Goal: Task Accomplishment & Management: Use online tool/utility

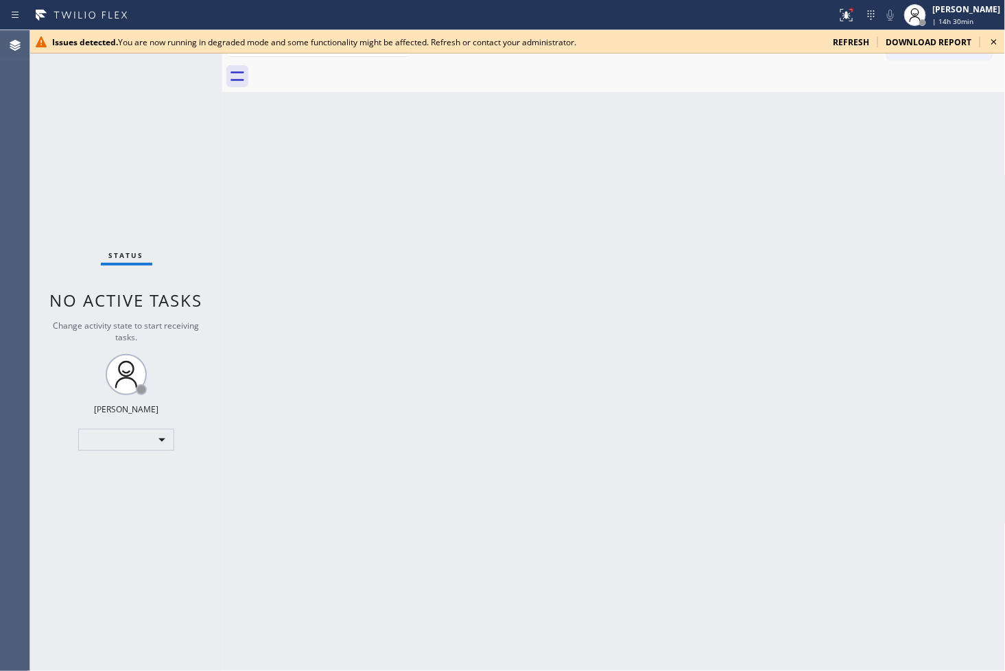
click at [997, 39] on icon at bounding box center [994, 42] width 16 height 16
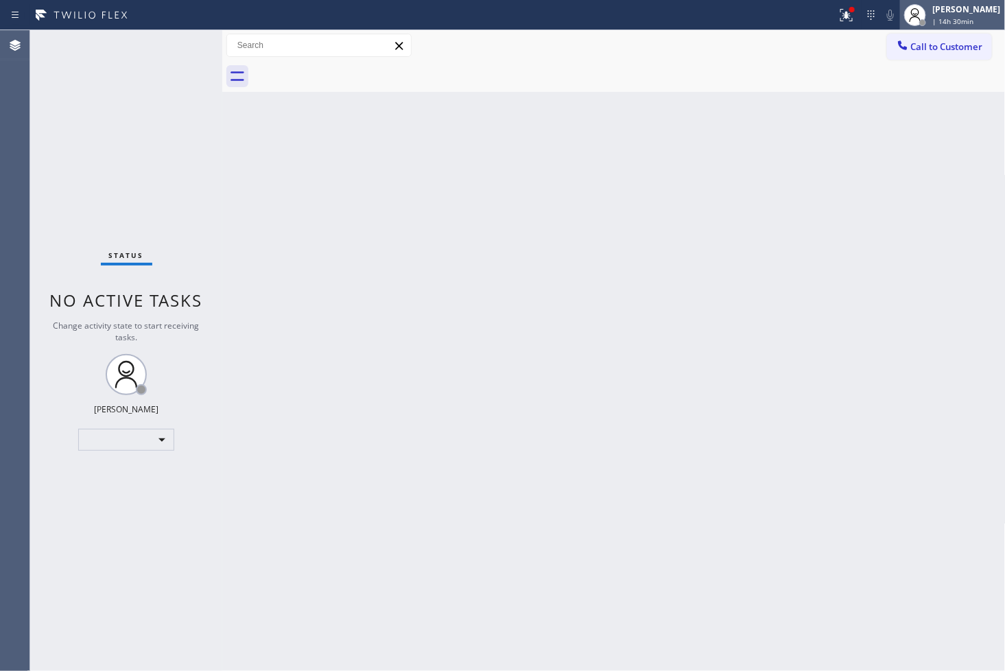
click at [933, 8] on div "[PERSON_NAME]" at bounding box center [967, 9] width 68 height 12
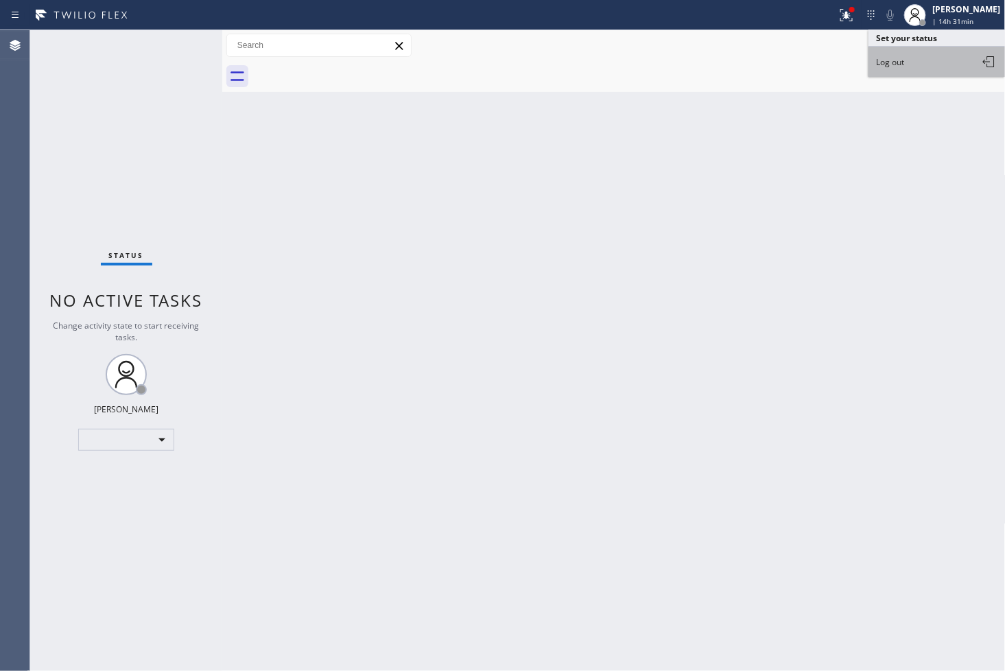
click at [912, 69] on button "Log out" at bounding box center [936, 62] width 137 height 30
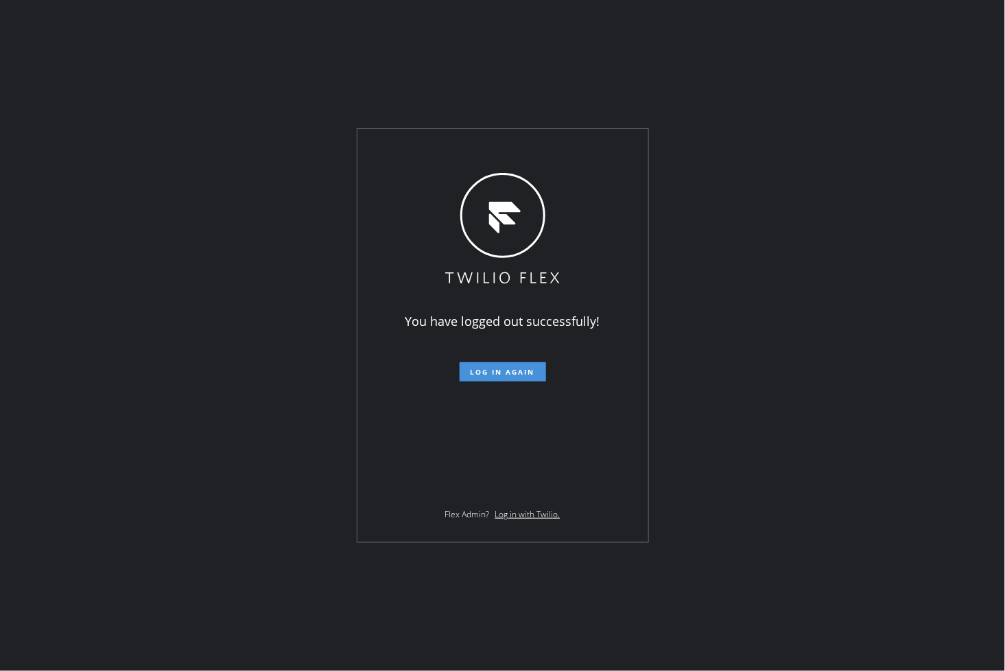
click at [476, 368] on span "Log in again" at bounding box center [503, 372] width 64 height 10
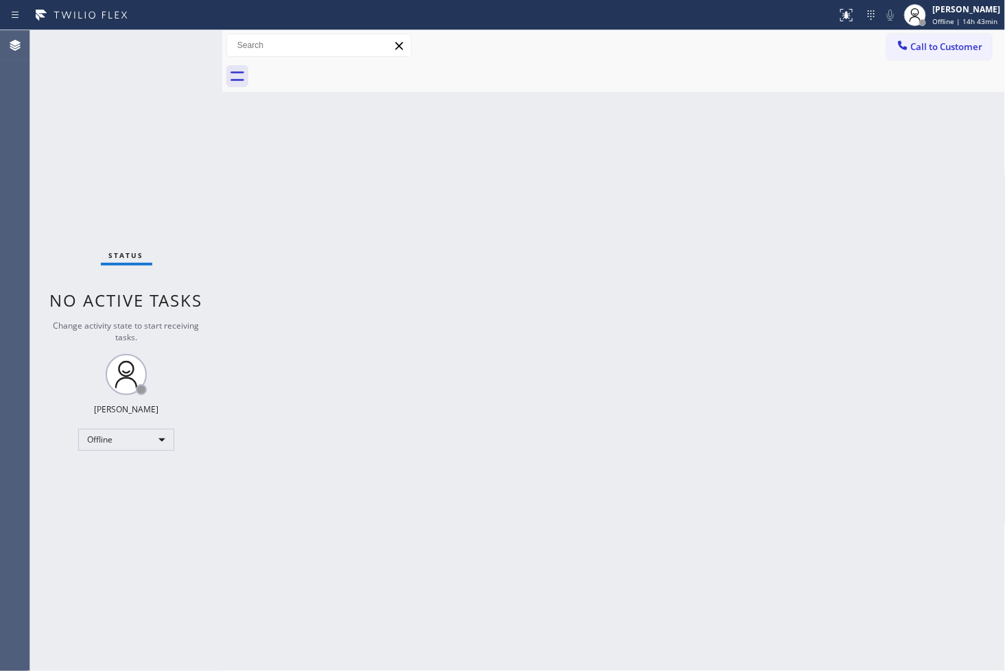
drag, startPoint x: 346, startPoint y: 408, endPoint x: 348, endPoint y: 400, distance: 8.3
click at [347, 408] on div "Back to Dashboard Change Sender ID Customers Technicians Select a contact Outbo…" at bounding box center [613, 350] width 783 height 641
click at [163, 220] on div "Status No active tasks Change activity state to start receiving tasks. [PERSON_…" at bounding box center [126, 350] width 192 height 641
click at [527, 449] on div "Back to Dashboard Change Sender ID Customers Technicians Select a contact Outbo…" at bounding box center [613, 350] width 783 height 641
click at [503, 482] on div "Back to Dashboard Change Sender ID Customers Technicians Select a contact Outbo…" at bounding box center [613, 350] width 783 height 641
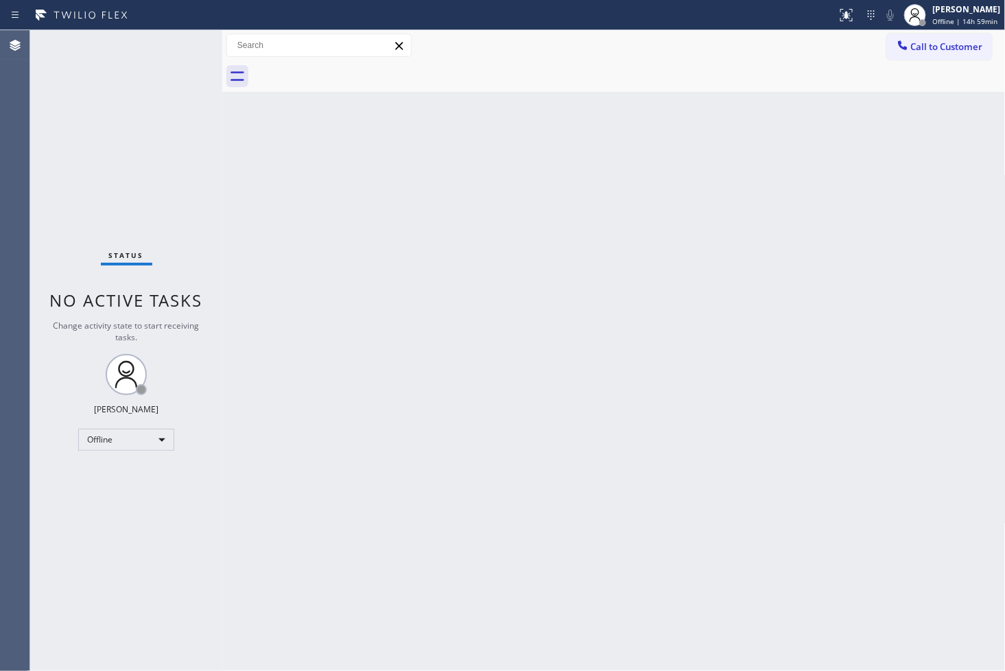
drag, startPoint x: 113, startPoint y: 586, endPoint x: 141, endPoint y: 475, distance: 115.1
click at [113, 586] on div "Status No active tasks Change activity state to start receiving tasks. [PERSON_…" at bounding box center [126, 350] width 192 height 641
click at [156, 434] on div "Offline" at bounding box center [126, 440] width 96 height 22
click at [125, 471] on li "Available" at bounding box center [125, 476] width 93 height 16
drag, startPoint x: 296, startPoint y: 303, endPoint x: 283, endPoint y: 213, distance: 91.5
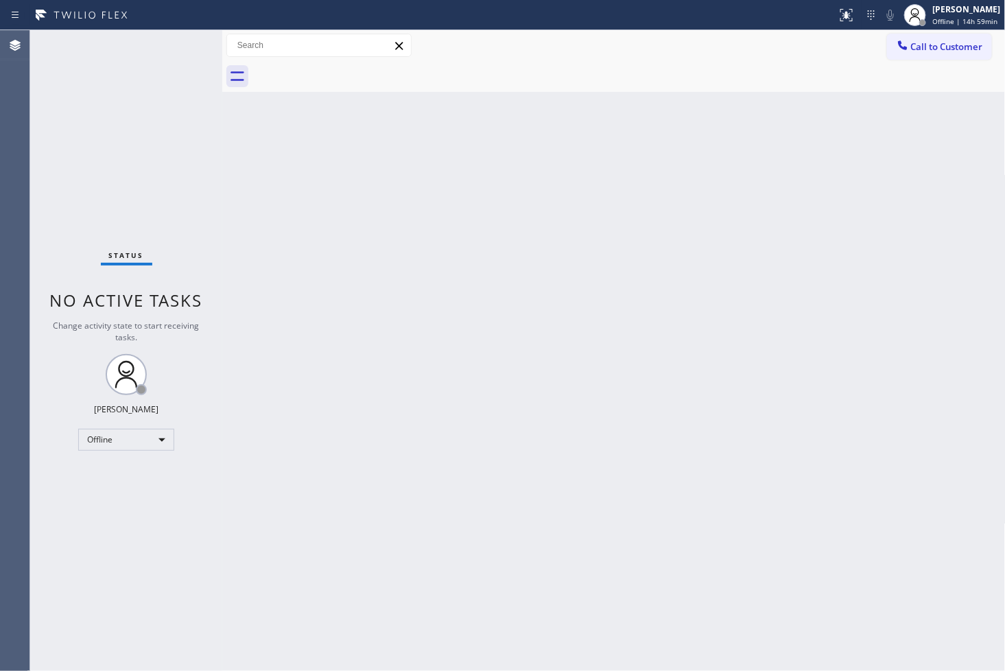
click at [297, 303] on div "Back to Dashboard Change Sender ID Customers Technicians Select a contact Outbo…" at bounding box center [613, 350] width 783 height 641
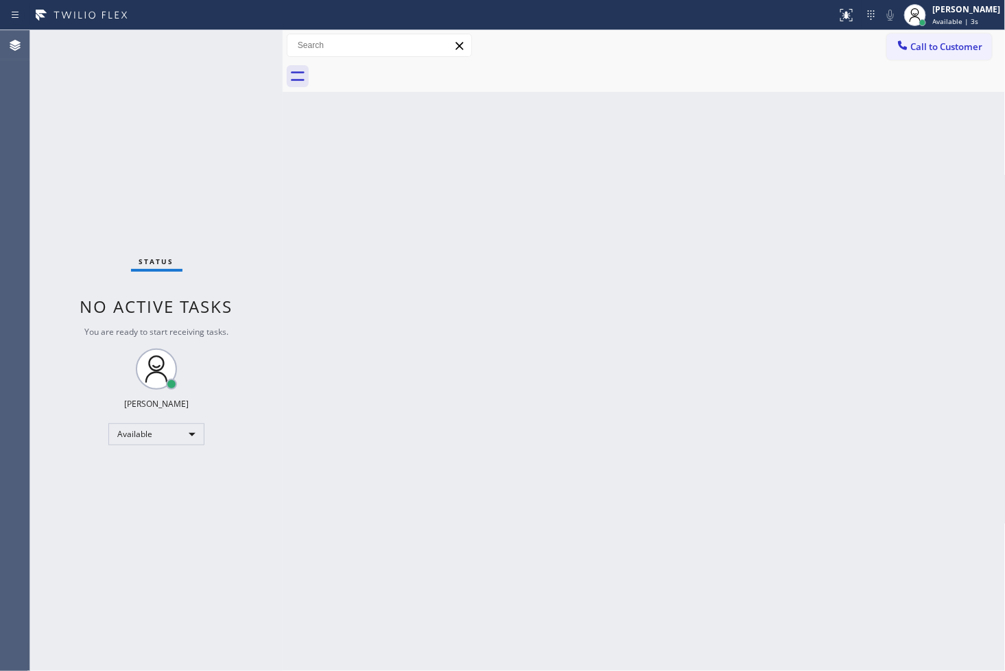
drag, startPoint x: 222, startPoint y: 146, endPoint x: 282, endPoint y: 151, distance: 60.6
click at [283, 151] on div at bounding box center [283, 350] width 0 height 641
click at [230, 71] on div "Status No active tasks You are ready to start receiving tasks. [PERSON_NAME]" at bounding box center [156, 350] width 252 height 641
click at [245, 53] on div "Status No active tasks You are ready to start receiving tasks. [PERSON_NAME]" at bounding box center [156, 350] width 252 height 641
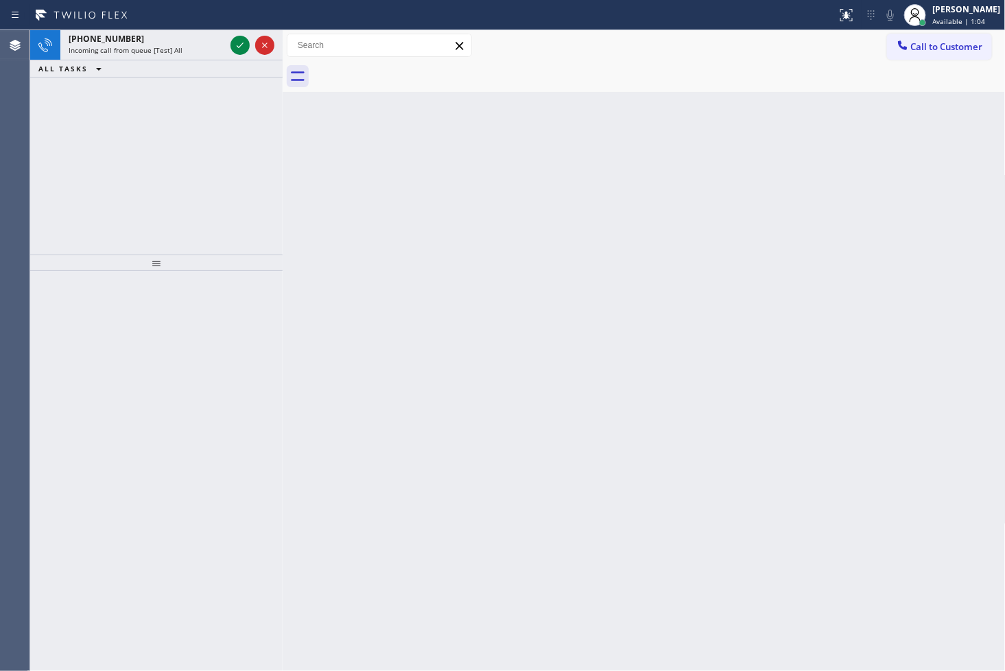
drag, startPoint x: 59, startPoint y: 134, endPoint x: 86, endPoint y: 113, distance: 34.2
click at [59, 134] on div "[PHONE_NUMBER] Incoming call from queue [Test] All ALL TASKS ALL TASKS ACTIVE T…" at bounding box center [156, 142] width 252 height 224
click at [235, 38] on icon at bounding box center [240, 45] width 16 height 16
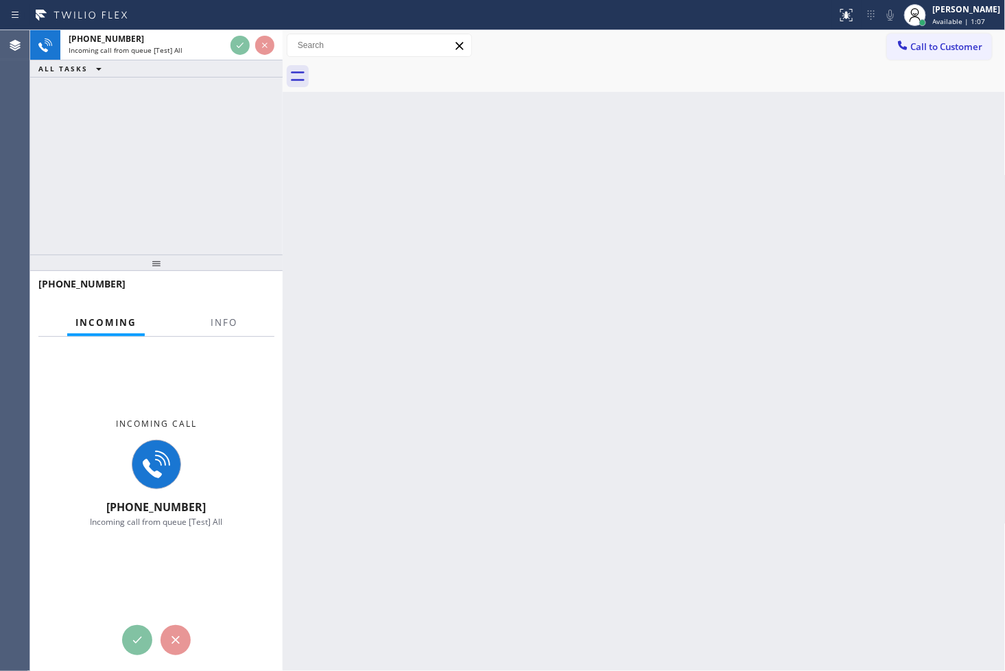
click at [254, 119] on div "[PHONE_NUMBER] Incoming call from queue [Test] All ALL TASKS ALL TASKS ACTIVE T…" at bounding box center [156, 142] width 252 height 224
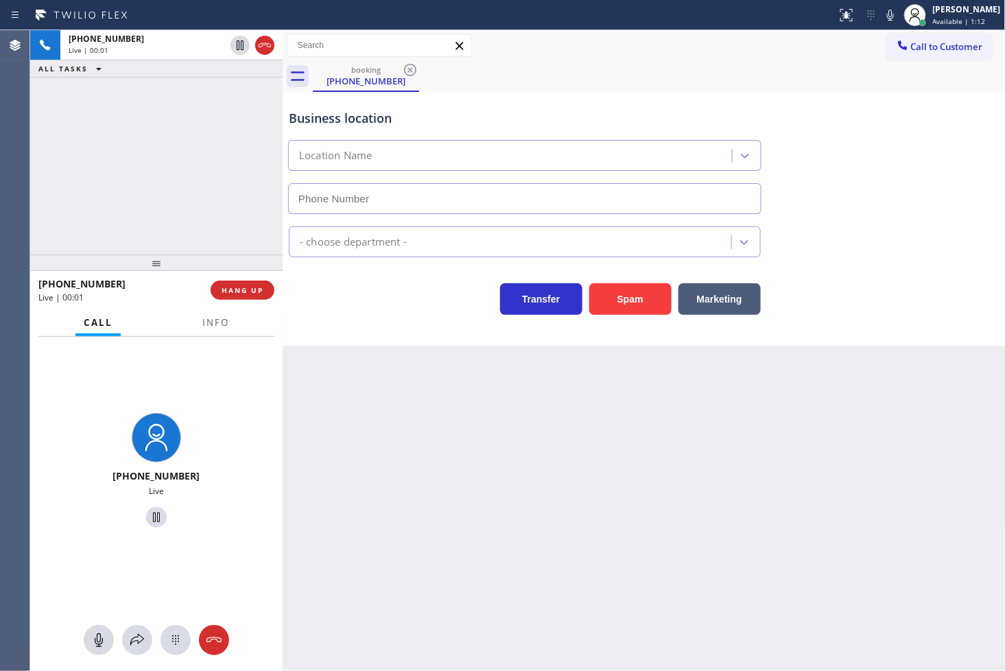
type input "[PHONE_NUMBER]"
click at [628, 306] on button "Spam" at bounding box center [630, 299] width 82 height 32
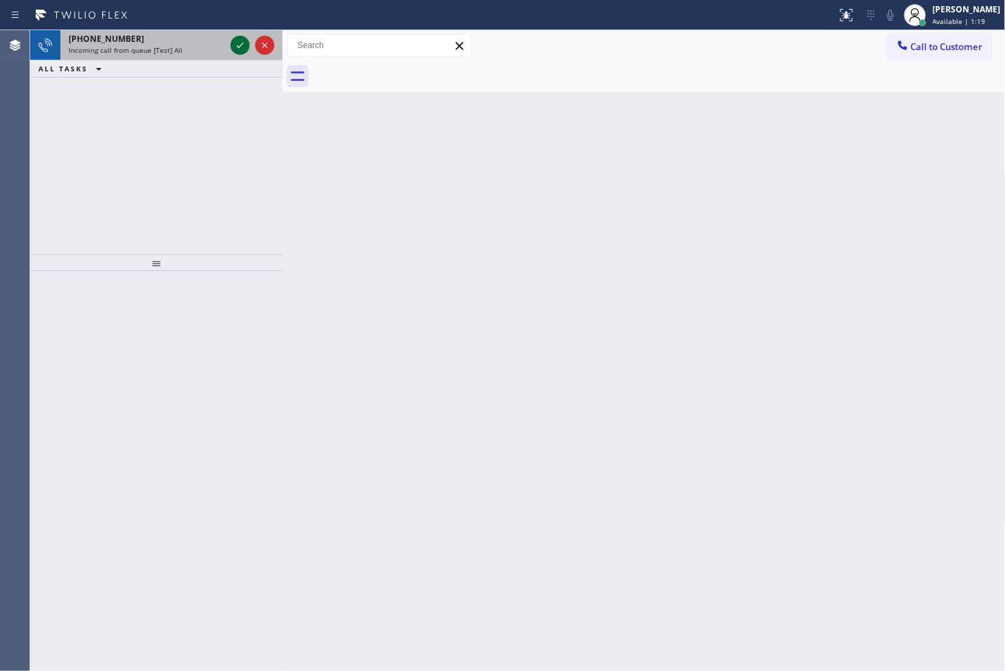
click at [244, 47] on icon at bounding box center [240, 45] width 16 height 16
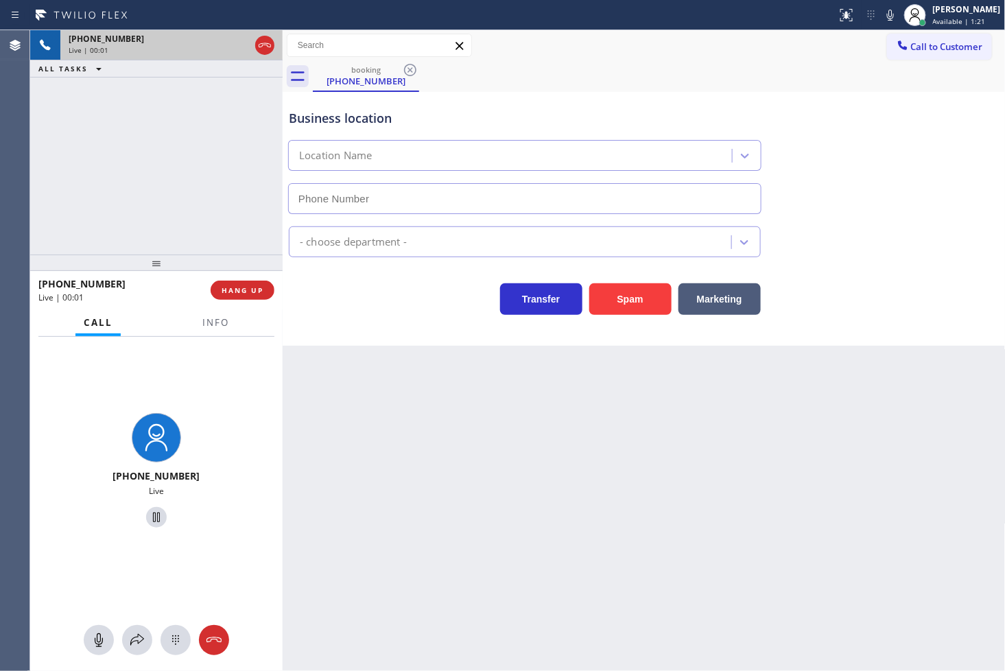
type input "[PHONE_NUMBER]"
click at [123, 152] on div "[PHONE_NUMBER] Live | 00:03 ALL TASKS ALL TASKS ACTIVE TASKS TASKS IN WRAP UP" at bounding box center [156, 142] width 252 height 224
click at [416, 335] on div "Business location Blue Moon Electrical [GEOGRAPHIC_DATA] [PHONE_NUMBER] Electri…" at bounding box center [644, 219] width 723 height 254
click at [885, 224] on div "Electricians" at bounding box center [644, 239] width 716 height 36
click at [896, 292] on div "Transfer Spam Marketing" at bounding box center [644, 293] width 716 height 44
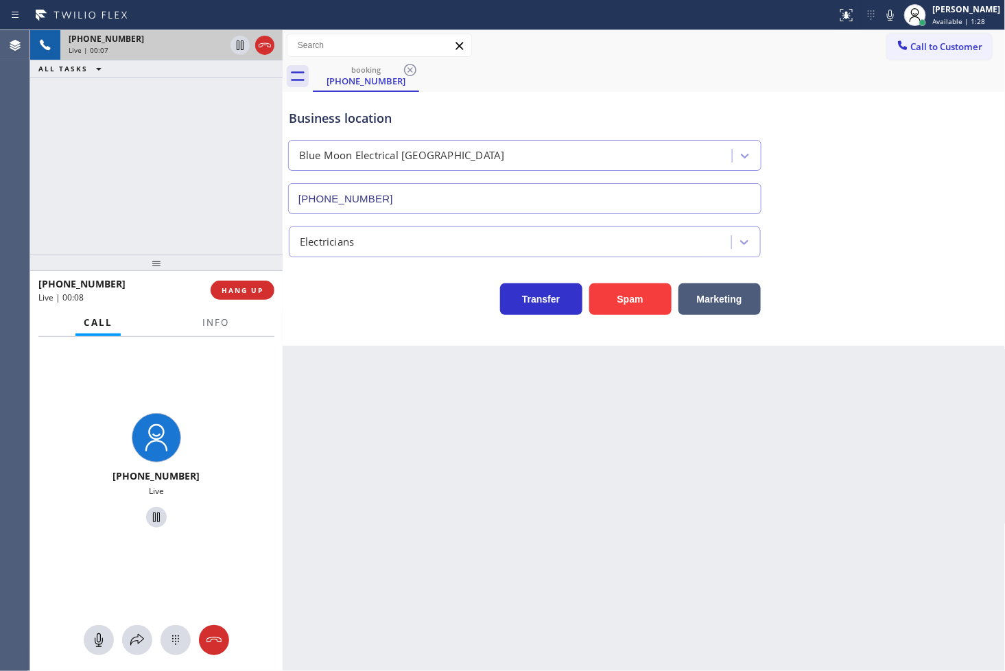
click at [187, 184] on div "[PHONE_NUMBER] Live | 00:07 ALL TASKS ALL TASKS ACTIVE TASKS TASKS IN WRAP UP" at bounding box center [156, 142] width 252 height 224
drag, startPoint x: 346, startPoint y: 294, endPoint x: 115, endPoint y: 176, distance: 260.1
click at [347, 294] on div "Transfer Spam Marketing" at bounding box center [524, 295] width 477 height 38
click at [882, 16] on icon at bounding box center [890, 15] width 16 height 16
click at [882, 17] on icon at bounding box center [890, 15] width 16 height 16
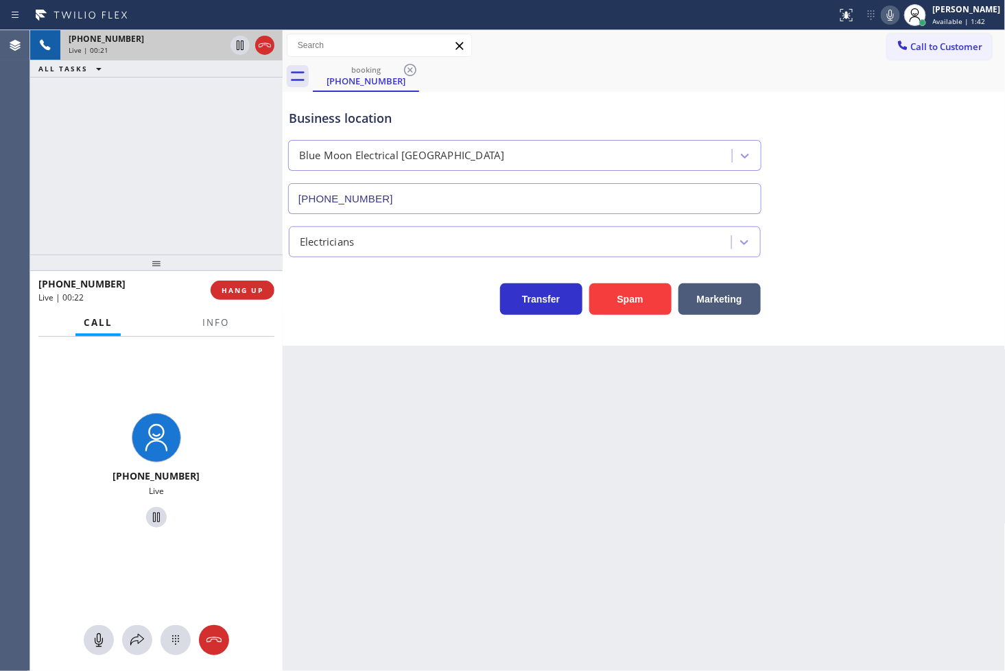
drag, startPoint x: 78, startPoint y: 195, endPoint x: 202, endPoint y: 190, distance: 124.3
click at [82, 193] on div "[PHONE_NUMBER] Live | 00:21 ALL TASKS ALL TASKS ACTIVE TASKS TASKS IN WRAP UP" at bounding box center [156, 142] width 252 height 224
click at [421, 325] on div "Business location Blue Moon Electrical [GEOGRAPHIC_DATA] [PHONE_NUMBER] Electri…" at bounding box center [644, 219] width 723 height 254
click at [138, 632] on icon at bounding box center [137, 640] width 16 height 16
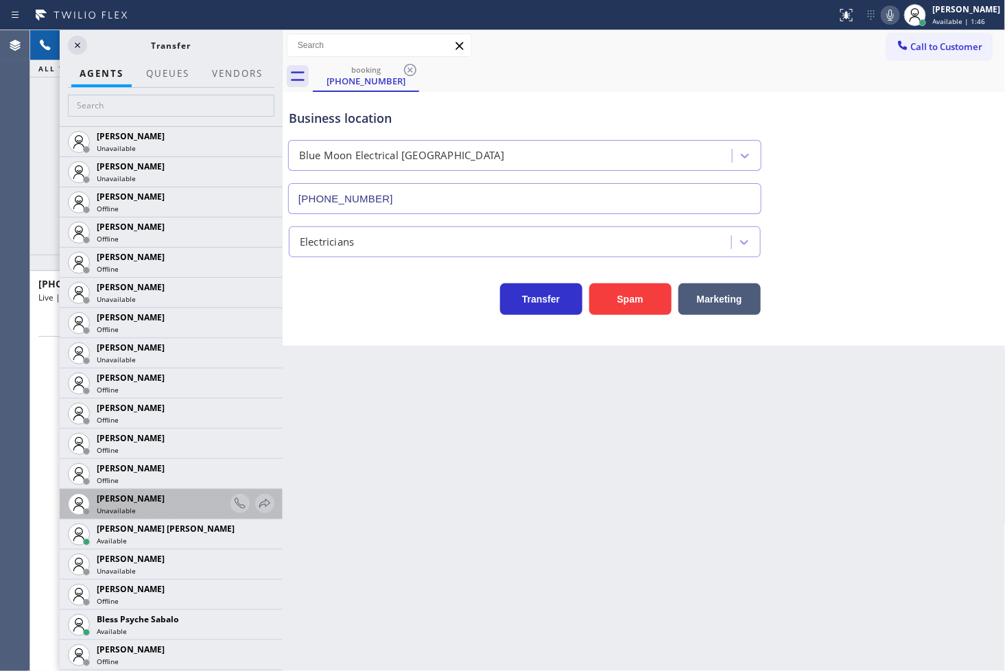
scroll to position [305, 0]
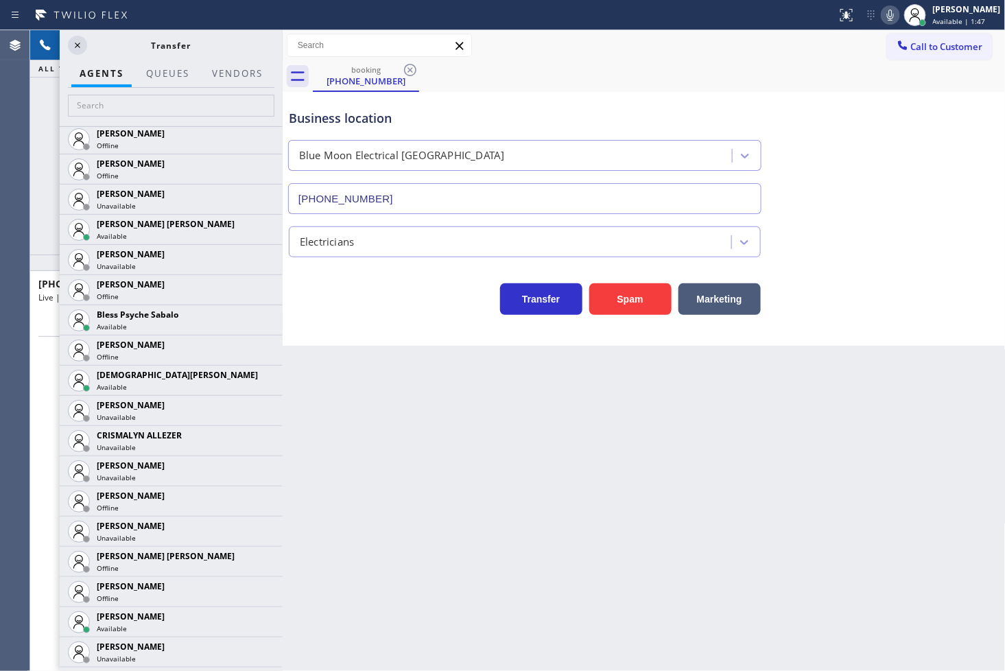
click at [357, 310] on div "Transfer Spam Marketing" at bounding box center [524, 295] width 477 height 38
click at [80, 50] on icon at bounding box center [77, 45] width 16 height 16
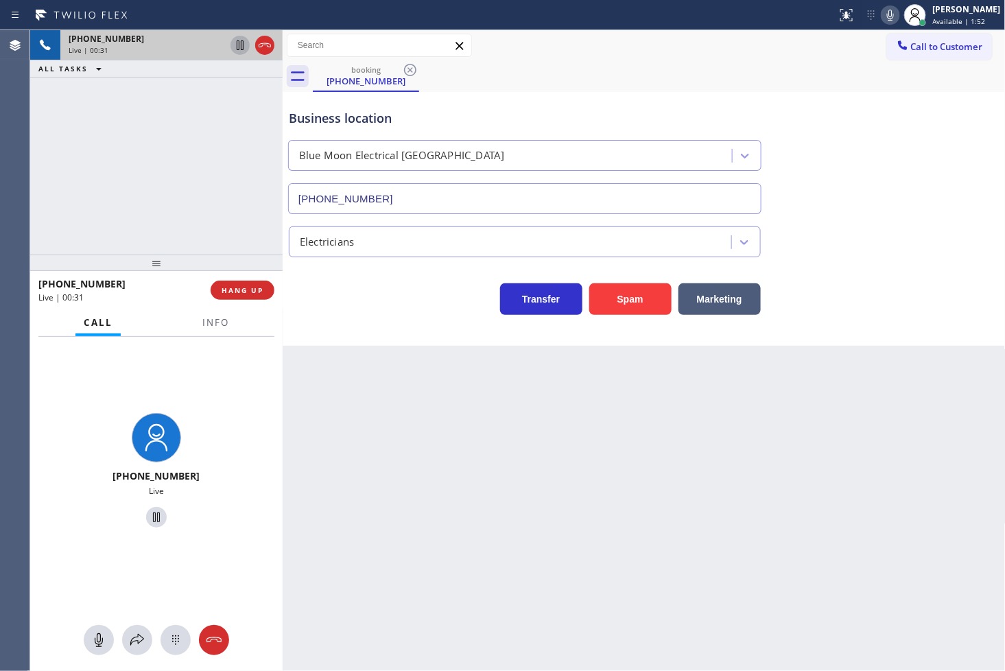
click at [238, 43] on icon at bounding box center [240, 45] width 16 height 16
click at [882, 19] on icon at bounding box center [890, 15] width 16 height 16
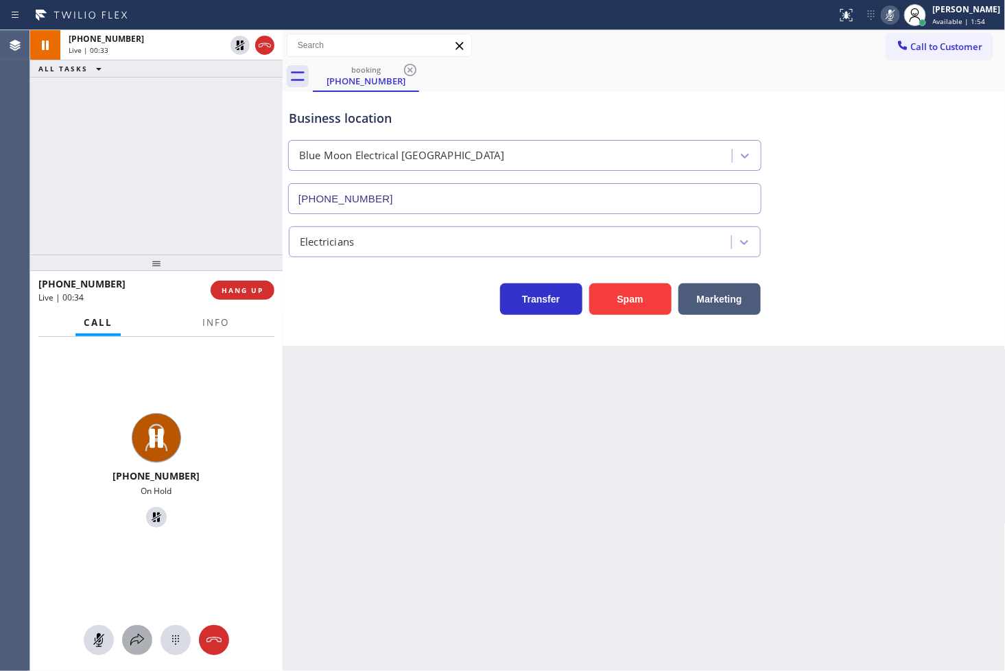
click at [126, 641] on div at bounding box center [137, 640] width 30 height 16
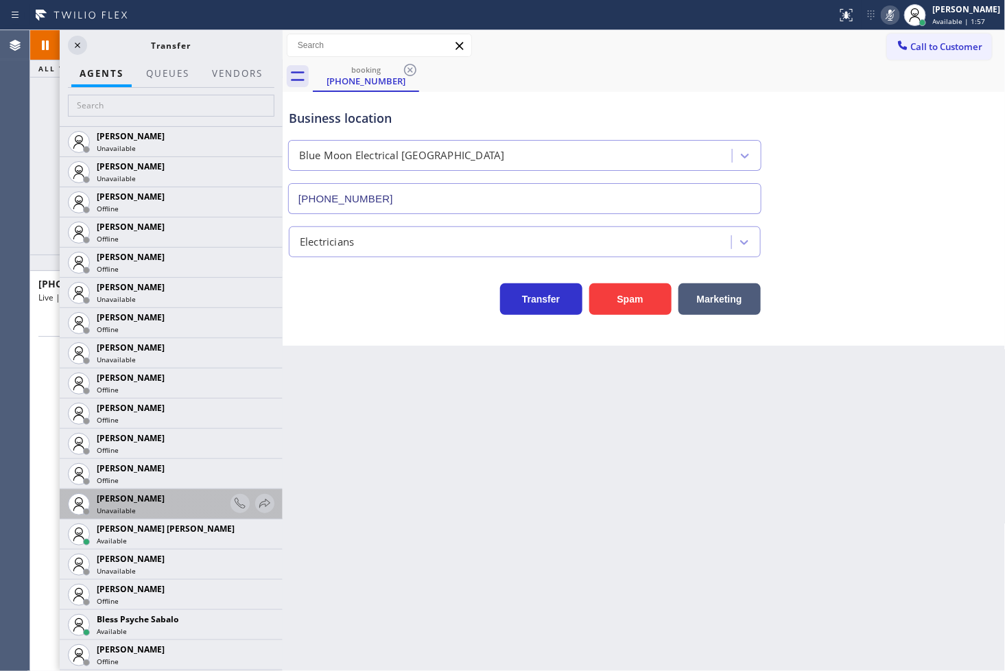
scroll to position [228, 0]
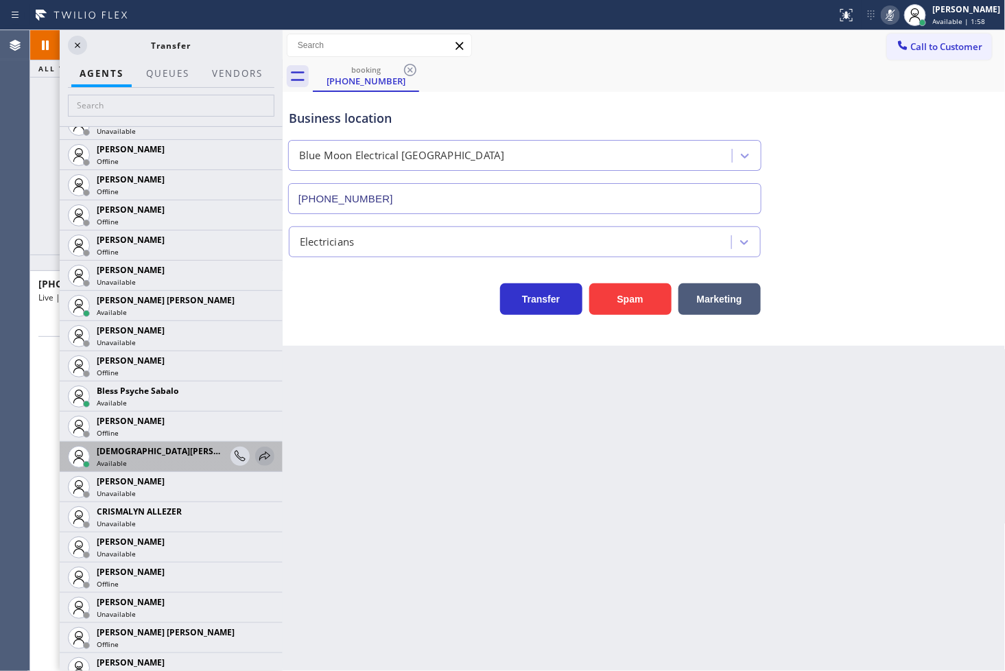
click at [257, 453] on icon at bounding box center [265, 456] width 16 height 16
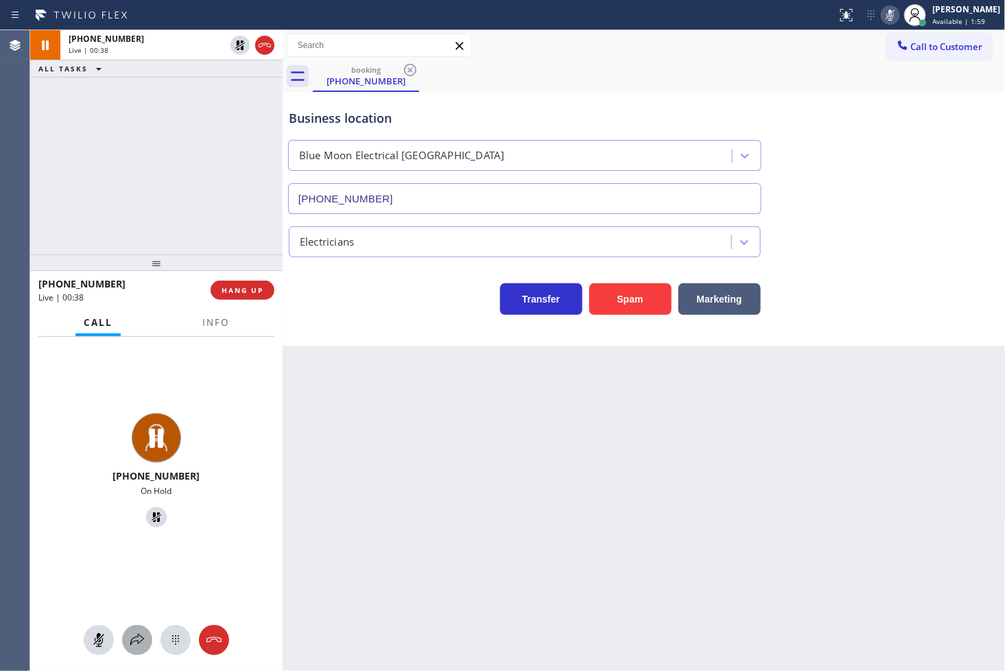
click at [136, 645] on icon at bounding box center [137, 640] width 16 height 16
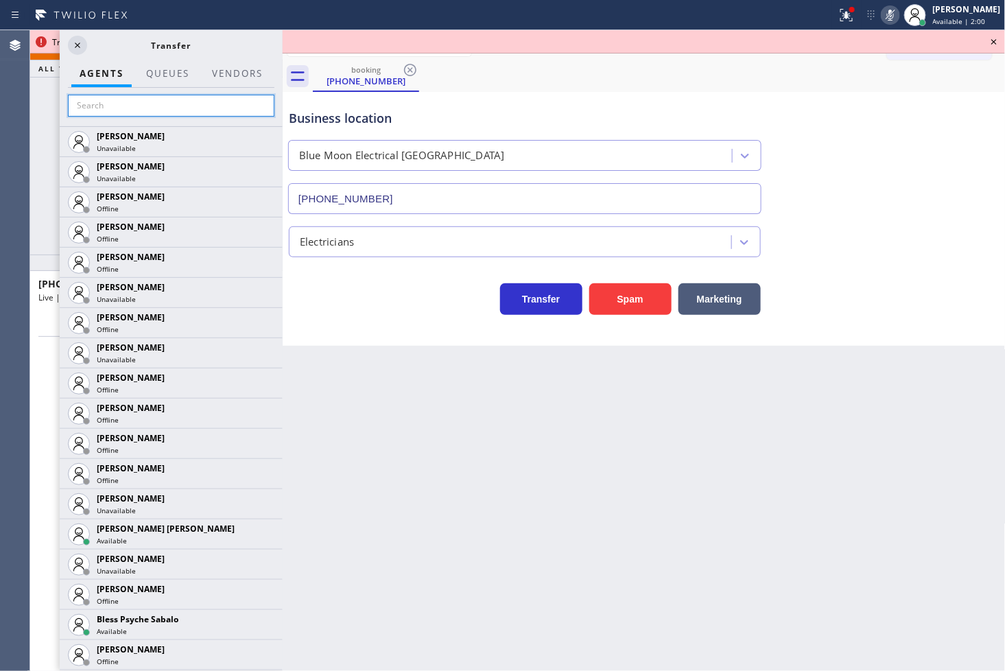
click at [115, 101] on input "text" at bounding box center [171, 106] width 206 height 22
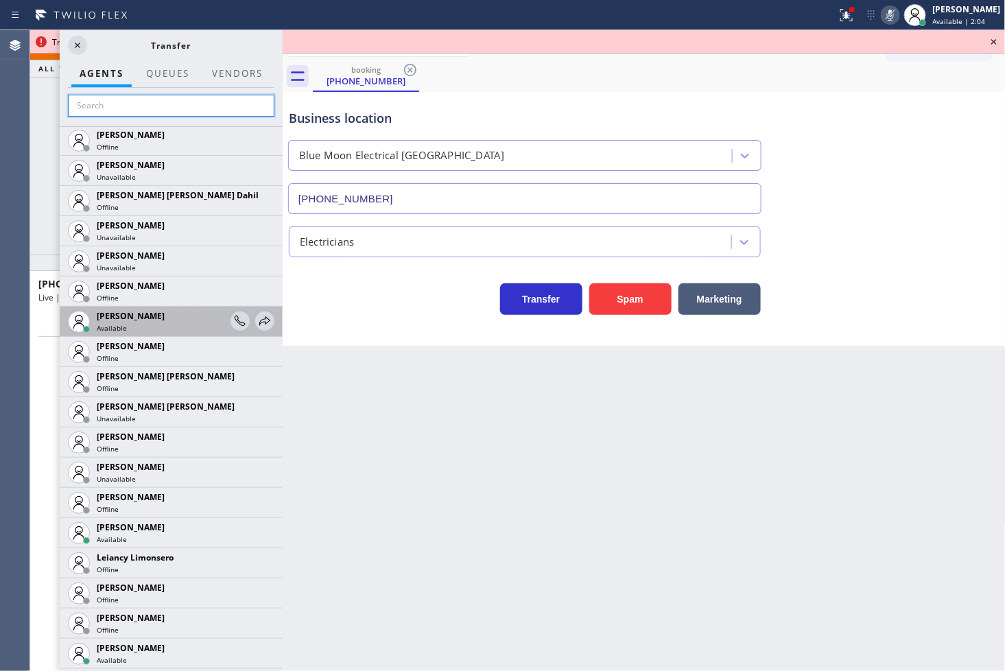
scroll to position [1600, 0]
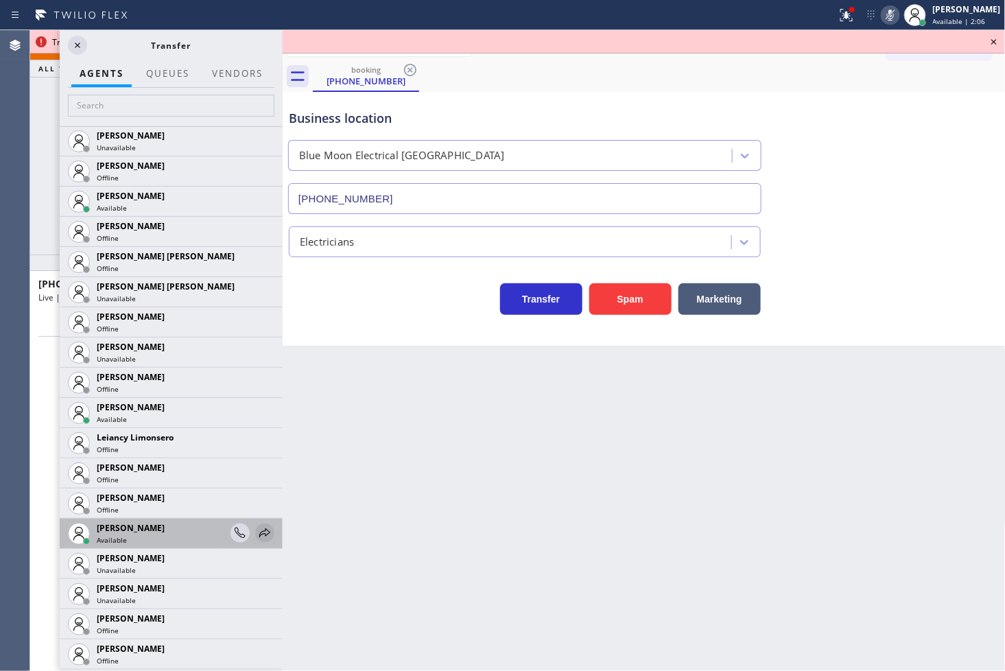
click at [257, 530] on icon at bounding box center [265, 533] width 16 height 16
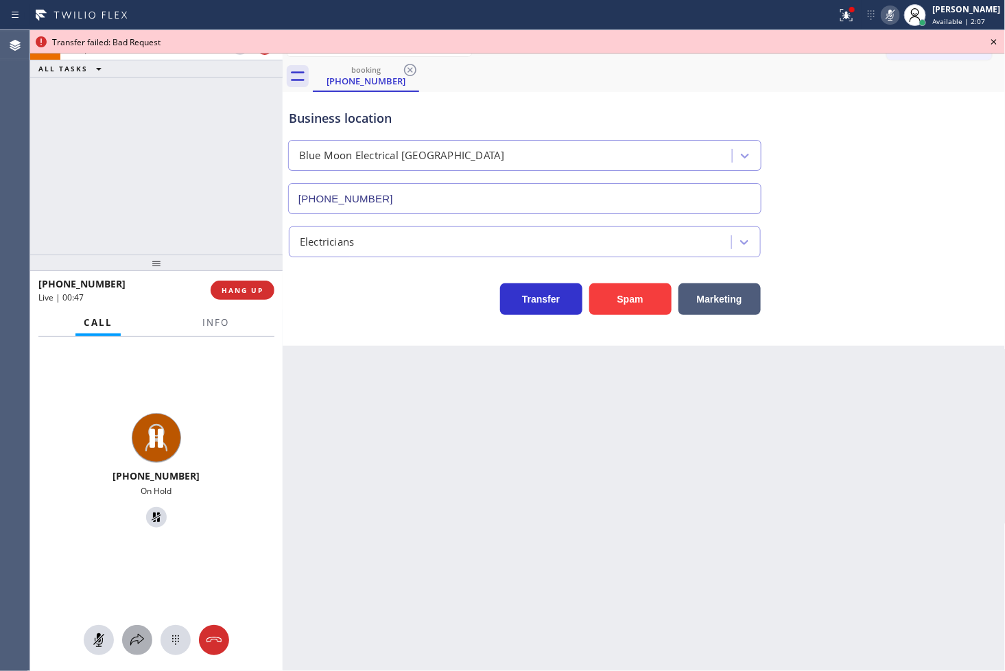
click at [137, 632] on icon at bounding box center [137, 640] width 16 height 16
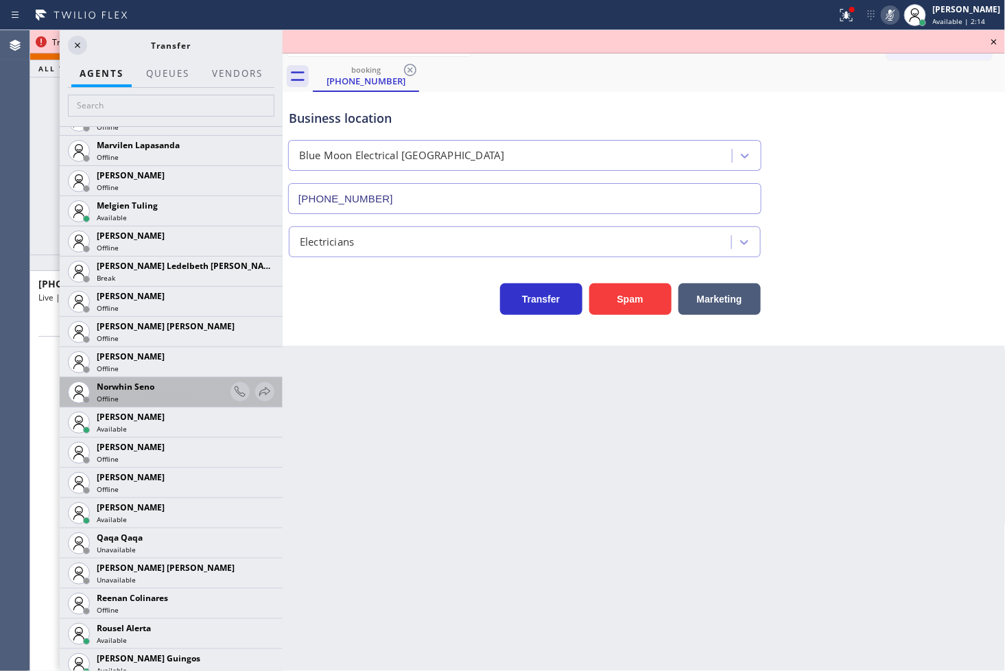
scroll to position [2286, 0]
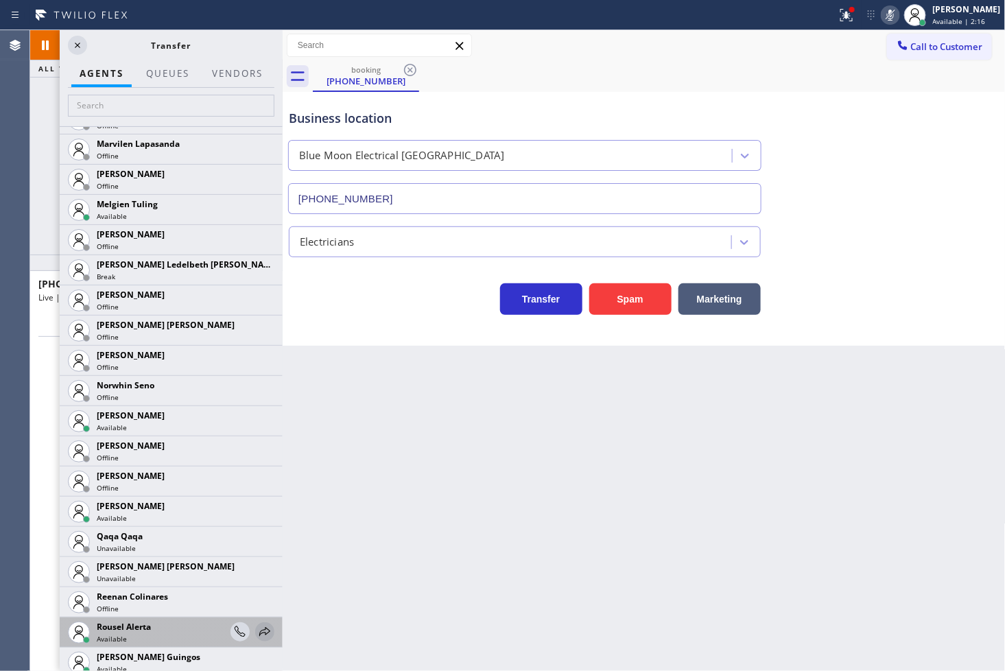
click at [257, 627] on icon at bounding box center [265, 632] width 16 height 16
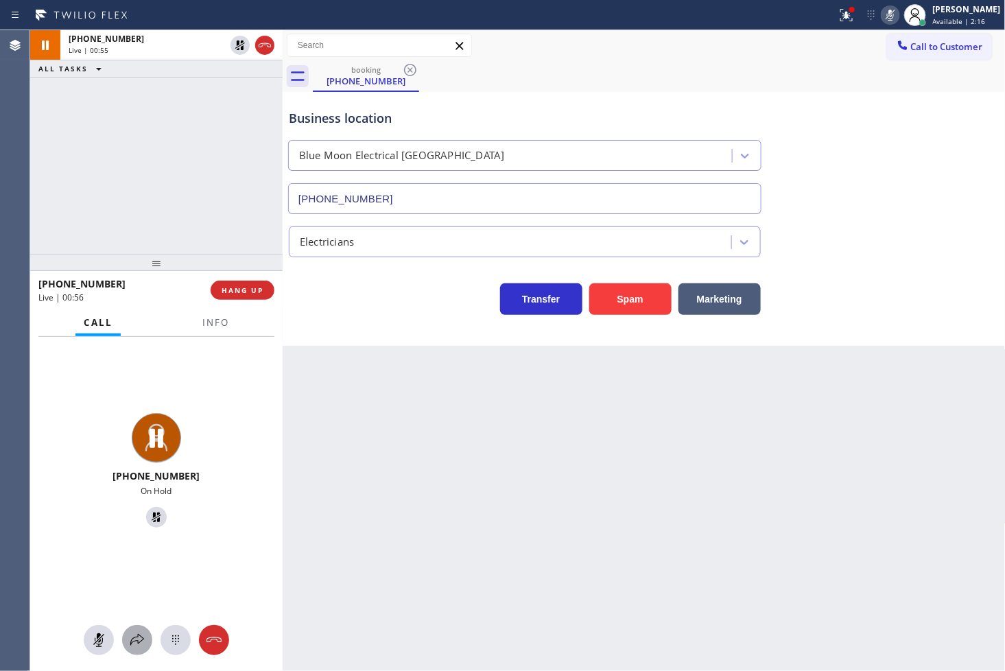
click at [132, 645] on icon at bounding box center [137, 640] width 16 height 16
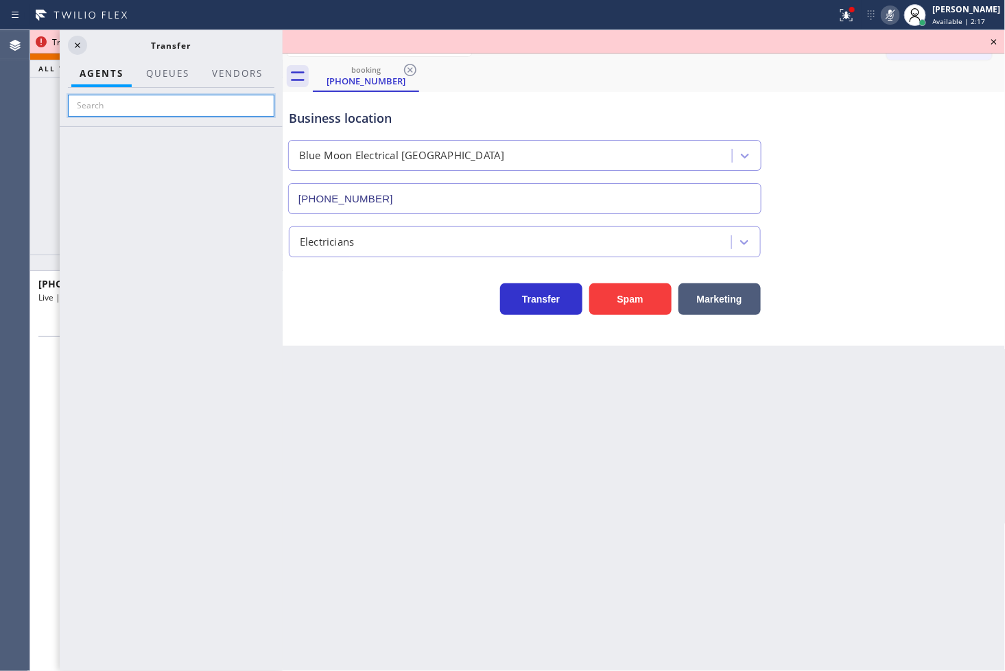
click at [137, 104] on input "text" at bounding box center [171, 106] width 206 height 22
type input "[PERSON_NAME]"
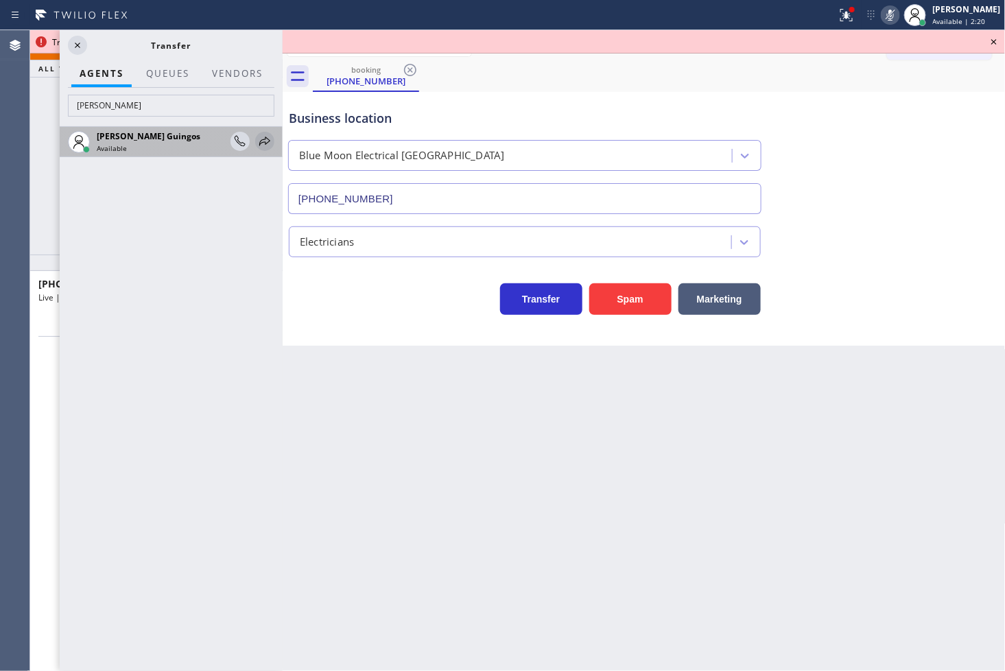
click at [268, 139] on icon at bounding box center [265, 141] width 16 height 16
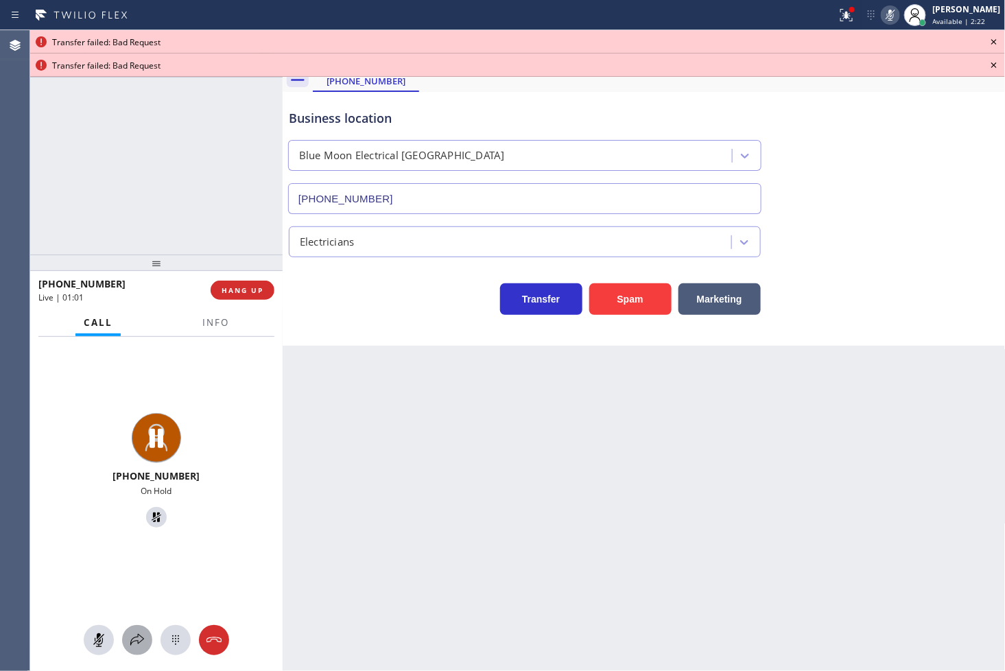
click at [131, 642] on icon at bounding box center [137, 640] width 14 height 12
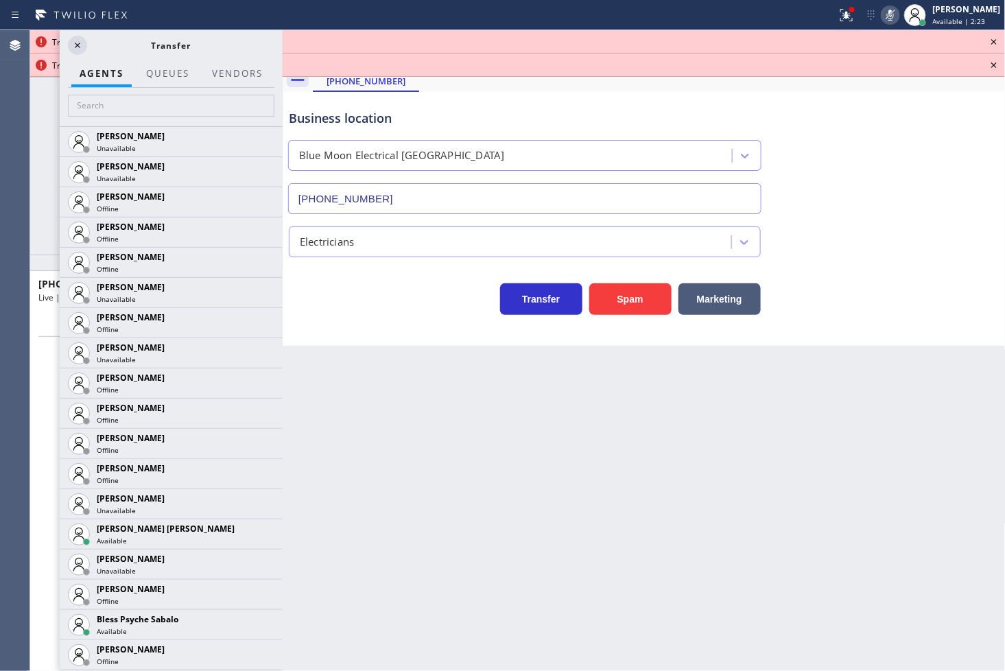
click at [128, 93] on div at bounding box center [171, 107] width 223 height 38
click at [126, 110] on input "text" at bounding box center [171, 106] width 206 height 22
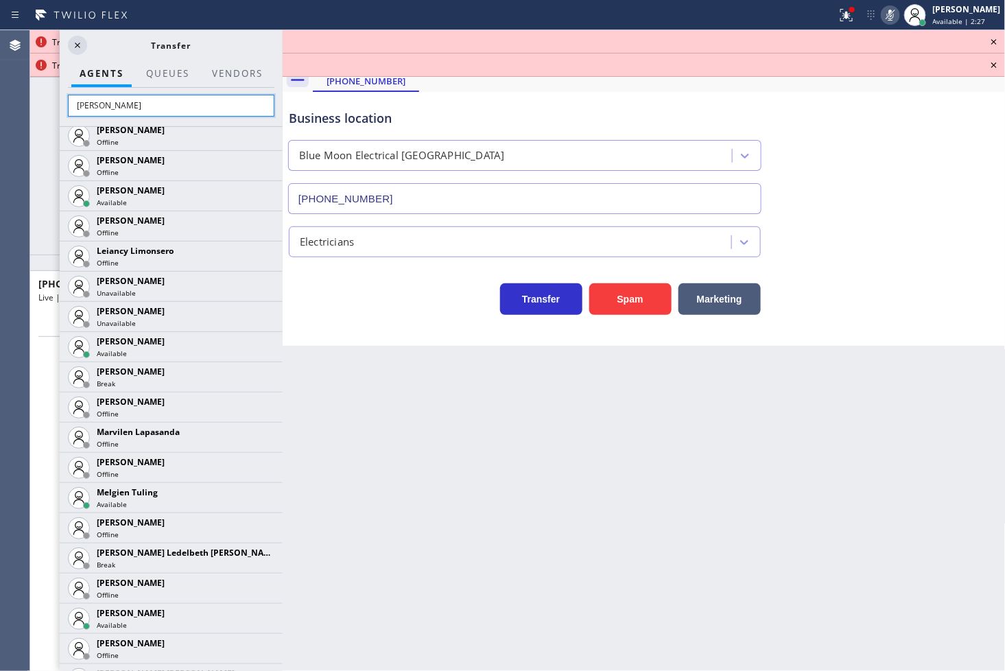
scroll to position [533, 0]
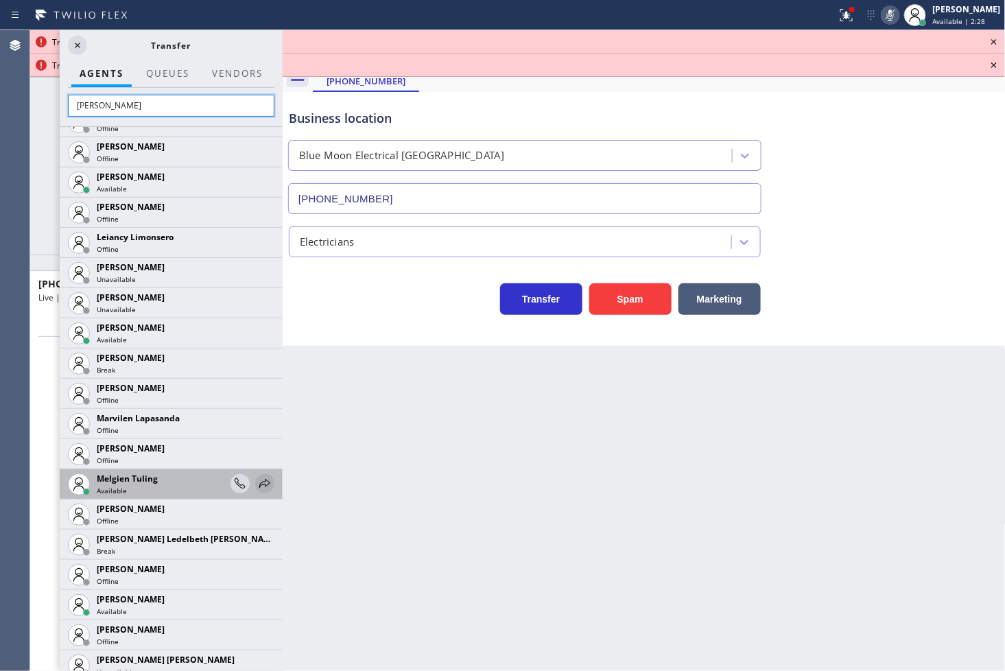
type input "[PERSON_NAME]"
click at [259, 481] on icon at bounding box center [264, 483] width 11 height 9
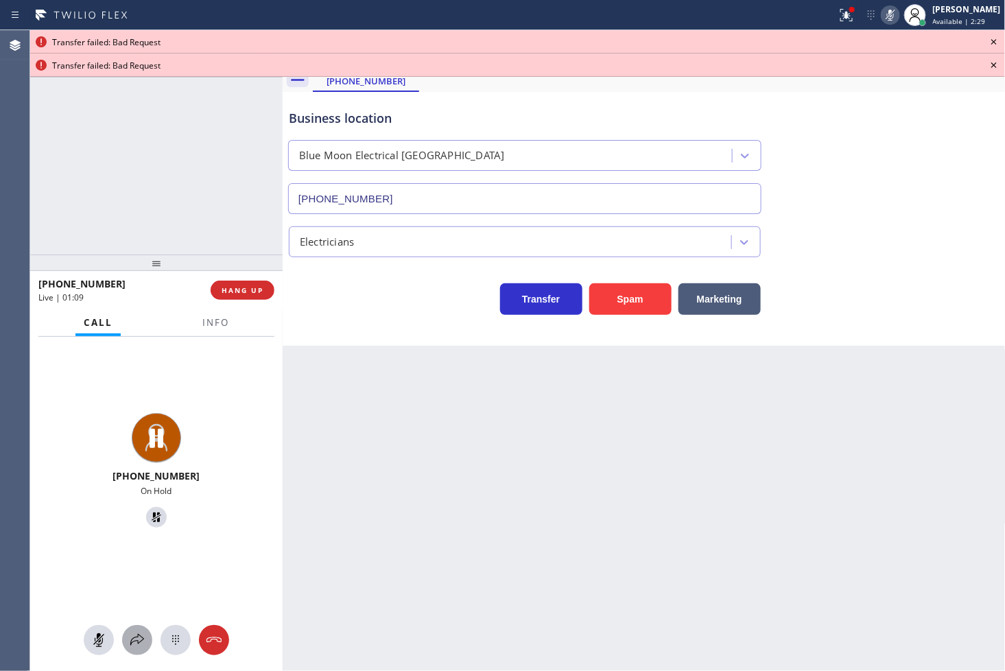
click at [137, 636] on icon at bounding box center [137, 640] width 16 height 16
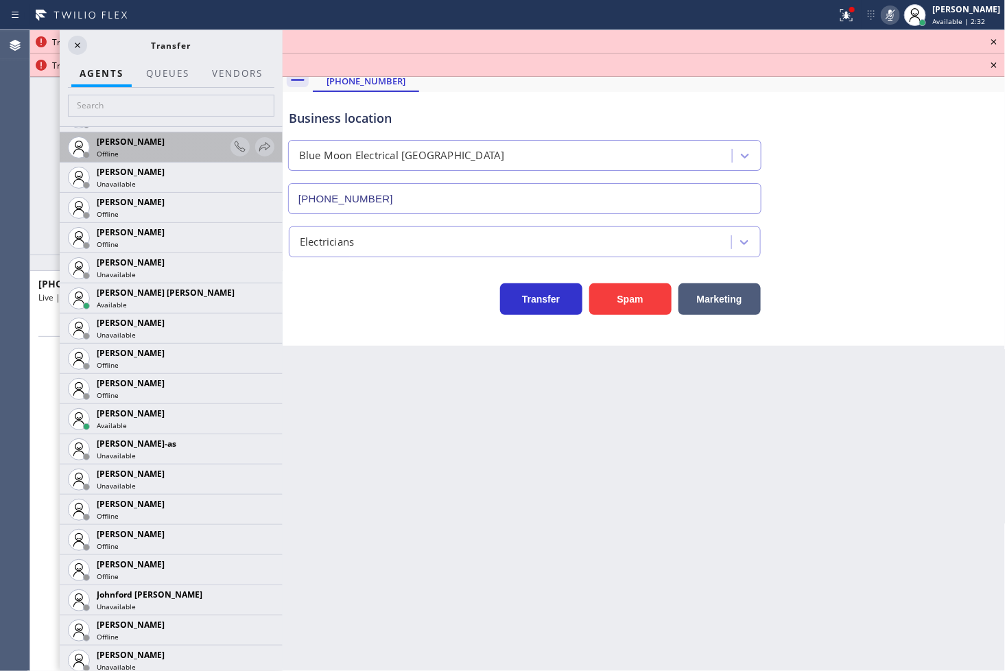
scroll to position [1448, 0]
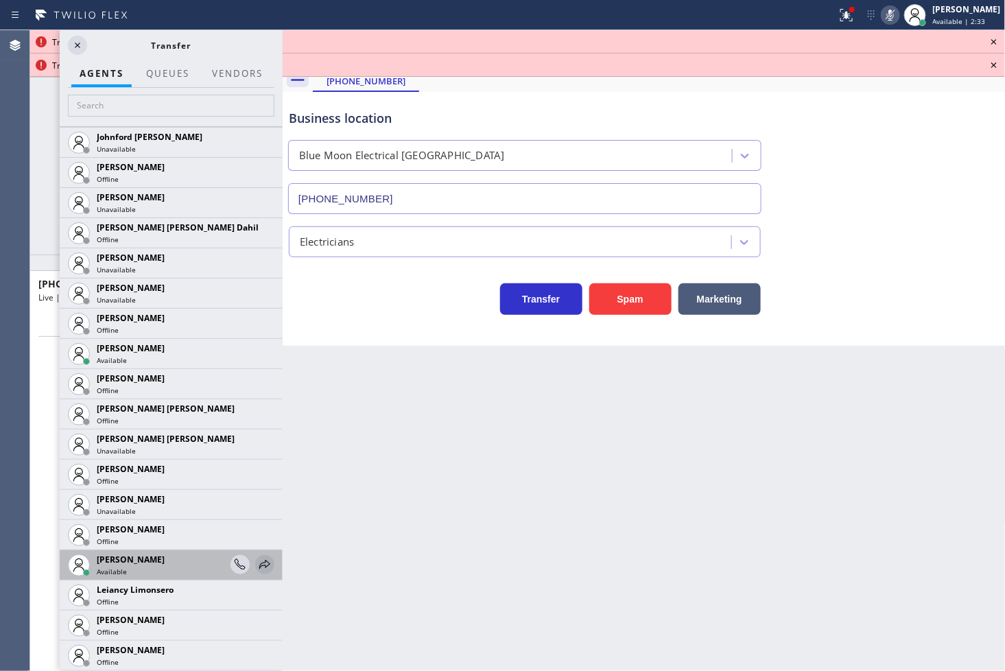
click at [257, 560] on icon at bounding box center [265, 564] width 16 height 16
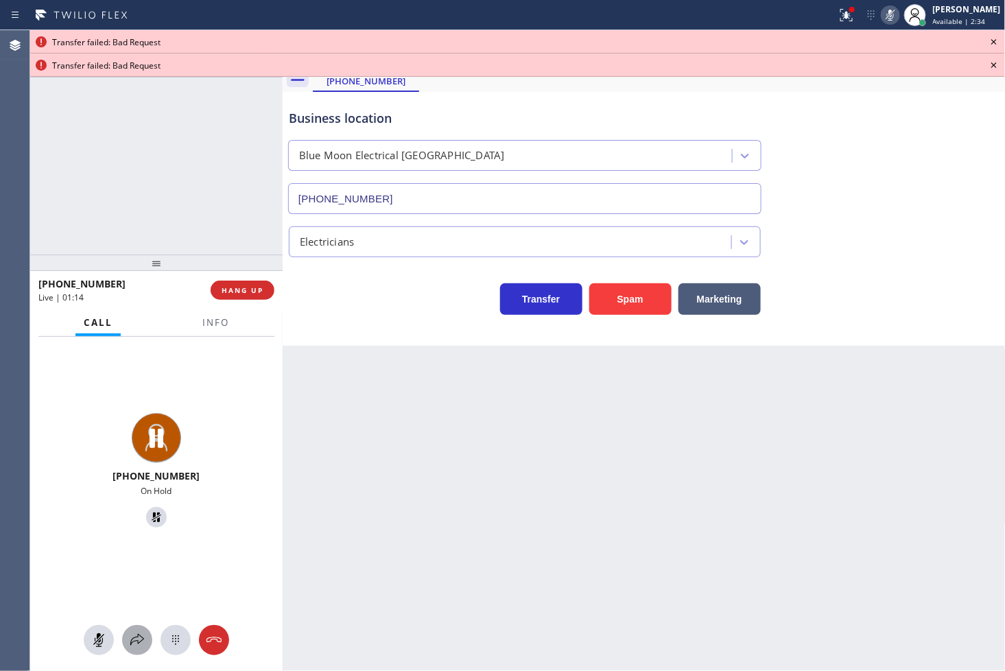
click at [134, 641] on icon at bounding box center [137, 640] width 14 height 12
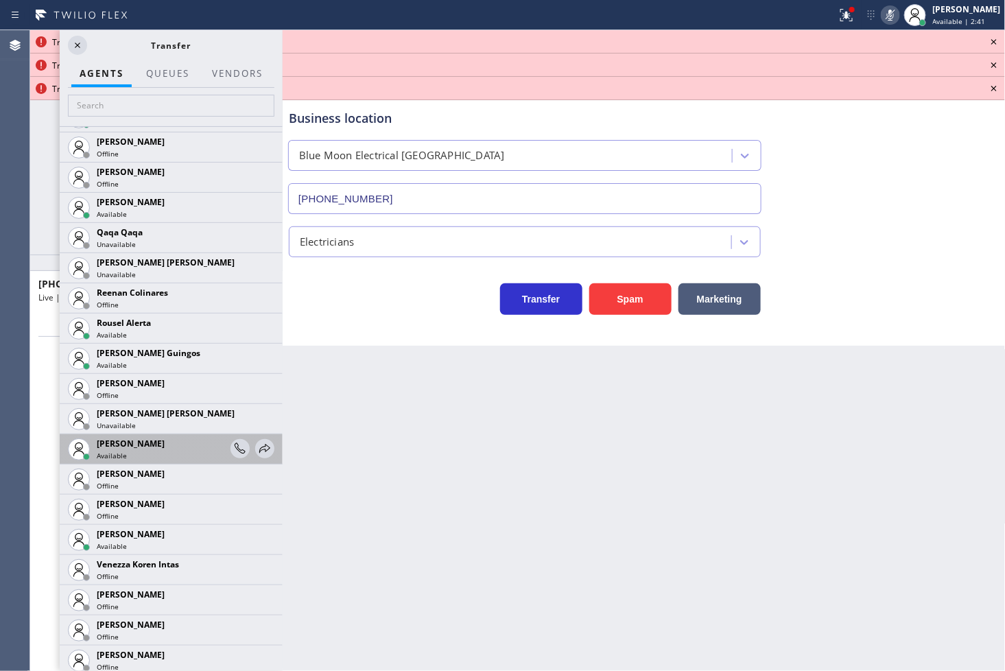
scroll to position [2594, 0]
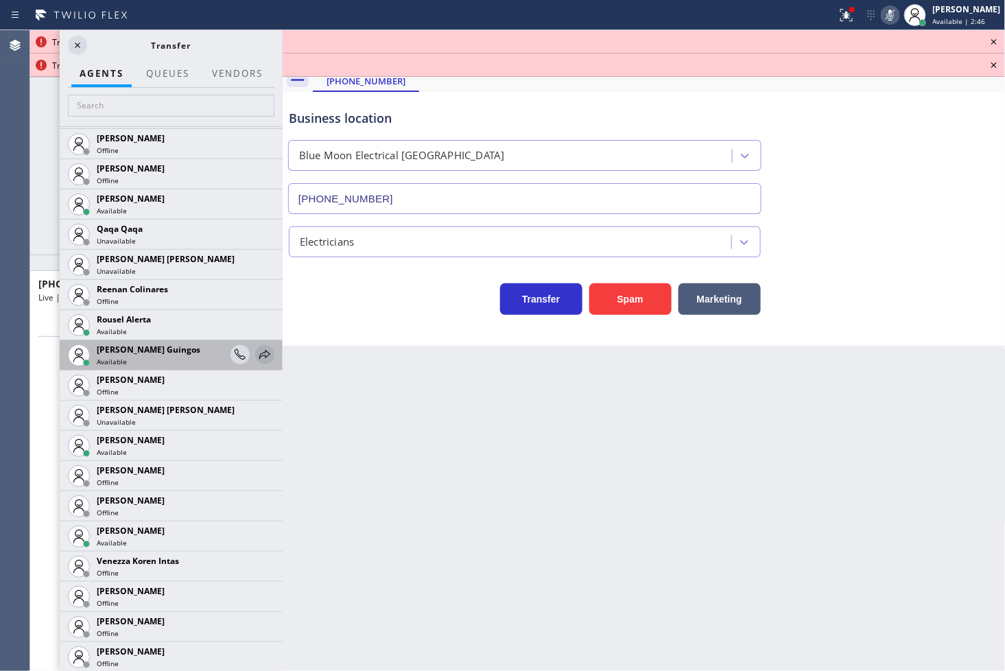
click at [257, 347] on icon at bounding box center [265, 354] width 16 height 16
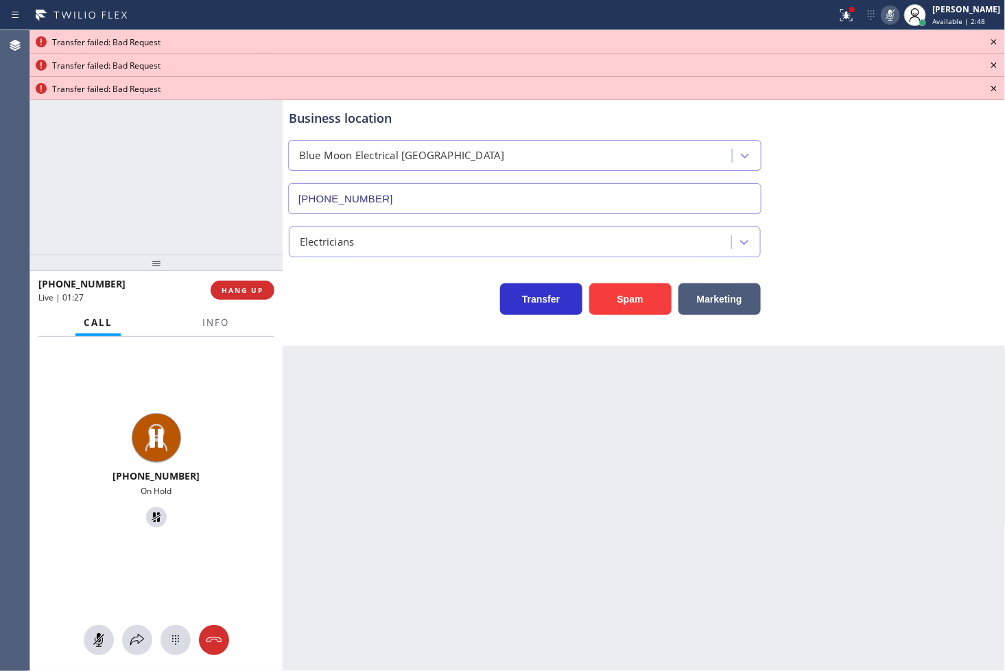
click at [991, 42] on icon at bounding box center [994, 42] width 16 height 16
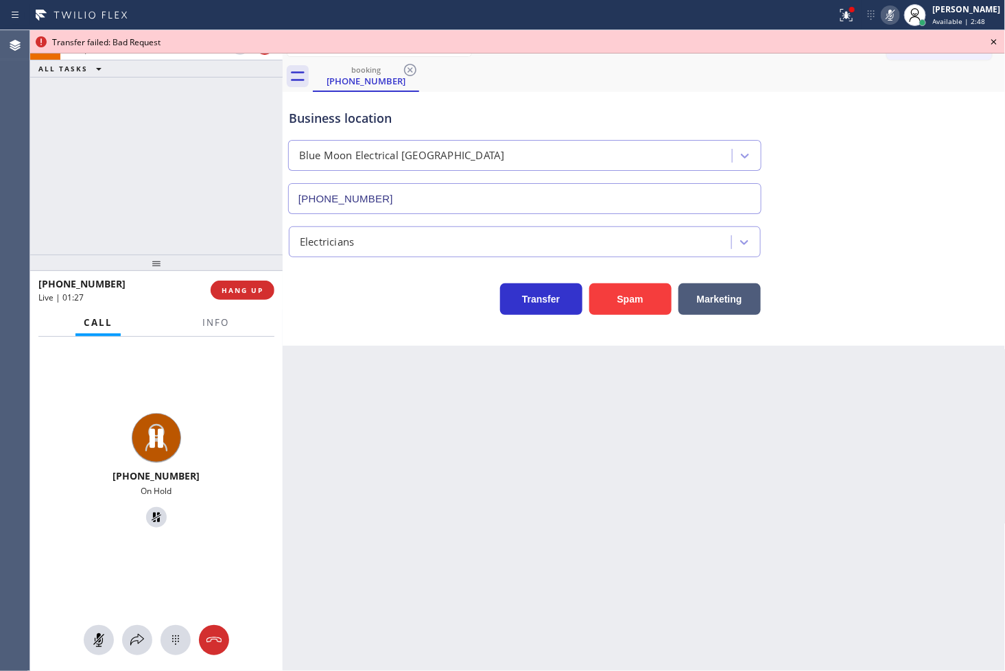
click at [991, 42] on icon at bounding box center [994, 42] width 16 height 16
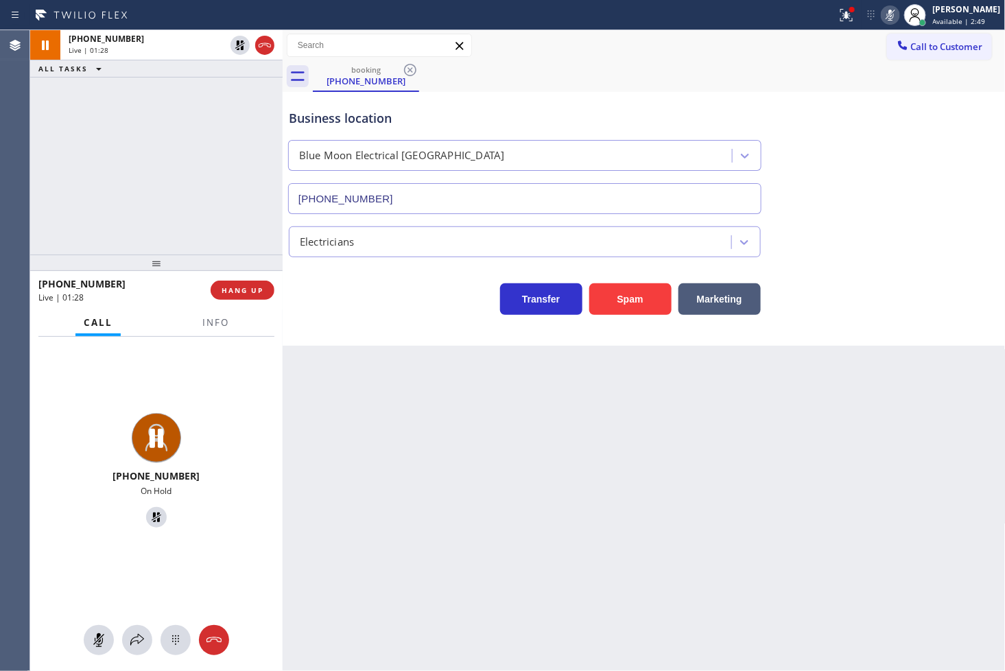
click at [886, 14] on rect at bounding box center [891, 14] width 10 height 10
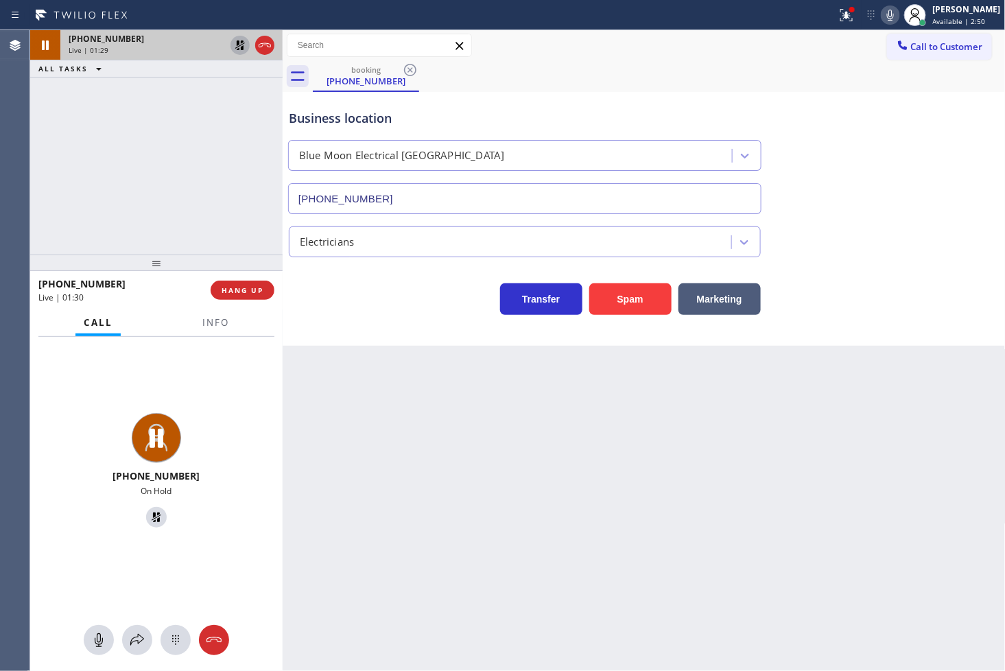
click at [242, 45] on icon at bounding box center [240, 45] width 16 height 16
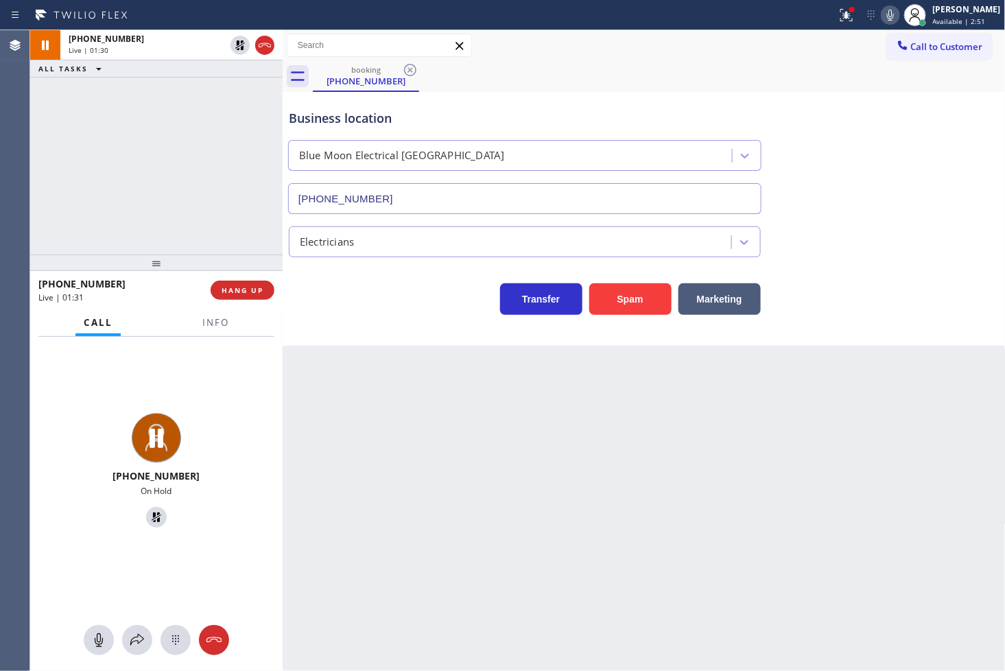
click at [223, 392] on div "[PHONE_NUMBER] On Hold" at bounding box center [156, 473] width 252 height 272
click at [222, 325] on span "Info" at bounding box center [215, 322] width 27 height 12
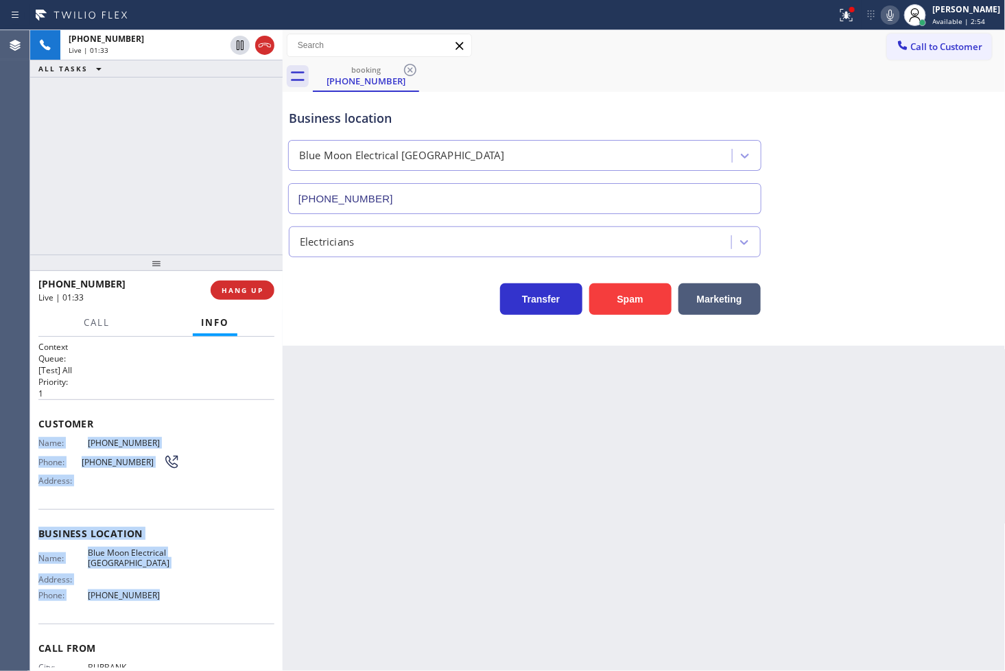
drag, startPoint x: 36, startPoint y: 446, endPoint x: 168, endPoint y: 591, distance: 196.2
click at [168, 591] on div "Context Queue: [Test] All Priority: 1 Customer Name: [PHONE_NUMBER] Phone: [PHO…" at bounding box center [156, 504] width 252 height 335
copy div "Name: [PHONE_NUMBER] Phone: [PHONE_NUMBER] Address: Business location Name: Blu…"
click at [215, 193] on div "[PHONE_NUMBER] Live | 01:45 ALL TASKS ALL TASKS ACTIVE TASKS TASKS IN WRAP UP" at bounding box center [156, 142] width 252 height 224
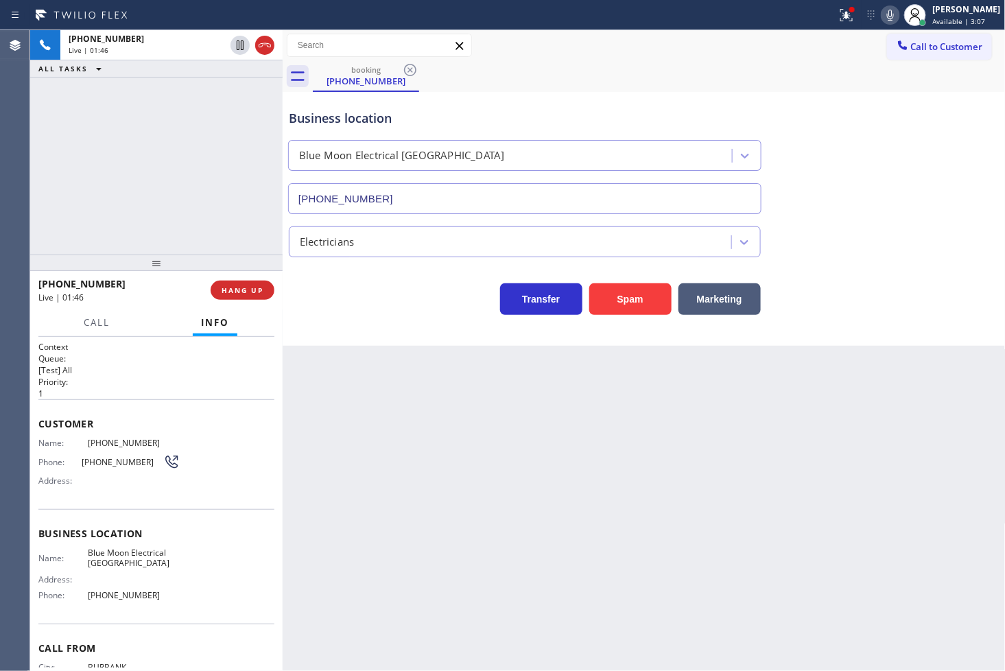
click at [364, 390] on div "Back to Dashboard Change Sender ID Customers Technicians Select a contact Outbo…" at bounding box center [644, 350] width 723 height 641
click at [861, 401] on div "Back to Dashboard Change Sender ID Customers Technicians Select a contact Outbo…" at bounding box center [644, 350] width 723 height 641
click at [521, 412] on div "Back to Dashboard Change Sender ID Customers Technicians Select a contact Outbo…" at bounding box center [644, 350] width 723 height 641
click at [613, 370] on div "Back to Dashboard Change Sender ID Customers Technicians Select a contact Outbo…" at bounding box center [644, 350] width 723 height 641
click at [257, 241] on div "[PHONE_NUMBER] Live | 03:05 ALL TASKS ALL TASKS ACTIVE TASKS TASKS IN WRAP UP" at bounding box center [156, 142] width 252 height 224
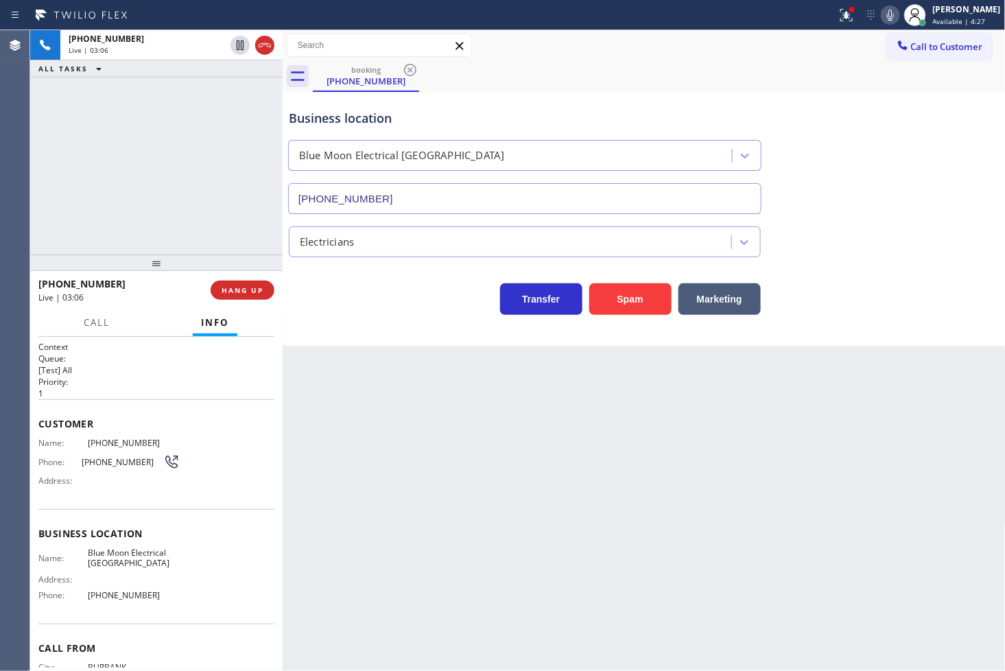
drag, startPoint x: 374, startPoint y: 323, endPoint x: 632, endPoint y: 190, distance: 290.2
click at [375, 323] on div "Business location Blue Moon Electrical [GEOGRAPHIC_DATA] [PHONE_NUMBER] Electri…" at bounding box center [644, 219] width 723 height 254
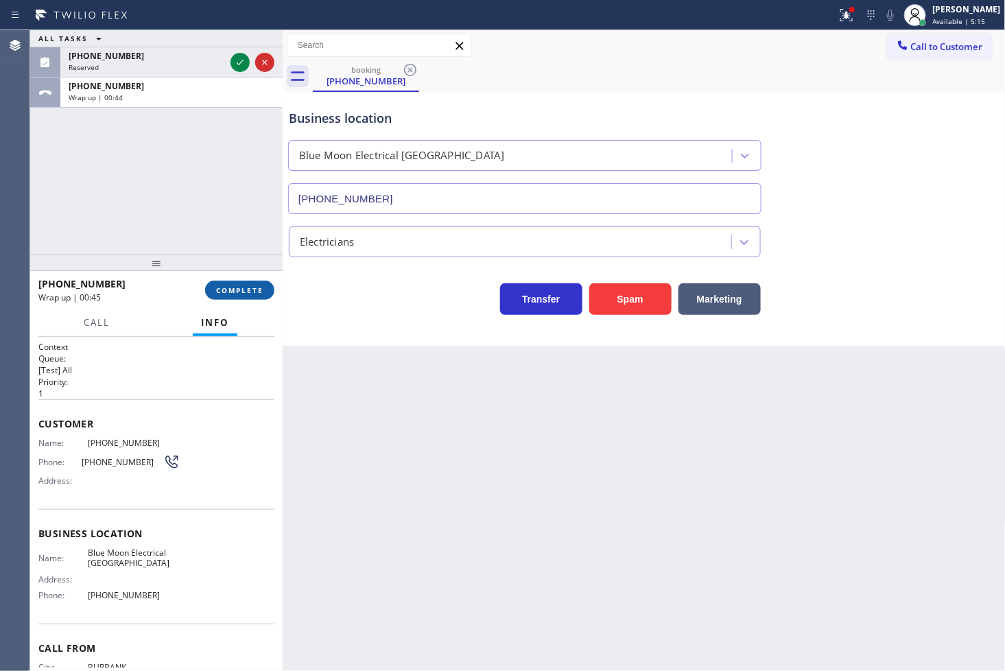
click at [247, 295] on span "COMPLETE" at bounding box center [239, 290] width 47 height 10
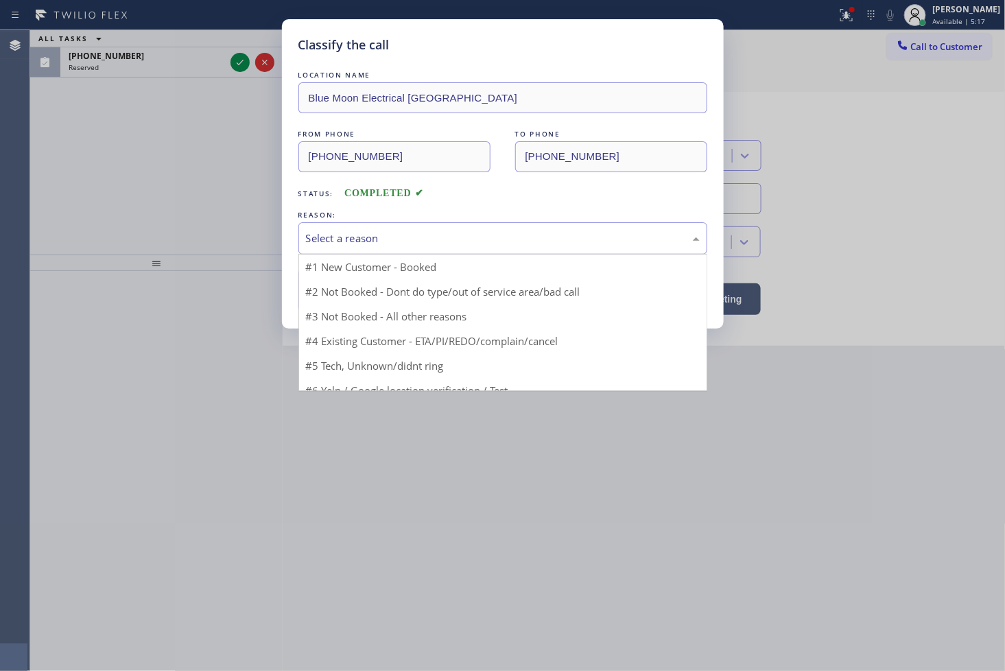
click at [359, 242] on div "Select a reason" at bounding box center [503, 238] width 394 height 16
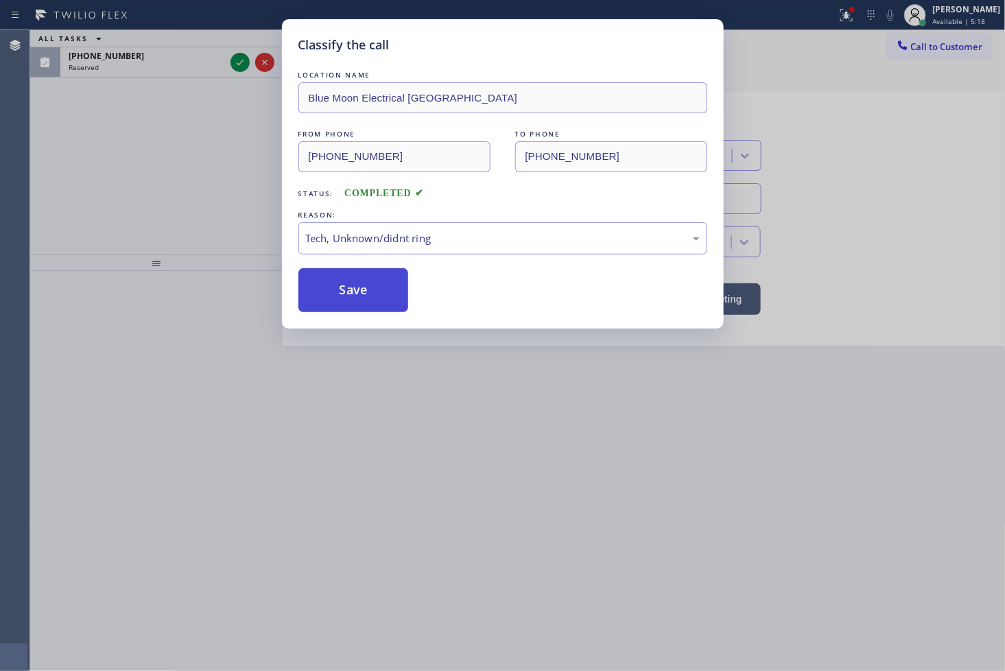
click at [357, 292] on button "Save" at bounding box center [353, 290] width 110 height 44
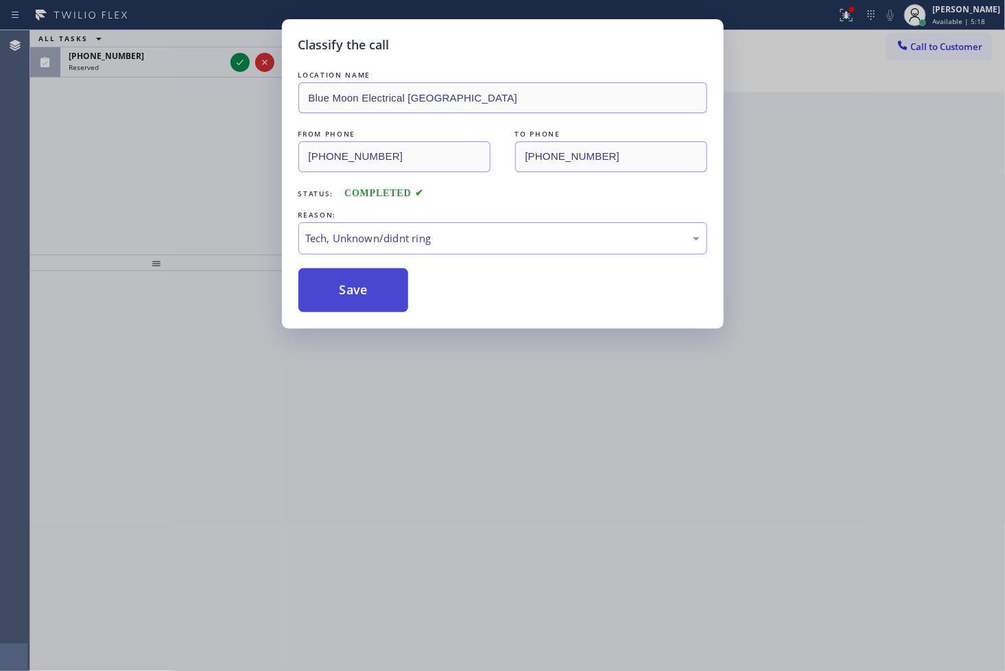
drag, startPoint x: 357, startPoint y: 292, endPoint x: 978, endPoint y: 106, distance: 648.5
click at [357, 292] on button "Save" at bounding box center [353, 290] width 110 height 44
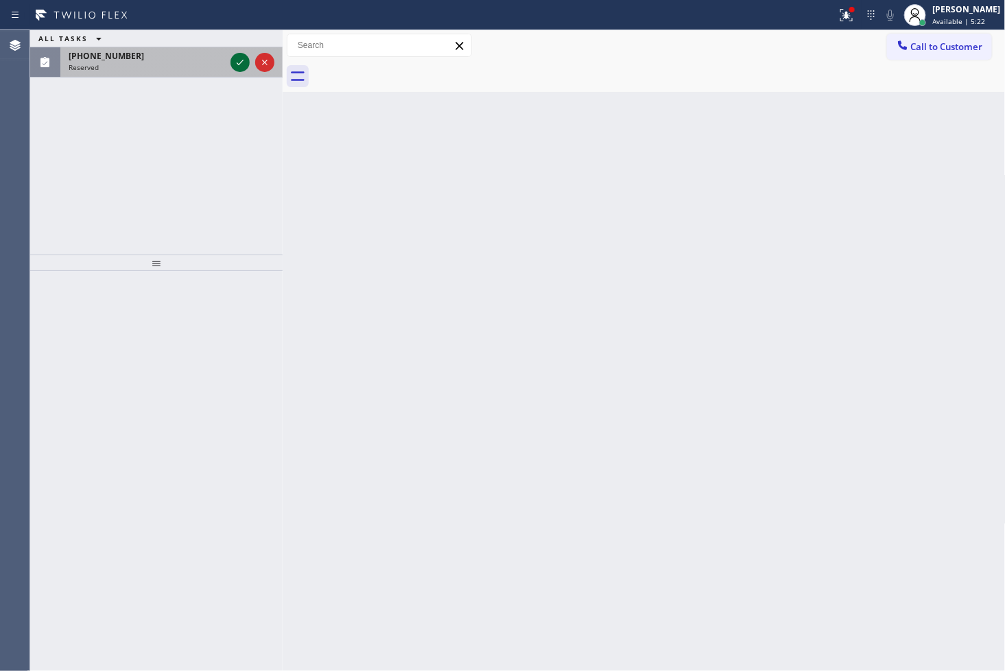
click at [243, 59] on icon at bounding box center [240, 62] width 16 height 16
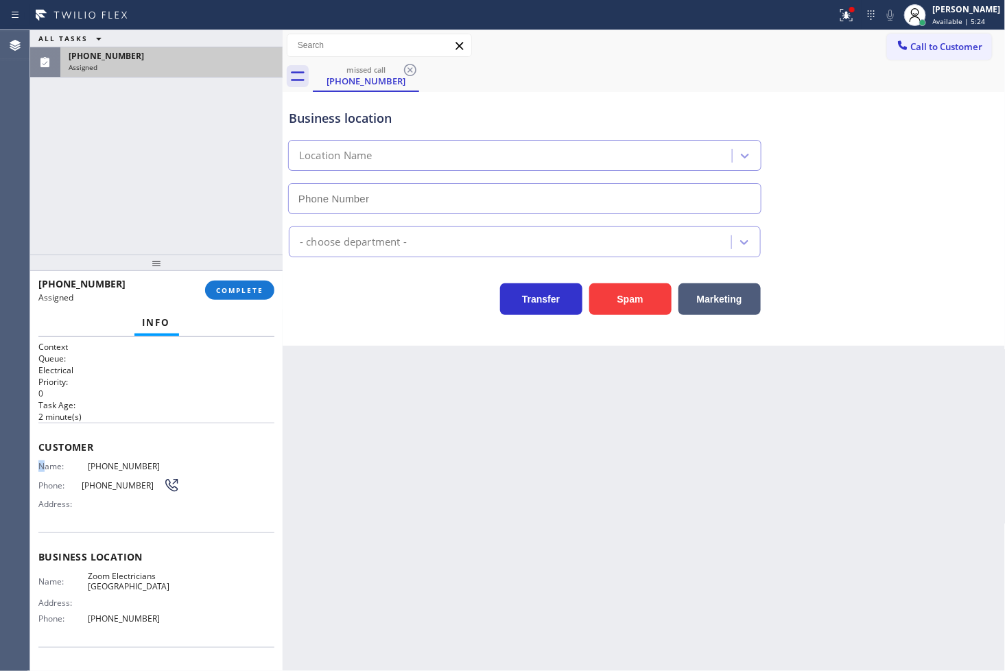
type input "[PHONE_NUMBER]"
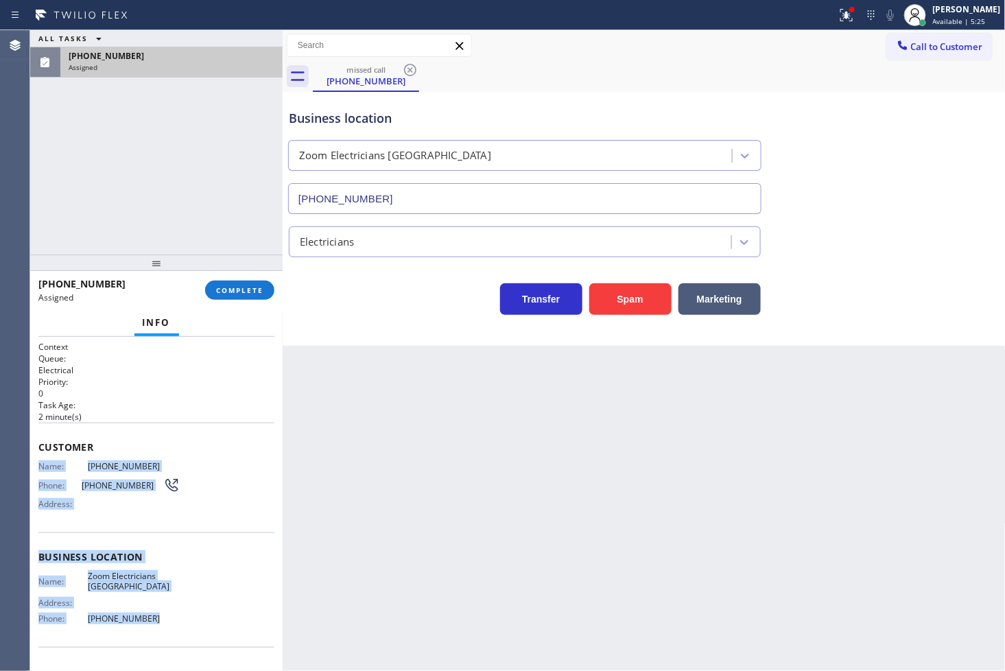
drag, startPoint x: 41, startPoint y: 462, endPoint x: 165, endPoint y: 611, distance: 193.4
click at [165, 611] on div "Context Queue: Electrical Priority: 0 Task Age: [DEMOGRAPHIC_DATA] minute(s) Cu…" at bounding box center [156, 546] width 236 height 410
copy div "Name: [PHONE_NUMBER] Phone: [PHONE_NUMBER] Address: Business location Name: Zoo…"
click at [224, 294] on span "COMPLETE" at bounding box center [239, 290] width 47 height 10
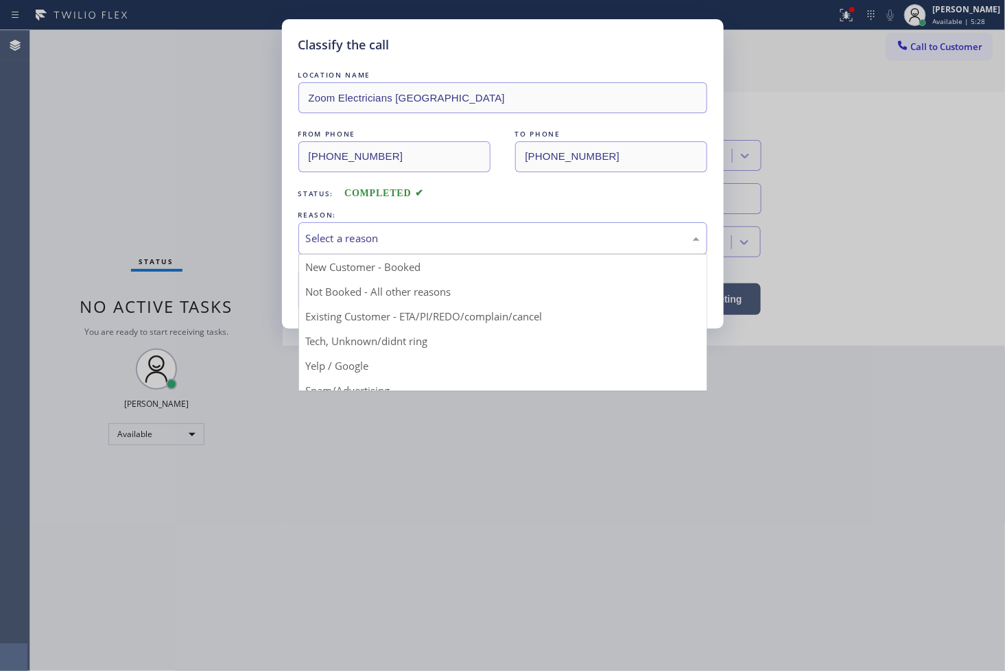
click at [317, 232] on div "Select a reason" at bounding box center [503, 238] width 394 height 16
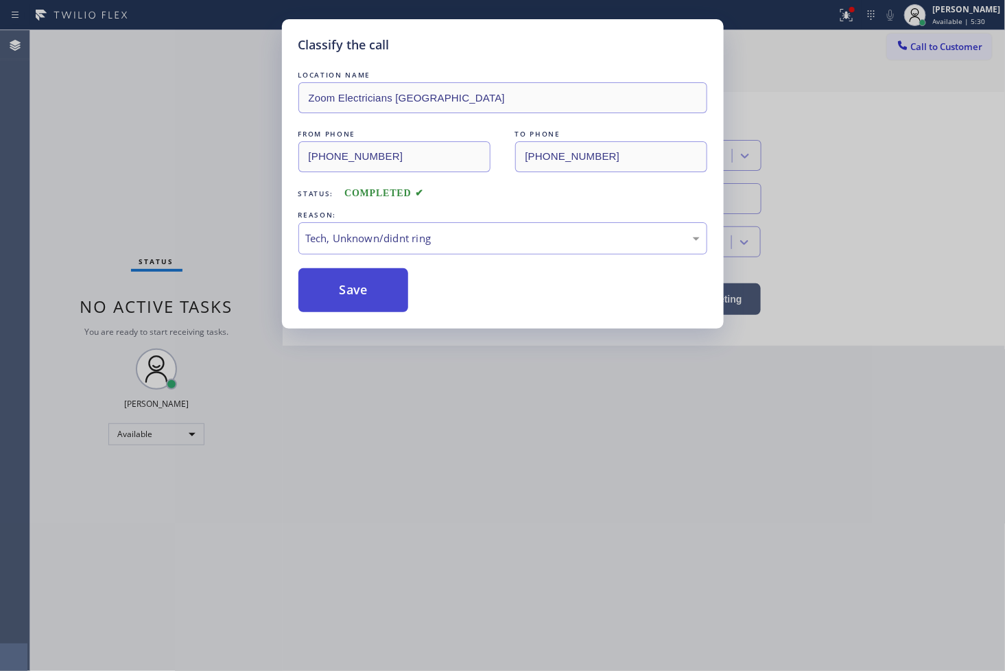
click at [345, 293] on button "Save" at bounding box center [353, 290] width 110 height 44
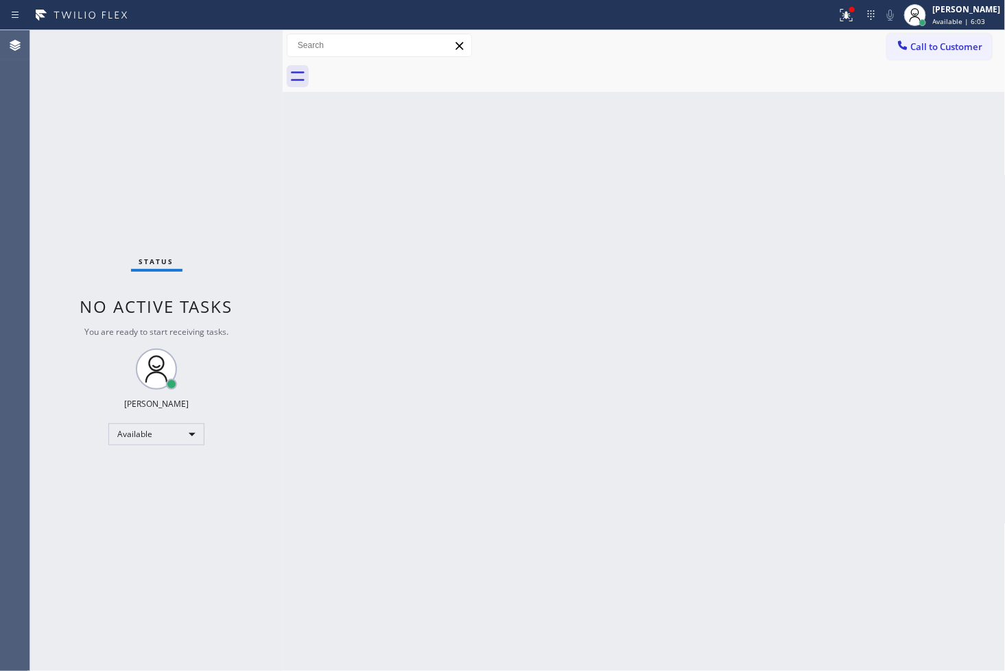
click at [60, 547] on div "Status No active tasks You are ready to start receiving tasks. [PERSON_NAME]" at bounding box center [156, 350] width 252 height 641
click at [805, 547] on div "Back to Dashboard Change Sender ID Customers Technicians Select a contact Outbo…" at bounding box center [644, 350] width 723 height 641
click at [840, 21] on icon at bounding box center [846, 15] width 12 height 12
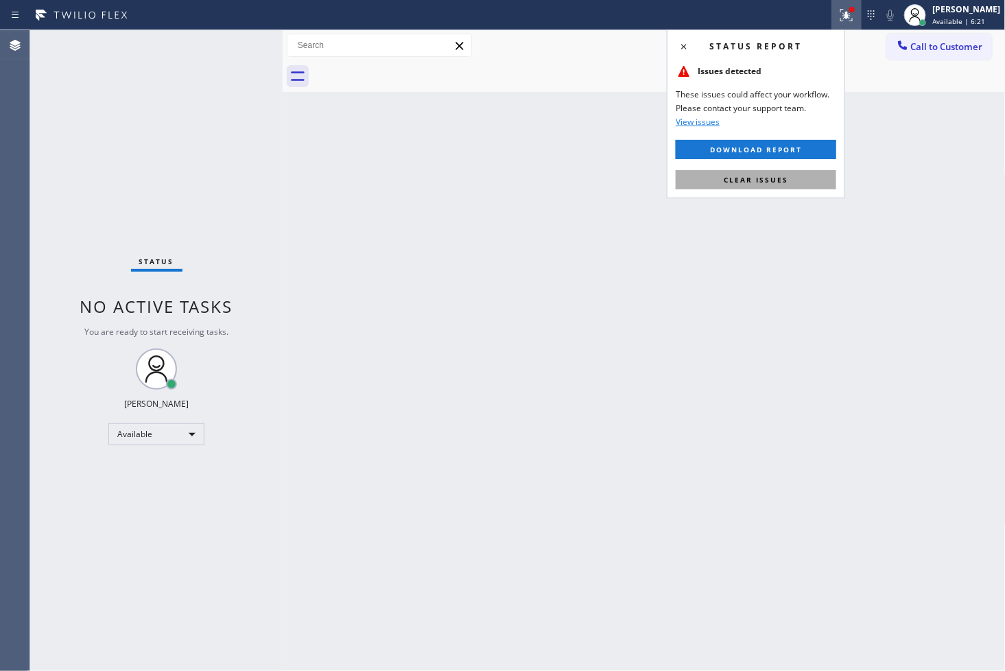
click at [793, 180] on button "Clear issues" at bounding box center [756, 179] width 161 height 19
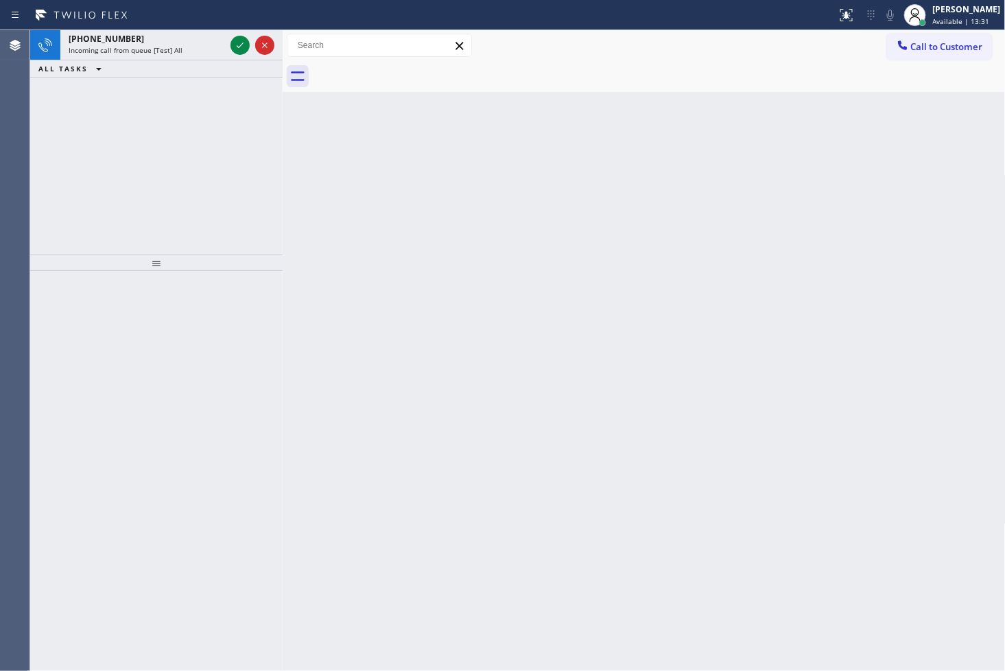
click at [58, 193] on div "[PHONE_NUMBER] Incoming call from queue [Test] All ALL TASKS ALL TASKS ACTIVE T…" at bounding box center [156, 142] width 252 height 224
click at [237, 41] on icon at bounding box center [240, 45] width 16 height 16
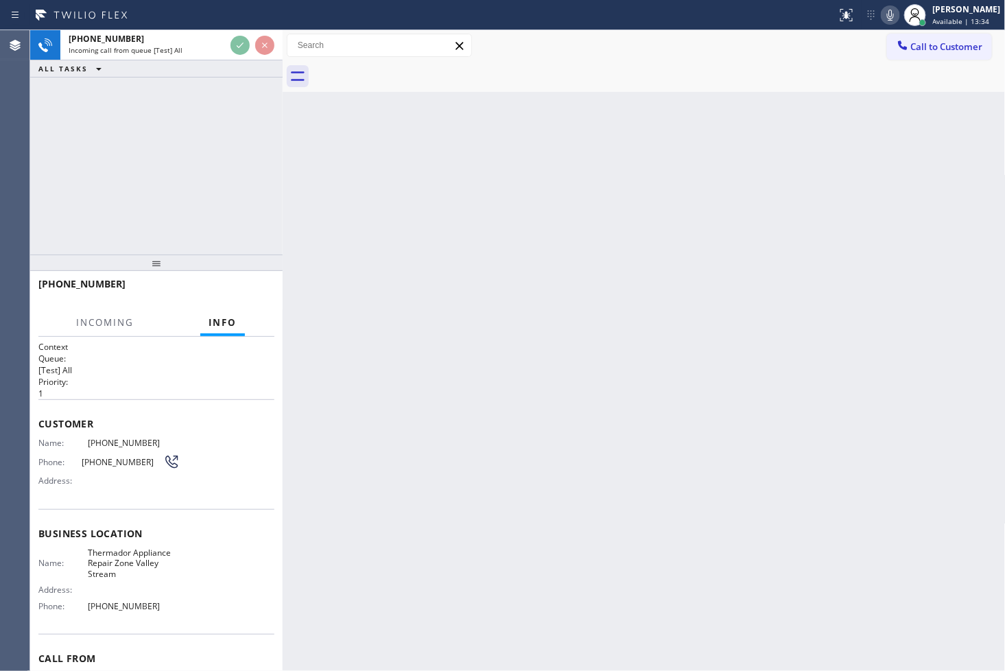
click at [667, 226] on div "Back to Dashboard Change Sender ID Customers Technicians Select a contact Outbo…" at bounding box center [644, 350] width 723 height 641
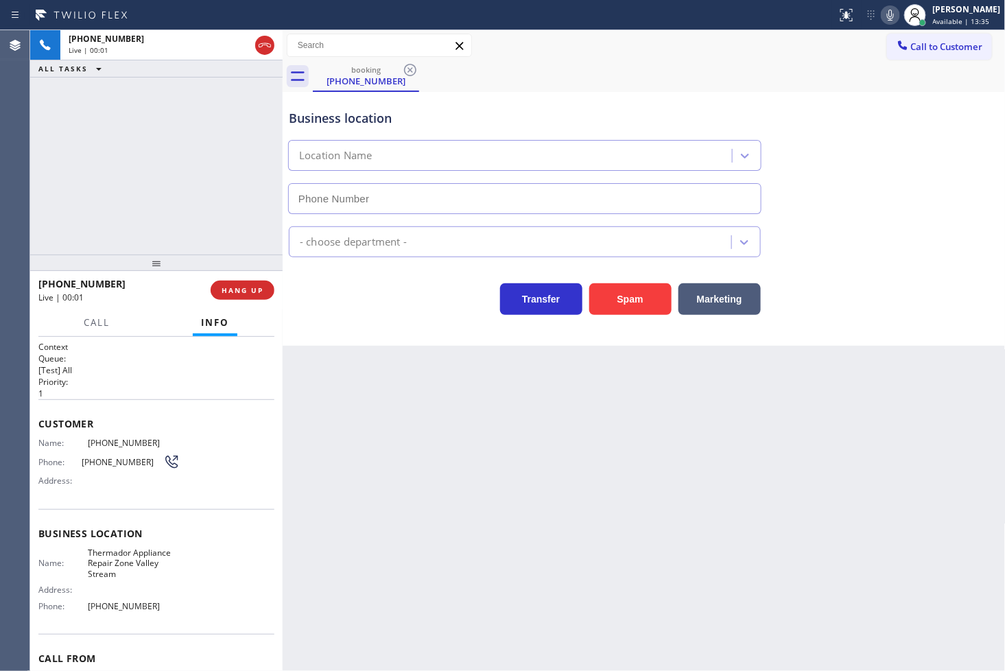
type input "[PHONE_NUMBER]"
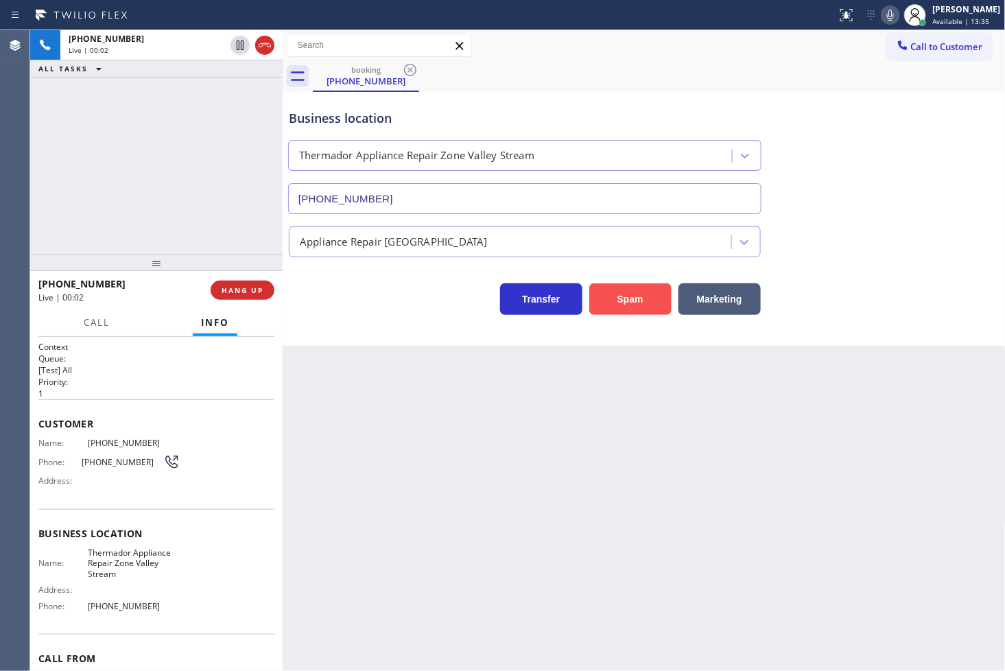
click at [643, 309] on button "Spam" at bounding box center [630, 299] width 82 height 32
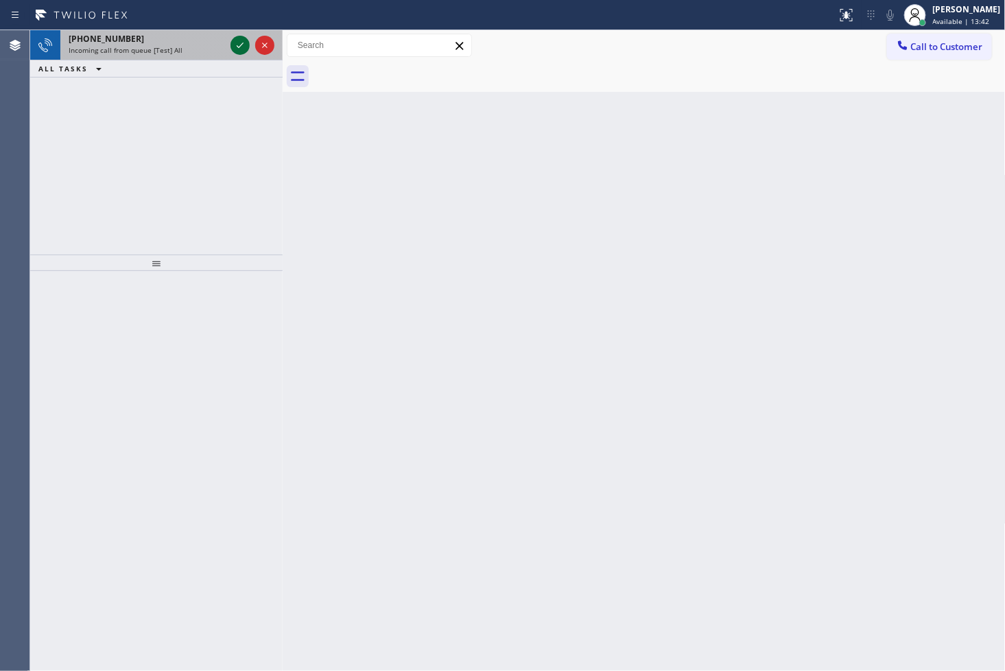
click at [237, 45] on icon at bounding box center [240, 45] width 16 height 16
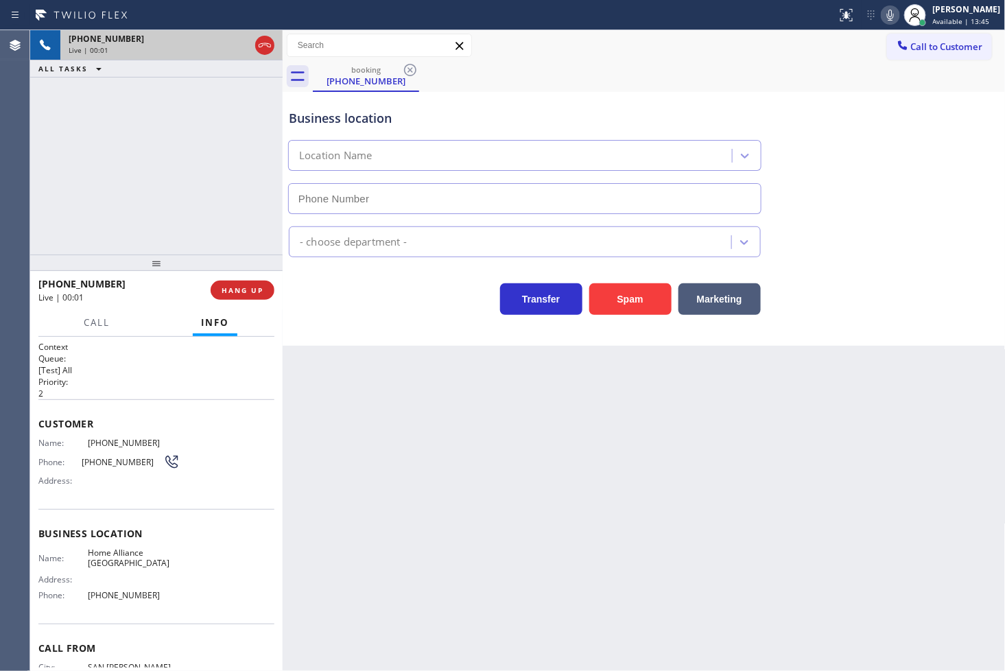
type input "[PHONE_NUMBER]"
drag, startPoint x: 625, startPoint y: 302, endPoint x: 975, endPoint y: 91, distance: 408.3
click at [625, 302] on button "Spam" at bounding box center [630, 299] width 82 height 32
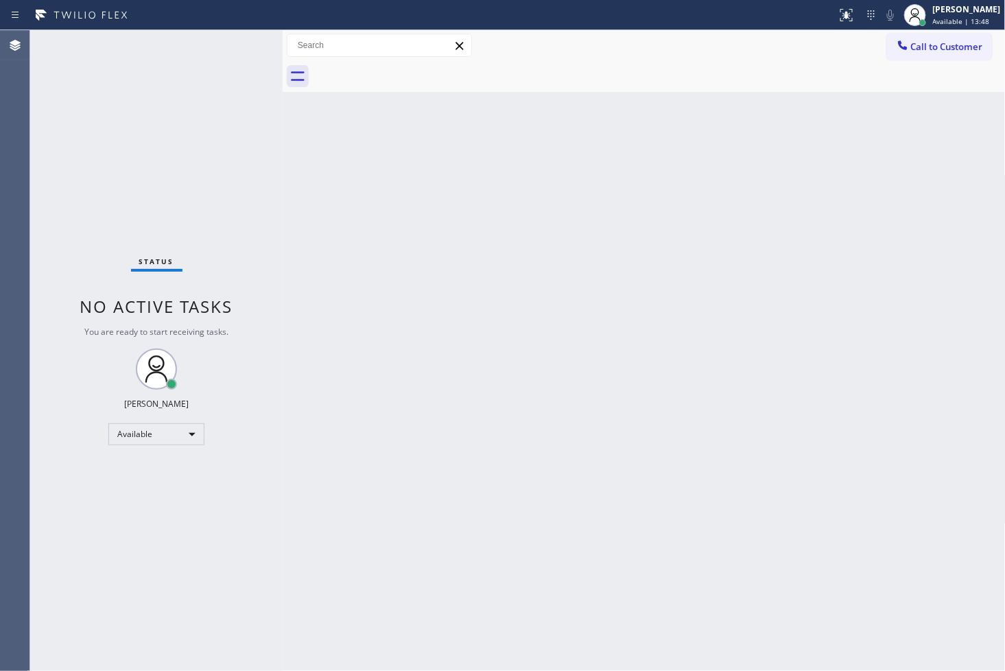
drag, startPoint x: 225, startPoint y: 110, endPoint x: 244, endPoint y: 48, distance: 65.1
click at [225, 110] on div "Status No active tasks You are ready to start receiving tasks. [PERSON_NAME]" at bounding box center [156, 350] width 252 height 641
click at [248, 37] on div "Status No active tasks You are ready to start receiving tasks. [PERSON_NAME]" at bounding box center [156, 350] width 252 height 641
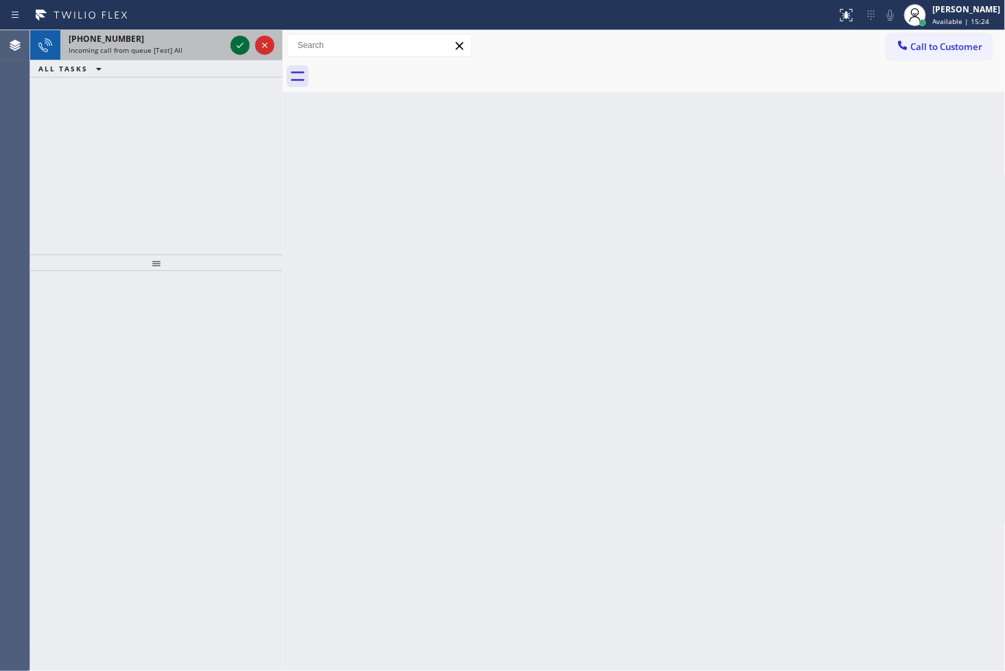
click at [237, 39] on icon at bounding box center [240, 45] width 16 height 16
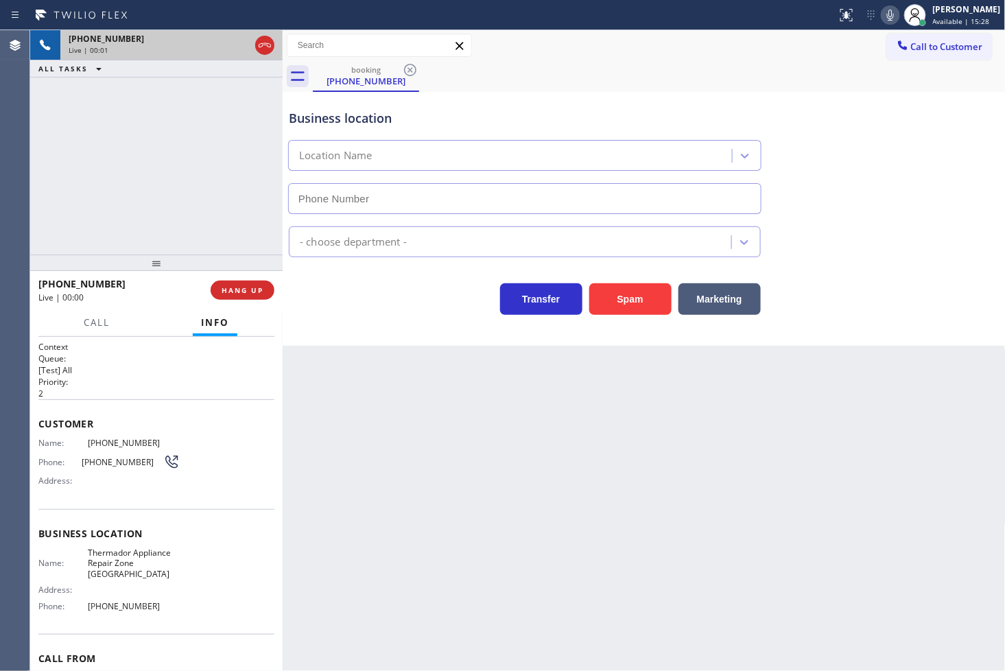
type input "[PHONE_NUMBER]"
click at [633, 279] on div "Spam" at bounding box center [626, 295] width 89 height 38
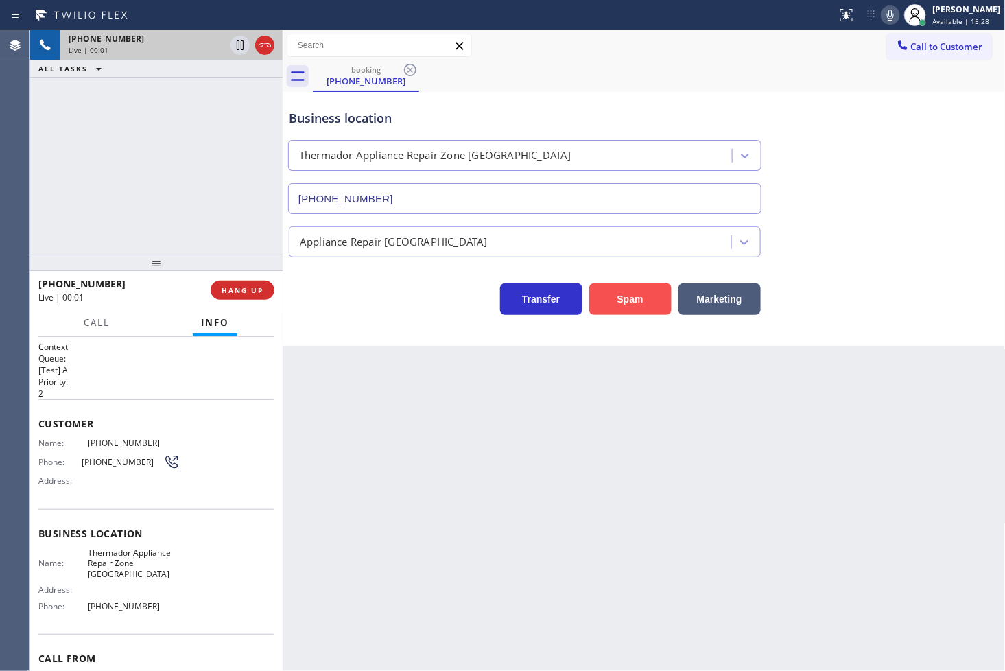
click at [630, 297] on button "Spam" at bounding box center [630, 299] width 82 height 32
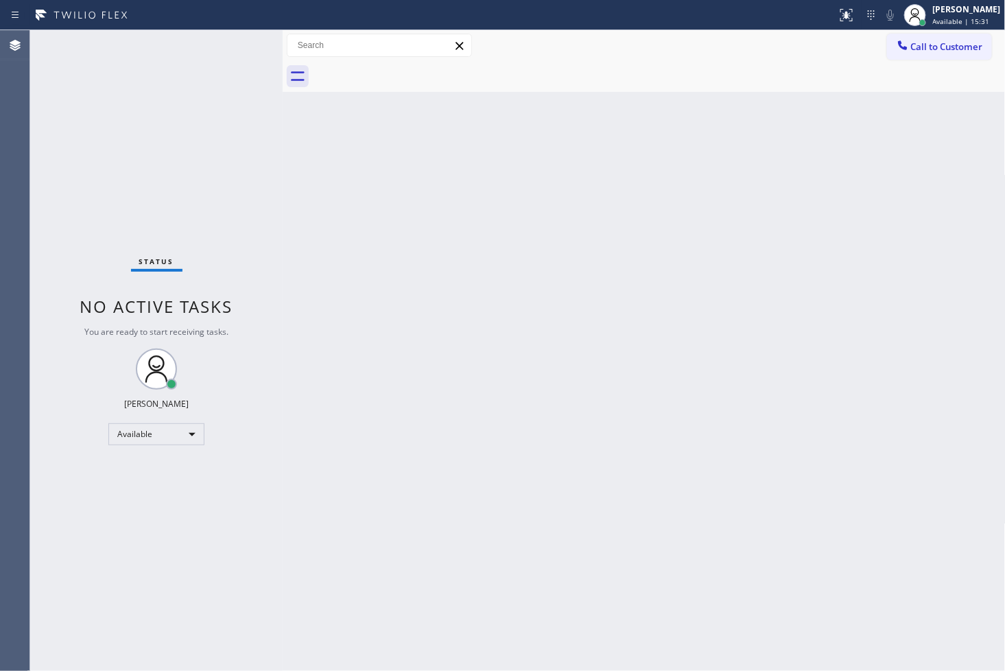
click at [266, 98] on div "Status No active tasks You are ready to start receiving tasks. [PERSON_NAME]" at bounding box center [156, 350] width 252 height 641
click at [244, 62] on div "Status No active tasks You are ready to start receiving tasks. [PERSON_NAME]" at bounding box center [156, 350] width 252 height 641
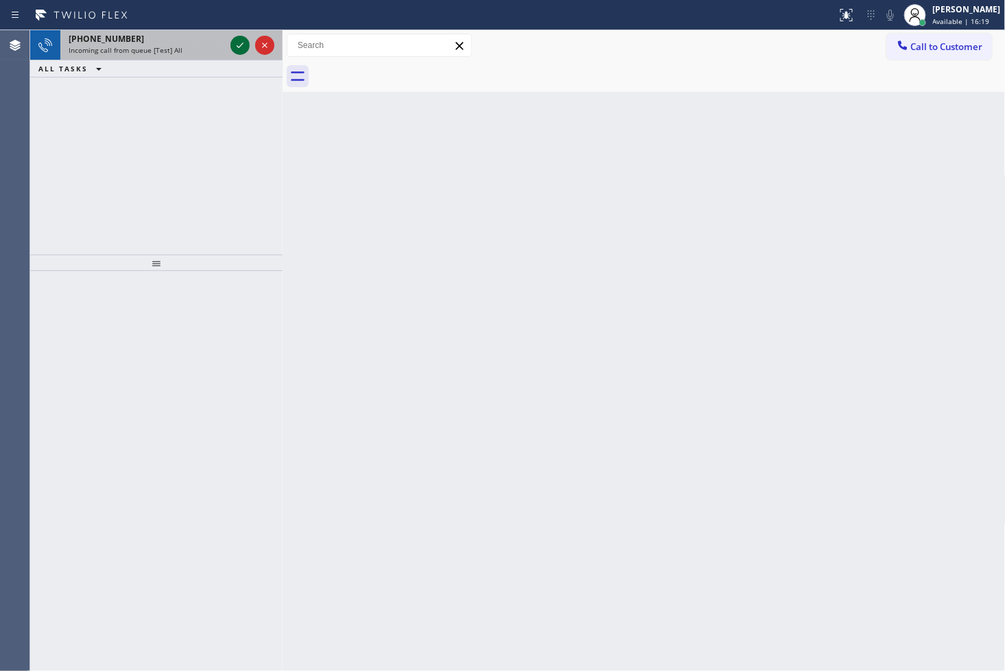
click at [235, 45] on icon at bounding box center [240, 45] width 16 height 16
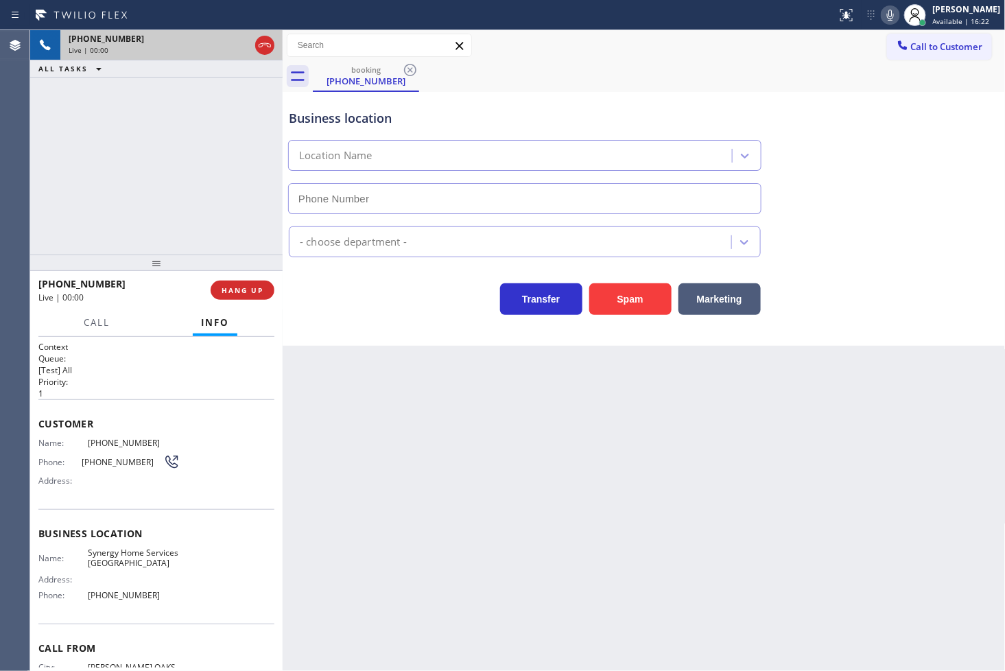
type input "[PHONE_NUMBER]"
click at [633, 297] on button "Spam" at bounding box center [630, 299] width 82 height 32
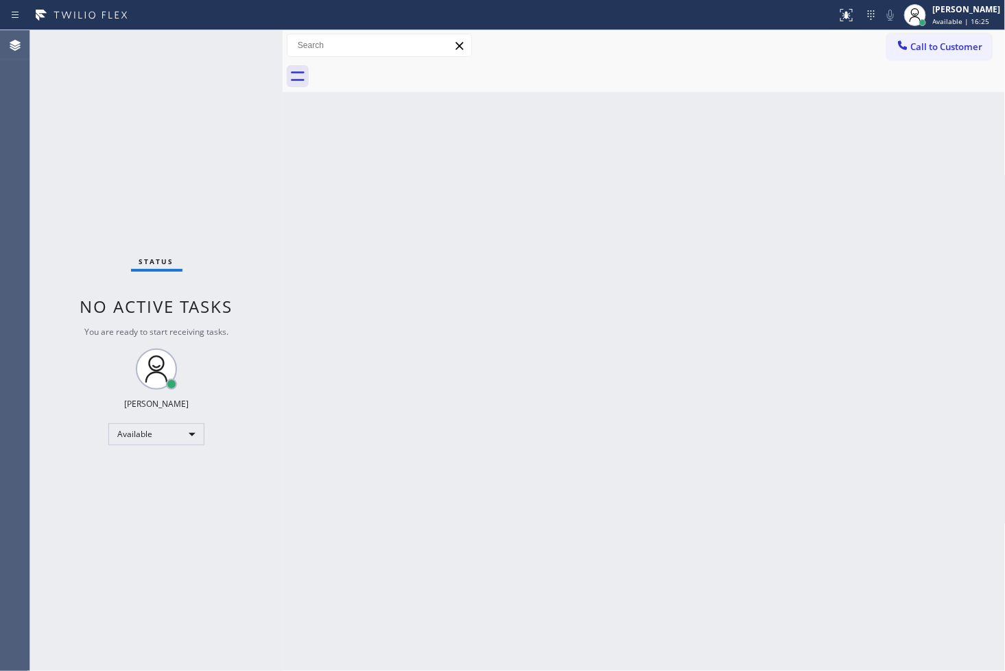
click at [197, 95] on div "Status No active tasks You are ready to start receiving tasks. [PERSON_NAME]" at bounding box center [156, 350] width 252 height 641
click at [230, 43] on div "Status No active tasks You are ready to start receiving tasks. [PERSON_NAME]" at bounding box center [156, 350] width 252 height 641
click at [230, 44] on div "Status No active tasks You are ready to start receiving tasks. [PERSON_NAME]" at bounding box center [156, 350] width 252 height 641
click at [106, 134] on div "Status No active tasks You are ready to start receiving tasks. [PERSON_NAME]" at bounding box center [156, 350] width 252 height 641
click at [237, 40] on div "Status No active tasks You are ready to start receiving tasks. [PERSON_NAME]" at bounding box center [156, 350] width 252 height 641
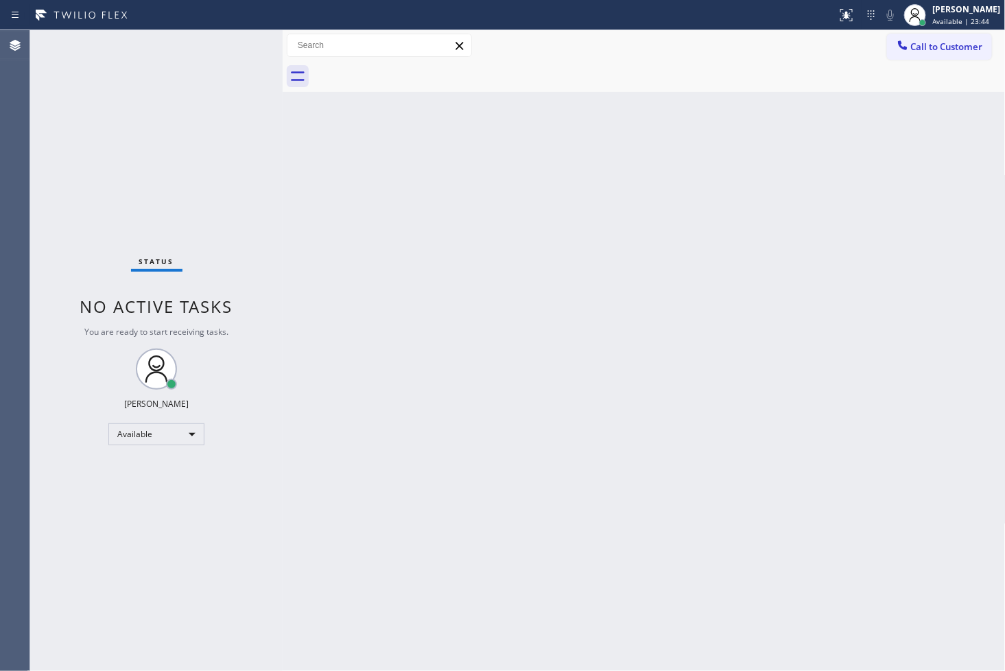
click at [108, 213] on div "Status No active tasks You are ready to start receiving tasks. [PERSON_NAME]" at bounding box center [156, 350] width 252 height 641
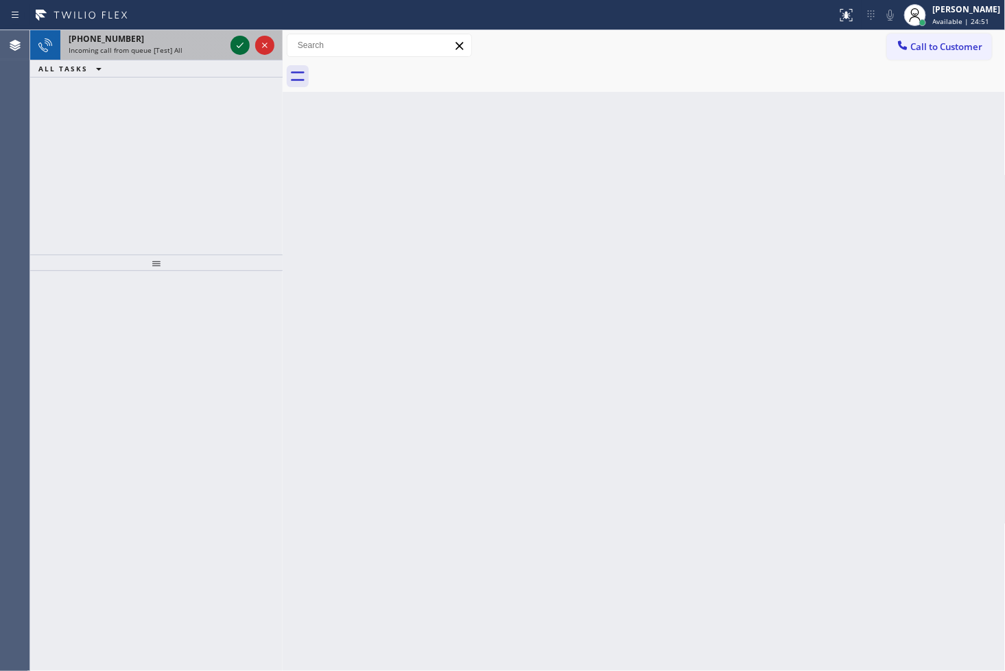
click at [232, 44] on icon at bounding box center [240, 45] width 16 height 16
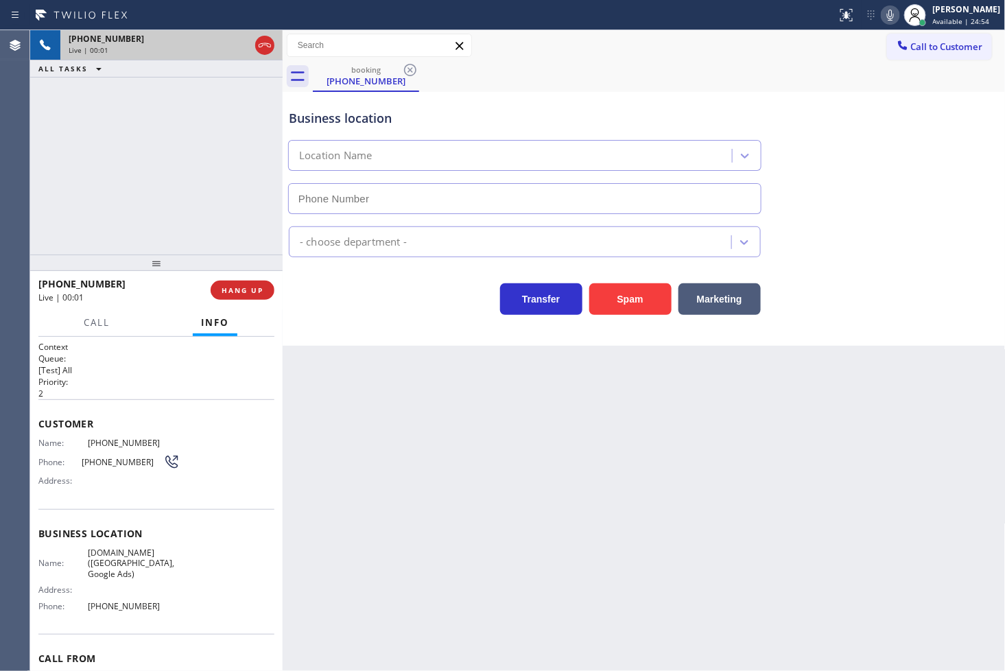
type input "[PHONE_NUMBER]"
click at [713, 87] on div "booking [PHONE_NUMBER]" at bounding box center [659, 76] width 693 height 31
drag, startPoint x: 353, startPoint y: 292, endPoint x: 98, endPoint y: 119, distance: 307.3
click at [350, 290] on div "Transfer Spam Marketing" at bounding box center [524, 295] width 477 height 38
click at [309, 276] on div "Transfer Spam Marketing" at bounding box center [644, 293] width 716 height 44
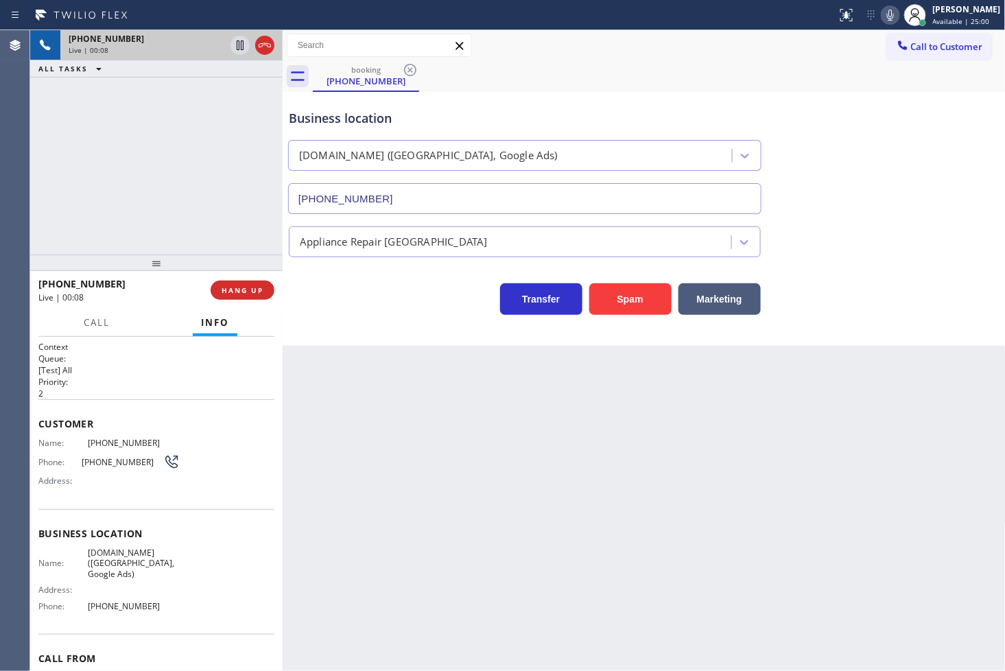
click at [335, 324] on div "Business location [DOMAIN_NAME] ([GEOGRAPHIC_DATA], Google Ads) [PHONE_NUMBER] …" at bounding box center [644, 219] width 723 height 254
drag, startPoint x: 187, startPoint y: 195, endPoint x: 343, endPoint y: 291, distance: 182.9
click at [213, 211] on div "[PHONE_NUMBER] Live | 00:08 ALL TASKS ALL TASKS ACTIVE TASKS TASKS IN WRAP UP" at bounding box center [156, 142] width 252 height 224
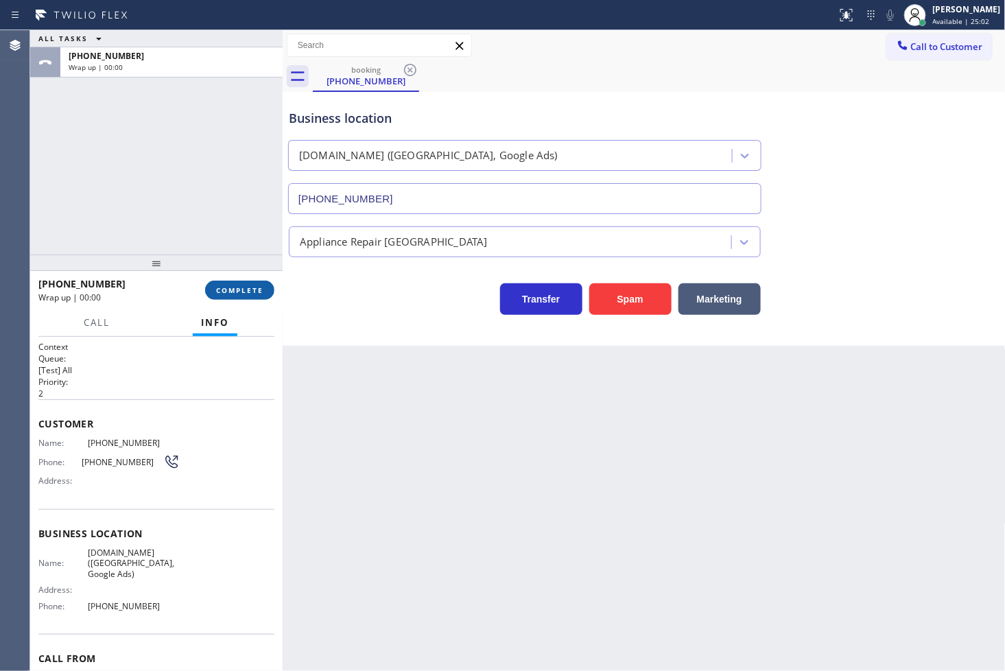
click at [237, 285] on span "COMPLETE" at bounding box center [239, 290] width 47 height 10
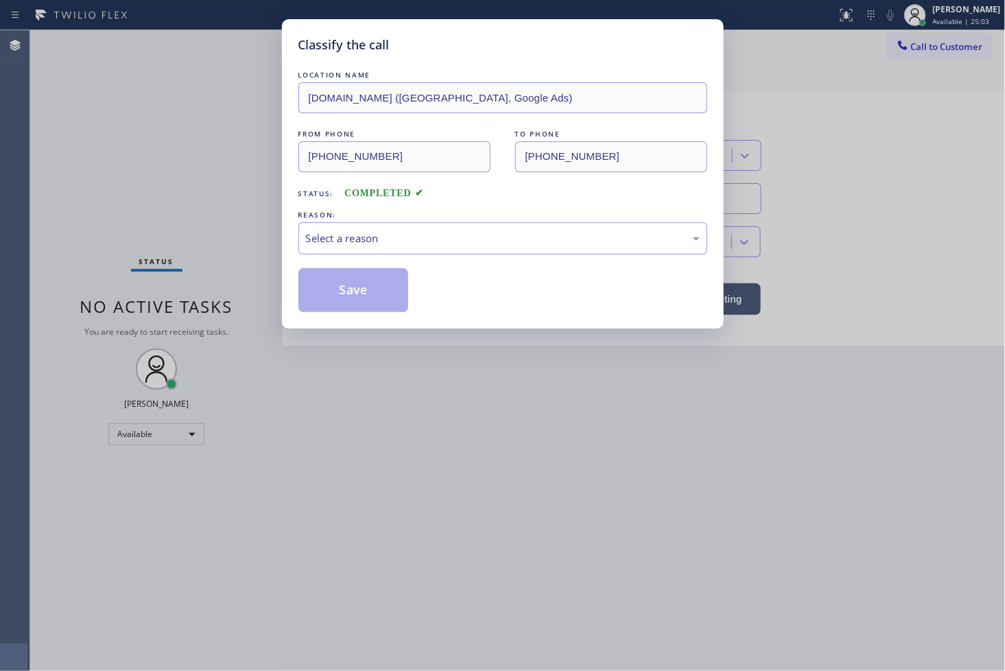
click at [340, 241] on div "Select a reason" at bounding box center [503, 238] width 394 height 16
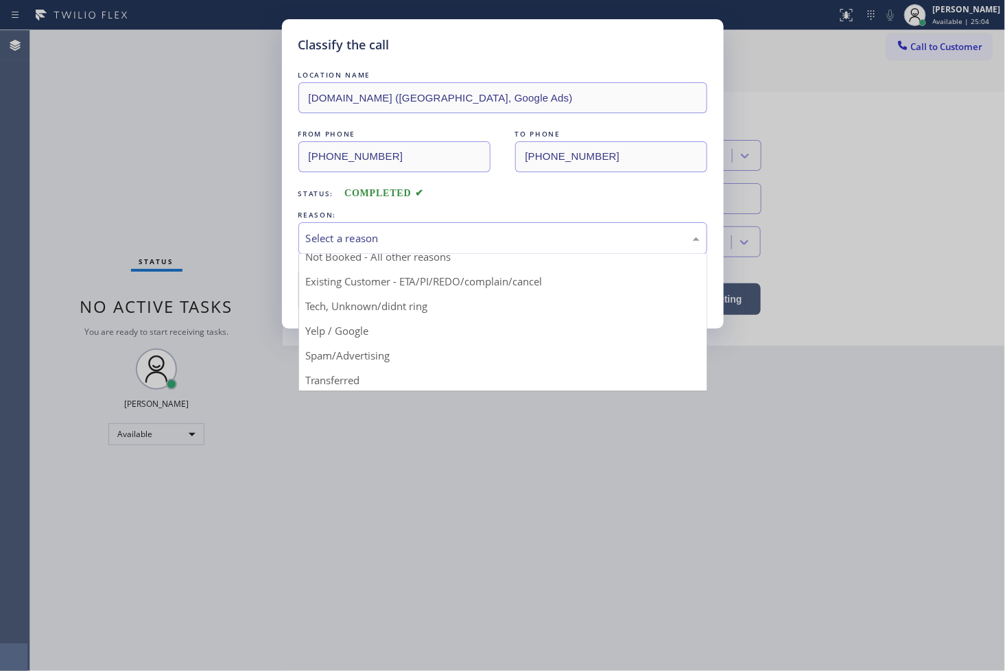
scroll to position [86, 0]
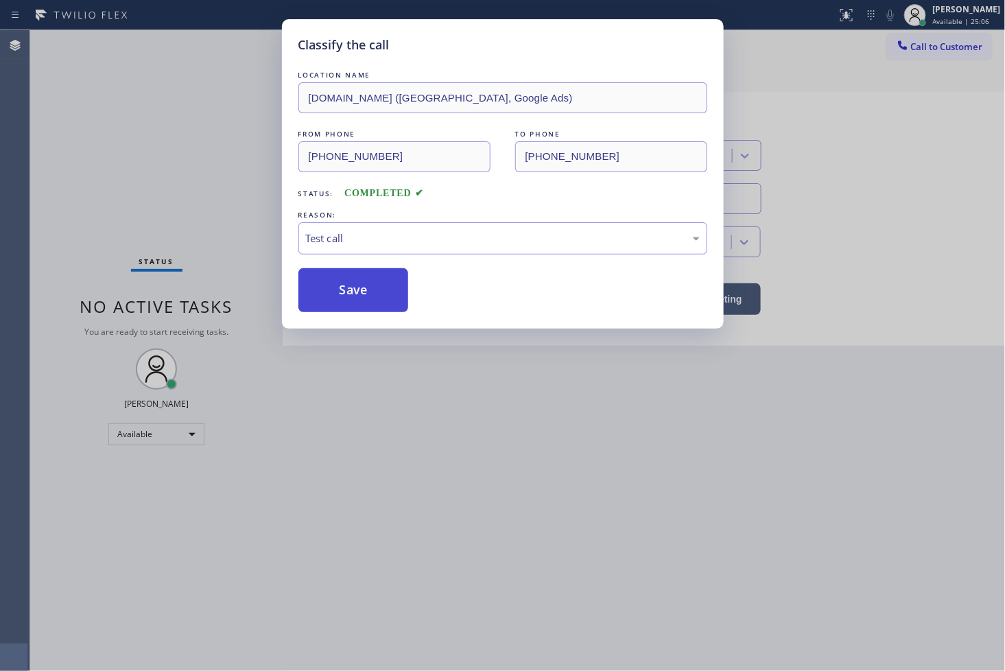
click at [366, 306] on button "Save" at bounding box center [353, 290] width 110 height 44
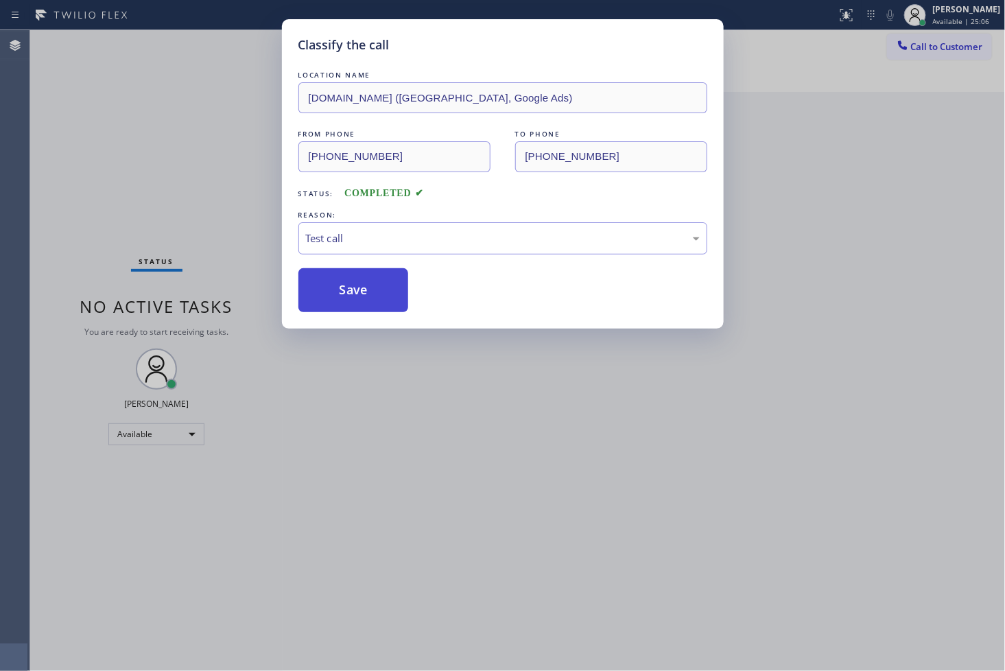
click at [366, 306] on button "Save" at bounding box center [353, 290] width 110 height 44
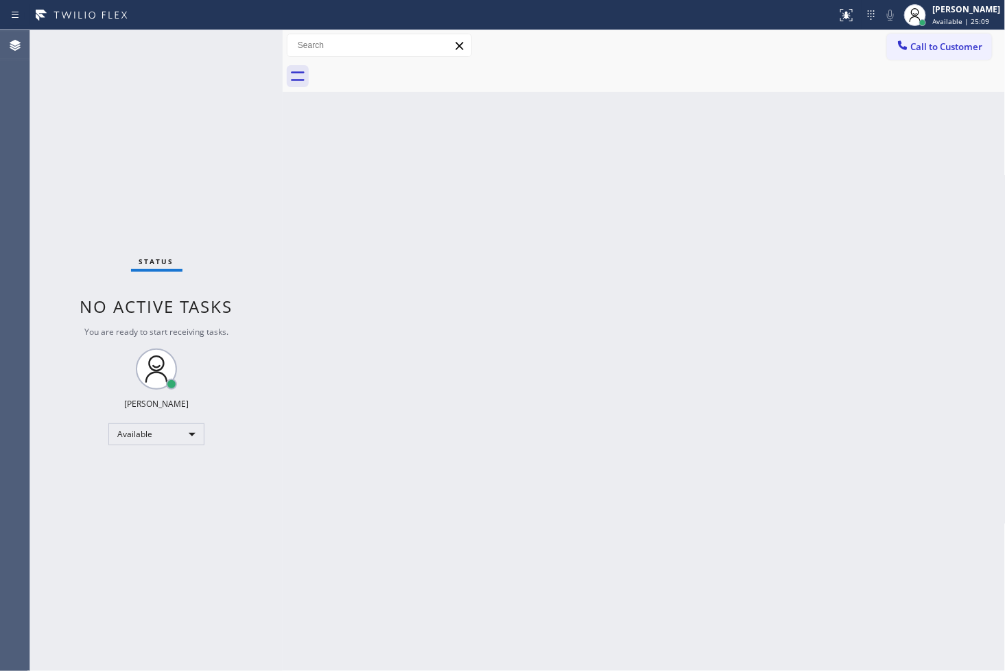
click at [158, 97] on div "Status No active tasks You are ready to start receiving tasks. [PERSON_NAME]" at bounding box center [156, 350] width 252 height 641
click at [242, 39] on div "Status No active tasks You are ready to start receiving tasks. [PERSON_NAME]" at bounding box center [156, 350] width 252 height 641
click at [235, 39] on div "Status No active tasks You are ready to start receiving tasks. [PERSON_NAME]" at bounding box center [156, 350] width 252 height 641
click at [244, 58] on div "Status No active tasks You are ready to start receiving tasks. [PERSON_NAME]" at bounding box center [156, 350] width 252 height 641
click at [240, 42] on div "Status No active tasks You are ready to start receiving tasks. [PERSON_NAME]" at bounding box center [156, 350] width 252 height 641
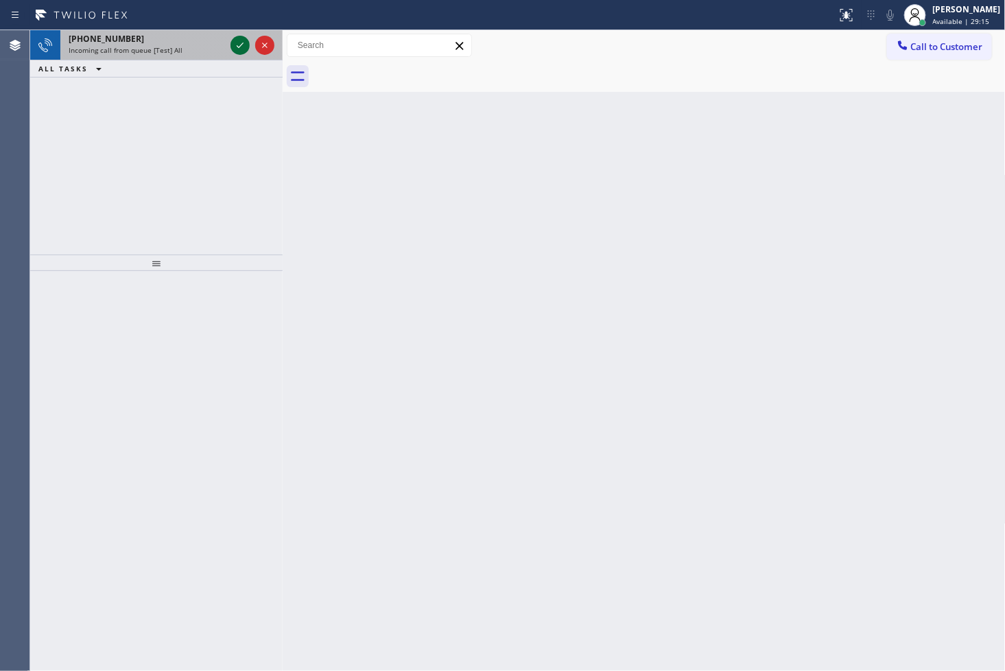
click at [238, 43] on icon at bounding box center [240, 45] width 16 height 16
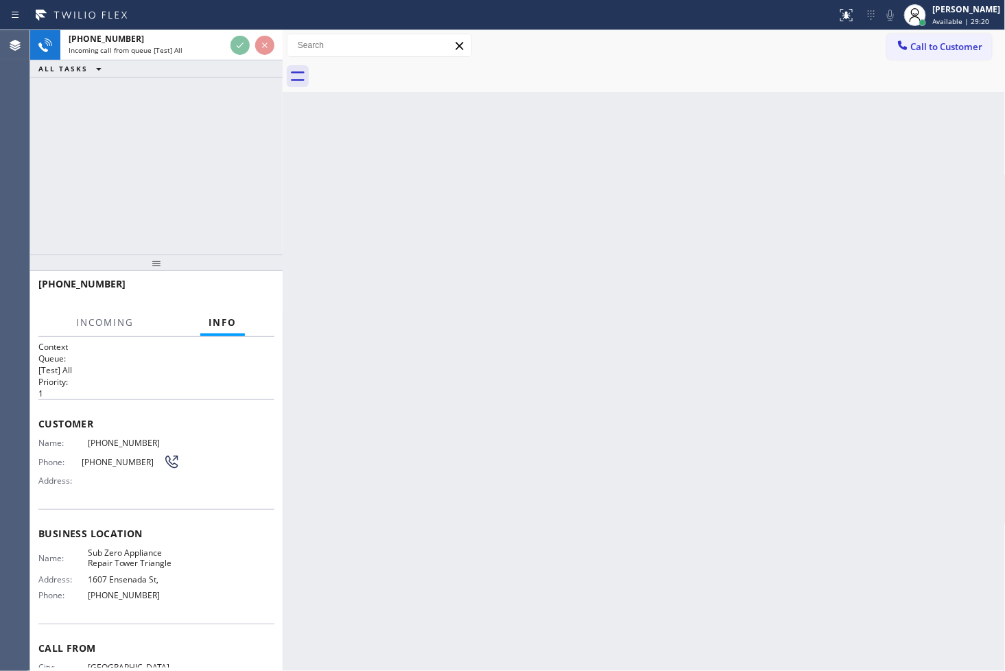
click at [710, 394] on div "Back to Dashboard Change Sender ID Customers Technicians Select a contact Outbo…" at bounding box center [644, 350] width 723 height 641
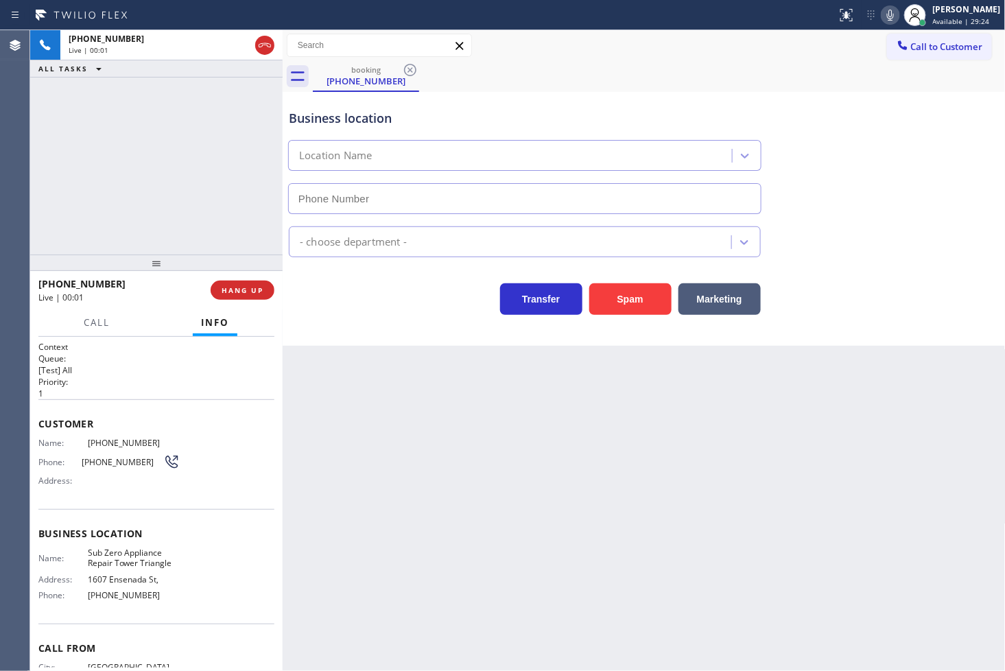
type input "[PHONE_NUMBER]"
click at [357, 306] on div "Transfer Spam Marketing" at bounding box center [524, 295] width 477 height 38
click at [372, 322] on div "Business location Sub Zero Appliance Repair [GEOGRAPHIC_DATA] [PHONE_NUMBER] Ap…" at bounding box center [644, 219] width 723 height 254
click at [193, 218] on div "[PHONE_NUMBER] Live | 01:00 ALL TASKS ALL TASKS ACTIVE TASKS TASKS IN WRAP UP" at bounding box center [156, 142] width 252 height 224
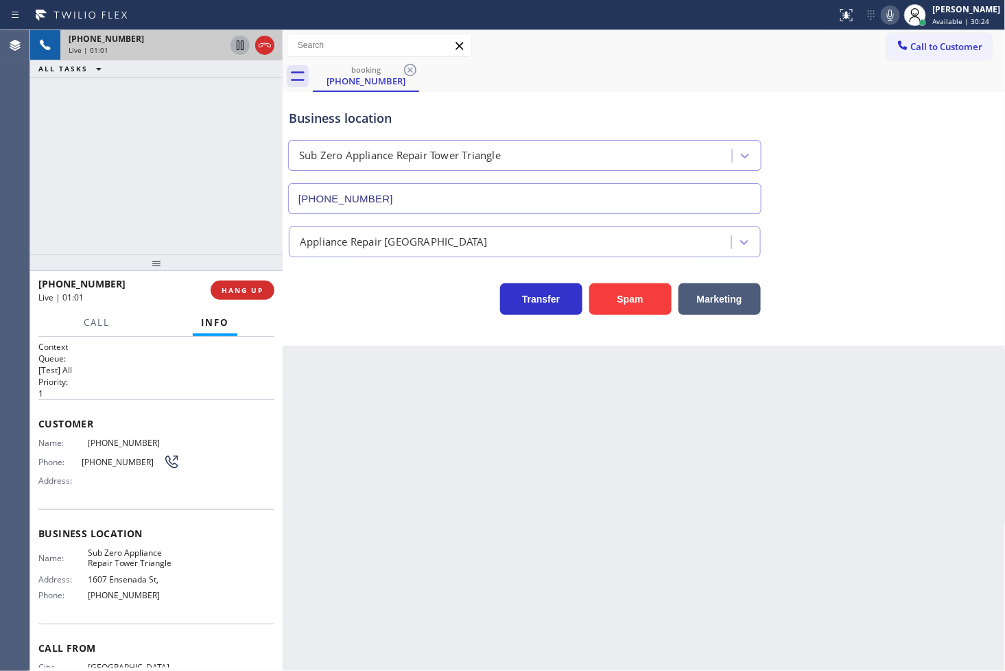
click at [242, 46] on icon at bounding box center [240, 45] width 16 height 16
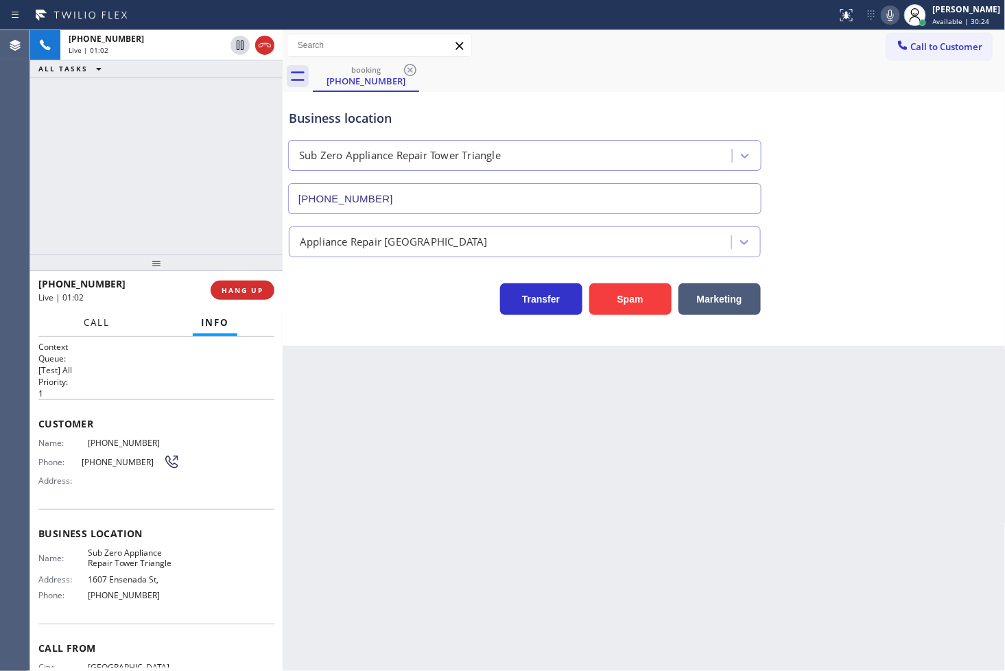
click at [96, 328] on span "Call" at bounding box center [97, 322] width 26 height 12
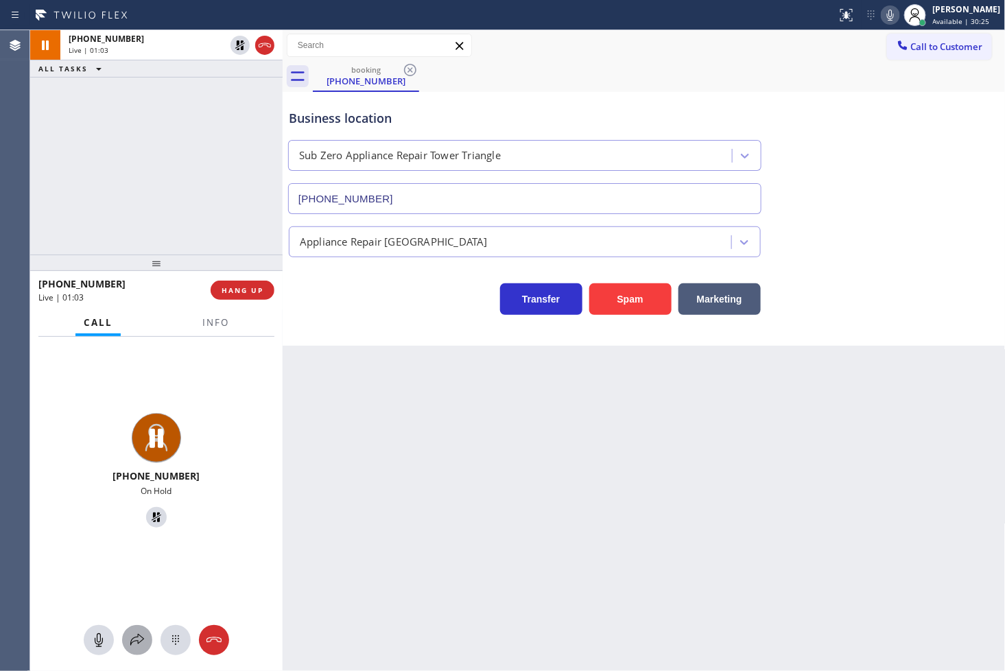
click at [136, 642] on icon at bounding box center [137, 640] width 16 height 16
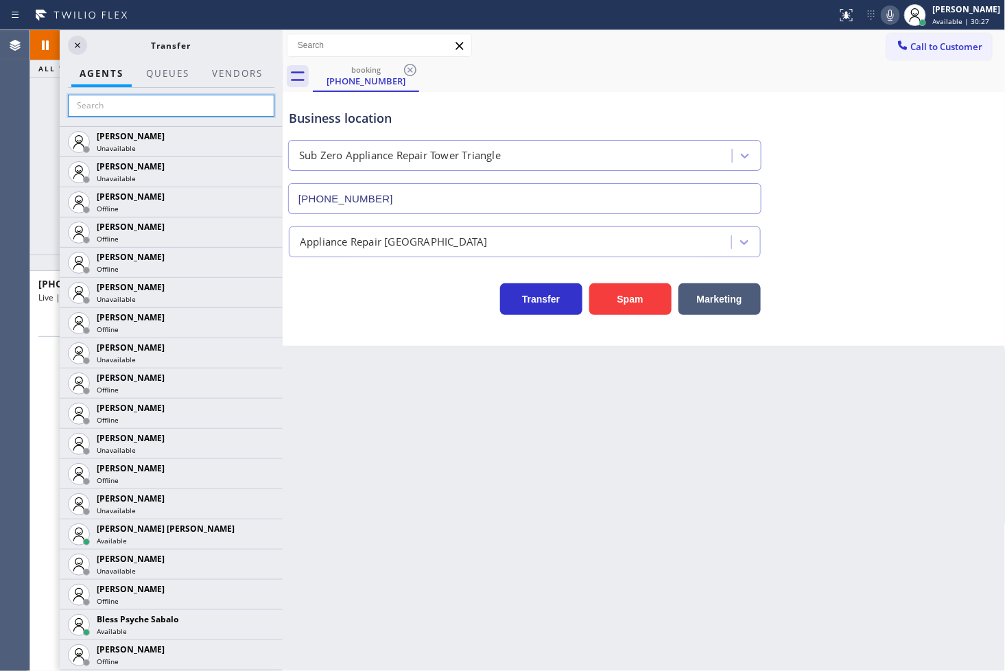
click at [130, 110] on input "text" at bounding box center [171, 106] width 206 height 22
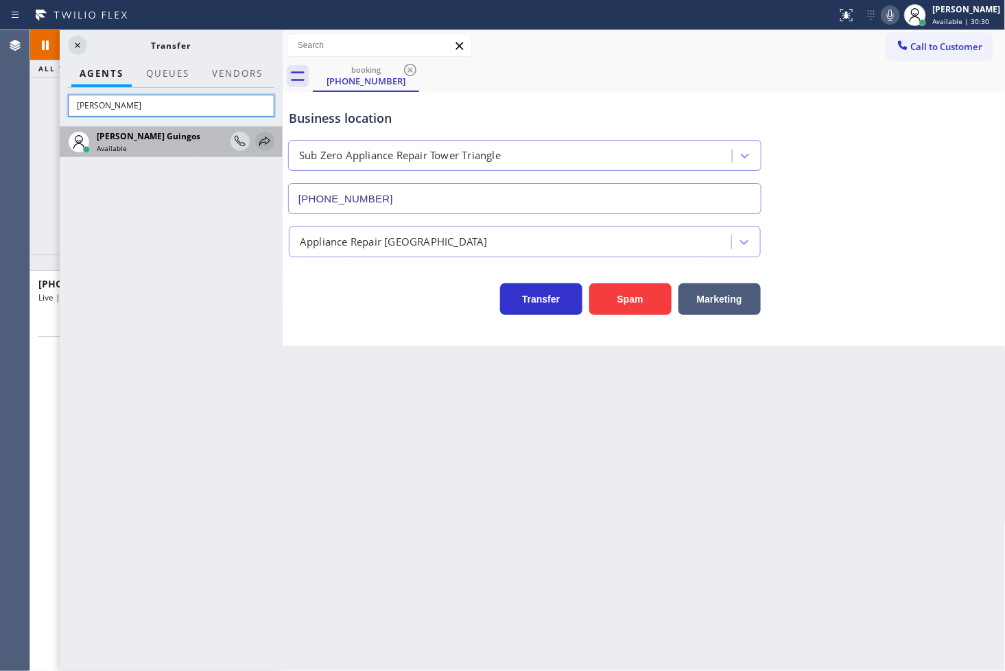
type input "[PERSON_NAME]"
click at [263, 134] on icon at bounding box center [265, 141] width 16 height 16
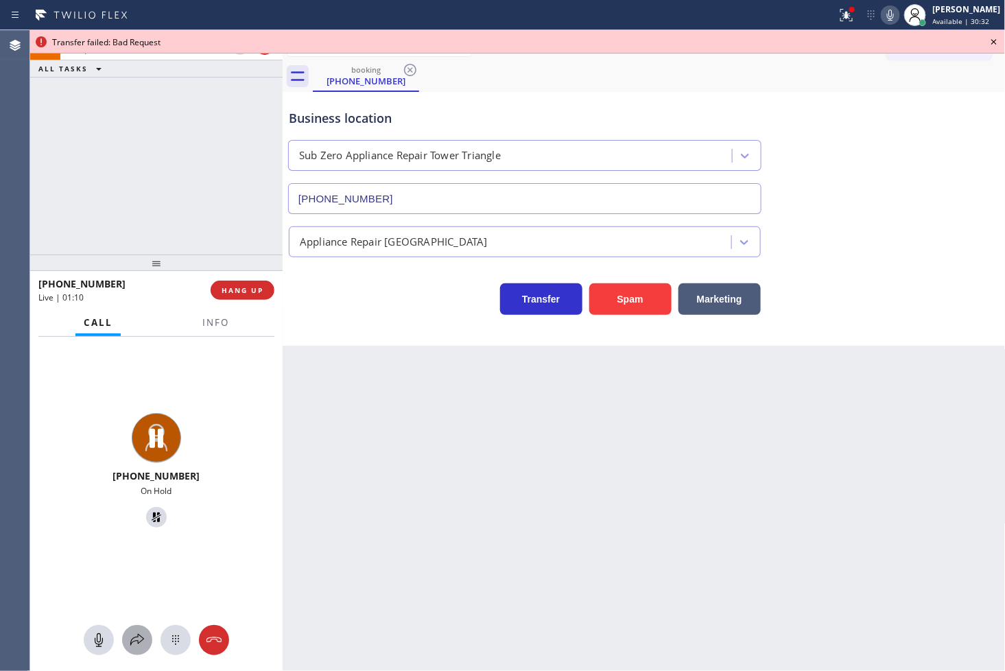
click at [130, 630] on button at bounding box center [137, 640] width 30 height 30
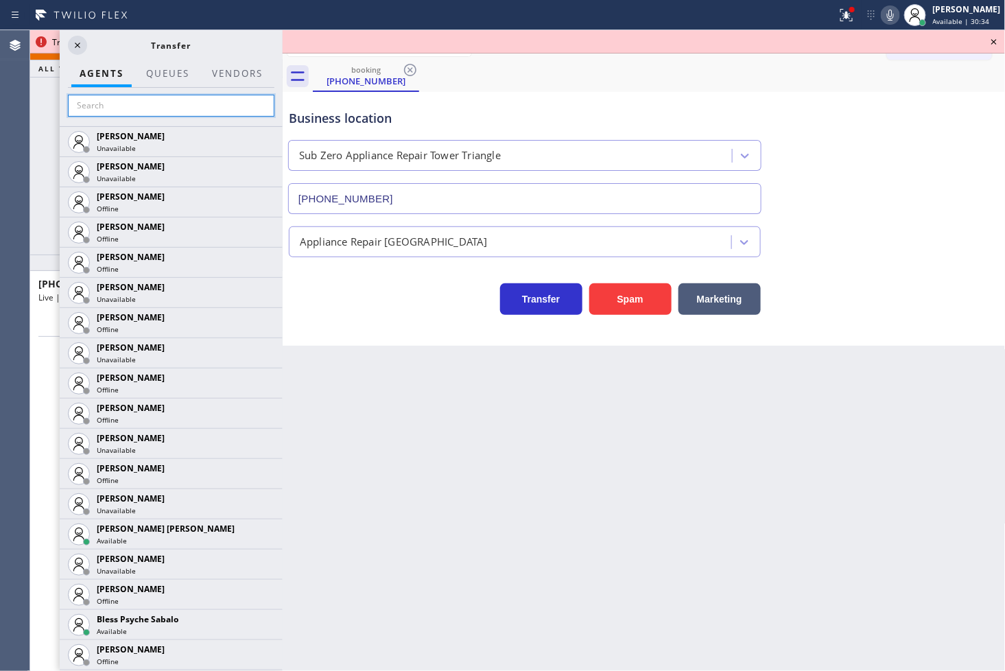
click at [87, 115] on input "text" at bounding box center [171, 106] width 206 height 22
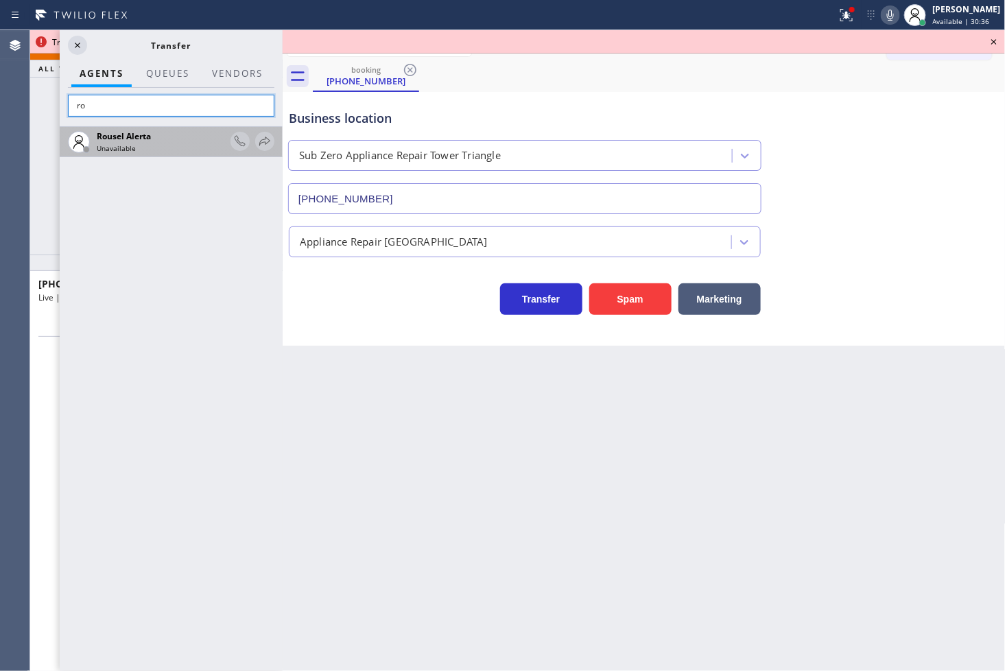
type input "r"
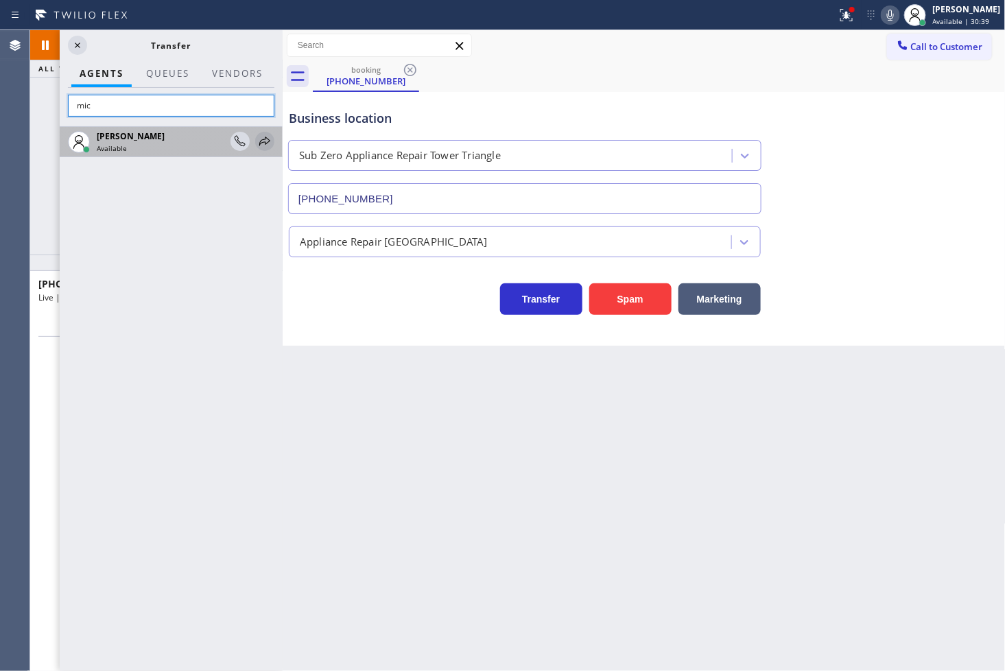
type input "mic"
click at [266, 138] on icon at bounding box center [264, 141] width 11 height 9
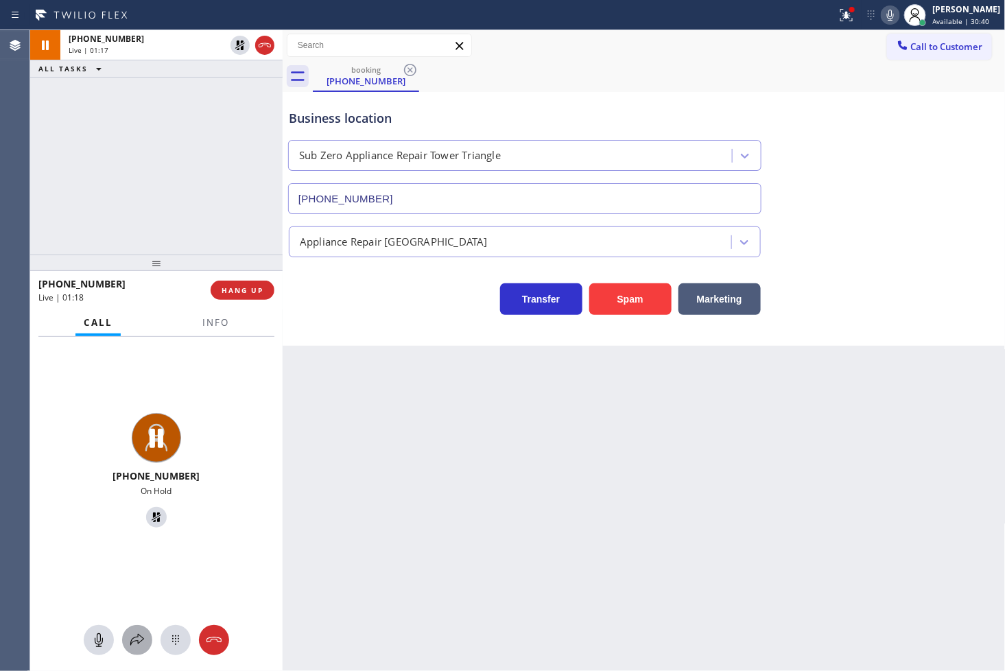
click at [141, 638] on icon at bounding box center [137, 640] width 16 height 16
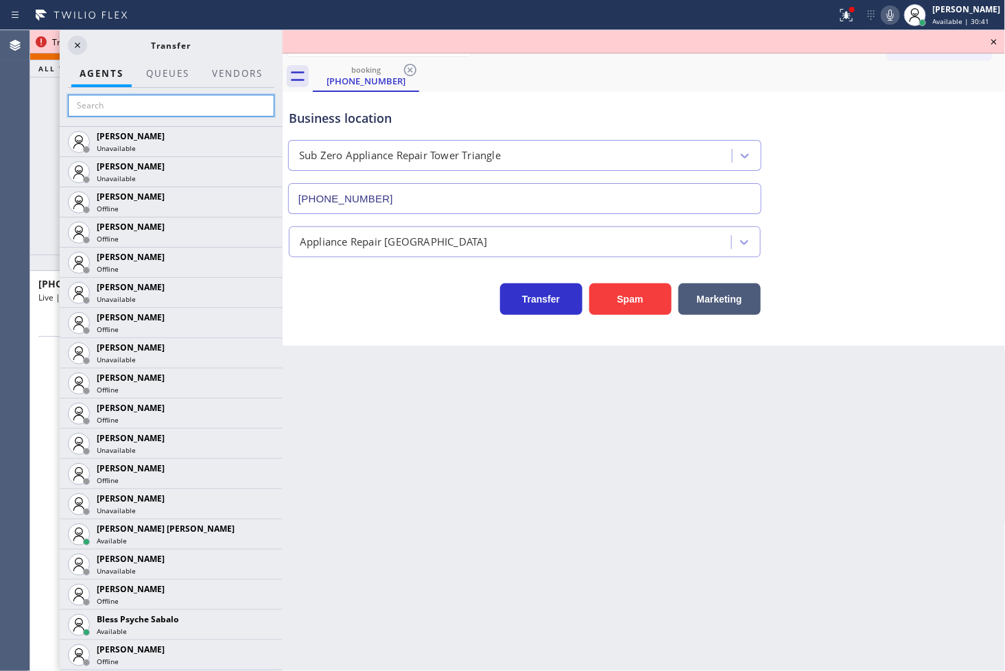
click at [126, 104] on input "text" at bounding box center [171, 106] width 206 height 22
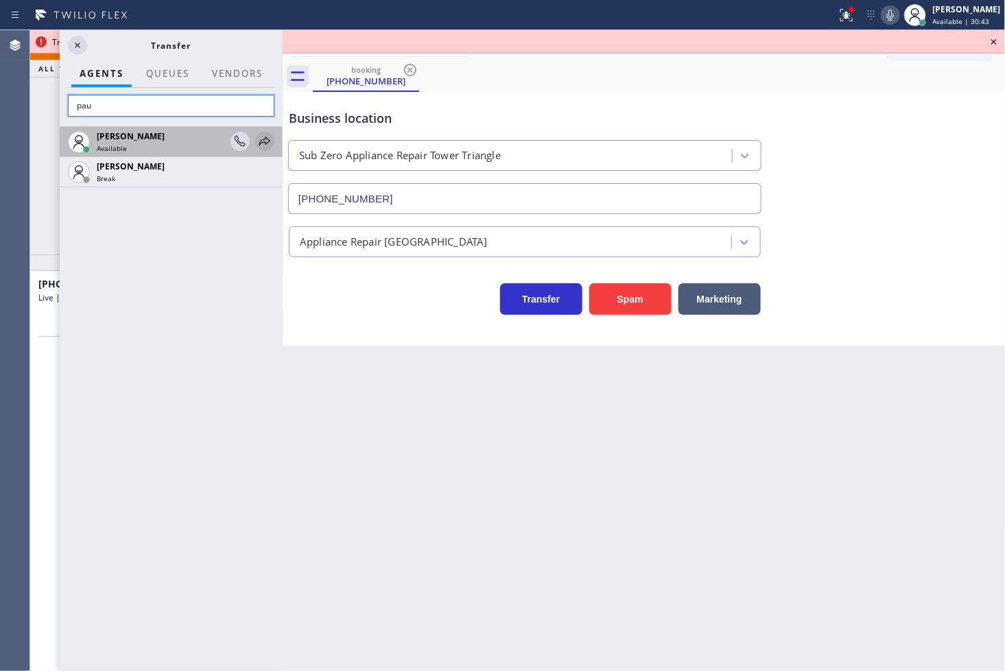
type input "pau"
click at [264, 139] on icon at bounding box center [264, 141] width 11 height 9
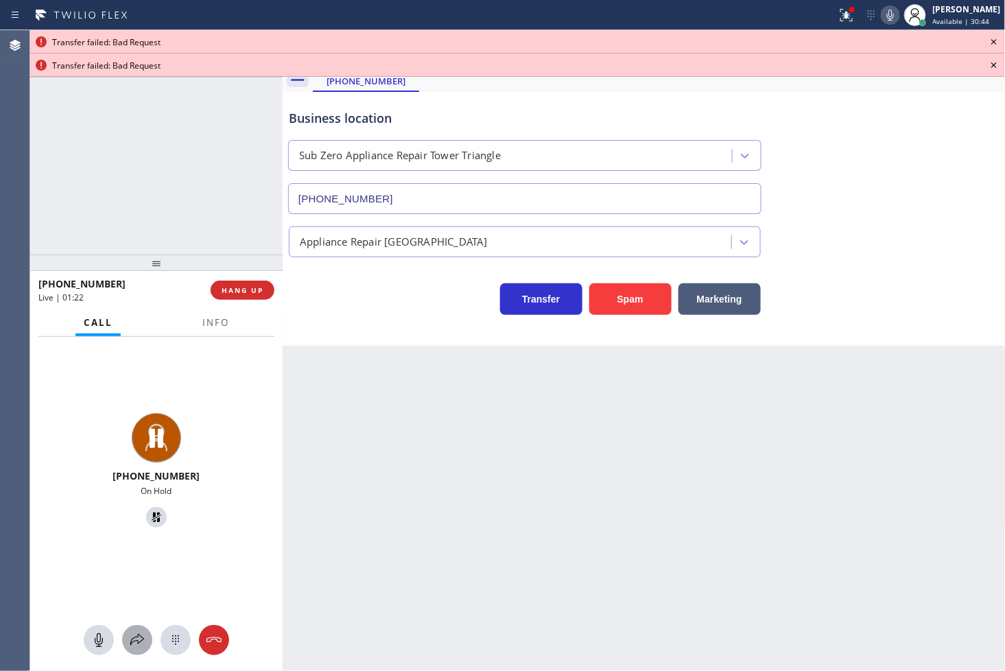
click at [132, 643] on icon at bounding box center [137, 640] width 14 height 12
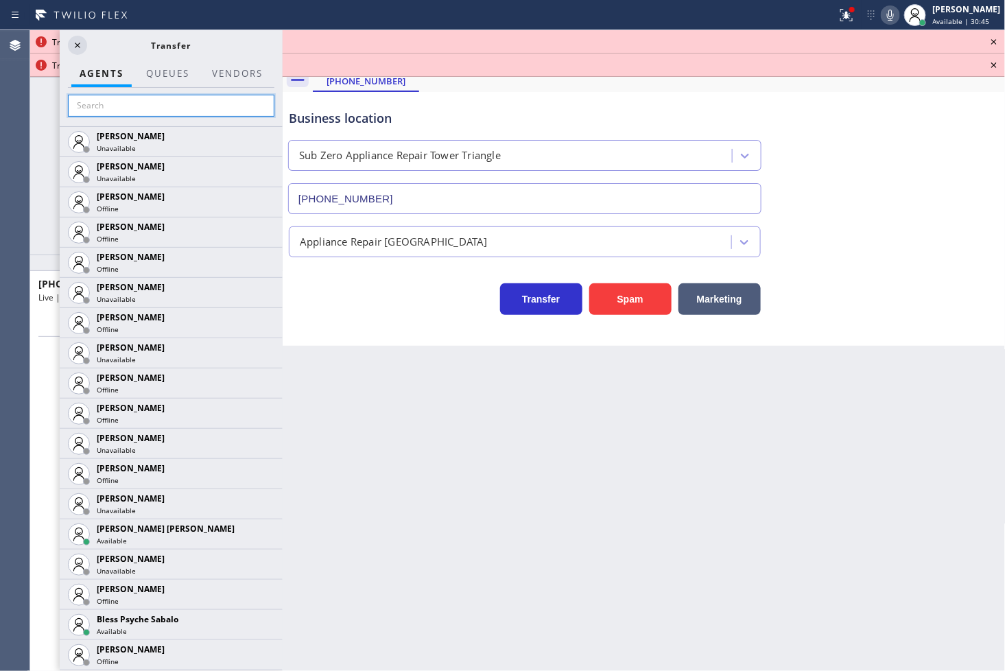
click at [115, 99] on input "text" at bounding box center [171, 106] width 206 height 22
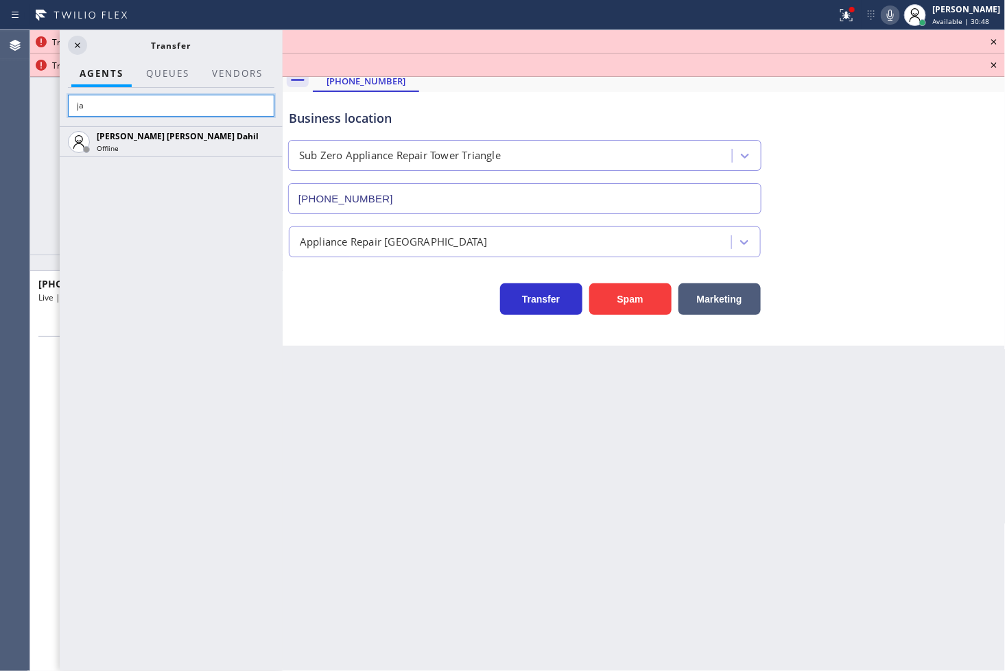
type input "j"
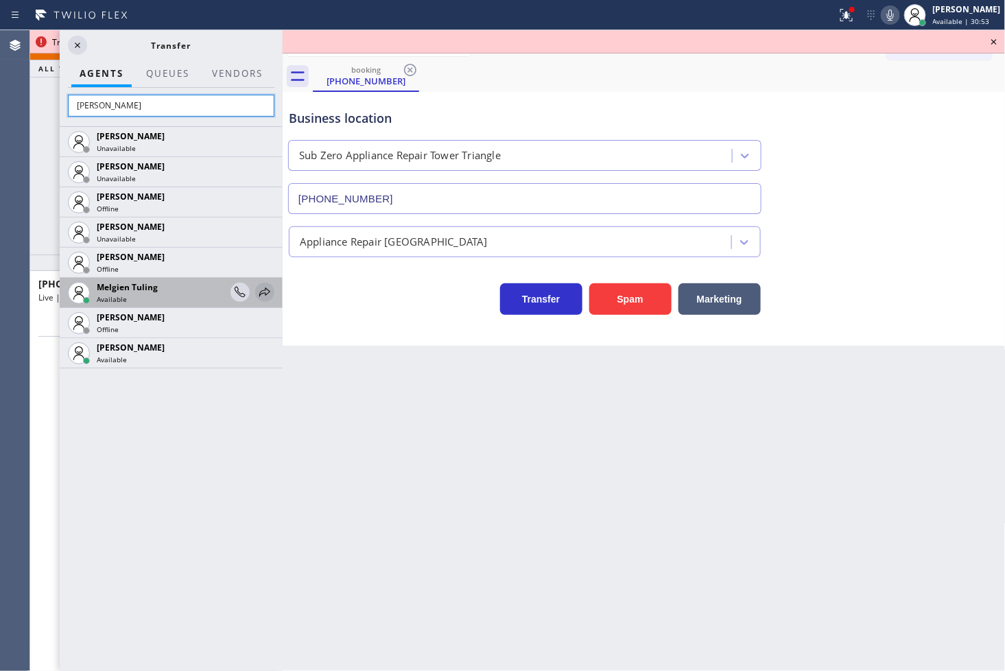
type input "[PERSON_NAME]"
click at [263, 288] on icon at bounding box center [265, 292] width 16 height 16
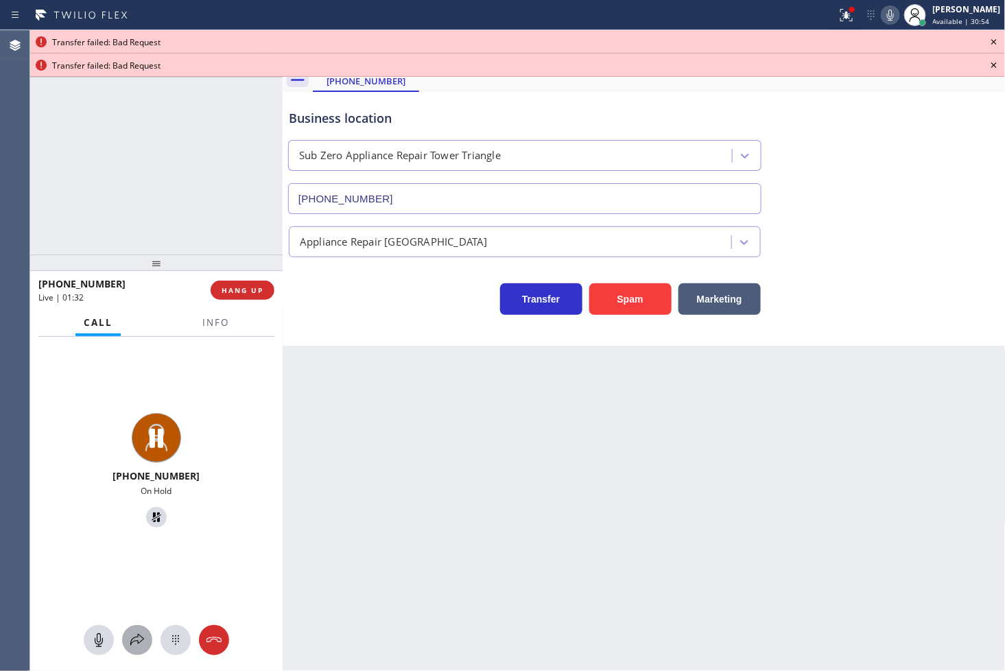
drag, startPoint x: 134, startPoint y: 641, endPoint x: 135, endPoint y: 635, distance: 6.9
click at [135, 635] on icon at bounding box center [137, 640] width 16 height 16
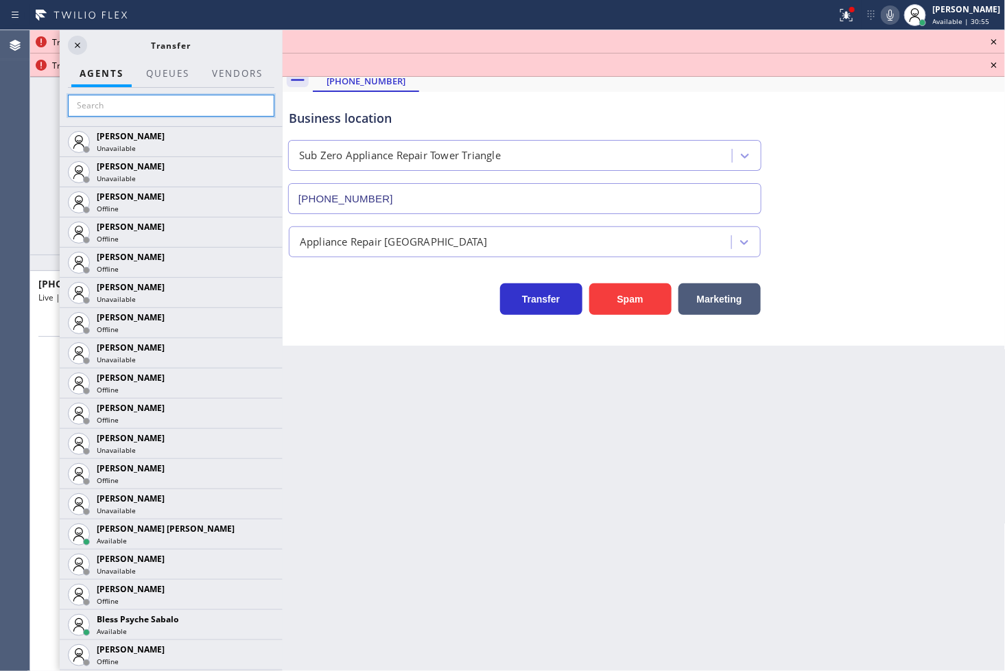
click at [119, 101] on input "text" at bounding box center [171, 106] width 206 height 22
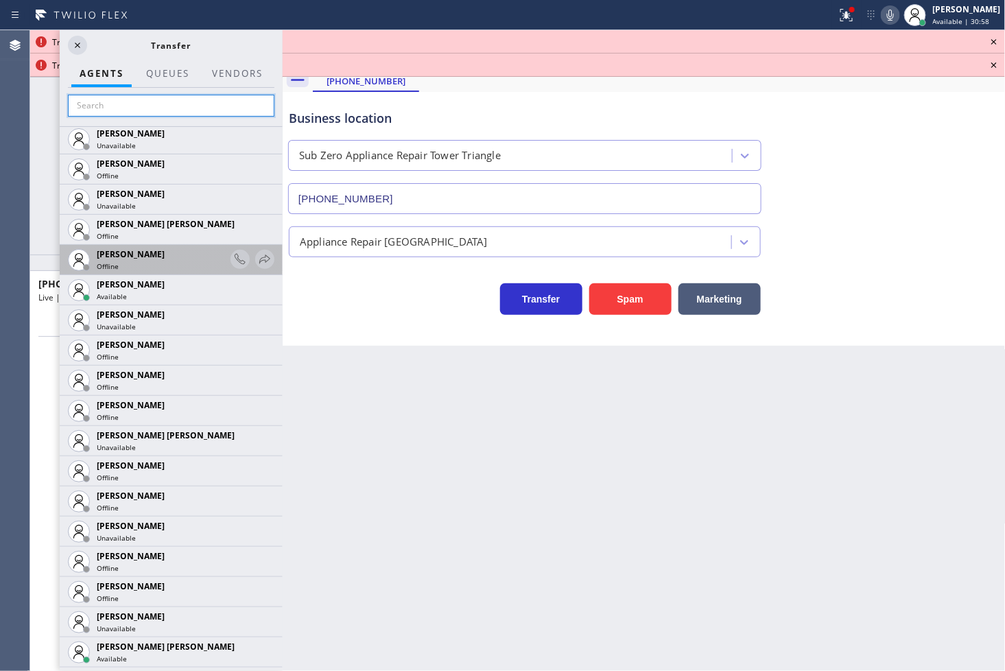
scroll to position [762, 0]
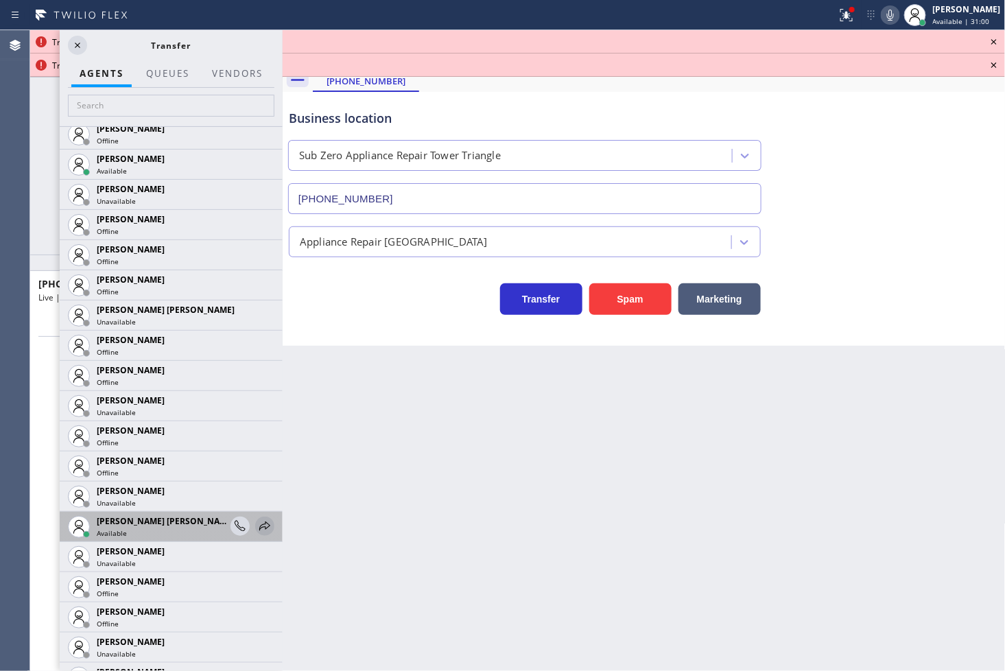
click at [257, 527] on icon at bounding box center [265, 526] width 16 height 16
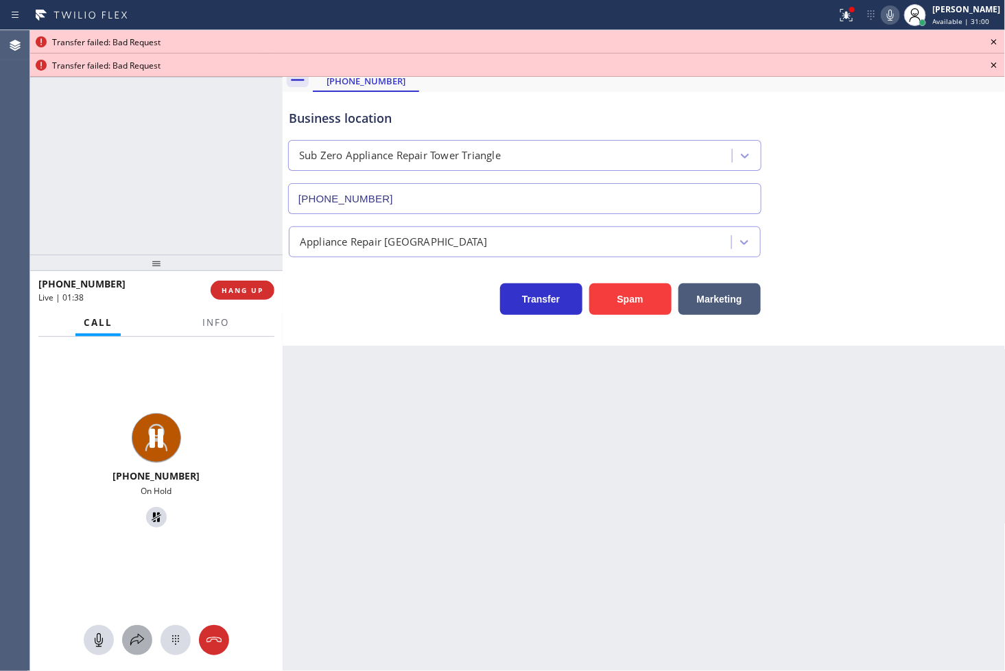
click at [143, 633] on icon at bounding box center [137, 640] width 16 height 16
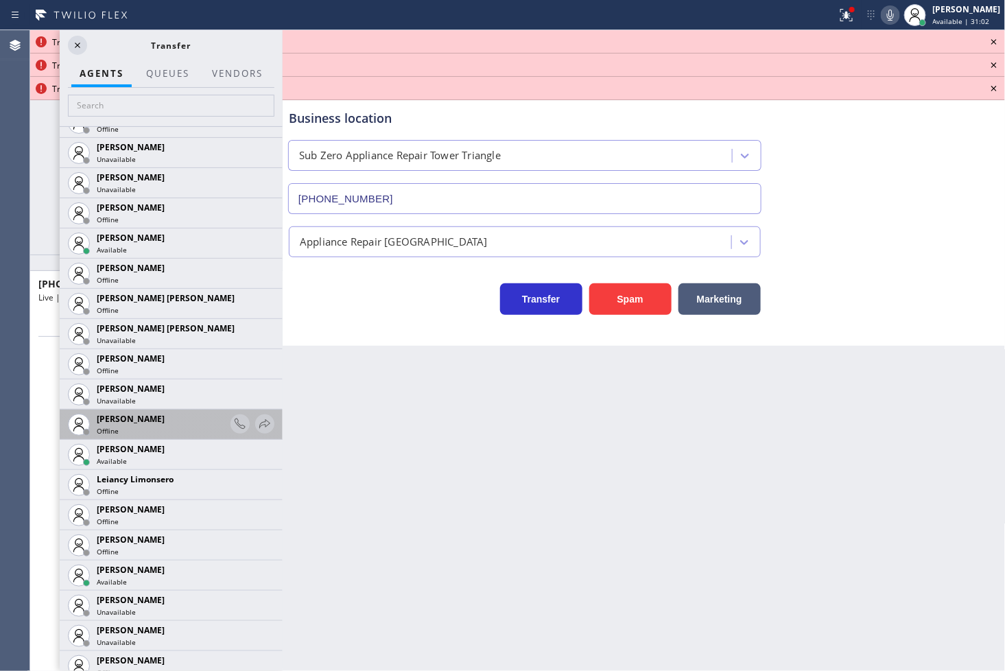
scroll to position [1600, 0]
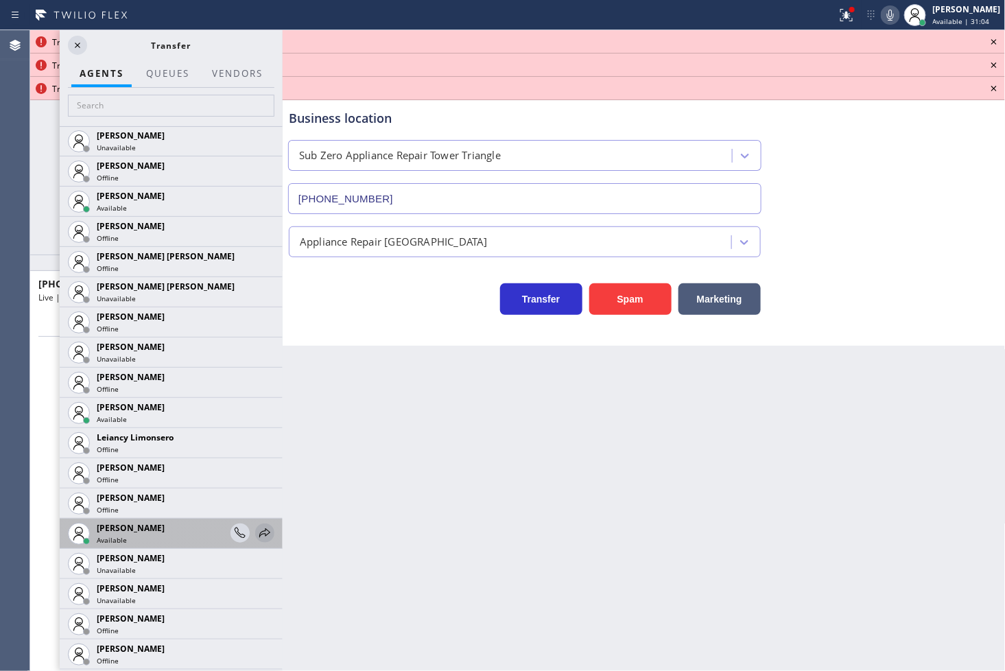
click at [257, 529] on icon at bounding box center [265, 533] width 16 height 16
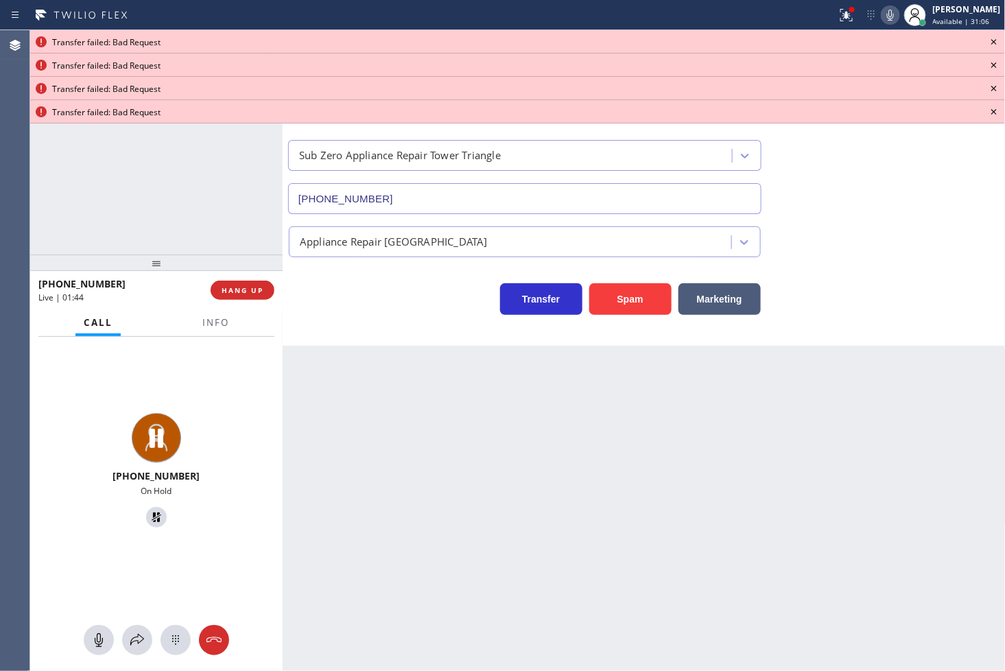
click at [999, 41] on icon at bounding box center [994, 42] width 16 height 16
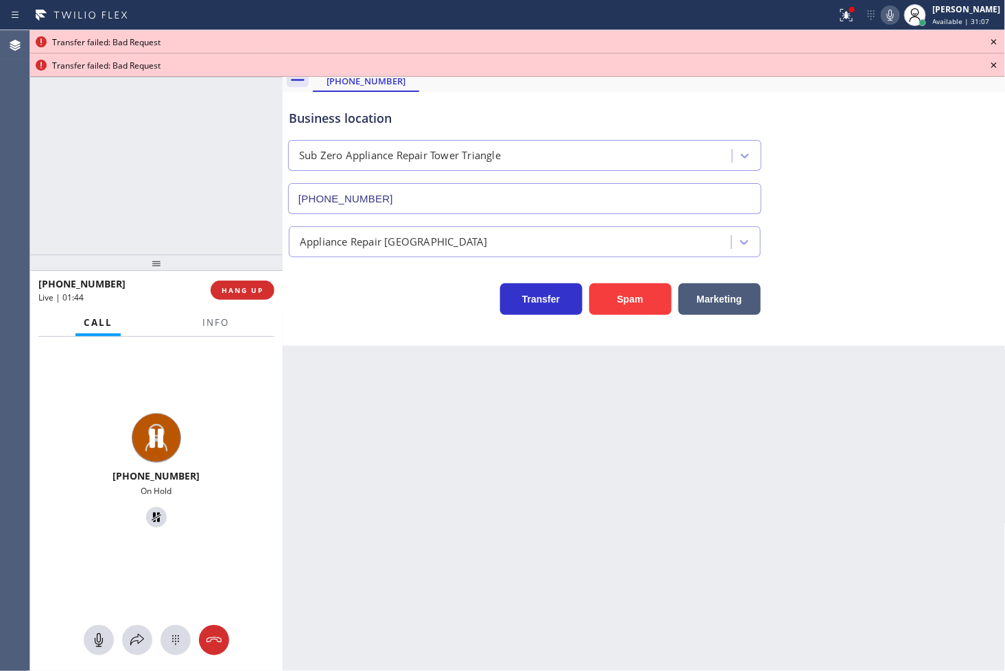
click at [999, 41] on icon at bounding box center [994, 42] width 16 height 16
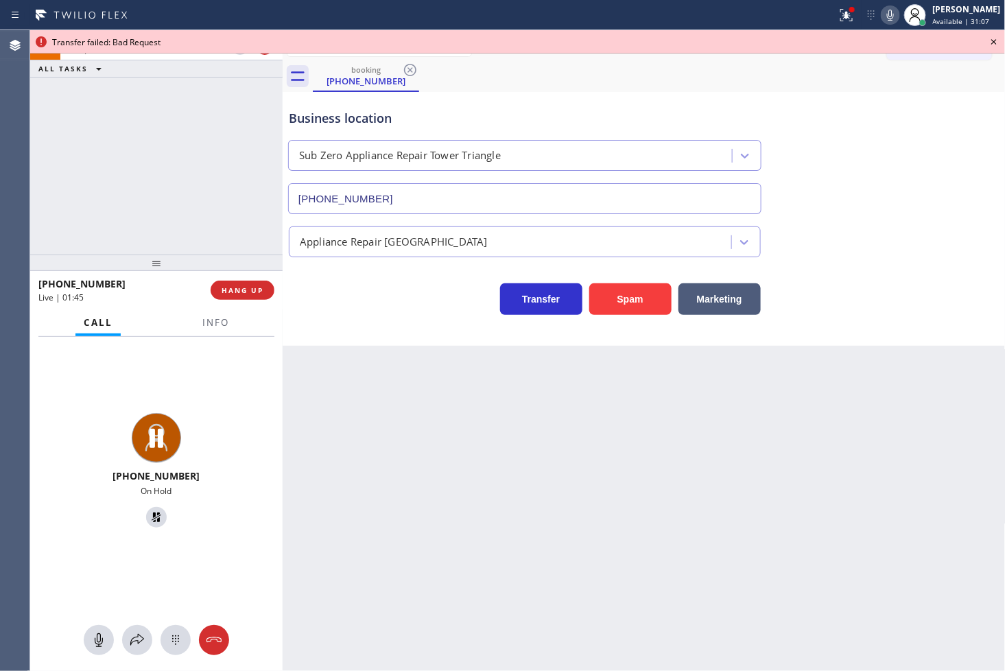
click at [999, 41] on icon at bounding box center [994, 42] width 16 height 16
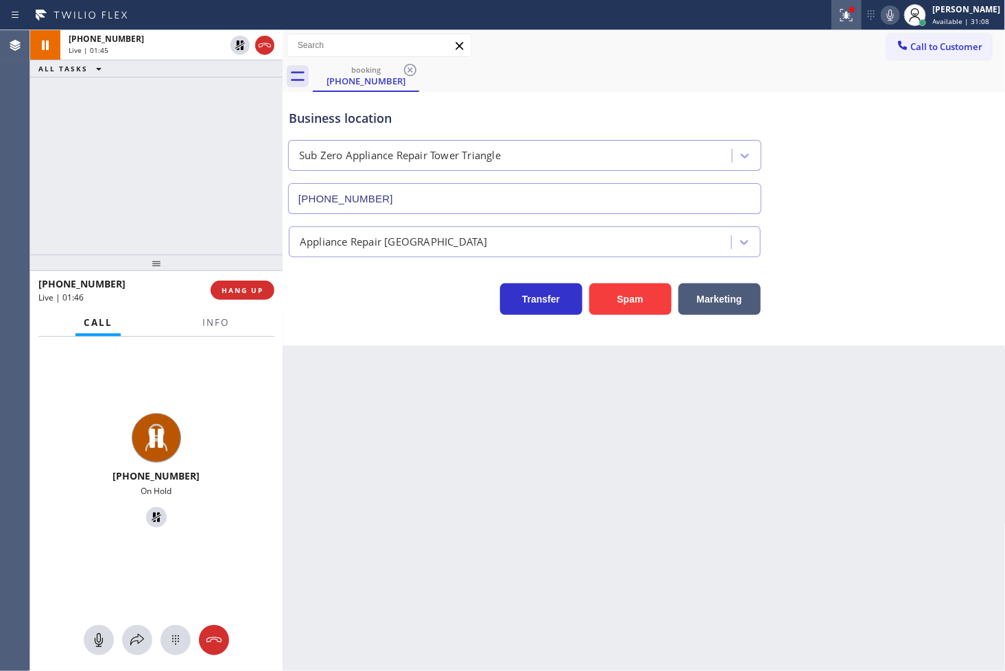
click at [840, 16] on icon at bounding box center [844, 14] width 8 height 10
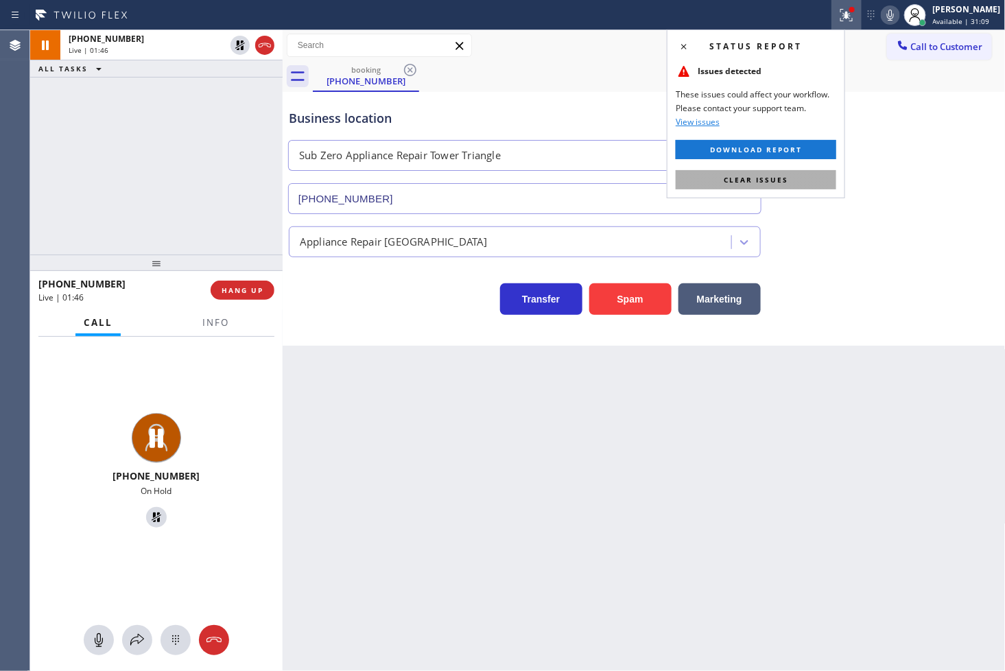
click at [794, 182] on button "Clear issues" at bounding box center [756, 179] width 161 height 19
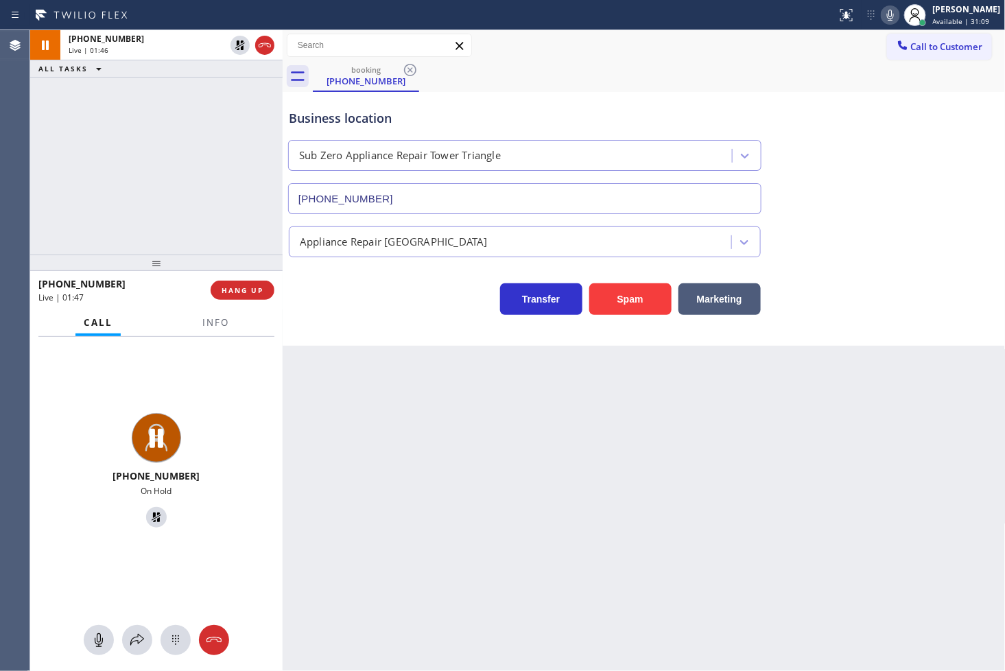
click at [200, 129] on div "[PHONE_NUMBER] Live | 01:46 ALL TASKS ALL TASKS ACTIVE TASKS TASKS IN WRAP UP" at bounding box center [156, 142] width 252 height 224
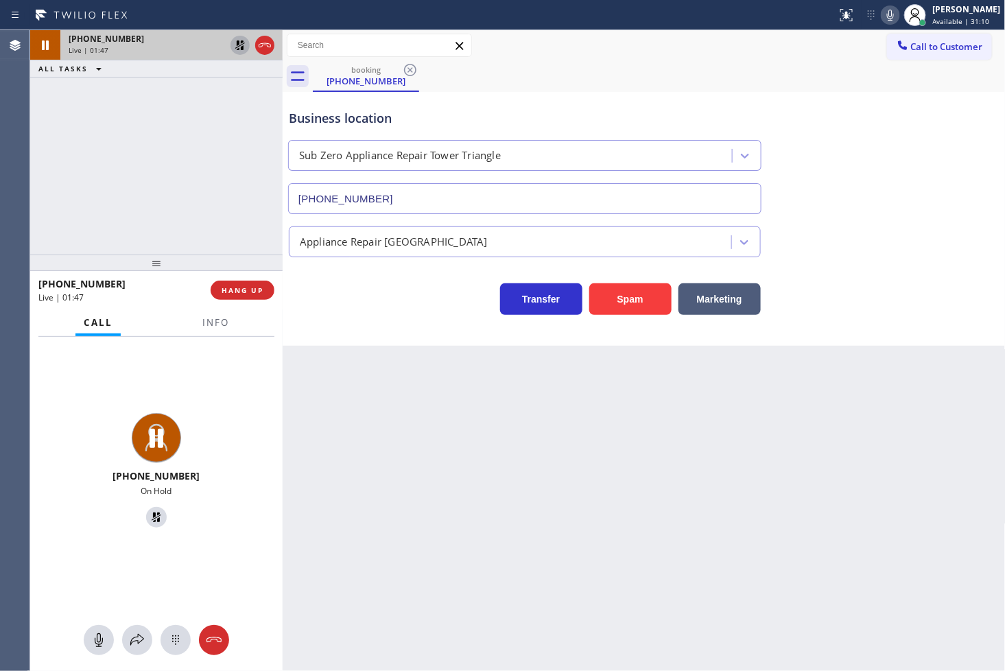
click at [239, 48] on icon at bounding box center [240, 45] width 10 height 10
click at [224, 331] on button "Info" at bounding box center [215, 322] width 43 height 27
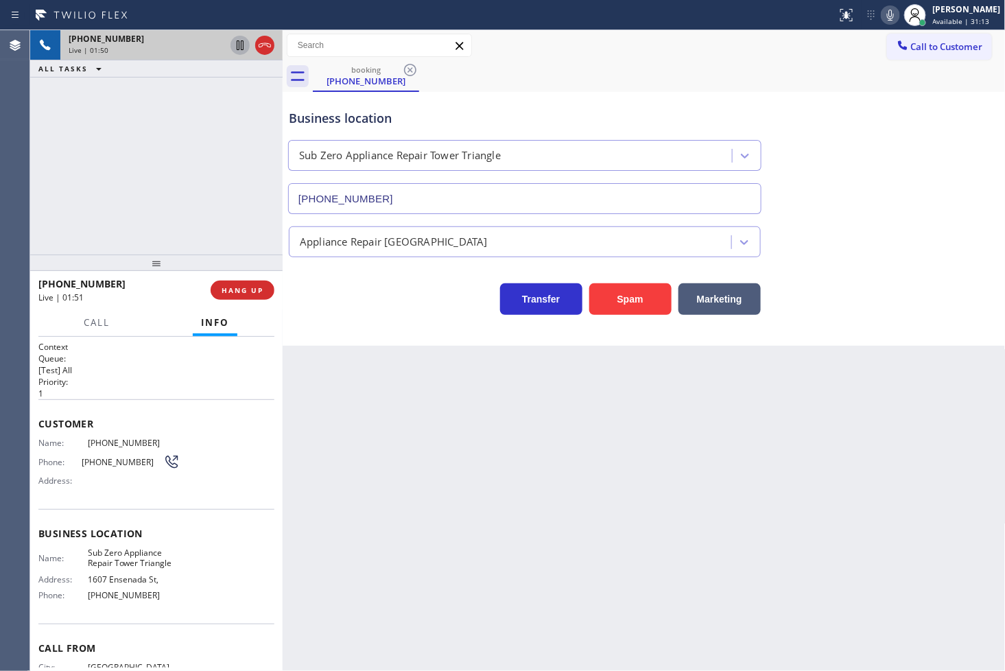
click at [39, 442] on span "Name:" at bounding box center [62, 443] width 49 height 10
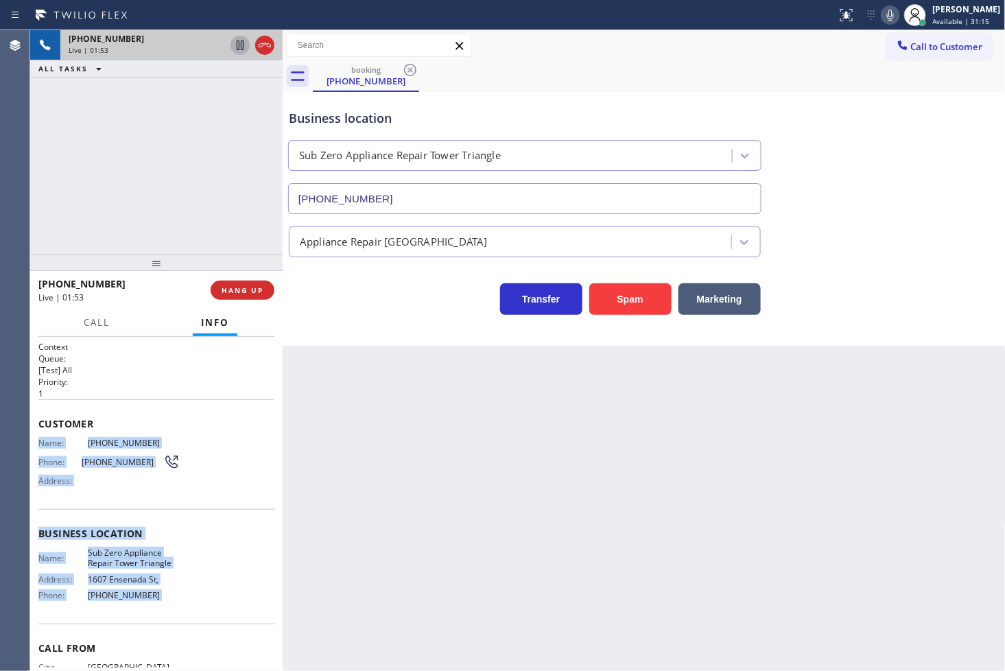
drag, startPoint x: 39, startPoint y: 442, endPoint x: 155, endPoint y: 595, distance: 191.4
click at [155, 595] on div "Context Queue: [Test] All Priority: 1 Customer Name: [PHONE_NUMBER] Phone: [PHO…" at bounding box center [156, 534] width 236 height 386
copy div "Name: [PHONE_NUMBER] Phone: [PHONE_NUMBER] Address: Business location Name: Sub…"
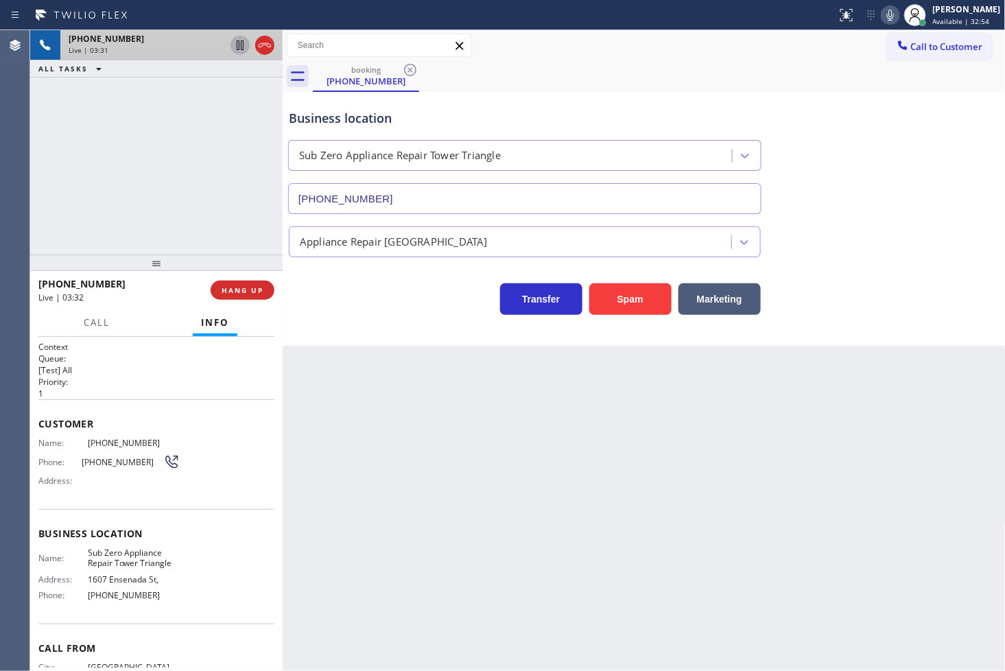
click at [409, 392] on div "Back to Dashboard Change Sender ID Customers Technicians Select a contact Outbo…" at bounding box center [644, 350] width 723 height 641
click at [188, 395] on p "1" at bounding box center [156, 394] width 236 height 12
click at [811, 412] on div "Back to Dashboard Change Sender ID Customers Technicians Select a contact Outbo…" at bounding box center [644, 350] width 723 height 641
click at [400, 369] on div "Back to Dashboard Change Sender ID Customers Technicians Select a contact Outbo…" at bounding box center [644, 350] width 723 height 641
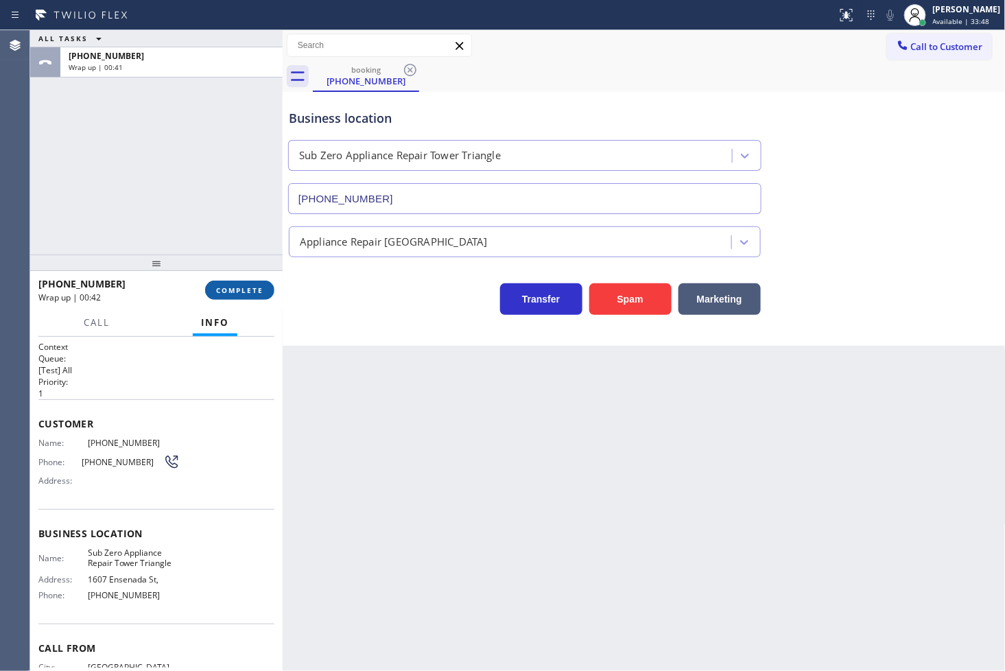
click at [225, 298] on button "COMPLETE" at bounding box center [239, 290] width 69 height 19
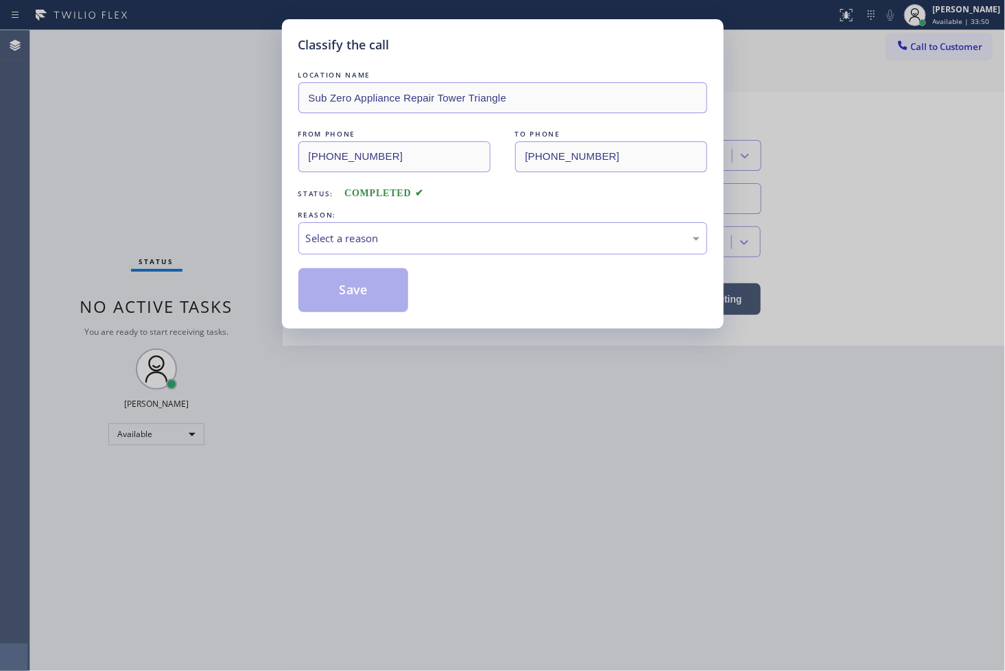
click at [353, 244] on div "Select a reason" at bounding box center [503, 238] width 394 height 16
click at [358, 298] on button "Save" at bounding box center [353, 290] width 110 height 44
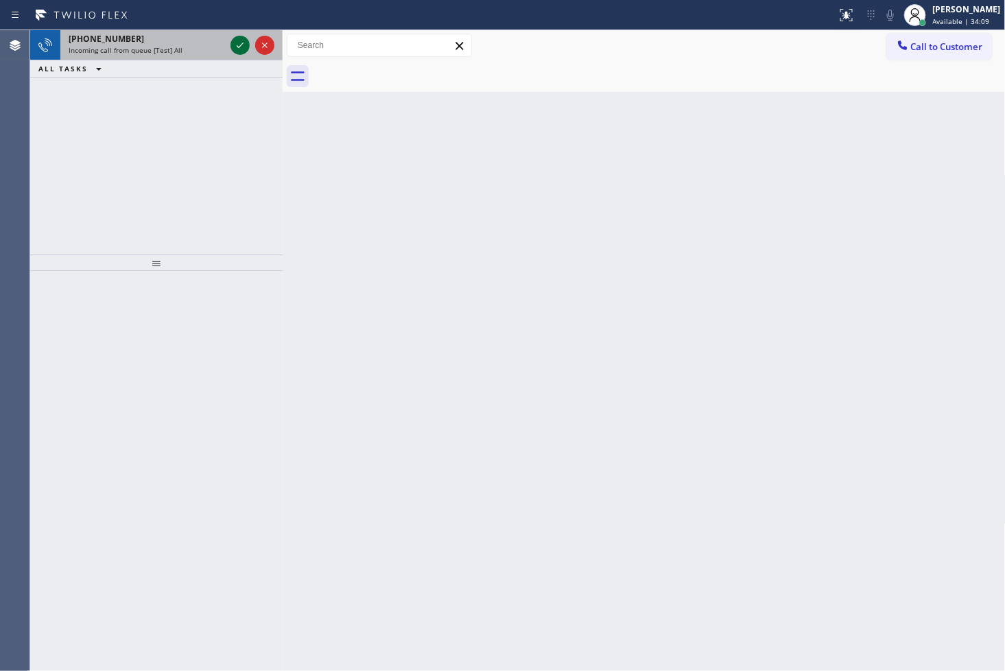
click at [237, 45] on icon at bounding box center [240, 45] width 16 height 16
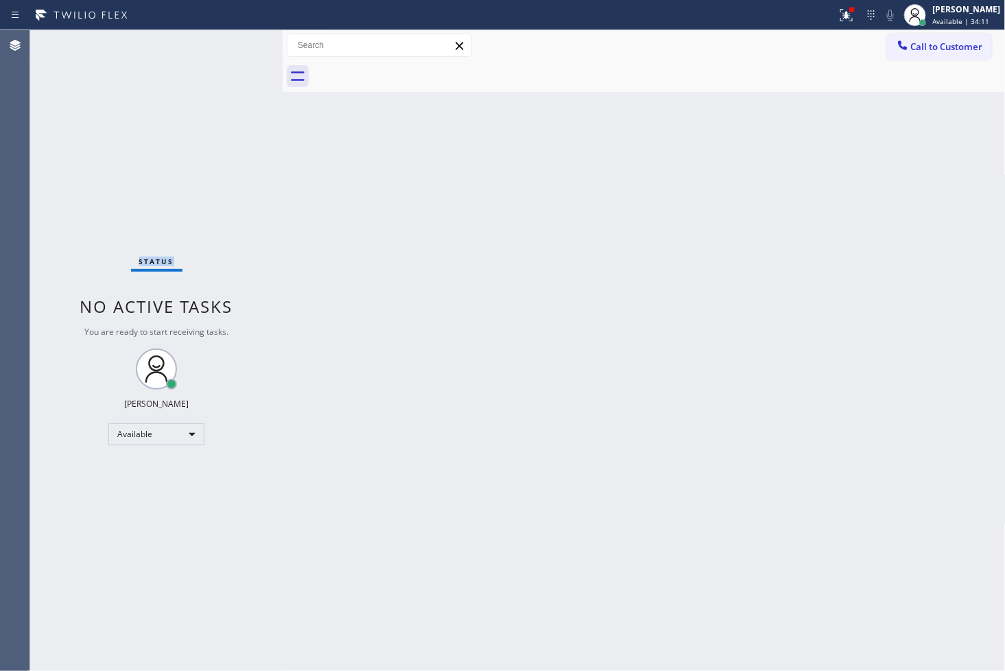
click at [237, 45] on div "Status No active tasks You are ready to start receiving tasks. [PERSON_NAME]" at bounding box center [156, 350] width 252 height 641
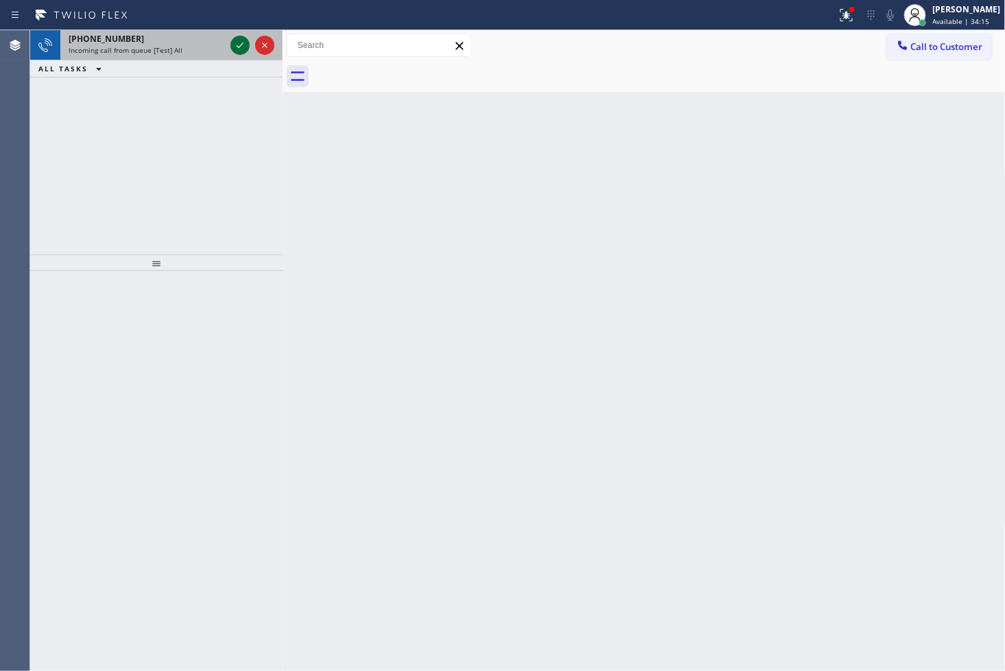
click at [237, 45] on icon at bounding box center [240, 45] width 16 height 16
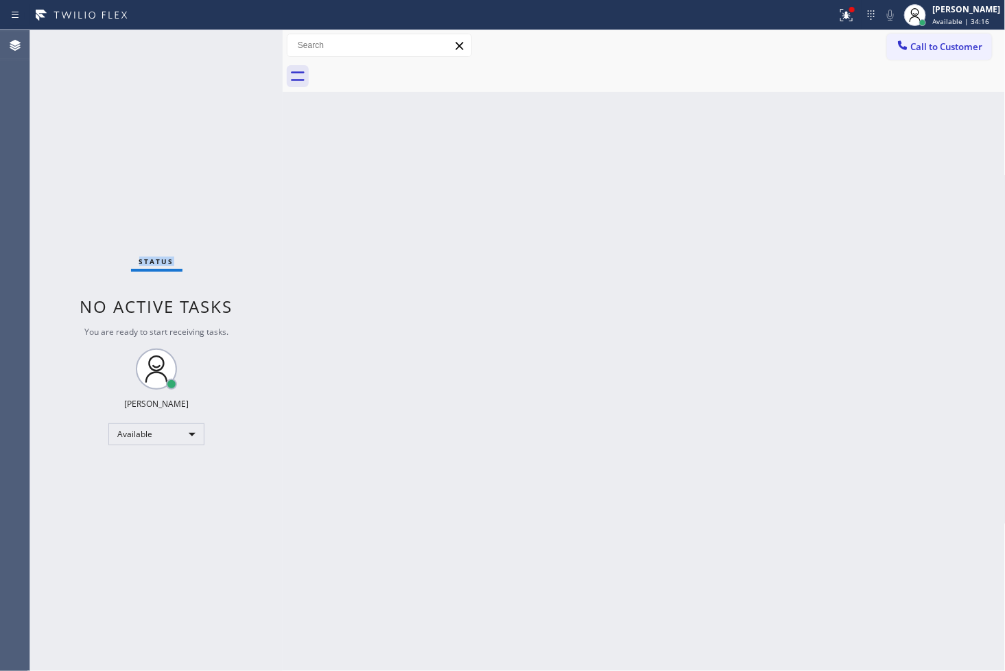
click at [237, 45] on div "Status No active tasks You are ready to start receiving tasks. [PERSON_NAME]" at bounding box center [156, 350] width 252 height 641
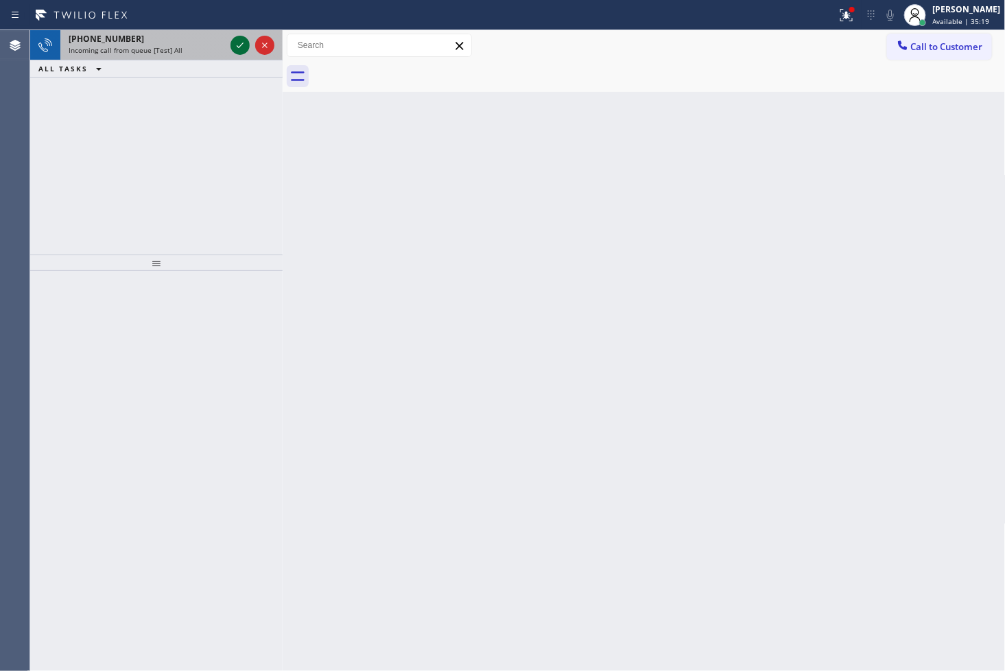
click at [238, 46] on icon at bounding box center [240, 45] width 16 height 16
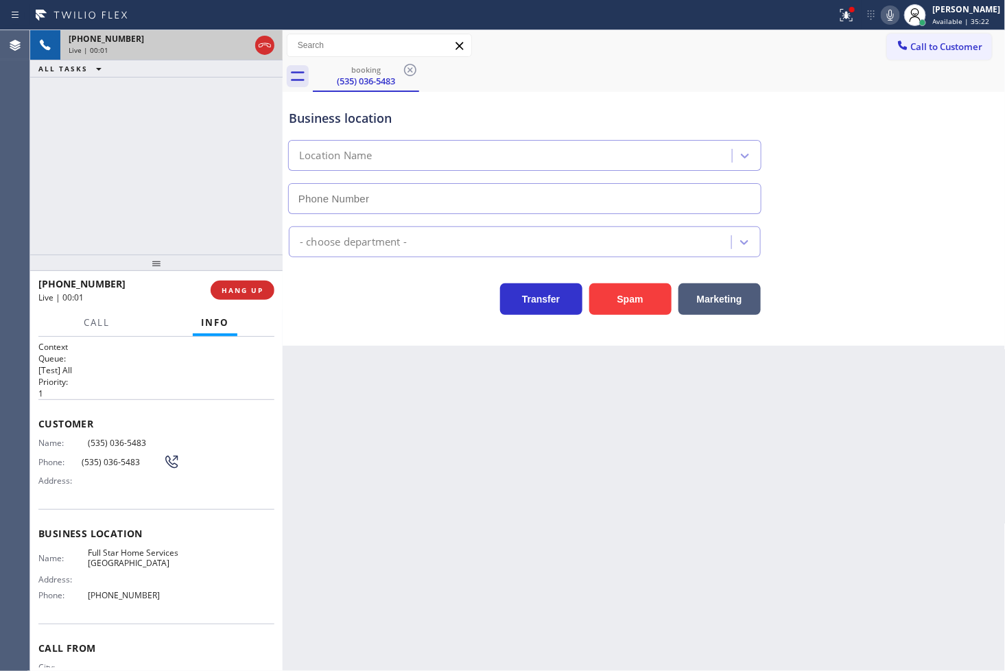
type input "[PHONE_NUMBER]"
click at [838, 19] on icon at bounding box center [846, 15] width 16 height 16
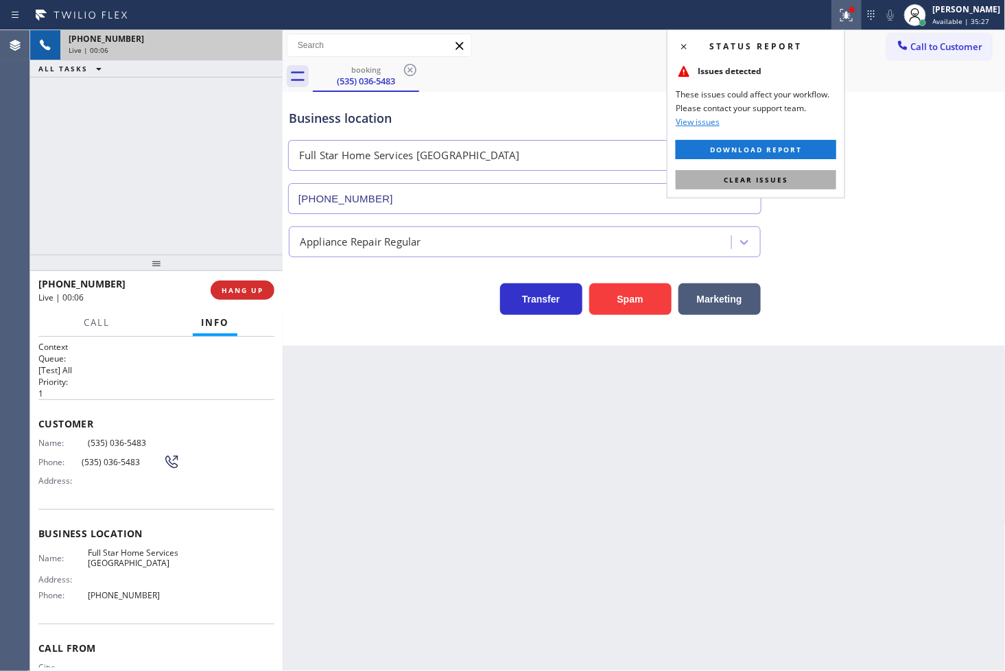
click at [772, 182] on span "Clear issues" at bounding box center [756, 180] width 64 height 10
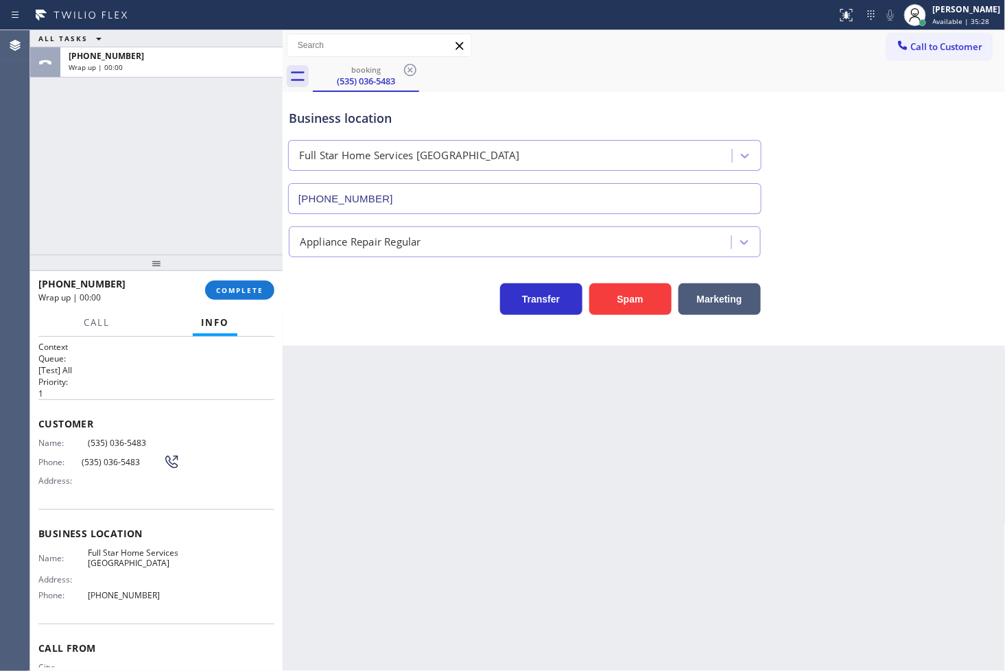
click at [198, 190] on div "ALL TASKS ALL TASKS ACTIVE TASKS TASKS IN WRAP UP [PHONE_NUMBER] Wrap up | 00:00" at bounding box center [156, 142] width 252 height 224
drag, startPoint x: 237, startPoint y: 282, endPoint x: 278, endPoint y: 252, distance: 50.1
click at [237, 283] on button "COMPLETE" at bounding box center [239, 290] width 69 height 19
click at [383, 237] on div "Appliance Repair Regular" at bounding box center [360, 242] width 121 height 16
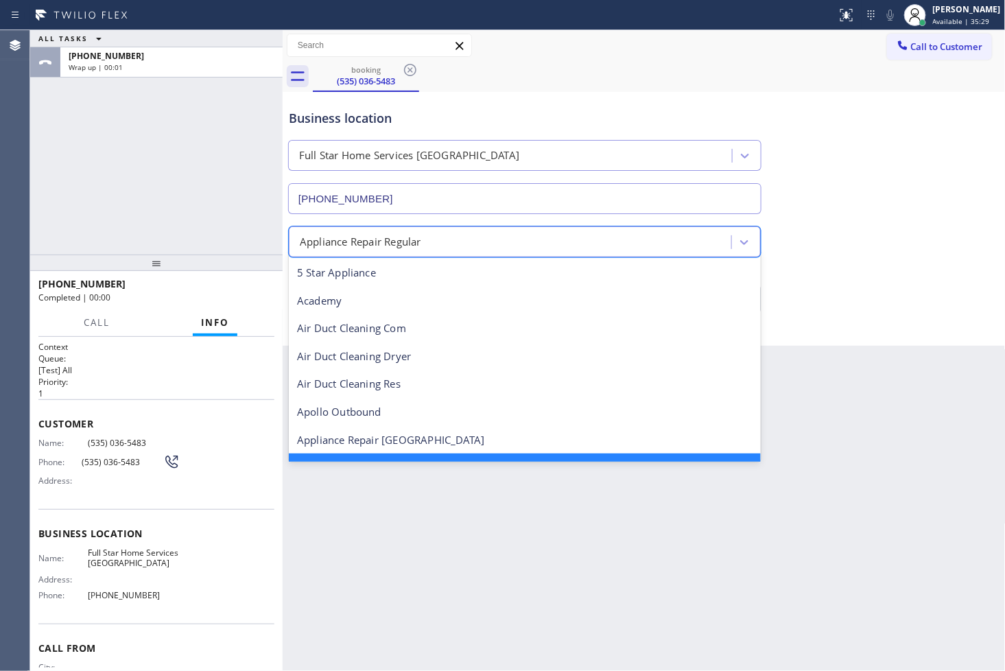
scroll to position [29, 0]
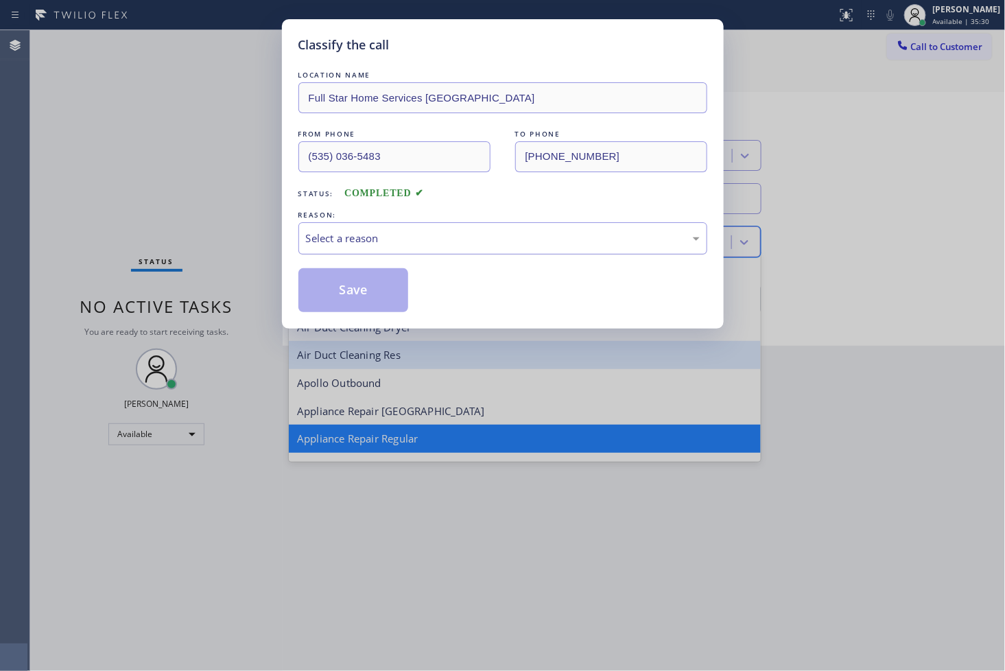
click at [352, 234] on div "Select a reason" at bounding box center [503, 238] width 394 height 16
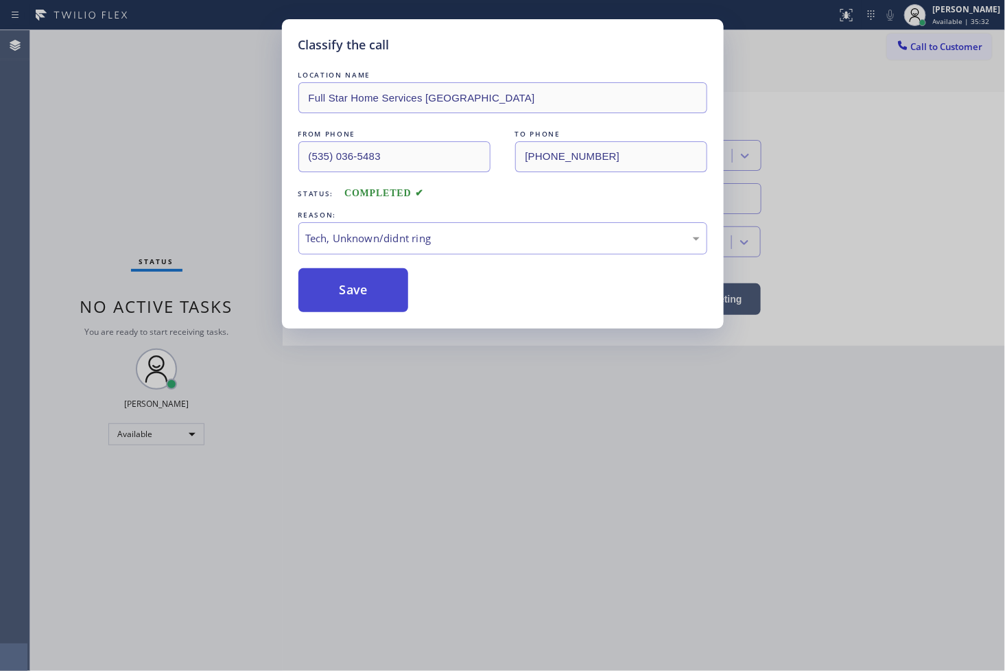
click at [355, 299] on button "Save" at bounding box center [353, 290] width 110 height 44
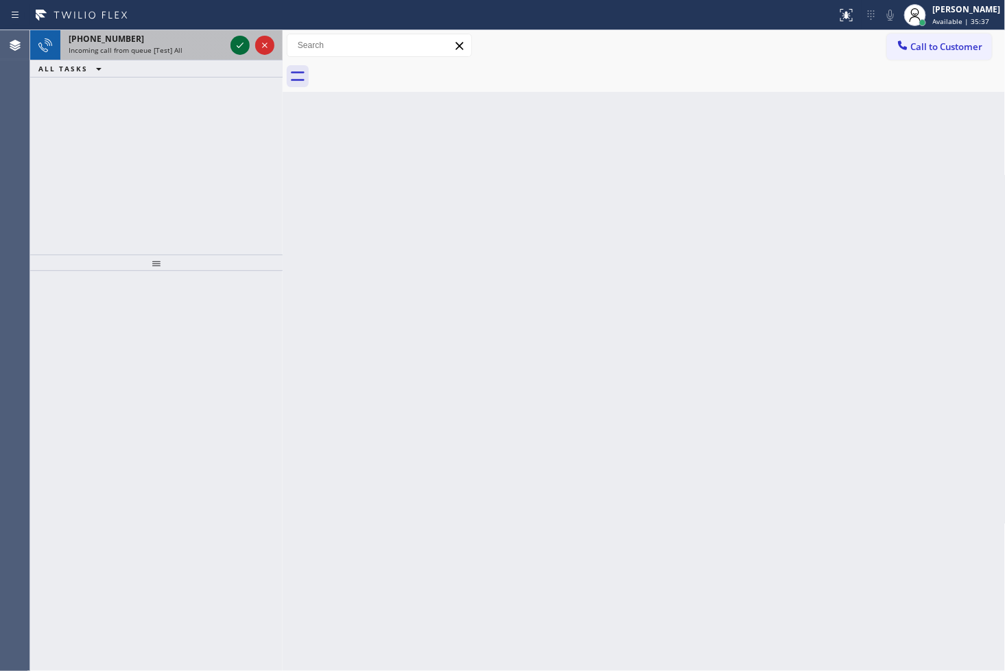
click at [241, 51] on icon at bounding box center [240, 45] width 16 height 16
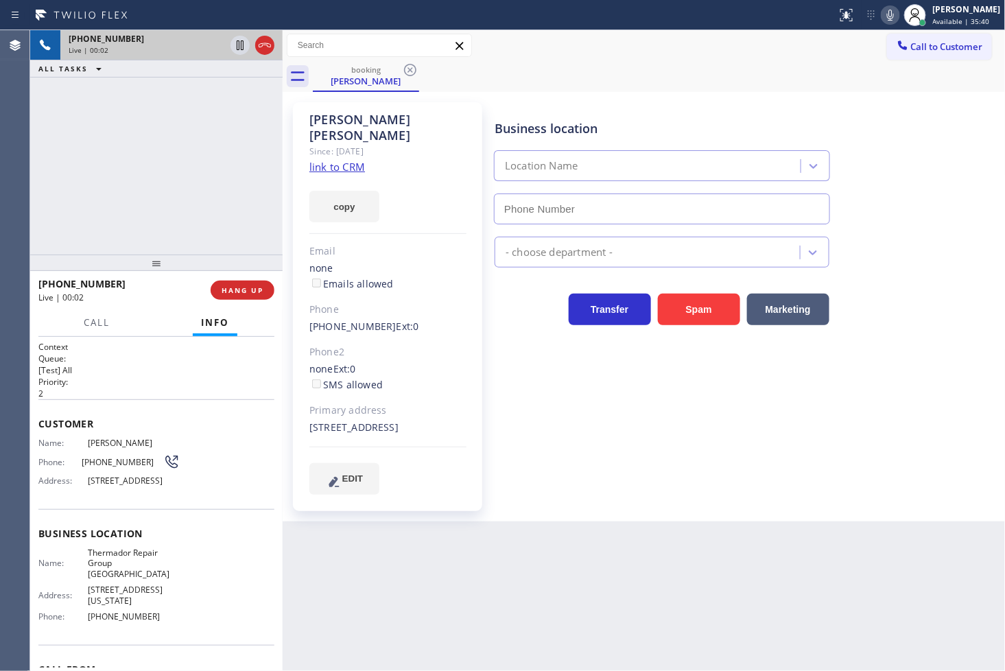
type input "[PHONE_NUMBER]"
click at [347, 160] on link "link to CRM" at bounding box center [337, 167] width 56 height 14
click at [916, 509] on div "Business location Thermador Repair Group [GEOGRAPHIC_DATA] [PHONE_NUMBER] Appli…" at bounding box center [747, 312] width 510 height 412
click at [245, 237] on div "[PHONE_NUMBER] Live | 00:06 ALL TASKS ALL TASKS ACTIVE TASKS TASKS IN WRAP UP" at bounding box center [156, 142] width 252 height 224
click at [654, 502] on div "Business location Thermador Repair Group [GEOGRAPHIC_DATA] [PHONE_NUMBER] Appli…" at bounding box center [747, 312] width 510 height 412
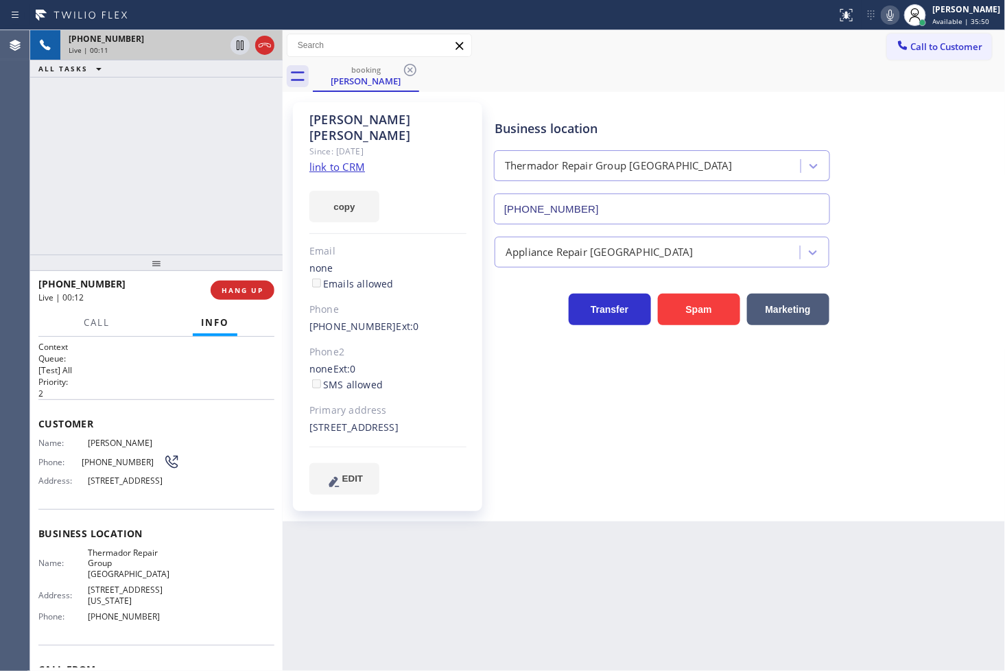
click at [126, 155] on div "[PHONE_NUMBER] Live | 00:11 ALL TASKS ALL TASKS ACTIVE TASKS TASKS IN WRAP UP" at bounding box center [156, 142] width 252 height 224
click at [123, 378] on h2 "Priority:" at bounding box center [156, 382] width 236 height 12
click at [340, 160] on link "link to CRM" at bounding box center [337, 167] width 56 height 14
click at [139, 121] on div "[PHONE_NUMBER] Live | 00:21 ALL TASKS ALL TASKS ACTIVE TASKS TASKS IN WRAP UP" at bounding box center [156, 142] width 252 height 224
click at [128, 335] on div "Call Info" at bounding box center [156, 322] width 236 height 27
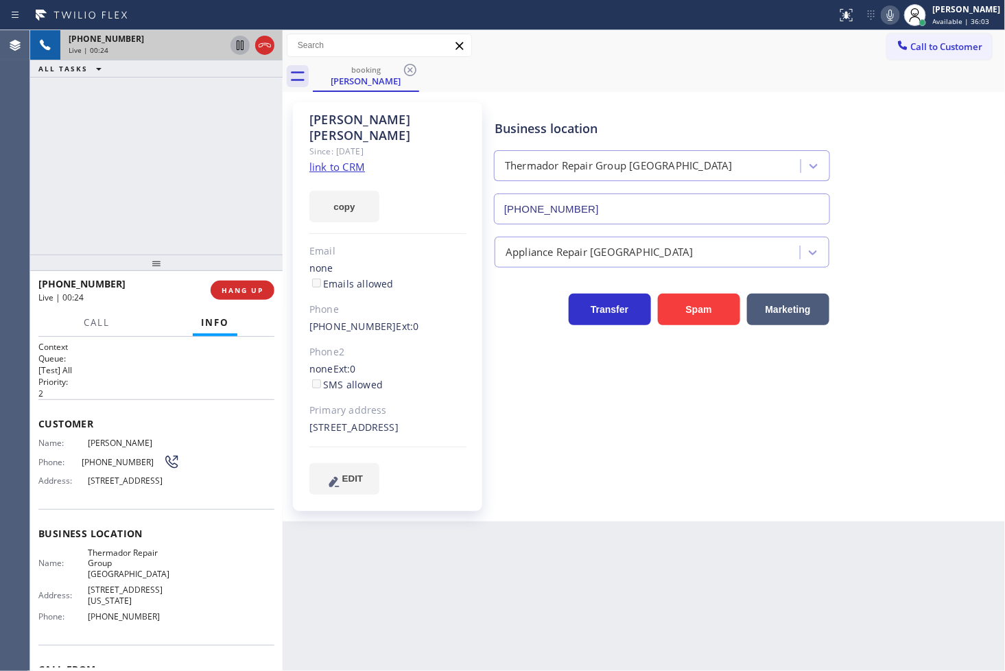
click at [236, 39] on icon at bounding box center [240, 45] width 16 height 16
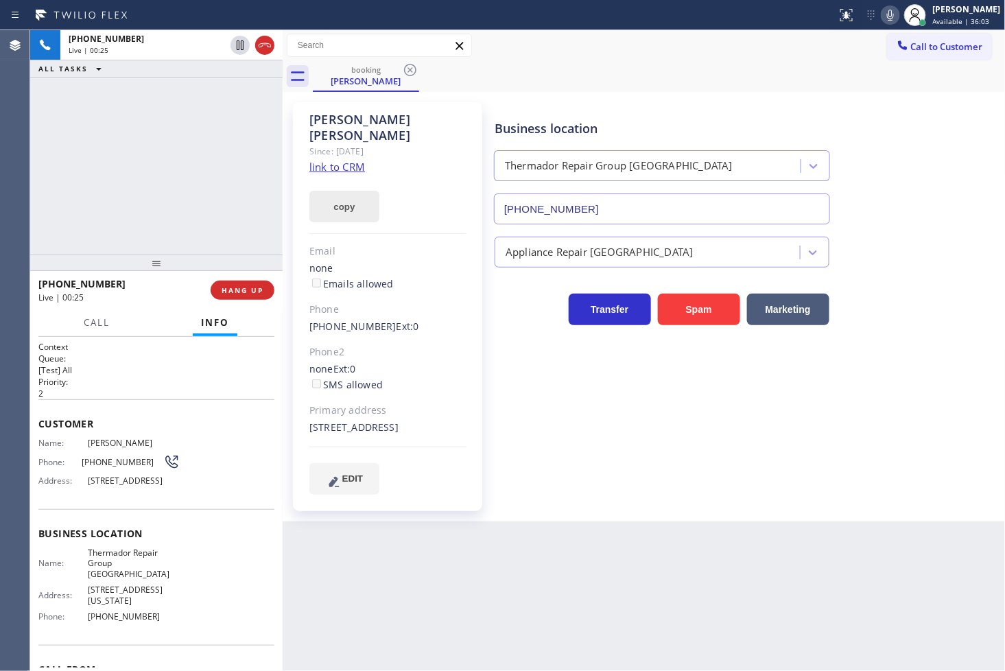
click at [333, 194] on button "copy" at bounding box center [344, 207] width 70 height 32
click at [81, 170] on div "[PHONE_NUMBER] Live | 00:57 ALL TASKS ALL TASKS ACTIVE TASKS TASKS IN WRAP UP" at bounding box center [156, 142] width 252 height 224
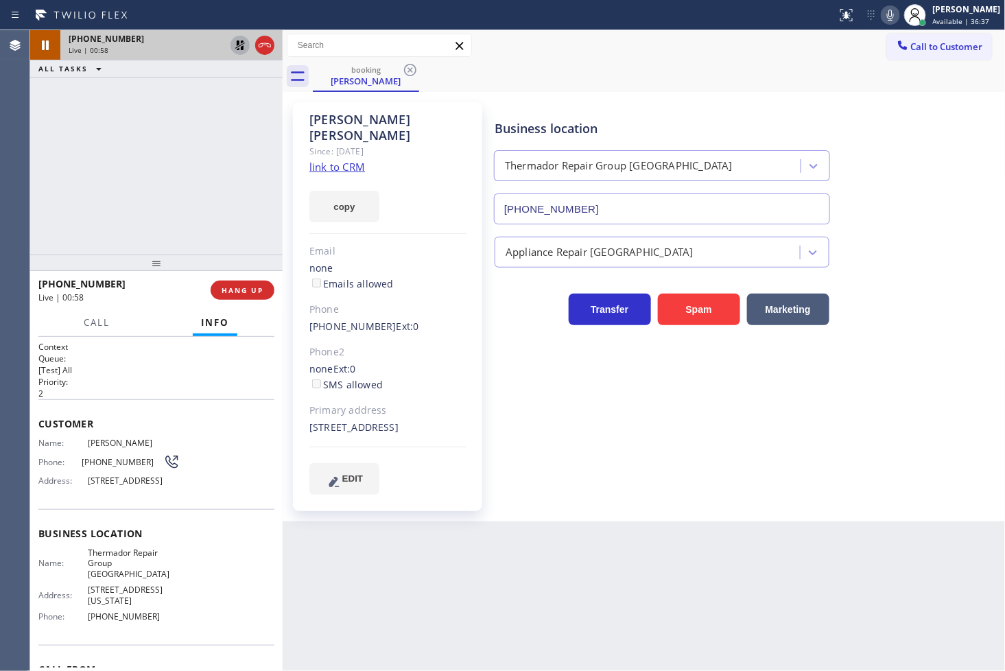
click at [234, 43] on icon at bounding box center [240, 45] width 16 height 16
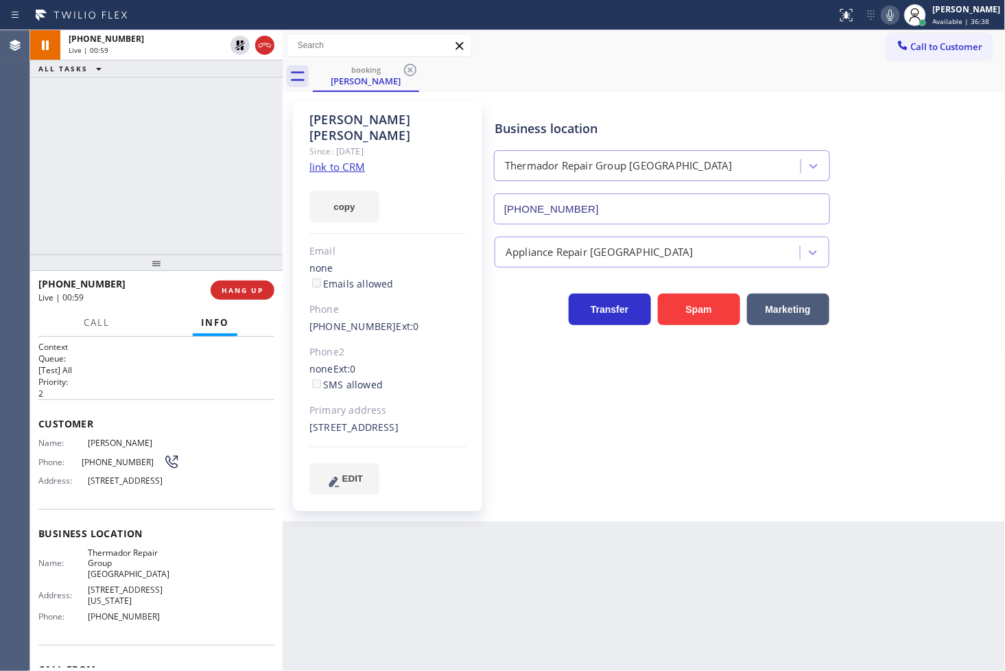
click at [929, 115] on div "Business location Thermador Repair Group [GEOGRAPHIC_DATA] [PHONE_NUMBER]" at bounding box center [747, 162] width 510 height 124
click at [162, 174] on div "[PHONE_NUMBER] Live | 01:00 ALL TASKS ALL TASKS ACTIVE TASKS TASKS IN WRAP UP" at bounding box center [156, 142] width 252 height 224
click at [669, 488] on div "Business location Thermador Repair Group [GEOGRAPHIC_DATA] [PHONE_NUMBER] Appli…" at bounding box center [747, 298] width 510 height 385
click at [176, 195] on div "[PHONE_NUMBER] Live | 01:13 ALL TASKS ALL TASKS ACTIVE TASKS TASKS IN WRAP UP" at bounding box center [156, 142] width 252 height 224
click at [515, 355] on div "Business location Thermador Repair Group [GEOGRAPHIC_DATA] [PHONE_NUMBER] Appli…" at bounding box center [747, 298] width 510 height 385
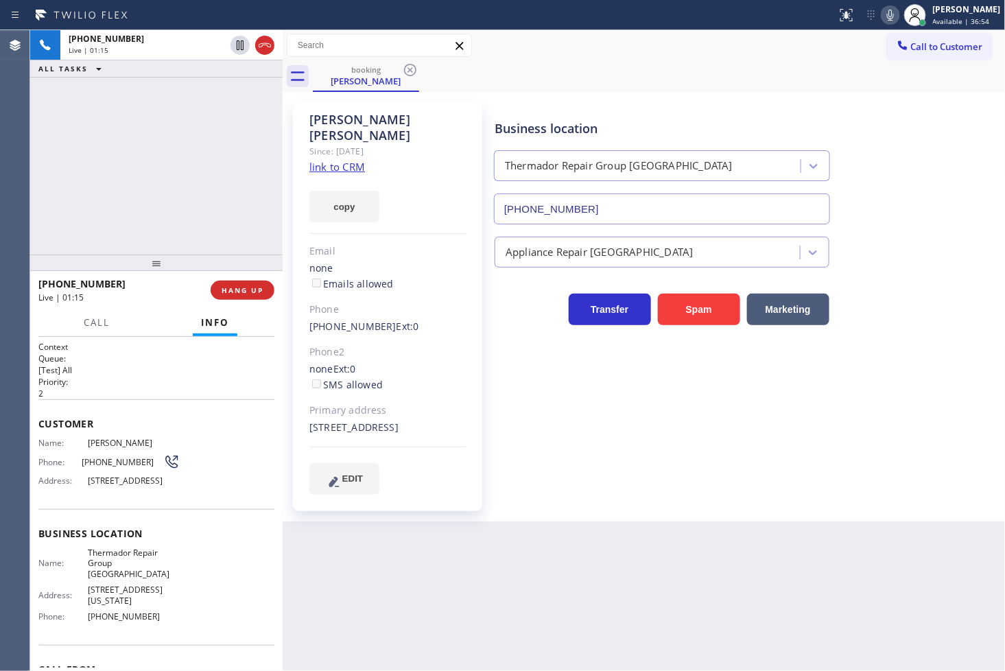
click at [150, 187] on div "[PHONE_NUMBER] Live | 01:15 ALL TASKS ALL TASKS ACTIVE TASKS TASKS IN WRAP UP" at bounding box center [156, 142] width 252 height 224
click at [142, 190] on div "[PHONE_NUMBER] Live | 01:16 ALL TASKS ALL TASKS ACTIVE TASKS TASKS IN WRAP UP" at bounding box center [156, 142] width 252 height 224
click at [514, 343] on div "Business location Thermador Repair Group [GEOGRAPHIC_DATA] [PHONE_NUMBER] Appli…" at bounding box center [747, 298] width 510 height 385
click at [80, 213] on div "[PHONE_NUMBER] Live | 01:20 ALL TASKS ALL TASKS ACTIVE TASKS TASKS IN WRAP UP" at bounding box center [156, 142] width 252 height 224
click at [156, 313] on div "Call Info" at bounding box center [156, 322] width 236 height 27
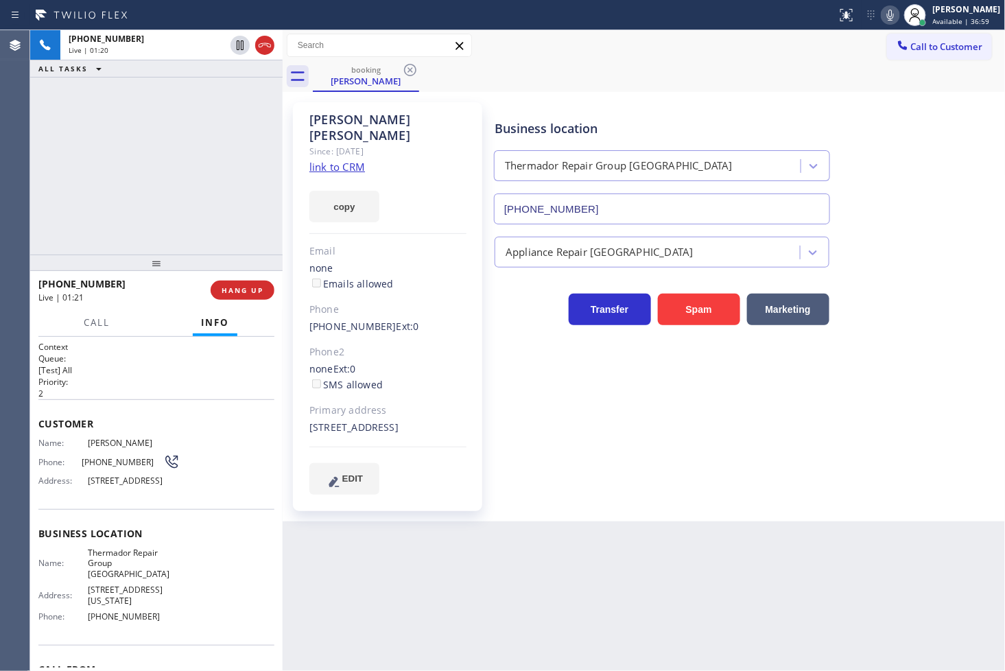
click at [177, 180] on div "[PHONE_NUMBER] Live | 01:20 ALL TASKS ALL TASKS ACTIVE TASKS TASKS IN WRAP UP" at bounding box center [156, 142] width 252 height 224
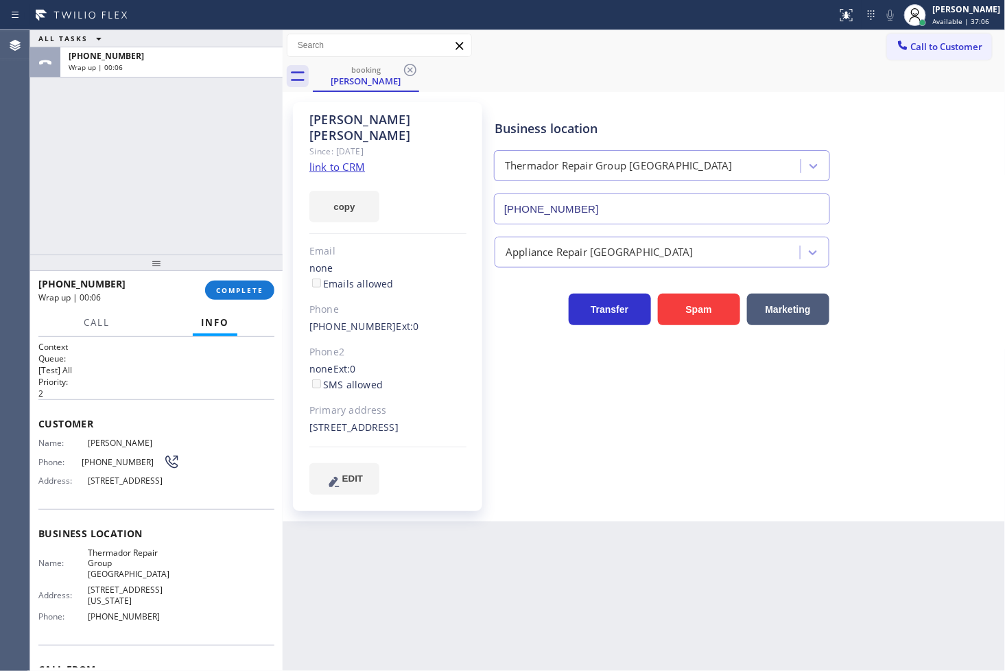
click at [98, 197] on div "ALL TASKS ALL TASKS ACTIVE TASKS TASKS IN WRAP UP [PHONE_NUMBER] Wrap up | 00:06" at bounding box center [156, 142] width 252 height 224
click at [220, 288] on span "COMPLETE" at bounding box center [239, 290] width 47 height 10
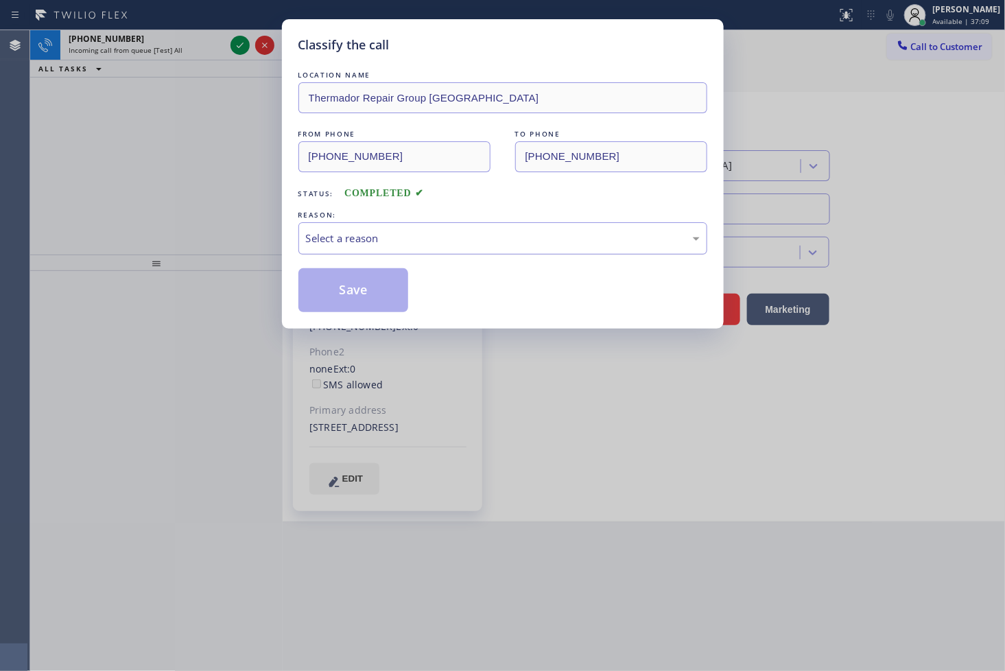
click at [383, 222] on div "Select a reason" at bounding box center [502, 238] width 409 height 32
click at [386, 252] on div "Tech, Unknown/didnt ring" at bounding box center [502, 238] width 409 height 32
click at [379, 289] on button "Save" at bounding box center [353, 290] width 110 height 44
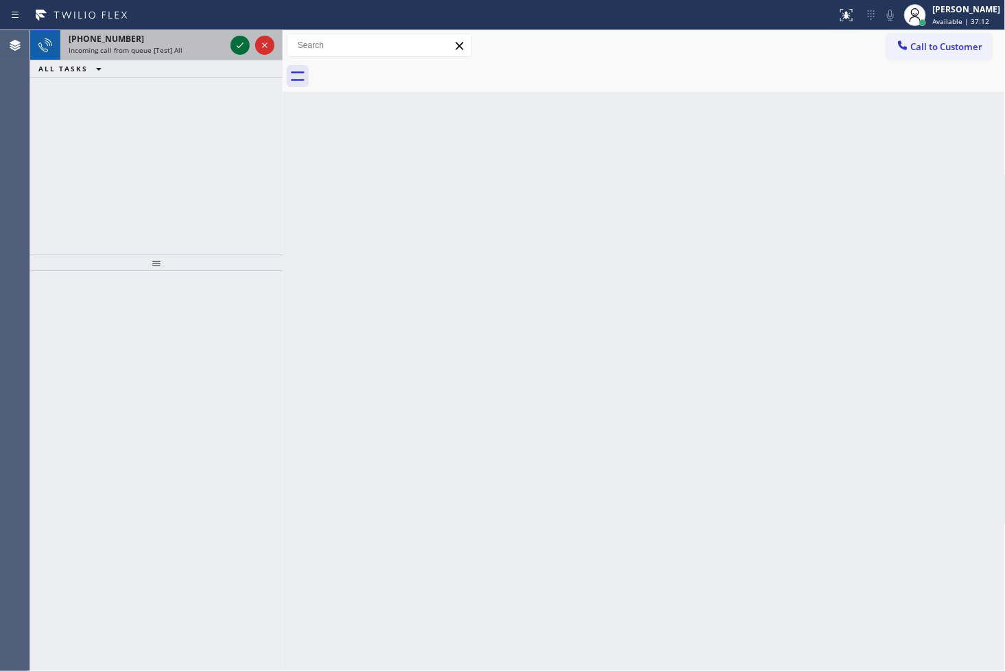
click at [242, 45] on icon at bounding box center [240, 45] width 16 height 16
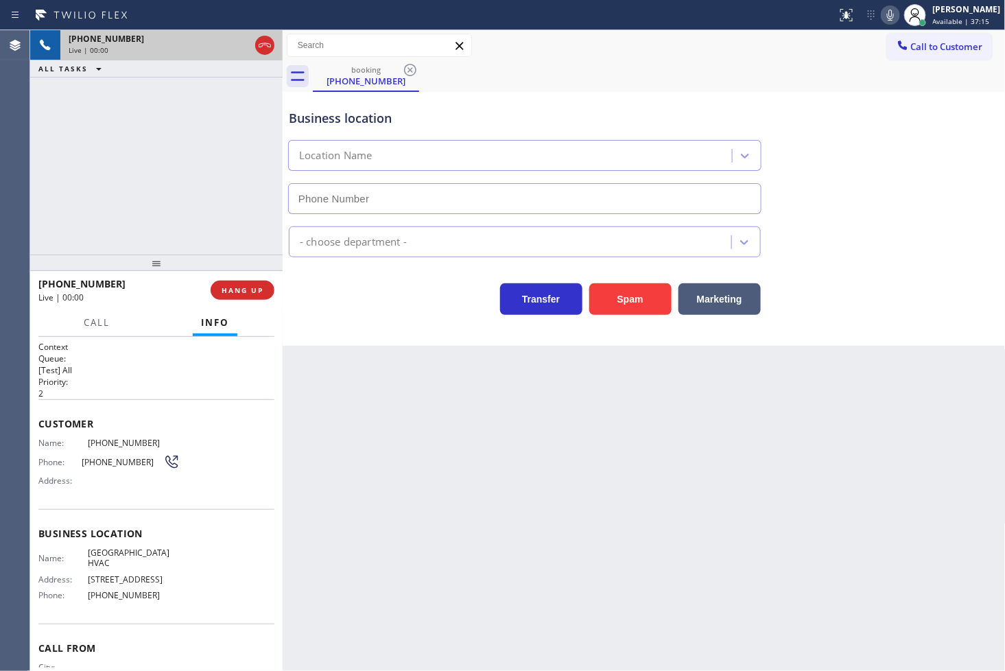
type input "[PHONE_NUMBER]"
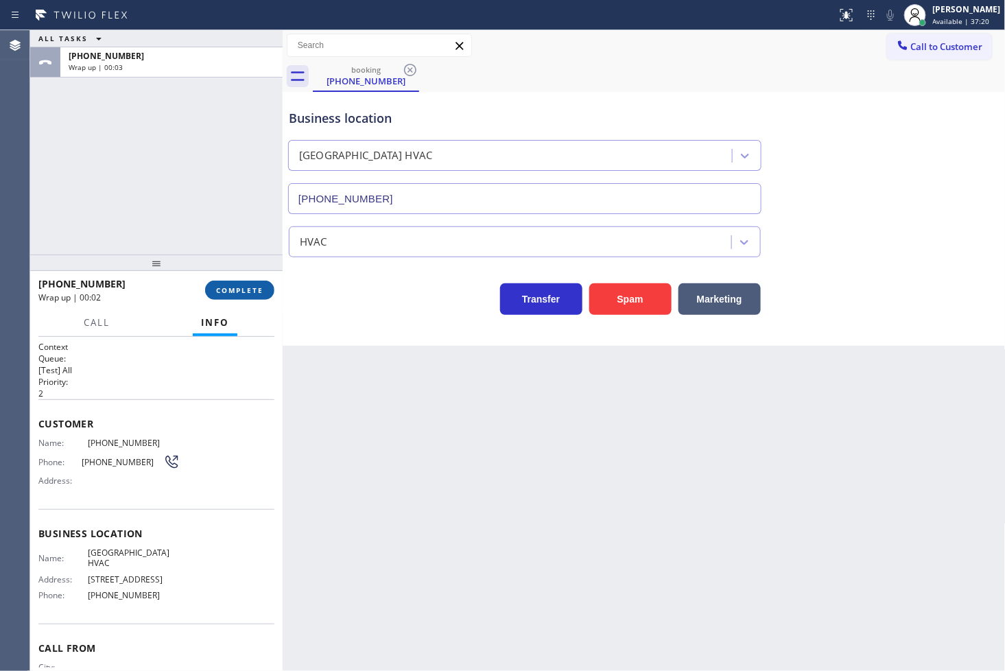
click at [259, 292] on span "COMPLETE" at bounding box center [239, 290] width 47 height 10
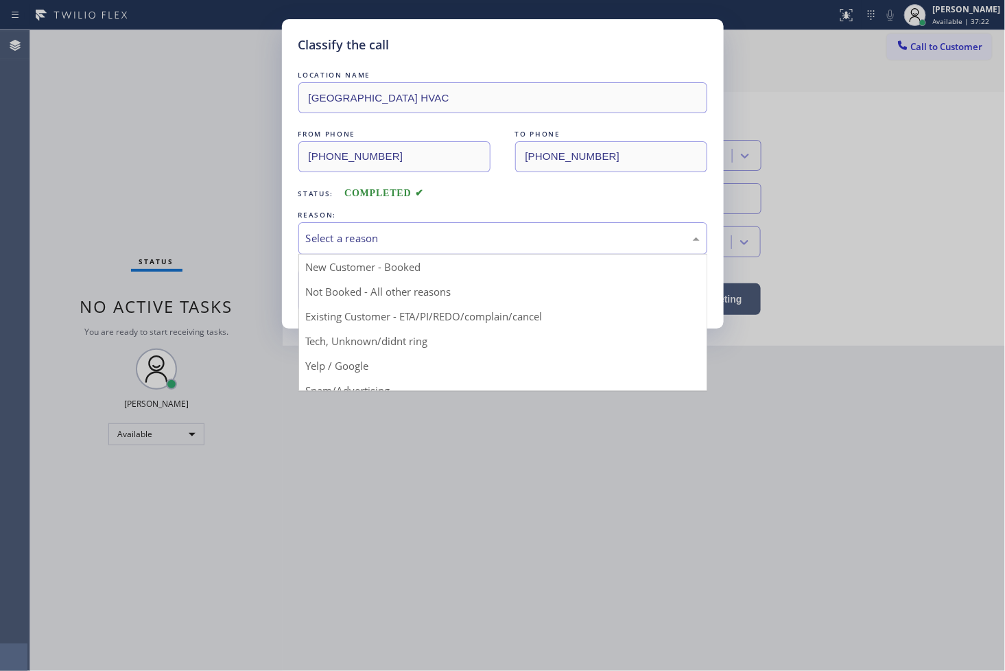
click at [338, 241] on div "Select a reason" at bounding box center [503, 238] width 394 height 16
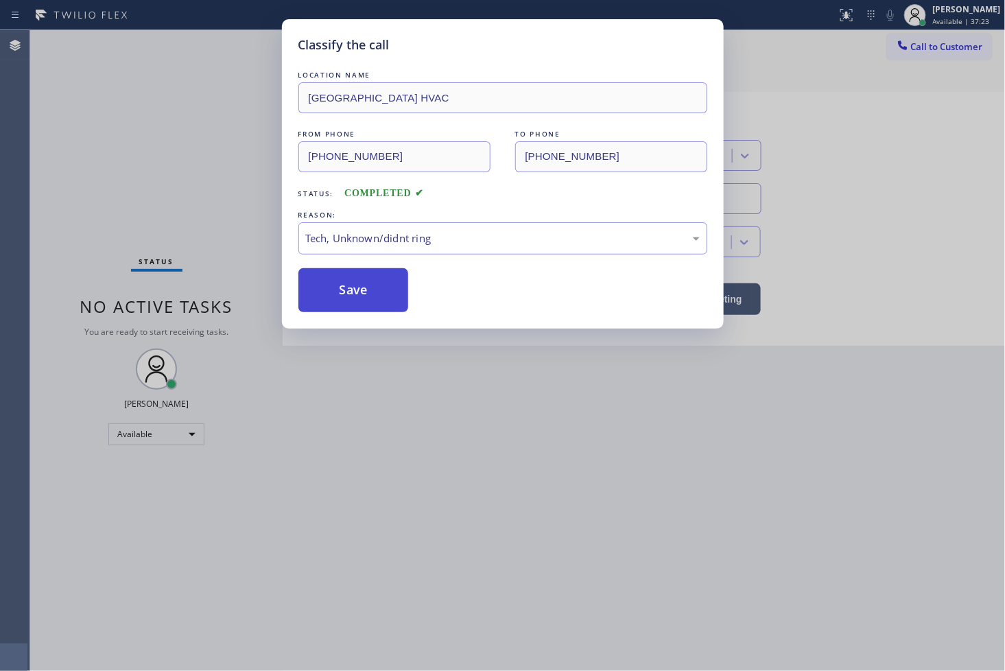
click at [361, 299] on button "Save" at bounding box center [353, 290] width 110 height 44
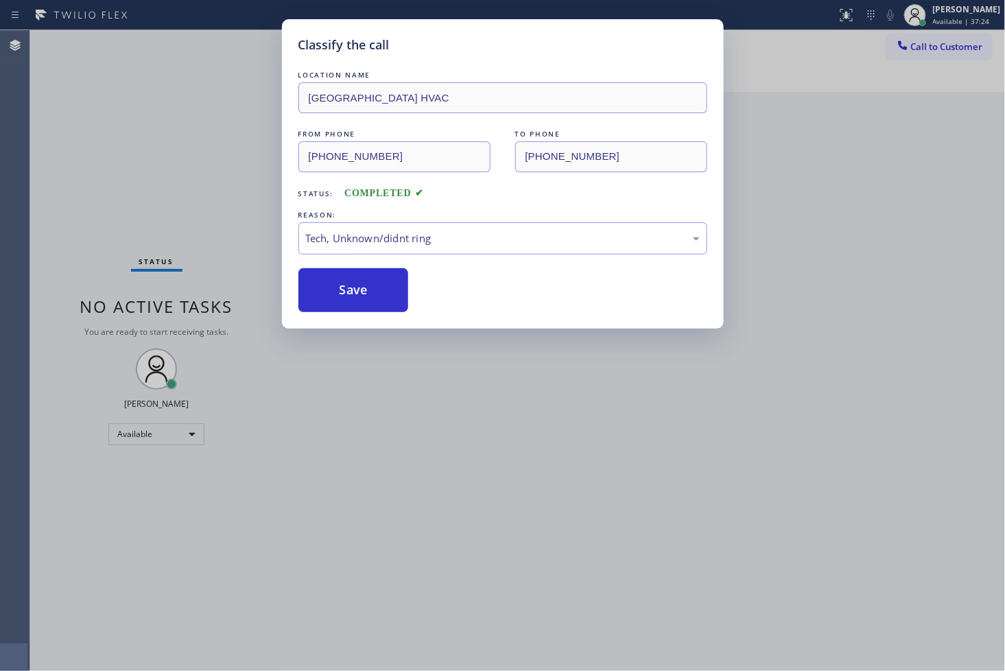
drag, startPoint x: 361, startPoint y: 299, endPoint x: 947, endPoint y: 17, distance: 650.7
click at [361, 299] on button "Save" at bounding box center [353, 290] width 110 height 44
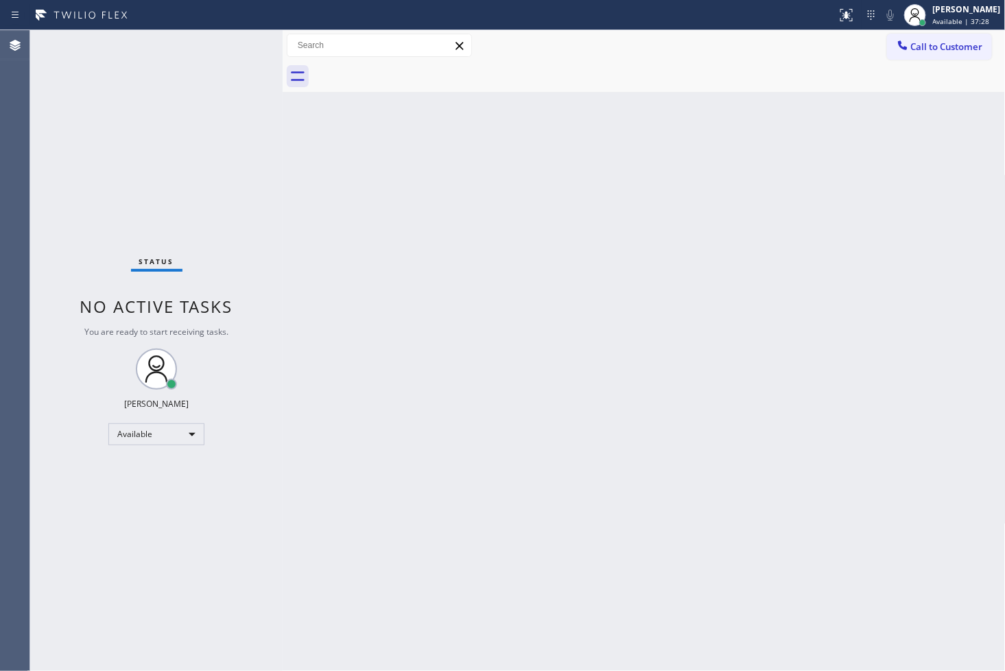
click at [417, 278] on div "Back to Dashboard Change Sender ID Customers Technicians Select a contact Outbo…" at bounding box center [644, 350] width 723 height 641
click at [83, 142] on div "Status No active tasks You are ready to start receiving tasks. [PERSON_NAME]" at bounding box center [156, 350] width 252 height 641
click at [228, 45] on div "Status No active tasks You are ready to start receiving tasks. [PERSON_NAME]" at bounding box center [156, 350] width 252 height 641
click at [203, 97] on div "Status No active tasks You are ready to start receiving tasks. [PERSON_NAME]" at bounding box center [156, 350] width 252 height 641
click at [233, 51] on div "Status No active tasks You are ready to start receiving tasks. [PERSON_NAME]" at bounding box center [156, 350] width 252 height 641
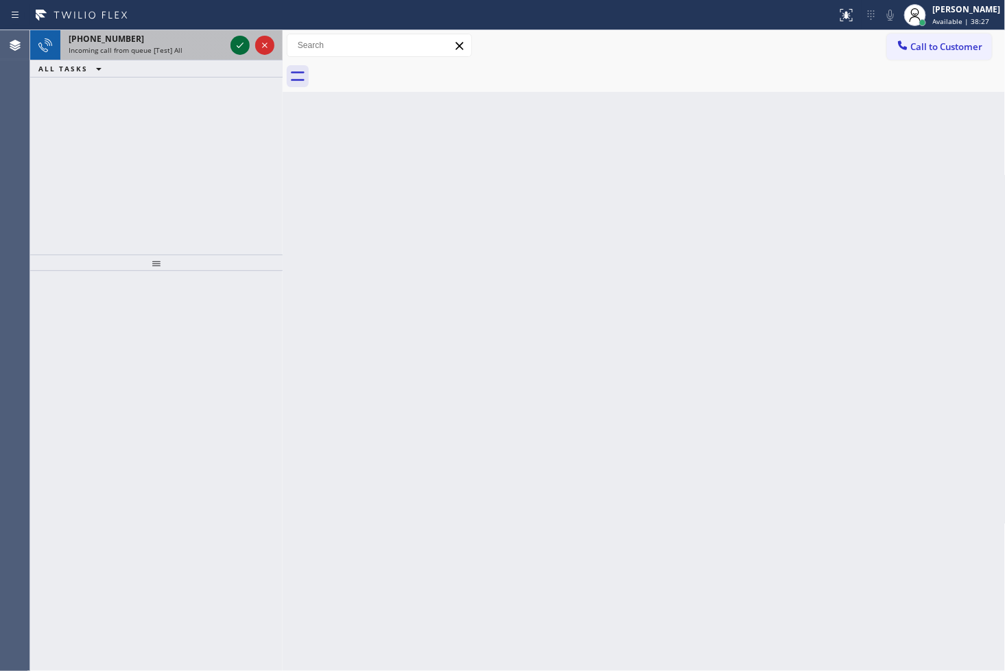
click at [244, 46] on icon at bounding box center [240, 45] width 16 height 16
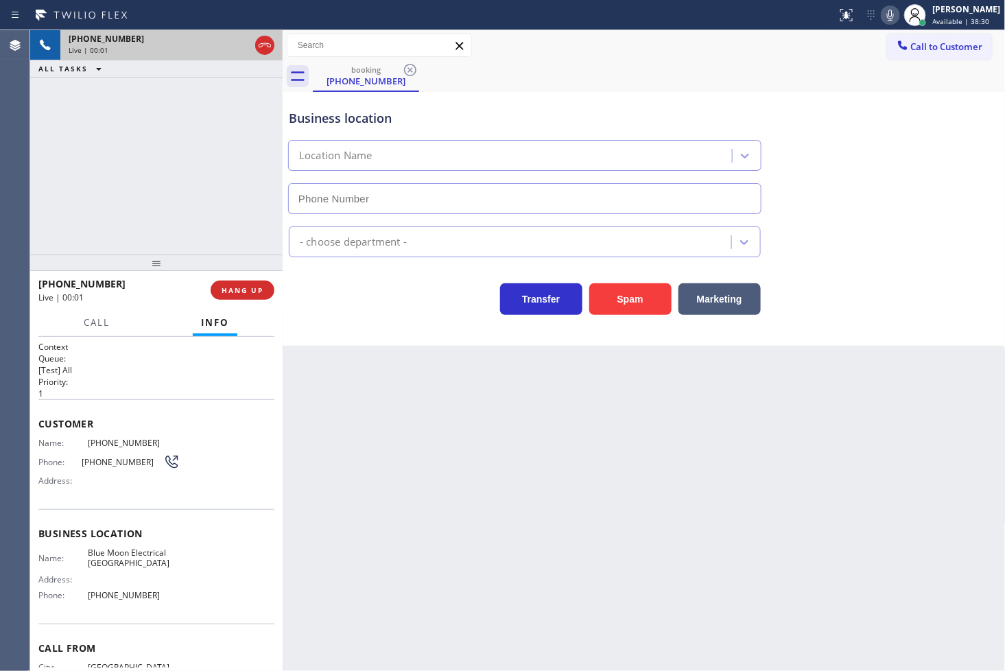
type input "[PHONE_NUMBER]"
click at [628, 305] on button "Spam" at bounding box center [630, 299] width 82 height 32
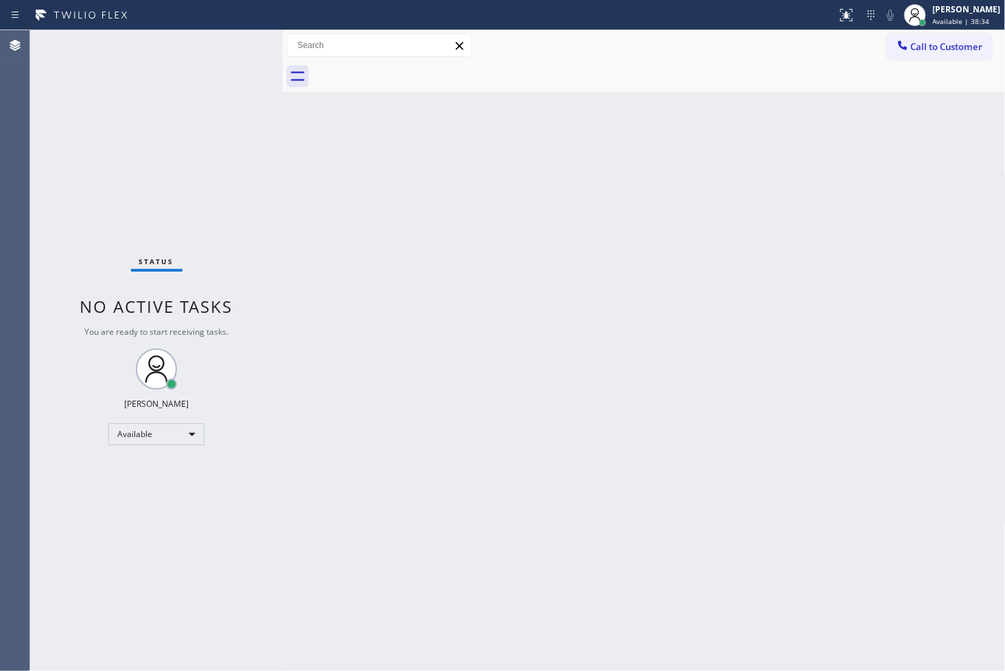
drag, startPoint x: 211, startPoint y: 53, endPoint x: 225, endPoint y: 49, distance: 14.8
click at [211, 53] on div "Status No active tasks You are ready to start receiving tasks. [PERSON_NAME]" at bounding box center [156, 350] width 252 height 641
click at [254, 43] on div "Status No active tasks You are ready to start receiving tasks. [PERSON_NAME]" at bounding box center [156, 350] width 252 height 641
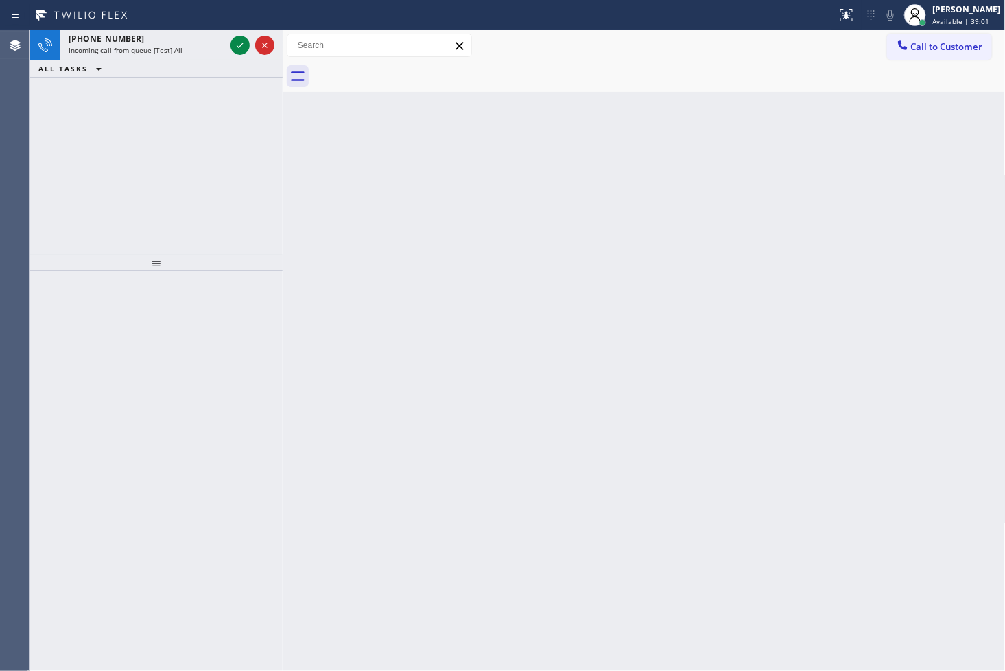
click at [71, 130] on div "[PHONE_NUMBER] Incoming call from queue [Test] All ALL TASKS ALL TASKS ACTIVE T…" at bounding box center [156, 142] width 252 height 224
click at [240, 49] on icon at bounding box center [240, 45] width 16 height 16
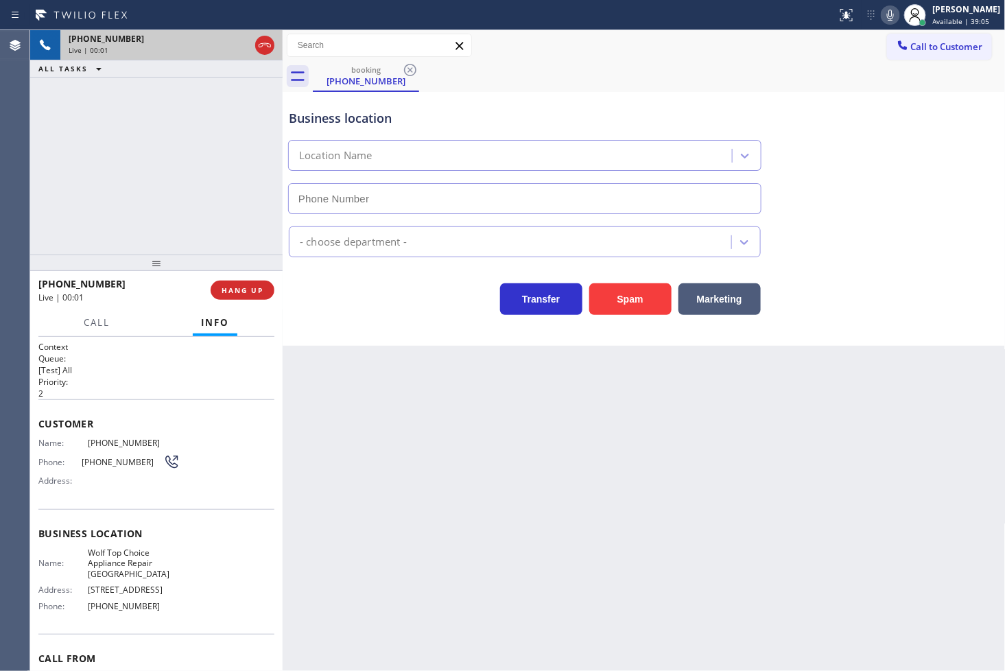
type input "[PHONE_NUMBER]"
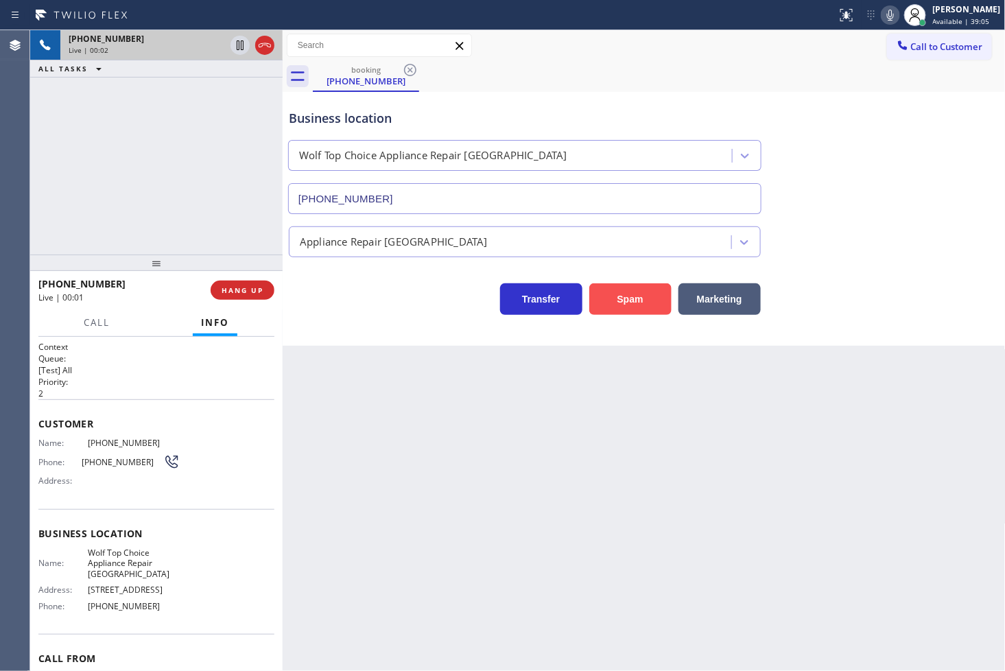
click at [623, 288] on button "Spam" at bounding box center [630, 299] width 82 height 32
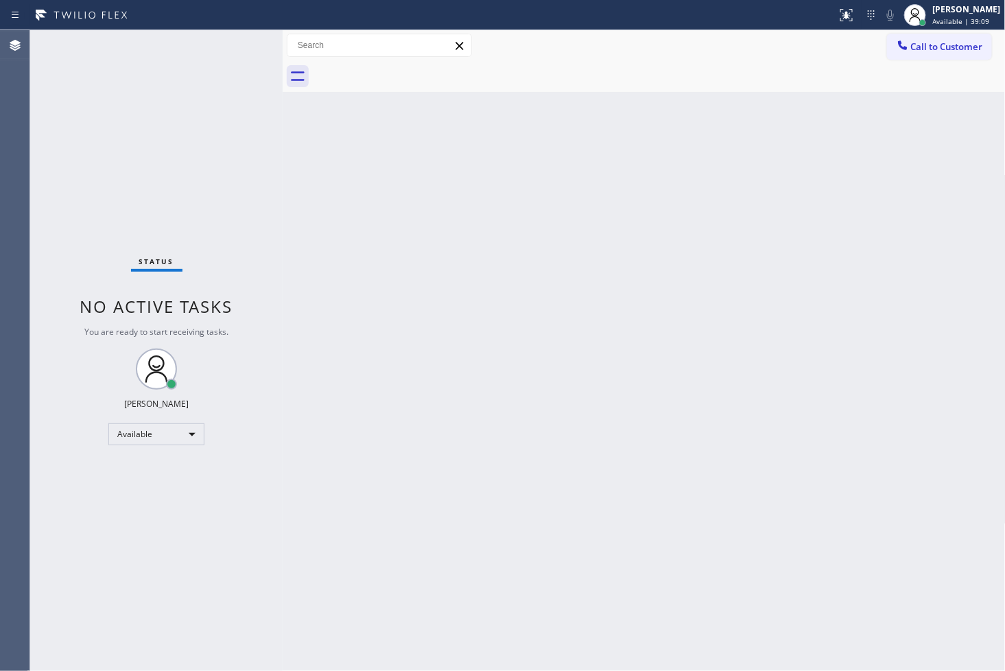
click at [240, 72] on div "Status No active tasks You are ready to start receiving tasks. [PERSON_NAME]" at bounding box center [156, 350] width 252 height 641
click at [250, 45] on div "Status No active tasks You are ready to start receiving tasks. [PERSON_NAME]" at bounding box center [156, 350] width 252 height 641
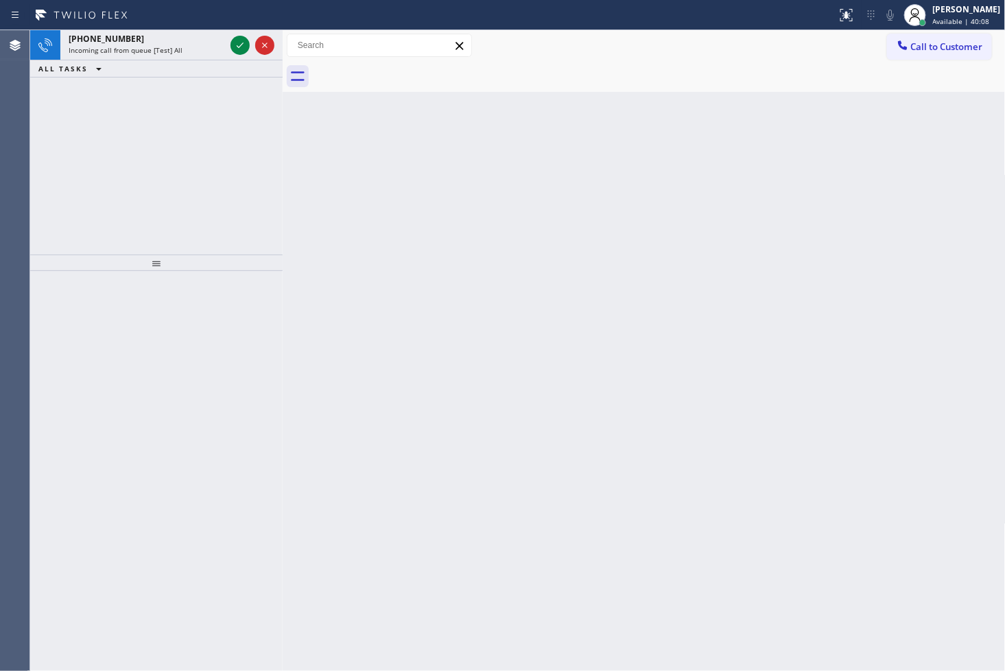
click at [250, 45] on div at bounding box center [252, 45] width 49 height 30
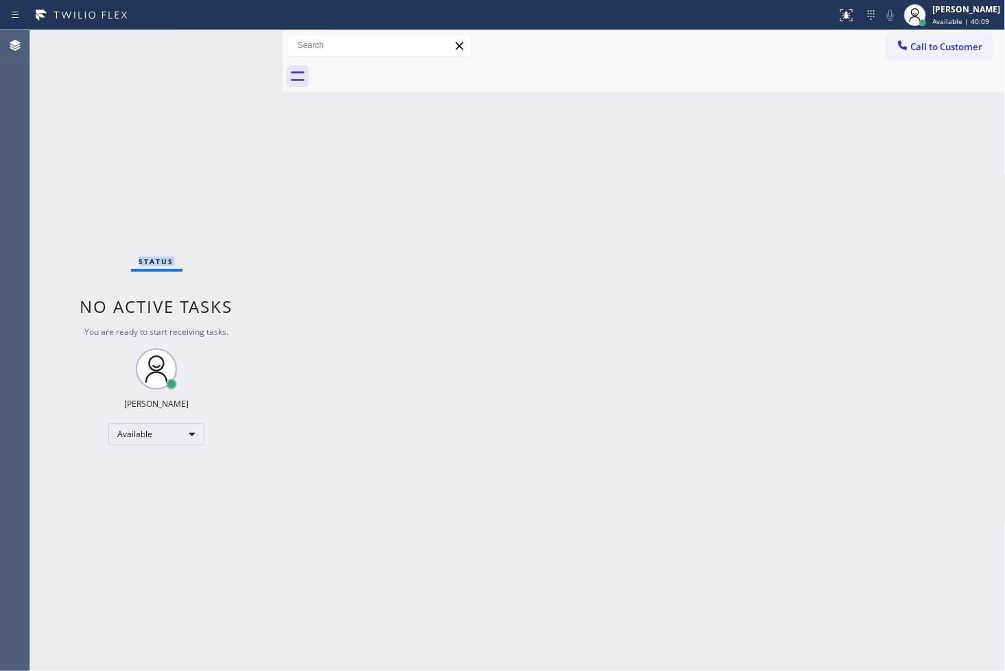
click at [250, 45] on div "Status No active tasks You are ready to start receiving tasks. [PERSON_NAME]" at bounding box center [156, 350] width 252 height 641
click at [235, 45] on div "Status No active tasks You are ready to start receiving tasks. [PERSON_NAME]" at bounding box center [156, 350] width 252 height 641
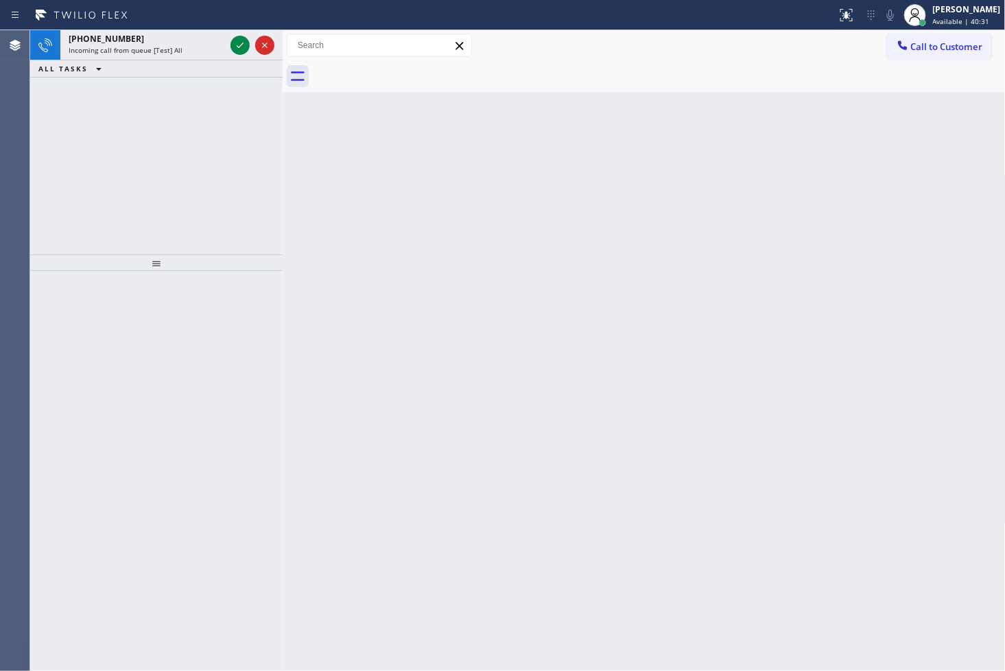
click at [235, 45] on icon at bounding box center [240, 45] width 16 height 16
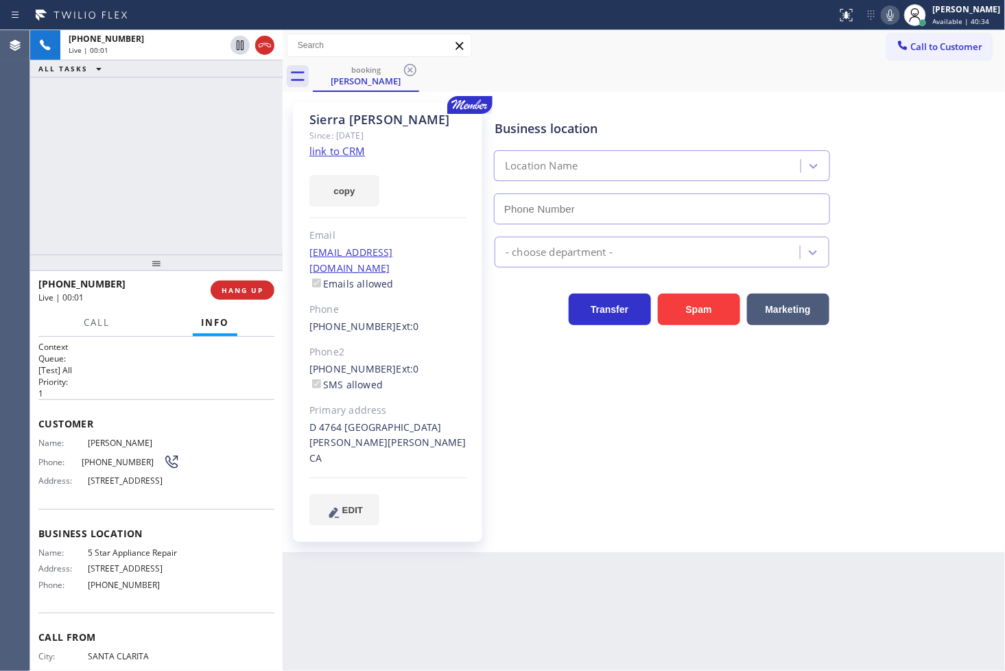
type input "[PHONE_NUMBER]"
click at [346, 150] on link "link to CRM" at bounding box center [337, 151] width 56 height 14
click at [71, 204] on div "[PHONE_NUMBER] Live | 00:10 ALL TASKS ALL TASKS ACTIVE TASKS TASKS IN WRAP UP" at bounding box center [156, 142] width 252 height 224
click at [718, 434] on div "Business location 5 Star Appliance Repair [PHONE_NUMBER] 5 Star Appliance Trans…" at bounding box center [747, 314] width 510 height 416
click at [83, 154] on div "[PHONE_NUMBER] Live | 01:26 ALL TASKS ALL TASKS ACTIVE TASKS TASKS IN WRAP UP" at bounding box center [156, 142] width 252 height 224
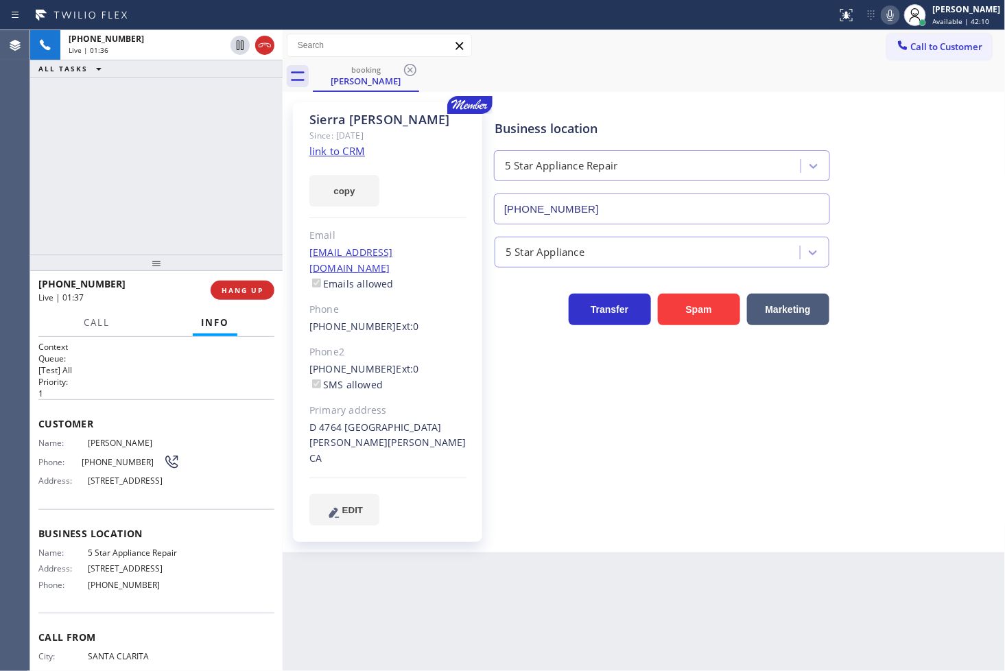
click at [47, 172] on div "[PHONE_NUMBER] Live | 01:36 ALL TASKS ALL TASKS ACTIVE TASKS TASKS IN WRAP UP" at bounding box center [156, 142] width 252 height 224
click at [102, 184] on div "[PHONE_NUMBER] Live | 01:38 ALL TASKS ALL TASKS ACTIVE TASKS TASKS IN WRAP UP" at bounding box center [156, 142] width 252 height 224
click at [94, 371] on p "[Test] All" at bounding box center [156, 370] width 236 height 12
click at [131, 184] on div "[PHONE_NUMBER] Live | 01:45 ALL TASKS ALL TASKS ACTIVE TASKS TASKS IN WRAP UP" at bounding box center [156, 142] width 252 height 224
click at [131, 348] on h1 "Context" at bounding box center [156, 347] width 236 height 12
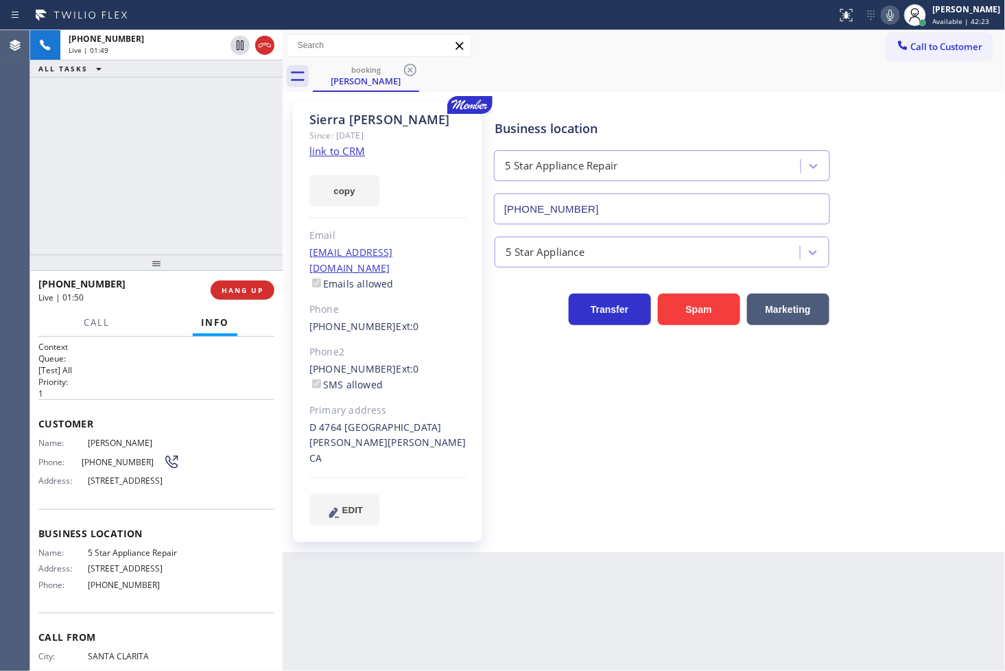
click at [147, 367] on p "[Test] All" at bounding box center [156, 370] width 236 height 12
click at [154, 213] on div "[PHONE_NUMBER] Live | 01:50 ALL TASKS ALL TASKS ACTIVE TASKS TASKS IN WRAP UP" at bounding box center [156, 142] width 252 height 224
drag, startPoint x: 154, startPoint y: 355, endPoint x: 156, endPoint y: 336, distance: 19.3
click at [154, 357] on h2 "Queue:" at bounding box center [156, 359] width 236 height 12
click at [160, 241] on div "[PHONE_NUMBER] Live | 01:52 ALL TASKS ALL TASKS ACTIVE TASKS TASKS IN WRAP UP" at bounding box center [156, 142] width 252 height 224
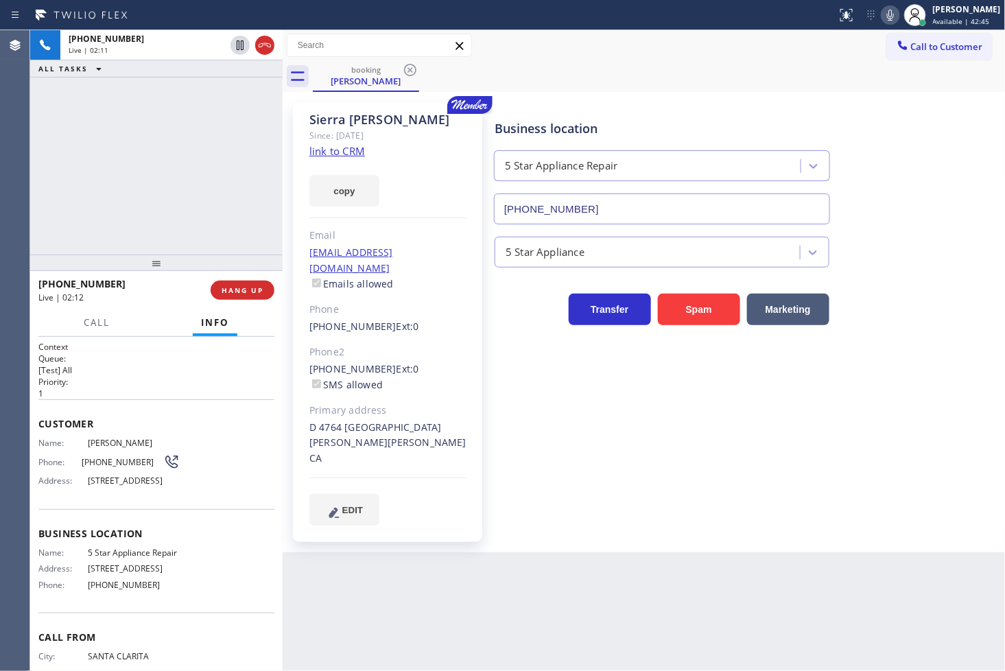
click at [150, 371] on p "[Test] All" at bounding box center [156, 370] width 236 height 12
click at [135, 177] on div "[PHONE_NUMBER] Live | 02:12 ALL TASKS ALL TASKS ACTIVE TASKS TASKS IN WRAP UP" at bounding box center [156, 142] width 252 height 224
click at [810, 449] on div "Business location 5 Star Appliance Repair [PHONE_NUMBER] 5 Star Appliance Trans…" at bounding box center [747, 314] width 510 height 416
click at [201, 209] on div "[PHONE_NUMBER] Live | 02:15 ALL TASKS ALL TASKS ACTIVE TASKS TASKS IN WRAP UP" at bounding box center [156, 142] width 252 height 224
click at [152, 377] on h2 "Priority:" at bounding box center [156, 382] width 236 height 12
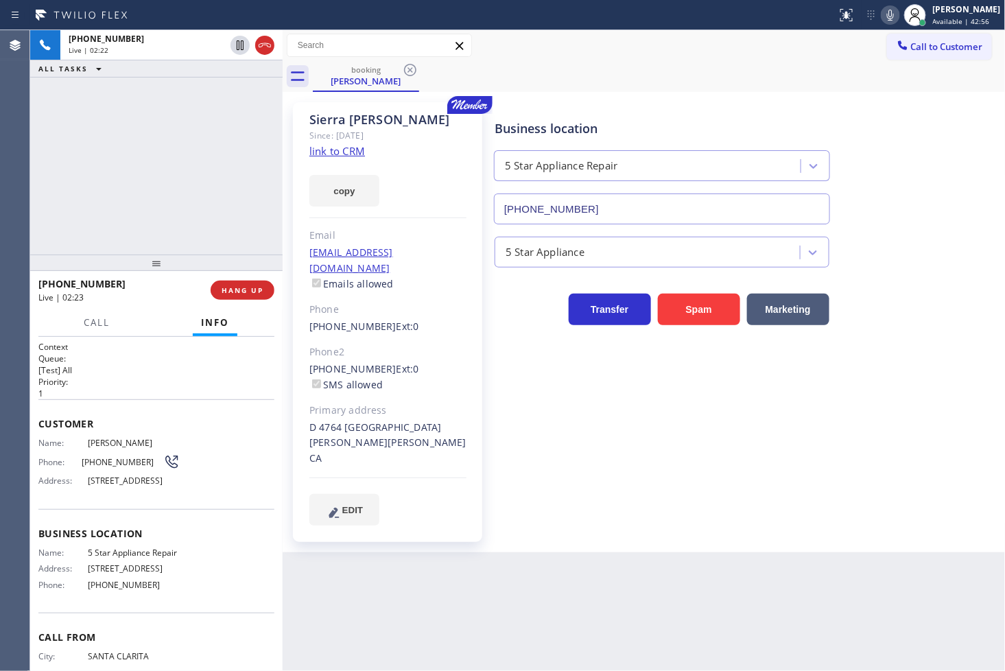
click at [158, 217] on div "[PHONE_NUMBER] Live | 02:22 ALL TASKS ALL TASKS ACTIVE TASKS TASKS IN WRAP UP" at bounding box center [156, 142] width 252 height 224
click at [197, 369] on p "[Test] All" at bounding box center [156, 370] width 236 height 12
click at [161, 240] on div "[PHONE_NUMBER] Live | 02:24 ALL TASKS ALL TASKS ACTIVE TASKS TASKS IN WRAP UP" at bounding box center [156, 142] width 252 height 224
drag, startPoint x: 176, startPoint y: 389, endPoint x: 169, endPoint y: 215, distance: 173.7
click at [177, 382] on div "Context Queue: [Test] All Priority: 1" at bounding box center [156, 370] width 236 height 58
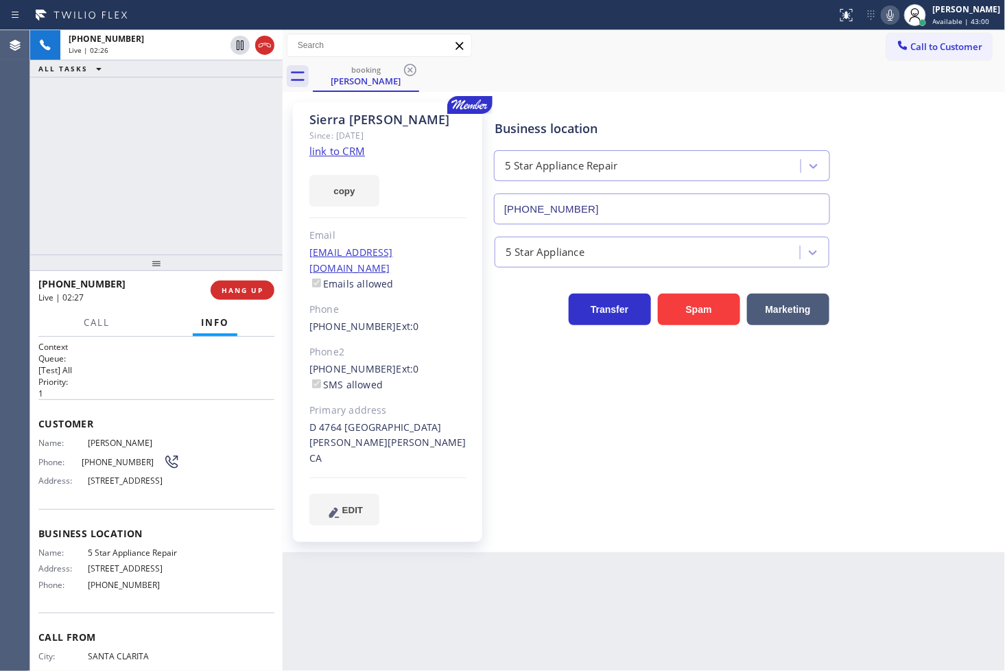
click at [170, 213] on div "[PHONE_NUMBER] Live | 02:26 ALL TASKS ALL TASKS ACTIVE TASKS TASKS IN WRAP UP" at bounding box center [156, 142] width 252 height 224
drag, startPoint x: 352, startPoint y: 196, endPoint x: 359, endPoint y: 191, distance: 8.8
click at [352, 196] on button "copy" at bounding box center [344, 191] width 70 height 32
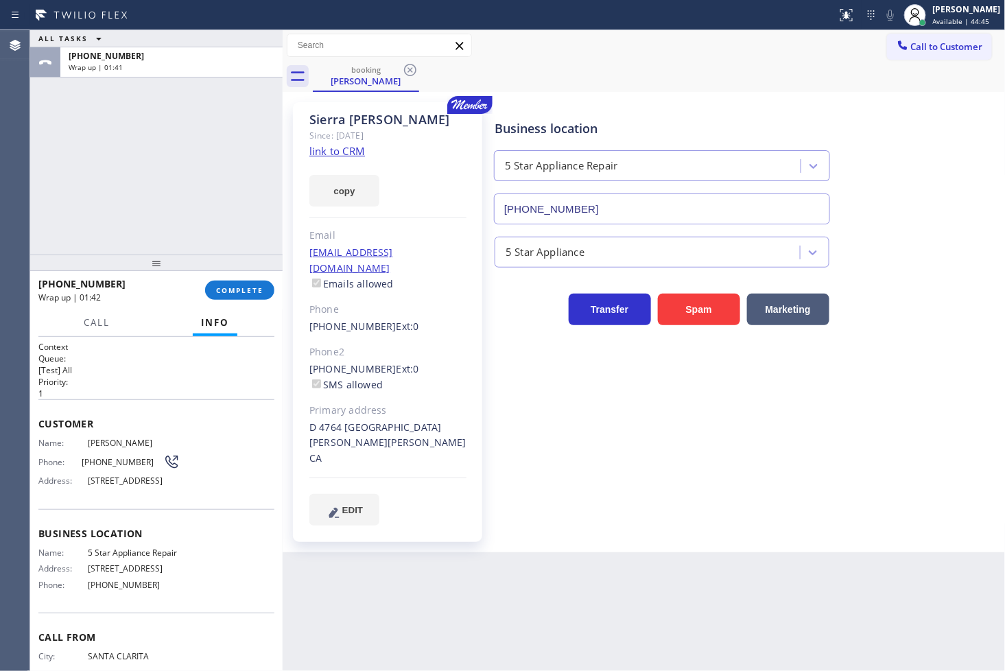
drag, startPoint x: 23, startPoint y: 185, endPoint x: 48, endPoint y: 177, distance: 26.0
click at [26, 184] on div "Agent Desktop" at bounding box center [14, 350] width 29 height 641
click at [252, 284] on button "COMPLETE" at bounding box center [239, 290] width 69 height 19
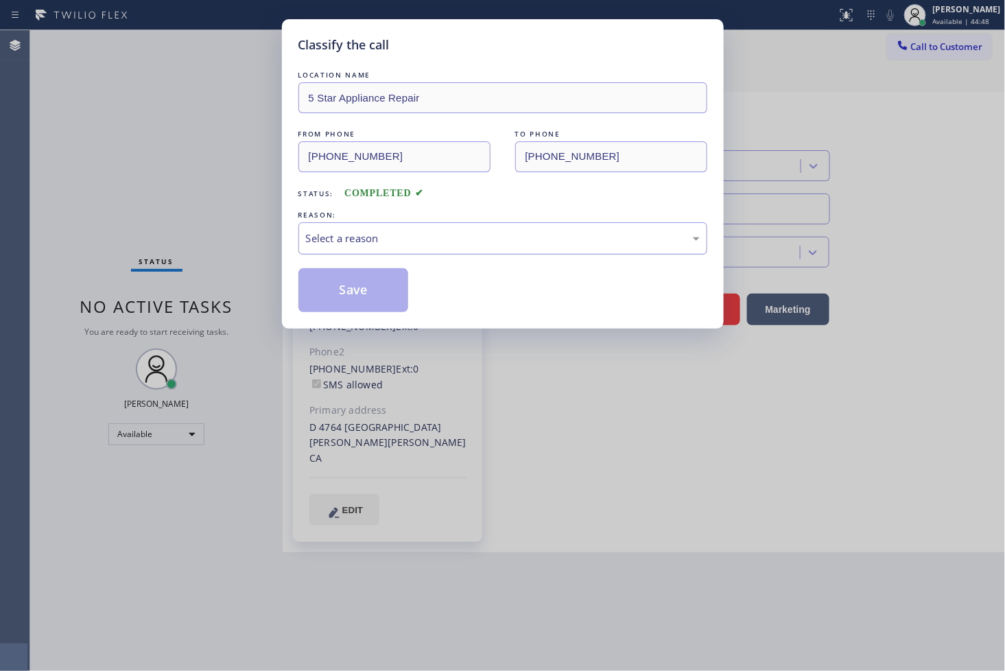
click at [392, 244] on div "Select a reason" at bounding box center [503, 238] width 394 height 16
click at [365, 303] on button "Save" at bounding box center [353, 290] width 110 height 44
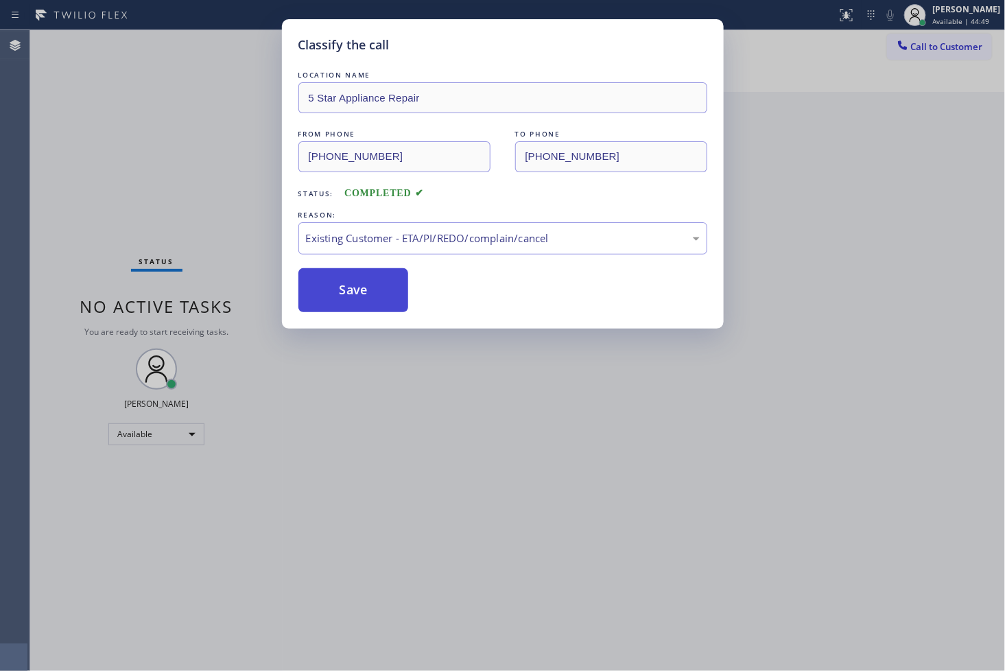
drag, startPoint x: 365, startPoint y: 303, endPoint x: 993, endPoint y: 46, distance: 678.1
click at [370, 298] on button "Save" at bounding box center [353, 290] width 110 height 44
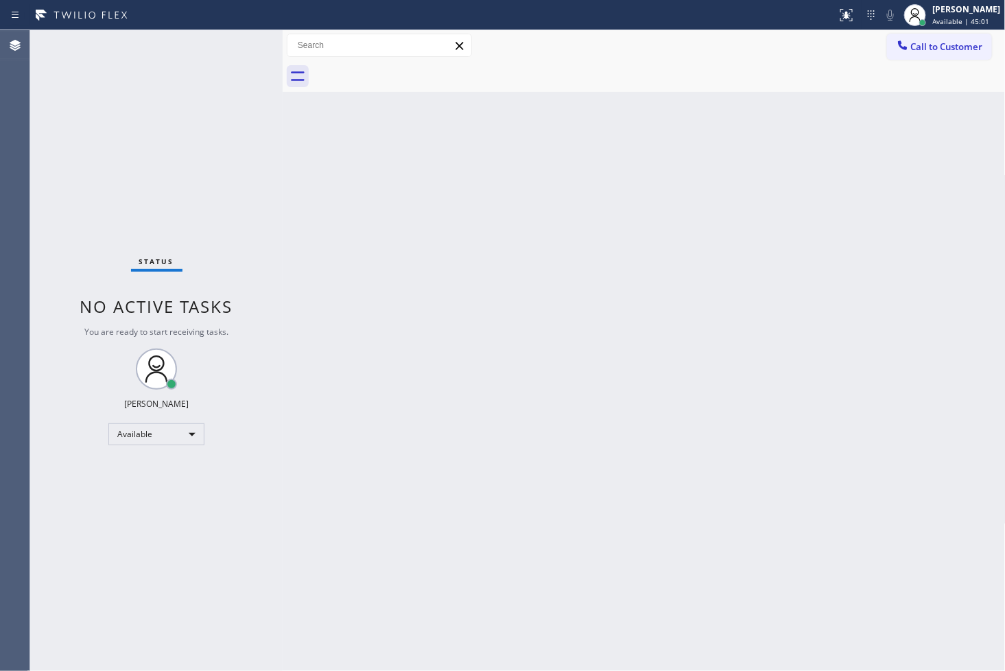
click at [104, 180] on div "Status No active tasks You are ready to start receiving tasks. [PERSON_NAME]" at bounding box center [156, 350] width 252 height 641
click at [293, 227] on div "Back to Dashboard Change Sender ID Customers Technicians Select a contact Outbo…" at bounding box center [644, 350] width 723 height 641
click at [62, 280] on div "Status No active tasks You are ready to start receiving tasks. [PERSON_NAME]" at bounding box center [156, 350] width 252 height 641
click at [805, 546] on div "Back to Dashboard Change Sender ID Customers Technicians Select a contact Outbo…" at bounding box center [644, 350] width 723 height 641
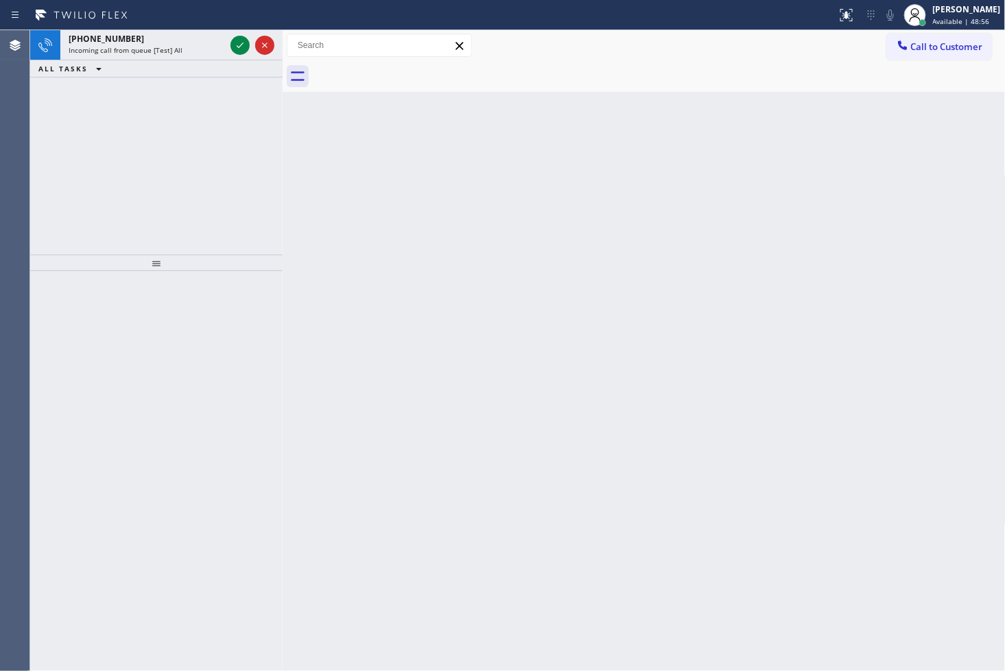
click at [235, 43] on icon at bounding box center [240, 45] width 16 height 16
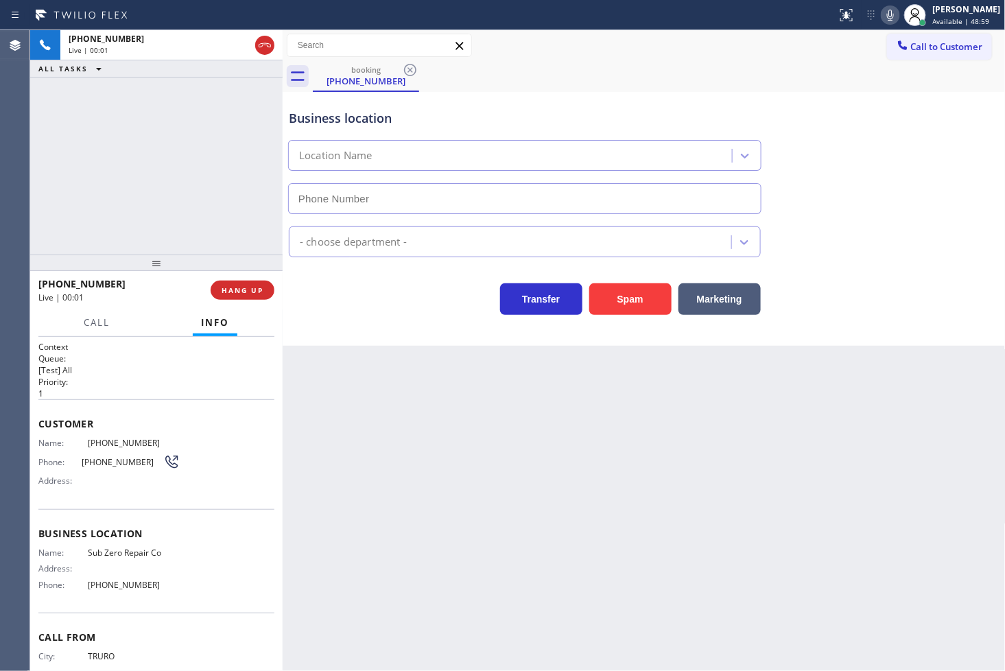
type input "[PHONE_NUMBER]"
drag, startPoint x: 410, startPoint y: 332, endPoint x: 339, endPoint y: 272, distance: 93.0
click at [410, 331] on div "Business location Sub Zero Repair Co [PHONE_NUMBER] Appliance Repair High End T…" at bounding box center [644, 219] width 723 height 254
click at [78, 134] on div "[PHONE_NUMBER] Live | 00:04 ALL TASKS ALL TASKS ACTIVE TASKS TASKS IN WRAP UP" at bounding box center [156, 142] width 252 height 224
click at [346, 290] on div "Transfer Spam Marketing" at bounding box center [524, 295] width 477 height 38
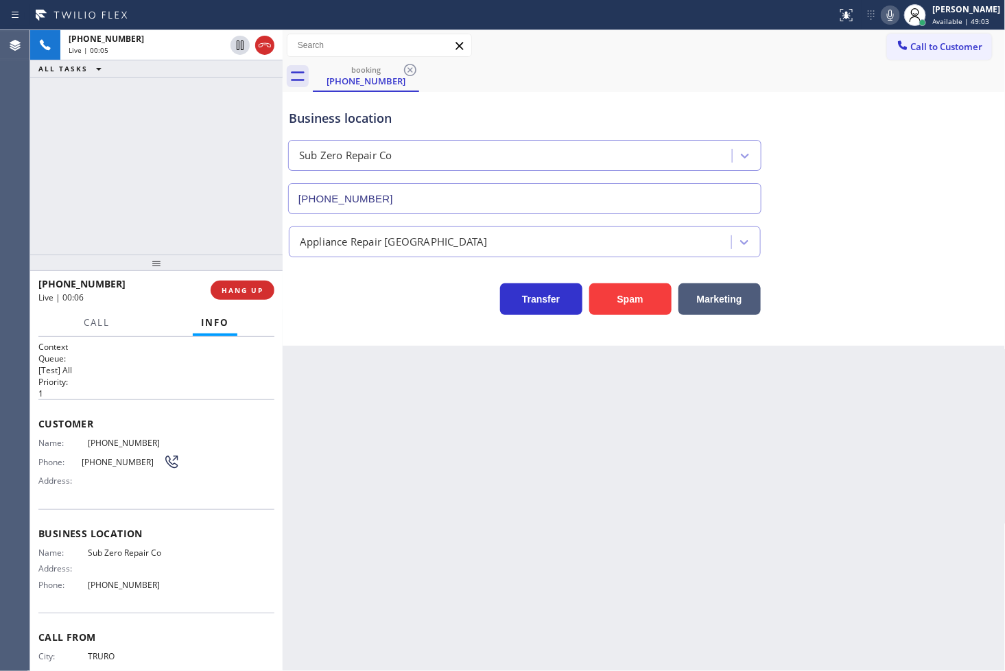
click at [182, 188] on div "[PHONE_NUMBER] Live | 00:05 ALL TASKS ALL TASKS ACTIVE TASKS TASKS IN WRAP UP" at bounding box center [156, 142] width 252 height 224
click at [376, 337] on div "Business location Sub Zero Repair Co [PHONE_NUMBER] Appliance Repair High End T…" at bounding box center [644, 219] width 723 height 254
click at [309, 284] on div "Transfer Spam Marketing" at bounding box center [524, 295] width 477 height 38
click at [235, 211] on div "[PHONE_NUMBER] Live | 00:08 ALL TASKS ALL TASKS ACTIVE TASKS TASKS IN WRAP UP" at bounding box center [156, 142] width 252 height 224
click at [887, 18] on icon at bounding box center [890, 15] width 7 height 11
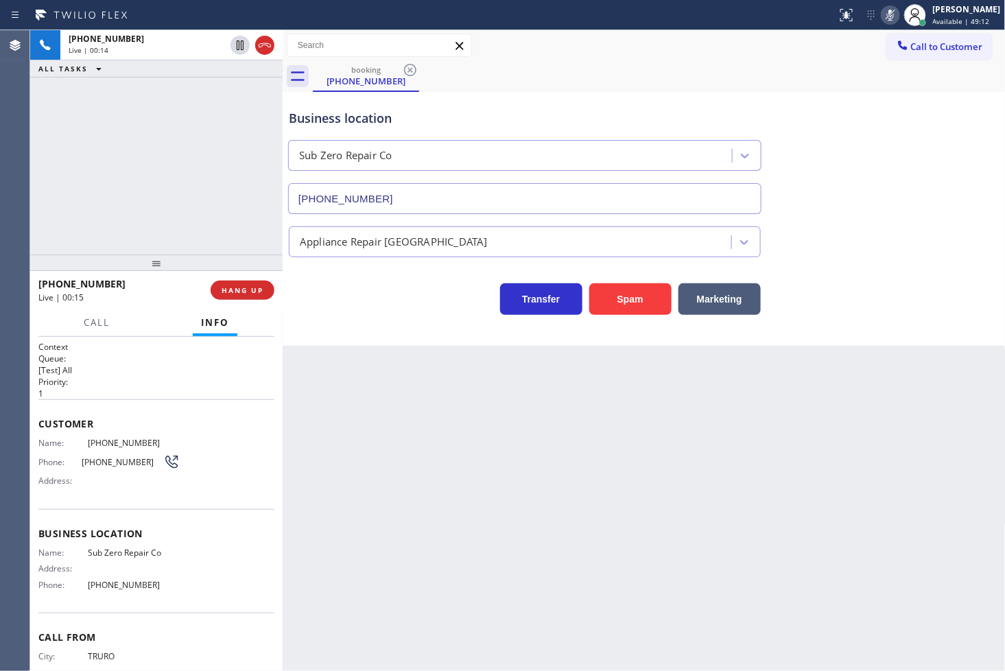
click at [887, 12] on icon at bounding box center [890, 15] width 7 height 11
click at [611, 598] on div "Back to Dashboard Change Sender ID Customers Technicians Select a contact Outbo…" at bounding box center [644, 350] width 723 height 641
click at [416, 469] on div "Back to Dashboard Change Sender ID Customers Technicians Select a contact Outbo…" at bounding box center [644, 350] width 723 height 641
click at [346, 469] on div "Back to Dashboard Change Sender ID Customers Technicians Select a contact Outbo…" at bounding box center [644, 350] width 723 height 641
click at [215, 235] on div "[PHONE_NUMBER] Live | 01:08 ALL TASKS ALL TASKS ACTIVE TASKS TASKS IN WRAP UP" at bounding box center [156, 142] width 252 height 224
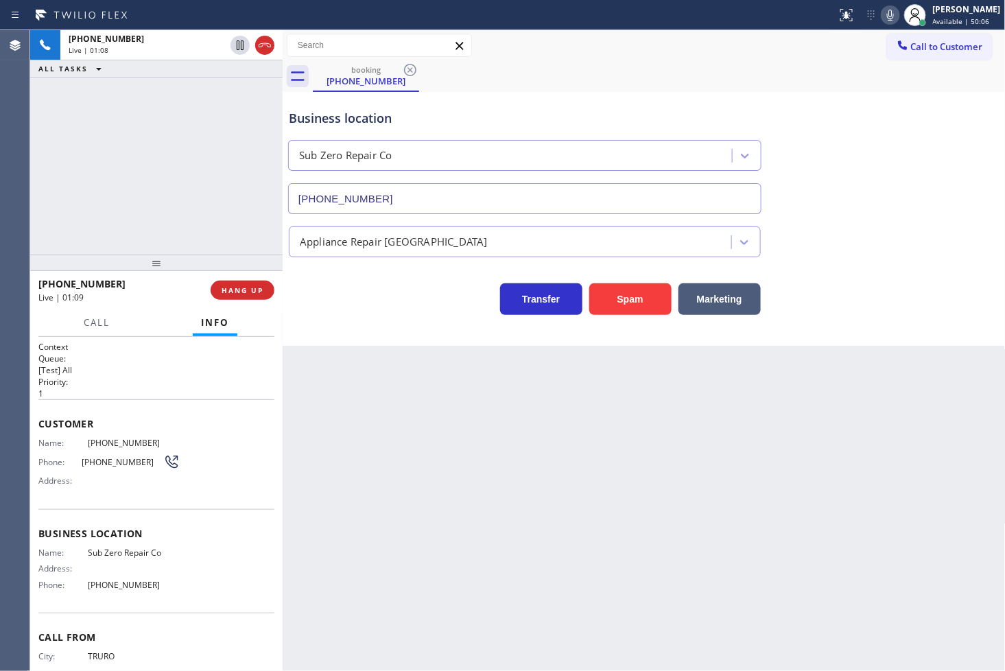
click at [384, 334] on div "Business location Sub Zero Repair Co [PHONE_NUMBER] Appliance Repair High End T…" at bounding box center [644, 219] width 723 height 254
click at [261, 227] on div "[PHONE_NUMBER] Live | 01:09 ALL TASKS ALL TASKS ACTIVE TASKS TASKS IN WRAP UP" at bounding box center [156, 142] width 252 height 224
click at [320, 305] on div "Transfer Spam Marketing" at bounding box center [524, 295] width 477 height 38
click at [237, 206] on div "[PHONE_NUMBER] Live | 01:10 ALL TASKS ALL TASKS ACTIVE TASKS TASKS IN WRAP UP" at bounding box center [156, 142] width 252 height 224
click at [361, 303] on div "Transfer Spam Marketing" at bounding box center [524, 295] width 477 height 38
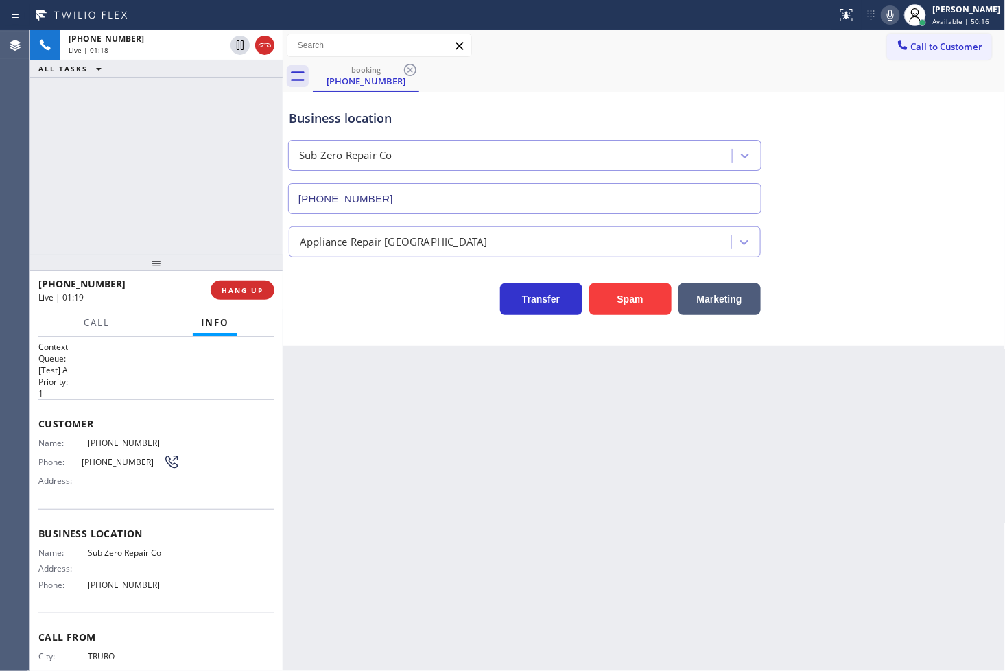
click at [361, 303] on div "Transfer Spam Marketing" at bounding box center [524, 295] width 477 height 38
click at [235, 230] on div "[PHONE_NUMBER] Live | 01:20 ALL TASKS ALL TASKS ACTIVE TASKS TASKS IN WRAP UP" at bounding box center [156, 142] width 252 height 224
click at [232, 299] on button "HANG UP" at bounding box center [243, 290] width 64 height 19
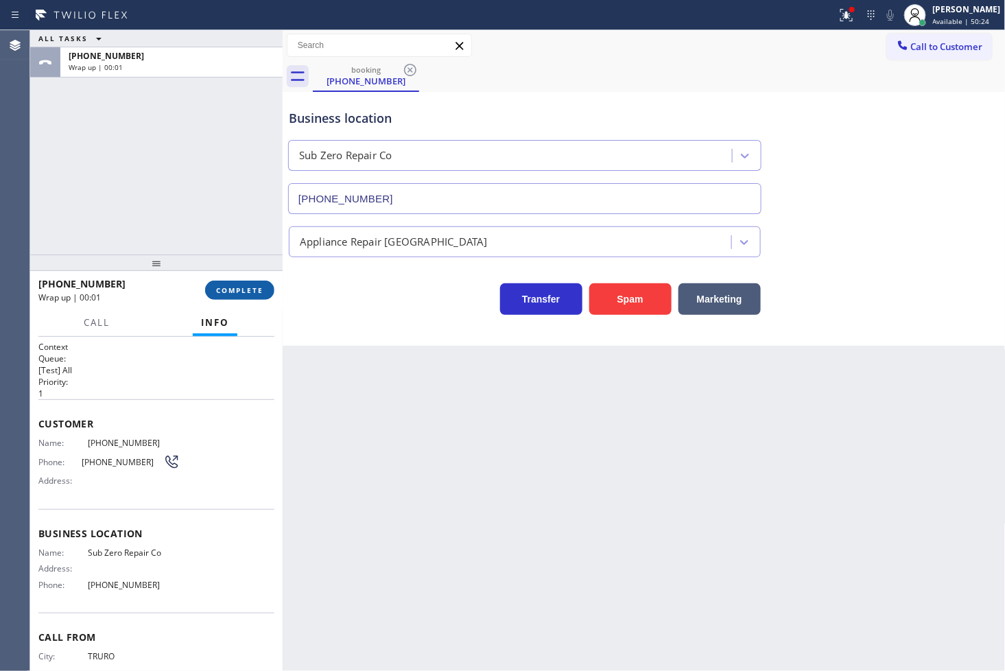
click at [235, 291] on span "COMPLETE" at bounding box center [239, 290] width 47 height 10
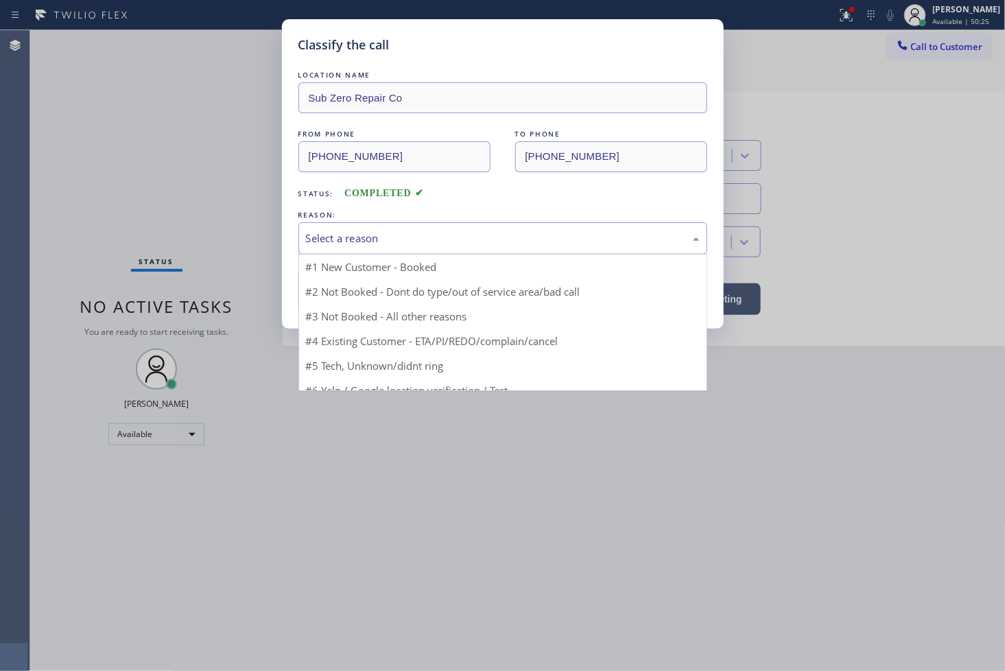
click at [366, 241] on div "Select a reason" at bounding box center [503, 238] width 394 height 16
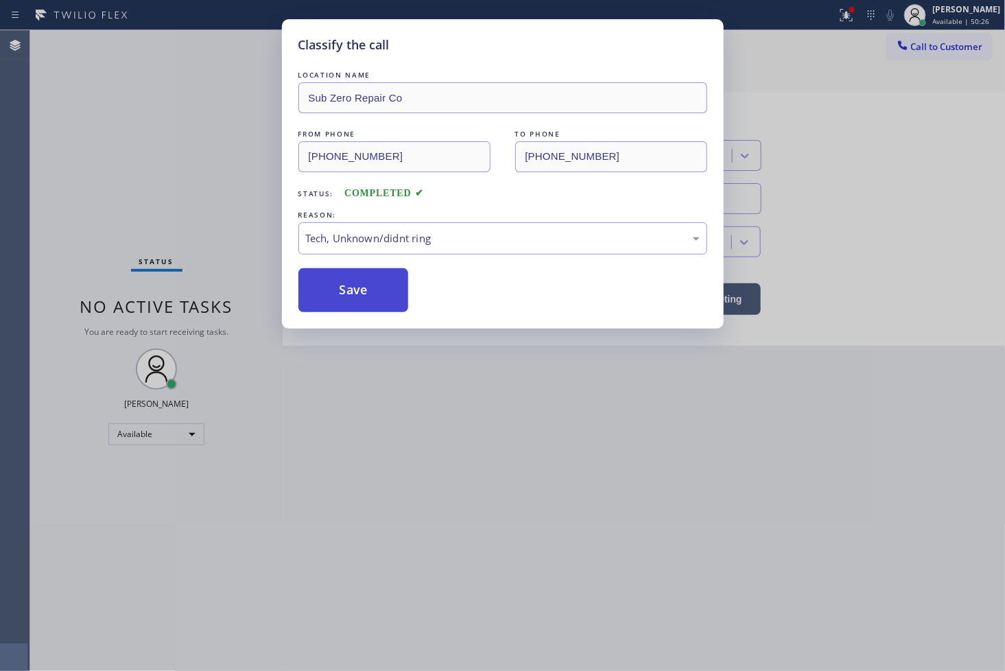
click at [361, 286] on button "Save" at bounding box center [353, 290] width 110 height 44
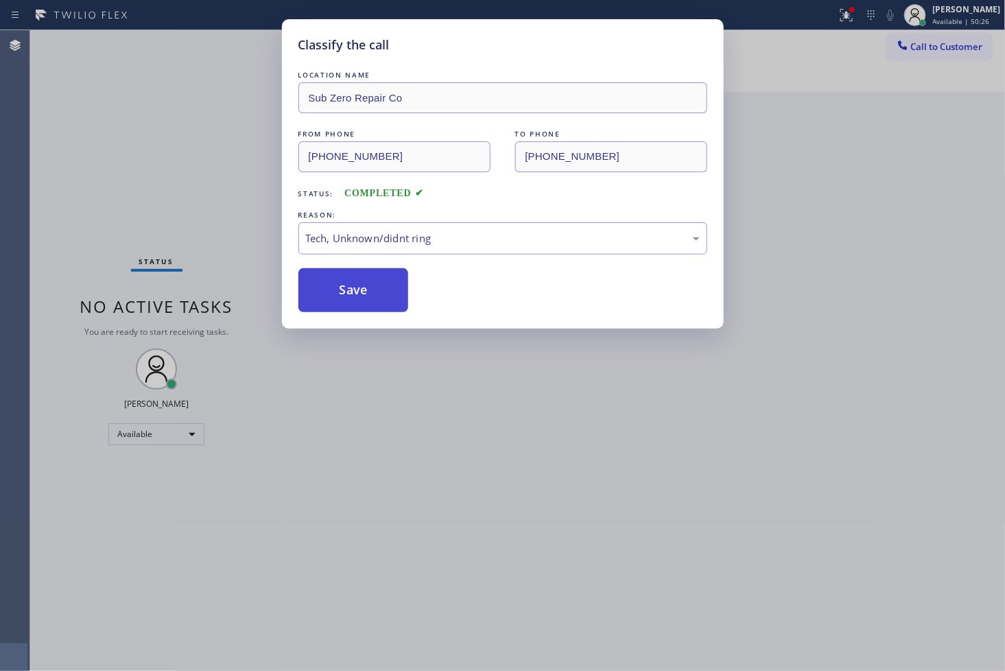
click at [361, 286] on button "Save" at bounding box center [353, 290] width 110 height 44
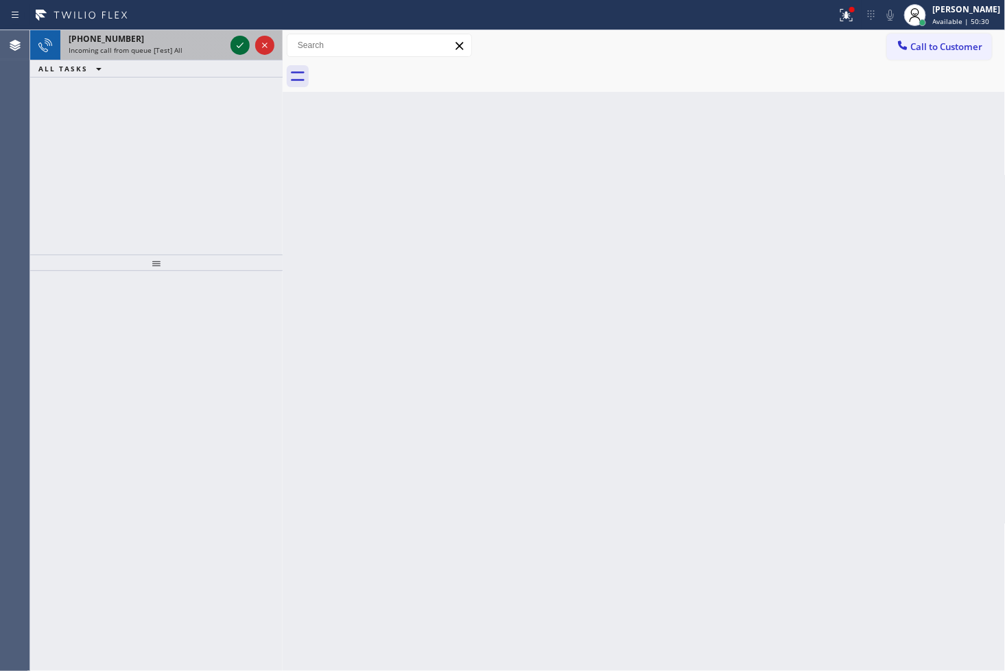
click at [237, 45] on icon at bounding box center [240, 45] width 16 height 16
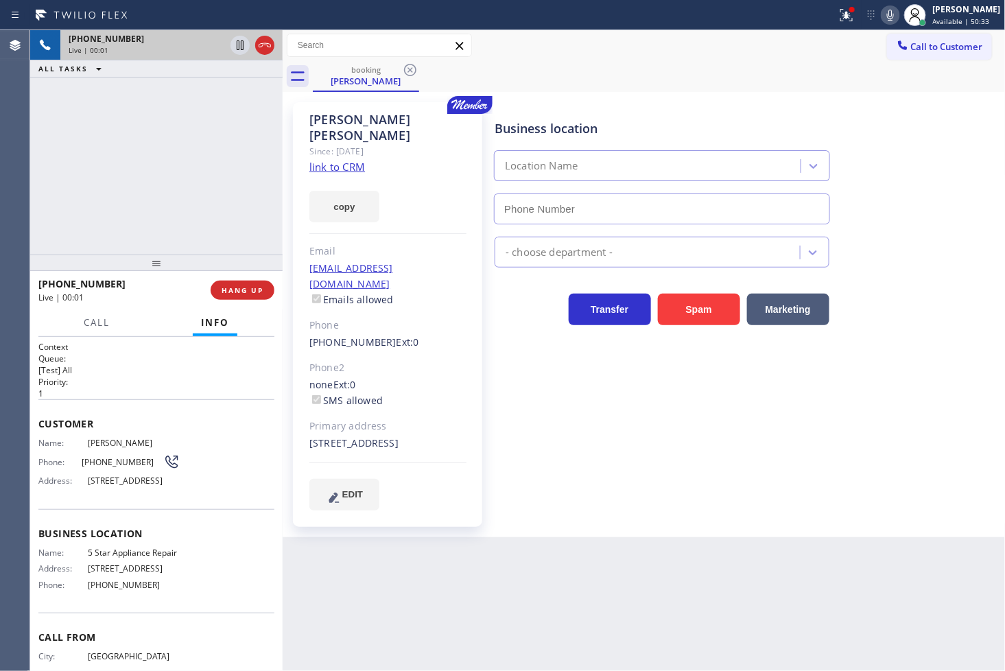
type input "[PHONE_NUMBER]"
click at [327, 160] on link "link to CRM" at bounding box center [337, 167] width 56 height 14
click at [202, 171] on div "[PHONE_NUMBER] Live | 00:06 ALL TASKS ALL TASKS ACTIVE TASKS TASKS IN WRAP UP" at bounding box center [156, 142] width 252 height 224
click at [425, 573] on div "Back to Dashboard Change Sender ID Customers Technicians Select a contact Outbo…" at bounding box center [644, 350] width 723 height 641
click at [142, 201] on div "[PHONE_NUMBER] Live | 00:30 ALL TASKS ALL TASKS ACTIVE TASKS TASKS IN WRAP UP" at bounding box center [156, 142] width 252 height 224
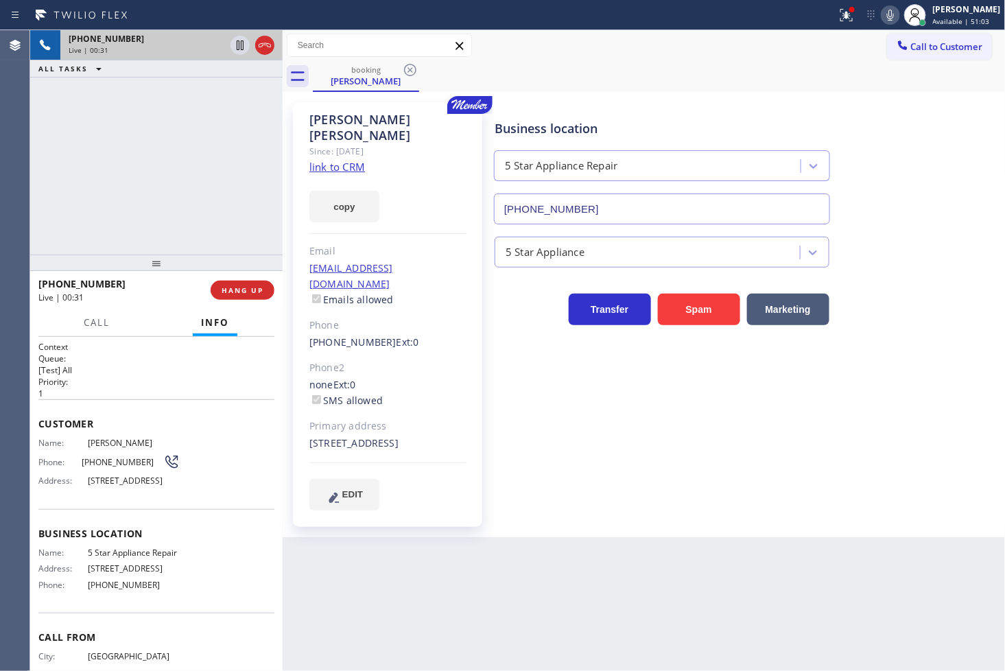
click at [152, 346] on h1 "Context" at bounding box center [156, 347] width 236 height 12
click at [165, 239] on div "[PHONE_NUMBER] Live | 00:32 ALL TASKS ALL TASKS ACTIVE TASKS TASKS IN WRAP UP" at bounding box center [156, 142] width 252 height 224
click at [149, 305] on div "[PHONE_NUMBER] Live | 00:33" at bounding box center [124, 290] width 172 height 36
click at [154, 208] on div "[PHONE_NUMBER] Live | 00:34 ALL TASKS ALL TASKS ACTIVE TASKS TASKS IN WRAP UP" at bounding box center [156, 142] width 252 height 224
click at [169, 174] on div "[PHONE_NUMBER] Live | 00:42 ALL TASKS ALL TASKS ACTIVE TASKS TASKS IN WRAP UP" at bounding box center [156, 142] width 252 height 224
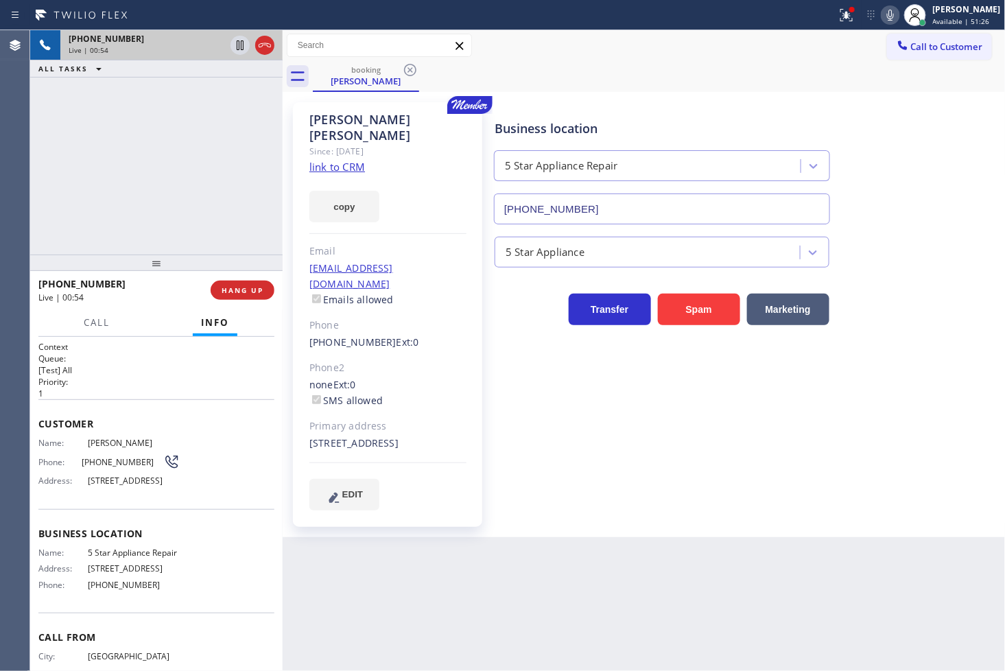
click at [121, 134] on div "[PHONE_NUMBER] Live | 00:54 ALL TASKS ALL TASKS ACTIVE TASKS TASKS IN WRAP UP" at bounding box center [156, 142] width 252 height 224
click at [139, 340] on div "Context Queue: [Test] All Priority: 1 Customer Name: [PERSON_NAME] Phone: [PHON…" at bounding box center [156, 504] width 252 height 335
click at [132, 224] on div "[PHONE_NUMBER] Live | 01:25 ALL TASKS ALL TASKS ACTIVE TASKS TASKS IN WRAP UP" at bounding box center [156, 142] width 252 height 224
click at [118, 382] on h2 "Priority:" at bounding box center [156, 382] width 236 height 12
click at [126, 213] on div "[PHONE_NUMBER] Live | 01:26 ALL TASKS ALL TASKS ACTIVE TASKS TASKS IN WRAP UP" at bounding box center [156, 142] width 252 height 224
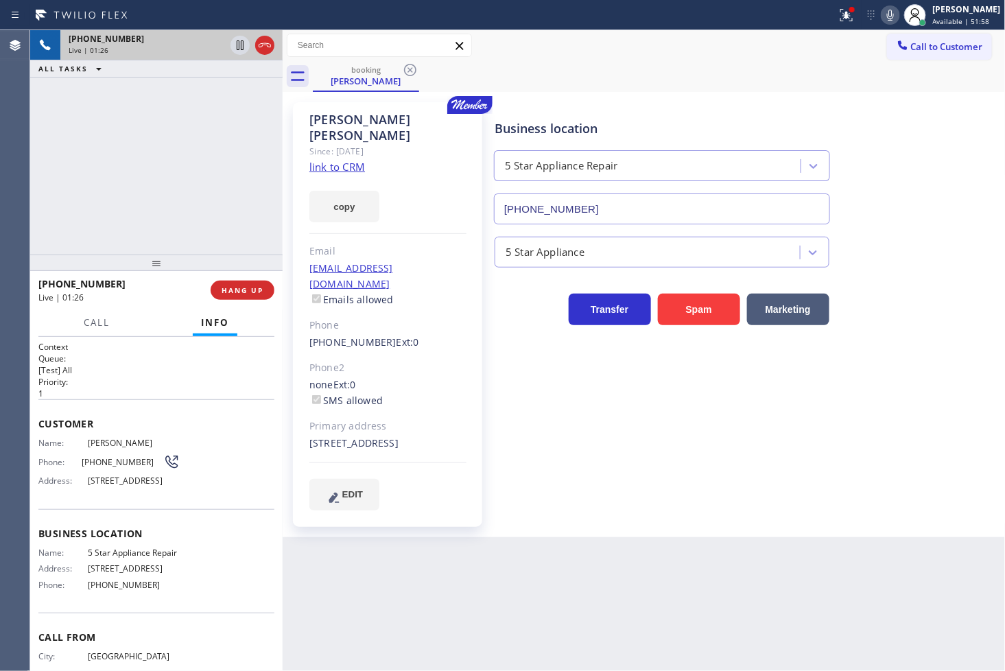
click at [161, 378] on h2 "Priority:" at bounding box center [156, 382] width 236 height 12
click at [141, 161] on div "[PHONE_NUMBER] Live | 01:27 ALL TASKS ALL TASKS ACTIVE TASKS TASKS IN WRAP UP" at bounding box center [156, 142] width 252 height 224
click at [148, 189] on div "[PHONE_NUMBER] Live | 01:30 ALL TASKS ALL TASKS ACTIVE TASKS TASKS IN WRAP UP" at bounding box center [156, 142] width 252 height 224
click at [171, 177] on div "[PHONE_NUMBER] Live | 01:31 ALL TASKS ALL TASKS ACTIVE TASKS TASKS IN WRAP UP" at bounding box center [156, 142] width 252 height 224
click at [241, 45] on icon at bounding box center [240, 45] width 16 height 16
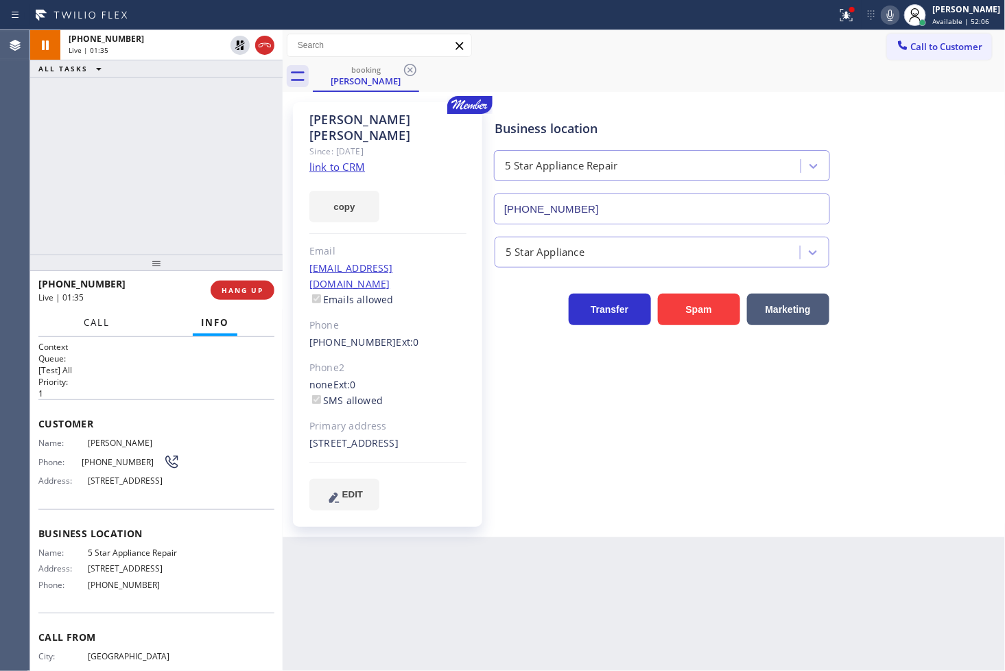
click at [91, 321] on span "Call" at bounding box center [97, 322] width 26 height 12
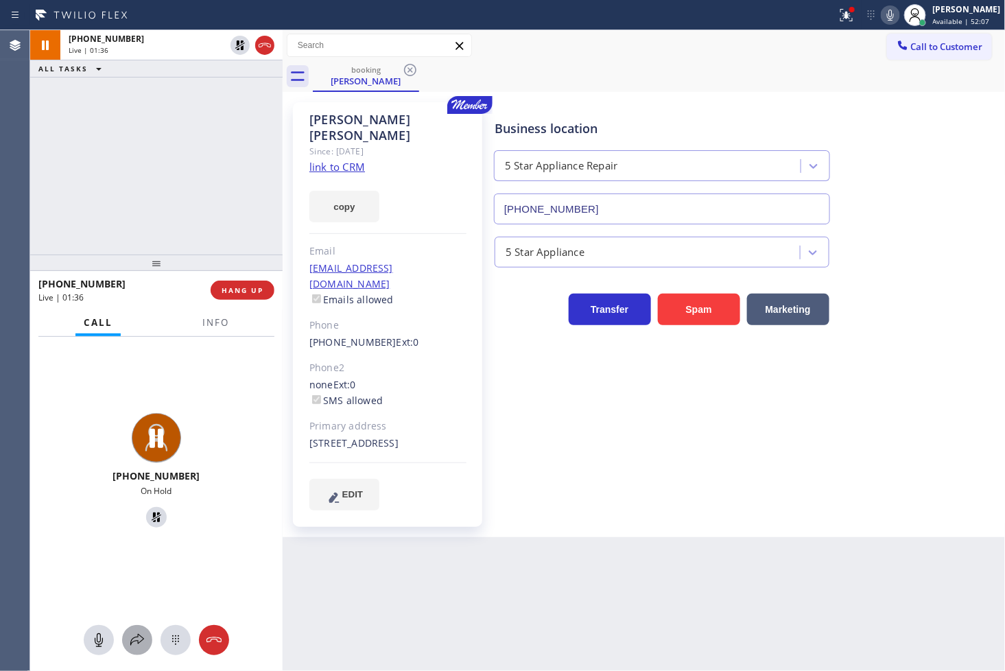
click at [138, 632] on icon at bounding box center [137, 640] width 16 height 16
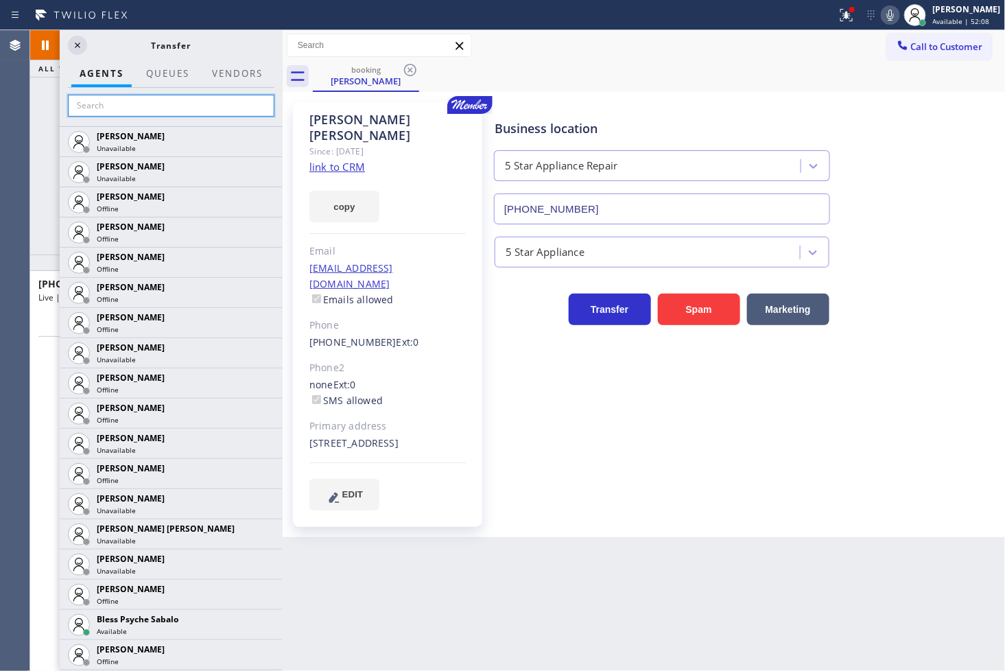
click at [117, 113] on input "text" at bounding box center [171, 106] width 206 height 22
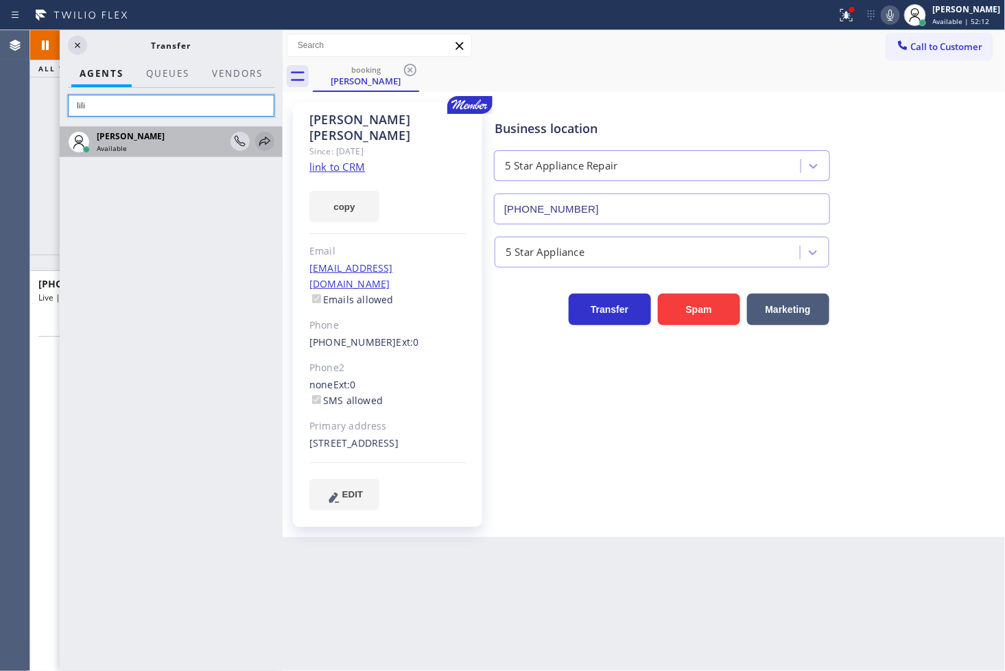
type input "lili"
click at [263, 137] on icon at bounding box center [265, 141] width 16 height 16
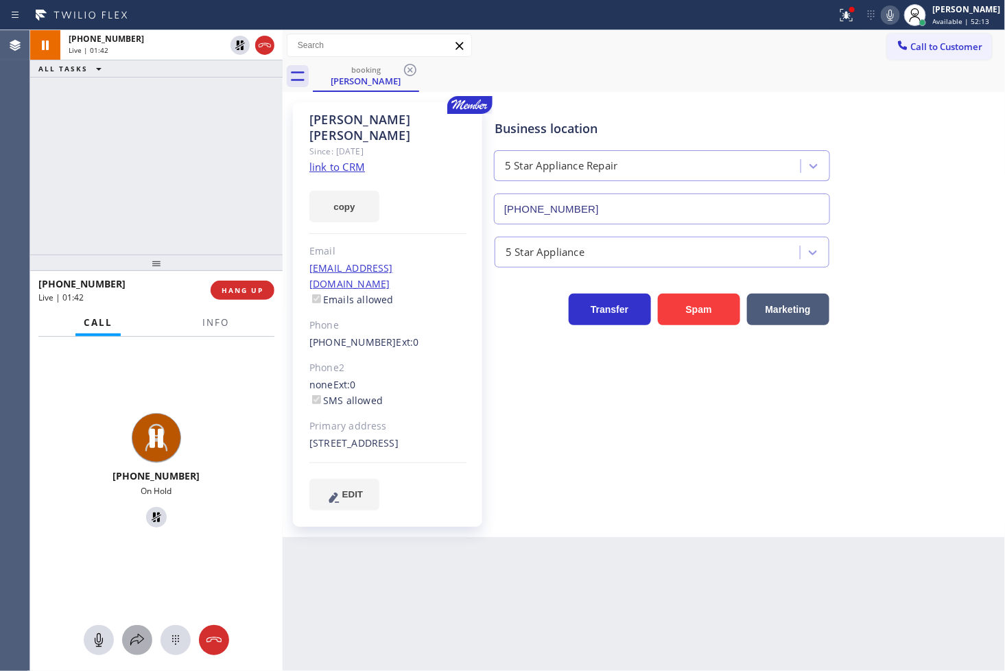
drag, startPoint x: 137, startPoint y: 638, endPoint x: 140, endPoint y: 629, distance: 9.3
click at [140, 629] on button at bounding box center [137, 640] width 30 height 30
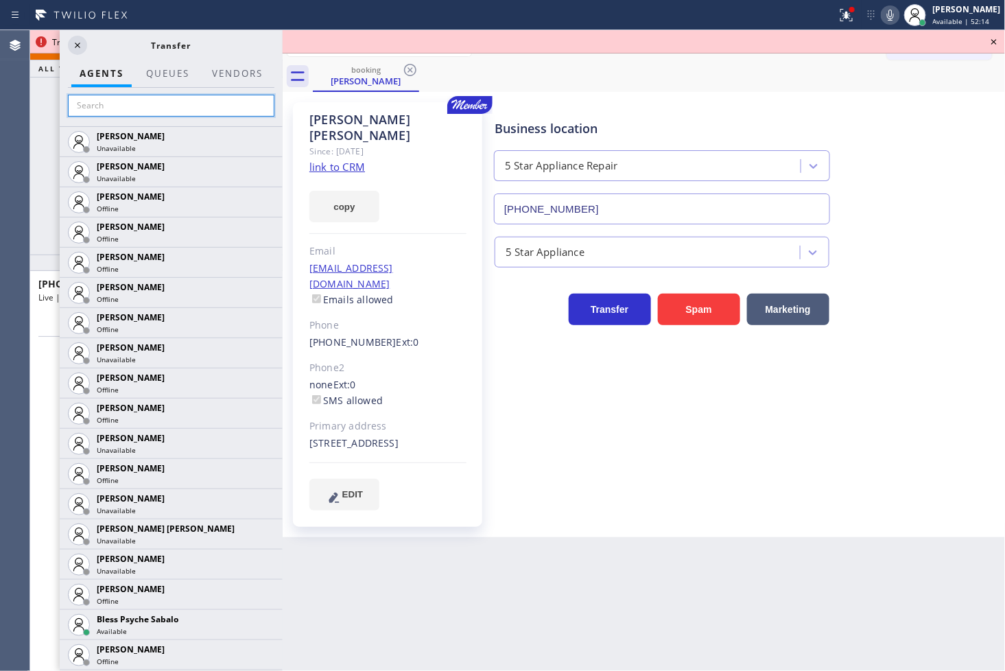
click at [153, 105] on input "text" at bounding box center [171, 106] width 206 height 22
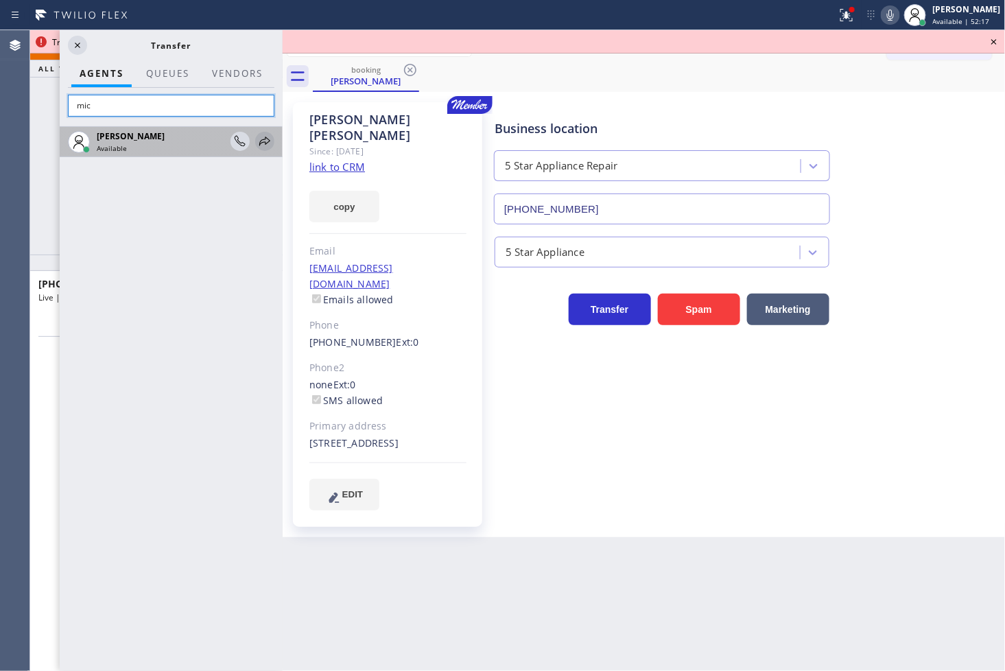
type input "mic"
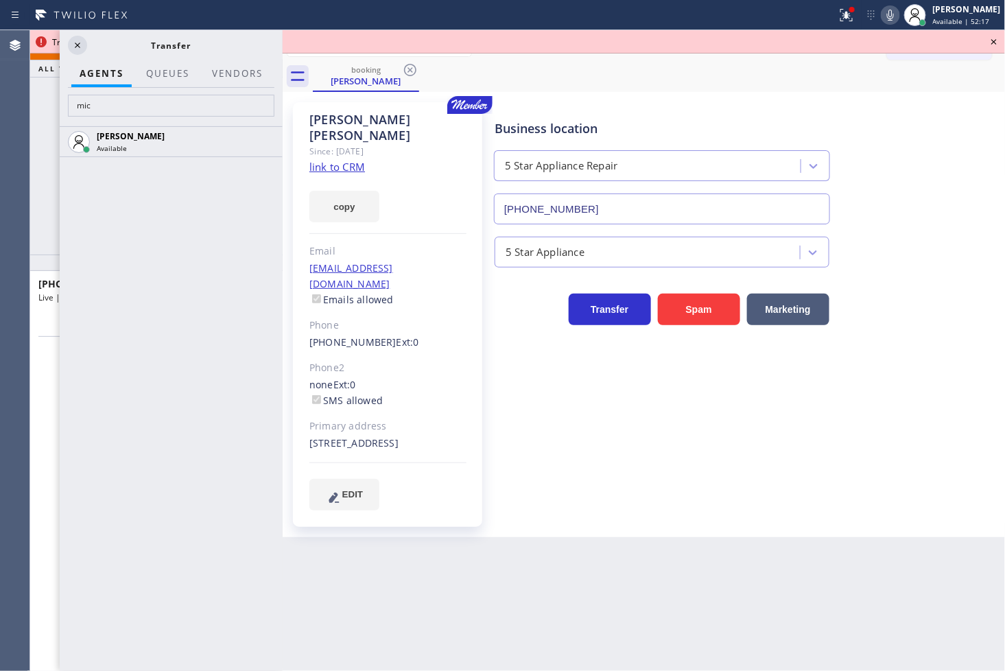
drag, startPoint x: 263, startPoint y: 136, endPoint x: 259, endPoint y: 142, distance: 7.1
click at [0, 0] on icon at bounding box center [0, 0] width 0 height 0
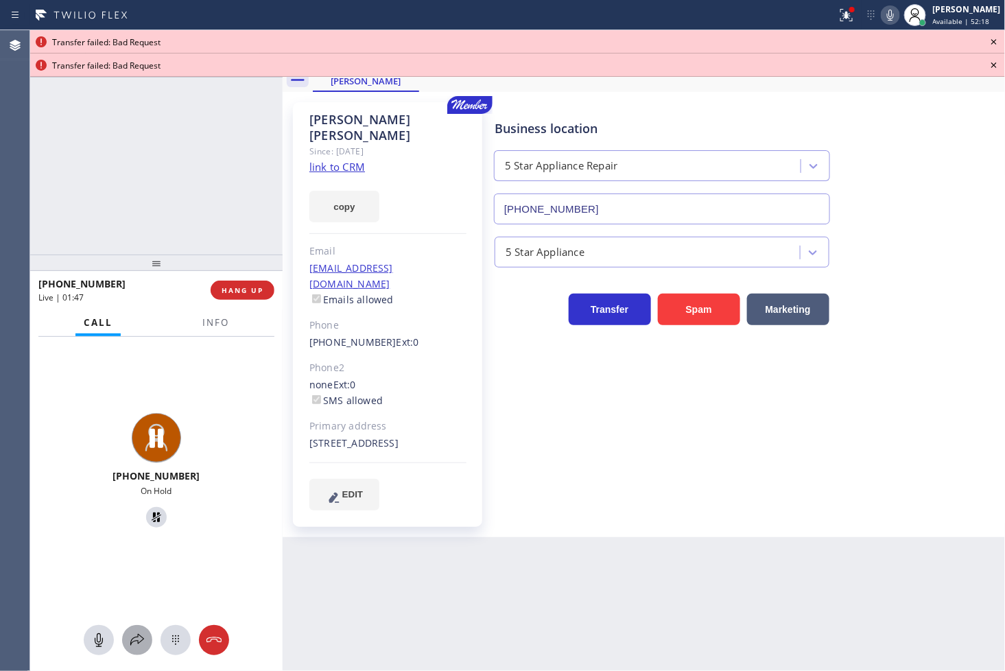
click at [141, 642] on icon at bounding box center [137, 640] width 16 height 16
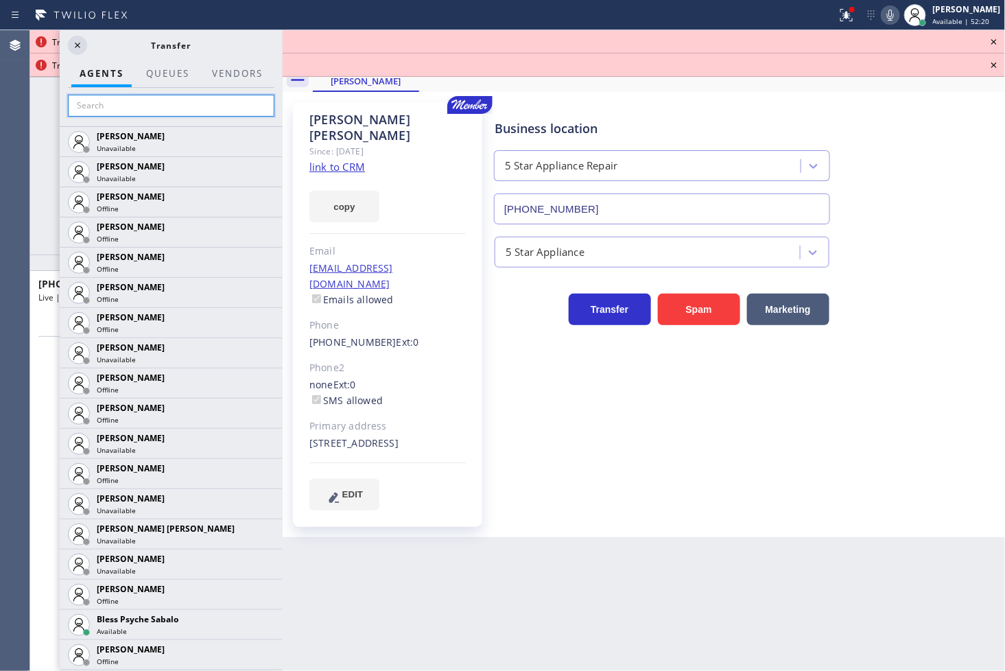
click at [155, 101] on input "text" at bounding box center [171, 106] width 206 height 22
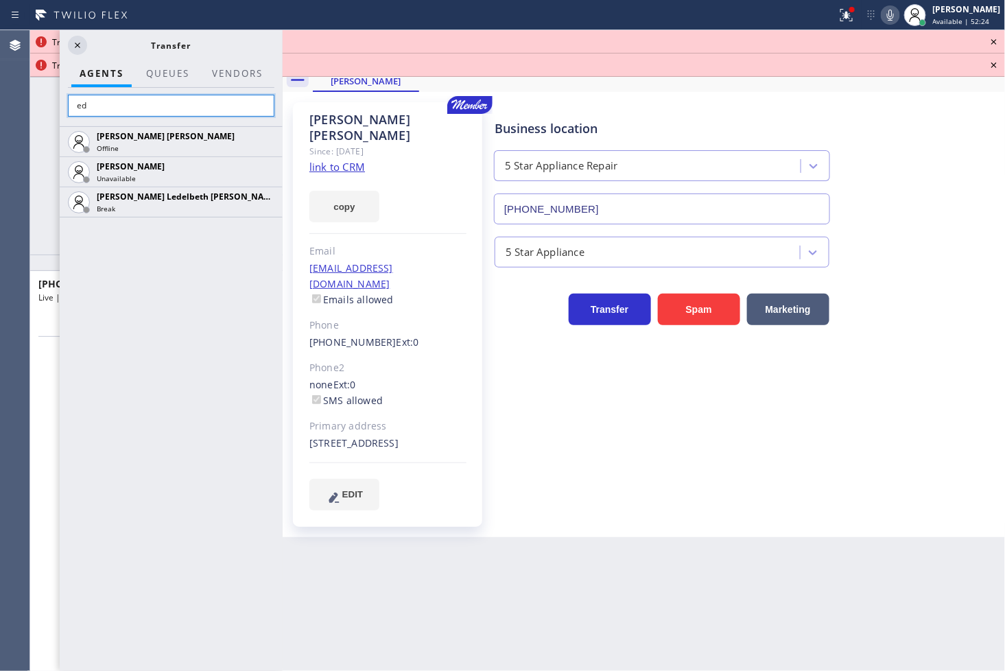
type input "e"
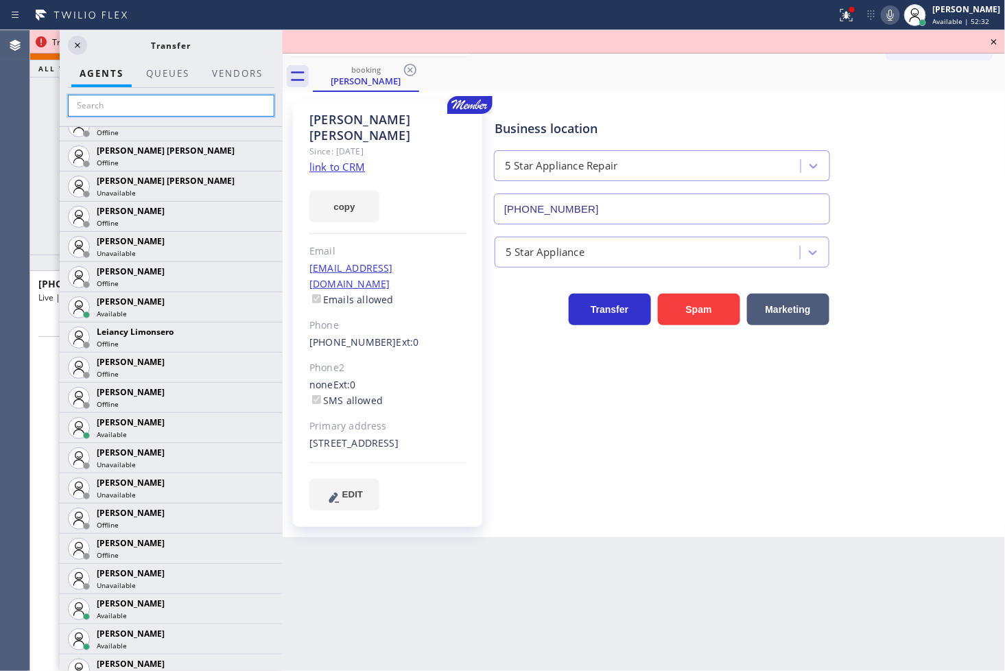
scroll to position [1753, 0]
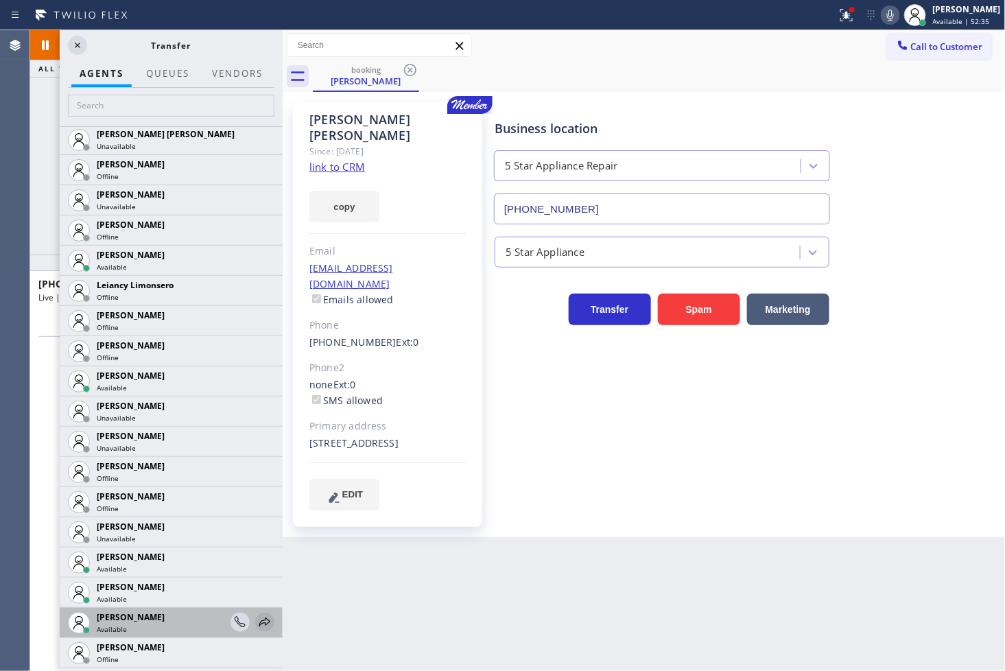
click at [257, 619] on icon at bounding box center [265, 622] width 16 height 16
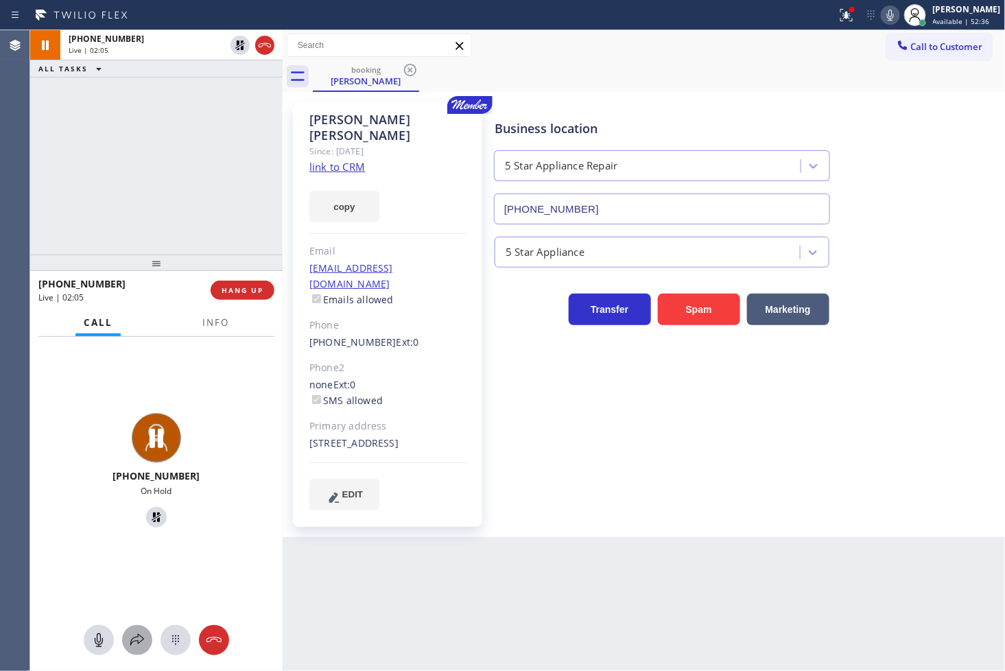
click at [127, 635] on div at bounding box center [137, 640] width 30 height 16
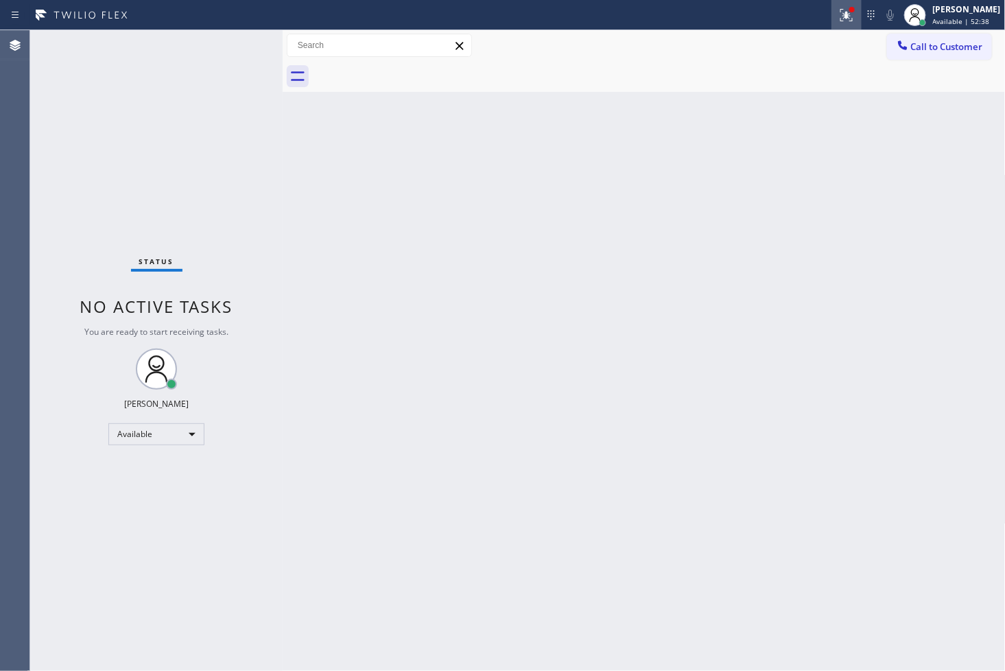
click at [838, 8] on icon at bounding box center [846, 15] width 16 height 16
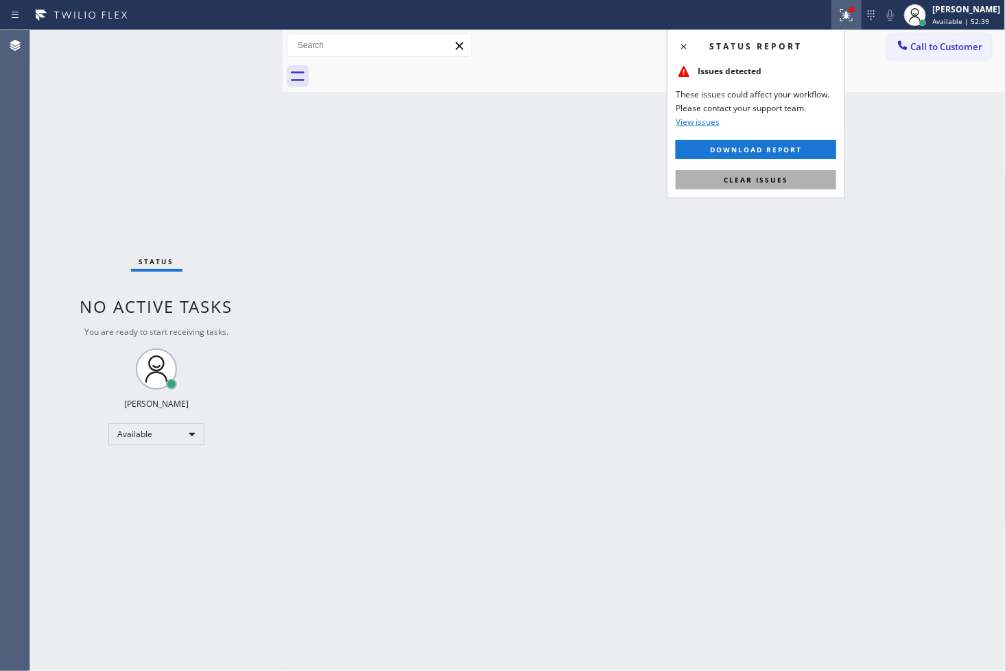
click at [778, 180] on span "Clear issues" at bounding box center [756, 180] width 64 height 10
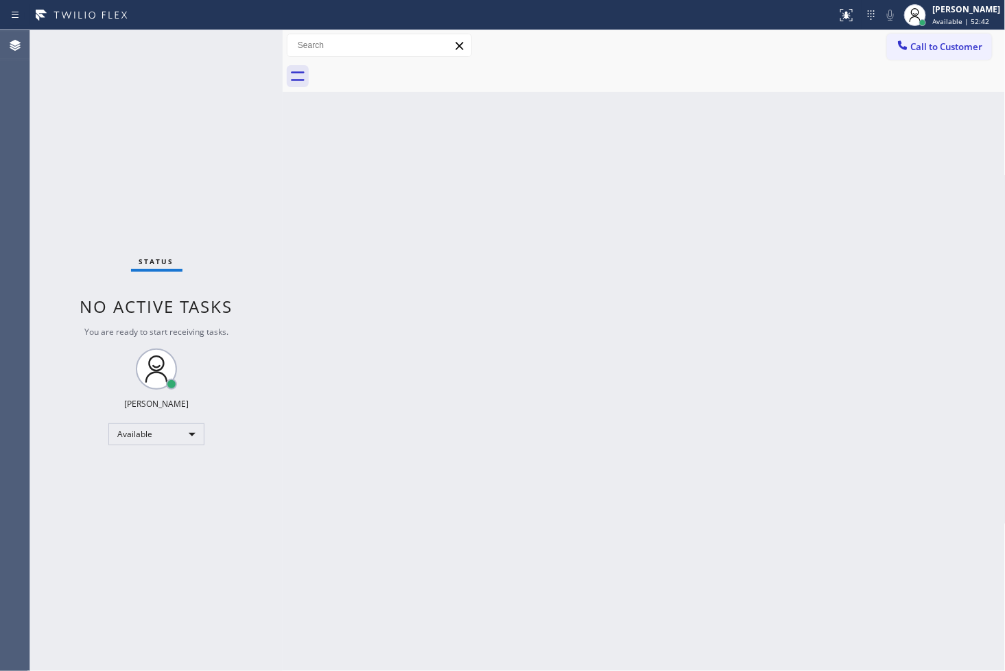
drag, startPoint x: 519, startPoint y: 230, endPoint x: 497, endPoint y: 169, distance: 65.3
click at [519, 230] on div "Back to Dashboard Change Sender ID Customers Technicians Select a contact Outbo…" at bounding box center [644, 350] width 723 height 641
click at [173, 104] on div "Status No active tasks You are ready to start receiving tasks. [PERSON_NAME]" at bounding box center [156, 350] width 252 height 641
click at [172, 106] on div "Status No active tasks You are ready to start receiving tasks. [PERSON_NAME]" at bounding box center [156, 350] width 252 height 641
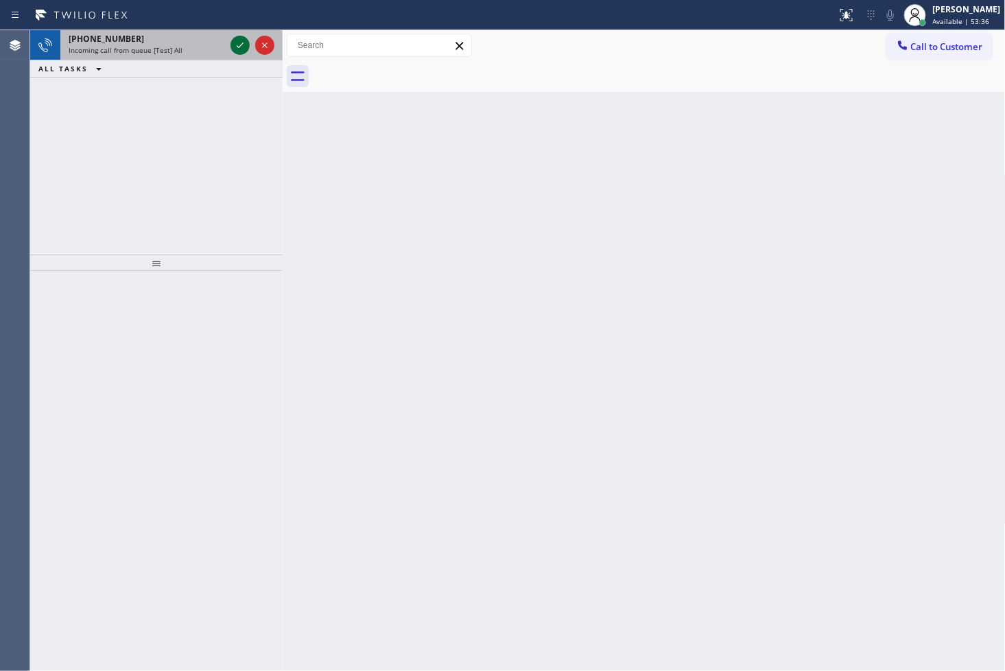
click at [239, 45] on icon at bounding box center [240, 45] width 16 height 16
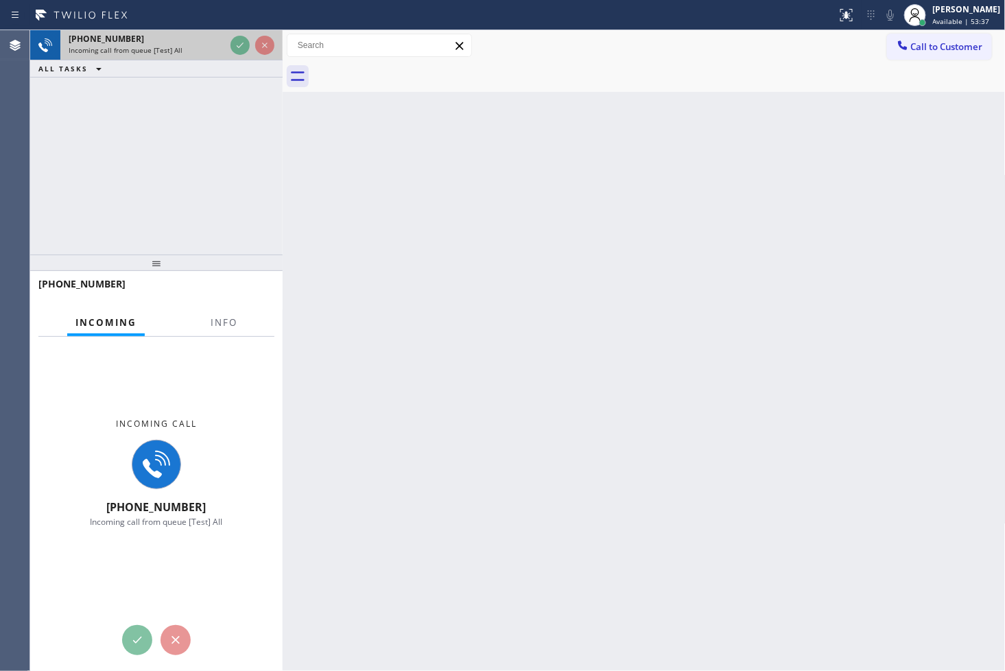
click at [248, 55] on div at bounding box center [252, 45] width 49 height 30
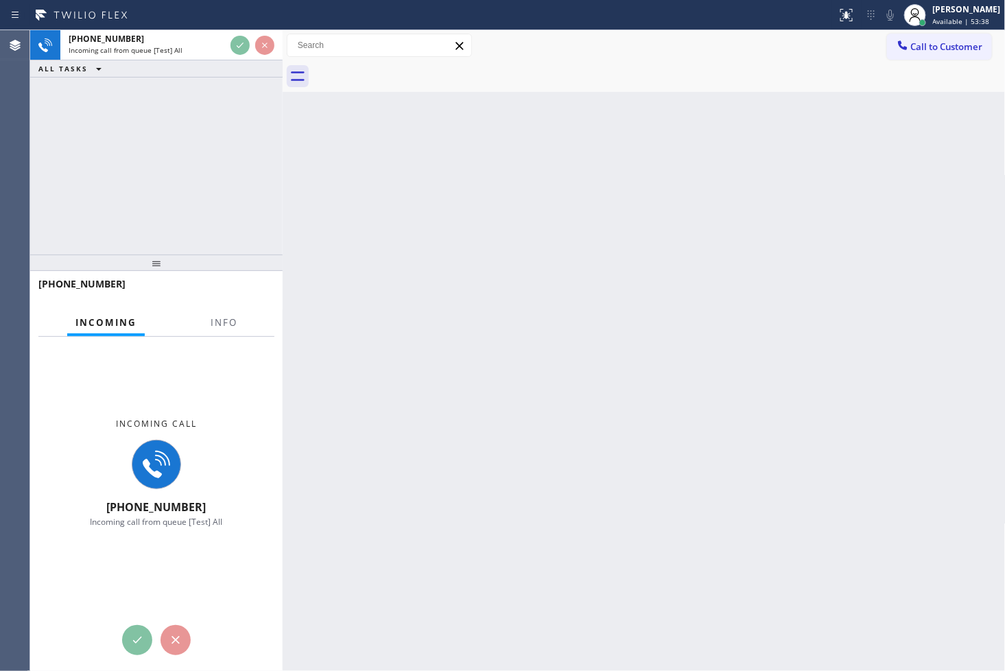
drag, startPoint x: 464, startPoint y: 458, endPoint x: 386, endPoint y: 263, distance: 209.9
click at [464, 454] on div "Back to Dashboard Change Sender ID Customers Technicians Select a contact Outbo…" at bounding box center [644, 350] width 723 height 641
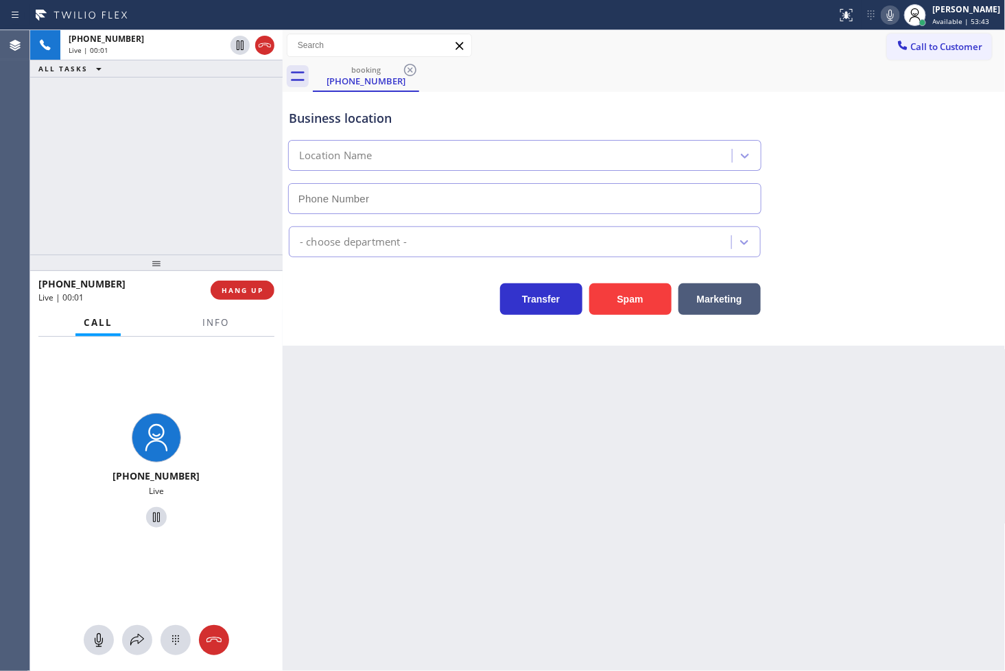
type input "[PHONE_NUMBER]"
click at [125, 202] on div "[PHONE_NUMBER] Live | 00:03 ALL TASKS ALL TASKS ACTIVE TASKS TASKS IN WRAP UP" at bounding box center [156, 142] width 252 height 224
click at [173, 146] on div "[PHONE_NUMBER] Live | 00:06 ALL TASKS ALL TASKS ACTIVE TASKS TASKS IN WRAP UP" at bounding box center [156, 142] width 252 height 224
click at [428, 320] on div "Business location Home Alliance Membership [PHONE_NUMBER] Appliance Repair Regu…" at bounding box center [644, 219] width 723 height 254
click at [167, 184] on div "[PHONE_NUMBER] Live | 00:08 ALL TASKS ALL TASKS ACTIVE TASKS TASKS IN WRAP UP" at bounding box center [156, 142] width 252 height 224
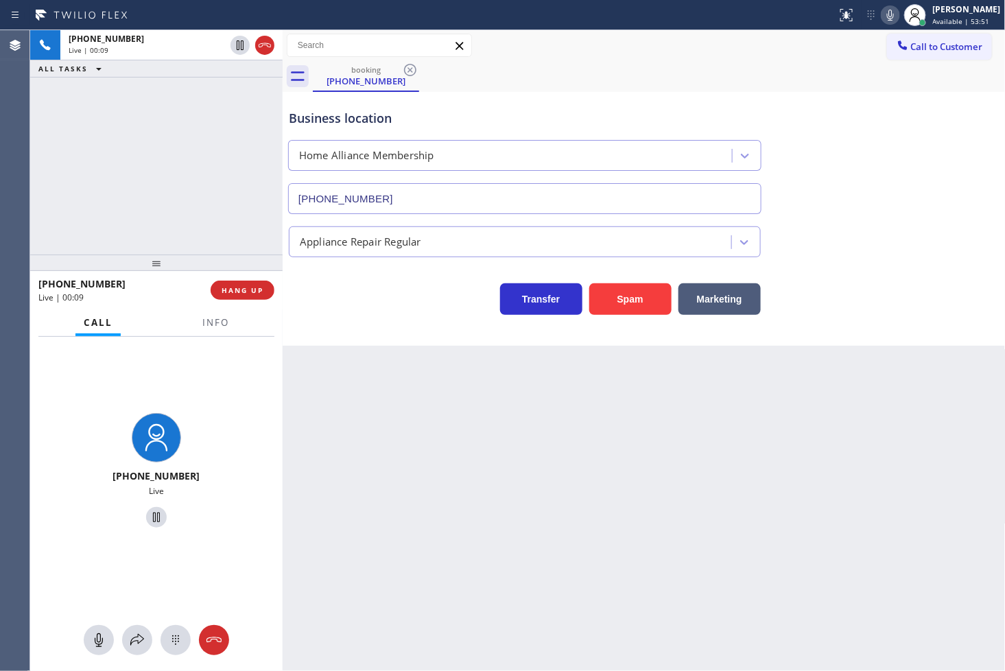
click at [394, 344] on div "Business location Home Alliance Membership [PHONE_NUMBER] Appliance Repair Regu…" at bounding box center [644, 219] width 723 height 254
click at [218, 327] on span "Info" at bounding box center [215, 322] width 27 height 12
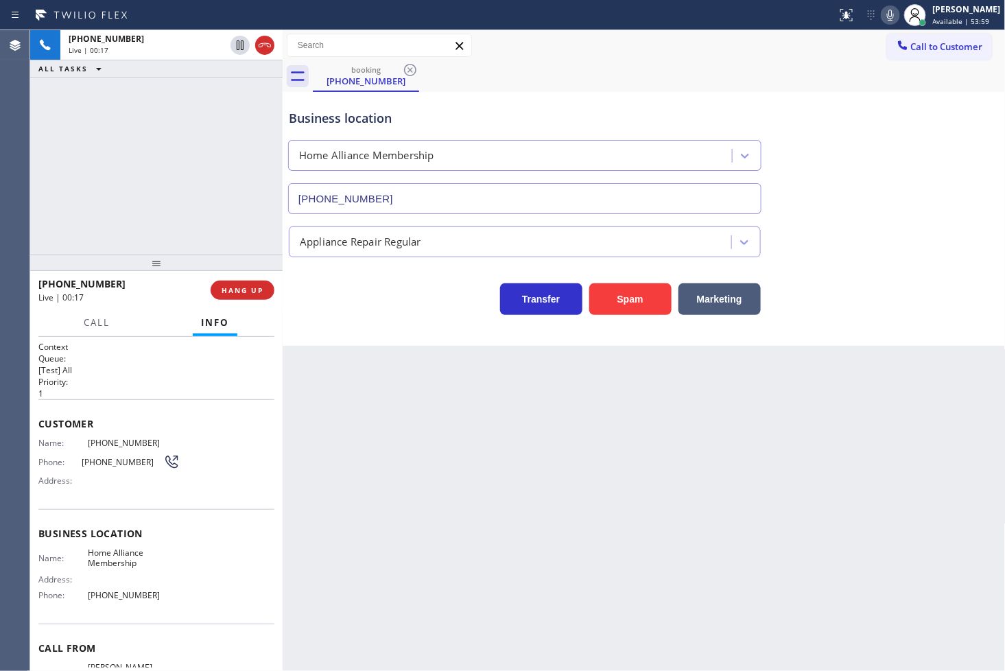
click at [176, 191] on div "[PHONE_NUMBER] Live | 00:17 ALL TASKS ALL TASKS ACTIVE TASKS TASKS IN WRAP UP" at bounding box center [156, 142] width 252 height 224
click at [367, 340] on div "Business location Home Alliance Membership [PHONE_NUMBER] Appliance Repair Regu…" at bounding box center [644, 219] width 723 height 254
click at [84, 304] on div "[PHONE_NUMBER] Live | 00:19" at bounding box center [124, 290] width 172 height 36
click at [86, 318] on span "Call" at bounding box center [97, 322] width 26 height 12
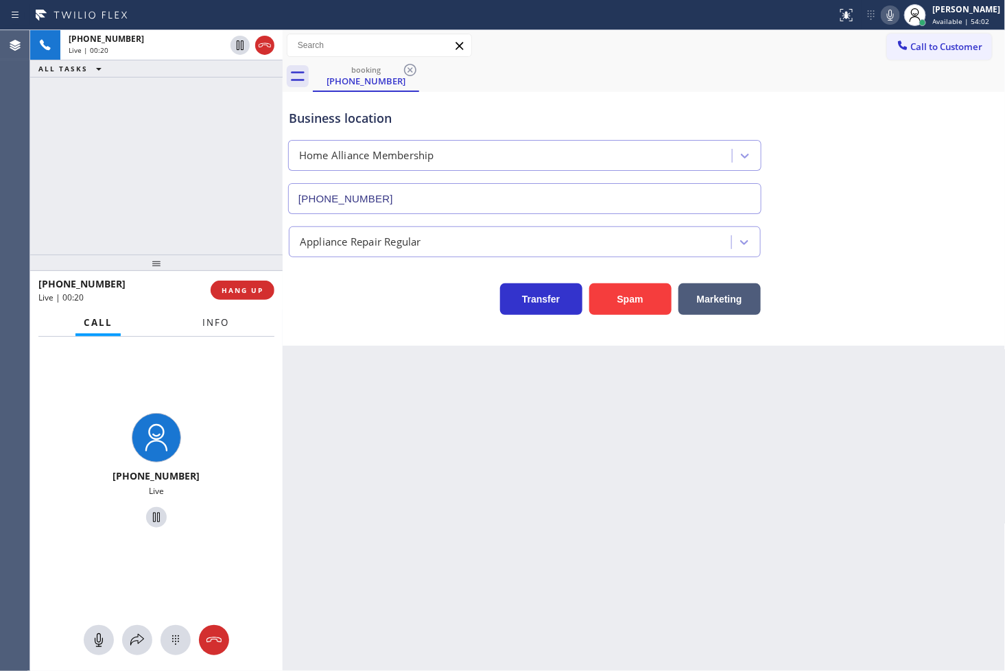
click at [204, 324] on span "Info" at bounding box center [215, 322] width 27 height 12
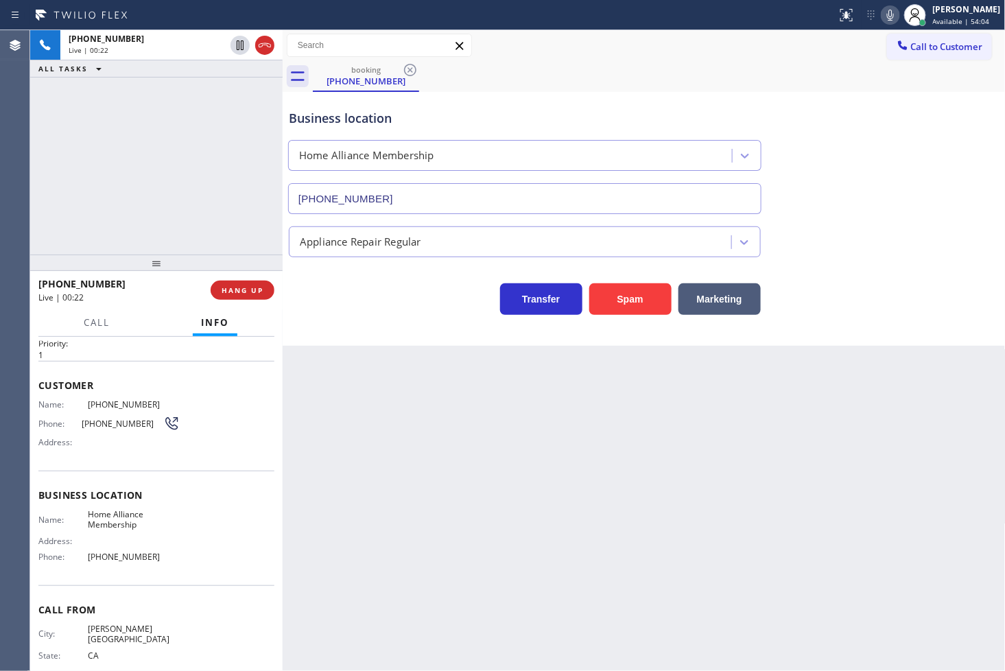
scroll to position [58, 0]
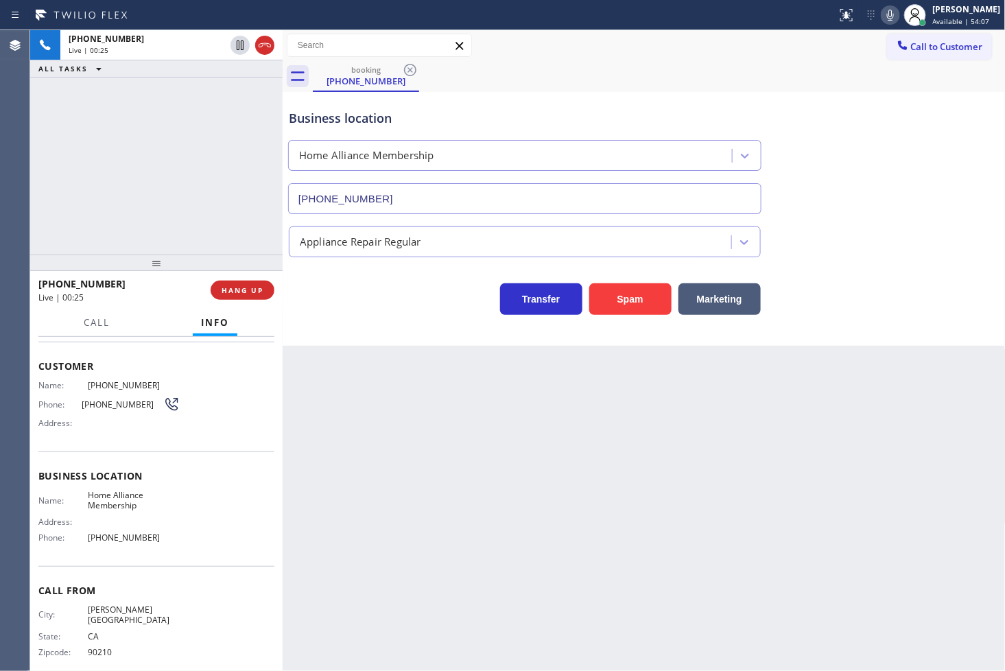
click at [155, 222] on div "[PHONE_NUMBER] Live | 00:25 ALL TASKS ALL TASKS ACTIVE TASKS TASKS IN WRAP UP" at bounding box center [156, 142] width 252 height 224
click at [123, 150] on div "[PHONE_NUMBER] Live | 00:30 ALL TASKS ALL TASKS ACTIVE TASKS TASKS IN WRAP UP" at bounding box center [156, 142] width 252 height 224
click at [391, 344] on div "Business location Home Alliance Membership [PHONE_NUMBER] Appliance Repair Regu…" at bounding box center [644, 219] width 723 height 254
click at [197, 171] on div "[PHONE_NUMBER] Live | 00:35 ALL TASKS ALL TASKS ACTIVE TASKS TASKS IN WRAP UP" at bounding box center [156, 142] width 252 height 224
click at [367, 316] on div "Business location Home Alliance Membership [PHONE_NUMBER] Appliance Repair Regu…" at bounding box center [644, 219] width 723 height 254
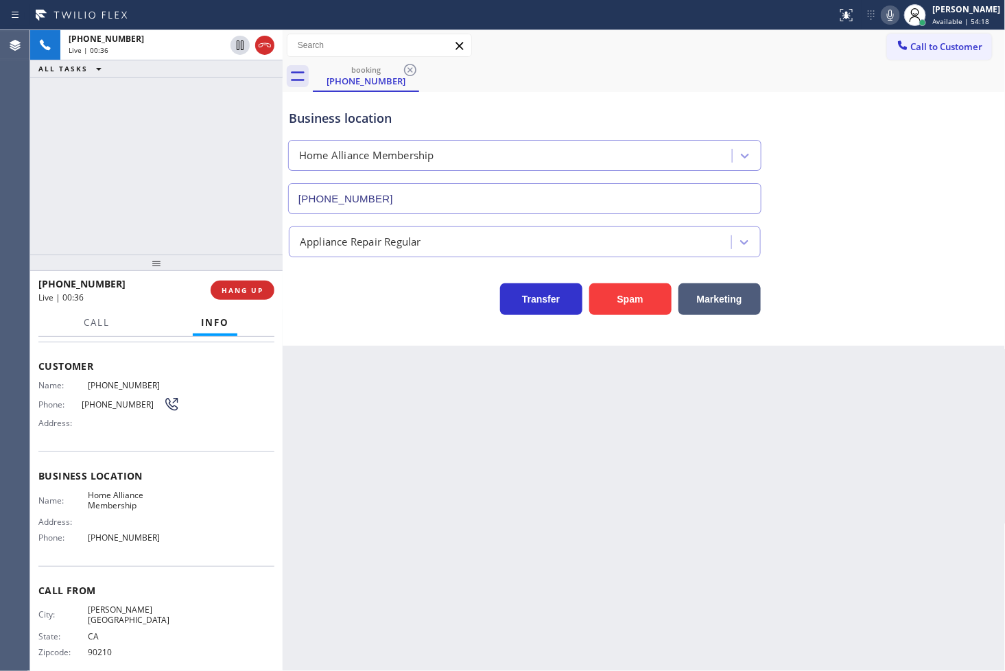
click at [151, 127] on div "[PHONE_NUMBER] Live | 00:36 ALL TASKS ALL TASKS ACTIVE TASKS TASKS IN WRAP UP" at bounding box center [156, 142] width 252 height 224
click at [110, 314] on button "Call" at bounding box center [96, 322] width 43 height 27
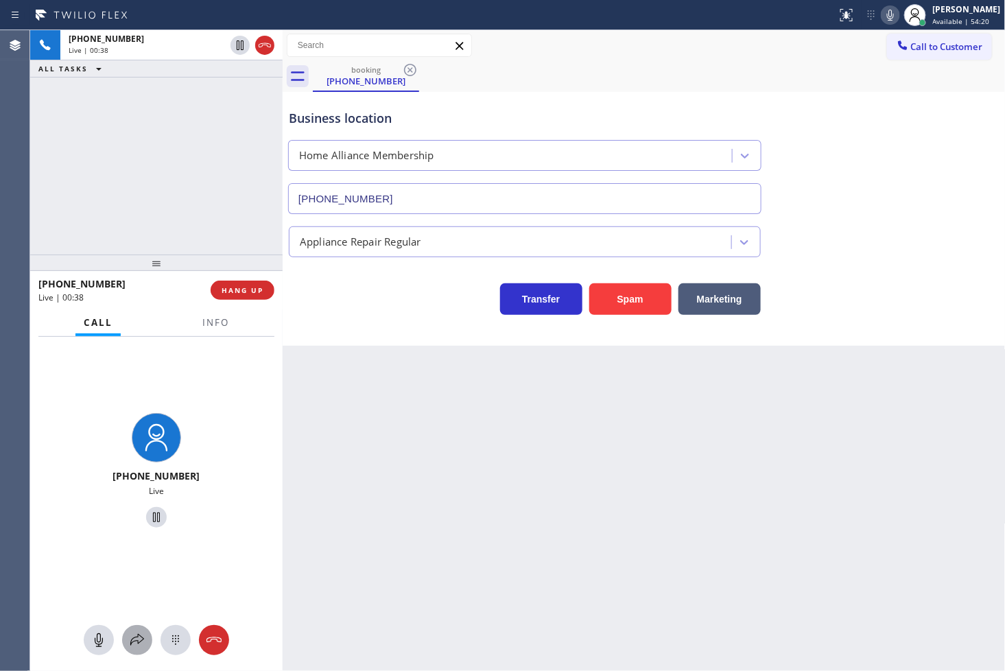
click at [137, 649] on button at bounding box center [137, 640] width 30 height 30
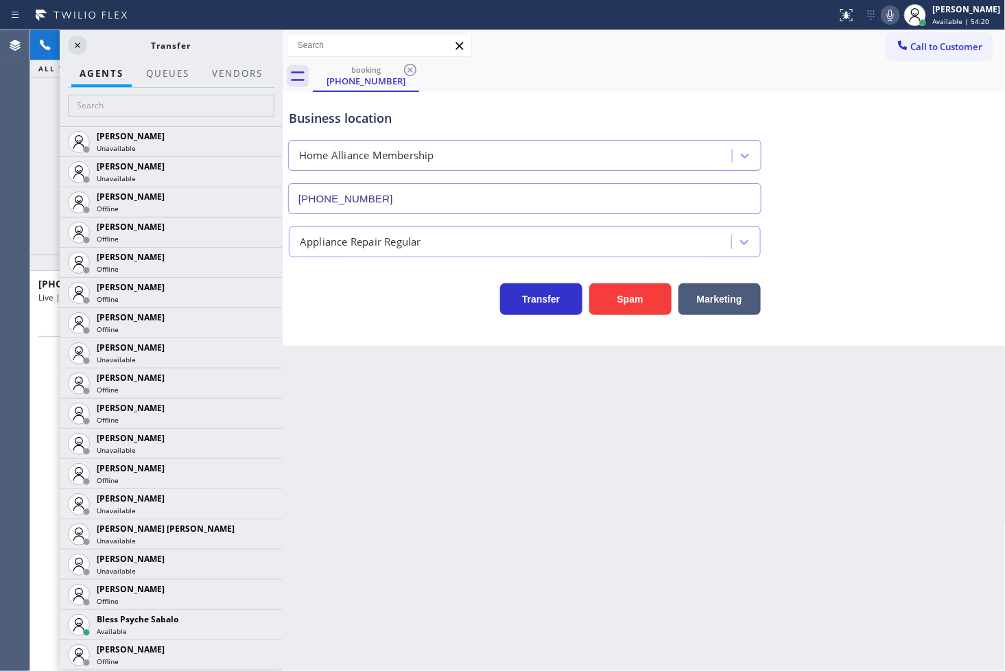
click at [154, 237] on div "Offline" at bounding box center [184, 239] width 174 height 10
click at [78, 50] on icon at bounding box center [77, 45] width 16 height 16
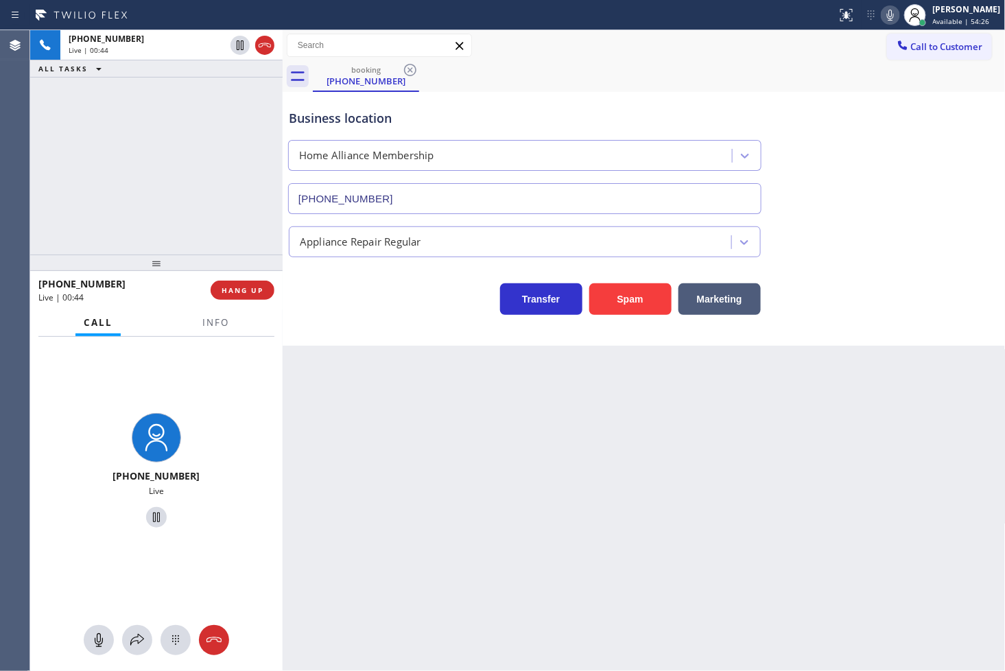
click at [320, 298] on div "Transfer Spam Marketing" at bounding box center [524, 295] width 477 height 38
click at [215, 218] on div "[PHONE_NUMBER] Live | 00:44 ALL TASKS ALL TASKS ACTIVE TASKS TASKS IN WRAP UP" at bounding box center [156, 142] width 252 height 224
click at [215, 319] on span "Info" at bounding box center [215, 322] width 27 height 12
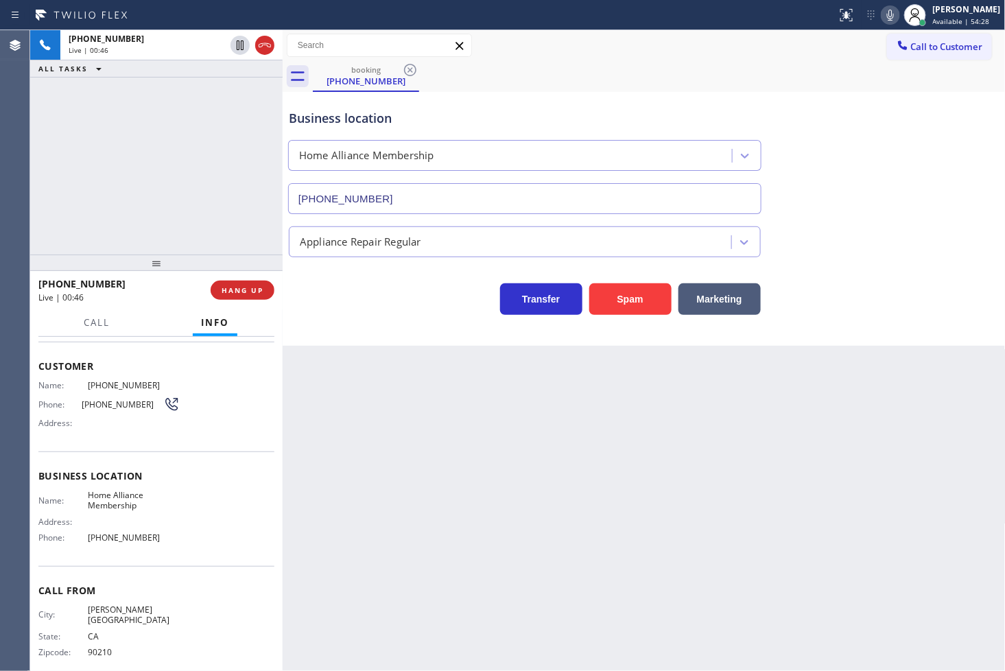
click at [176, 197] on div "[PHONE_NUMBER] Live | 00:46 ALL TASKS ALL TASKS ACTIVE TASKS TASKS IN WRAP UP" at bounding box center [156, 142] width 252 height 224
click at [410, 337] on div "Business location Home Alliance Membership [PHONE_NUMBER] Appliance Repair Regu…" at bounding box center [644, 219] width 723 height 254
click at [108, 325] on span "Call" at bounding box center [97, 322] width 26 height 12
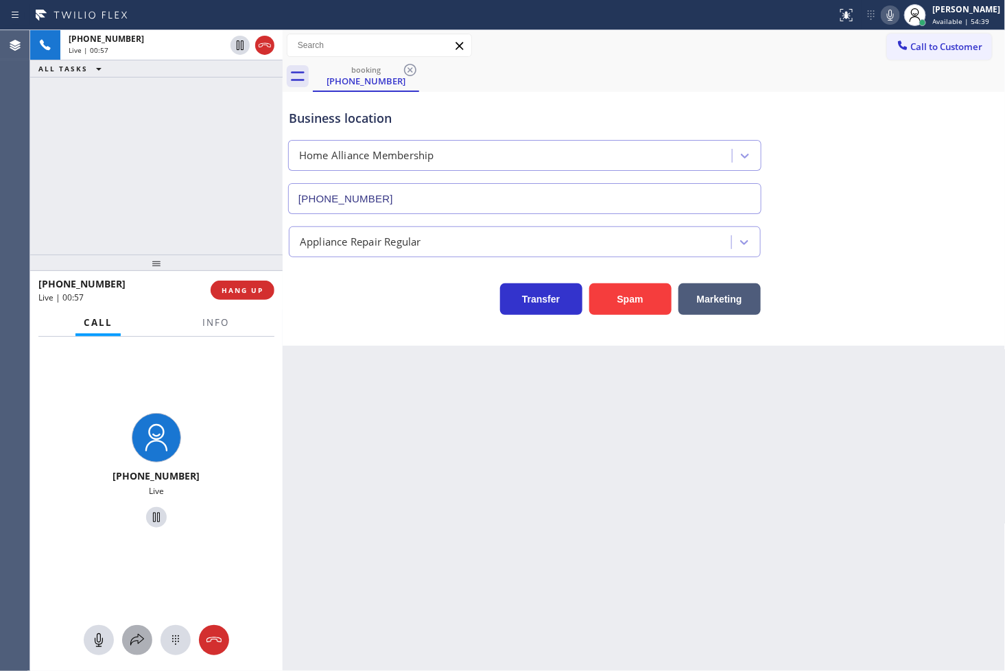
click at [137, 636] on icon at bounding box center [137, 640] width 16 height 16
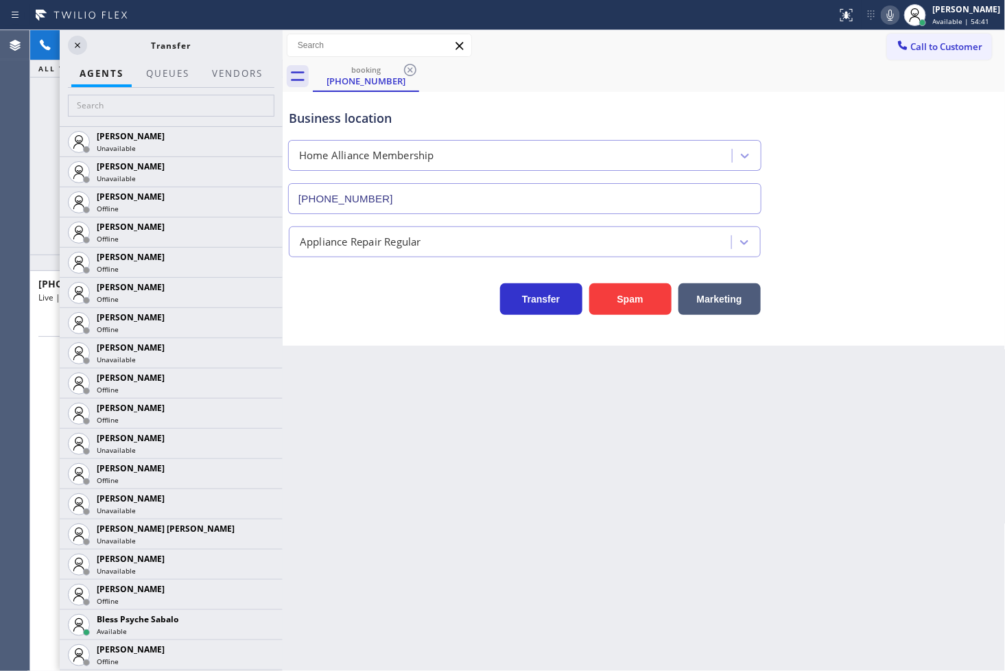
click at [32, 126] on div "[PHONE_NUMBER] Live | 00:59 ALL TASKS ALL TASKS ACTIVE TASKS TASKS IN WRAP UP" at bounding box center [156, 142] width 252 height 224
click at [74, 48] on icon at bounding box center [77, 45] width 16 height 16
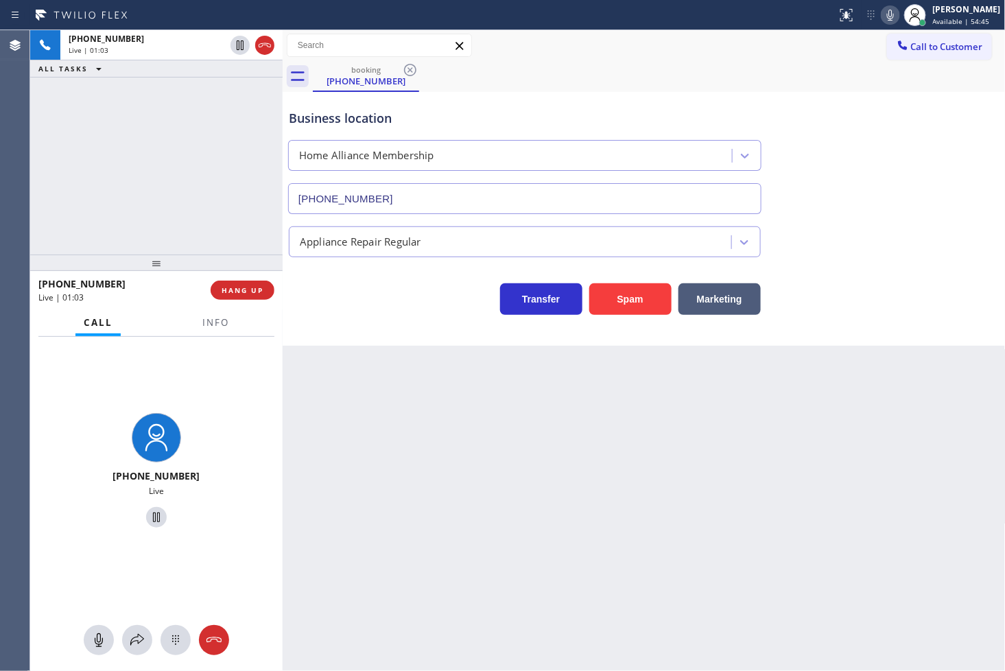
drag, startPoint x: 202, startPoint y: 167, endPoint x: 213, endPoint y: 117, distance: 51.1
click at [202, 166] on div "[PHONE_NUMBER] Live | 01:03 ALL TASKS ALL TASKS ACTIVE TASKS TASKS IN WRAP UP" at bounding box center [156, 142] width 252 height 224
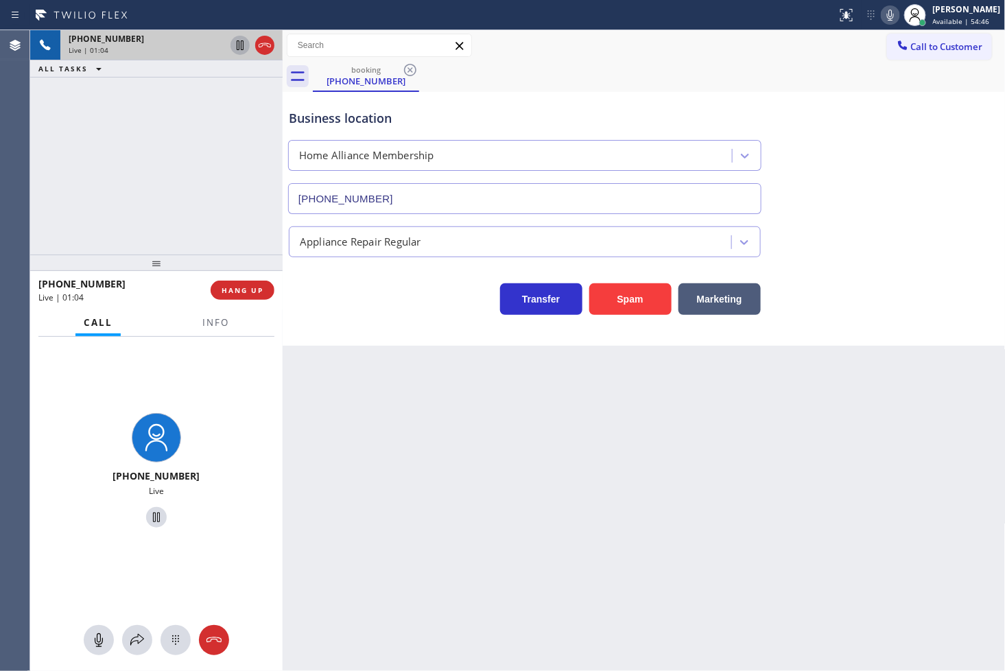
click at [244, 46] on icon at bounding box center [240, 45] width 16 height 16
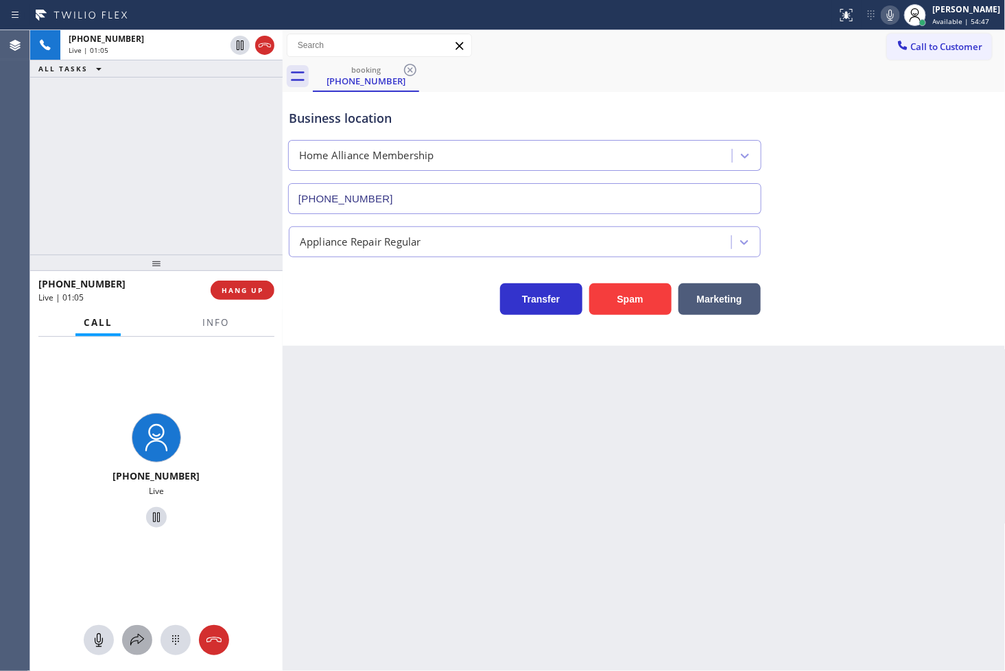
click at [137, 632] on icon at bounding box center [137, 640] width 16 height 16
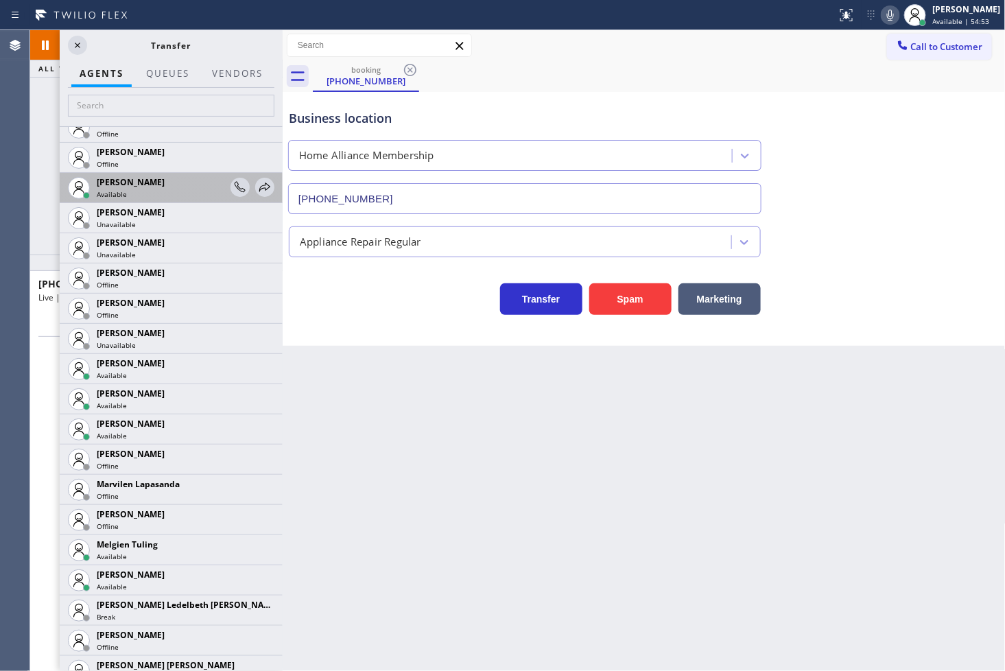
scroll to position [1981, 0]
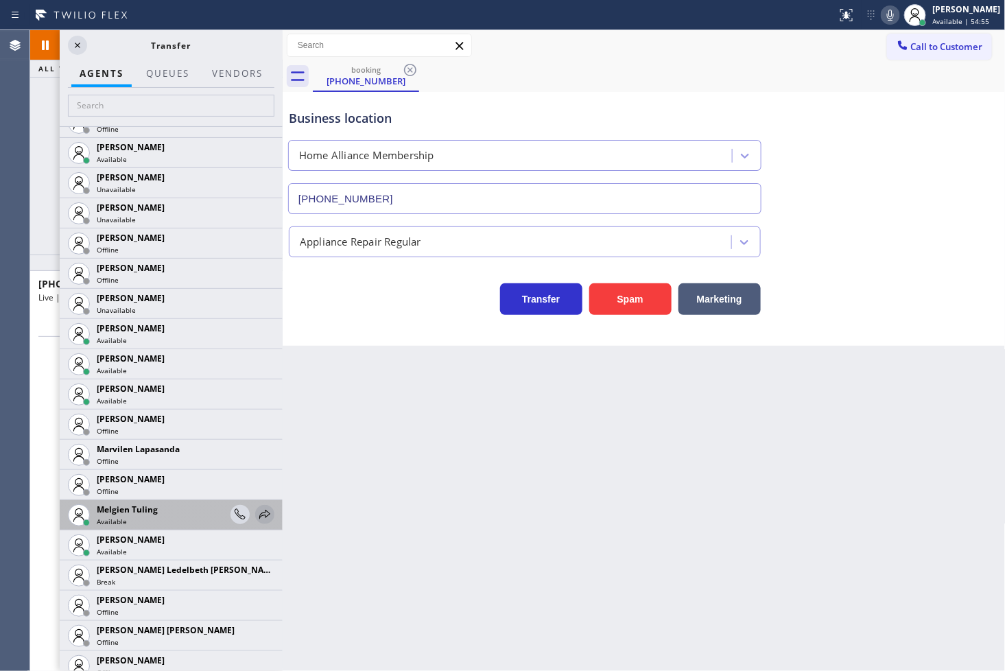
click at [257, 513] on icon at bounding box center [265, 514] width 16 height 16
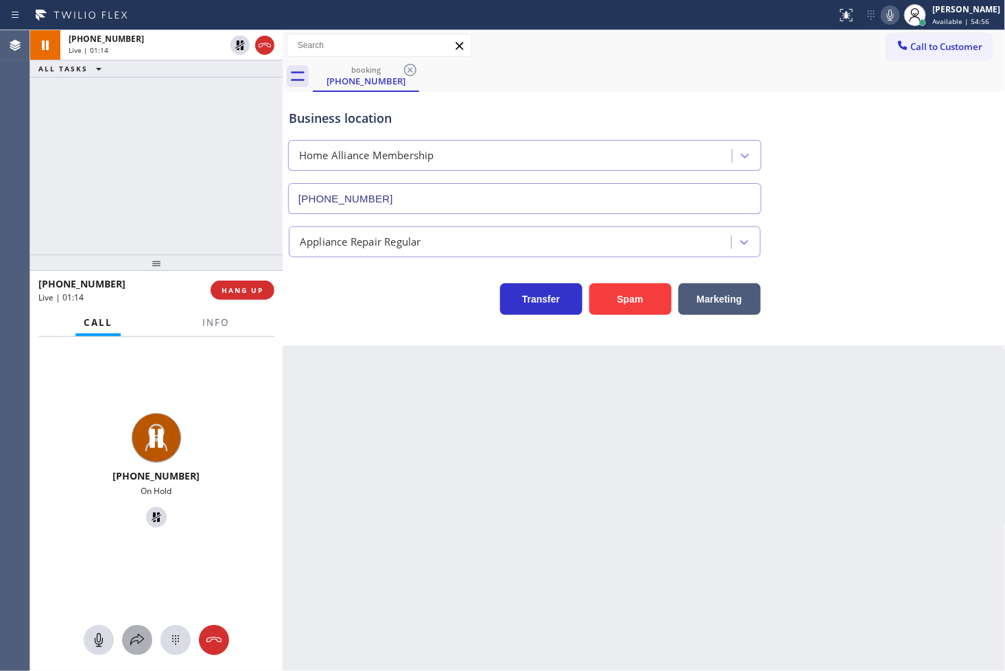
click at [140, 632] on icon at bounding box center [137, 640] width 16 height 16
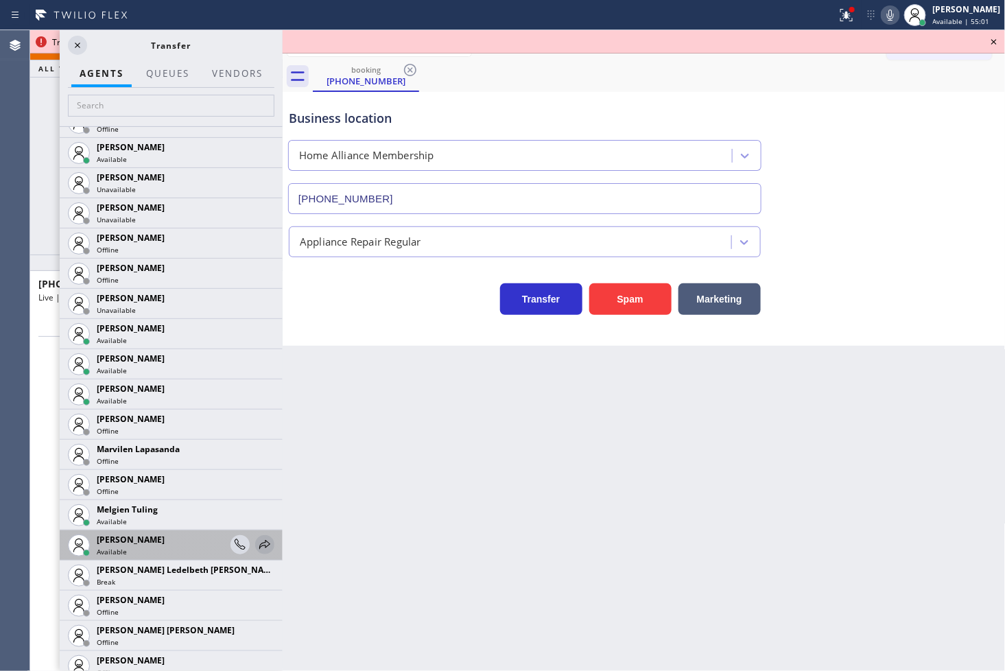
click at [257, 540] on icon at bounding box center [265, 544] width 16 height 16
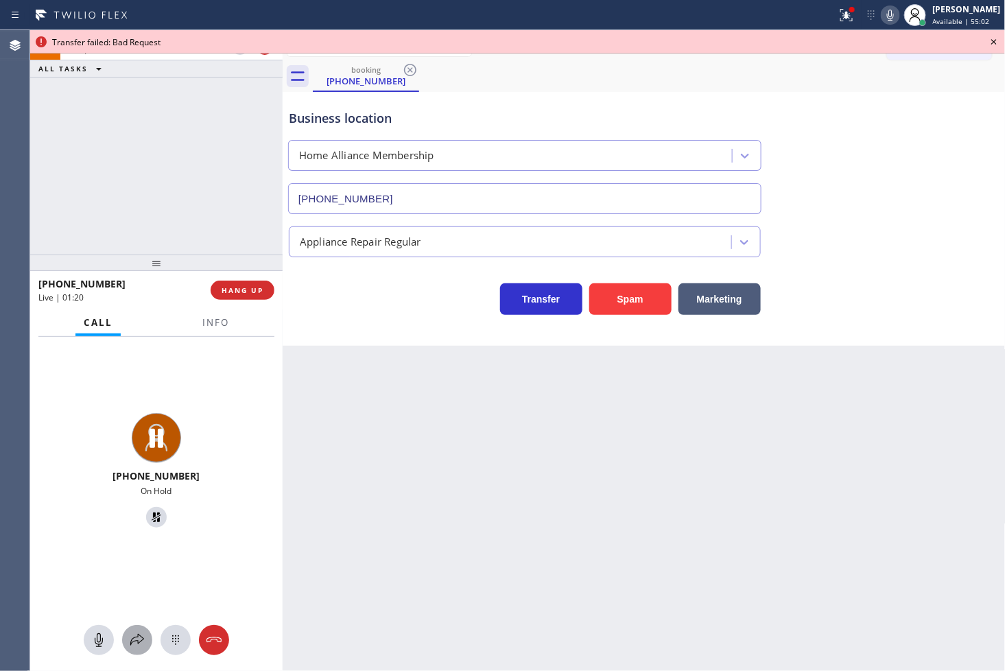
click at [139, 639] on icon at bounding box center [137, 640] width 16 height 16
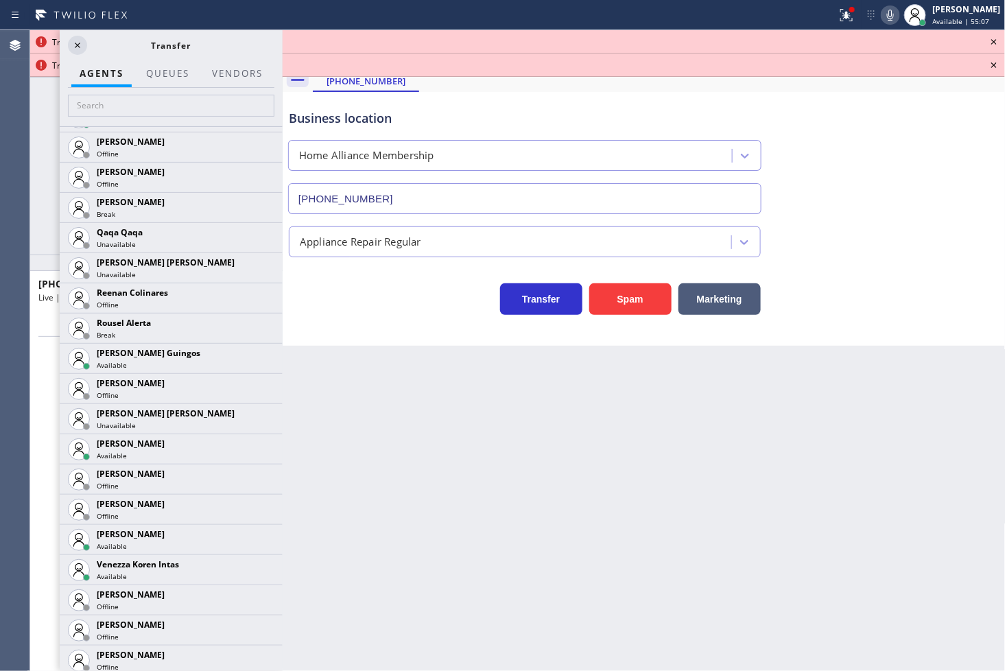
scroll to position [2594, 0]
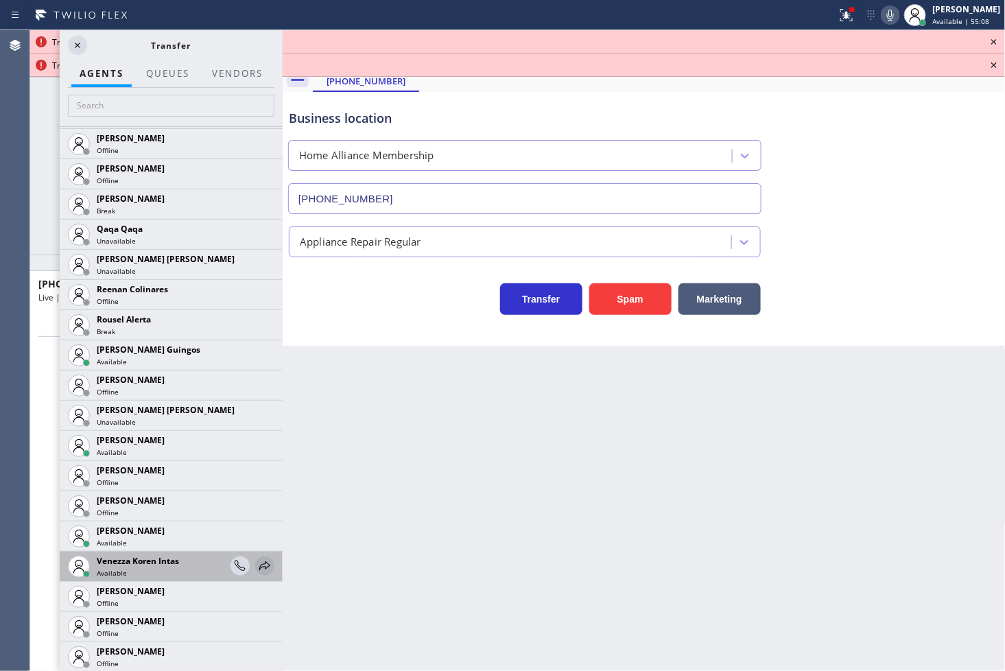
click at [257, 561] on icon at bounding box center [265, 566] width 16 height 16
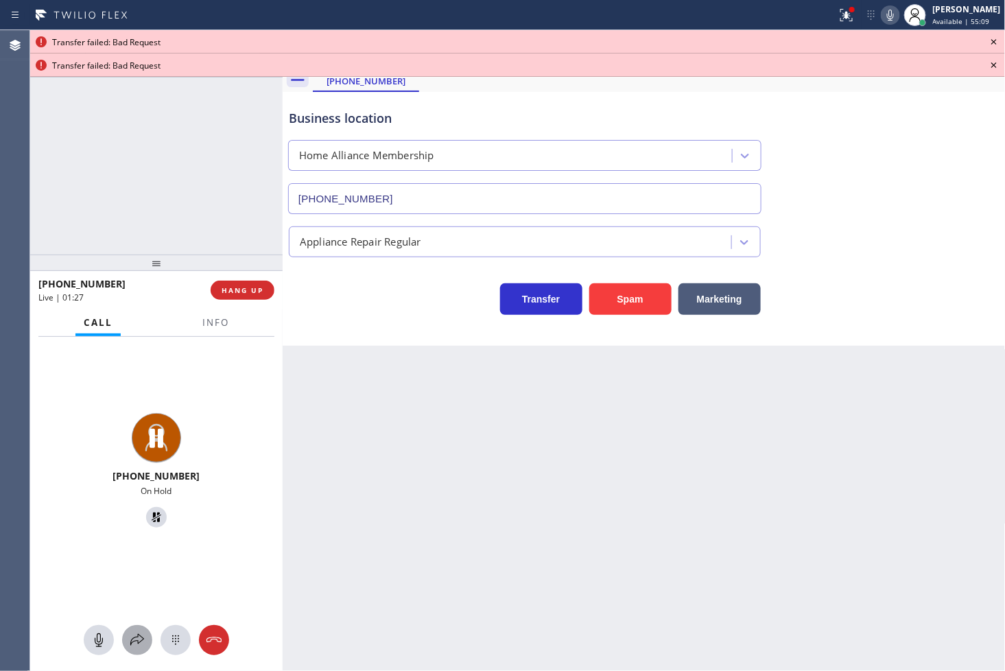
click at [140, 641] on icon at bounding box center [137, 640] width 14 height 12
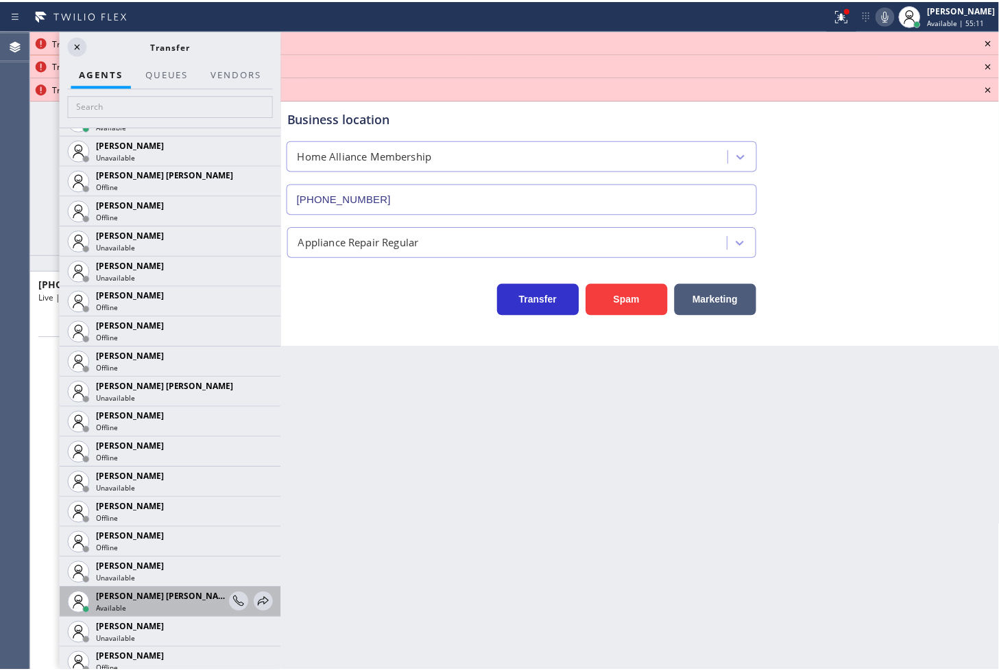
scroll to position [851, 0]
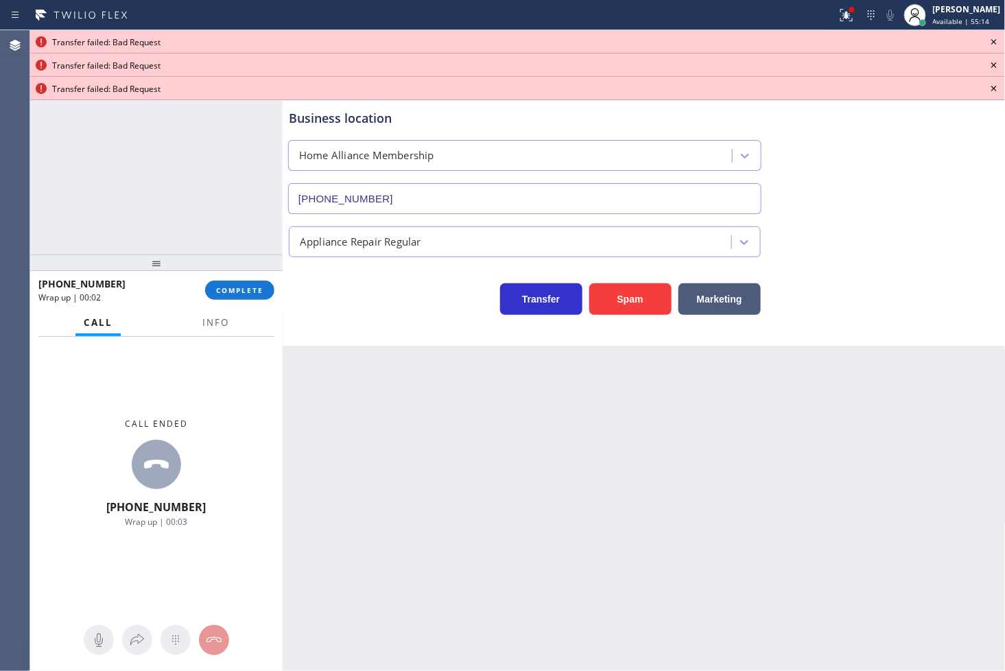
click at [991, 38] on icon at bounding box center [994, 42] width 16 height 16
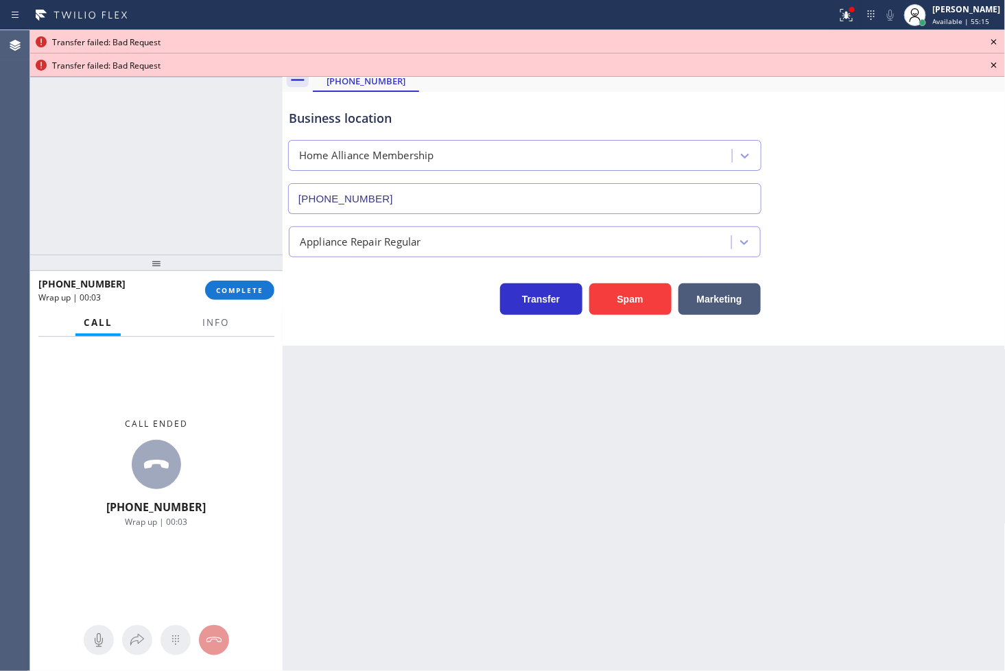
click at [991, 38] on icon at bounding box center [994, 42] width 16 height 16
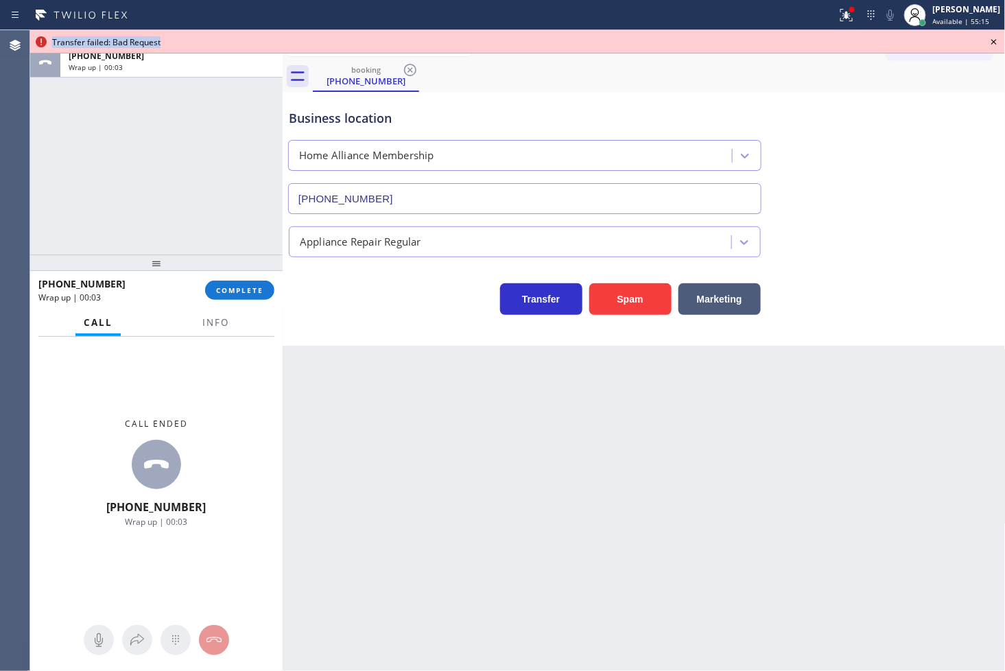
click at [991, 38] on icon at bounding box center [994, 42] width 16 height 16
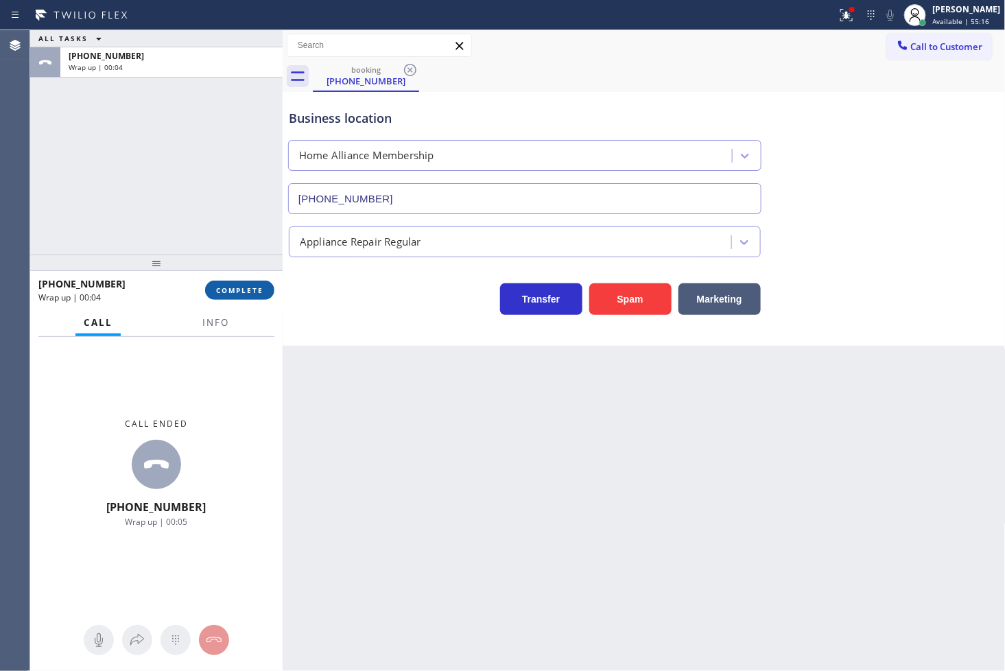
click at [236, 288] on span "COMPLETE" at bounding box center [239, 290] width 47 height 10
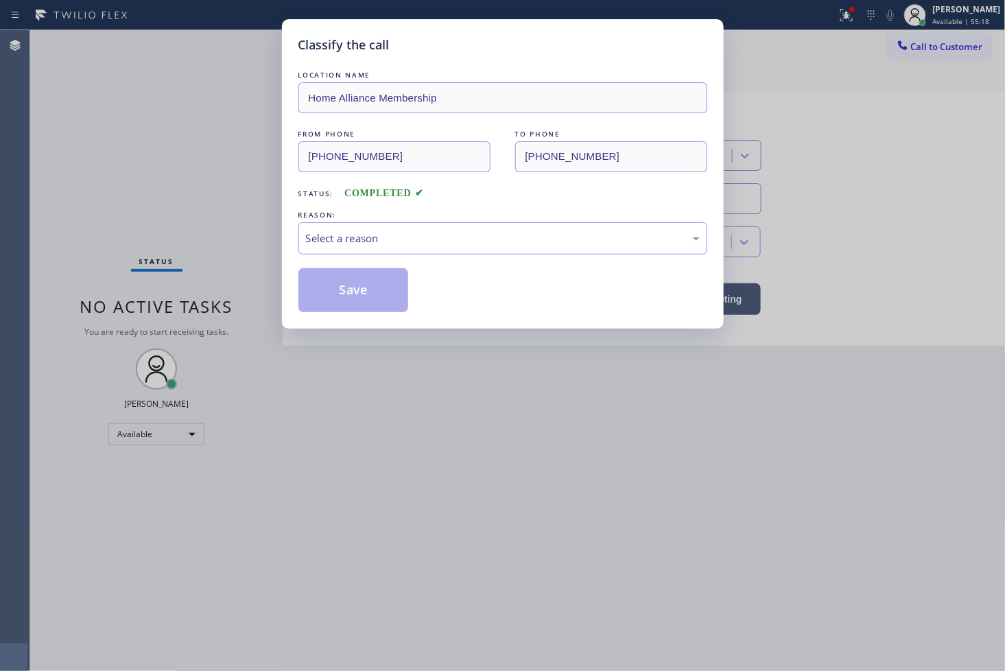
click at [365, 248] on div "Select a reason" at bounding box center [502, 238] width 409 height 32
click at [365, 278] on button "Save" at bounding box center [353, 290] width 110 height 44
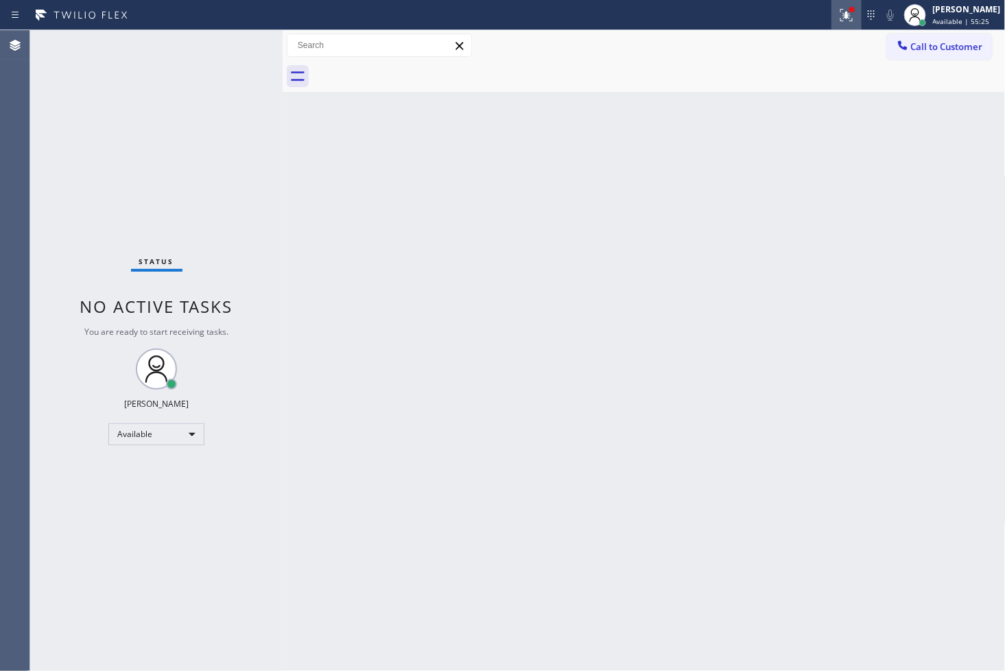
click at [838, 22] on icon at bounding box center [846, 15] width 16 height 16
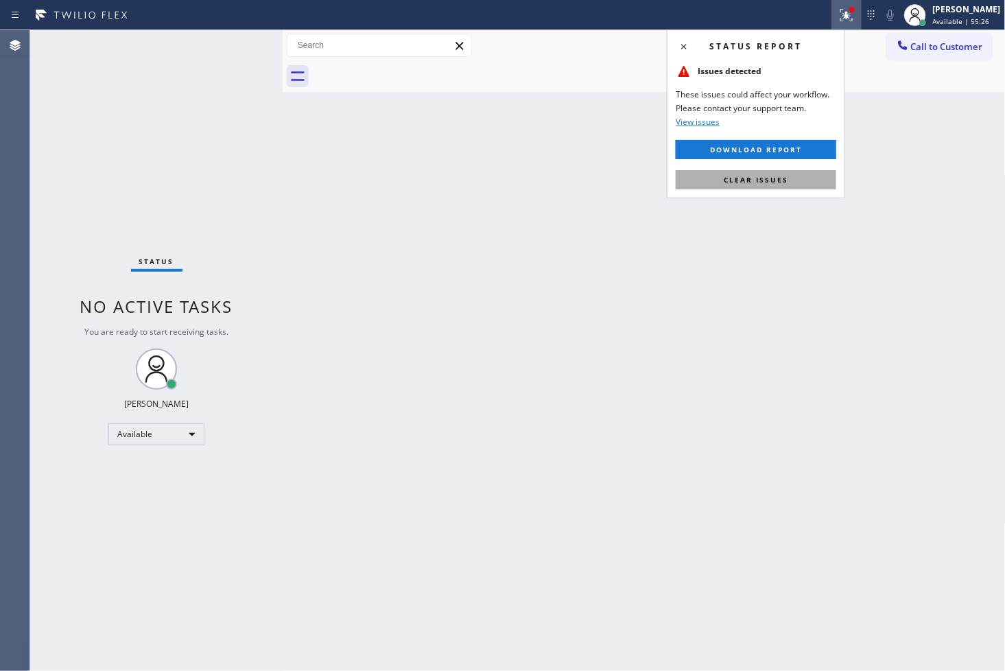
click at [806, 176] on button "Clear issues" at bounding box center [756, 179] width 161 height 19
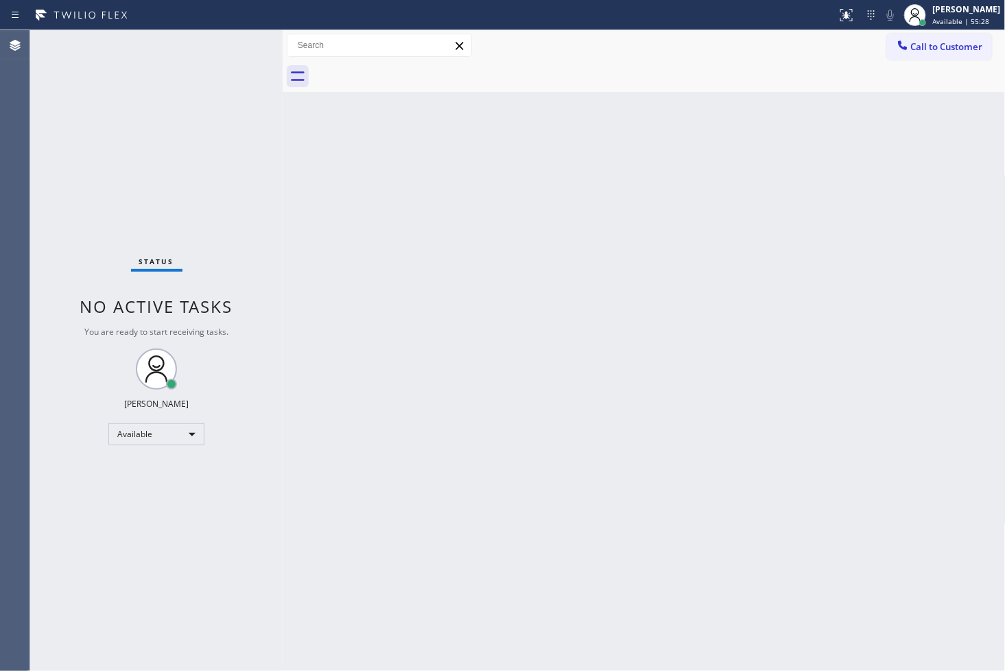
click at [213, 195] on div "Status No active tasks You are ready to start receiving tasks. [PERSON_NAME]" at bounding box center [156, 350] width 252 height 641
click at [238, 72] on div "Status No active tasks You are ready to start receiving tasks. [PERSON_NAME]" at bounding box center [156, 350] width 252 height 641
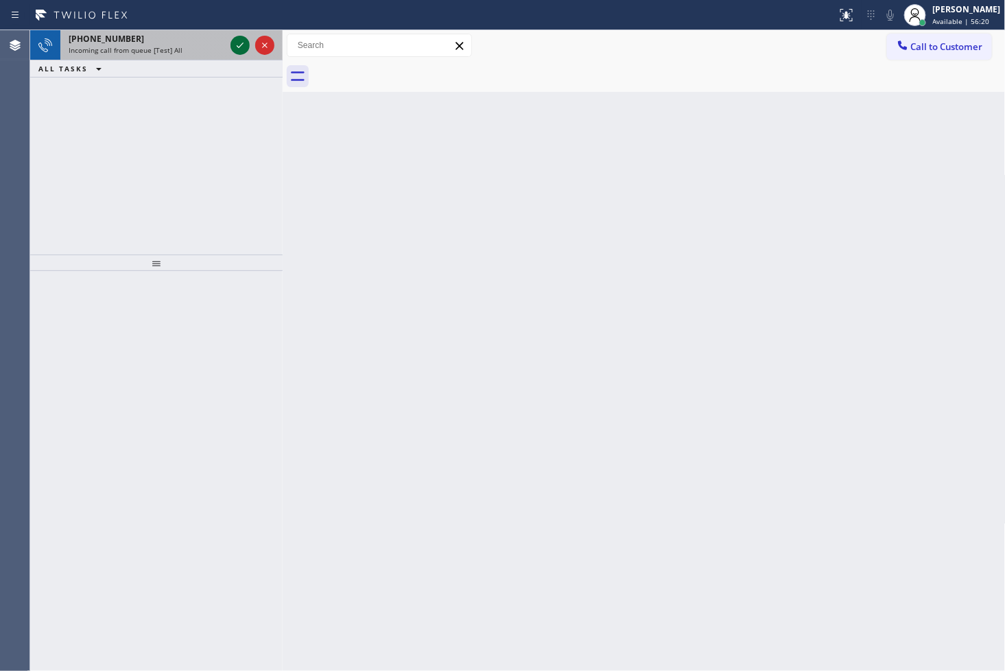
click at [239, 45] on icon at bounding box center [240, 45] width 16 height 16
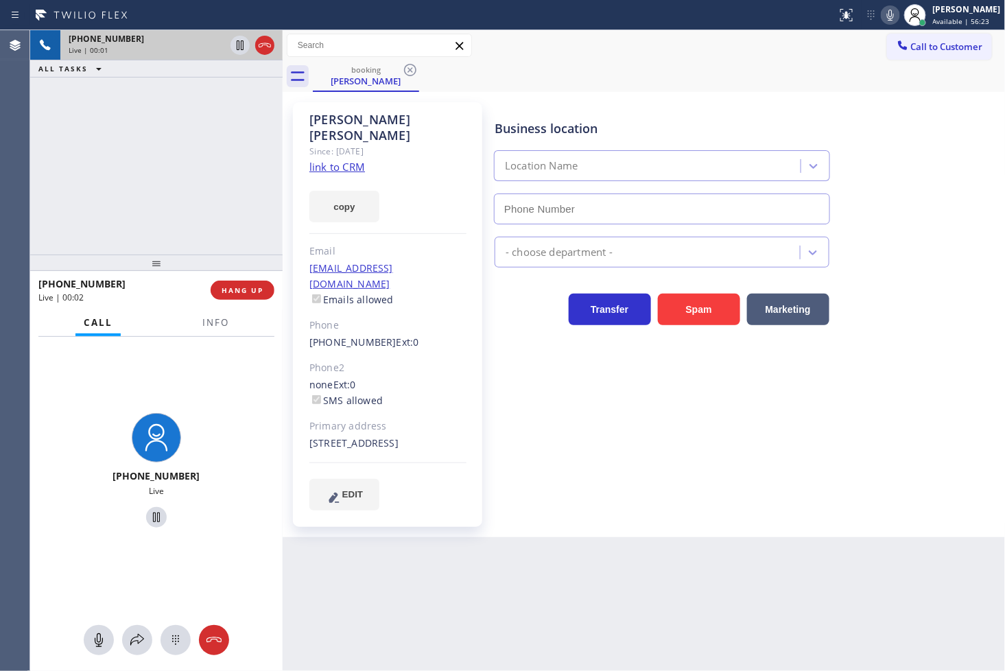
type input "[PHONE_NUMBER]"
click at [333, 160] on link "link to CRM" at bounding box center [337, 167] width 56 height 14
click at [153, 152] on div "[PHONE_NUMBER] Live | 00:09 ALL TASKS ALL TASKS ACTIVE TASKS TASKS IN WRAP UP" at bounding box center [156, 142] width 252 height 224
click at [147, 149] on div "[PHONE_NUMBER] Live | 00:12 ALL TASKS ALL TASKS ACTIVE TASKS TASKS IN WRAP UP" at bounding box center [156, 142] width 252 height 224
click at [882, 8] on icon at bounding box center [890, 15] width 16 height 16
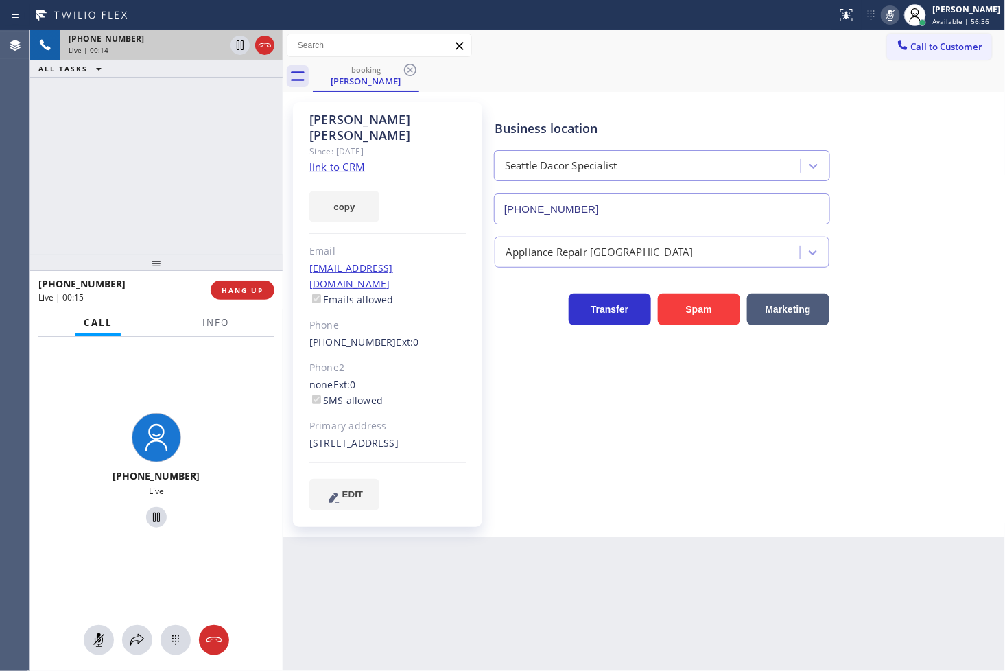
click at [882, 8] on icon at bounding box center [890, 15] width 16 height 16
click at [840, 119] on div "Business location [GEOGRAPHIC_DATA] Dacor Specialist [PHONE_NUMBER]" at bounding box center [747, 162] width 510 height 124
click at [91, 174] on div "[PHONE_NUMBER] Live | 00:24 ALL TASKS ALL TASKS ACTIVE TASKS TASKS IN WRAP UP" at bounding box center [156, 142] width 252 height 224
click at [847, 100] on div "Business location [GEOGRAPHIC_DATA] Dacor Specialist [PHONE_NUMBER]" at bounding box center [747, 162] width 510 height 124
click at [831, 95] on div "[PERSON_NAME] Since: [DATE] link to CRM copy Email [EMAIL_ADDRESS][DOMAIN_NAME]…" at bounding box center [644, 314] width 716 height 438
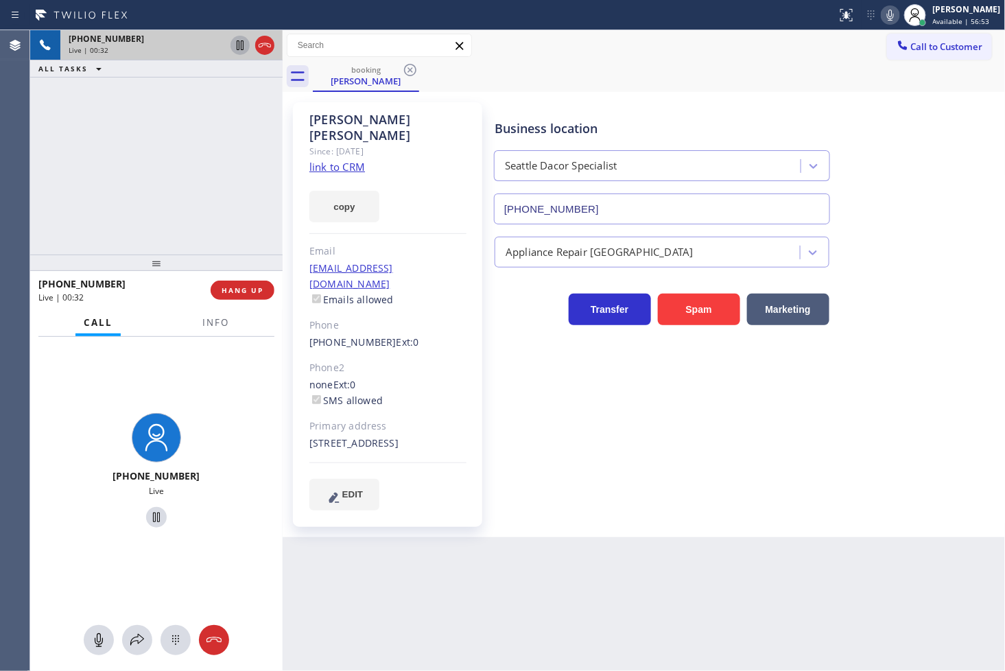
click at [238, 37] on icon at bounding box center [240, 45] width 16 height 16
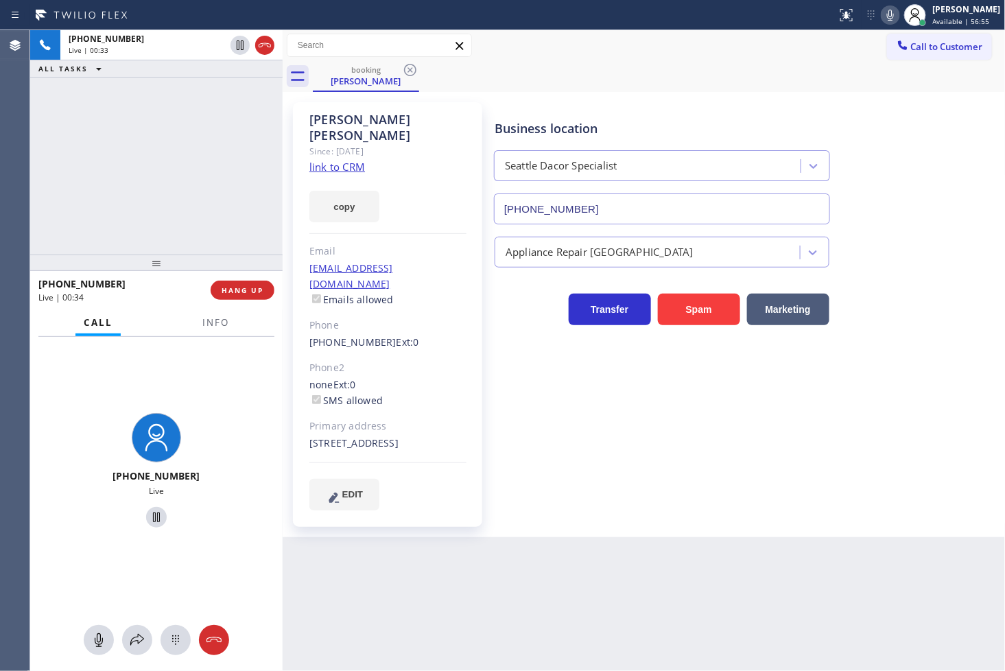
click at [882, 10] on icon at bounding box center [890, 15] width 16 height 16
drag, startPoint x: 365, startPoint y: 190, endPoint x: 361, endPoint y: 350, distance: 159.9
click at [367, 195] on button "copy" at bounding box center [344, 207] width 70 height 32
click at [96, 364] on div "[PHONE_NUMBER] On Hold" at bounding box center [156, 473] width 252 height 272
click at [137, 634] on icon at bounding box center [137, 640] width 16 height 16
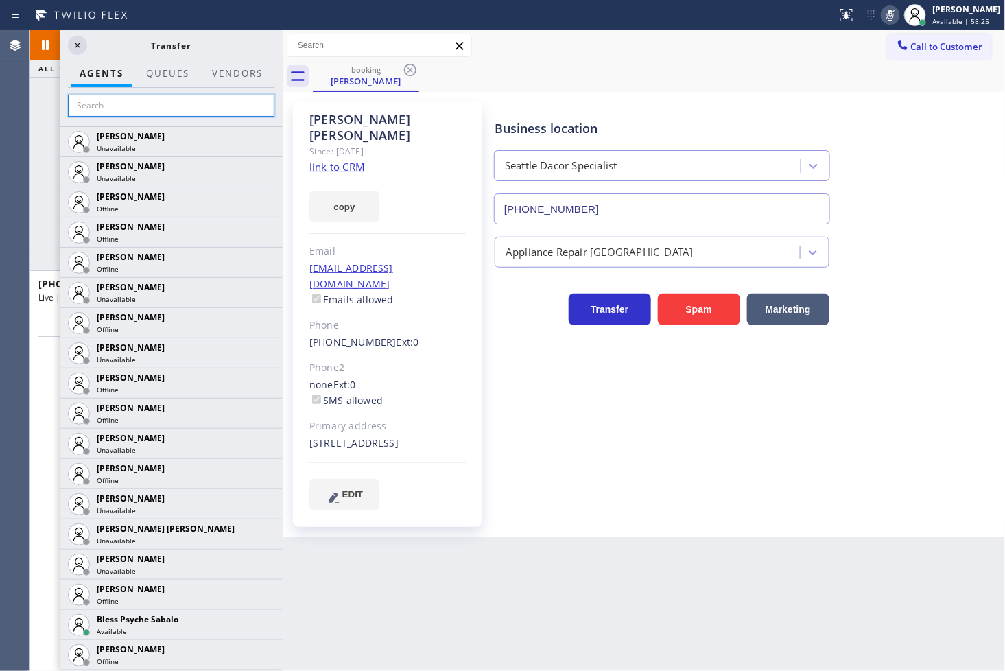
click at [138, 103] on input "text" at bounding box center [171, 106] width 206 height 22
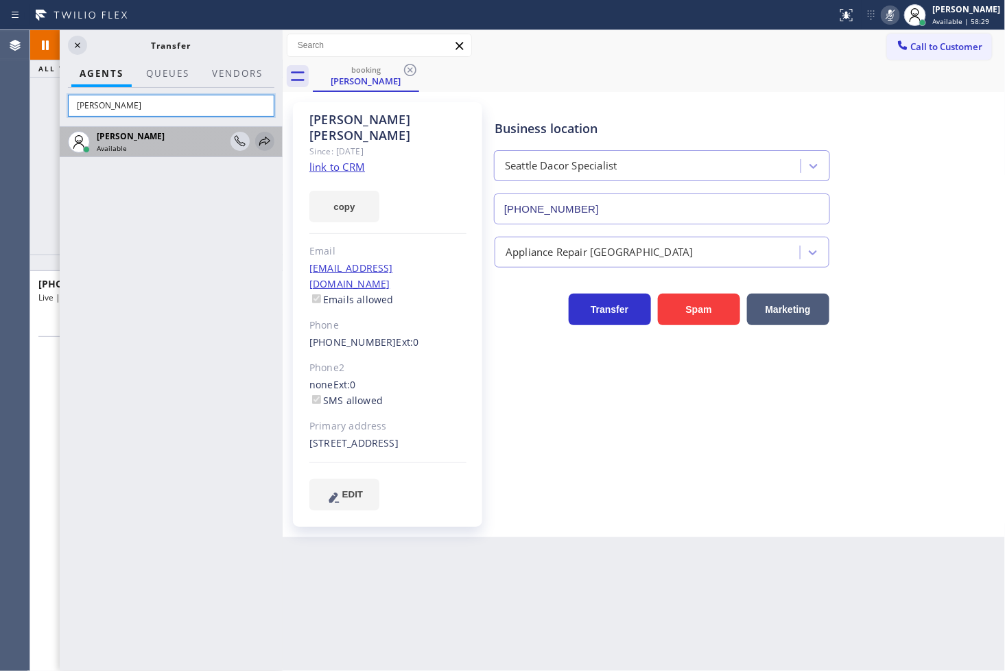
type input "[PERSON_NAME]"
click at [262, 145] on icon at bounding box center [265, 141] width 16 height 16
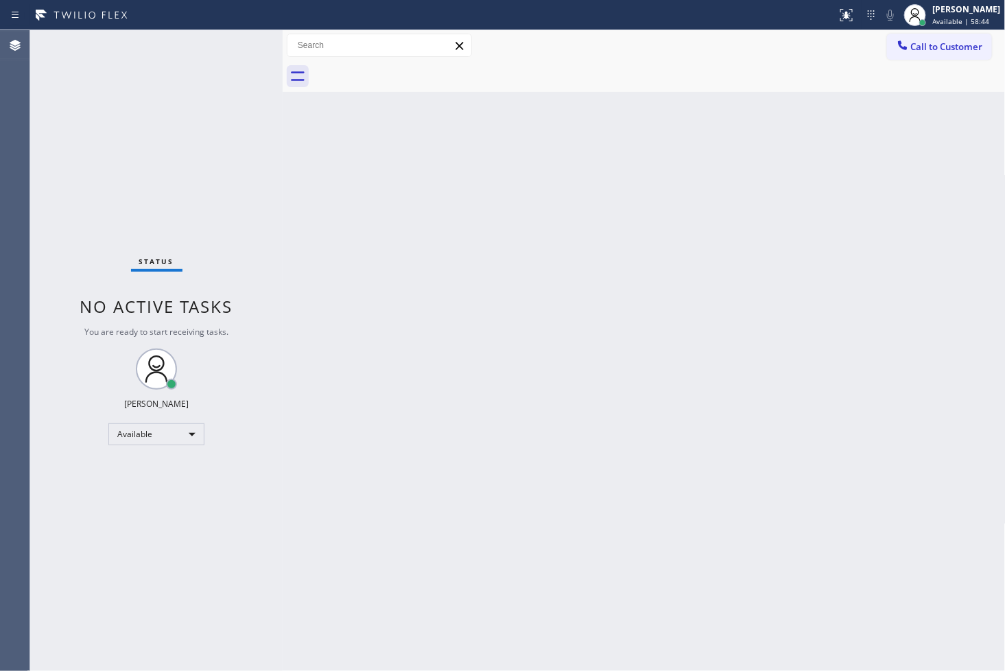
click at [99, 228] on div "Status No active tasks You are ready to start receiving tasks. [PERSON_NAME]" at bounding box center [156, 350] width 252 height 641
click at [81, 181] on div "Status No active tasks You are ready to start receiving tasks. [PERSON_NAME]" at bounding box center [156, 350] width 252 height 641
click at [82, 155] on div "Status No active tasks You are ready to start receiving tasks. [PERSON_NAME]" at bounding box center [156, 350] width 252 height 641
click at [755, 501] on div "Back to Dashboard Change Sender ID Customers Technicians Select a contact Outbo…" at bounding box center [644, 350] width 723 height 641
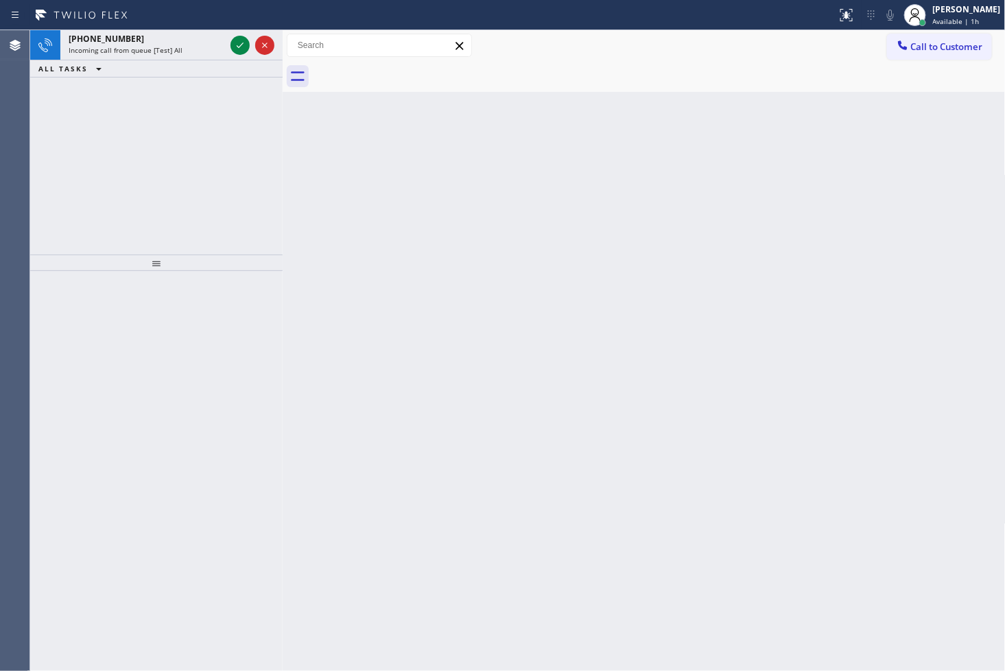
click at [110, 195] on div "[PHONE_NUMBER] Incoming call from queue [Test] All ALL TASKS ALL TASKS ACTIVE T…" at bounding box center [156, 142] width 252 height 224
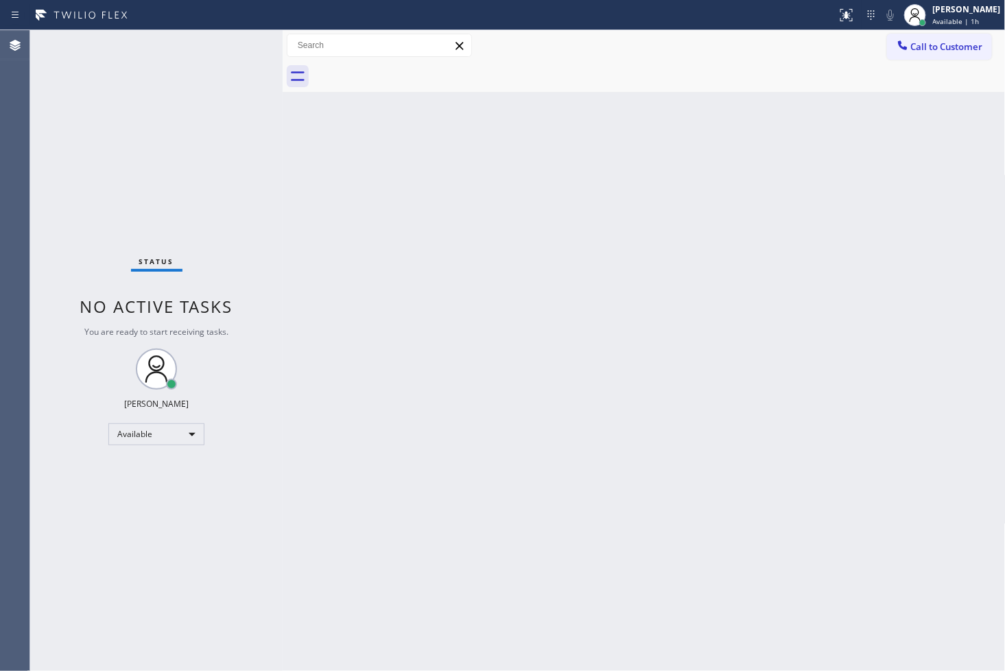
click at [241, 43] on div "Status No active tasks You are ready to start receiving tasks. [PERSON_NAME]" at bounding box center [156, 350] width 252 height 641
click at [89, 211] on div "Status No active tasks You are ready to start receiving tasks. [PERSON_NAME]" at bounding box center [156, 350] width 252 height 641
click at [242, 35] on div "Status No active tasks You are ready to start receiving tasks. [PERSON_NAME]" at bounding box center [156, 350] width 252 height 641
click at [223, 34] on div "Status No active tasks You are ready to start receiving tasks. [PERSON_NAME]" at bounding box center [156, 350] width 252 height 641
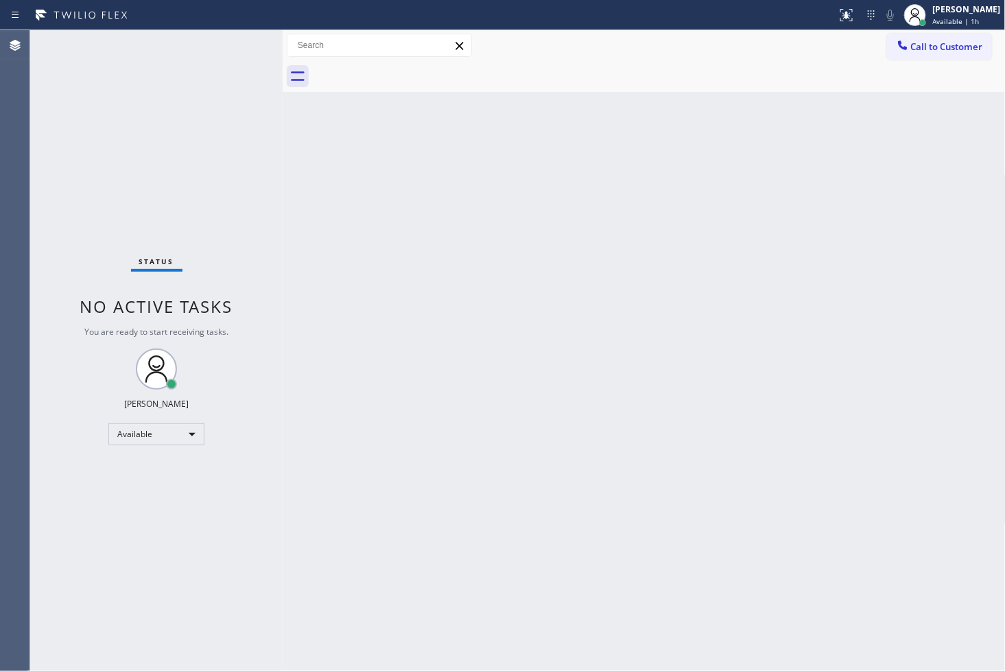
click at [245, 39] on div "Status No active tasks You are ready to start receiving tasks. [PERSON_NAME]" at bounding box center [156, 350] width 252 height 641
click at [121, 119] on div "Status No active tasks You are ready to start receiving tasks. [PERSON_NAME]" at bounding box center [156, 350] width 252 height 641
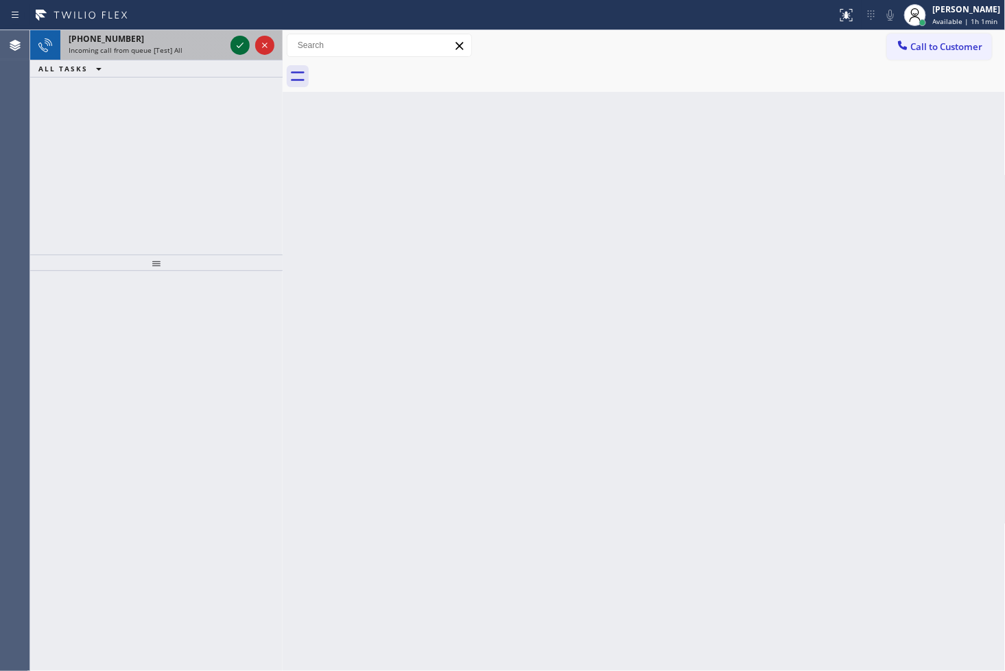
click at [244, 49] on icon at bounding box center [240, 45] width 16 height 16
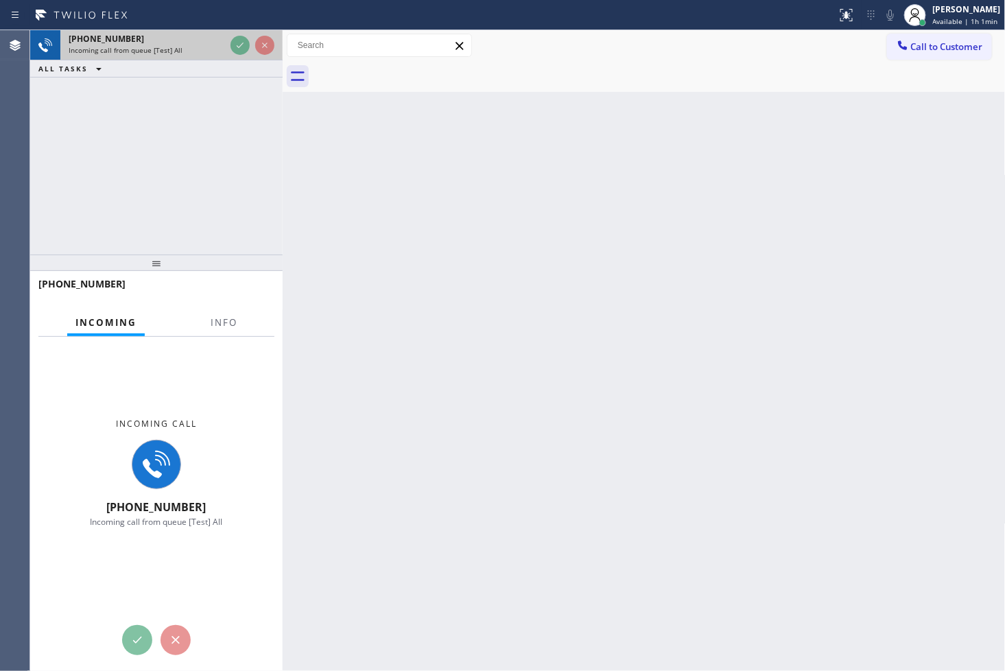
click at [241, 57] on div at bounding box center [252, 45] width 49 height 30
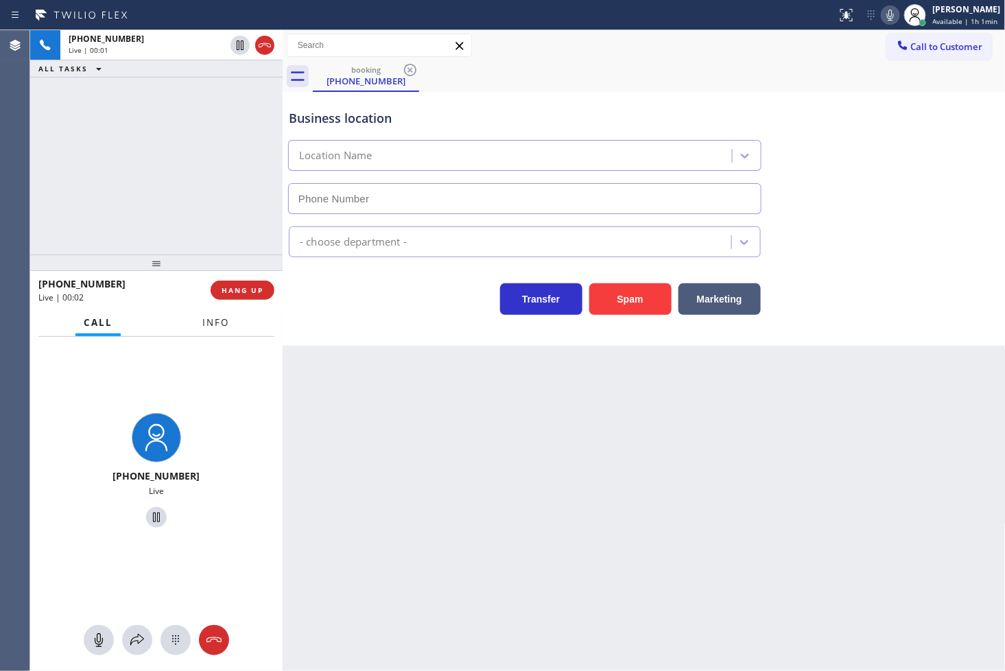
type input "[PHONE_NUMBER]"
click at [215, 318] on span "Info" at bounding box center [215, 322] width 27 height 12
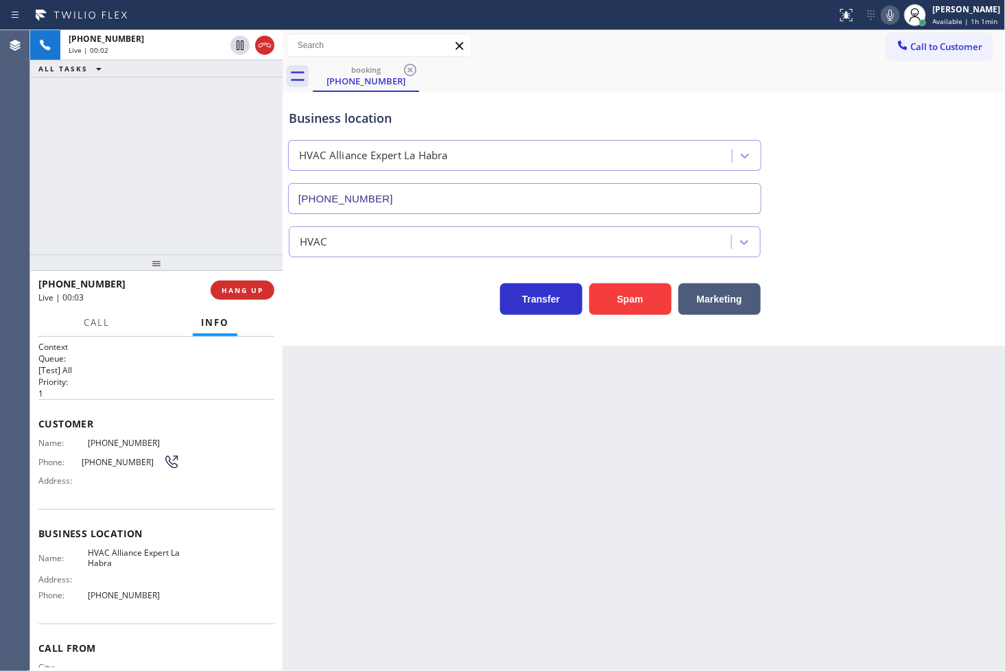
click at [339, 279] on div "Transfer Spam Marketing" at bounding box center [524, 295] width 477 height 38
click at [222, 224] on div "[PHONE_NUMBER] Live | 00:03 ALL TASKS ALL TASKS ACTIVE TASKS TASKS IN WRAP UP" at bounding box center [156, 142] width 252 height 224
click at [372, 318] on div "Business location HVAC Alliance Expert [GEOGRAPHIC_DATA] [PHONE_NUMBER] HVAC Tr…" at bounding box center [644, 219] width 723 height 254
click at [213, 203] on div "[PHONE_NUMBER] Live | 00:04 ALL TASKS ALL TASKS ACTIVE TASKS TASKS IN WRAP UP" at bounding box center [156, 142] width 252 height 224
click at [882, 22] on icon at bounding box center [890, 15] width 16 height 16
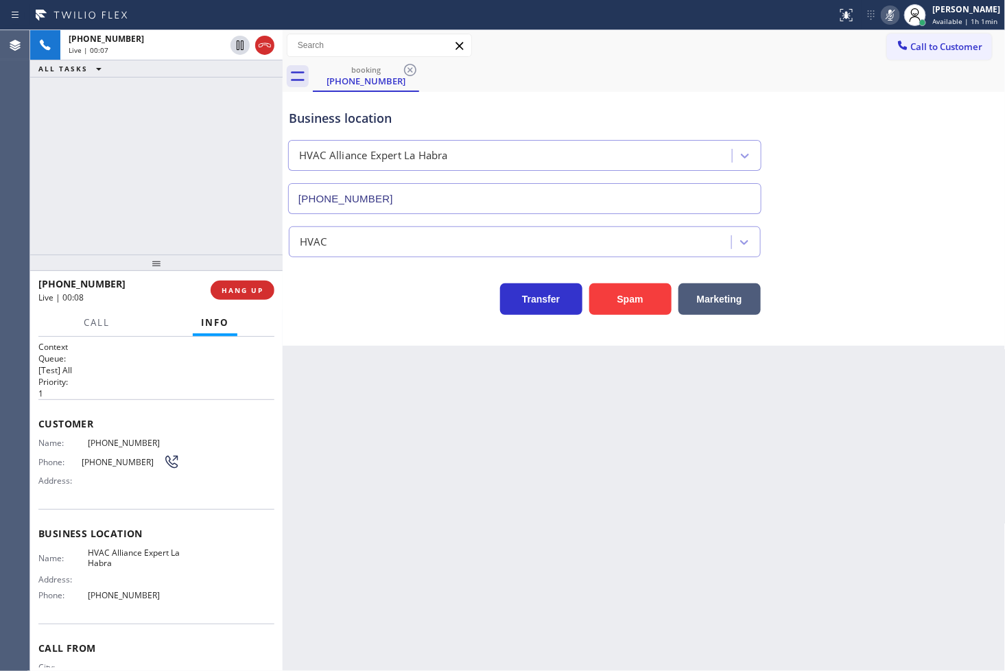
click at [882, 22] on icon at bounding box center [890, 15] width 16 height 16
click at [585, 460] on div "Back to Dashboard Change Sender ID Customers Technicians Select a contact Outbo…" at bounding box center [644, 350] width 723 height 641
click at [724, 303] on button "Marketing" at bounding box center [719, 299] width 82 height 32
drag, startPoint x: 565, startPoint y: 461, endPoint x: 426, endPoint y: 342, distance: 183.4
click at [565, 461] on div "Back to Dashboard Change Sender ID Customers Technicians Select a contact Outbo…" at bounding box center [644, 350] width 723 height 641
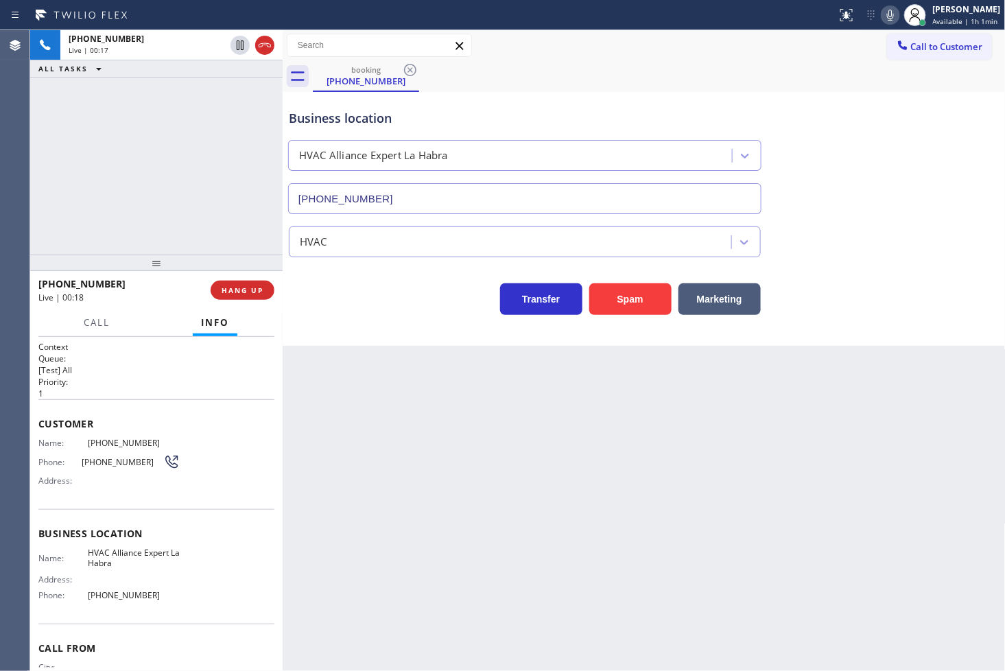
drag, startPoint x: 104, startPoint y: 154, endPoint x: 265, endPoint y: 329, distance: 238.3
click at [106, 156] on div "[PHONE_NUMBER] Live | 00:17 ALL TASKS ALL TASKS ACTIVE TASKS TASKS IN WRAP UP" at bounding box center [156, 142] width 252 height 224
click at [333, 344] on div "Business location HVAC Alliance Expert [GEOGRAPHIC_DATA] [PHONE_NUMBER] HVAC Tr…" at bounding box center [644, 219] width 723 height 254
click at [732, 298] on button "Marketing" at bounding box center [719, 299] width 82 height 32
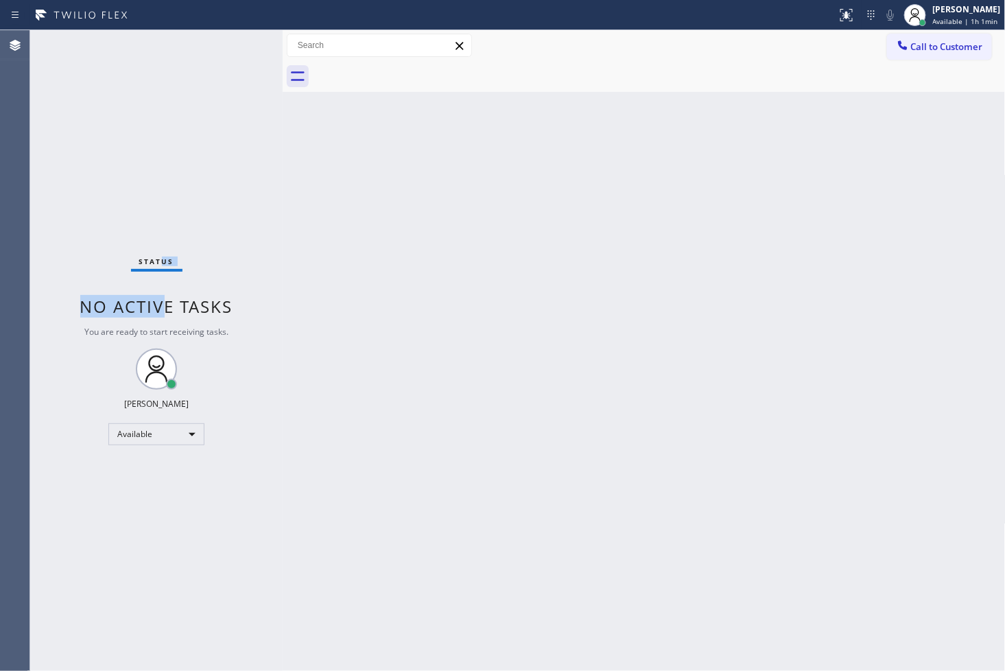
drag, startPoint x: 161, startPoint y: 285, endPoint x: 167, endPoint y: 272, distance: 14.4
click at [166, 277] on div "Status No active tasks You are ready to start receiving tasks. [PERSON_NAME]" at bounding box center [156, 350] width 252 height 641
click at [207, 136] on div "Status No active tasks You are ready to start receiving tasks. [PERSON_NAME]" at bounding box center [156, 350] width 252 height 641
click at [244, 46] on div "Status No active tasks You are ready to start receiving tasks. [PERSON_NAME]" at bounding box center [156, 350] width 252 height 641
click at [838, 14] on icon at bounding box center [846, 15] width 16 height 16
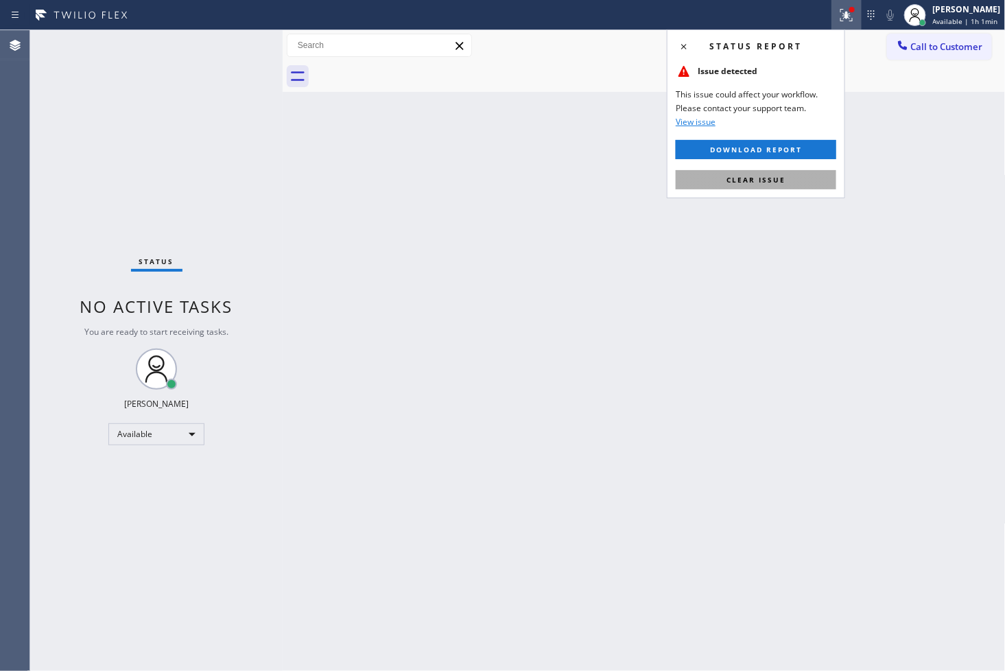
click at [775, 173] on button "Clear issue" at bounding box center [756, 179] width 161 height 19
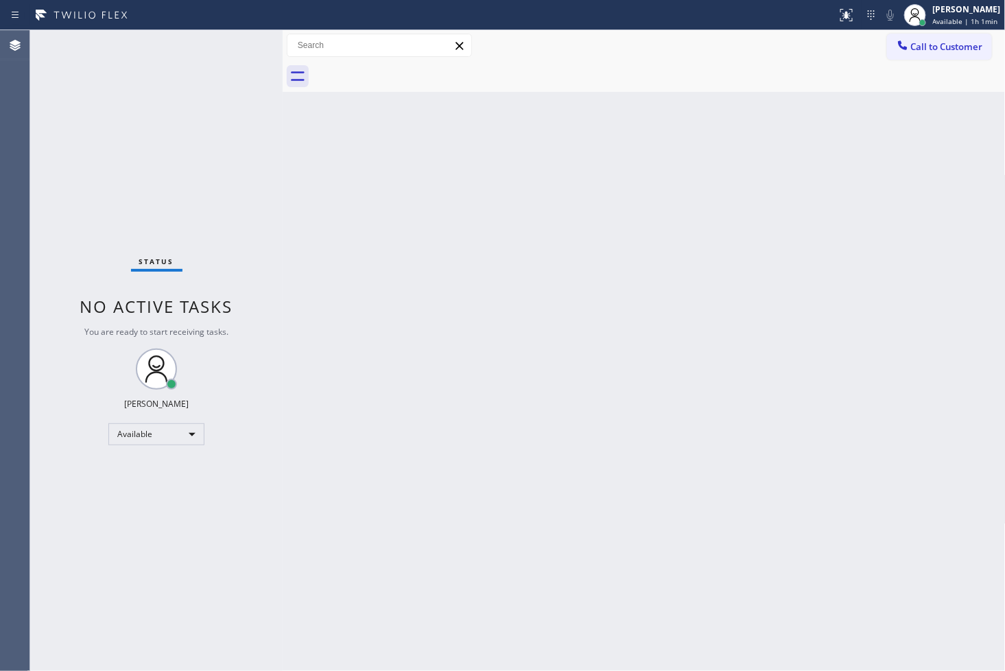
drag, startPoint x: 254, startPoint y: 209, endPoint x: 237, endPoint y: 107, distance: 103.5
click at [252, 195] on div "Status No active tasks You are ready to start receiving tasks. [PERSON_NAME]" at bounding box center [156, 350] width 252 height 641
click at [243, 44] on div "Status No active tasks You are ready to start receiving tasks. [PERSON_NAME]" at bounding box center [156, 350] width 252 height 641
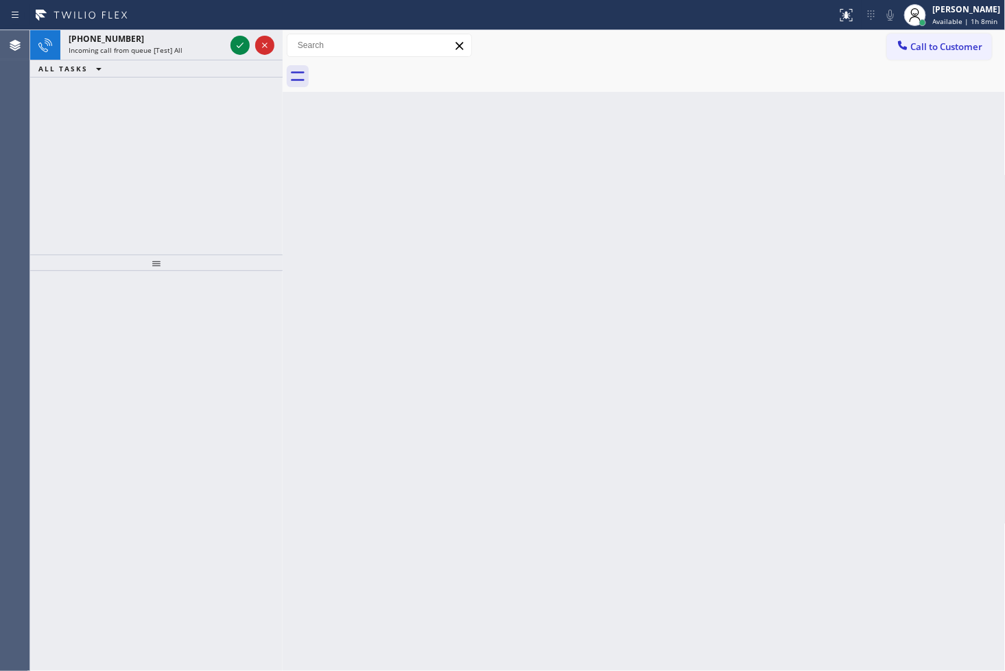
click at [117, 222] on div "[PHONE_NUMBER] Incoming call from queue [Test] All ALL TASKS ALL TASKS ACTIVE T…" at bounding box center [156, 142] width 252 height 224
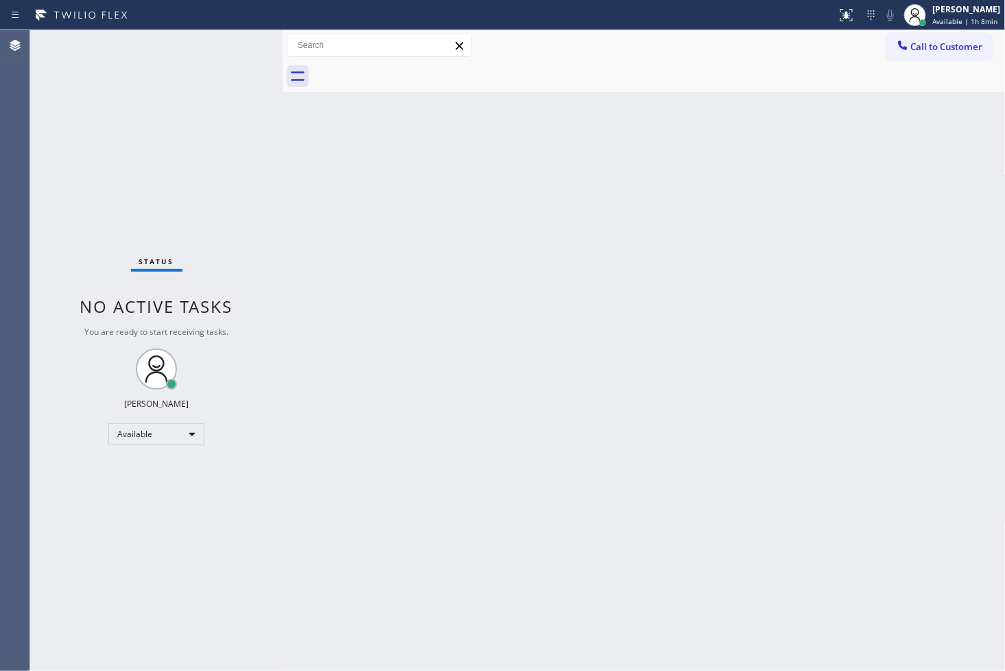
click at [244, 42] on div "Status No active tasks You are ready to start receiving tasks. [PERSON_NAME]" at bounding box center [156, 350] width 252 height 641
drag, startPoint x: 528, startPoint y: 371, endPoint x: 525, endPoint y: 385, distance: 14.0
click at [529, 371] on div "Back to Dashboard Change Sender ID Customers Technicians Select a contact Outbo…" at bounding box center [644, 350] width 723 height 641
drag, startPoint x: 99, startPoint y: 179, endPoint x: 123, endPoint y: 126, distance: 58.6
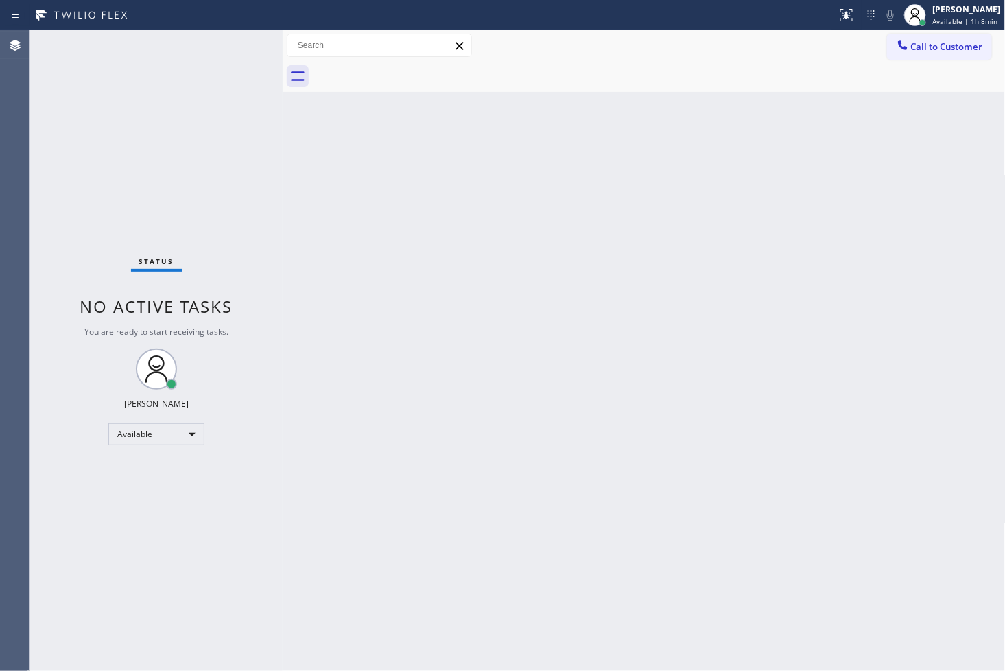
click at [99, 178] on div "Status No active tasks You are ready to start receiving tasks. [PERSON_NAME]" at bounding box center [156, 350] width 252 height 641
click at [243, 51] on div "Status No active tasks You are ready to start receiving tasks. [PERSON_NAME]" at bounding box center [156, 350] width 252 height 641
click at [73, 156] on div "Status No active tasks You are ready to start receiving tasks. [PERSON_NAME]" at bounding box center [156, 350] width 252 height 641
click at [825, 343] on div "Back to Dashboard Change Sender ID Customers Technicians Select a contact Outbo…" at bounding box center [642, 350] width 718 height 641
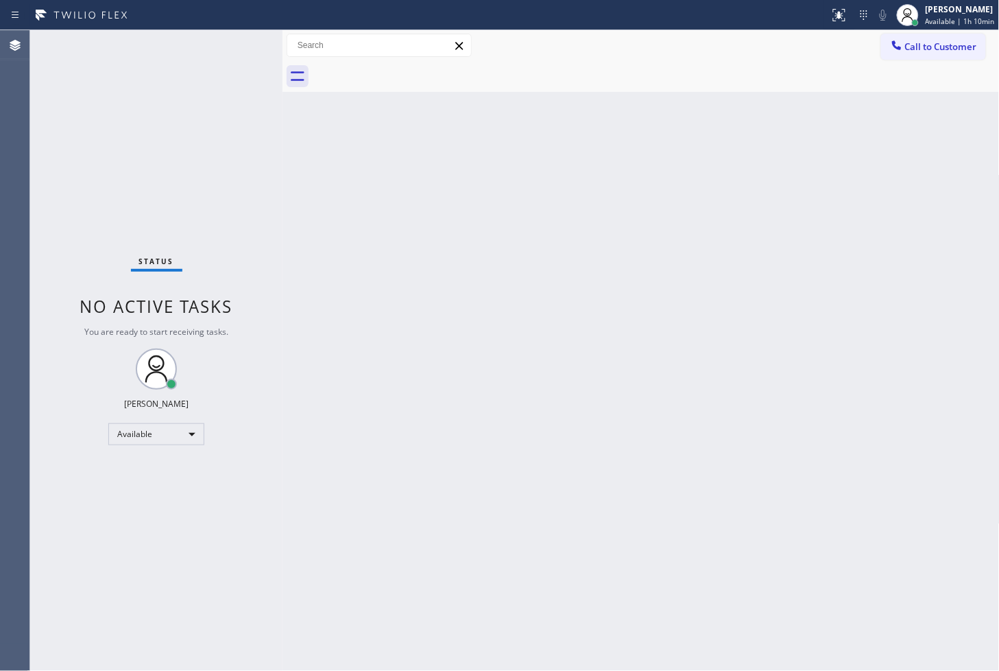
click at [259, 241] on div "Status No active tasks You are ready to start receiving tasks. [PERSON_NAME]" at bounding box center [156, 350] width 252 height 641
click at [239, 44] on div "Status No active tasks You are ready to start receiving tasks. [PERSON_NAME]" at bounding box center [156, 350] width 252 height 641
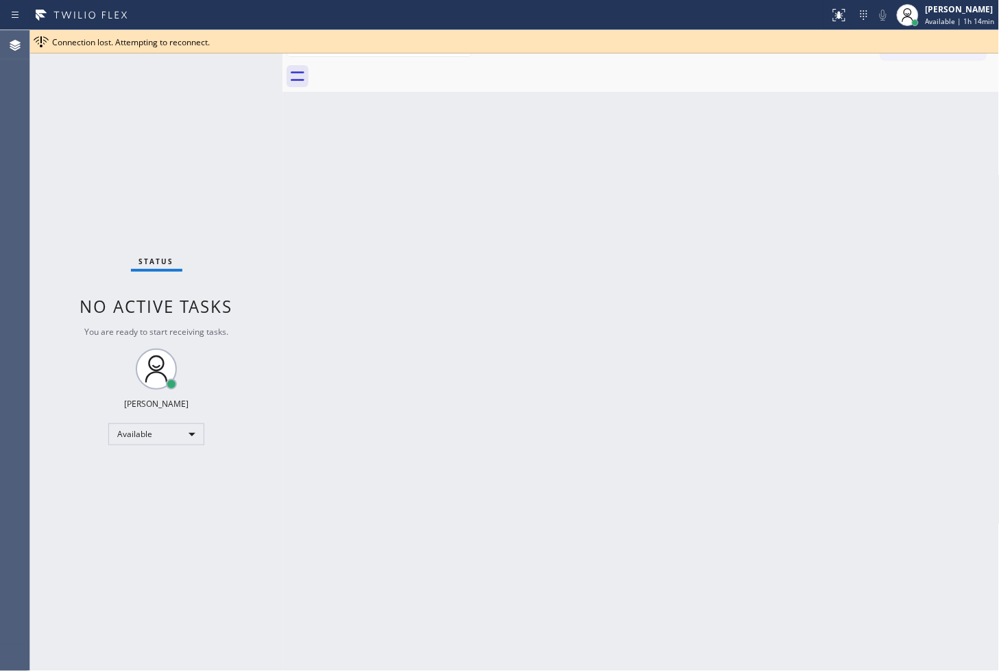
click at [62, 117] on div "Status No active tasks You are ready to start receiving tasks. [PERSON_NAME]" at bounding box center [156, 350] width 252 height 641
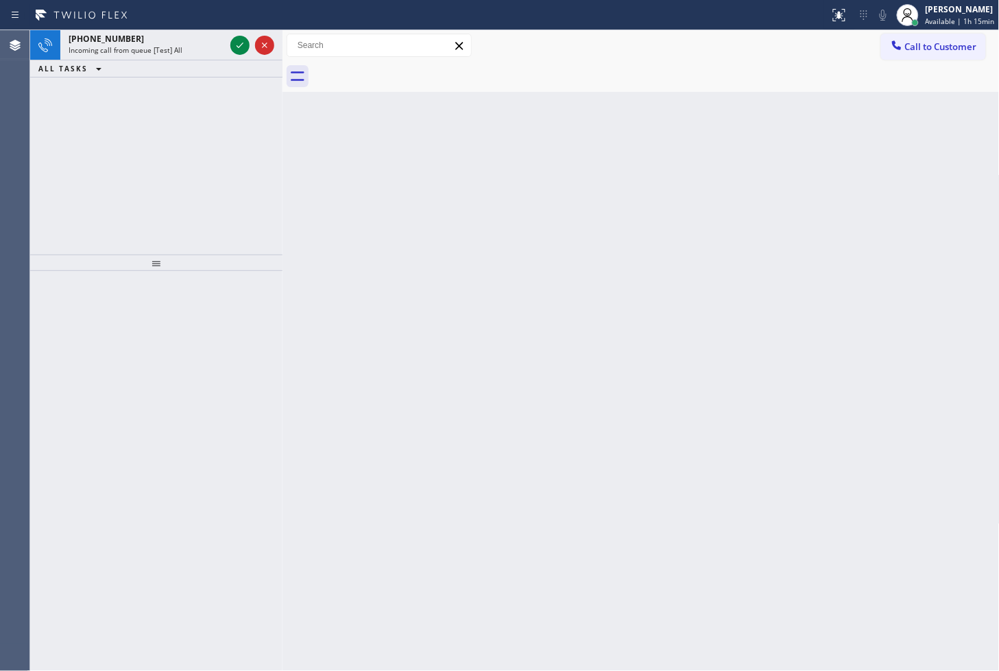
click at [224, 100] on div "[PHONE_NUMBER] Incoming call from queue [Test] All ALL TASKS ALL TASKS ACTIVE T…" at bounding box center [156, 142] width 252 height 224
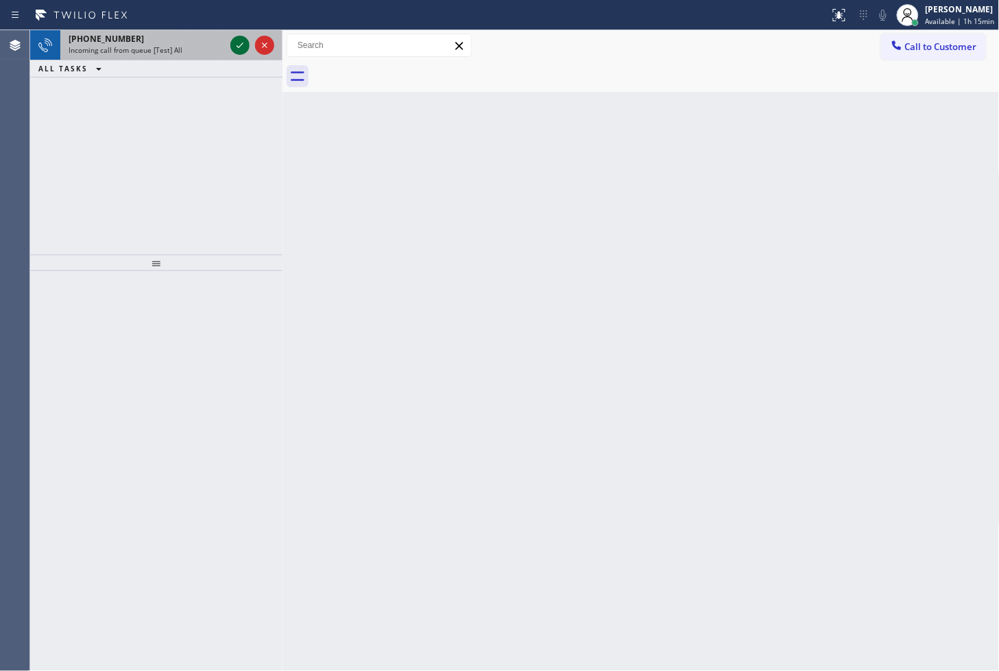
click at [239, 45] on icon at bounding box center [240, 45] width 16 height 16
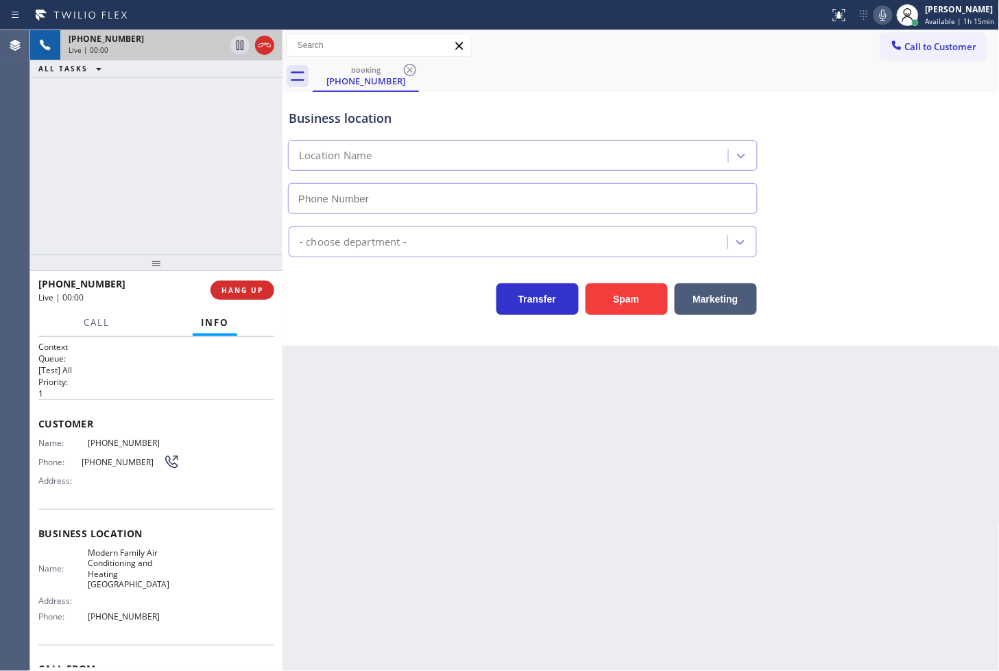
type input "[PHONE_NUMBER]"
click at [118, 297] on div "Live | 00:02" at bounding box center [119, 298] width 163 height 12
click at [126, 163] on div "[PHONE_NUMBER] Live | 00:02 ALL TASKS ALL TASKS ACTIVE TASKS TASKS IN WRAP UP" at bounding box center [156, 142] width 252 height 224
click at [851, 147] on div "Business location Modern Family Air Conditioning & Heating [GEOGRAPHIC_DATA] [P…" at bounding box center [641, 152] width 711 height 124
click at [875, 21] on icon at bounding box center [883, 15] width 16 height 16
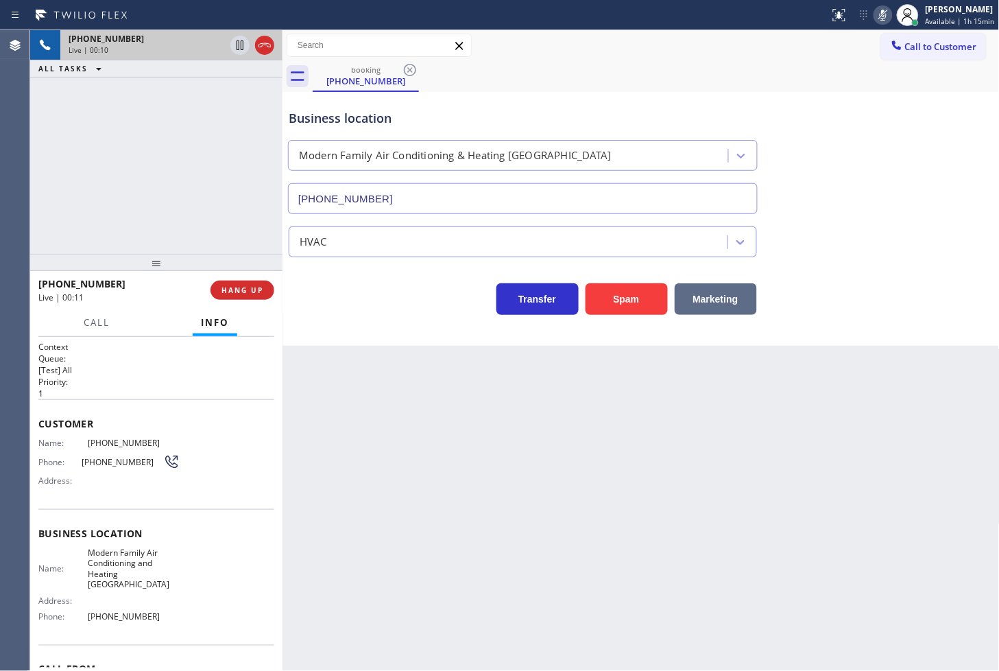
click at [710, 300] on button "Marketing" at bounding box center [716, 299] width 82 height 32
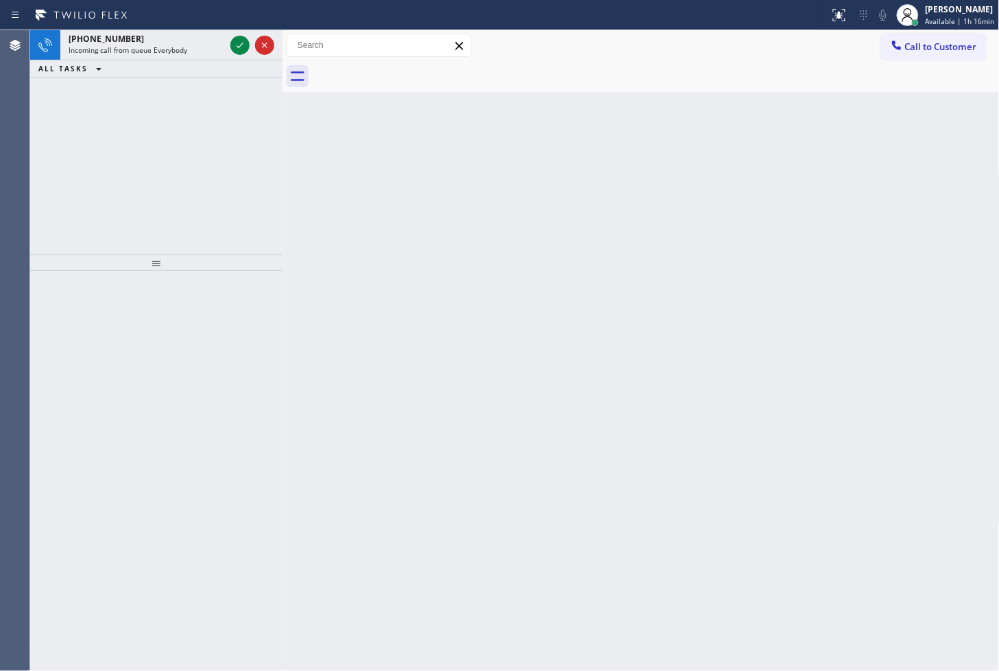
click at [233, 159] on div "[PHONE_NUMBER] Incoming call from queue Everybody ALL TASKS ALL TASKS ACTIVE TA…" at bounding box center [156, 142] width 252 height 224
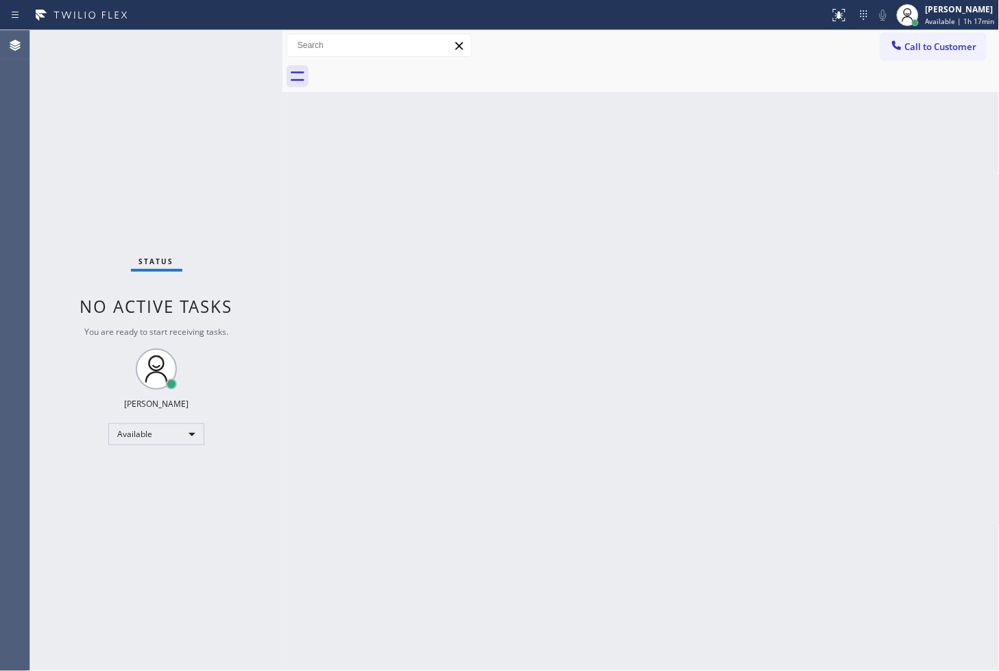
click at [240, 47] on div "Status No active tasks You are ready to start receiving tasks. [PERSON_NAME]" at bounding box center [156, 350] width 252 height 641
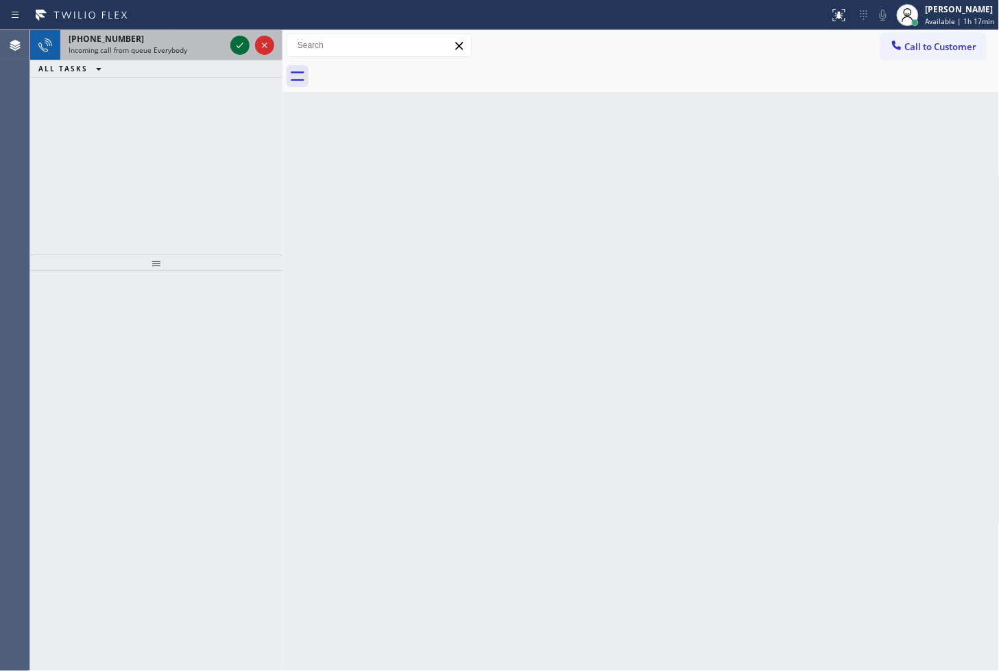
click at [240, 47] on icon at bounding box center [240, 45] width 16 height 16
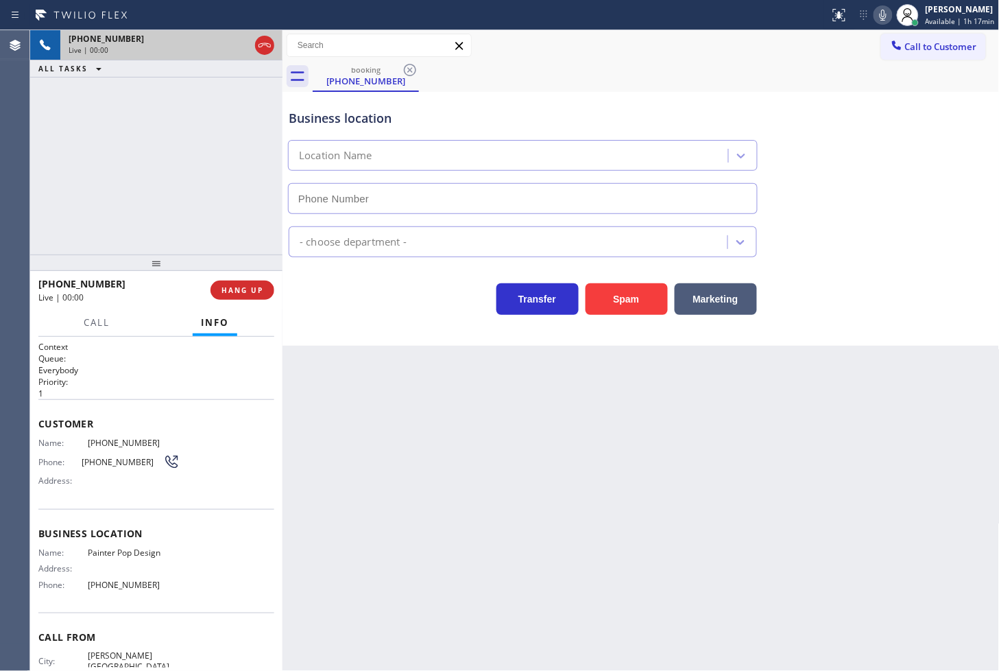
type input "[PHONE_NUMBER]"
click at [213, 180] on div "[PHONE_NUMBER] Live | 00:06 ALL TASKS ALL TASKS ACTIVE TASKS TASKS IN WRAP UP" at bounding box center [156, 142] width 252 height 224
click at [407, 312] on div "Transfer Spam Marketing" at bounding box center [523, 295] width 474 height 38
click at [190, 184] on div "[PHONE_NUMBER] Live | 00:07 ALL TASKS ALL TASKS ACTIVE TASKS TASKS IN WRAP UP" at bounding box center [156, 142] width 252 height 224
click at [852, 165] on div "Business location Painter Pop Design [PHONE_NUMBER]" at bounding box center [641, 152] width 711 height 124
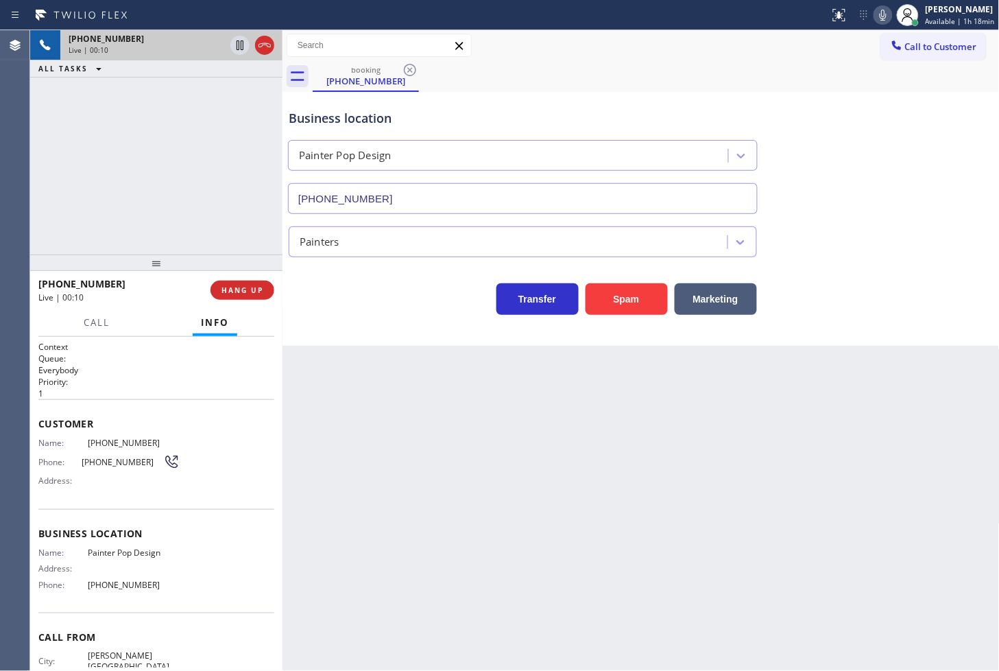
click at [386, 340] on div "Business location Painter Pop Design [PHONE_NUMBER] Painters Transfer Spam Mark…" at bounding box center [642, 219] width 718 height 254
click at [736, 296] on button "Marketing" at bounding box center [716, 299] width 82 height 32
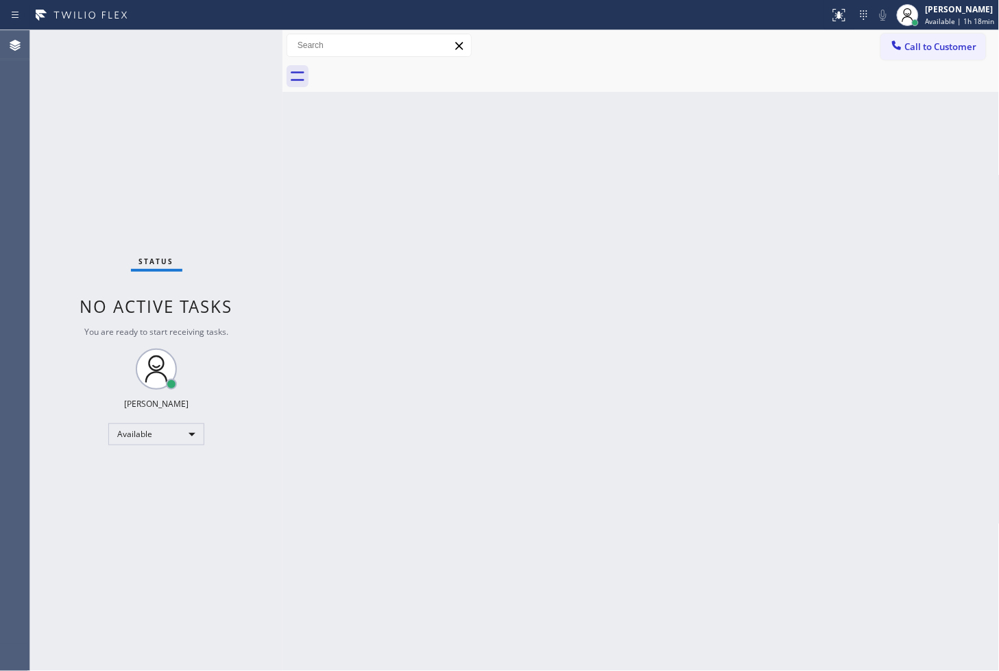
drag, startPoint x: 423, startPoint y: 314, endPoint x: 428, endPoint y: 323, distance: 10.5
click at [428, 323] on div "Back to Dashboard Change Sender ID Customers Technicians Select a contact Outbo…" at bounding box center [642, 350] width 718 height 641
click at [198, 134] on div "Status No active tasks You are ready to start receiving tasks. [PERSON_NAME]" at bounding box center [156, 350] width 252 height 641
click at [503, 289] on div "Back to Dashboard Change Sender ID Customers Technicians Select a contact Outbo…" at bounding box center [642, 350] width 718 height 641
click at [209, 115] on div "Status No active tasks You are ready to start receiving tasks. [PERSON_NAME]" at bounding box center [156, 350] width 252 height 641
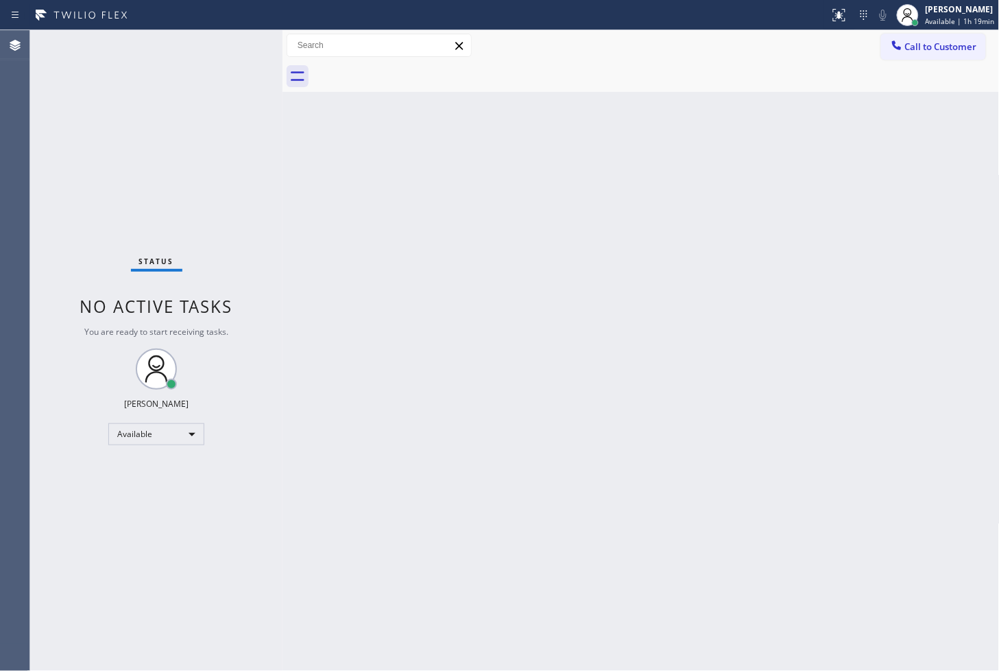
click at [239, 64] on div "Status No active tasks You are ready to start receiving tasks. [PERSON_NAME]" at bounding box center [156, 350] width 252 height 641
click at [240, 56] on div "Status No active tasks You are ready to start receiving tasks. [PERSON_NAME]" at bounding box center [156, 350] width 252 height 641
click at [554, 206] on div "Back to Dashboard Change Sender ID Customers Technicians Select a contact Outbo…" at bounding box center [642, 350] width 718 height 641
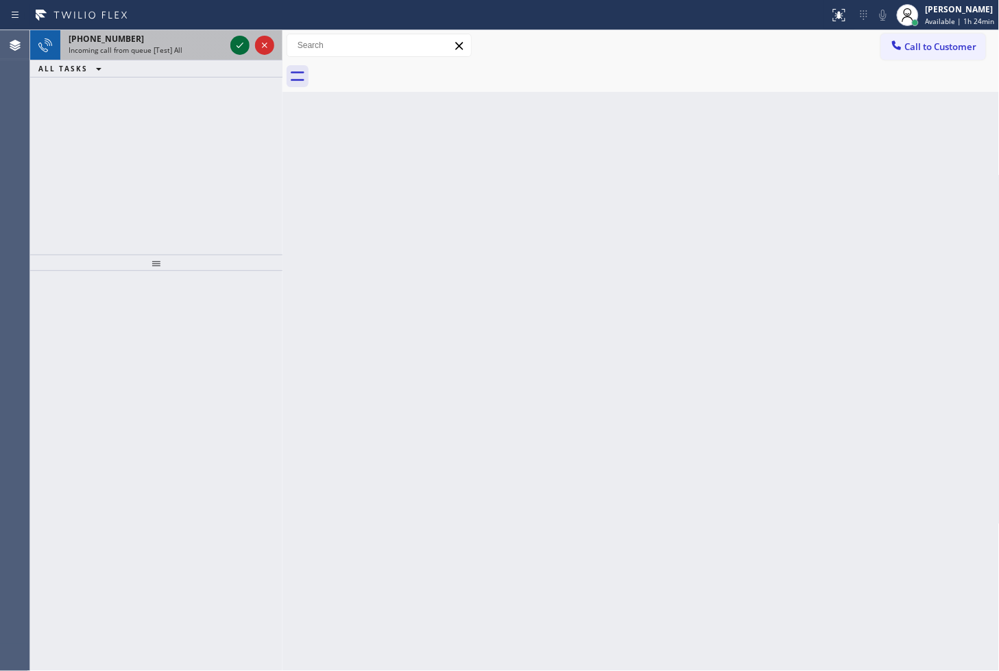
click at [241, 45] on icon at bounding box center [240, 45] width 16 height 16
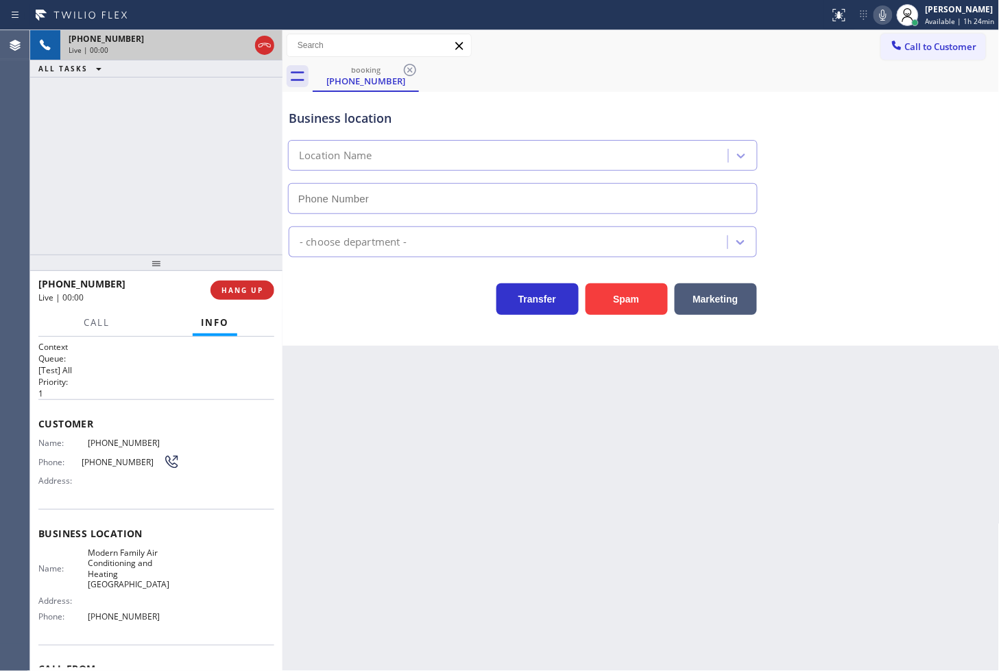
type input "[PHONE_NUMBER]"
click at [321, 298] on div "Transfer Spam Marketing" at bounding box center [523, 295] width 474 height 38
click at [228, 239] on div "[PHONE_NUMBER] Live | 00:01 ALL TASKS ALL TASKS ACTIVE TASKS TASKS IN WRAP UP" at bounding box center [156, 142] width 252 height 224
click at [115, 195] on div "[PHONE_NUMBER] Live | 00:07 ALL TASKS ALL TASKS ACTIVE TASKS TASKS IN WRAP UP" at bounding box center [156, 142] width 252 height 224
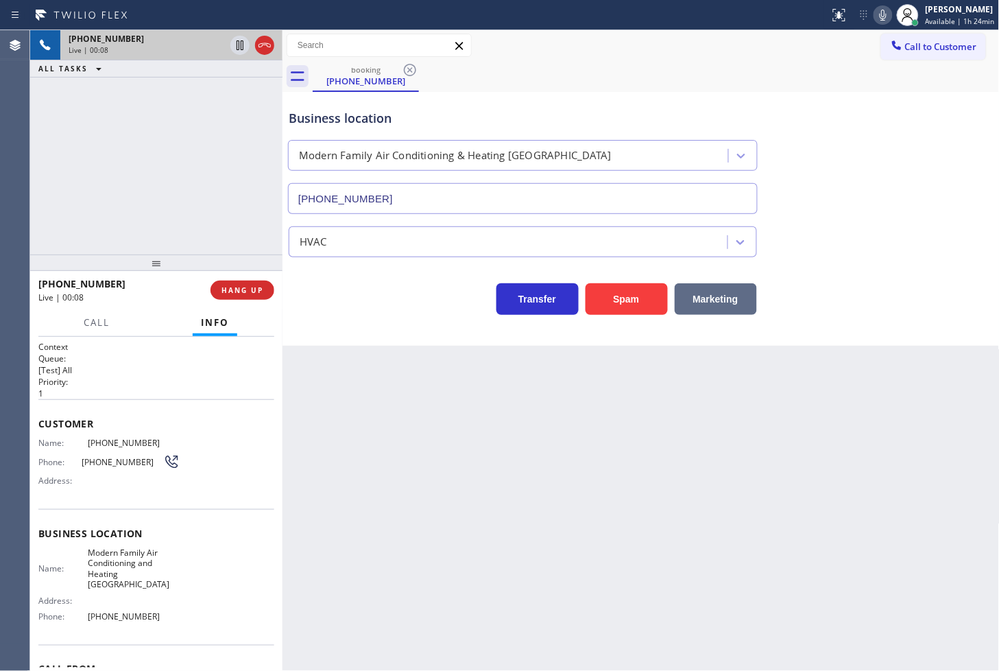
click at [726, 313] on button "Marketing" at bounding box center [716, 299] width 82 height 32
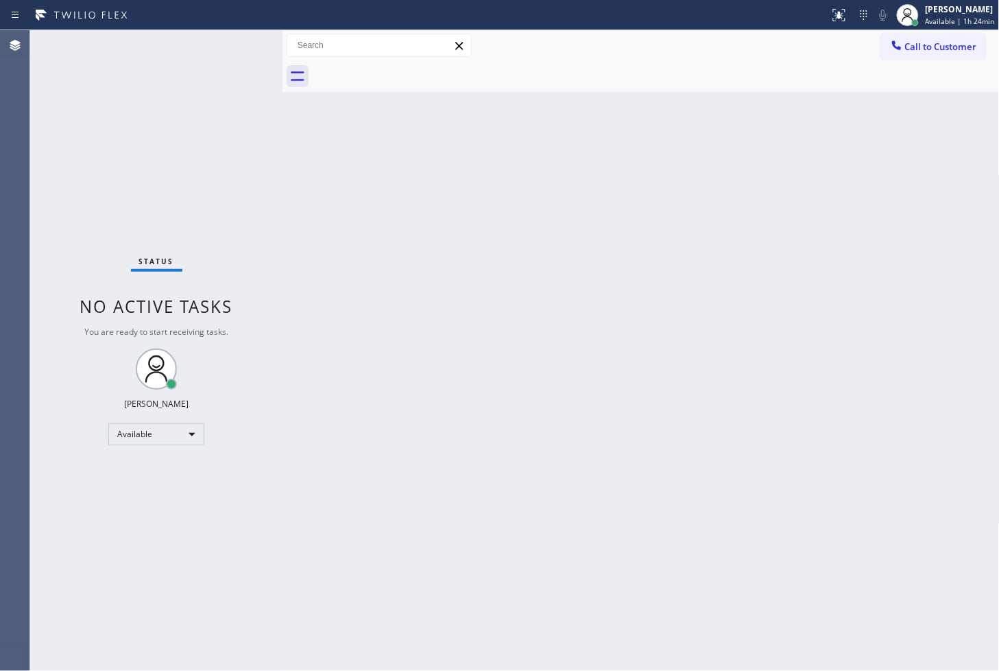
click at [231, 43] on div "Status No active tasks You are ready to start receiving tasks. [PERSON_NAME]" at bounding box center [156, 350] width 252 height 641
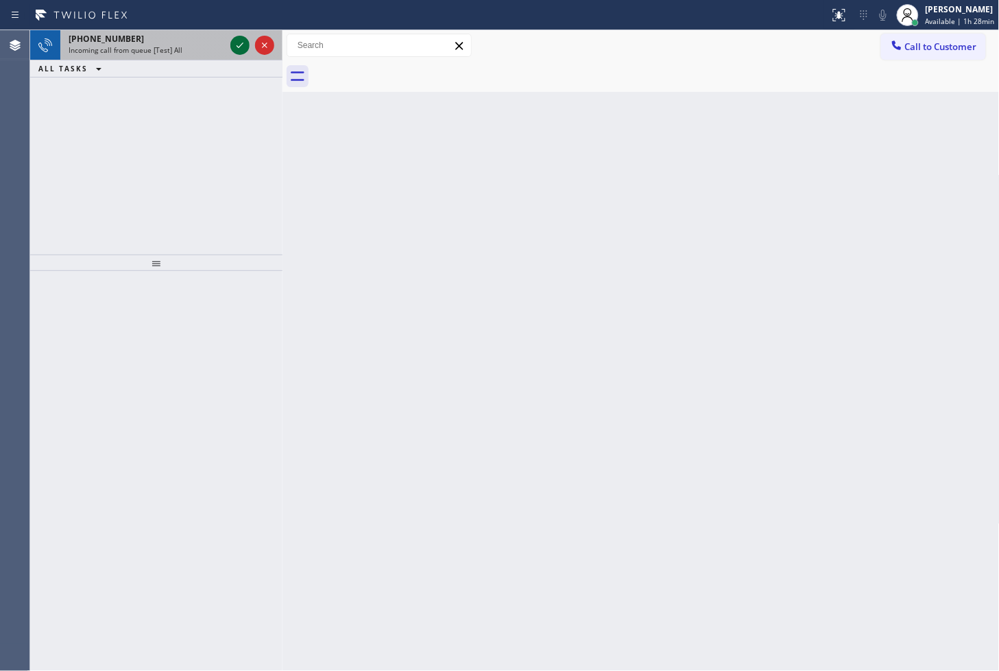
click at [239, 41] on icon at bounding box center [240, 45] width 16 height 16
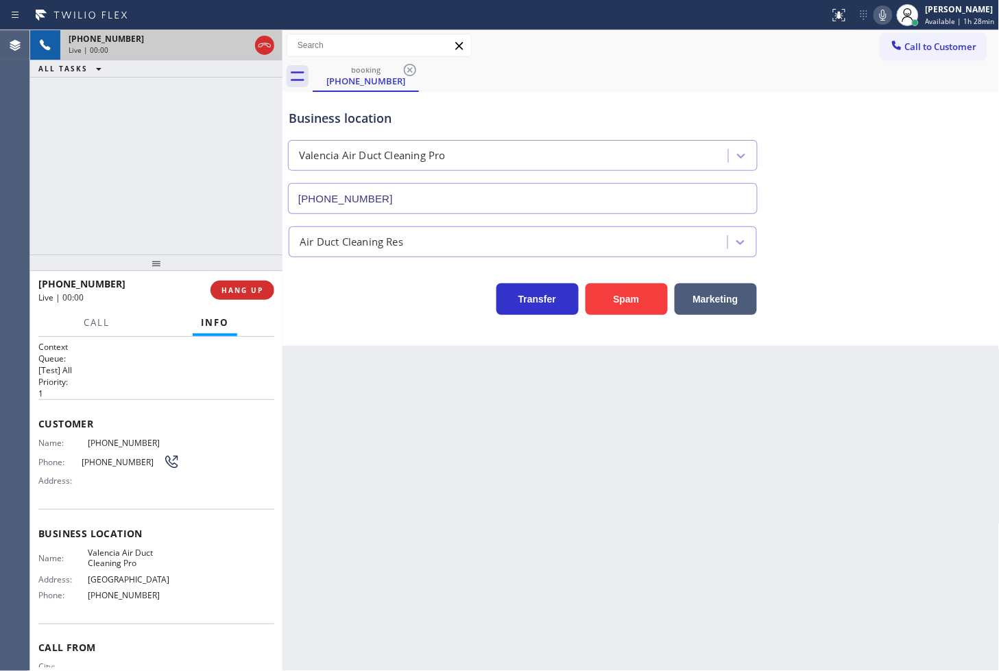
type input "[PHONE_NUMBER]"
click at [627, 300] on button "Spam" at bounding box center [627, 299] width 82 height 32
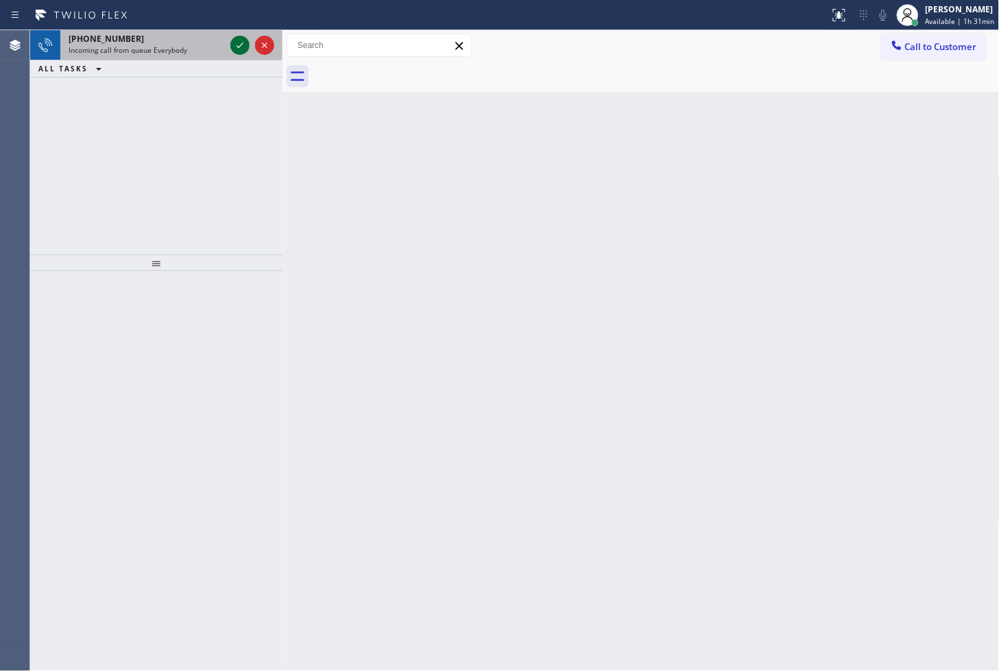
click at [230, 48] on div at bounding box center [239, 45] width 19 height 16
click at [233, 49] on icon at bounding box center [240, 45] width 16 height 16
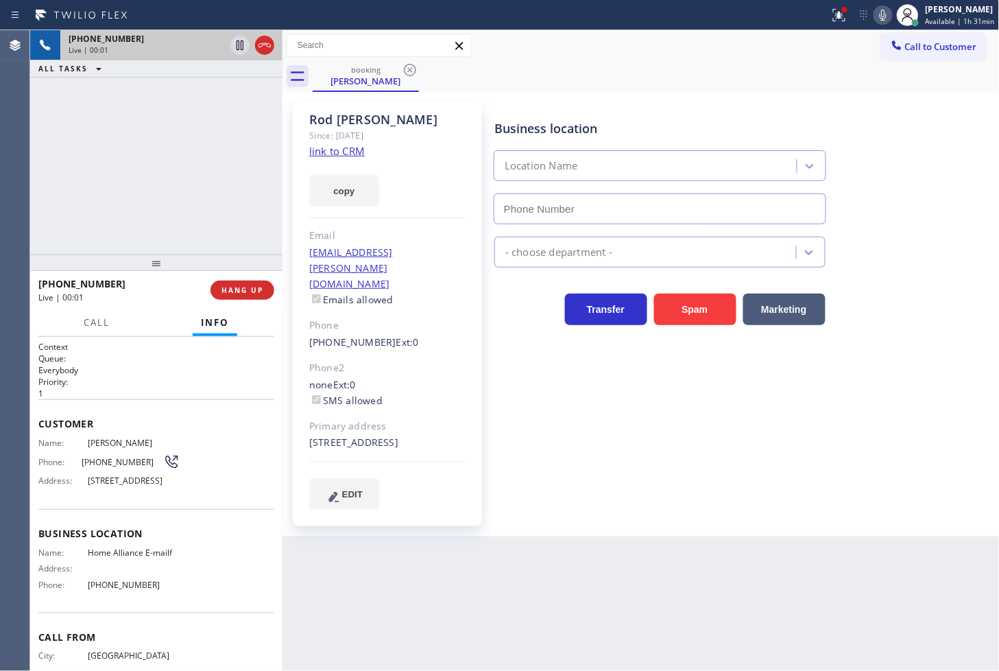
type input "[PHONE_NUMBER]"
click at [318, 147] on link "link to CRM" at bounding box center [337, 151] width 56 height 14
click at [322, 147] on link "link to CRM" at bounding box center [337, 151] width 56 height 14
click at [239, 46] on icon at bounding box center [240, 45] width 7 height 10
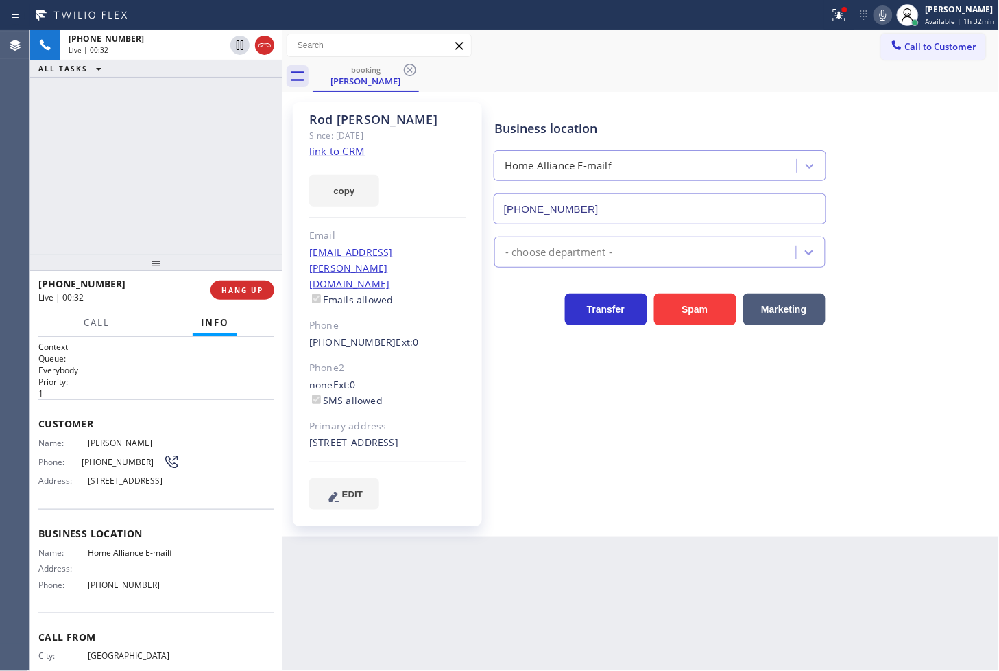
click at [875, 21] on icon at bounding box center [883, 15] width 16 height 16
click at [353, 189] on button "copy" at bounding box center [344, 191] width 70 height 32
click at [62, 195] on div "[PHONE_NUMBER] Live | 01:28 ALL TASKS ALL TASKS ACTIVE TASKS TASKS IN WRAP UP" at bounding box center [156, 142] width 252 height 224
click at [99, 232] on div "[PHONE_NUMBER] Live | 01:52 ALL TASKS ALL TASKS ACTIVE TASKS TASKS IN WRAP UP" at bounding box center [156, 142] width 252 height 224
click at [102, 324] on span "Call" at bounding box center [97, 322] width 26 height 12
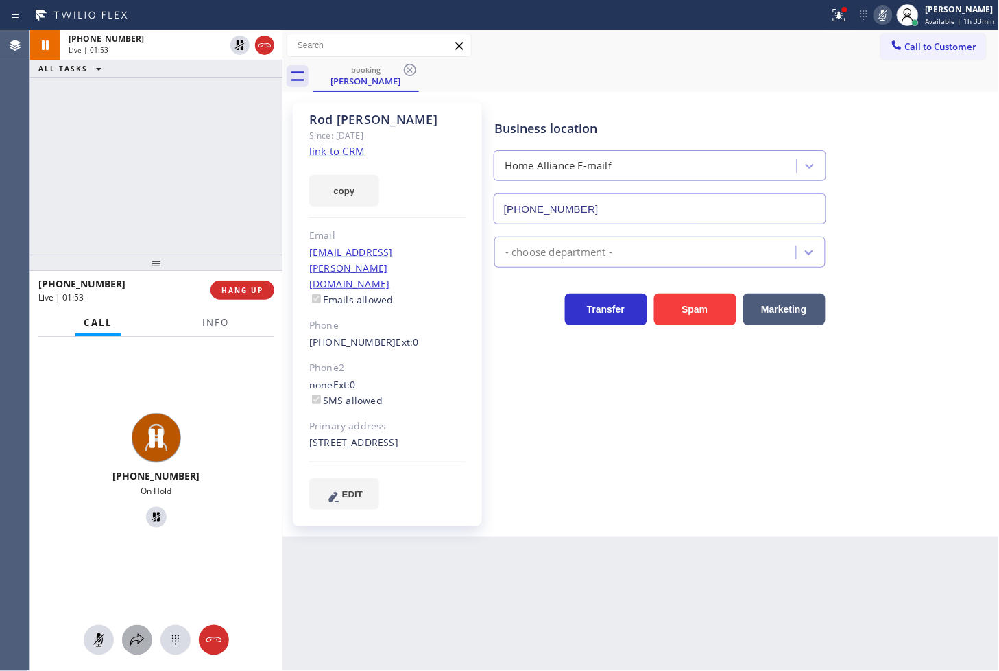
click at [141, 642] on icon at bounding box center [137, 640] width 16 height 16
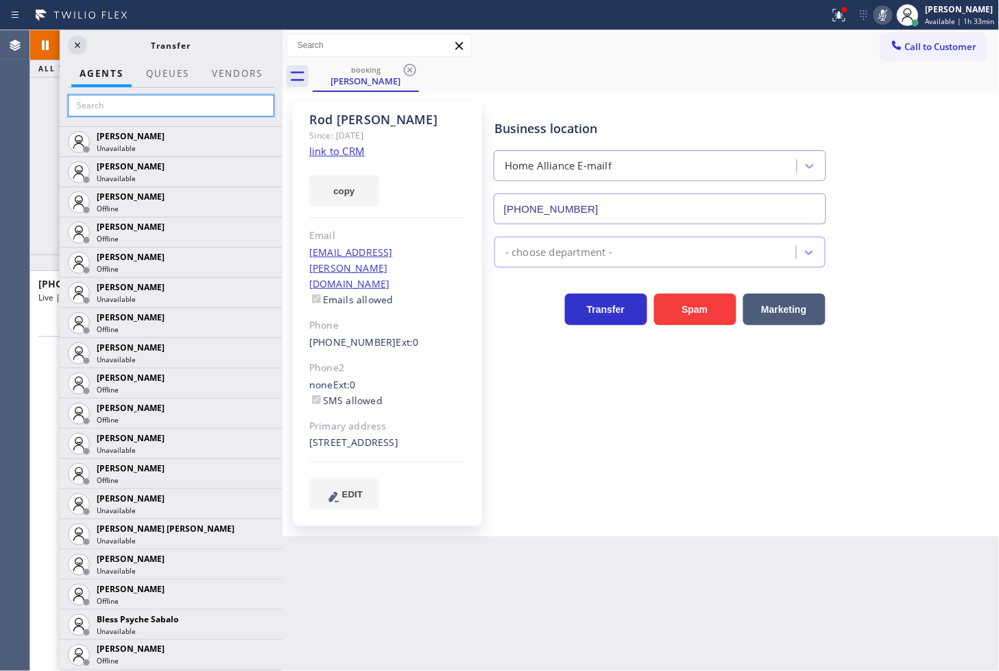
click at [114, 107] on input "text" at bounding box center [171, 106] width 206 height 22
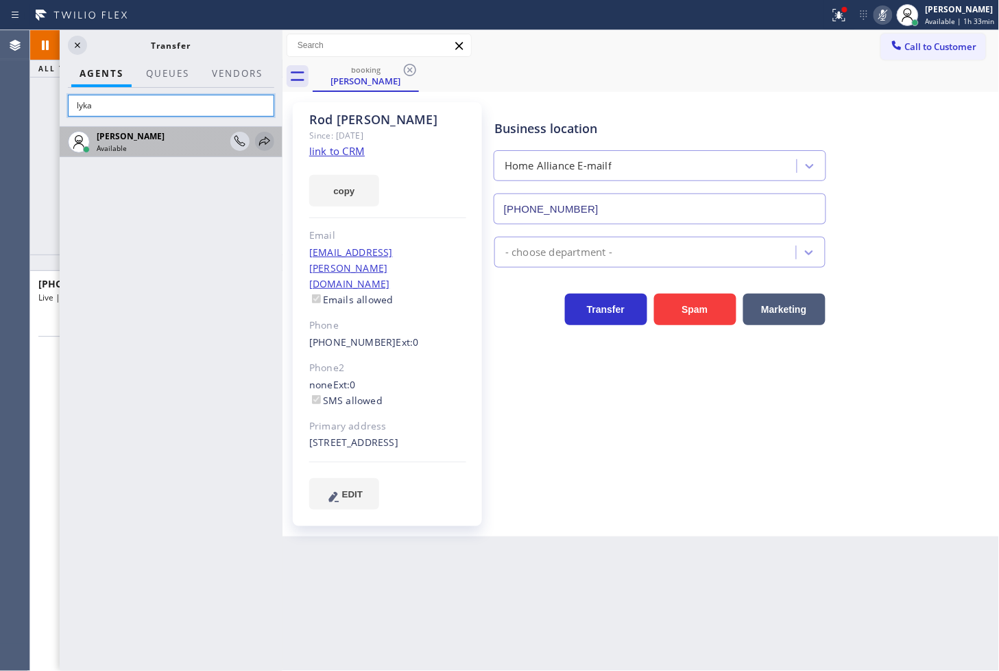
type input "lyka"
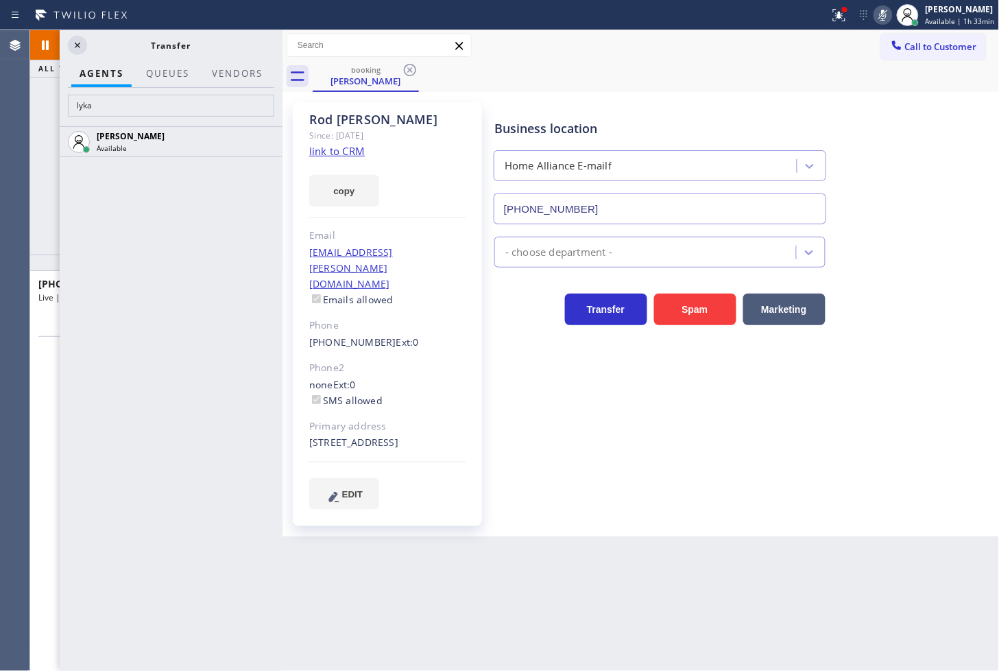
click at [0, 0] on icon at bounding box center [0, 0] width 0 height 0
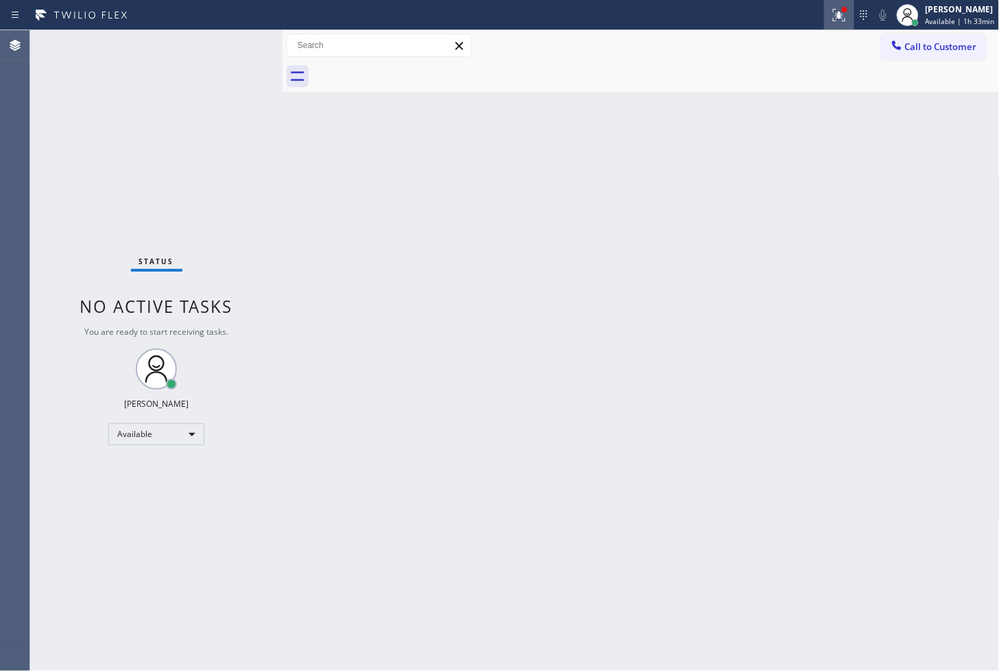
click at [833, 21] on icon at bounding box center [839, 15] width 12 height 12
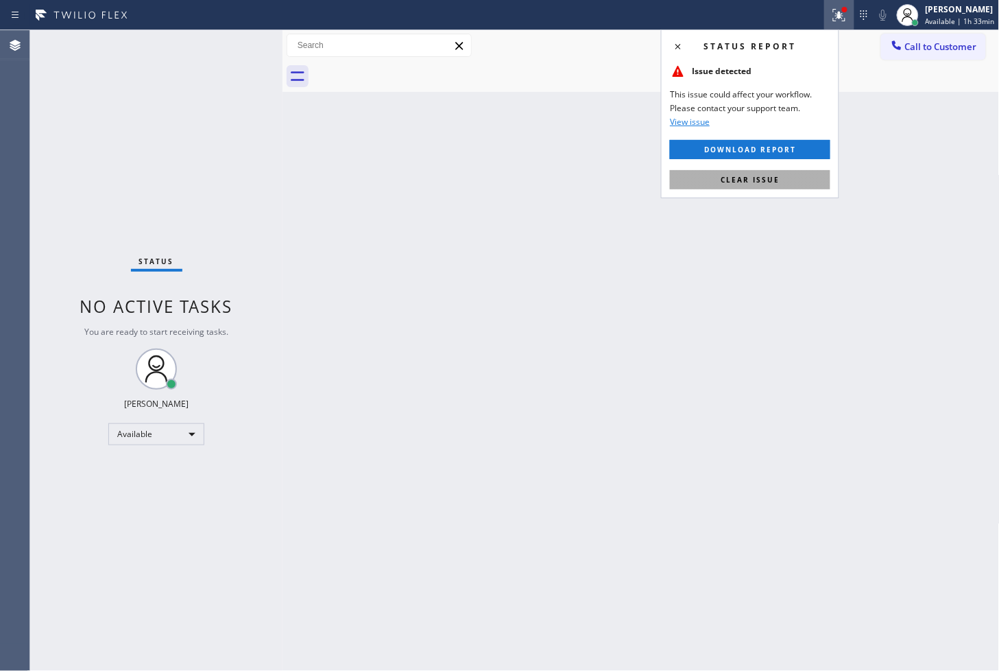
click at [750, 185] on button "Clear issue" at bounding box center [750, 179] width 161 height 19
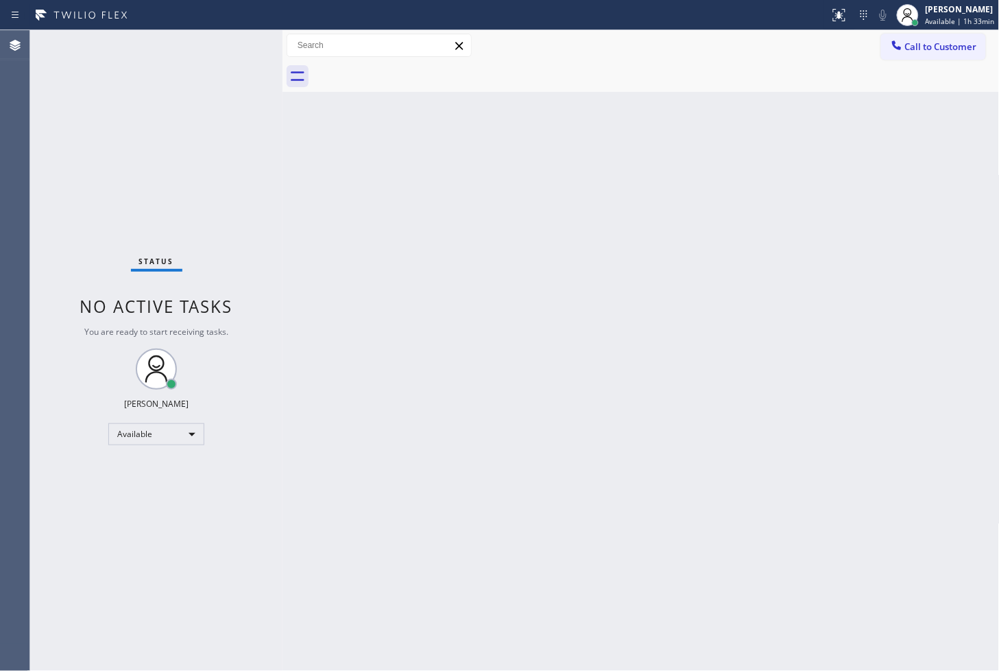
click at [255, 52] on div "Status No active tasks You are ready to start receiving tasks. [PERSON_NAME]" at bounding box center [156, 350] width 252 height 641
click at [191, 169] on div "Status No active tasks You are ready to start receiving tasks. [PERSON_NAME]" at bounding box center [156, 350] width 252 height 641
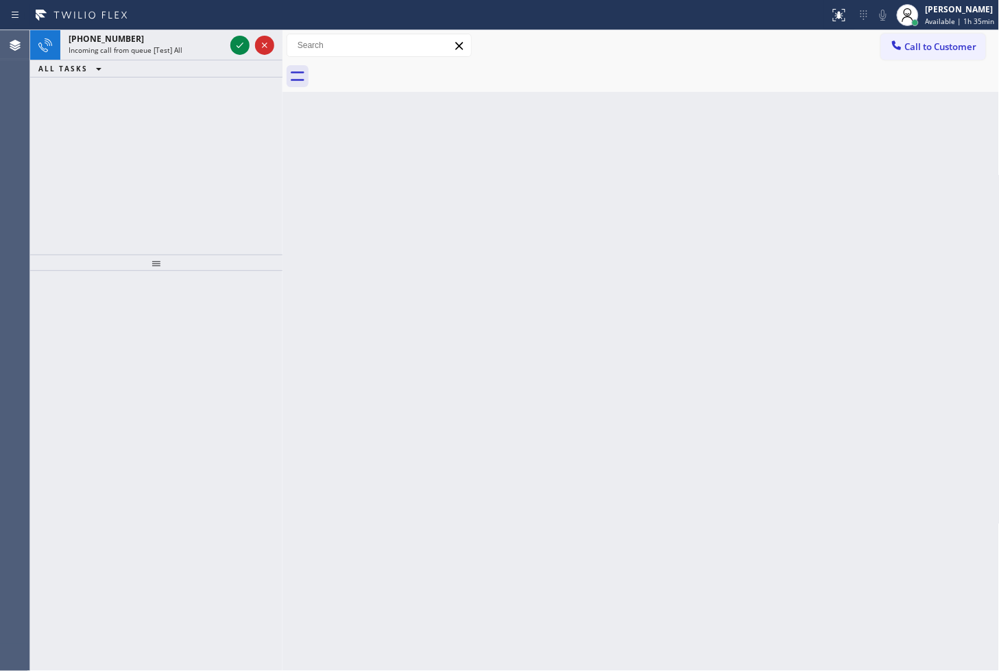
click at [187, 158] on div "[PHONE_NUMBER] Incoming call from queue [Test] All ALL TASKS ALL TASKS ACTIVE T…" at bounding box center [156, 142] width 252 height 224
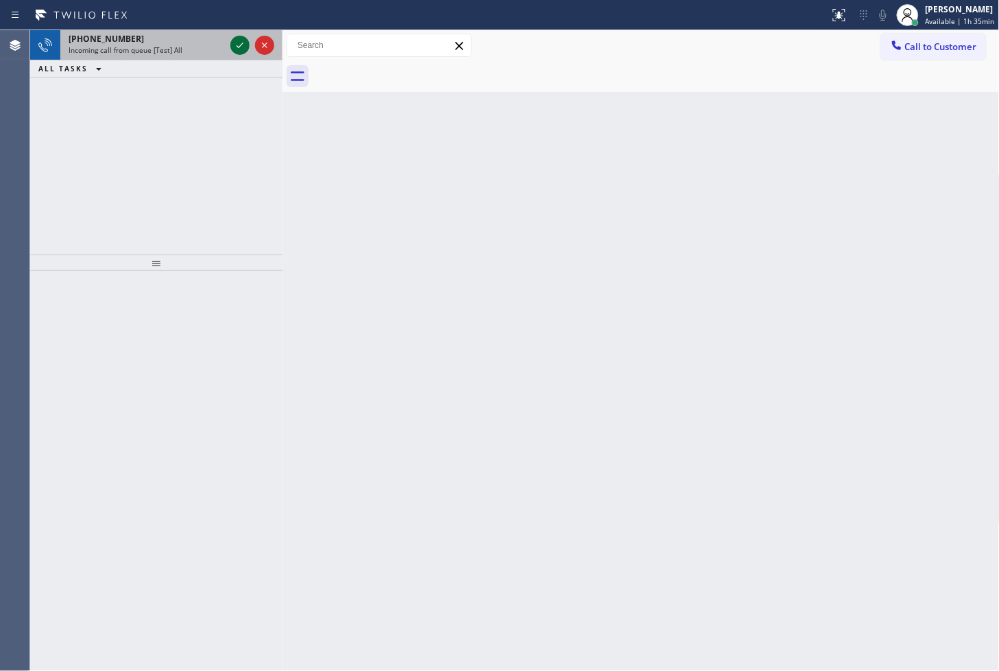
click at [241, 47] on icon at bounding box center [240, 45] width 16 height 16
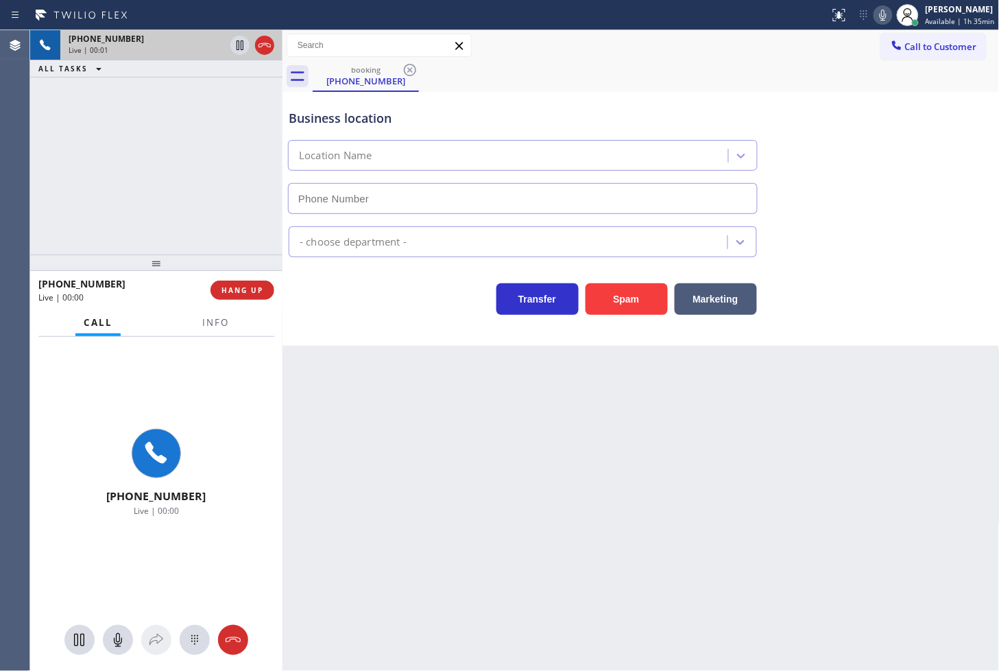
type input "[PHONE_NUMBER]"
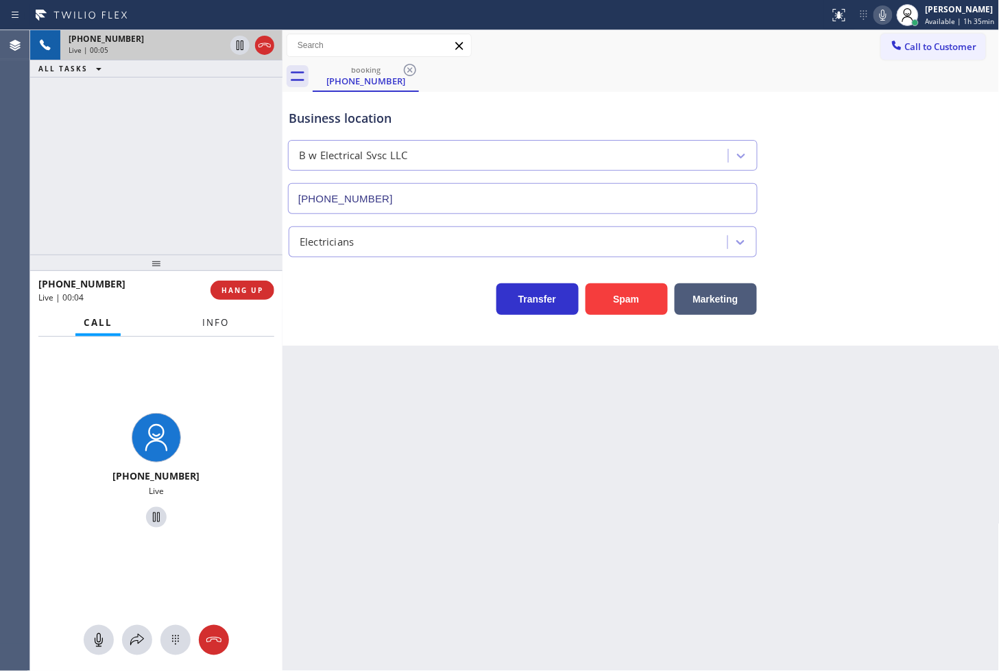
click at [215, 318] on span "Info" at bounding box center [215, 322] width 27 height 12
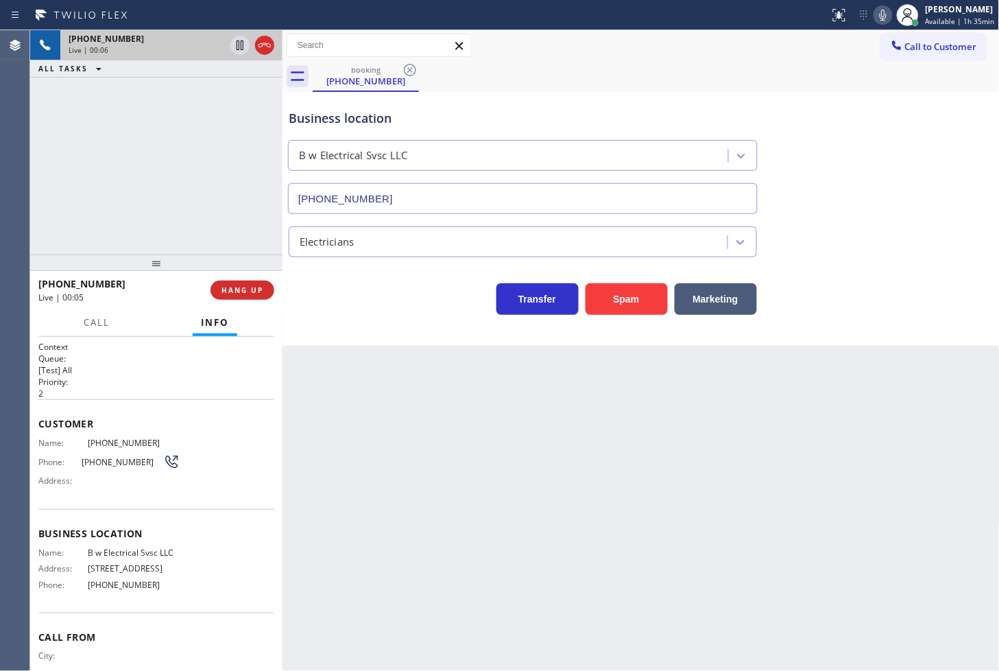
click at [353, 309] on div "Transfer Spam Marketing" at bounding box center [523, 295] width 474 height 38
click at [394, 455] on div "Back to Dashboard Change Sender ID Customers Technicians Select a contact Outbo…" at bounding box center [642, 350] width 718 height 641
click at [374, 330] on div "Business location B w Electrical Svsc LLC [PHONE_NUMBER] Electricians Transfer …" at bounding box center [642, 219] width 718 height 254
click at [722, 307] on button "Marketing" at bounding box center [716, 299] width 82 height 32
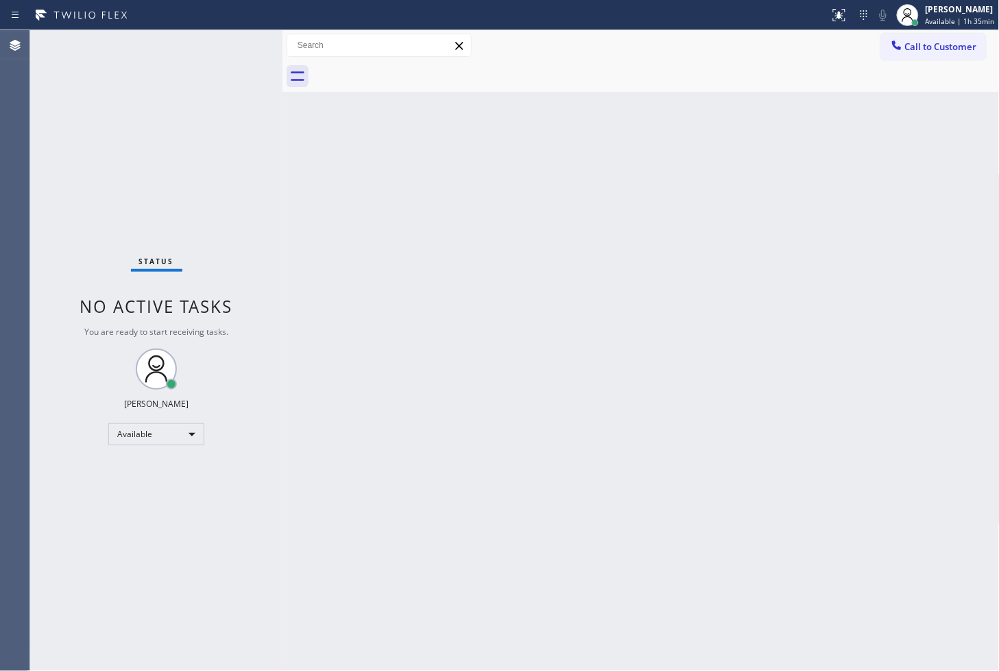
click at [448, 303] on div "Back to Dashboard Change Sender ID Customers Technicians Select a contact Outbo…" at bounding box center [642, 350] width 718 height 641
click at [127, 177] on div "Status No active tasks You are ready to start receiving tasks. [PERSON_NAME]" at bounding box center [156, 350] width 252 height 641
click at [244, 51] on div "Status No active tasks You are ready to start receiving tasks. [PERSON_NAME]" at bounding box center [156, 350] width 252 height 641
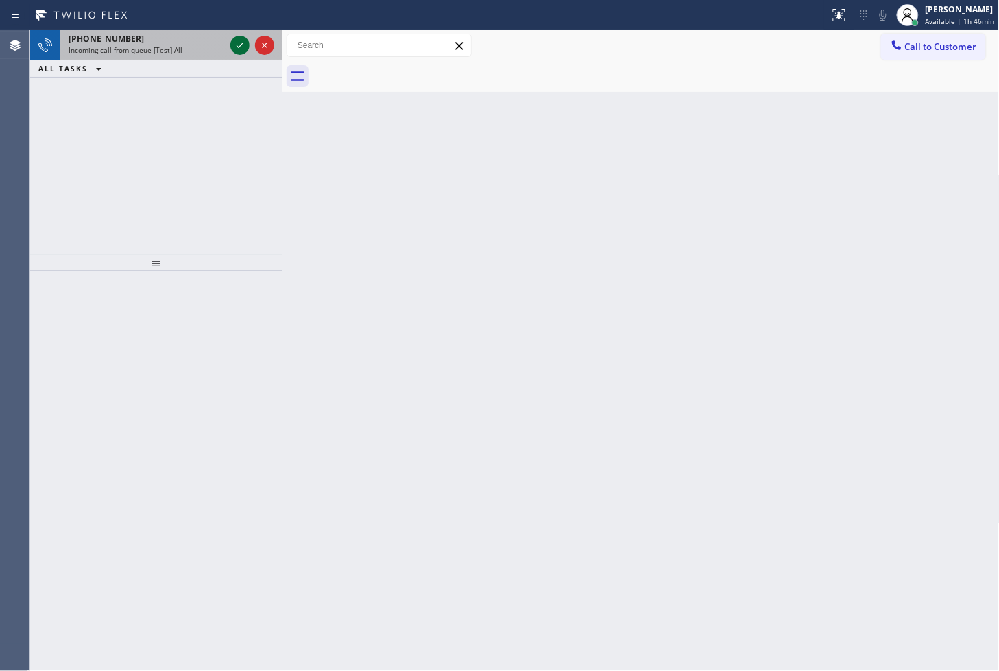
click at [244, 51] on icon at bounding box center [240, 45] width 16 height 16
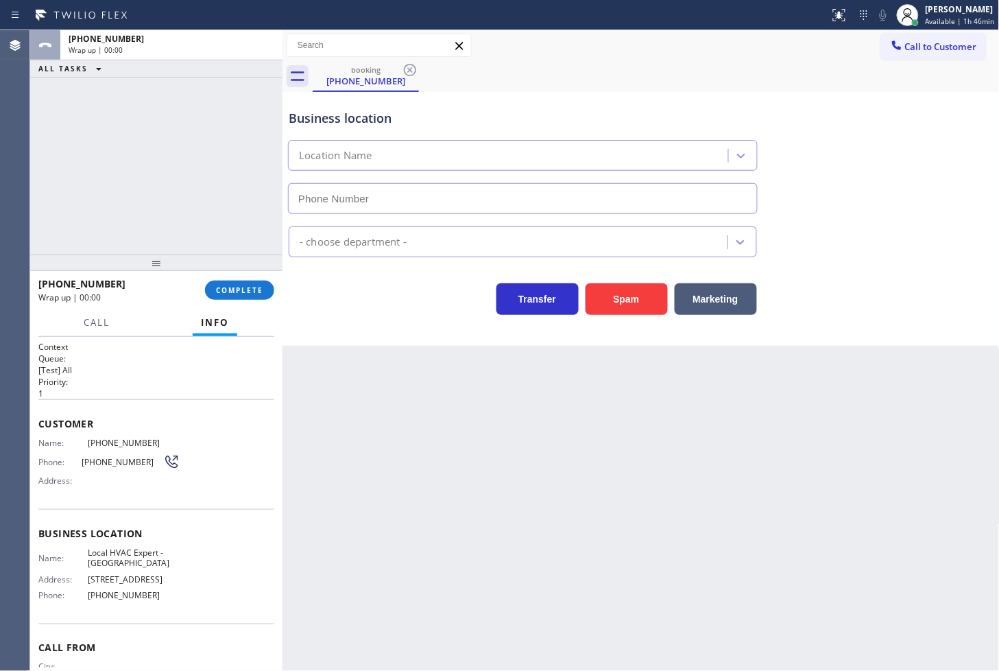
type input "[PHONE_NUMBER]"
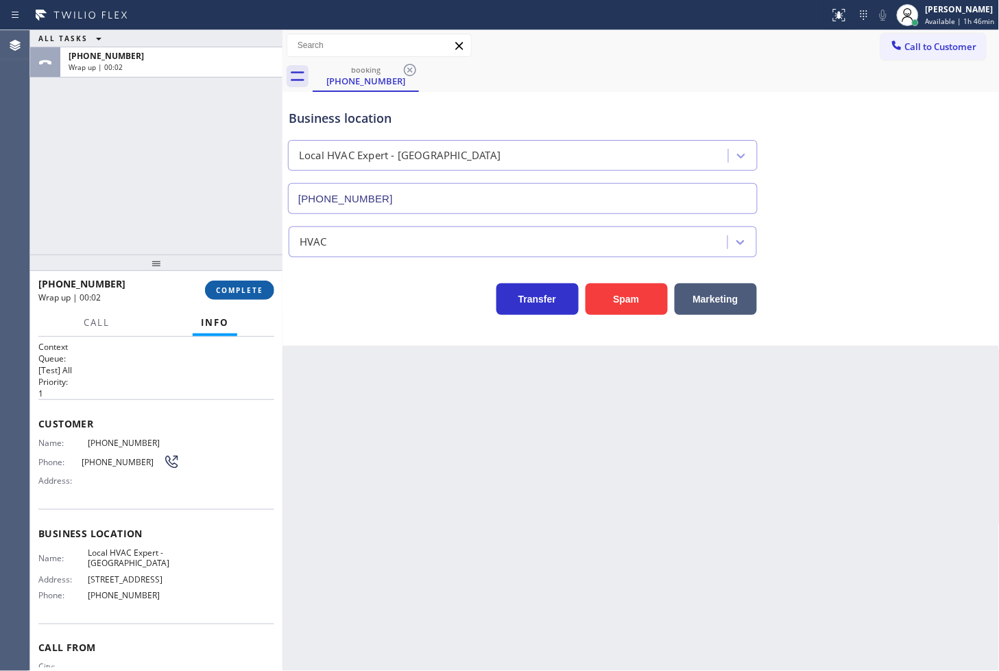
click at [226, 295] on span "COMPLETE" at bounding box center [239, 290] width 47 height 10
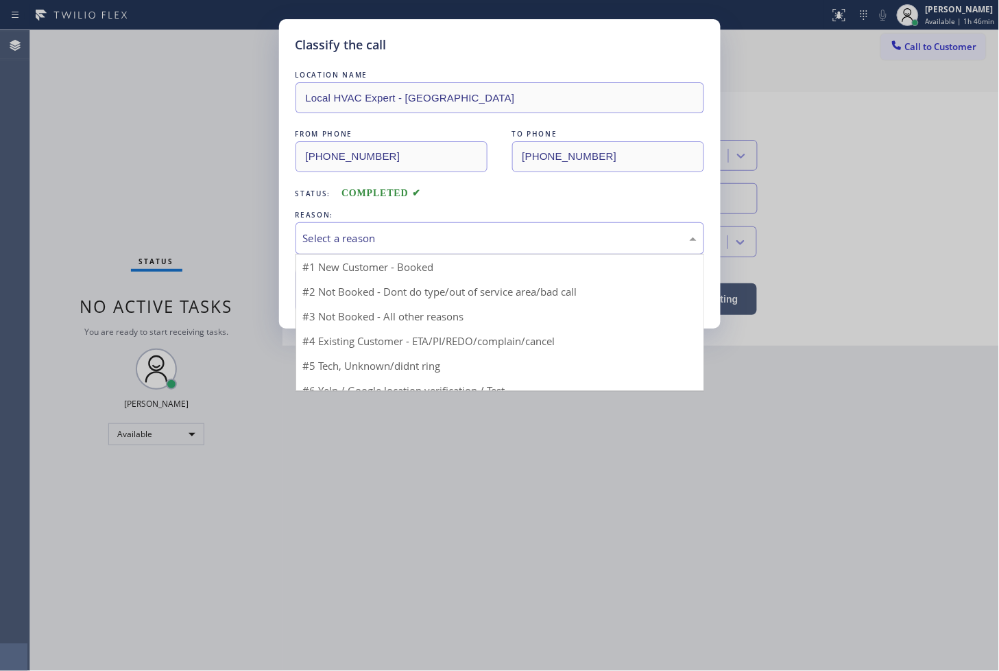
click at [324, 242] on div "Select a reason" at bounding box center [500, 238] width 394 height 16
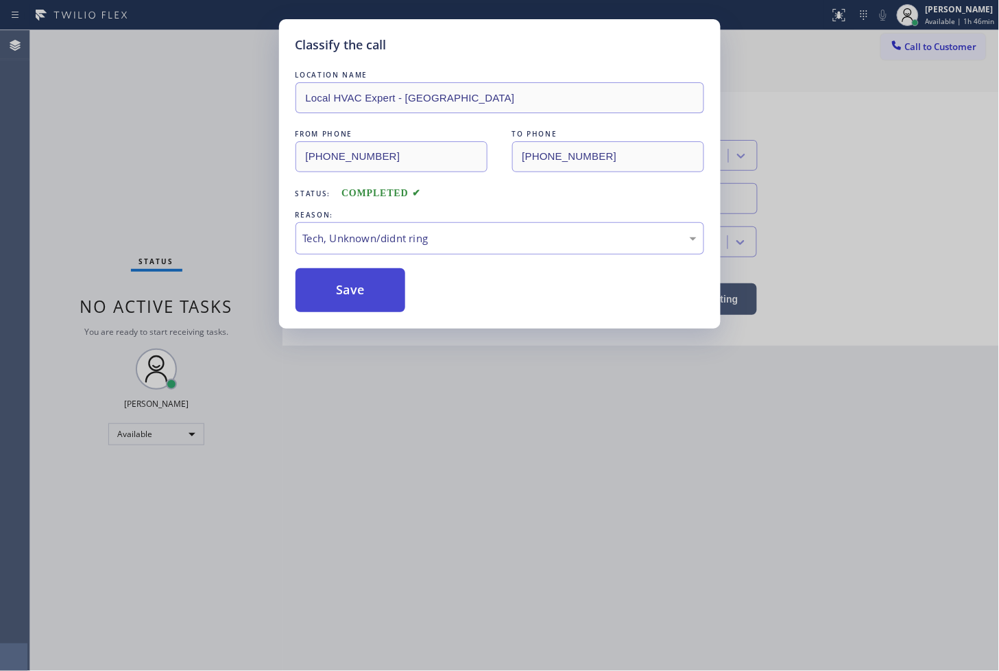
click at [355, 293] on button "Save" at bounding box center [351, 290] width 110 height 44
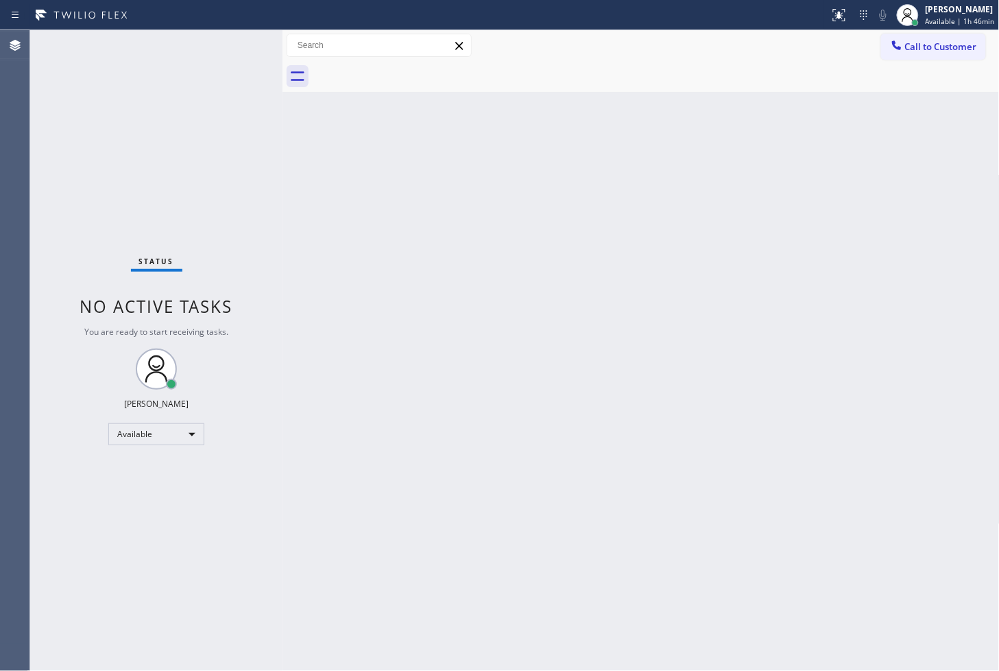
click at [209, 70] on div "Status No active tasks You are ready to start receiving tasks. [PERSON_NAME]" at bounding box center [156, 350] width 252 height 641
click at [241, 28] on div "Status report No issues detected If you experience an issue, please download th…" at bounding box center [499, 15] width 999 height 30
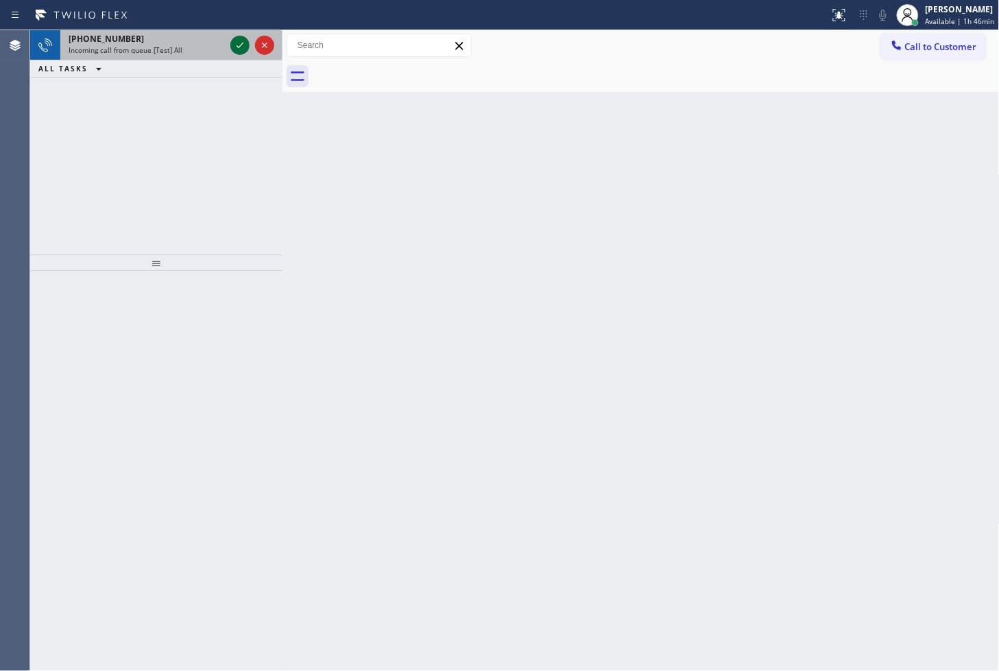
click at [236, 46] on icon at bounding box center [240, 45] width 16 height 16
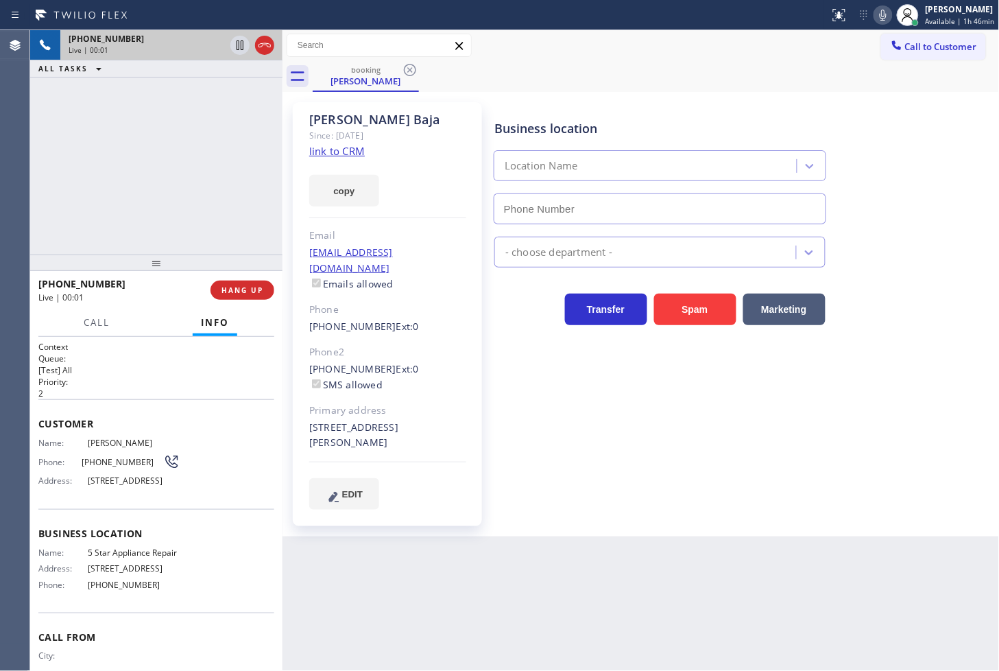
type input "[PHONE_NUMBER]"
click at [329, 152] on link "link to CRM" at bounding box center [337, 151] width 56 height 14
click at [156, 104] on div "[PHONE_NUMBER] Live | 00:06 ALL TASKS ALL TASKS ACTIVE TASKS TASKS IN WRAP UP" at bounding box center [156, 142] width 252 height 224
click at [159, 148] on div "[PHONE_NUMBER] Live | 00:08 ALL TASKS ALL TASKS ACTIVE TASKS TASKS IN WRAP UP" at bounding box center [156, 142] width 252 height 224
click at [571, 437] on div "Business location 5 Star Appliance Repair [PHONE_NUMBER] 5 Star Appliance Trans…" at bounding box center [744, 306] width 505 height 400
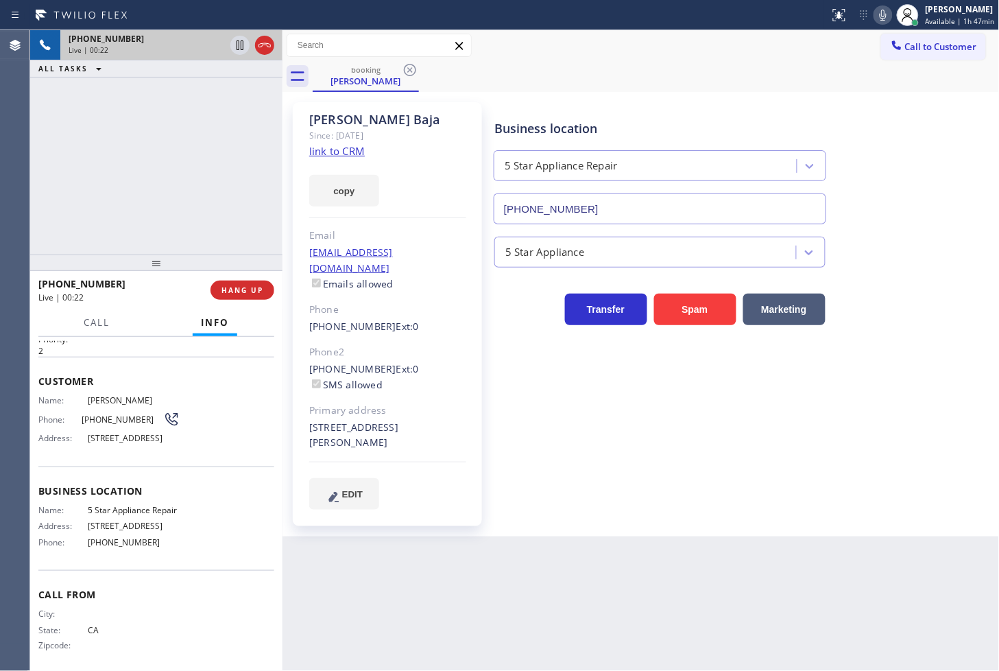
scroll to position [79, 0]
click at [88, 156] on div "[PHONE_NUMBER] Live | 00:25 ALL TASKS ALL TASKS ACTIVE TASKS TASKS IN WRAP UP" at bounding box center [156, 142] width 252 height 224
click at [146, 201] on div "[PHONE_NUMBER] Live | 02:05 ALL TASKS ALL TASKS ACTIVE TASKS TASKS IN WRAP UP" at bounding box center [156, 142] width 252 height 224
click at [156, 179] on div "[PHONE_NUMBER] Live | 02:06 ALL TASKS ALL TASKS ACTIVE TASKS TASKS IN WRAP UP" at bounding box center [156, 142] width 252 height 224
click at [180, 132] on div "[PHONE_NUMBER] Live | 02:07 ALL TASKS ALL TASKS ACTIVE TASKS TASKS IN WRAP UP" at bounding box center [156, 142] width 252 height 224
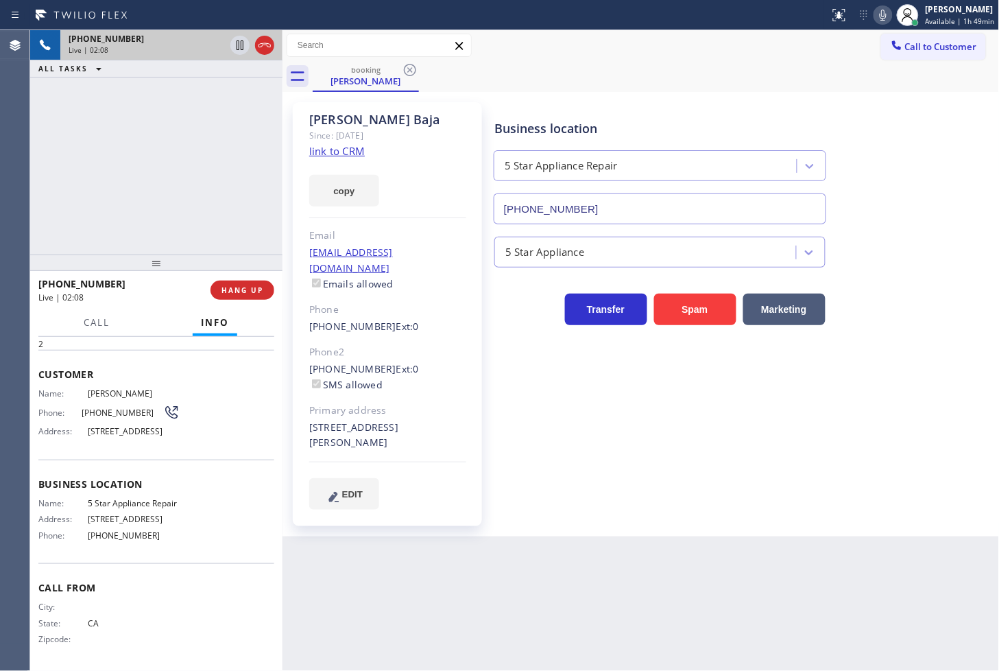
click at [617, 77] on div "booking [PERSON_NAME]" at bounding box center [656, 76] width 687 height 31
click at [147, 179] on div "[PHONE_NUMBER] Live | 02:09 ALL TASKS ALL TASKS ACTIVE TASKS TASKS IN WRAP UP" at bounding box center [156, 142] width 252 height 224
drag, startPoint x: 203, startPoint y: 217, endPoint x: 258, endPoint y: 79, distance: 148.4
click at [209, 213] on div "[PHONE_NUMBER] Live | 02:09 ALL TASKS ALL TASKS ACTIVE TASKS TASKS IN WRAP UP" at bounding box center [156, 142] width 252 height 224
click at [235, 40] on icon at bounding box center [240, 45] width 16 height 16
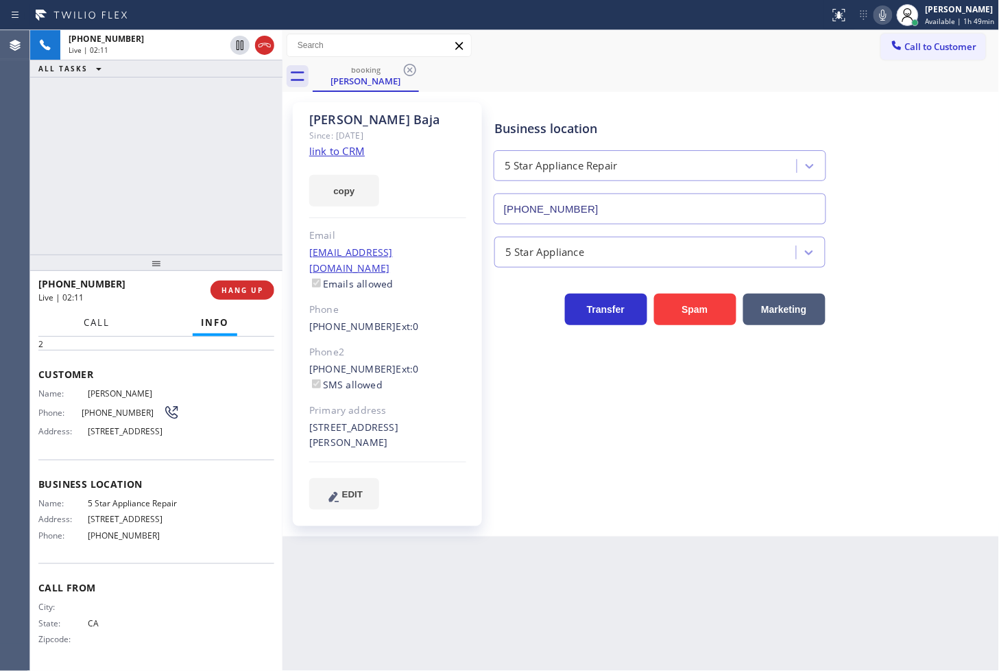
click at [92, 324] on span "Call" at bounding box center [97, 322] width 26 height 12
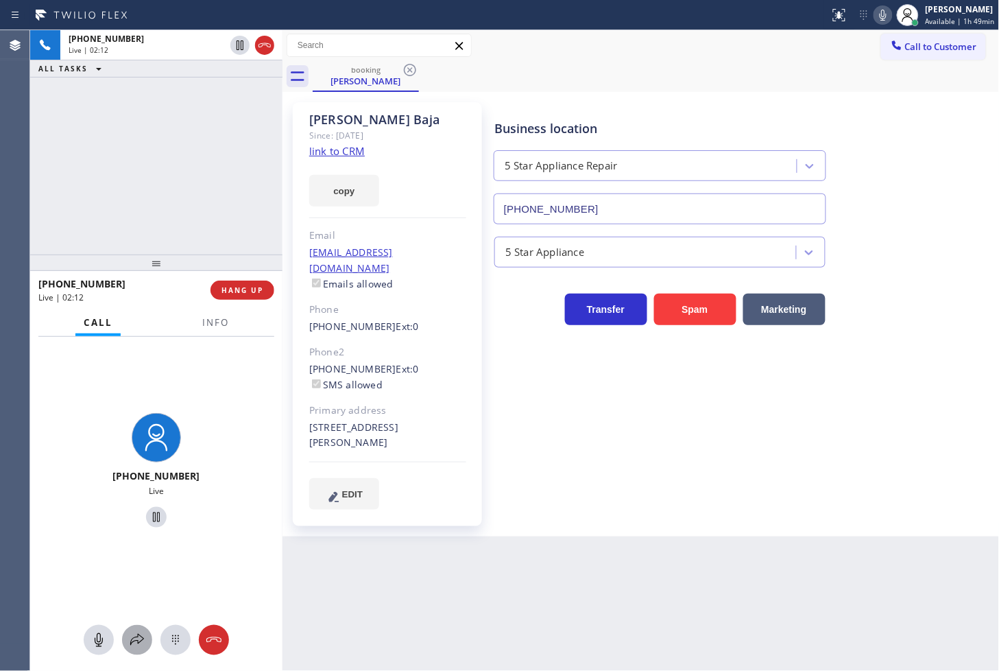
click at [137, 643] on icon at bounding box center [137, 640] width 16 height 16
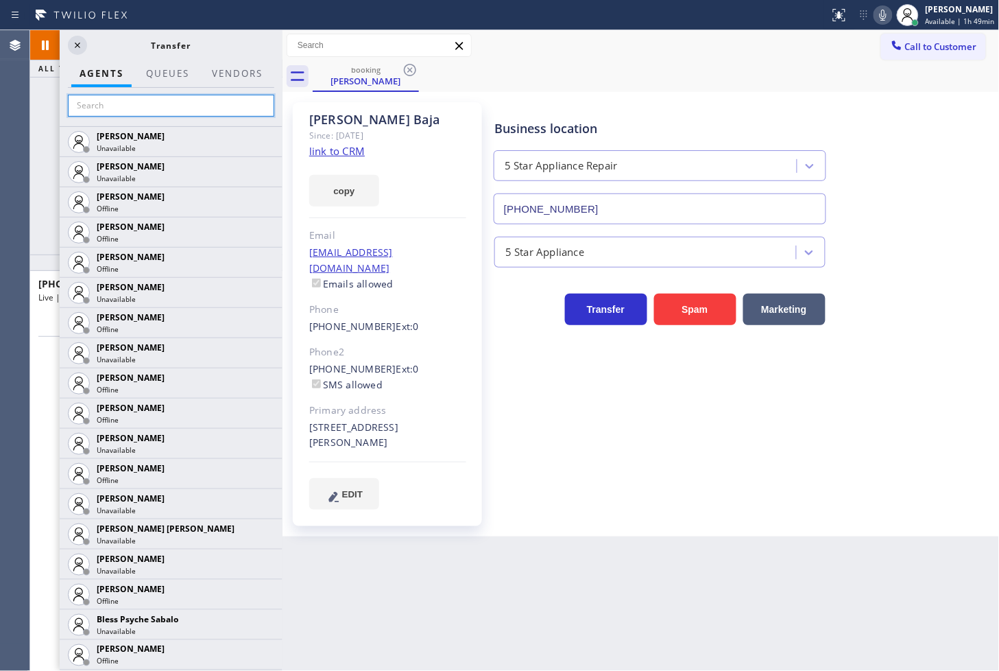
click at [147, 115] on input "text" at bounding box center [171, 106] width 206 height 22
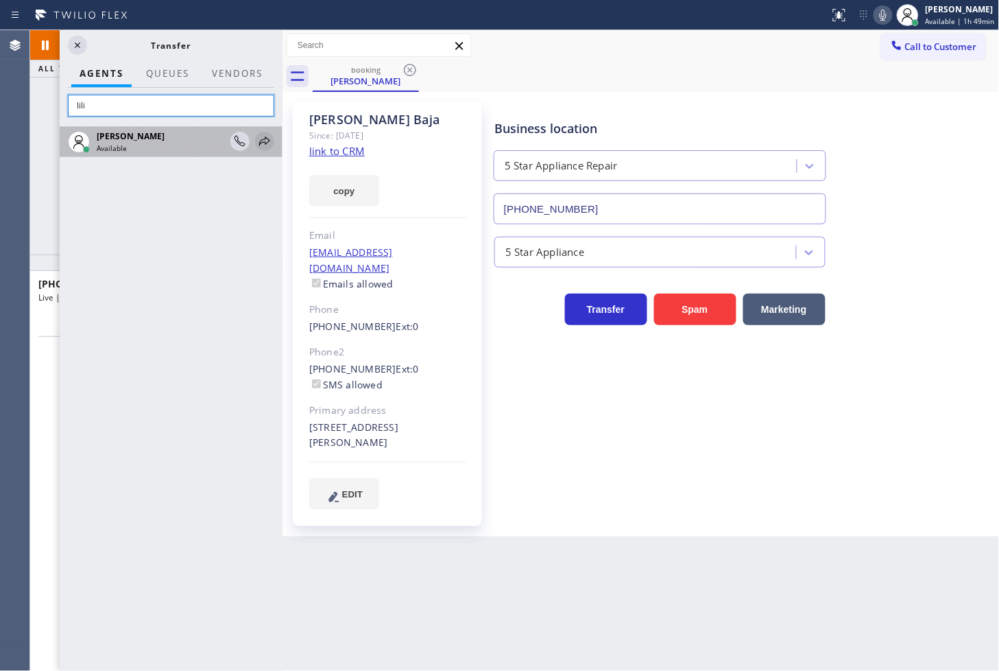
type input "lili"
click at [261, 141] on icon at bounding box center [264, 141] width 11 height 9
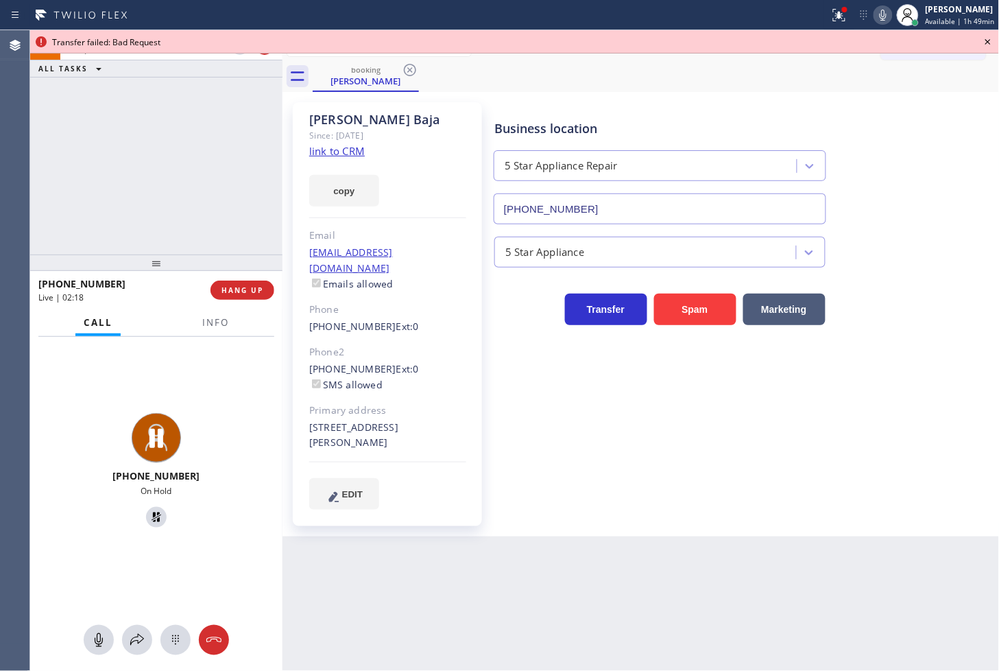
click at [875, 15] on icon at bounding box center [883, 15] width 16 height 16
click at [133, 662] on div "[PHONE_NUMBER] On Hold" at bounding box center [156, 504] width 252 height 335
click at [134, 648] on icon at bounding box center [137, 640] width 16 height 16
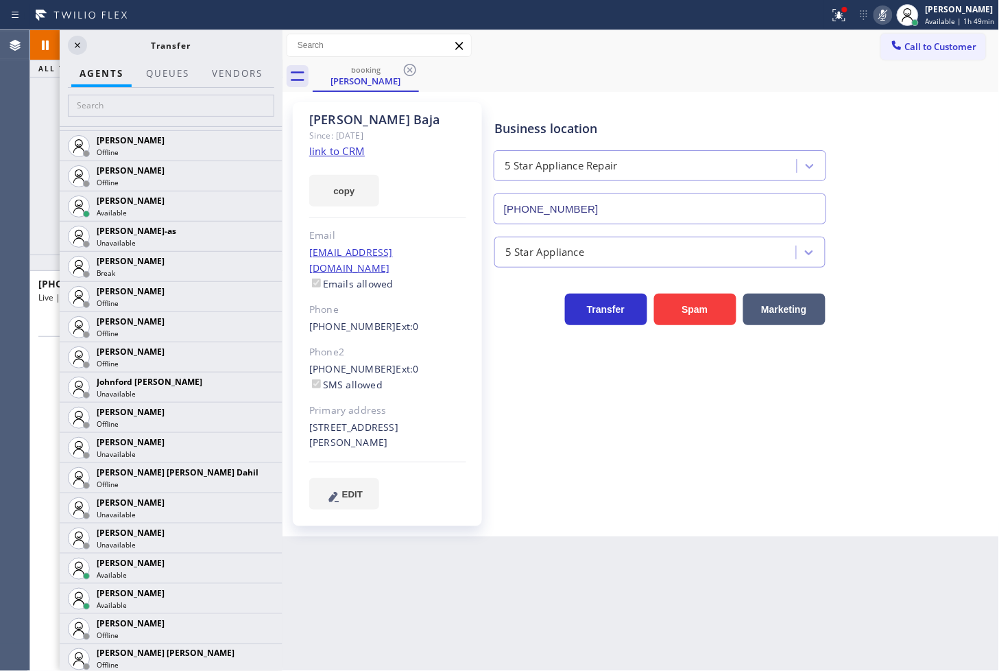
scroll to position [1372, 0]
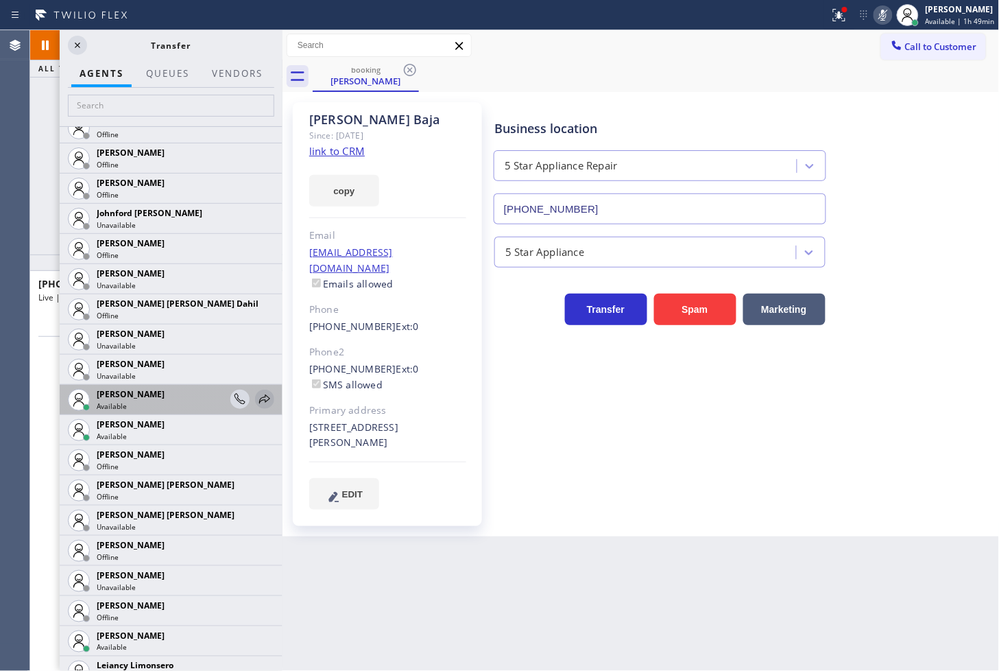
drag, startPoint x: 248, startPoint y: 399, endPoint x: 206, endPoint y: 492, distance: 102.0
click at [0, 0] on icon at bounding box center [0, 0] width 0 height 0
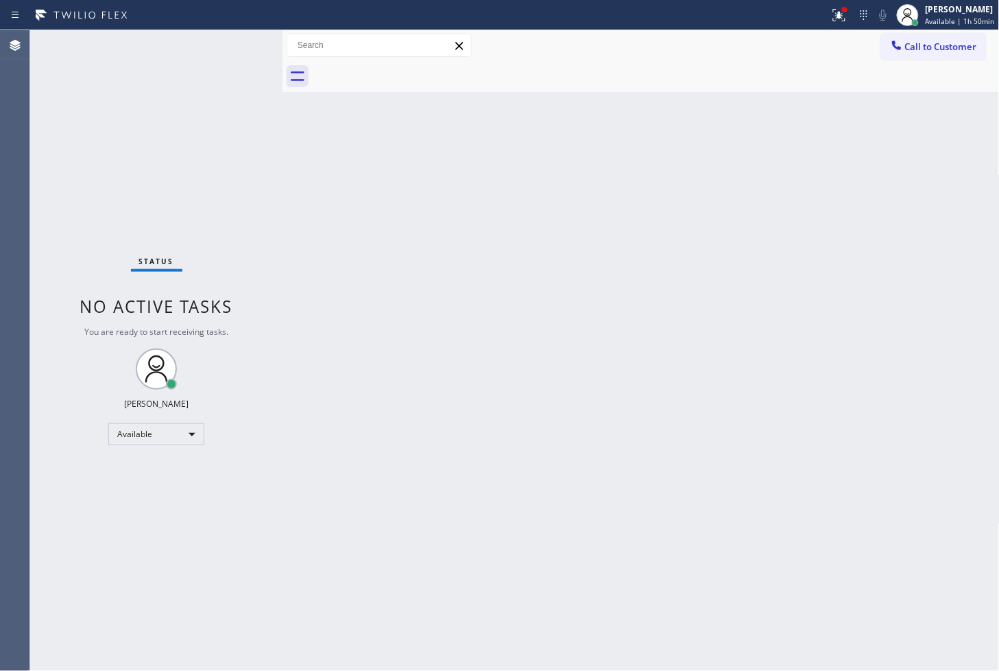
click at [127, 536] on div "Status No active tasks You are ready to start receiving tasks. [PERSON_NAME]" at bounding box center [156, 350] width 252 height 641
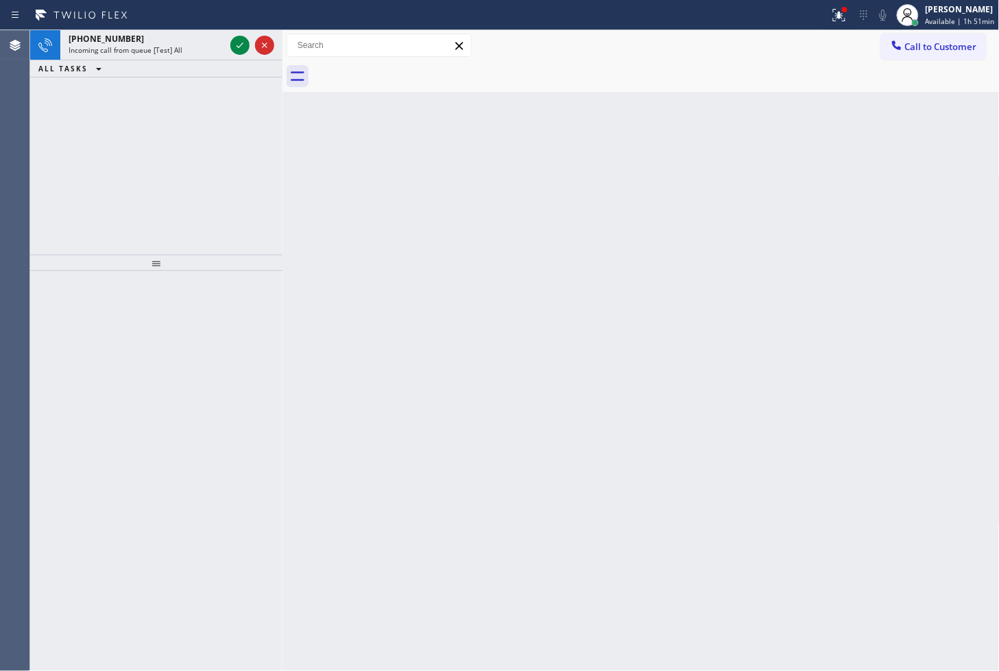
click at [60, 119] on div "[PHONE_NUMBER] Incoming call from queue [Test] All ALL TASKS ALL TASKS ACTIVE T…" at bounding box center [156, 142] width 252 height 224
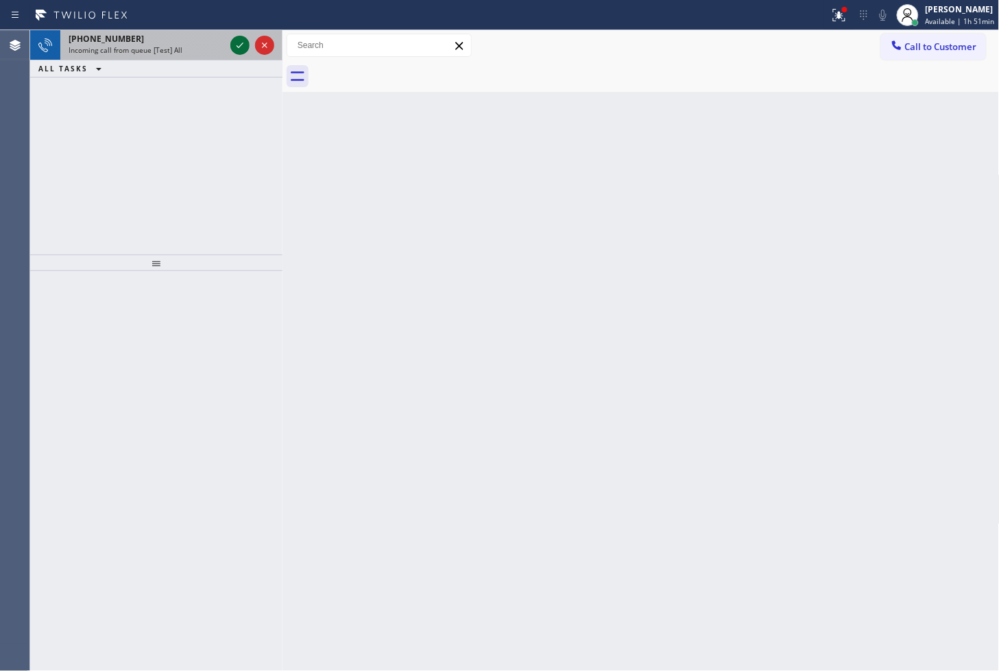
click at [235, 39] on icon at bounding box center [240, 45] width 16 height 16
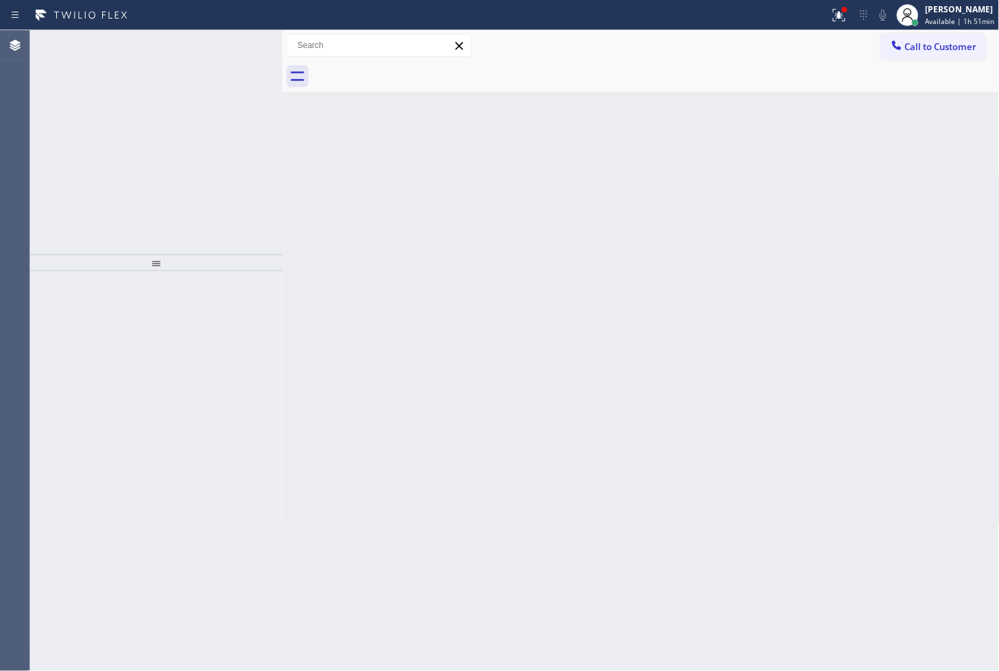
click at [235, 39] on icon at bounding box center [240, 45] width 16 height 16
click at [237, 74] on div "Status No active tasks You are ready to start receiving tasks. [PERSON_NAME]" at bounding box center [156, 350] width 252 height 641
click at [235, 55] on div "Status No active tasks You are ready to start receiving tasks. [PERSON_NAME]" at bounding box center [156, 350] width 252 height 641
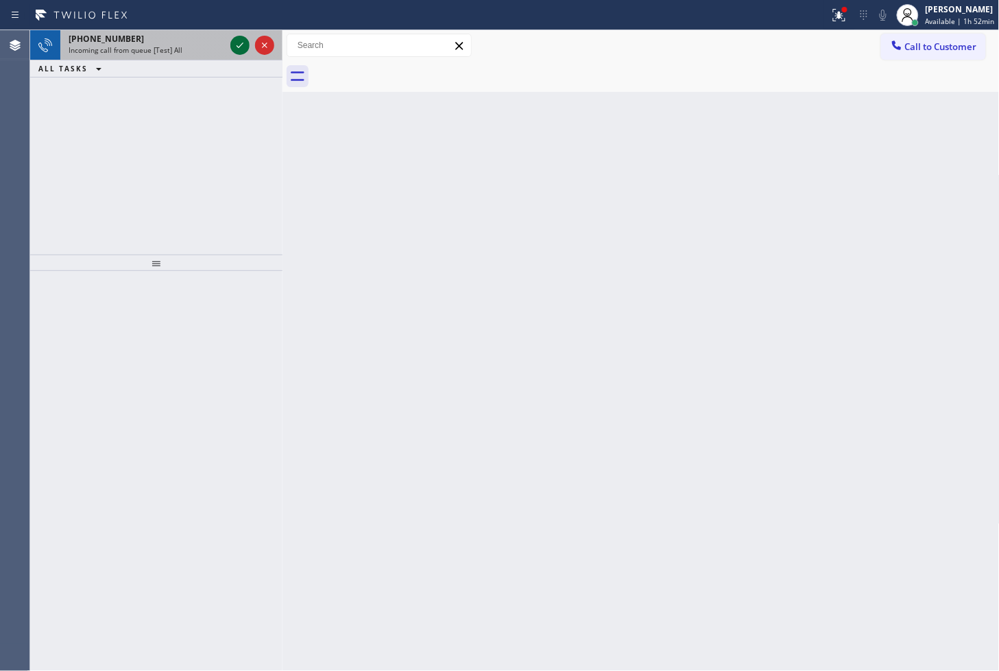
click at [236, 48] on icon at bounding box center [240, 45] width 16 height 16
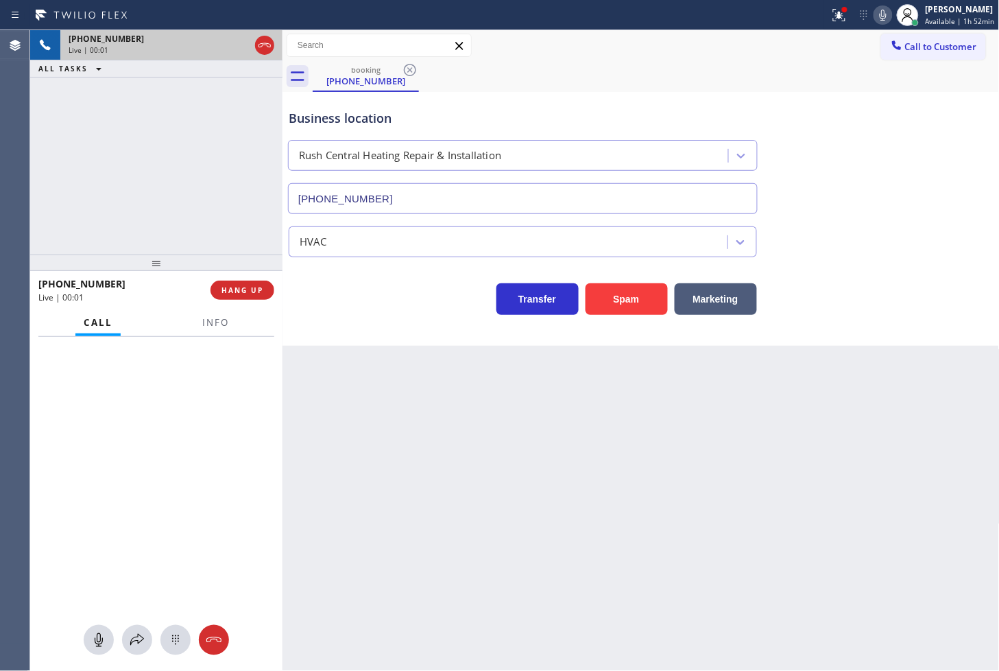
type input "[PHONE_NUMBER]"
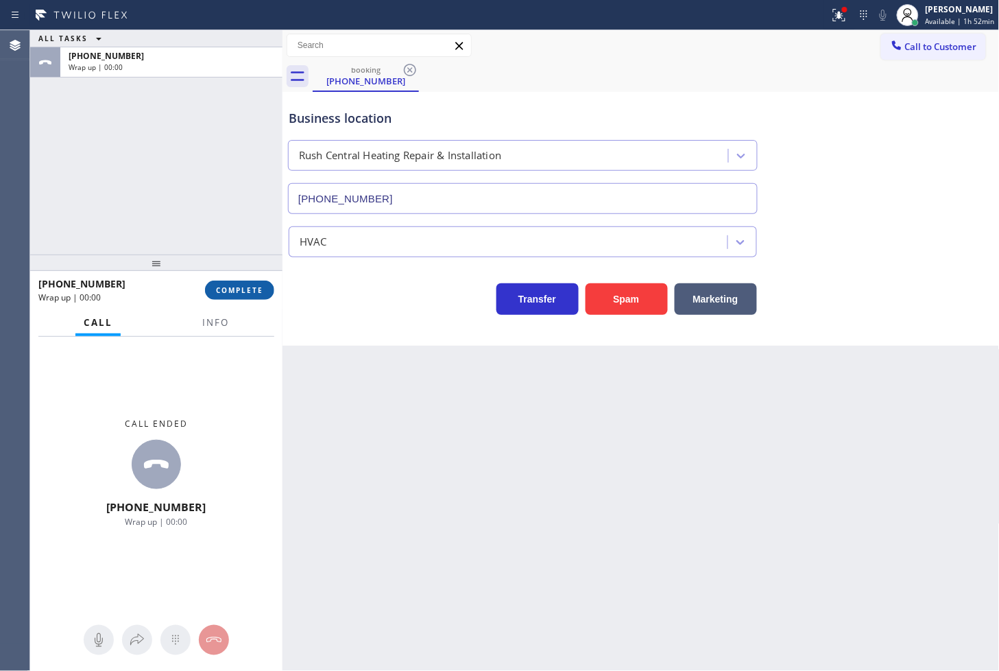
click at [246, 287] on span "COMPLETE" at bounding box center [239, 290] width 47 height 10
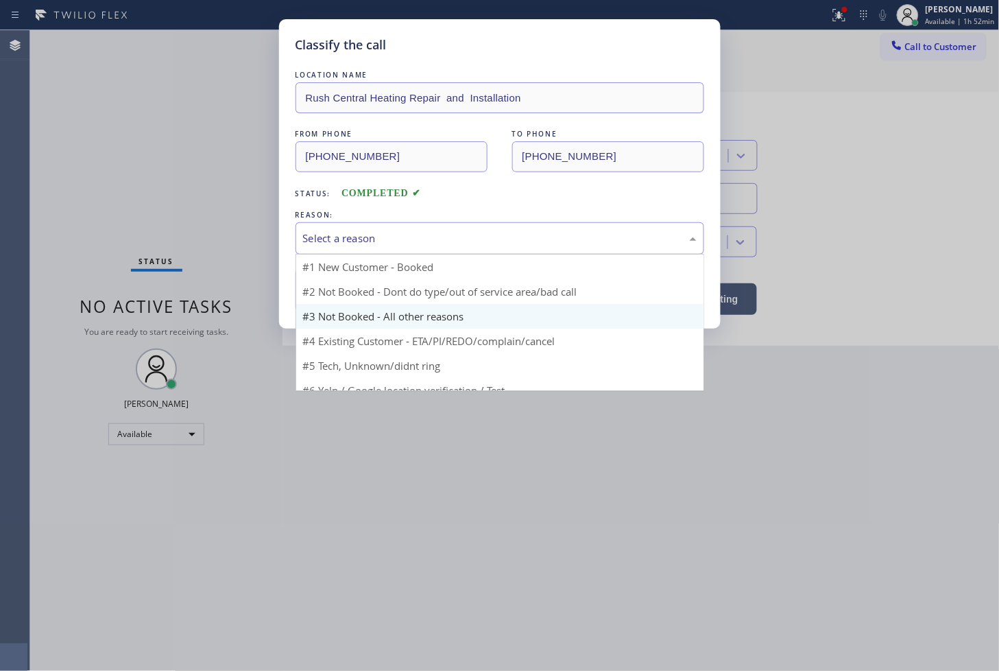
drag, startPoint x: 353, startPoint y: 243, endPoint x: 357, endPoint y: 297, distance: 54.3
click at [353, 248] on div "Select a reason" at bounding box center [500, 238] width 409 height 32
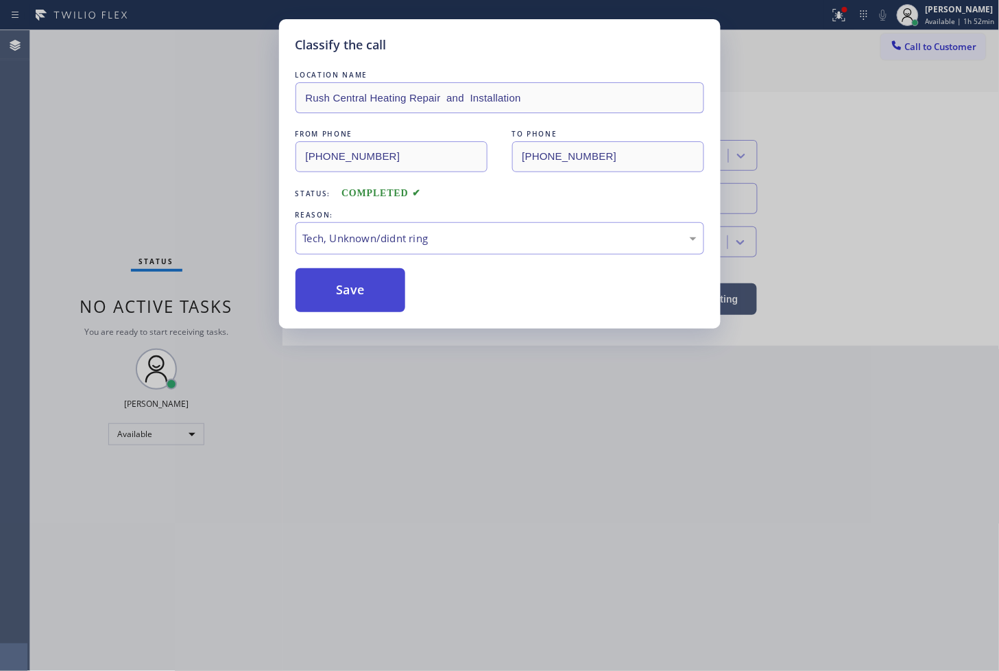
click at [346, 305] on button "Save" at bounding box center [351, 290] width 110 height 44
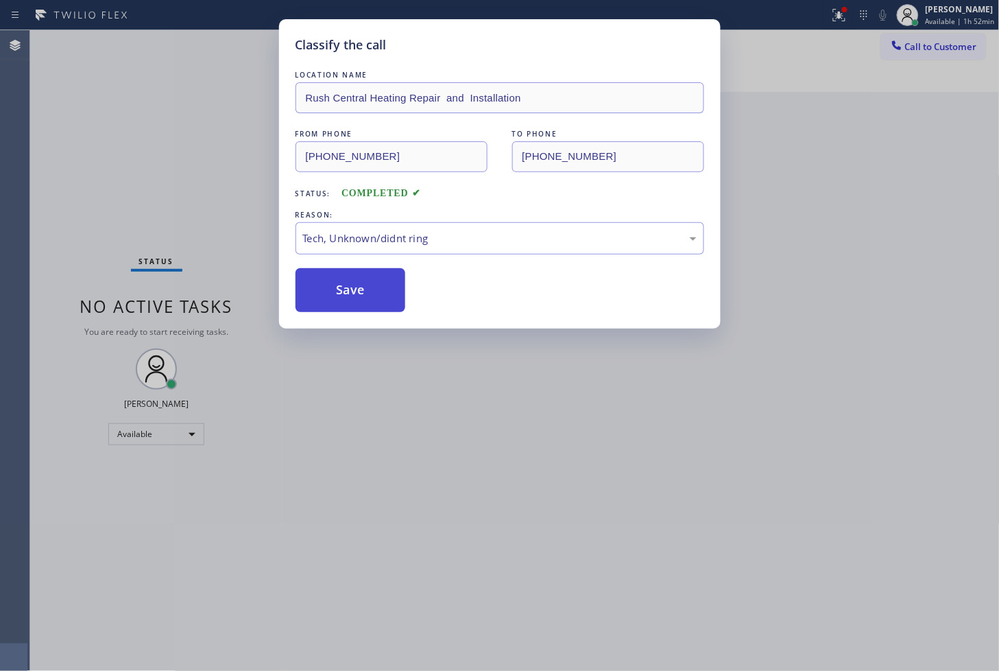
drag, startPoint x: 346, startPoint y: 305, endPoint x: 515, endPoint y: 186, distance: 206.9
click at [346, 304] on button "Save" at bounding box center [351, 290] width 110 height 44
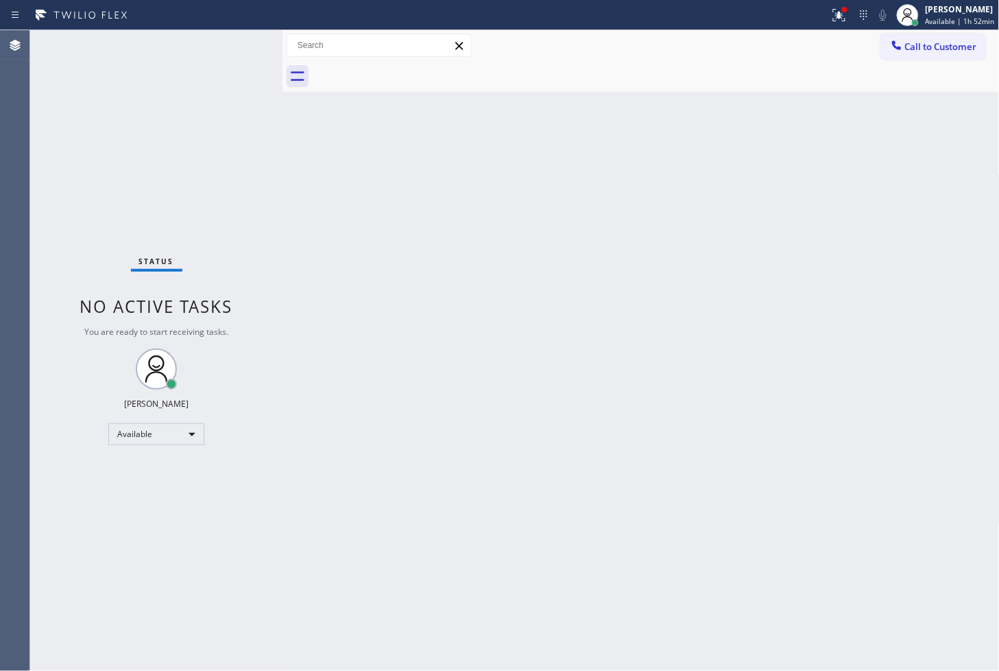
click at [209, 121] on div "Status No active tasks You are ready to start receiving tasks. [PERSON_NAME]" at bounding box center [156, 350] width 252 height 641
click at [230, 62] on div "Status No active tasks You are ready to start receiving tasks. [PERSON_NAME]" at bounding box center [156, 350] width 252 height 641
click at [117, 533] on div "Status No active tasks You are ready to start receiving tasks. [PERSON_NAME]" at bounding box center [156, 350] width 252 height 641
click at [191, 442] on div "Available" at bounding box center [156, 434] width 96 height 22
click at [171, 502] on li "Break" at bounding box center [155, 504] width 93 height 16
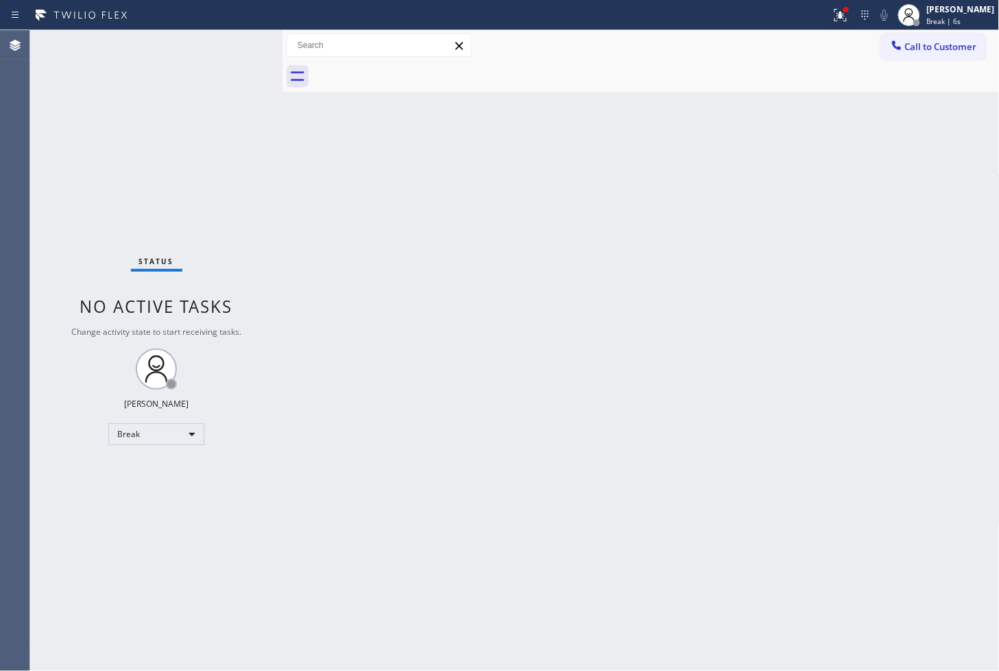
drag, startPoint x: 139, startPoint y: 556, endPoint x: 140, endPoint y: 543, distance: 12.4
click at [140, 549] on div "Status No active tasks Change activity state to start receiving tasks. [PERSON_…" at bounding box center [156, 350] width 252 height 641
click at [104, 115] on div "Status No active tasks Change activity state to start receiving tasks. [PERSON_…" at bounding box center [156, 350] width 252 height 641
click at [833, 7] on icon at bounding box center [841, 15] width 16 height 16
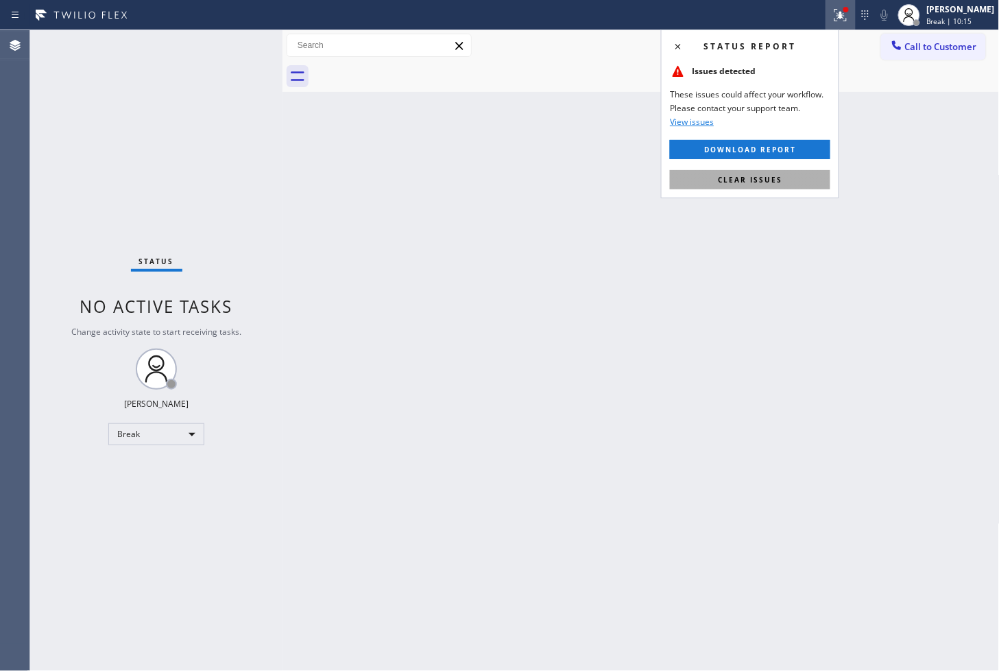
click at [674, 183] on button "Clear issues" at bounding box center [750, 179] width 161 height 19
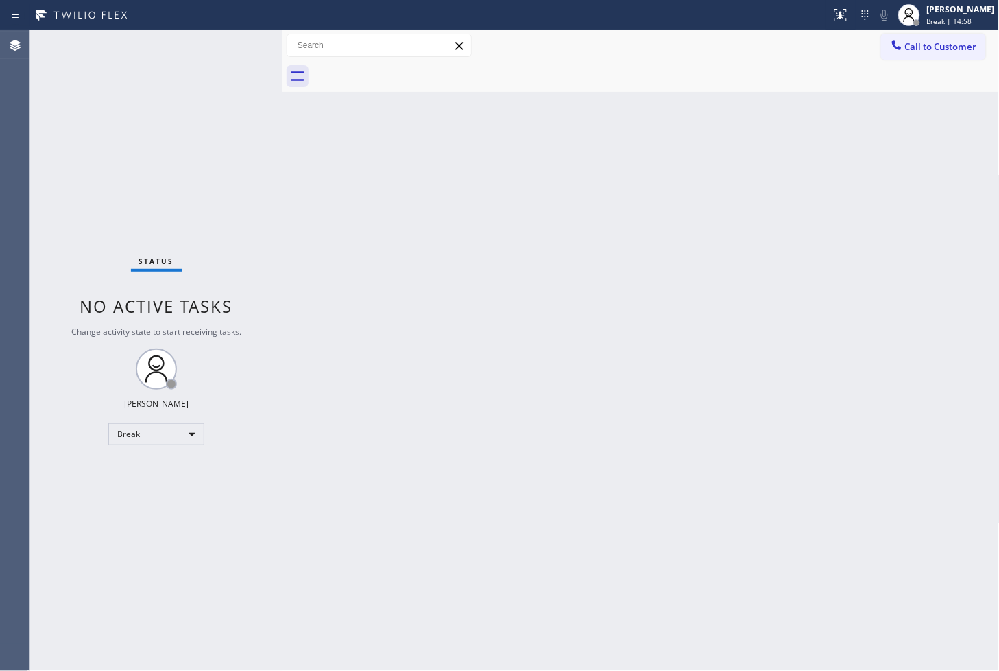
click at [110, 492] on div "Status No active tasks Change activity state to start receiving tasks. [PERSON_…" at bounding box center [156, 350] width 252 height 641
click at [193, 441] on div "Break" at bounding box center [156, 434] width 96 height 22
click at [154, 472] on li "Available" at bounding box center [155, 470] width 93 height 16
click at [621, 394] on div "Back to Dashboard Change Sender ID Customers Technicians Select a contact Outbo…" at bounding box center [642, 350] width 718 height 641
click at [231, 37] on div "Status No active tasks You are ready to start receiving tasks. [PERSON_NAME]" at bounding box center [156, 350] width 252 height 641
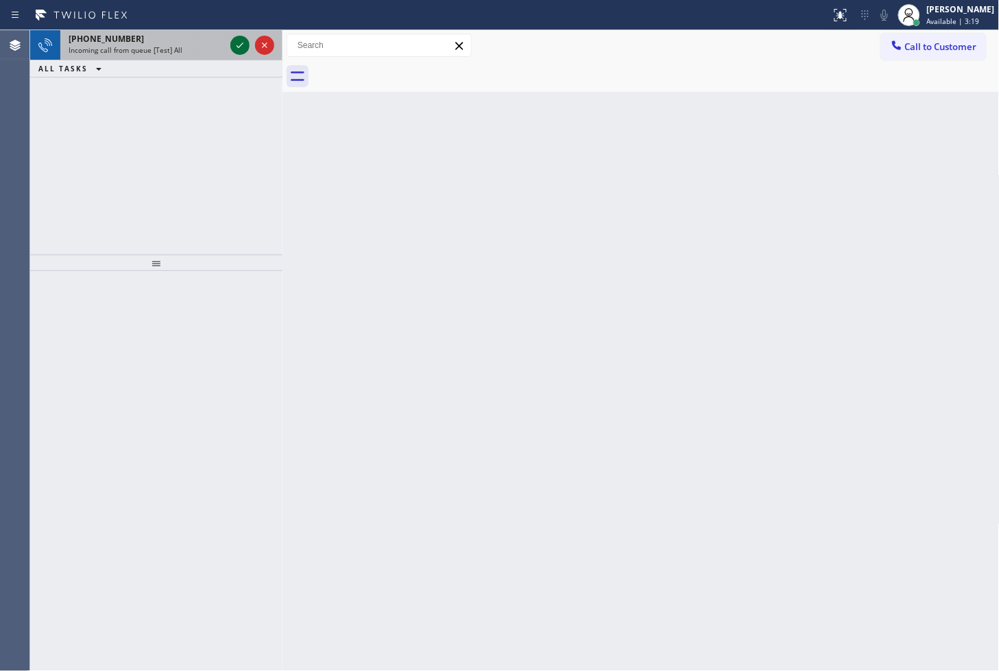
click at [238, 43] on icon at bounding box center [240, 45] width 16 height 16
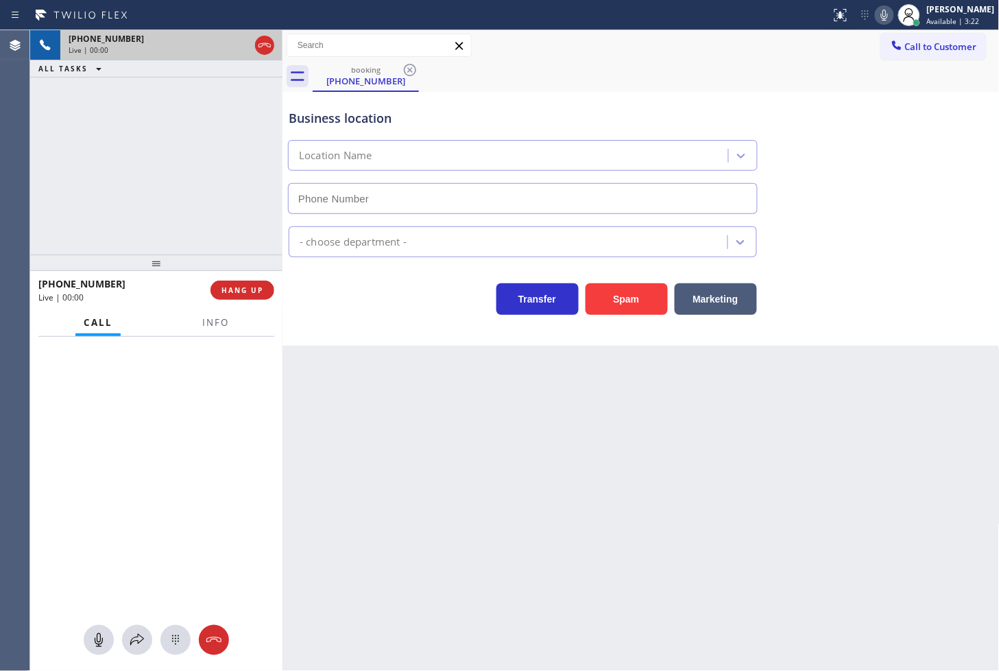
type input "[PHONE_NUMBER]"
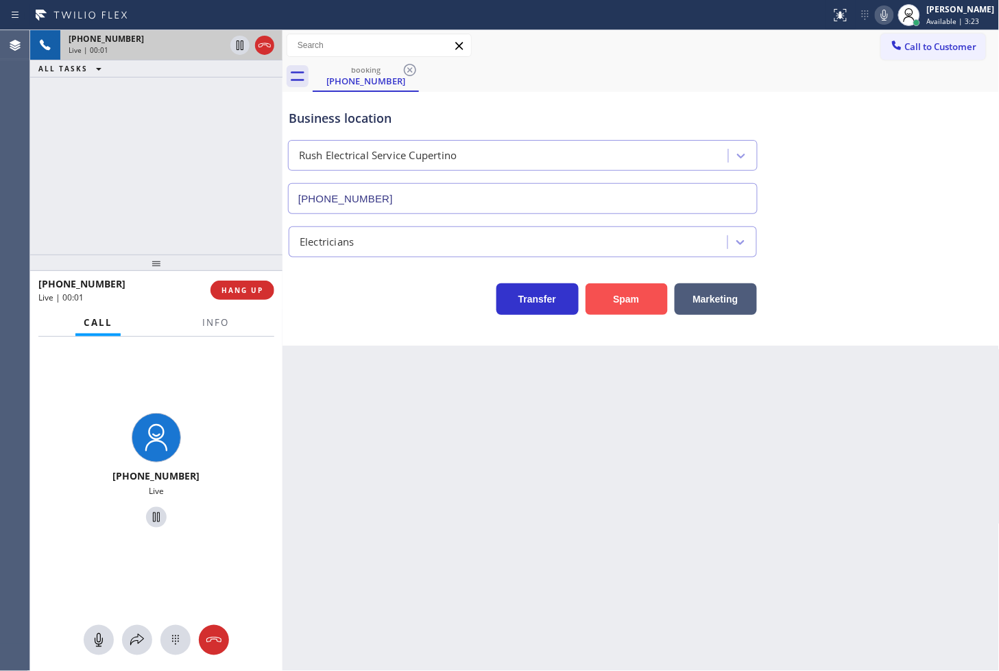
click at [632, 310] on button "Spam" at bounding box center [627, 299] width 82 height 32
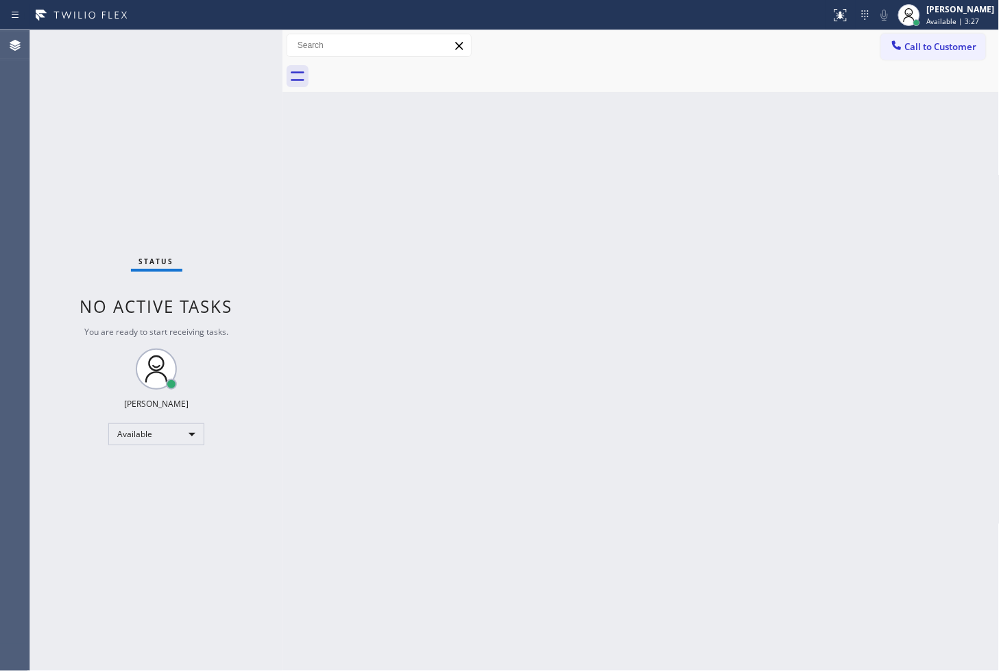
click at [248, 171] on div "Status No active tasks You are ready to start receiving tasks. [PERSON_NAME]" at bounding box center [156, 350] width 252 height 641
click at [241, 38] on div "Status No active tasks You are ready to start receiving tasks. [PERSON_NAME]" at bounding box center [156, 350] width 252 height 641
click at [220, 64] on div "Status No active tasks You are ready to start receiving tasks. [PERSON_NAME]" at bounding box center [156, 350] width 252 height 641
click at [237, 38] on div "Status No active tasks You are ready to start receiving tasks. [PERSON_NAME]" at bounding box center [156, 350] width 252 height 641
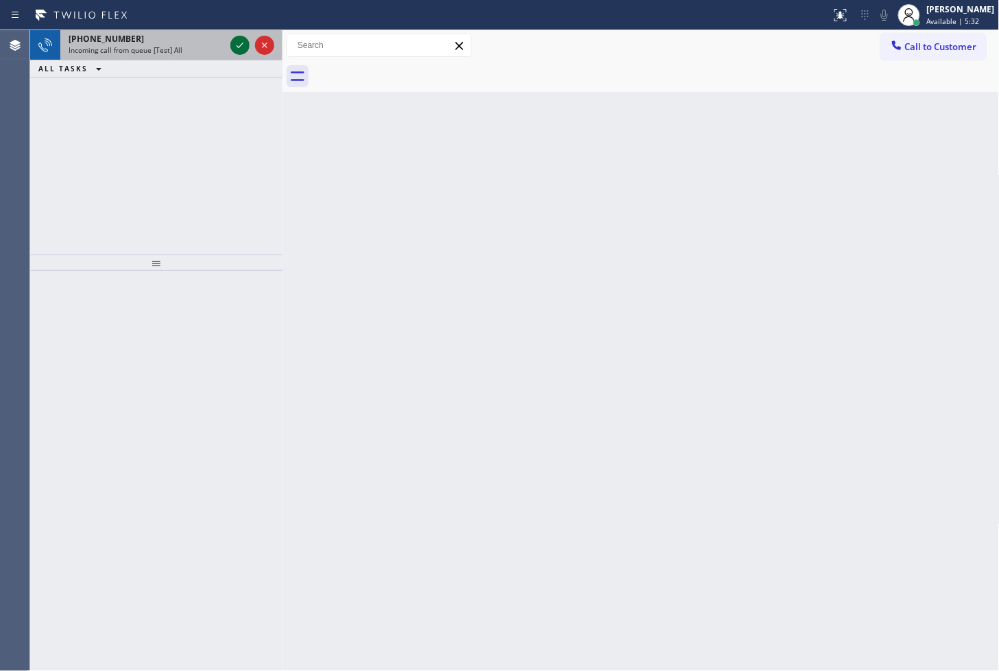
click at [237, 47] on icon at bounding box center [240, 45] width 16 height 16
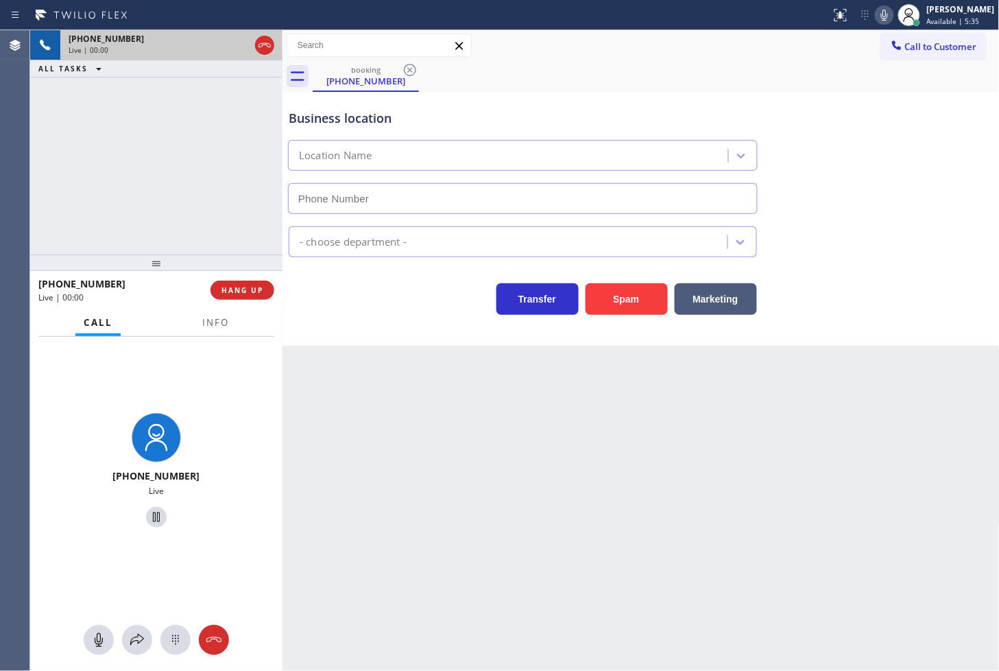
type input "[PHONE_NUMBER]"
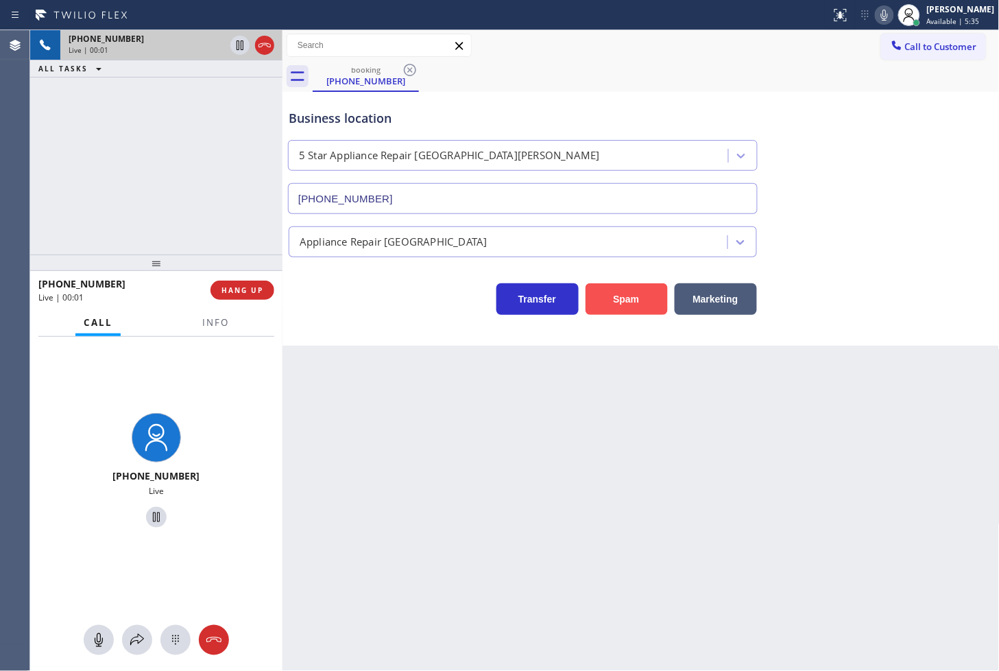
click at [619, 298] on button "Spam" at bounding box center [627, 299] width 82 height 32
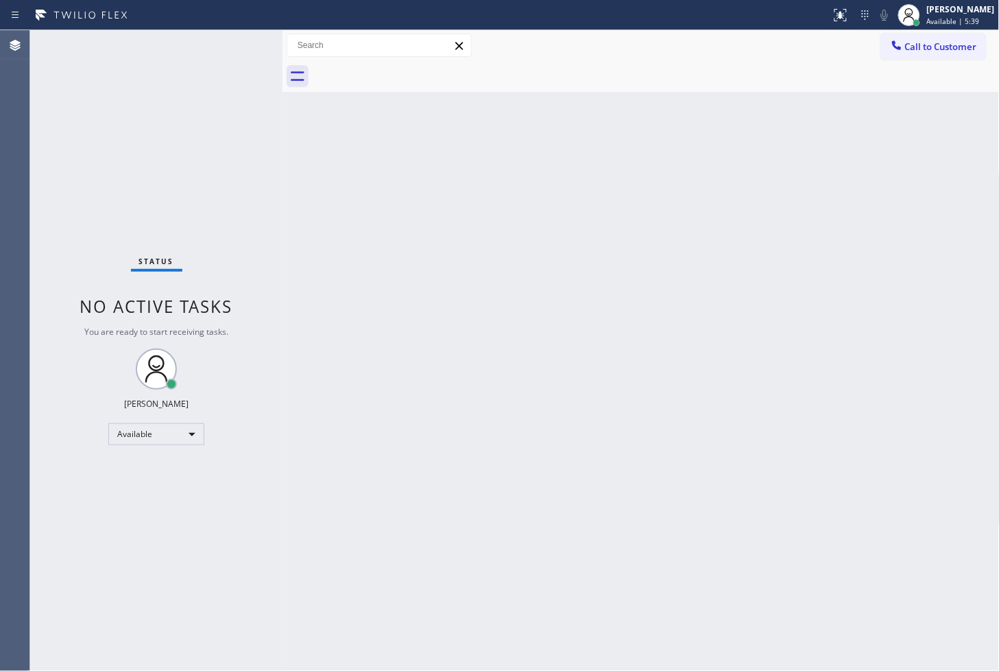
drag, startPoint x: 330, startPoint y: 161, endPoint x: 322, endPoint y: 163, distance: 7.8
click at [330, 161] on div "Back to Dashboard Change Sender ID Customers Technicians Select a contact Outbo…" at bounding box center [642, 350] width 718 height 641
drag, startPoint x: 223, startPoint y: 134, endPoint x: 217, endPoint y: 118, distance: 16.7
click at [218, 123] on div "Status No active tasks You are ready to start receiving tasks. [PERSON_NAME]" at bounding box center [156, 350] width 252 height 641
click at [241, 49] on div "Status No active tasks You are ready to start receiving tasks. [PERSON_NAME]" at bounding box center [156, 350] width 252 height 641
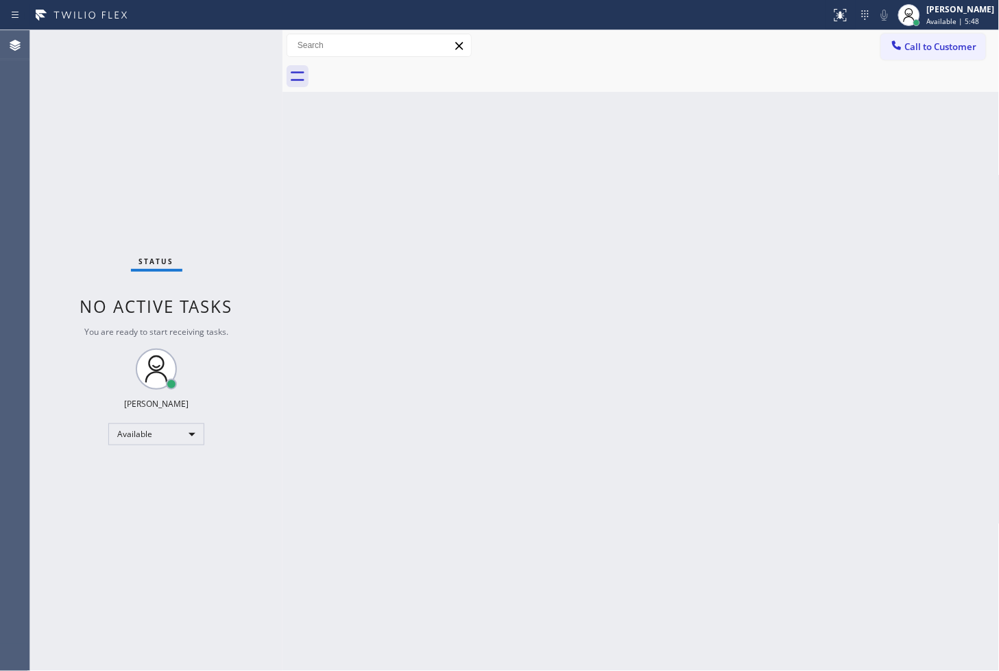
click at [382, 373] on div "Back to Dashboard Change Sender ID Customers Technicians Select a contact Outbo…" at bounding box center [642, 350] width 718 height 641
click at [217, 145] on div "Status No active tasks You are ready to start receiving tasks. [PERSON_NAME]" at bounding box center [156, 350] width 252 height 641
click at [235, 53] on div "Status No active tasks You are ready to start receiving tasks. [PERSON_NAME]" at bounding box center [156, 350] width 252 height 641
click at [95, 558] on div "Status No active tasks You are ready to start receiving tasks. [PERSON_NAME]" at bounding box center [156, 350] width 252 height 641
click at [283, 172] on div at bounding box center [283, 350] width 0 height 641
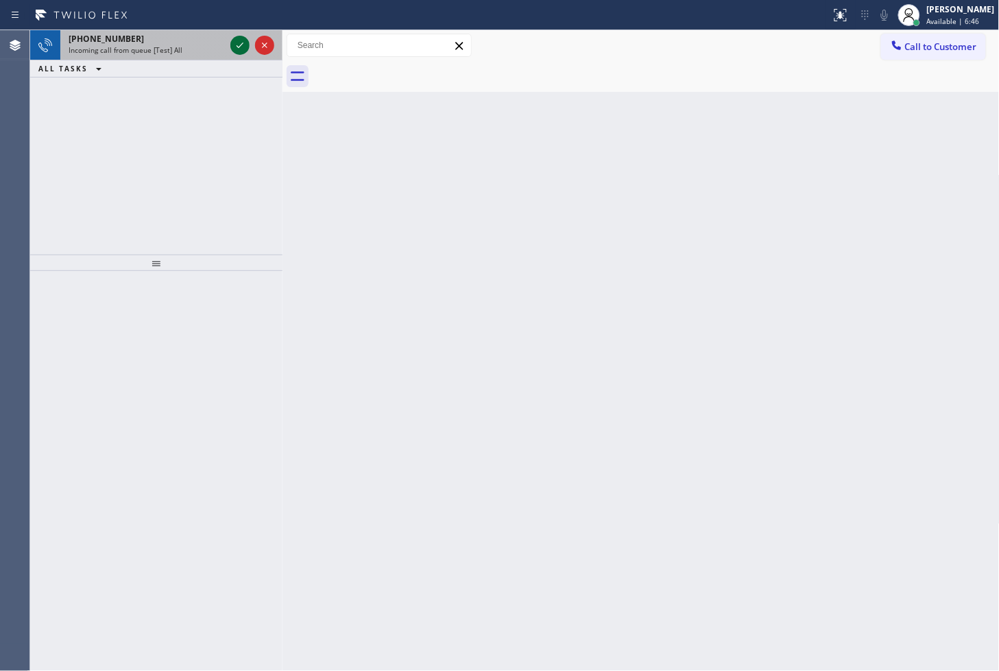
click at [240, 45] on icon at bounding box center [240, 45] width 7 height 5
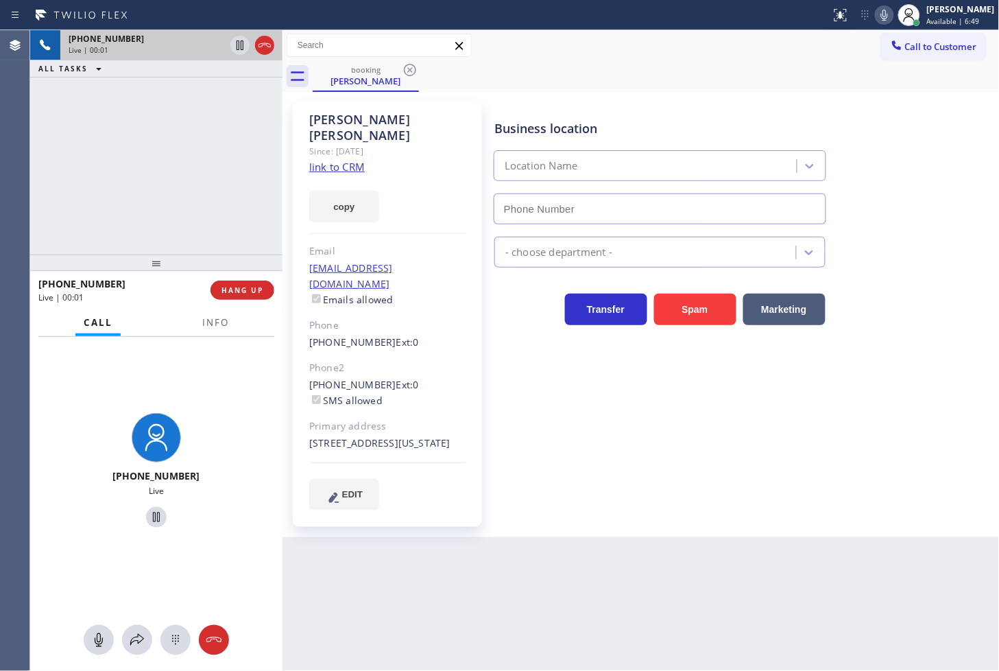
type input "[PHONE_NUMBER]"
click at [331, 160] on link "link to CRM" at bounding box center [337, 167] width 56 height 14
click at [137, 143] on div "[PHONE_NUMBER] Live | 00:06 ALL TASKS ALL TASKS ACTIVE TASKS TASKS IN WRAP UP" at bounding box center [156, 142] width 252 height 224
click at [235, 192] on div "[PHONE_NUMBER] Live | 00:07 ALL TASKS ALL TASKS ACTIVE TASKS TASKS IN WRAP UP" at bounding box center [156, 142] width 252 height 224
click at [207, 321] on span "Info" at bounding box center [215, 322] width 27 height 12
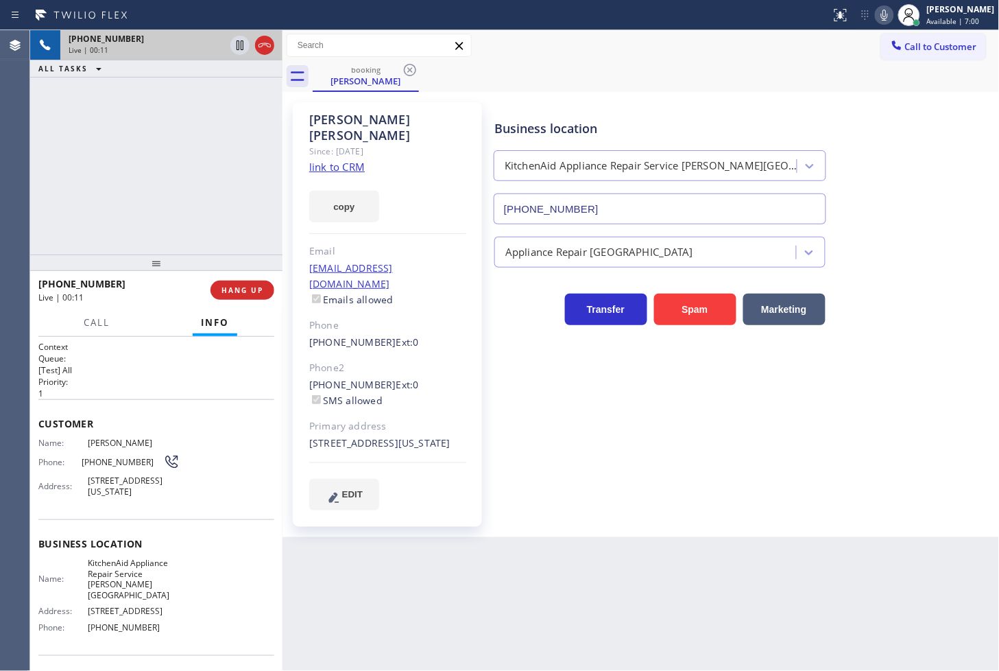
click at [324, 160] on link "link to CRM" at bounding box center [337, 167] width 56 height 14
click at [114, 174] on div "[PHONE_NUMBER] Live | 00:41 ALL TASKS ALL TASKS ACTIVE TASKS TASKS IN WRAP UP" at bounding box center [156, 142] width 252 height 224
click at [75, 155] on div "[PHONE_NUMBER] Live | 01:06 ALL TASKS ALL TASKS ACTIVE TASKS TASKS IN WRAP UP" at bounding box center [156, 142] width 252 height 224
click at [200, 80] on div "[PHONE_NUMBER] Live | 01:08 ALL TASKS ALL TASKS ACTIVE TASKS TASKS IN WRAP UP" at bounding box center [156, 142] width 252 height 224
click at [242, 48] on icon at bounding box center [240, 45] width 16 height 16
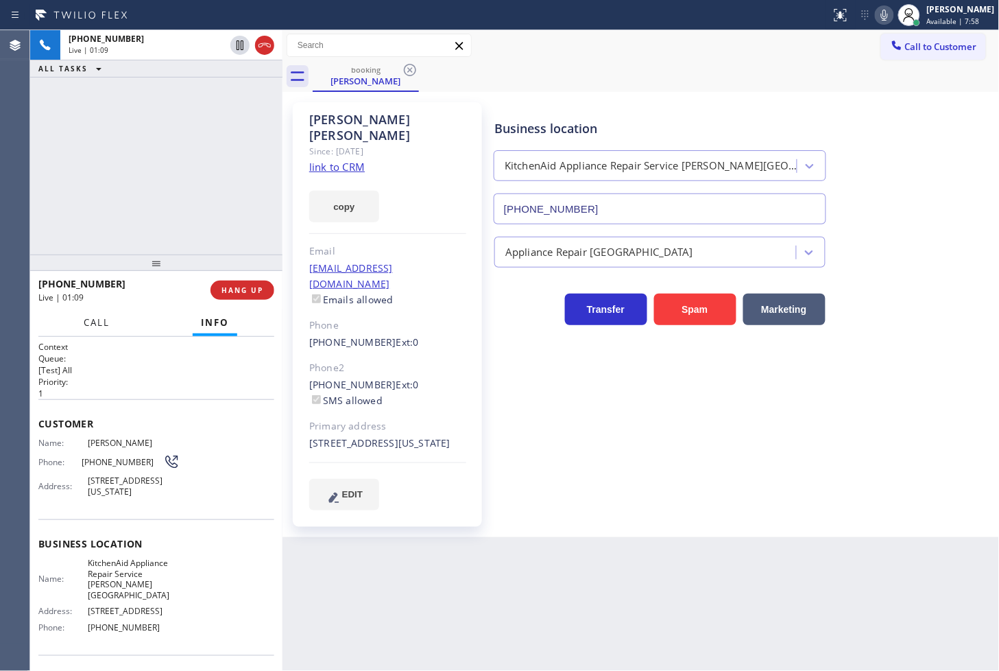
click at [91, 320] on span "Call" at bounding box center [97, 322] width 26 height 12
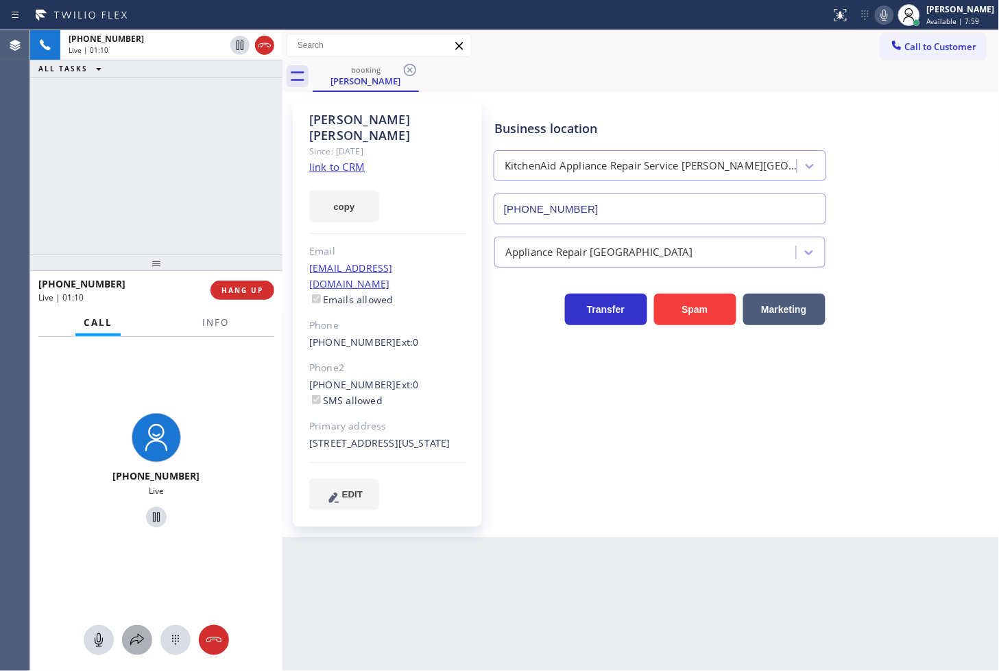
click at [129, 641] on icon at bounding box center [137, 640] width 16 height 16
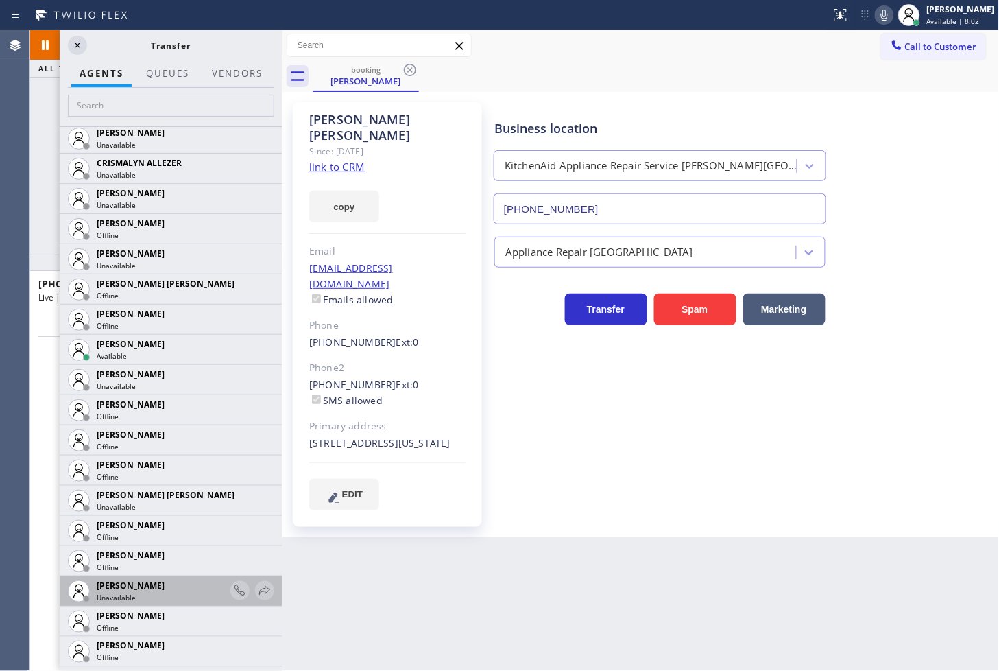
scroll to position [914, 0]
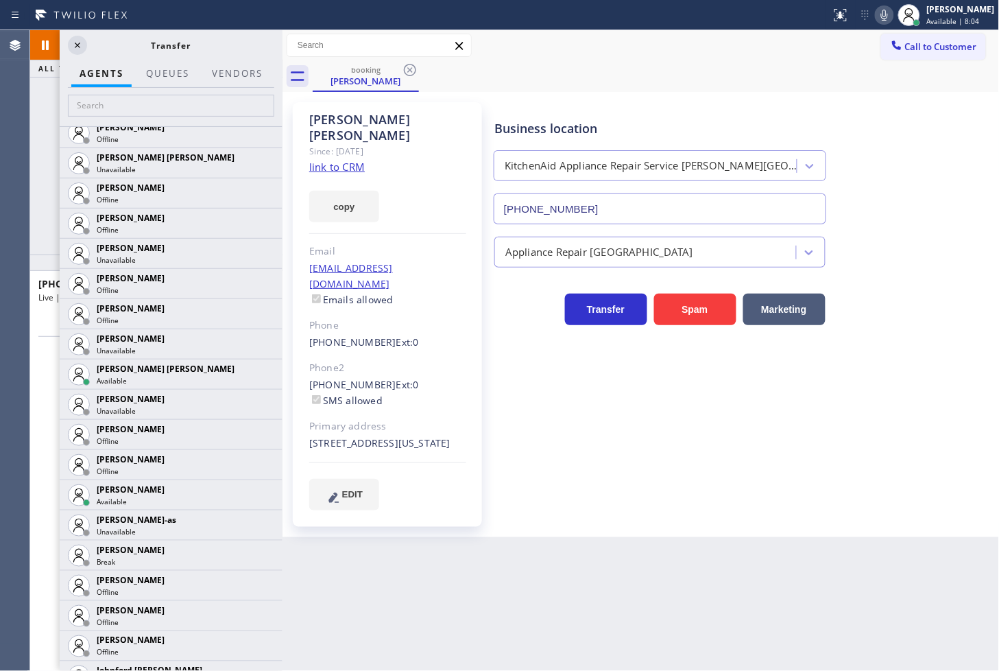
drag, startPoint x: 250, startPoint y: 376, endPoint x: 228, endPoint y: 414, distance: 44.6
click at [0, 0] on icon at bounding box center [0, 0] width 0 height 0
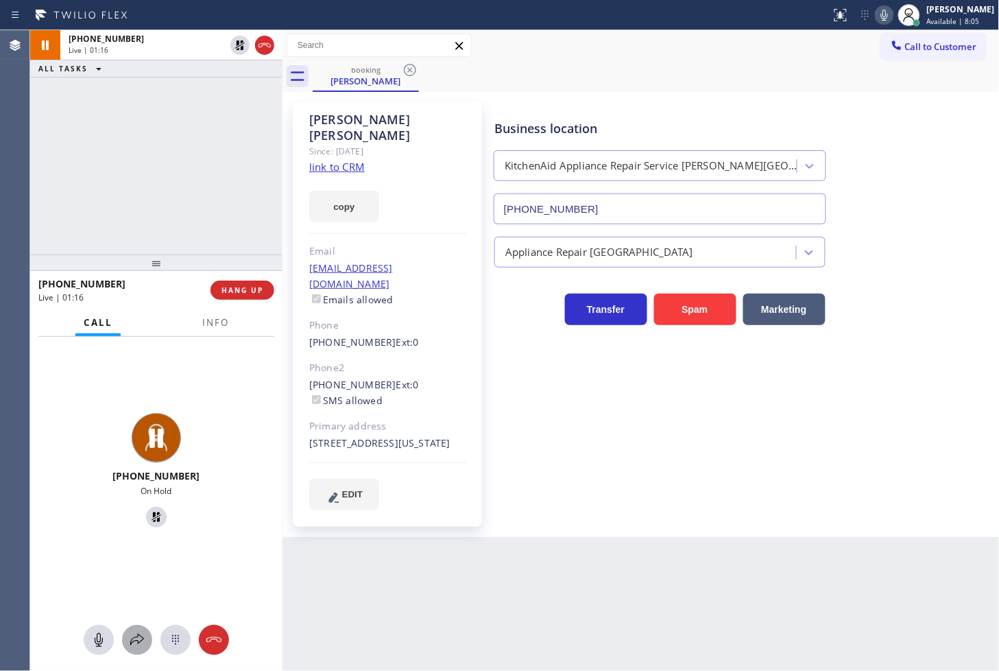
click at [132, 633] on icon at bounding box center [137, 640] width 16 height 16
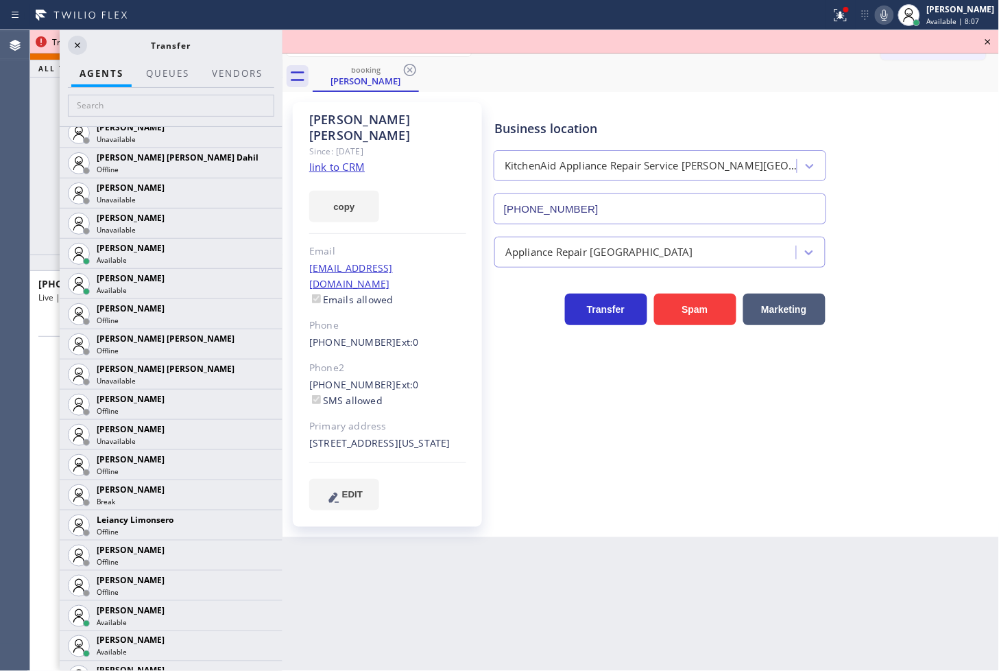
scroll to position [1524, 0]
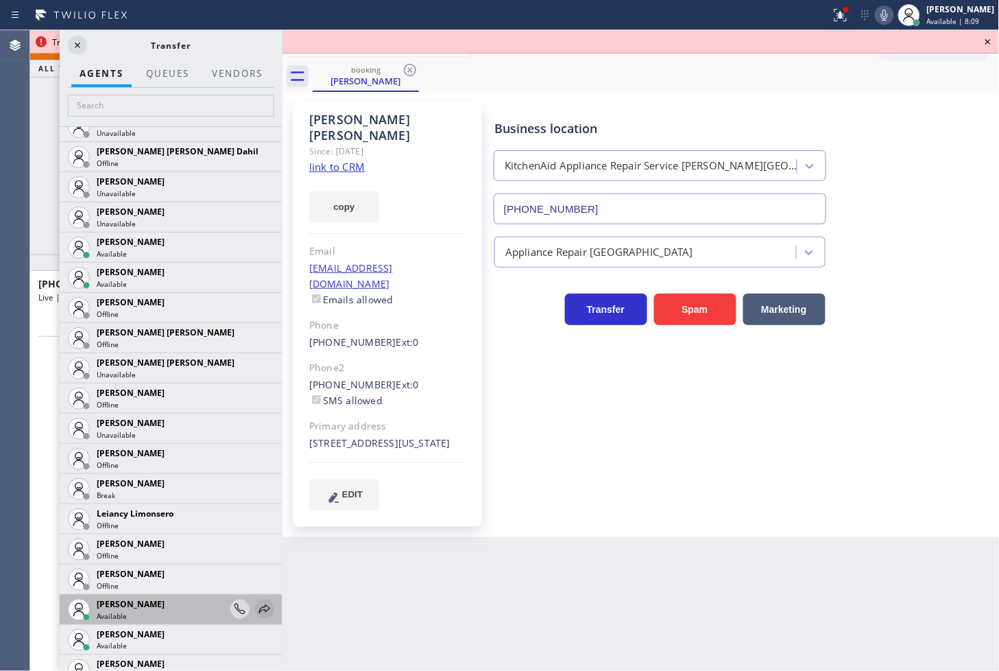
click at [257, 604] on icon at bounding box center [265, 609] width 16 height 16
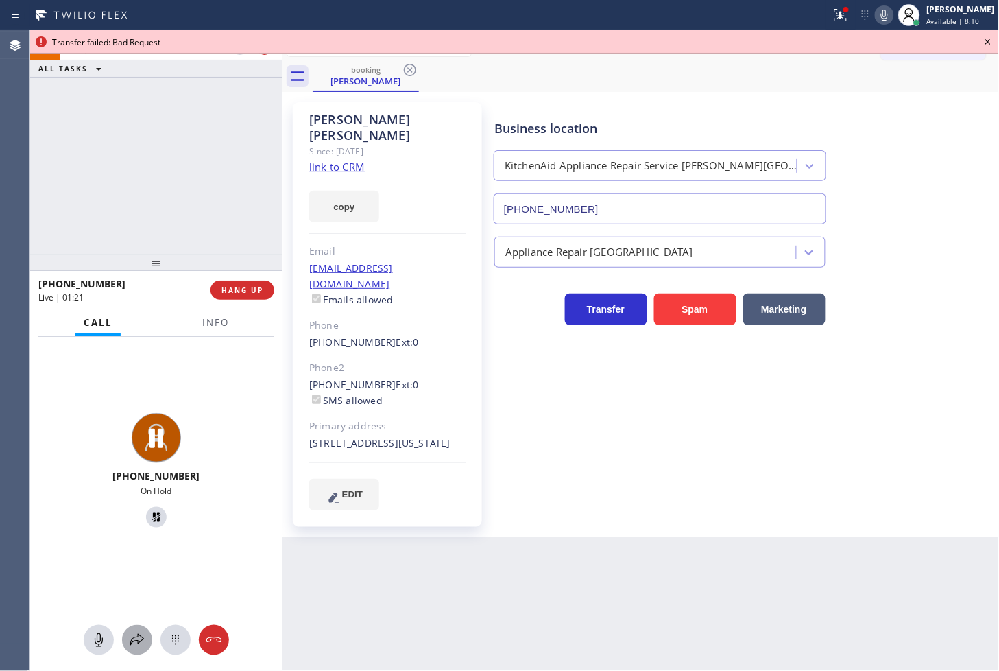
click at [132, 641] on icon at bounding box center [137, 640] width 14 height 12
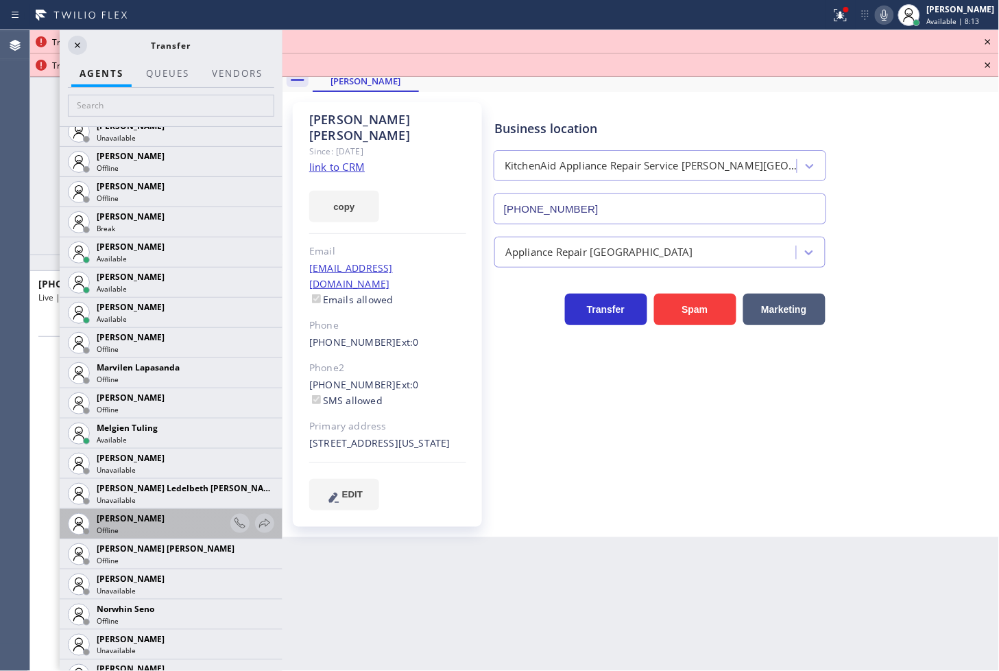
scroll to position [2286, 0]
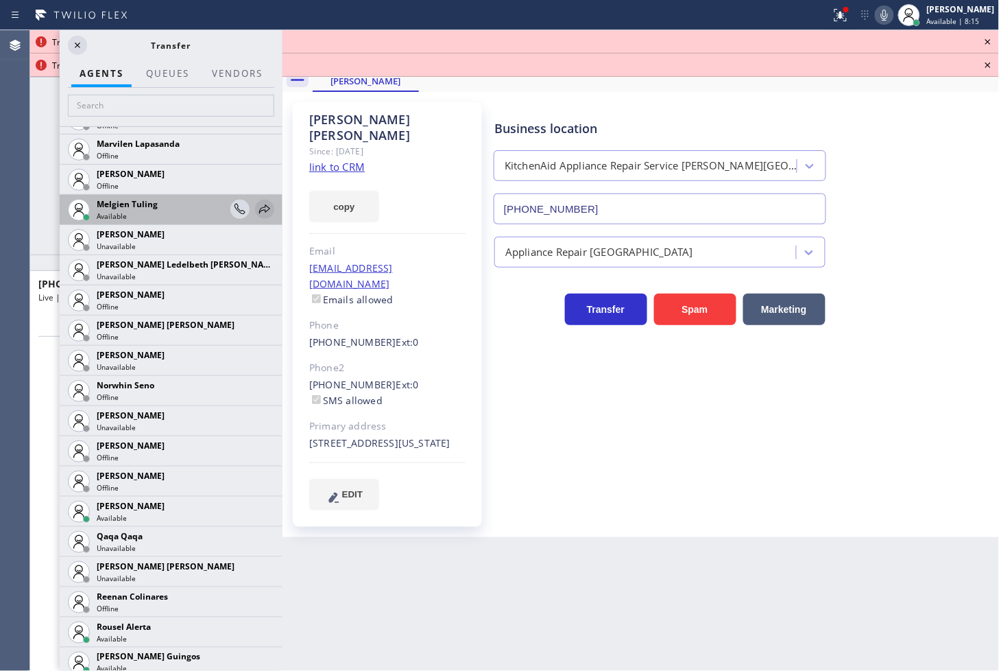
click at [259, 210] on icon at bounding box center [265, 209] width 16 height 16
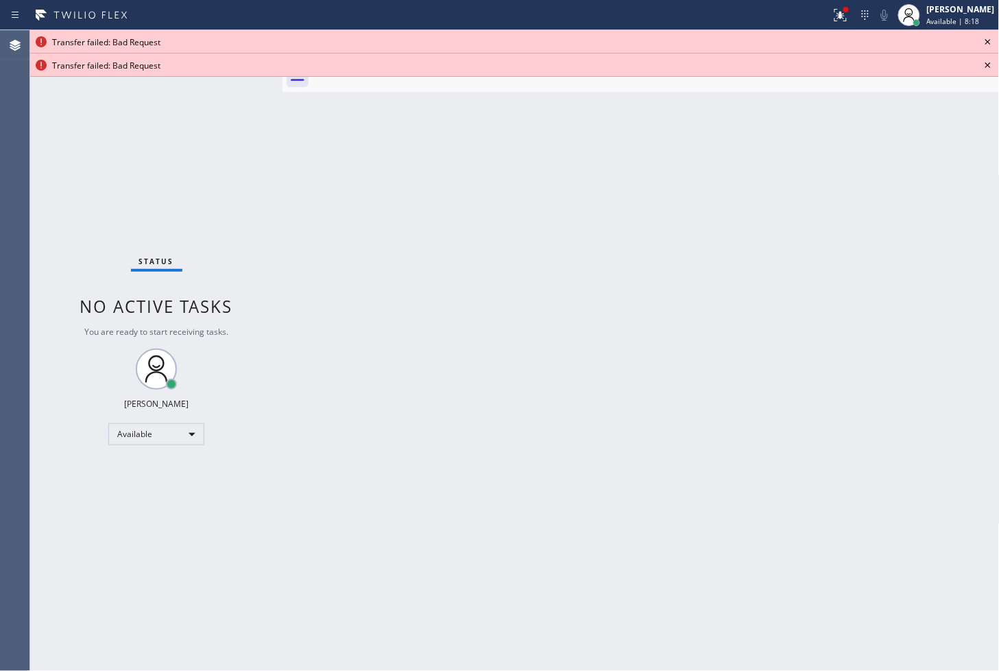
click at [988, 30] on div "Transfer failed: Bad Request" at bounding box center [514, 41] width 969 height 23
drag, startPoint x: 988, startPoint y: 29, endPoint x: 986, endPoint y: 39, distance: 9.7
click at [986, 32] on div "Transfer failed: Bad Request" at bounding box center [514, 41] width 969 height 23
click at [986, 40] on icon at bounding box center [988, 41] width 5 height 5
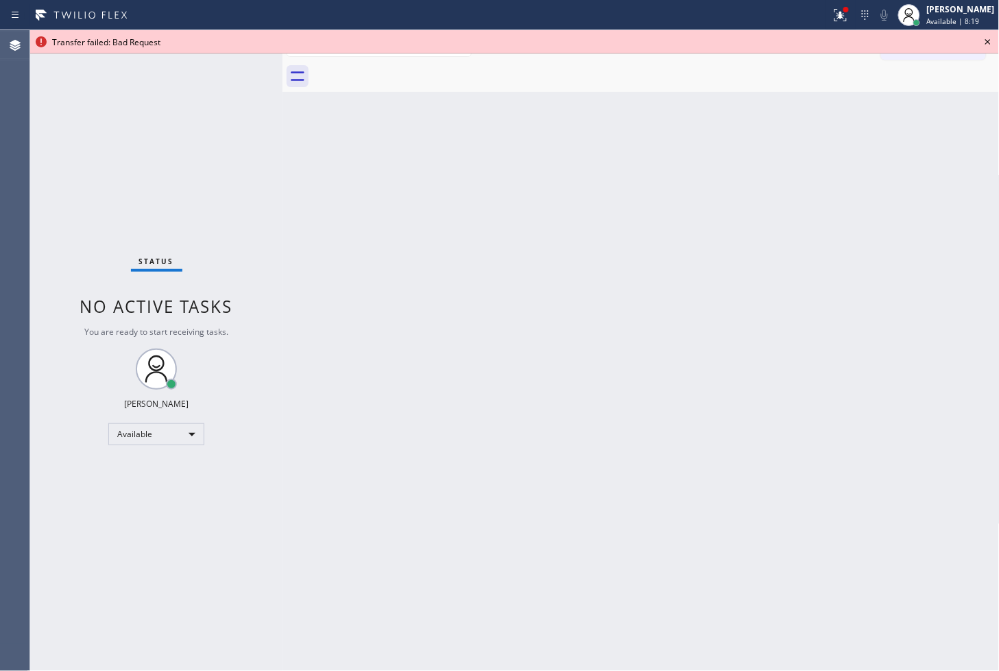
click at [986, 40] on icon at bounding box center [988, 41] width 5 height 5
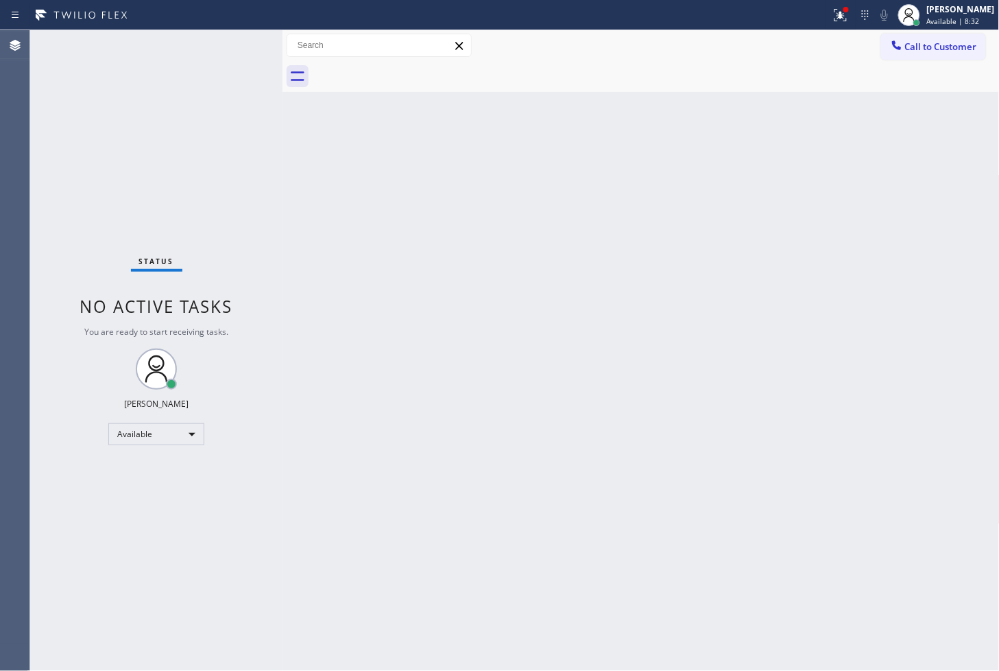
drag, startPoint x: 94, startPoint y: 185, endPoint x: 102, endPoint y: 183, distance: 7.8
click at [94, 185] on div "Status No active tasks You are ready to start receiving tasks. [PERSON_NAME]" at bounding box center [156, 350] width 252 height 641
click at [66, 220] on div "Status No active tasks You are ready to start receiving tasks. [PERSON_NAME]" at bounding box center [156, 350] width 252 height 641
click at [243, 67] on div "Status No active tasks You are ready to start receiving tasks. [PERSON_NAME]" at bounding box center [156, 350] width 252 height 641
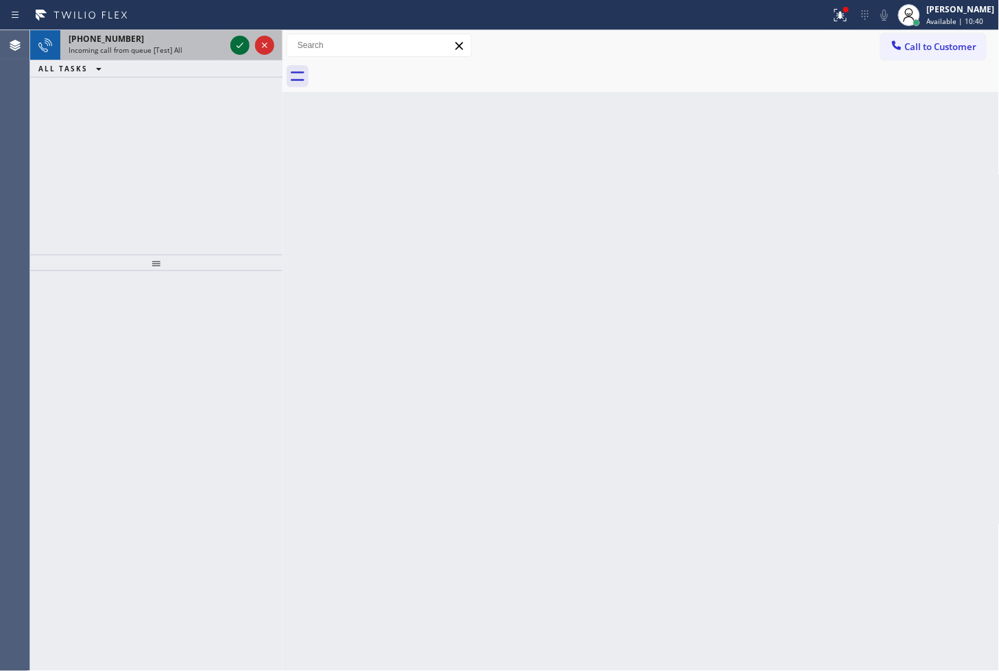
click at [241, 45] on icon at bounding box center [240, 45] width 7 height 5
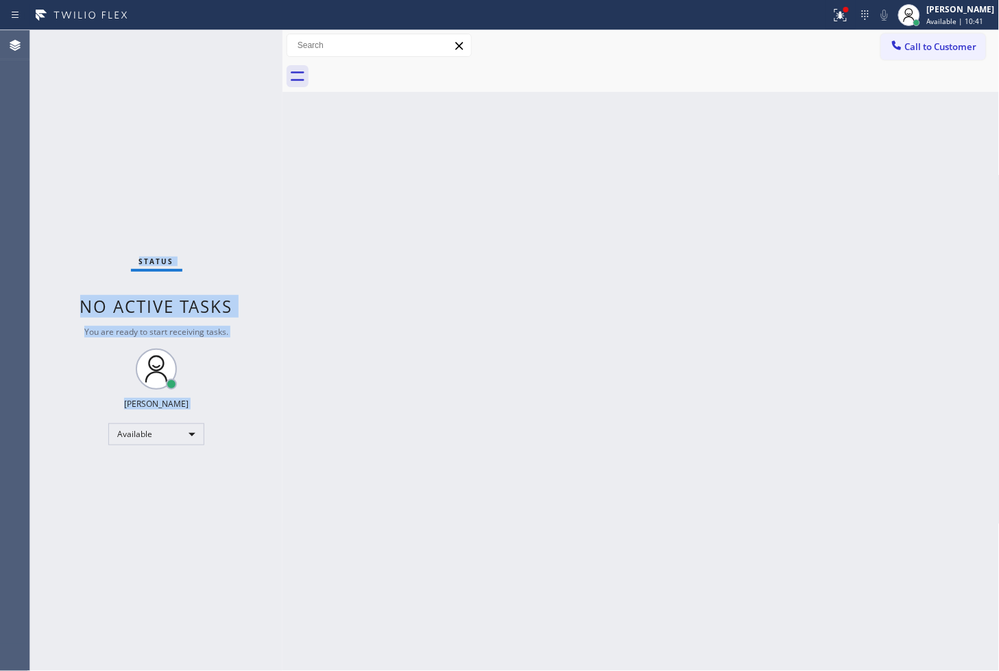
click at [241, 45] on div "Status No active tasks You are ready to start receiving tasks. [PERSON_NAME]" at bounding box center [156, 350] width 252 height 641
click at [833, 12] on icon at bounding box center [841, 15] width 16 height 16
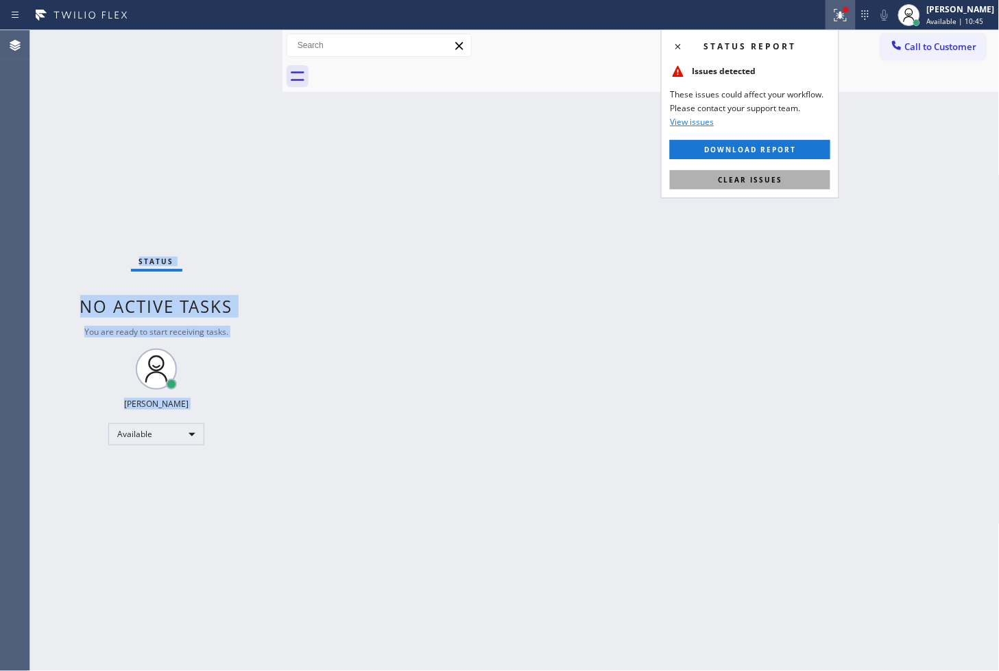
click at [794, 174] on button "Clear issues" at bounding box center [750, 179] width 161 height 19
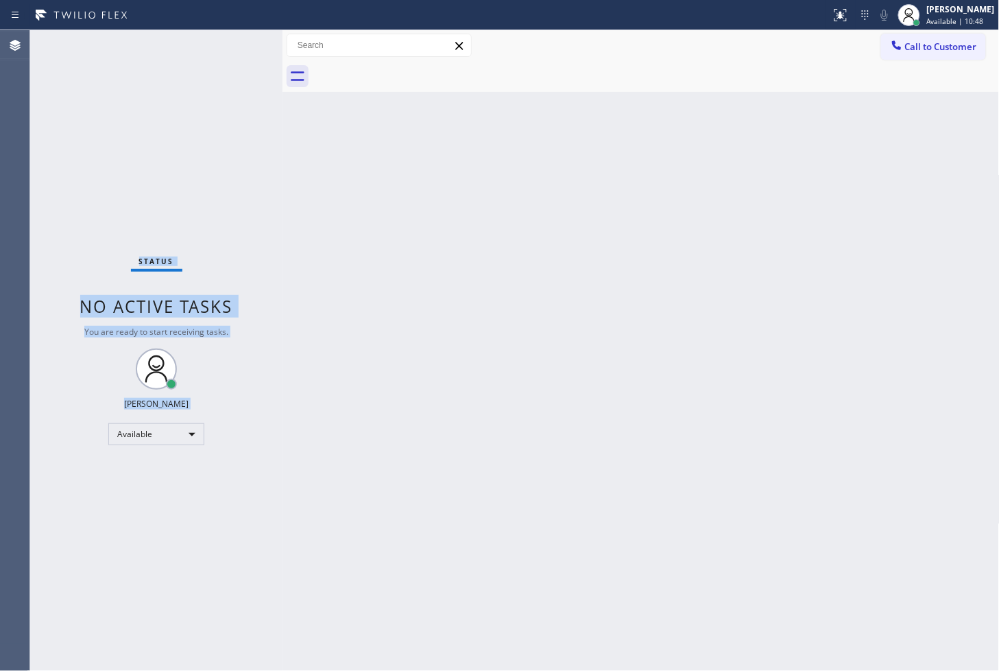
click at [188, 190] on div "Status No active tasks You are ready to start receiving tasks. [PERSON_NAME]" at bounding box center [156, 350] width 252 height 641
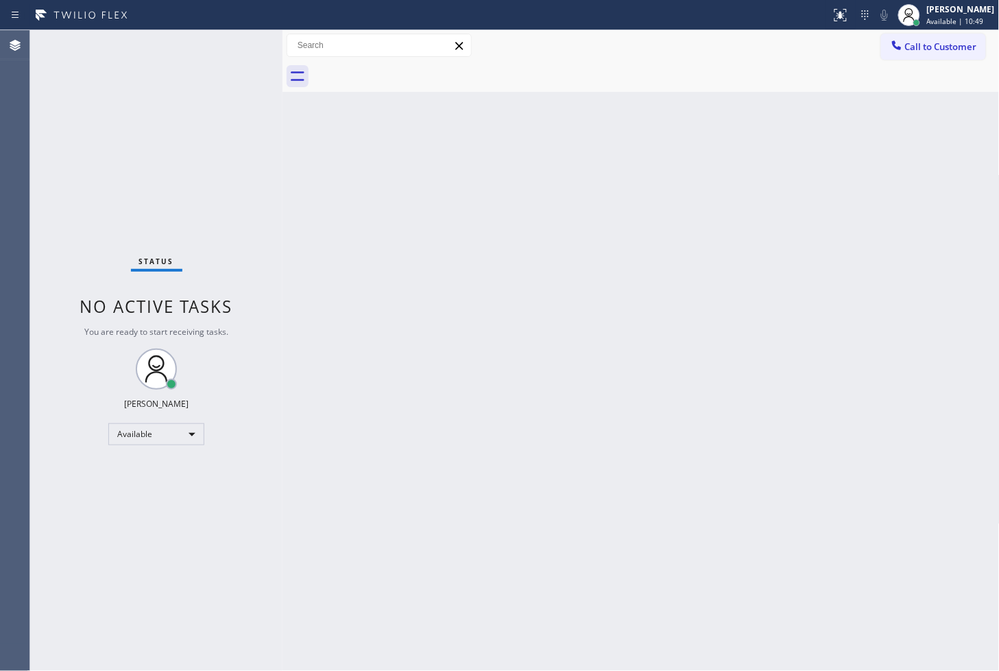
drag, startPoint x: 211, startPoint y: 106, endPoint x: 220, endPoint y: 78, distance: 29.5
click at [211, 100] on div "Status No active tasks You are ready to start receiving tasks. [PERSON_NAME]" at bounding box center [156, 350] width 252 height 641
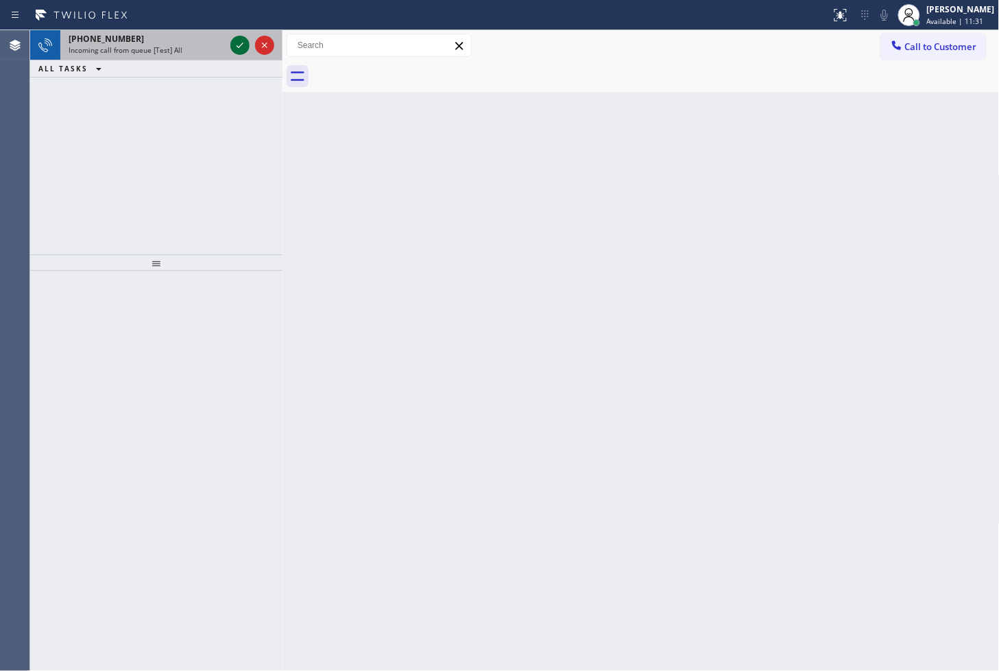
click at [240, 51] on icon at bounding box center [240, 45] width 16 height 16
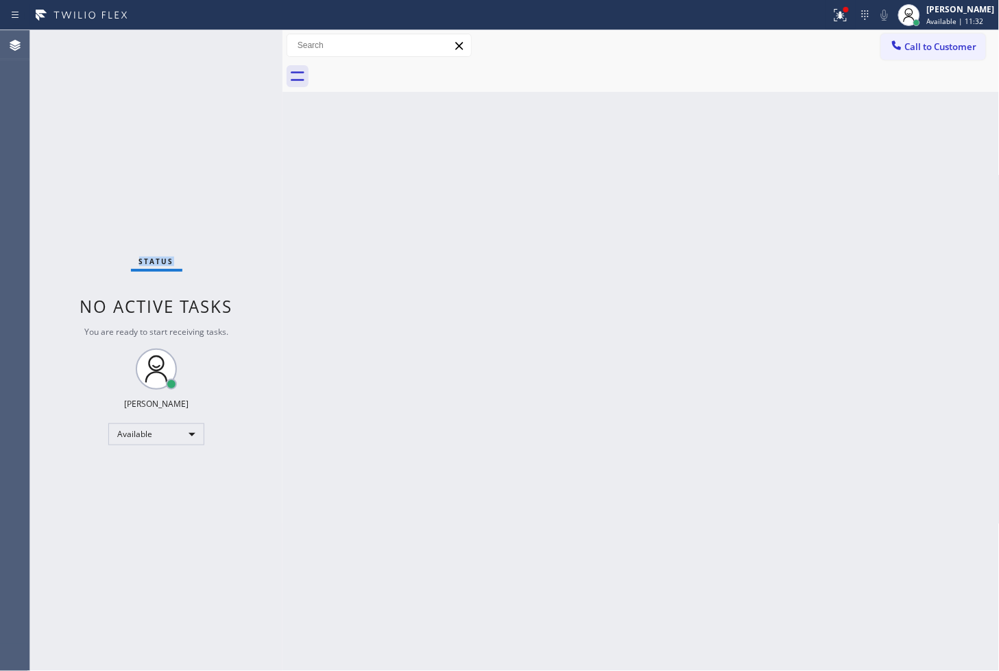
click at [240, 51] on div "Status No active tasks You are ready to start receiving tasks. [PERSON_NAME]" at bounding box center [156, 350] width 252 height 641
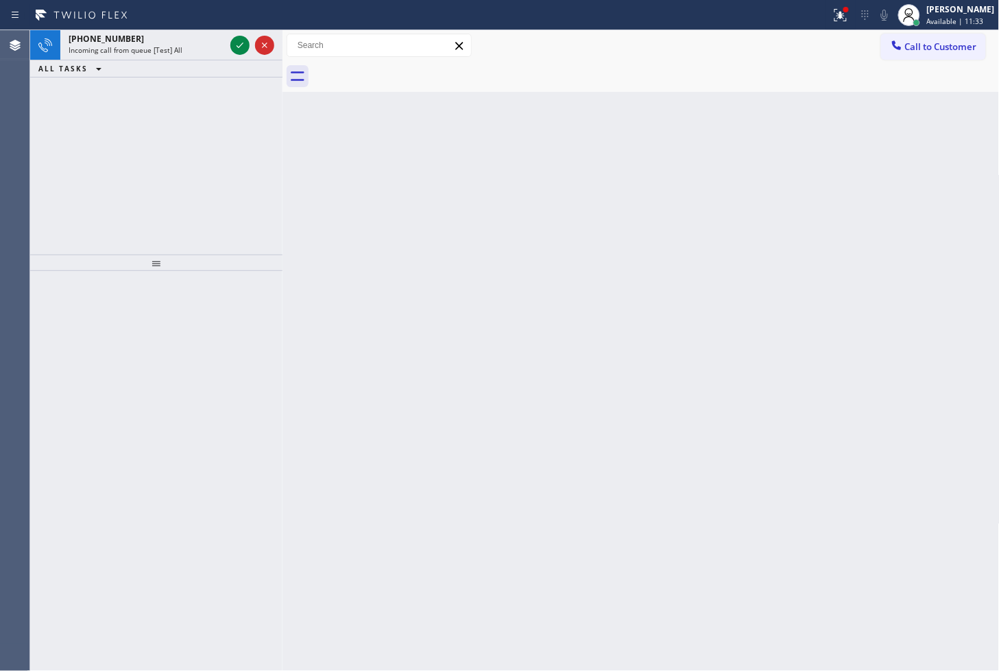
click at [240, 51] on icon at bounding box center [240, 45] width 16 height 16
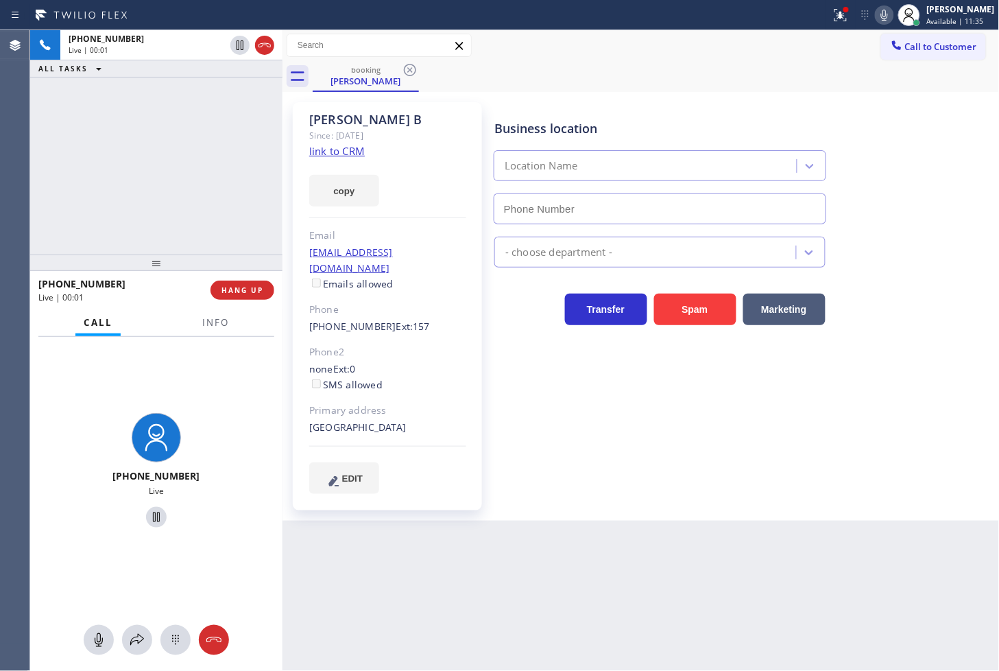
type input "[PHONE_NUMBER]"
click at [182, 152] on div "[PHONE_NUMBER] Live | 00:03 ALL TASKS ALL TASKS ACTIVE TASKS TASKS IN WRAP UP" at bounding box center [156, 142] width 252 height 224
click at [332, 147] on link "link to CRM" at bounding box center [337, 151] width 56 height 14
click at [154, 200] on div "[PHONE_NUMBER] Live | 00:30 ALL TASKS ALL TASKS ACTIVE TASKS TASKS IN WRAP UP" at bounding box center [156, 142] width 252 height 224
click at [221, 425] on div "[PHONE_NUMBER] Live" at bounding box center [156, 472] width 241 height 119
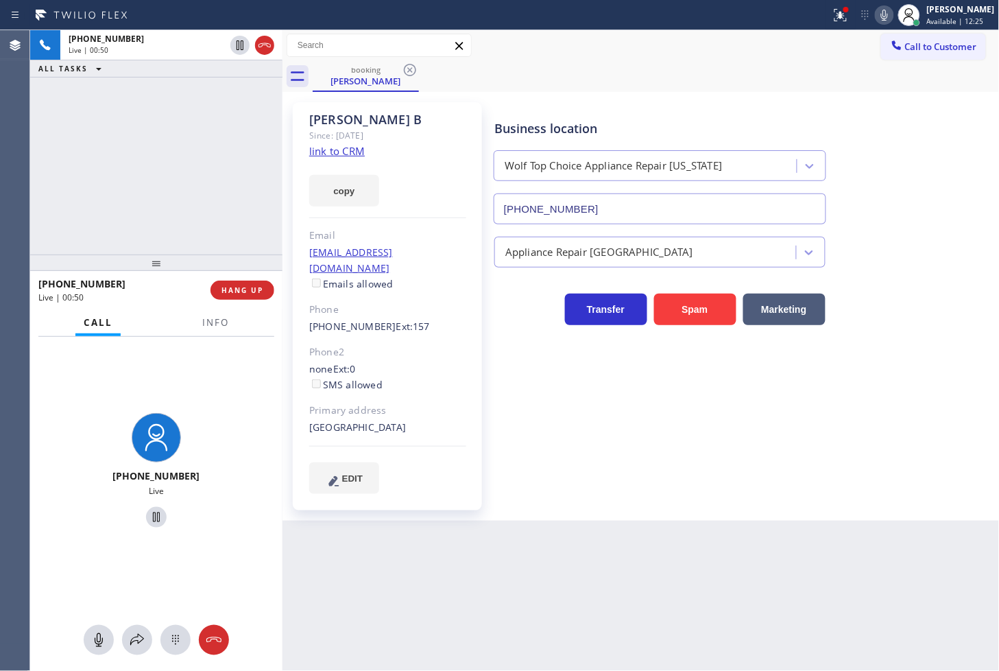
click at [175, 359] on div "[PHONE_NUMBER] Live" at bounding box center [156, 473] width 252 height 272
click at [134, 231] on div "[PHONE_NUMBER] Live | 00:51 ALL TASKS ALL TASKS ACTIVE TASKS TASKS IN WRAP UP" at bounding box center [156, 142] width 252 height 224
click at [251, 416] on div "[PHONE_NUMBER] Live" at bounding box center [156, 472] width 241 height 119
click at [214, 403] on div "[PHONE_NUMBER] Live" at bounding box center [156, 473] width 252 height 272
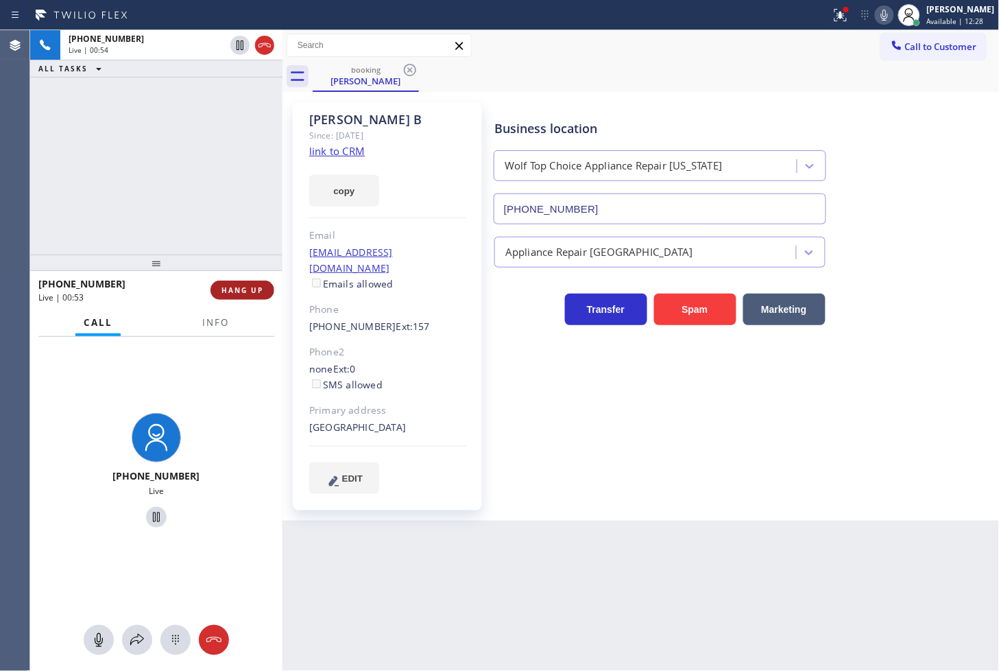
click at [230, 288] on span "HANG UP" at bounding box center [243, 290] width 42 height 10
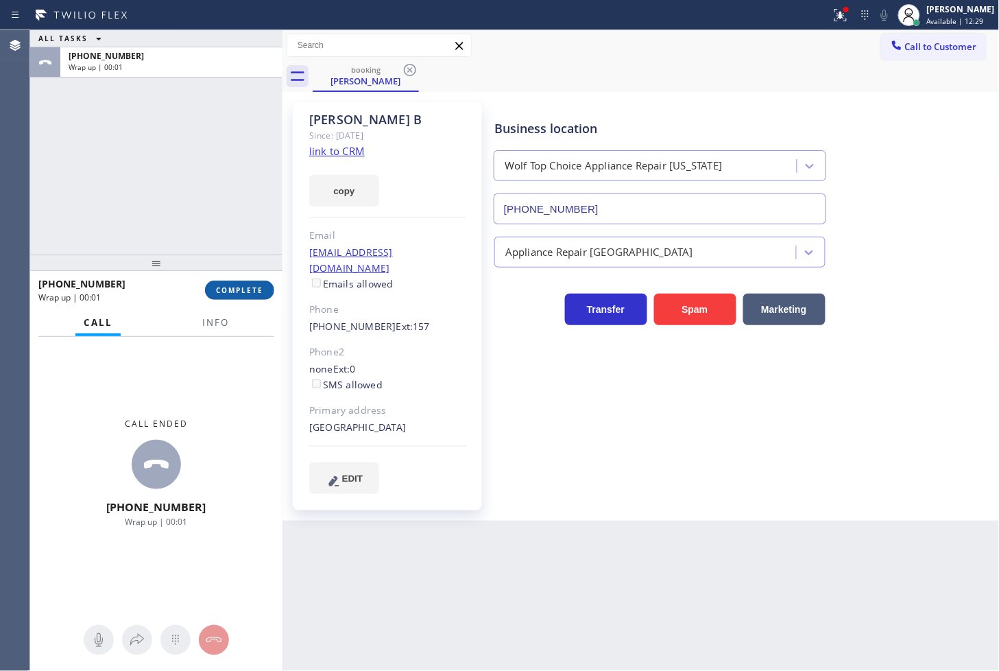
click at [230, 288] on span "COMPLETE" at bounding box center [239, 290] width 47 height 10
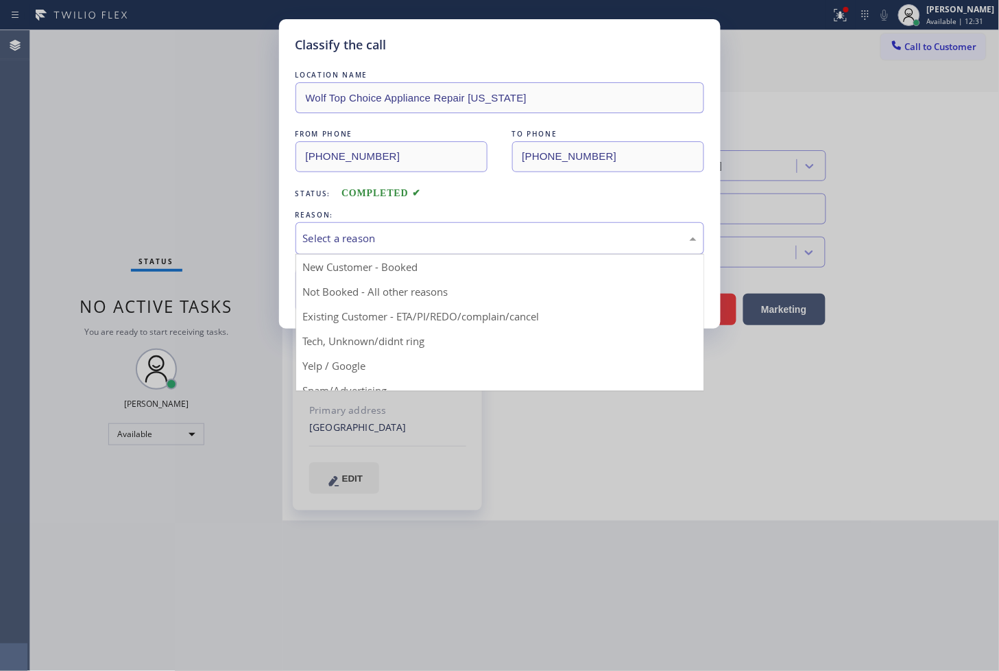
click at [378, 223] on div "Select a reason" at bounding box center [500, 238] width 409 height 32
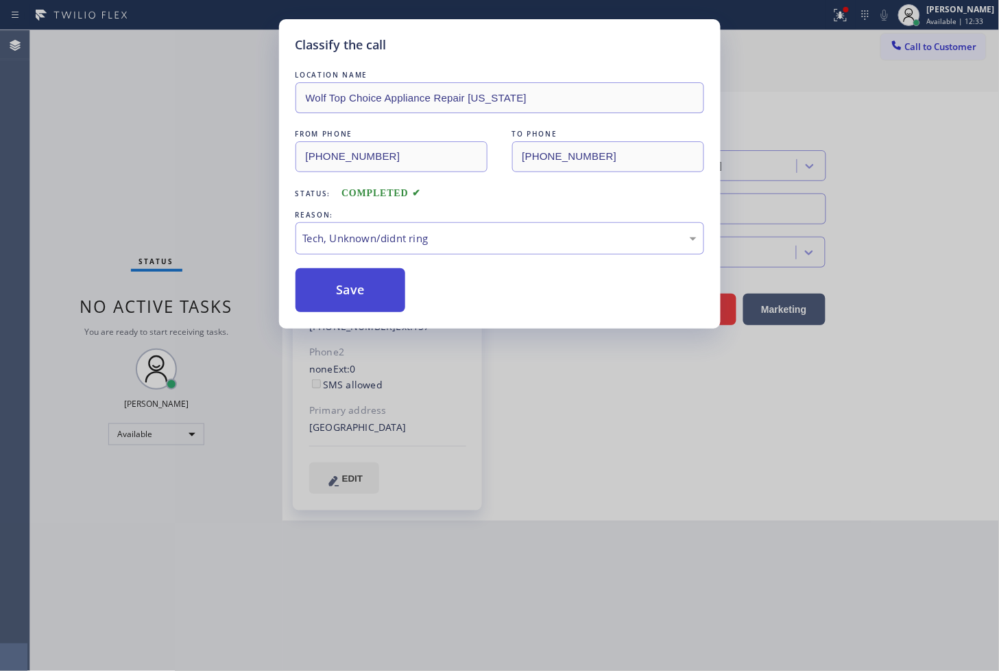
click at [355, 296] on button "Save" at bounding box center [351, 290] width 110 height 44
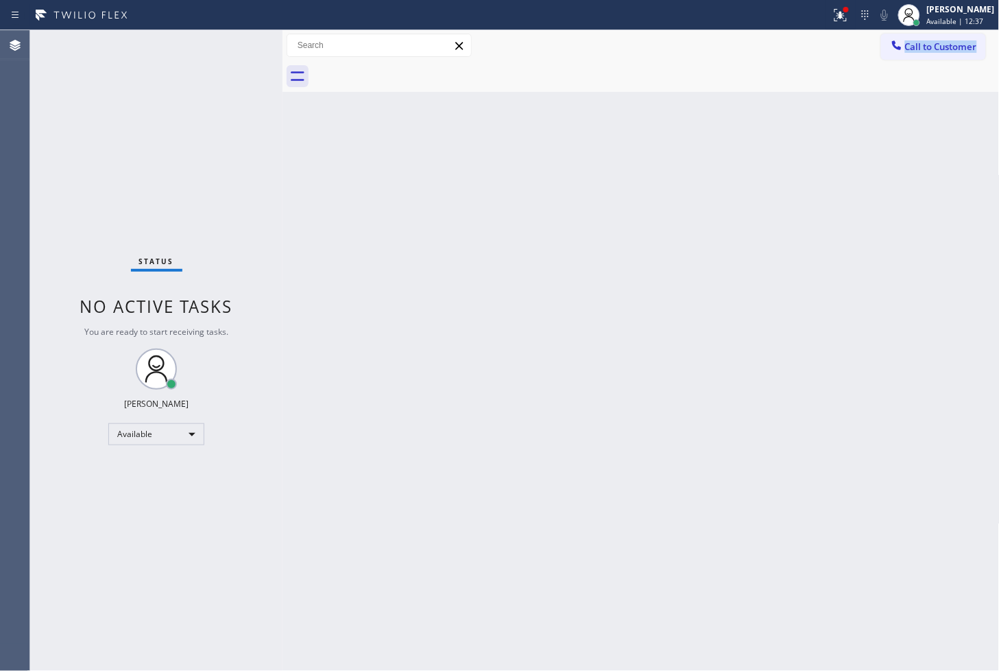
drag, startPoint x: 831, startPoint y: 56, endPoint x: 815, endPoint y: 154, distance: 99.5
click at [822, 115] on div "Back to Dashboard Change Sender ID Customers Technicians Select a contact Outbo…" at bounding box center [642, 350] width 718 height 641
click at [833, 18] on icon at bounding box center [841, 15] width 16 height 16
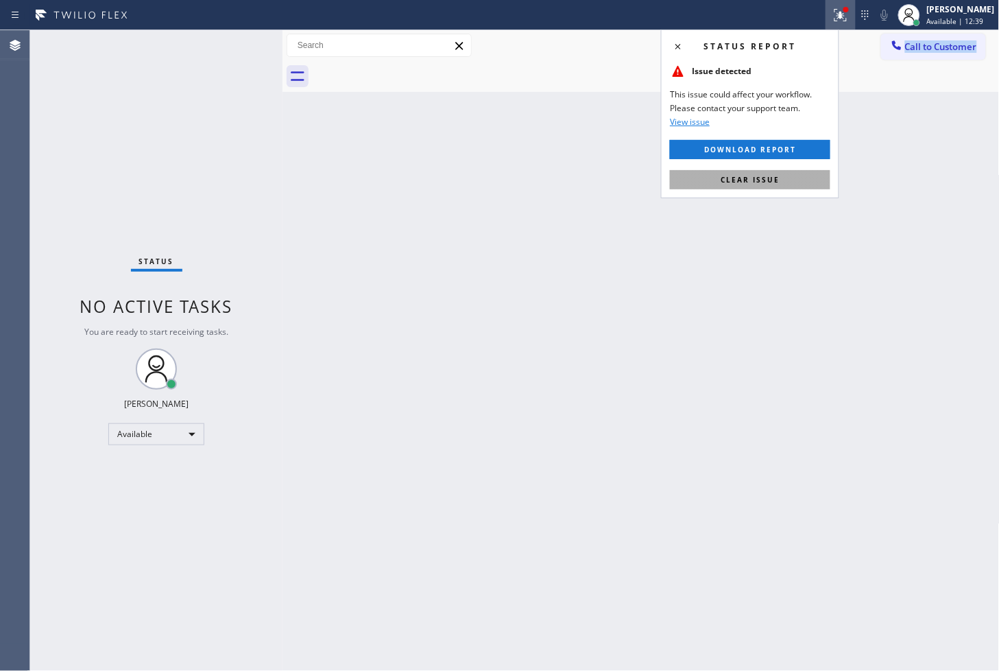
click at [771, 176] on span "Clear issue" at bounding box center [750, 180] width 59 height 10
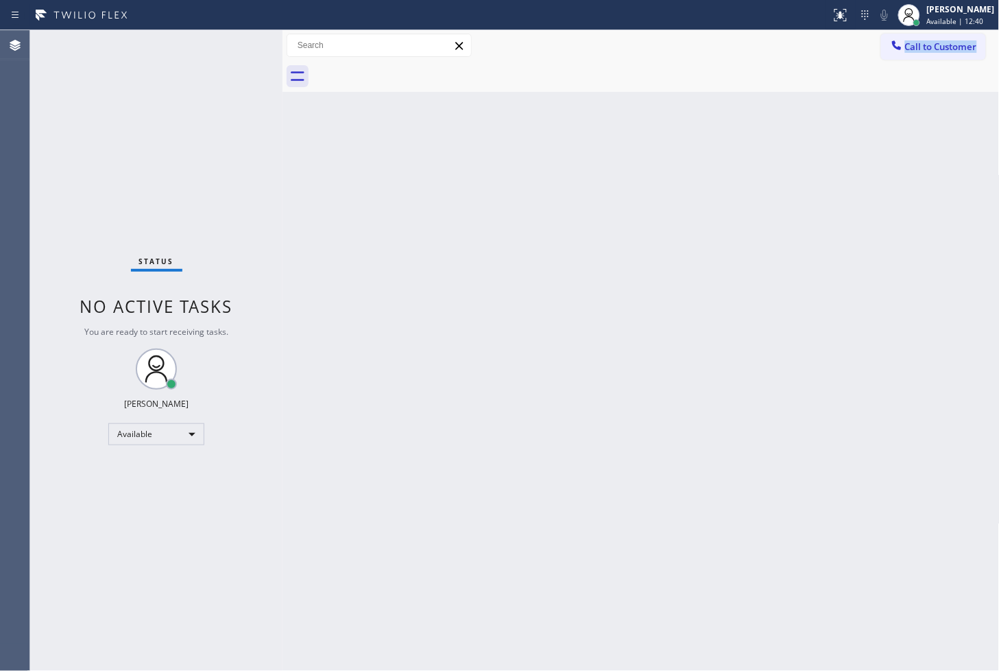
click at [894, 106] on div "Back to Dashboard Change Sender ID Customers Technicians Select a contact Outbo…" at bounding box center [642, 350] width 718 height 641
click at [925, 70] on div at bounding box center [656, 76] width 687 height 31
drag, startPoint x: 156, startPoint y: 80, endPoint x: 156, endPoint y: 47, distance: 33.6
click at [156, 81] on div "Status No active tasks You are ready to start receiving tasks. [PERSON_NAME]" at bounding box center [156, 350] width 252 height 641
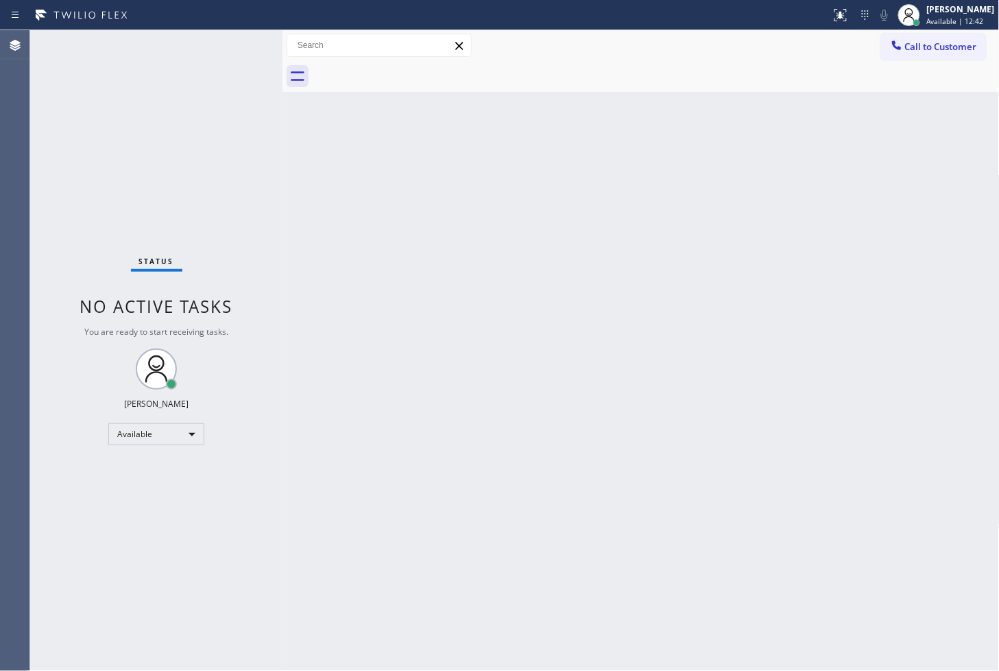
click at [187, 56] on div "Status No active tasks You are ready to start receiving tasks. [PERSON_NAME]" at bounding box center [156, 350] width 252 height 641
click at [233, 43] on div "Status No active tasks You are ready to start receiving tasks. [PERSON_NAME]" at bounding box center [156, 350] width 252 height 641
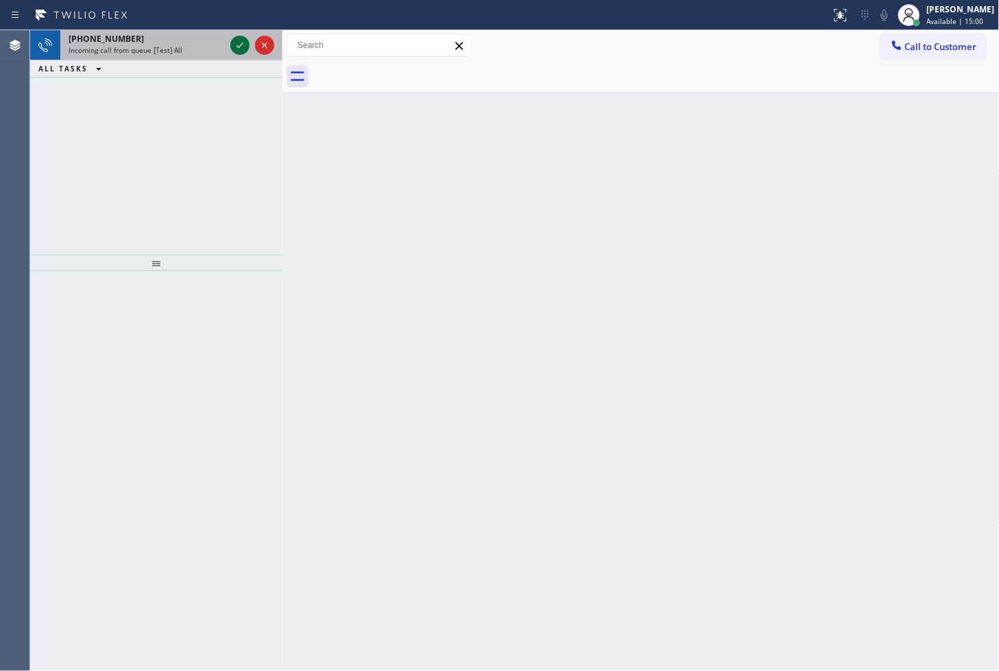
click at [237, 42] on icon at bounding box center [240, 45] width 16 height 16
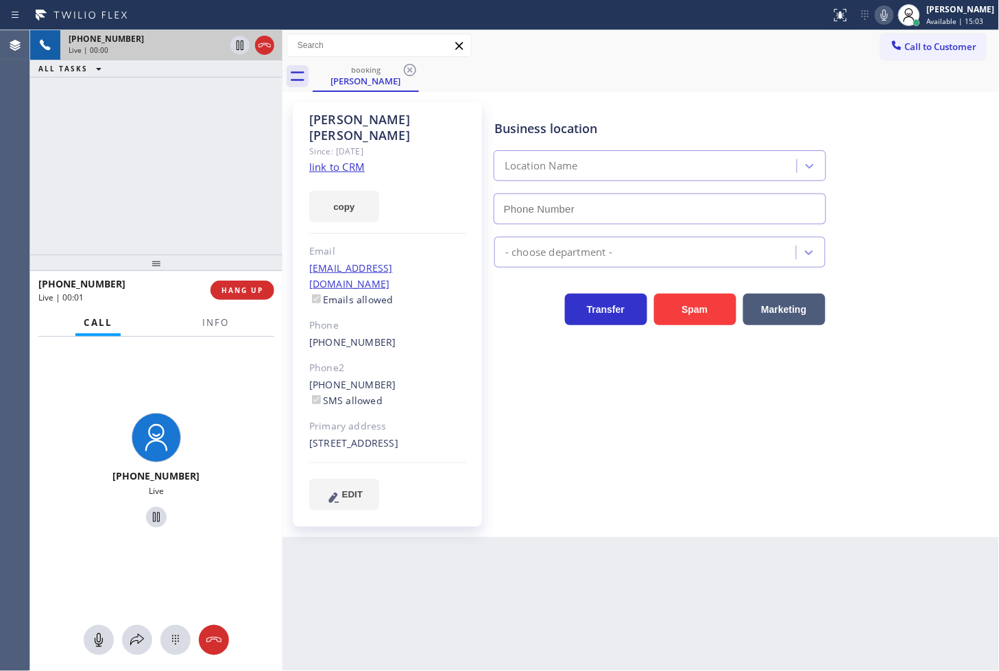
type input "[PHONE_NUMBER]"
click at [333, 160] on link "link to CRM" at bounding box center [337, 167] width 56 height 14
click at [146, 131] on div "[PHONE_NUMBER] Live | 00:05 ALL TASKS ALL TASKS ACTIVE TASKS TASKS IN WRAP UP" at bounding box center [156, 142] width 252 height 224
click at [148, 131] on div "[PHONE_NUMBER] Live | 00:07 ALL TASKS ALL TASKS ACTIVE TASKS TASKS IN WRAP UP" at bounding box center [156, 142] width 252 height 224
click at [178, 187] on div "[PHONE_NUMBER] Live | 00:29 ALL TASKS ALL TASKS ACTIVE TASKS TASKS IN WRAP UP" at bounding box center [156, 142] width 252 height 224
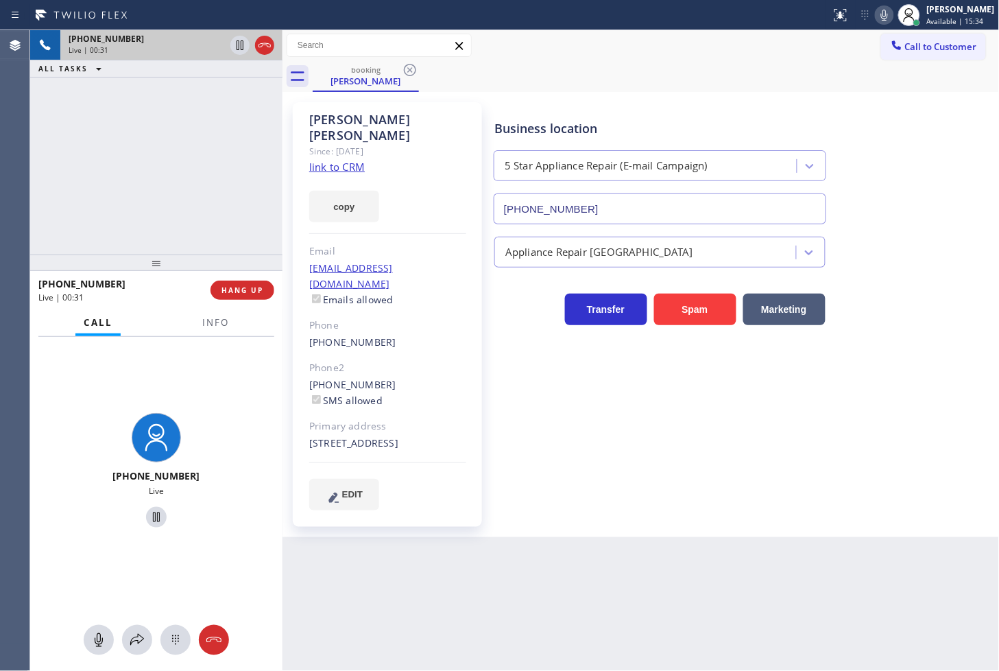
click at [729, 532] on div "Back to Dashboard Change Sender ID Customers Technicians Select a contact Outbo…" at bounding box center [642, 350] width 718 height 641
click at [632, 607] on div "Back to Dashboard Change Sender ID Customers Technicians Select a contact Outbo…" at bounding box center [642, 350] width 718 height 641
click at [138, 200] on div "[PHONE_NUMBER] Live | 00:31 ALL TASKS ALL TASKS ACTIVE TASKS TASKS IN WRAP UP" at bounding box center [156, 142] width 252 height 224
click at [184, 151] on div "[PHONE_NUMBER] Live | 00:32 ALL TASKS ALL TASKS ACTIVE TASKS TASKS IN WRAP UP" at bounding box center [156, 142] width 252 height 224
click at [240, 49] on icon at bounding box center [240, 45] width 16 height 16
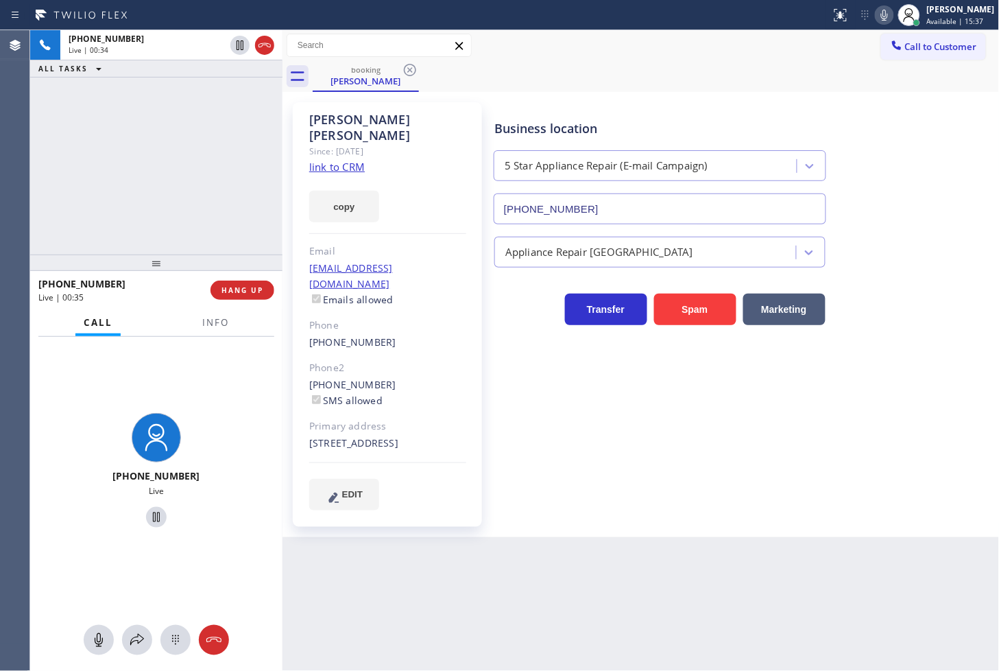
click at [877, 14] on icon at bounding box center [885, 15] width 16 height 16
click at [362, 191] on button "copy" at bounding box center [344, 207] width 70 height 32
click at [97, 243] on div "[PHONE_NUMBER] Live | 00:39 ALL TASKS ALL TASKS ACTIVE TASKS TASKS IN WRAP UP" at bounding box center [156, 142] width 252 height 224
click at [57, 177] on div "[PHONE_NUMBER] Live | 01:44 ALL TASKS ALL TASKS ACTIVE TASKS TASKS IN WRAP UP" at bounding box center [156, 142] width 252 height 224
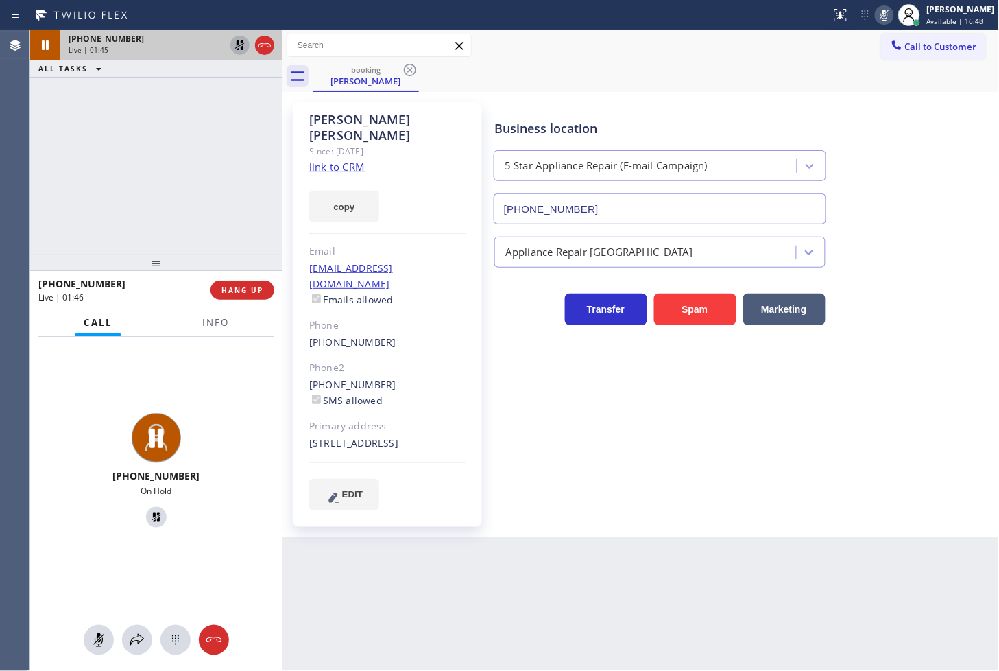
click at [239, 42] on icon at bounding box center [240, 45] width 10 height 10
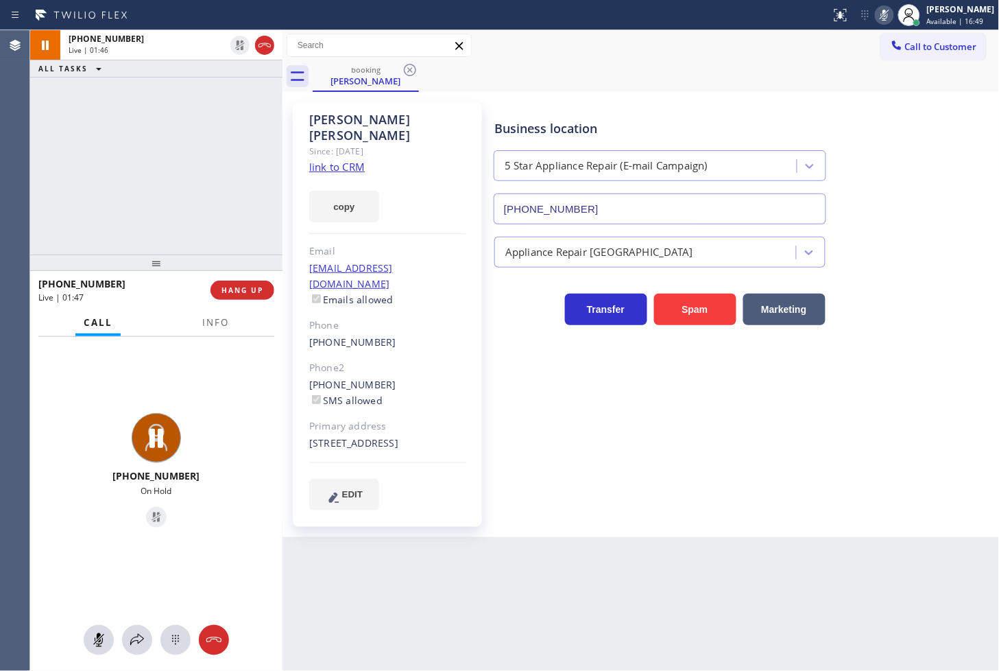
click at [877, 18] on icon at bounding box center [885, 15] width 16 height 16
click at [195, 125] on div "[PHONE_NUMBER] Live | 01:48 ALL TASKS ALL TASKS ACTIVE TASKS TASKS IN WRAP UP" at bounding box center [156, 142] width 252 height 224
click at [921, 451] on div "Business location 5 Star Appliance Repair (E-mail Campaign) [PHONE_NUMBER] Appl…" at bounding box center [744, 306] width 505 height 401
click at [184, 152] on div "[PHONE_NUMBER] Live | 01:54 ALL TASKS ALL TASKS ACTIVE TASKS TASKS IN WRAP UP" at bounding box center [156, 142] width 252 height 224
click at [204, 433] on div "[PHONE_NUMBER] Live" at bounding box center [156, 472] width 241 height 119
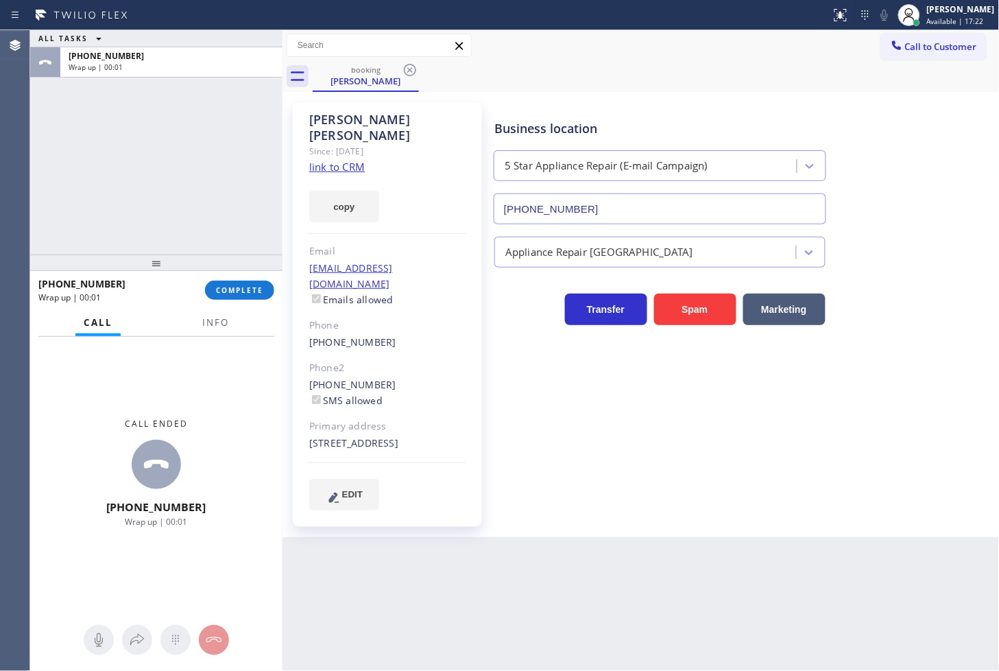
click at [84, 395] on div "Call ended [PHONE_NUMBER] Wrap up | 00:01" at bounding box center [156, 473] width 252 height 272
click at [263, 293] on span "COMPLETE" at bounding box center [239, 290] width 47 height 10
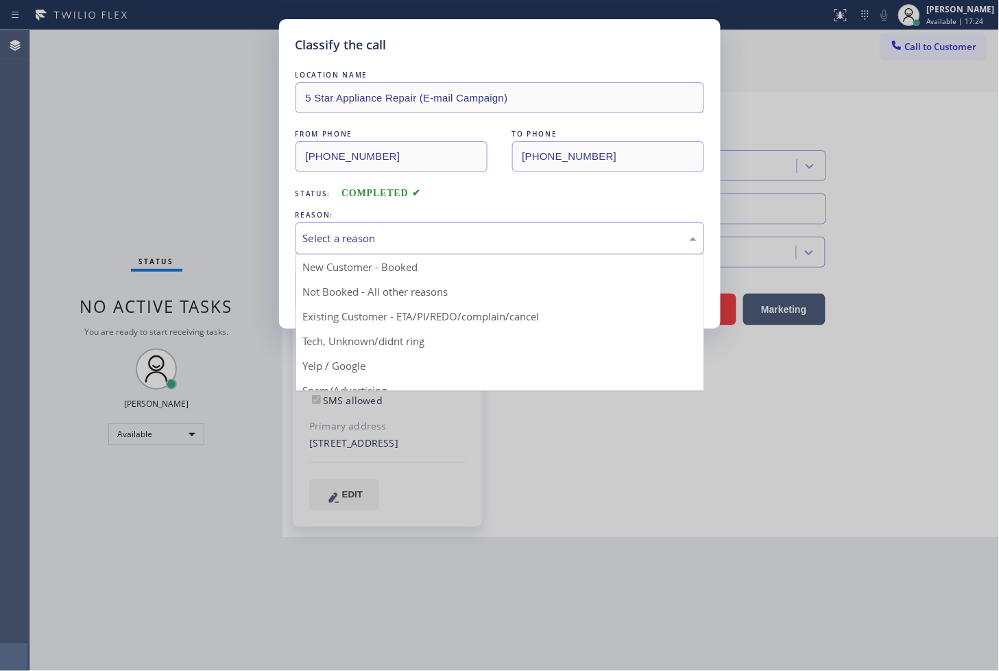
click at [322, 243] on div "Select a reason" at bounding box center [500, 238] width 394 height 16
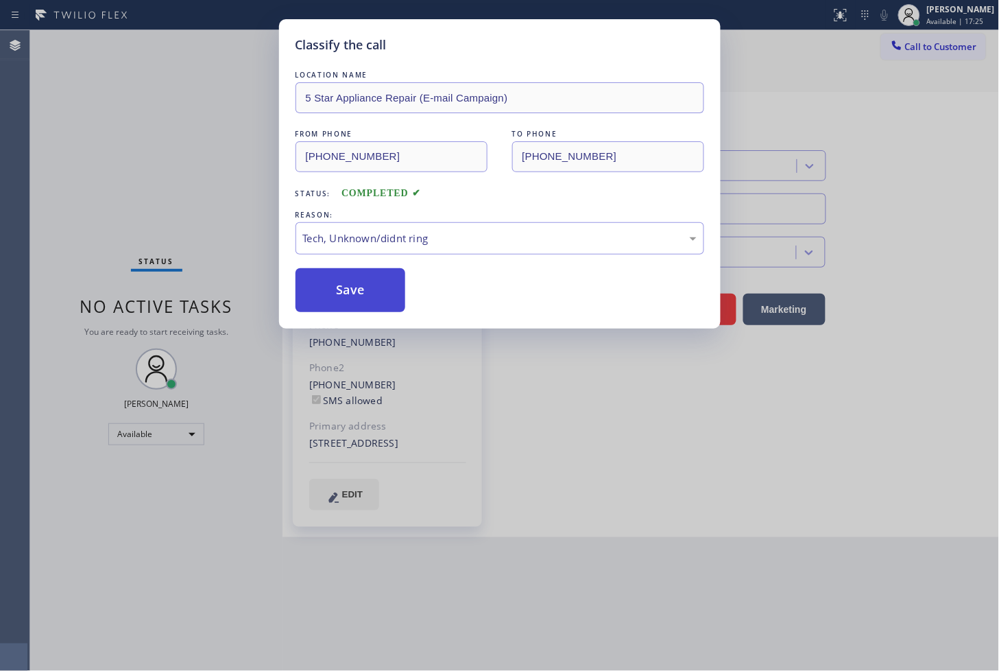
click at [351, 296] on button "Save" at bounding box center [351, 290] width 110 height 44
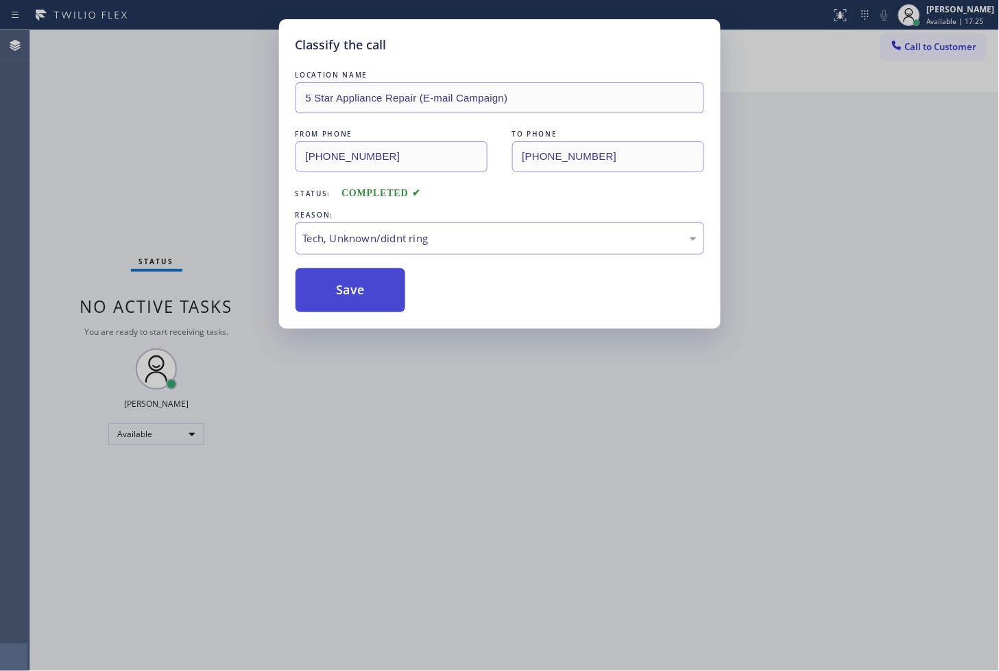
click at [351, 296] on button "Save" at bounding box center [351, 290] width 110 height 44
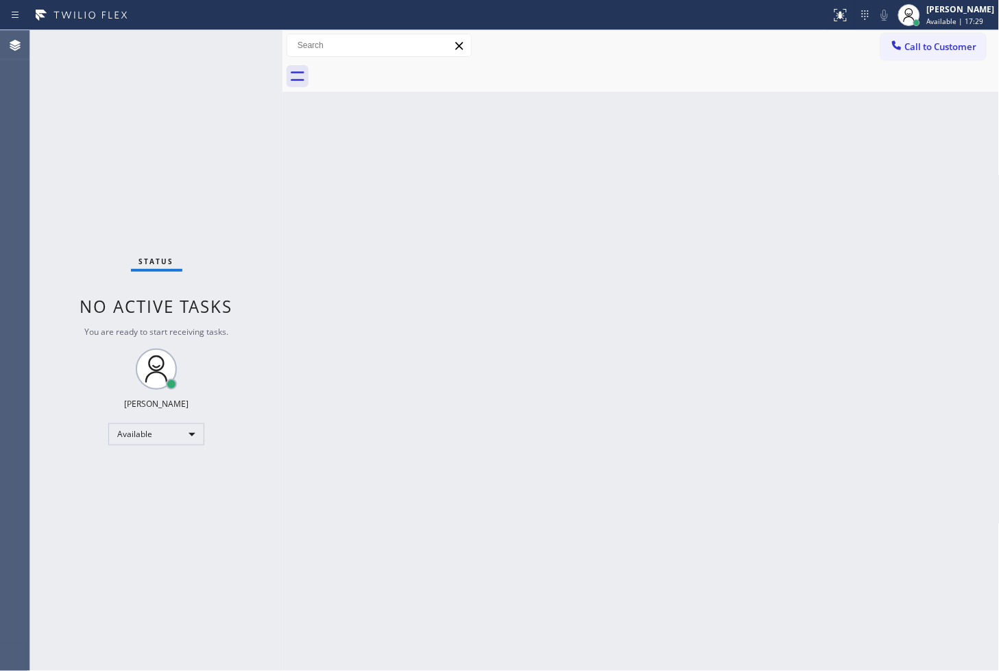
drag, startPoint x: 514, startPoint y: 309, endPoint x: 508, endPoint y: 302, distance: 10.2
click at [515, 309] on div "Back to Dashboard Change Sender ID Customers Technicians Select a contact Outbo…" at bounding box center [642, 350] width 718 height 641
click at [274, 142] on div "Status No active tasks You are ready to start receiving tasks. [PERSON_NAME]" at bounding box center [156, 350] width 252 height 641
drag, startPoint x: 195, startPoint y: 230, endPoint x: 220, endPoint y: 150, distance: 84.8
click at [195, 229] on div "Status No active tasks You are ready to start receiving tasks. [PERSON_NAME]" at bounding box center [156, 350] width 252 height 641
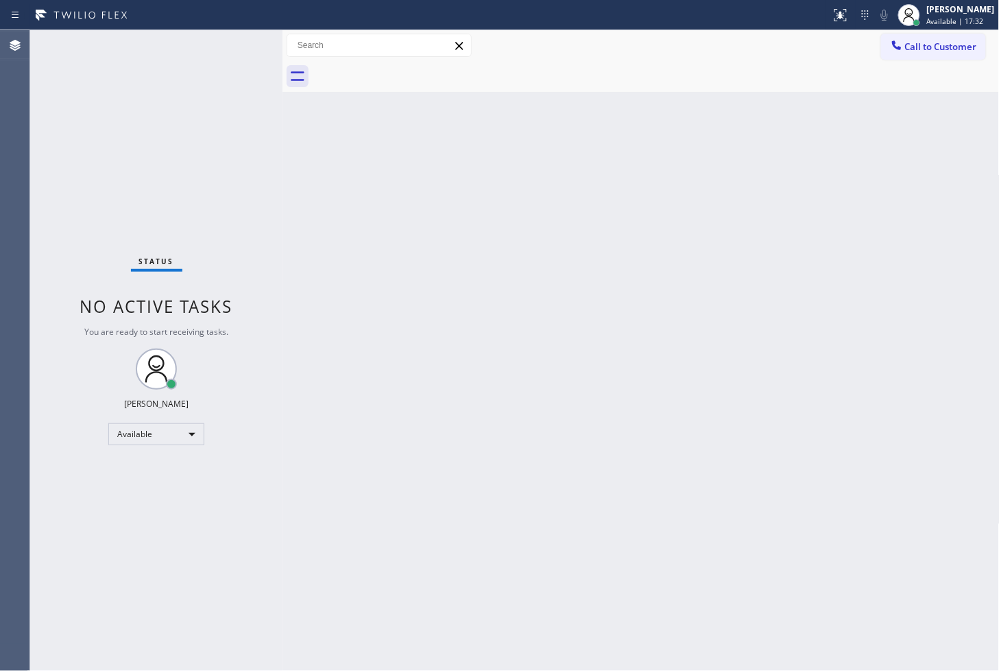
click at [233, 86] on div "Status No active tasks You are ready to start receiving tasks. [PERSON_NAME]" at bounding box center [156, 350] width 252 height 641
click at [107, 154] on div "Status No active tasks You are ready to start receiving tasks. [PERSON_NAME]" at bounding box center [156, 350] width 252 height 641
click at [241, 71] on div "Status No active tasks You are ready to start receiving tasks. [PERSON_NAME]" at bounding box center [156, 350] width 252 height 641
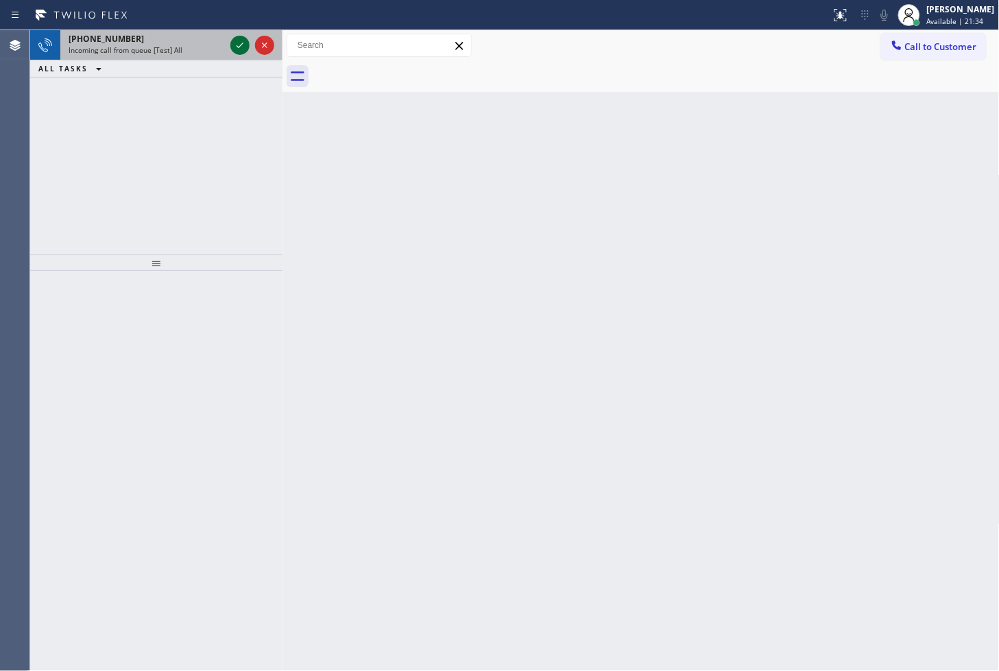
click at [235, 40] on icon at bounding box center [240, 45] width 16 height 16
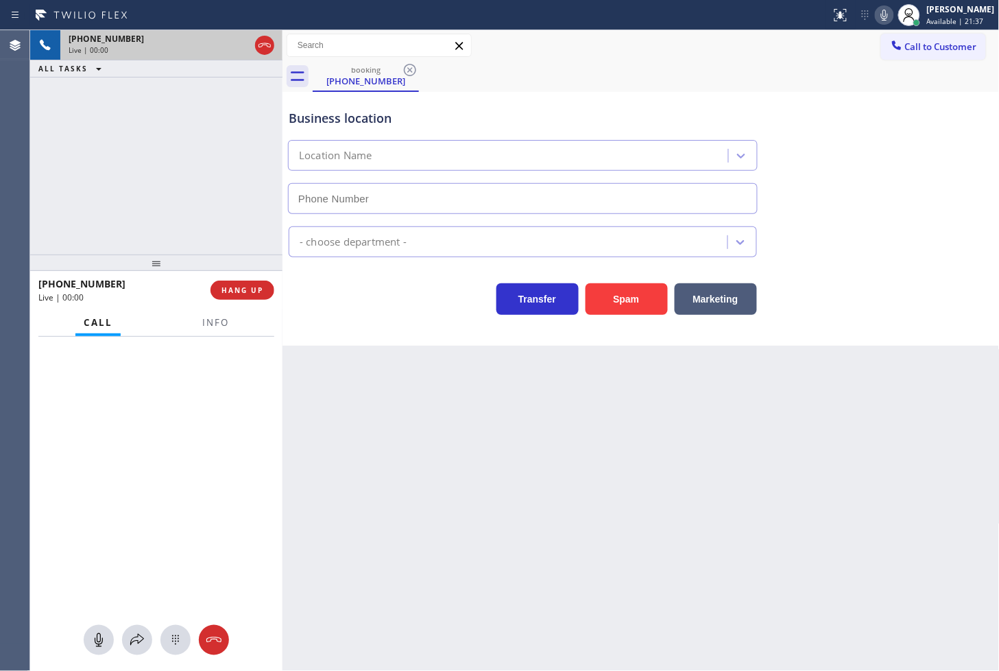
type input "[PHONE_NUMBER]"
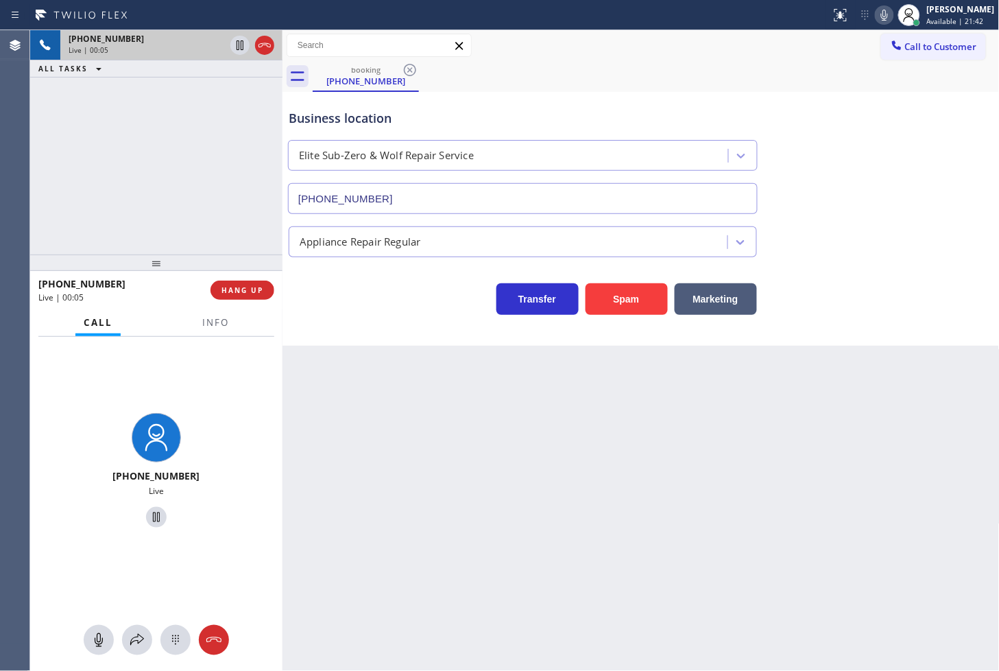
click at [170, 153] on div "[PHONE_NUMBER] Live | 00:05 ALL TASKS ALL TASKS ACTIVE TASKS TASKS IN WRAP UP" at bounding box center [156, 142] width 252 height 224
click at [403, 343] on div "Business location Elite Sub-Zero & Wolf Repair Service [PHONE_NUMBER] Appliance…" at bounding box center [642, 219] width 718 height 254
click at [254, 228] on div "[PHONE_NUMBER] Live | 00:06 ALL TASKS ALL TASKS ACTIVE TASKS TASKS IN WRAP UP" at bounding box center [156, 142] width 252 height 224
click at [323, 289] on div "Transfer Spam Marketing" at bounding box center [523, 295] width 474 height 38
click at [227, 327] on span "Info" at bounding box center [215, 322] width 27 height 12
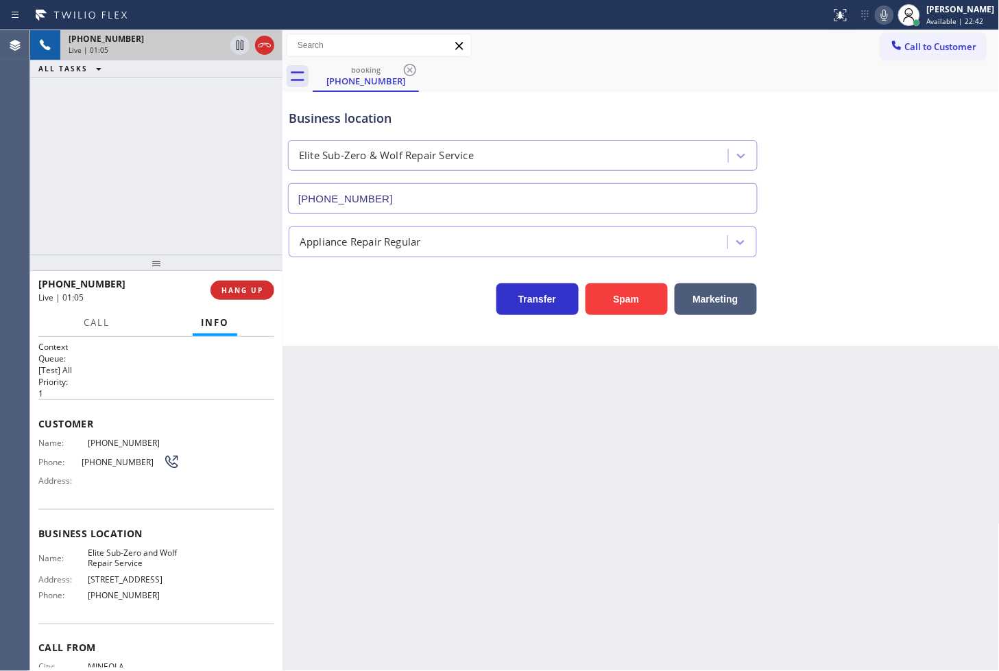
drag, startPoint x: 209, startPoint y: 159, endPoint x: 234, endPoint y: 88, distance: 75.7
click at [208, 160] on div "[PHONE_NUMBER] Live | 01:05 ALL TASKS ALL TASKS ACTIVE TASKS TASKS IN WRAP UP" at bounding box center [156, 142] width 252 height 224
click at [243, 48] on icon at bounding box center [240, 45] width 7 height 10
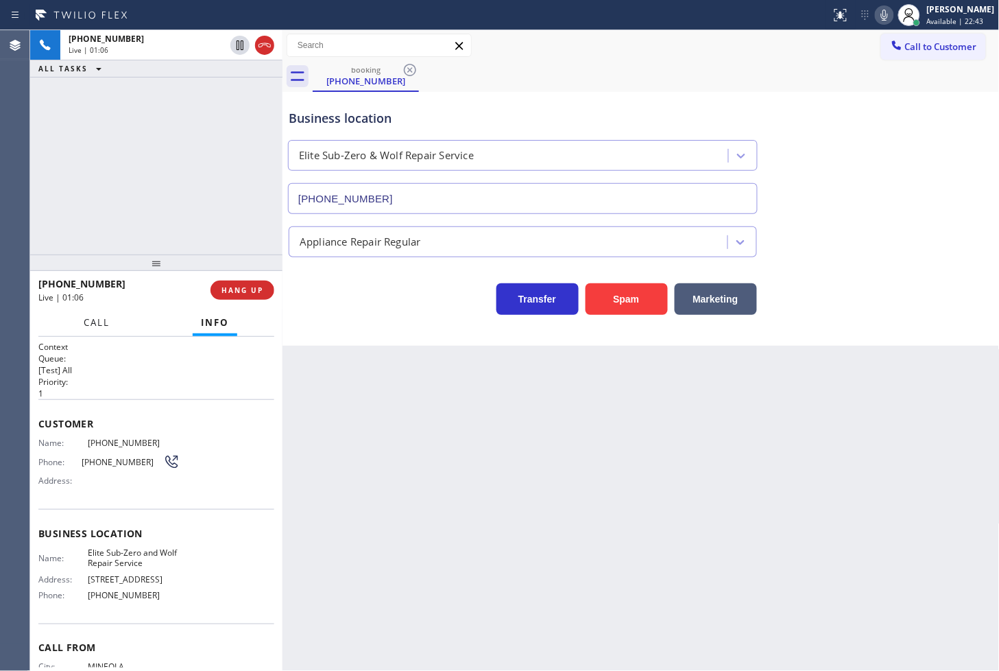
click at [106, 329] on button "Call" at bounding box center [96, 322] width 43 height 27
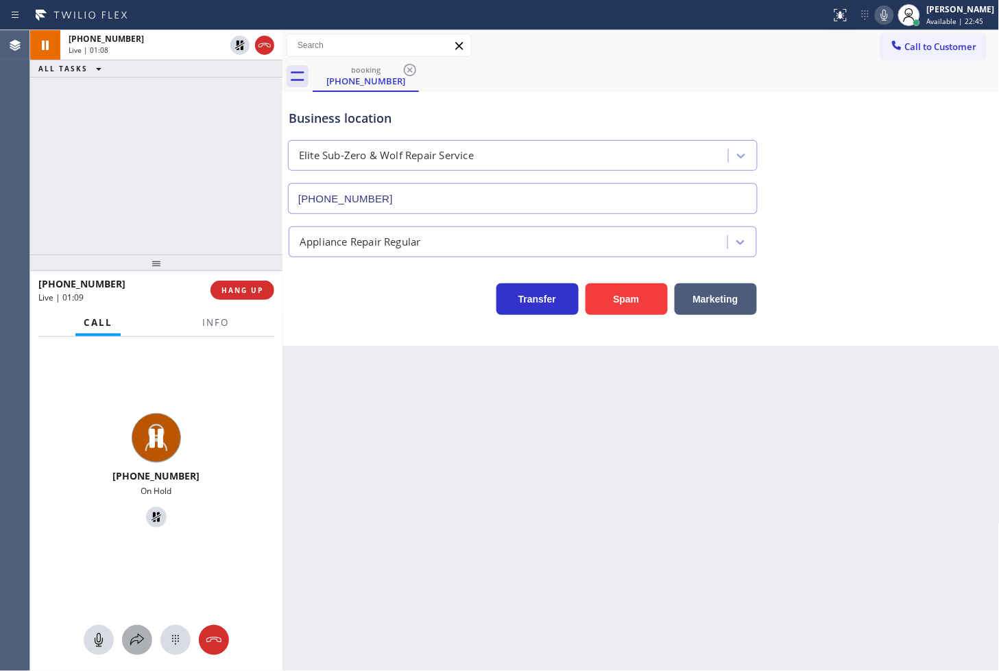
click at [134, 650] on button at bounding box center [137, 640] width 30 height 30
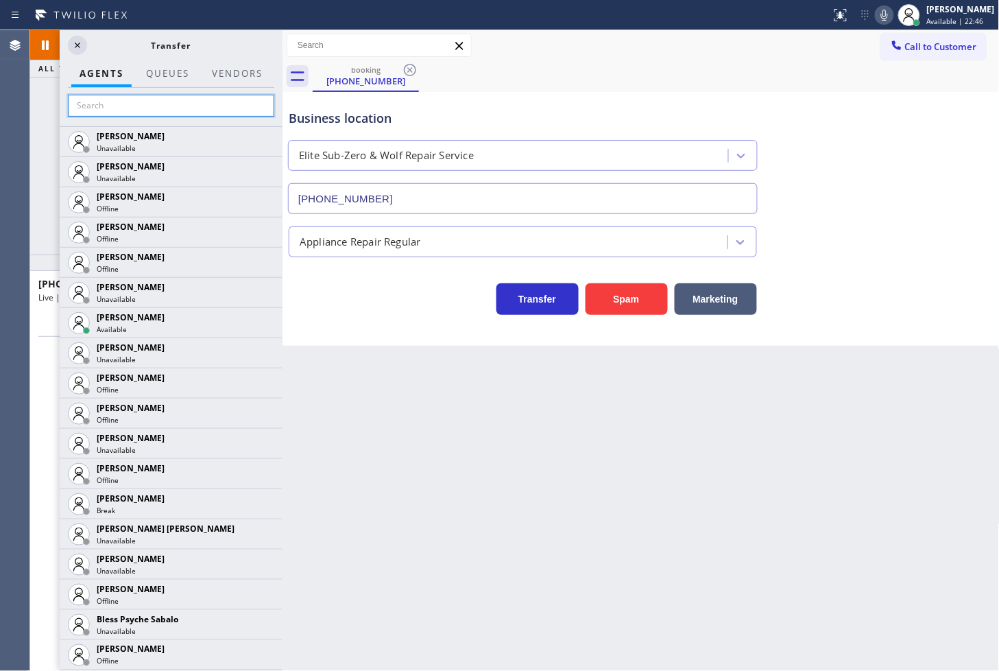
click at [140, 114] on input "text" at bounding box center [171, 106] width 206 height 22
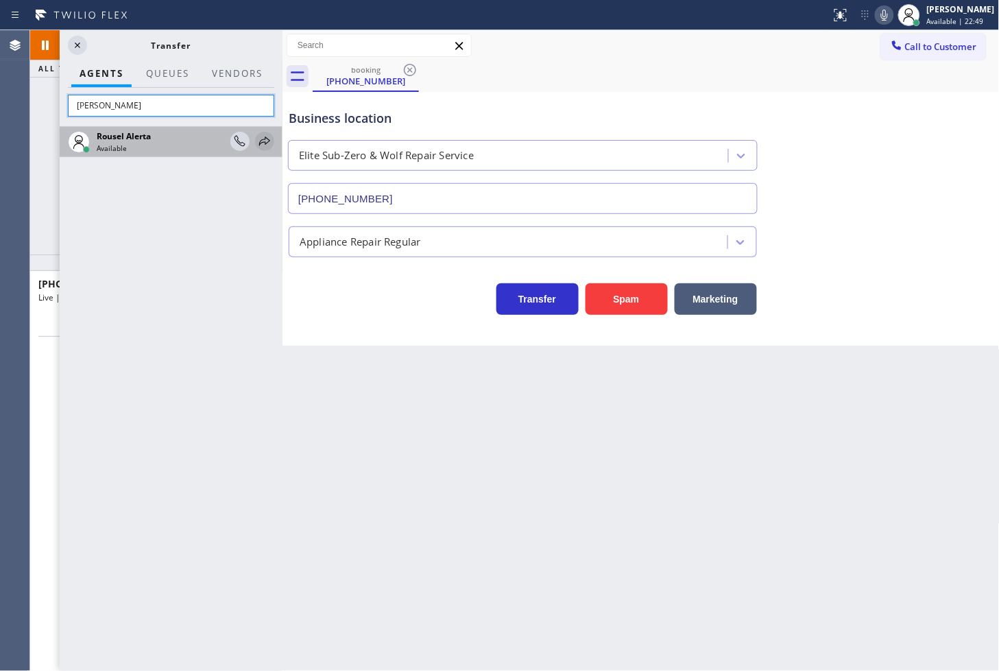
type input "[PERSON_NAME]"
click at [272, 141] on icon at bounding box center [265, 141] width 16 height 16
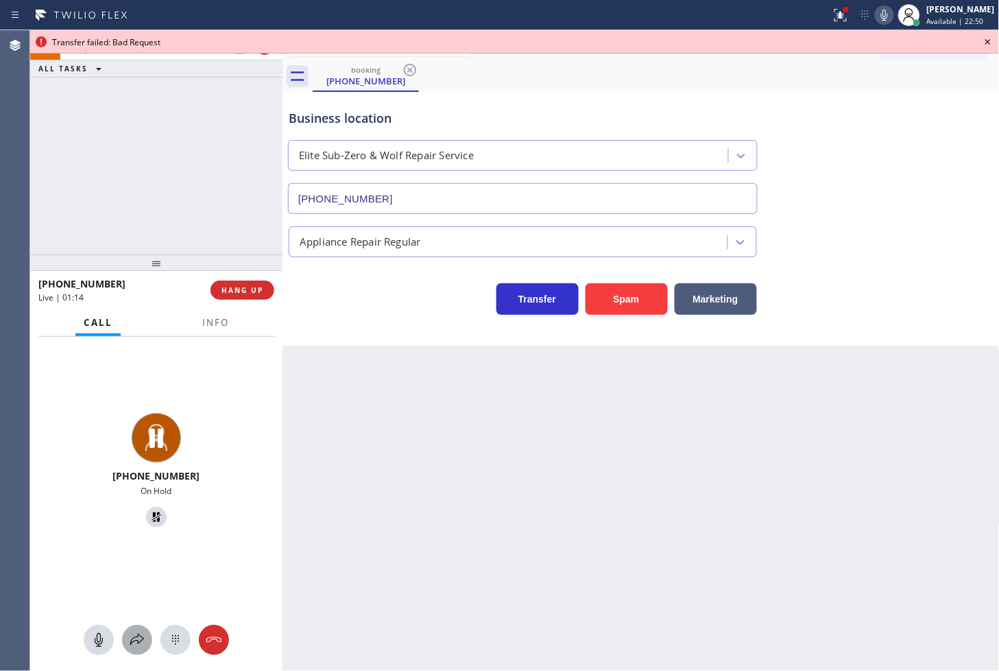
click at [130, 632] on icon at bounding box center [137, 640] width 16 height 16
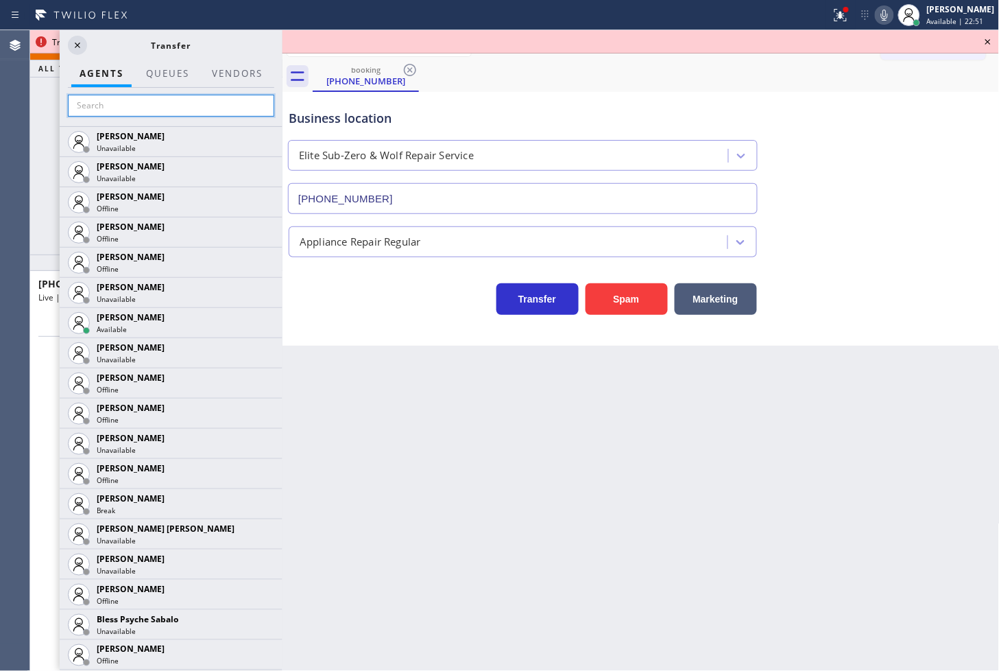
click at [152, 110] on input "text" at bounding box center [171, 106] width 206 height 22
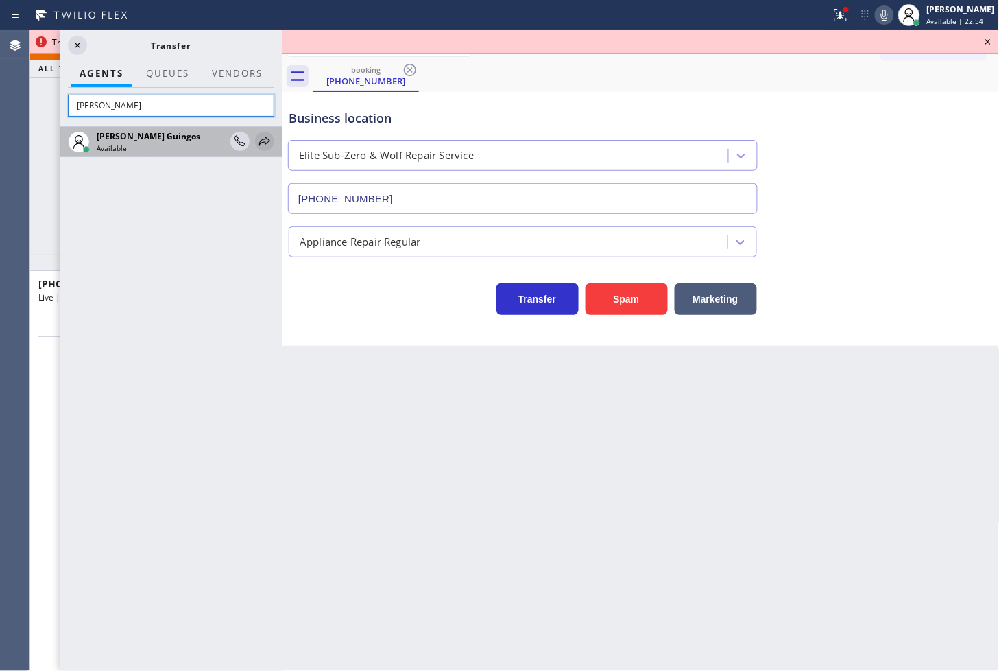
type input "[PERSON_NAME]"
click at [263, 139] on icon at bounding box center [265, 141] width 16 height 16
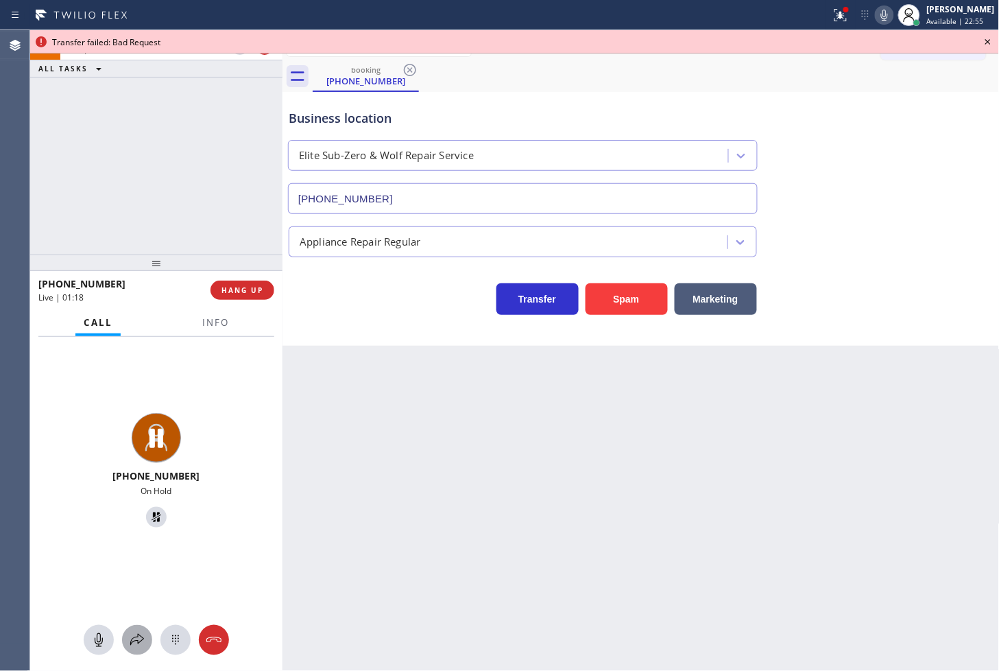
click at [133, 639] on icon at bounding box center [137, 640] width 16 height 16
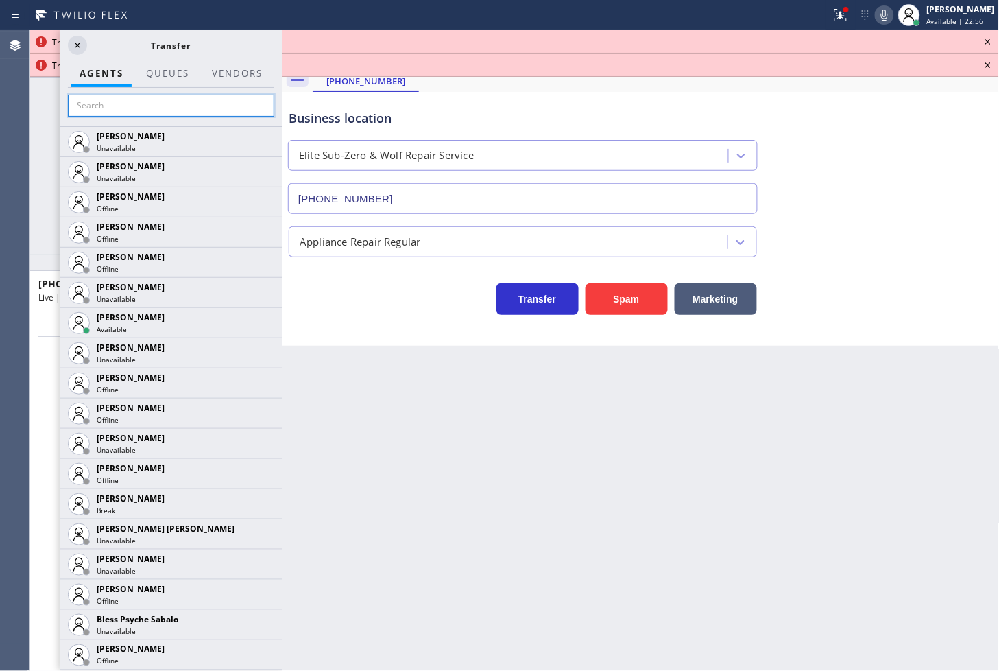
click at [128, 113] on input "text" at bounding box center [171, 106] width 206 height 22
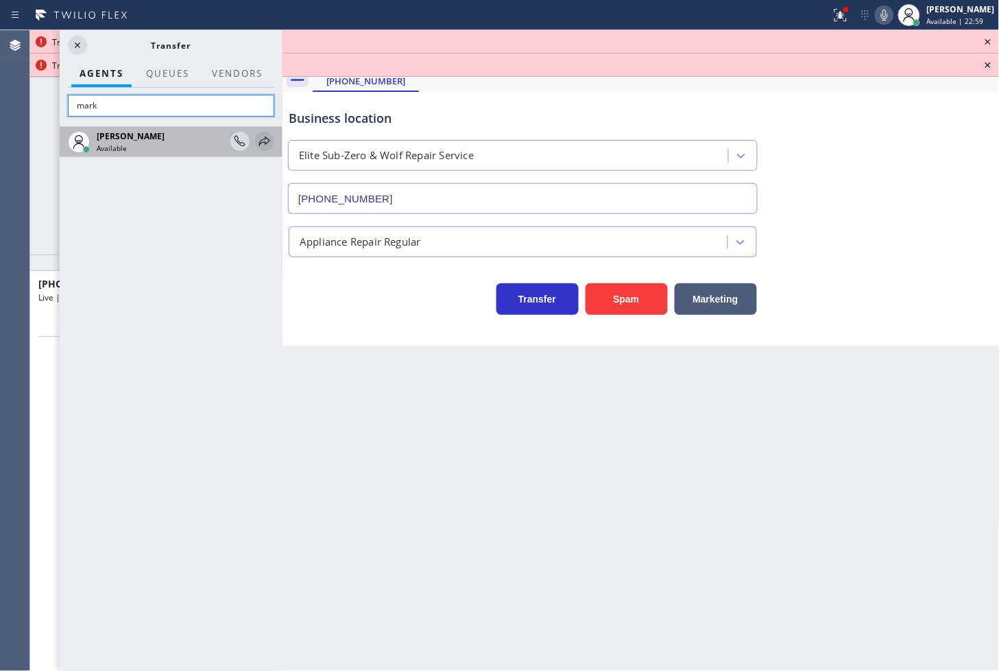
type input "mark"
click at [268, 138] on icon at bounding box center [265, 141] width 16 height 16
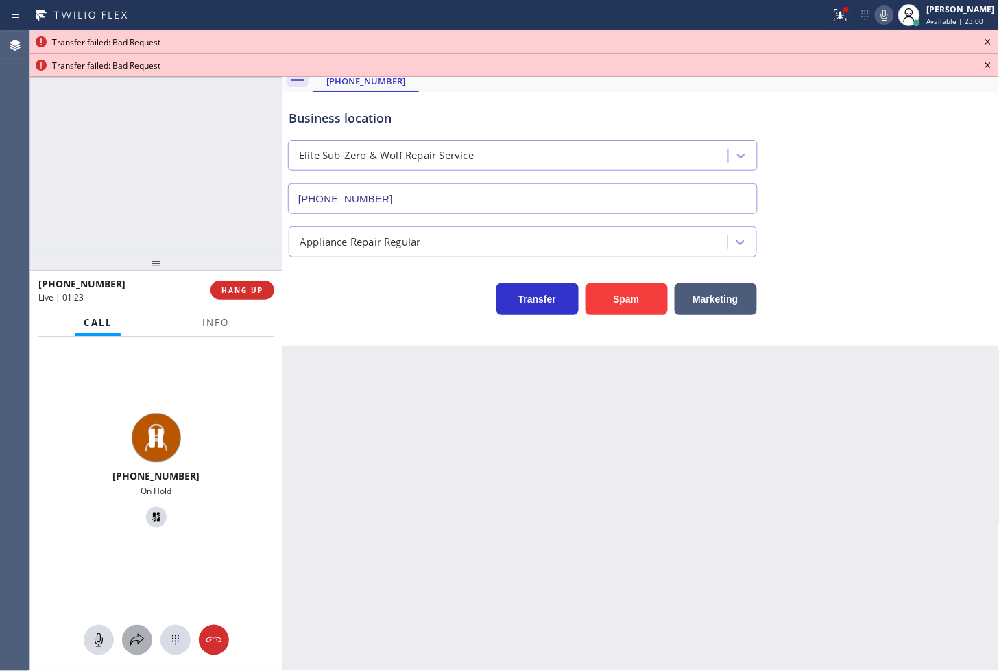
click at [141, 636] on icon at bounding box center [137, 640] width 16 height 16
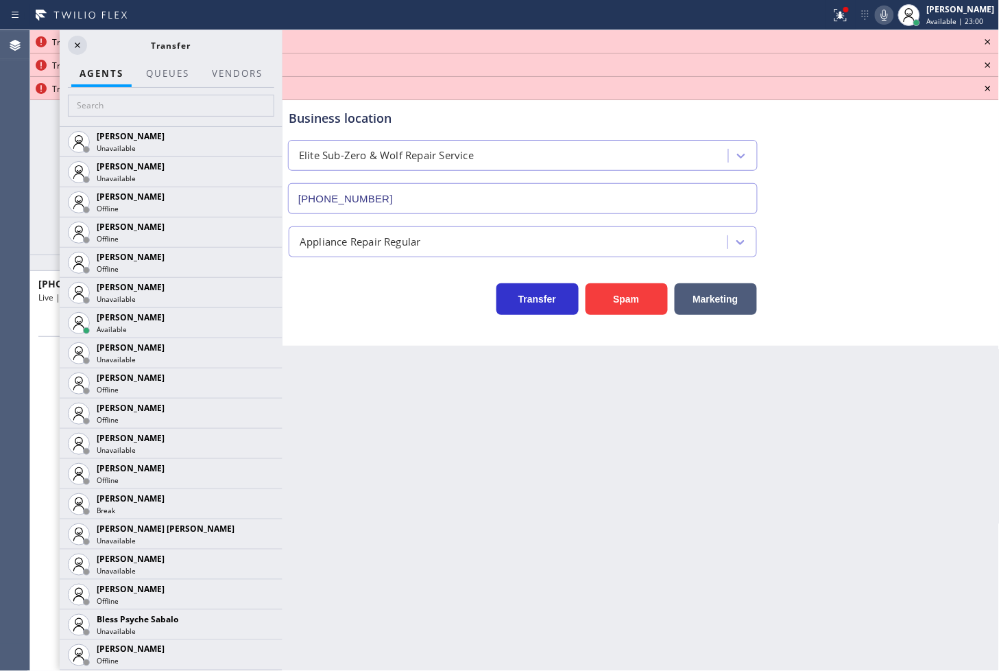
click at [119, 117] on div at bounding box center [171, 107] width 223 height 38
click at [113, 106] on input "text" at bounding box center [171, 106] width 206 height 22
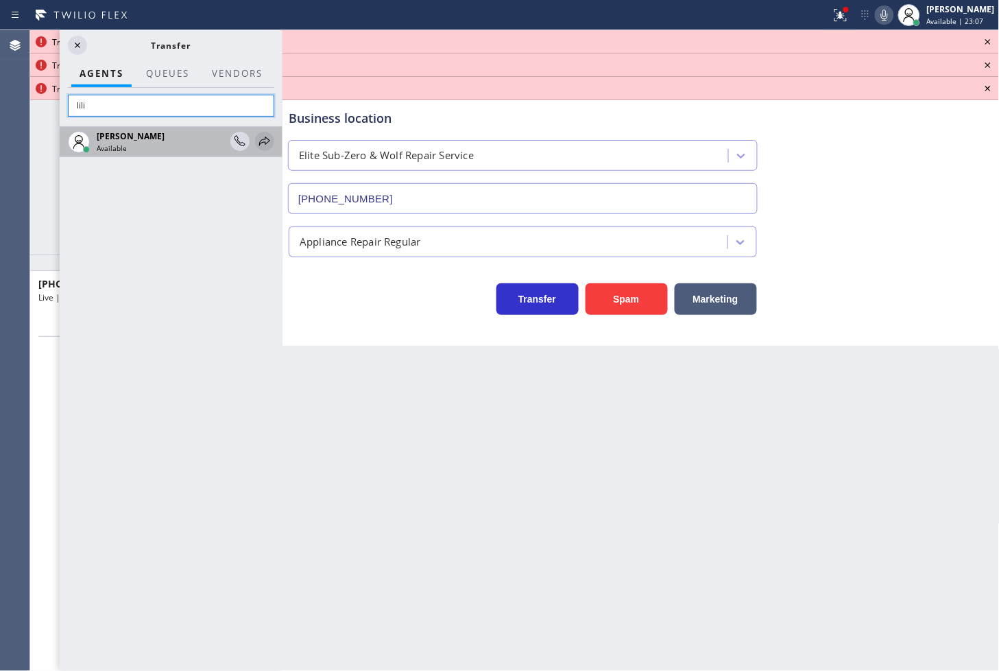
type input "lili"
click at [266, 142] on icon at bounding box center [265, 141] width 16 height 16
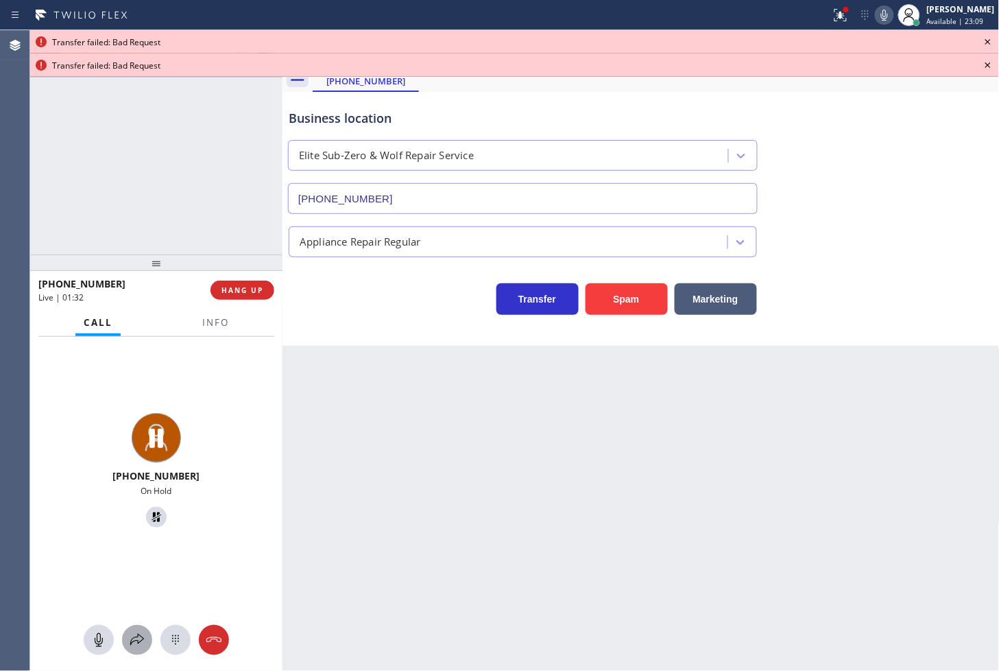
click at [137, 635] on icon at bounding box center [137, 640] width 16 height 16
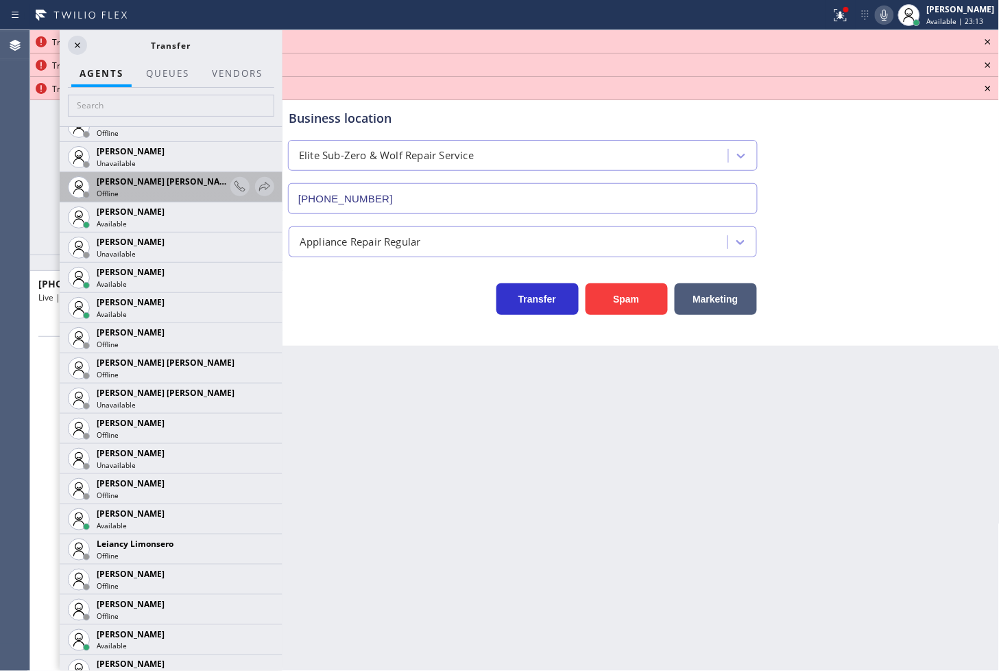
scroll to position [1600, 0]
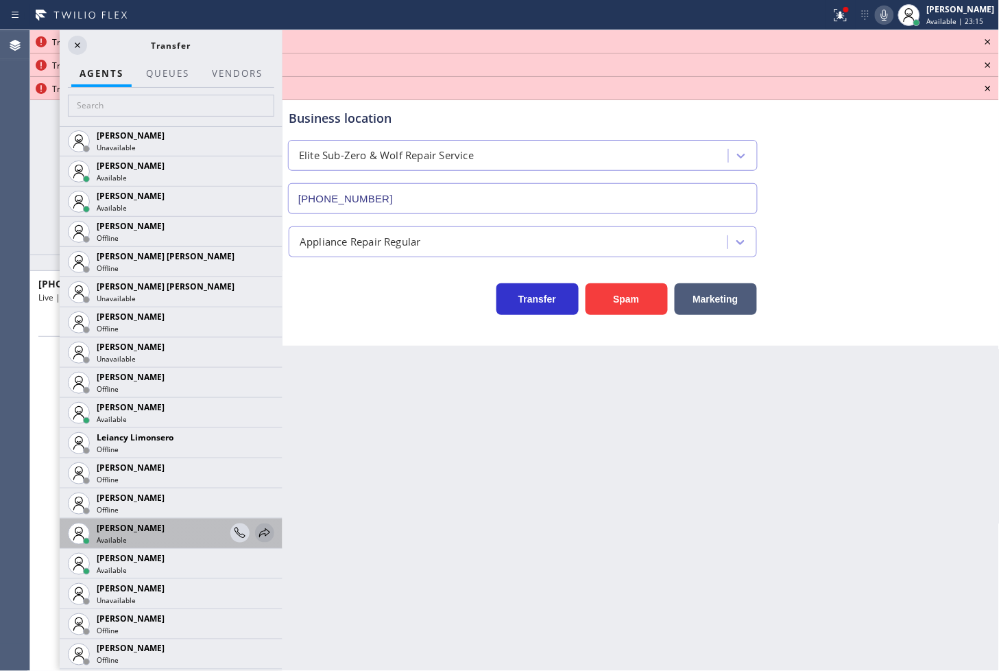
click at [257, 536] on icon at bounding box center [265, 533] width 16 height 16
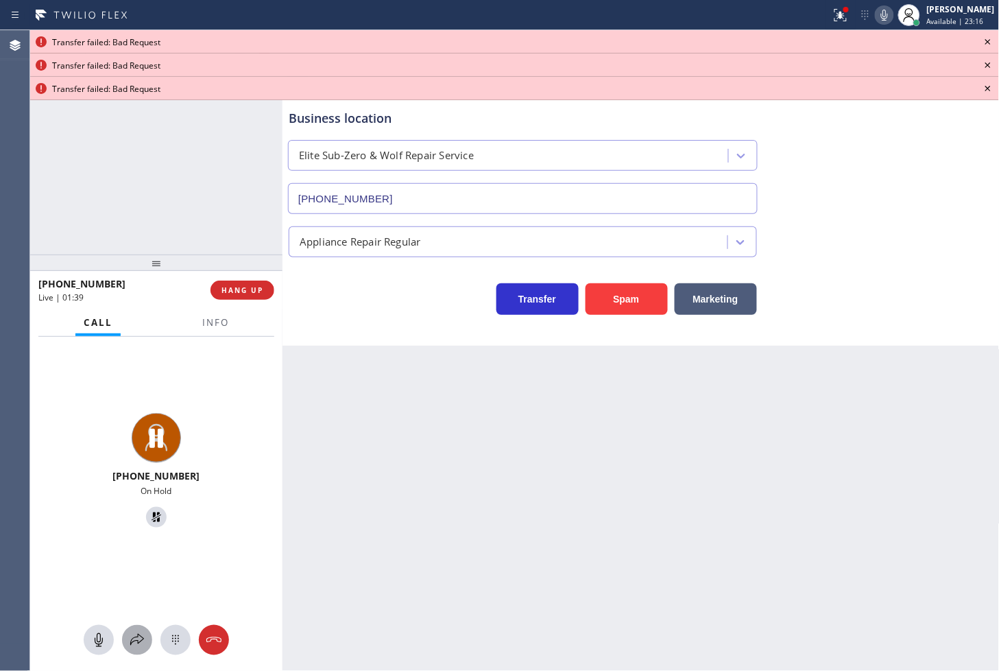
click at [133, 629] on button at bounding box center [137, 640] width 30 height 30
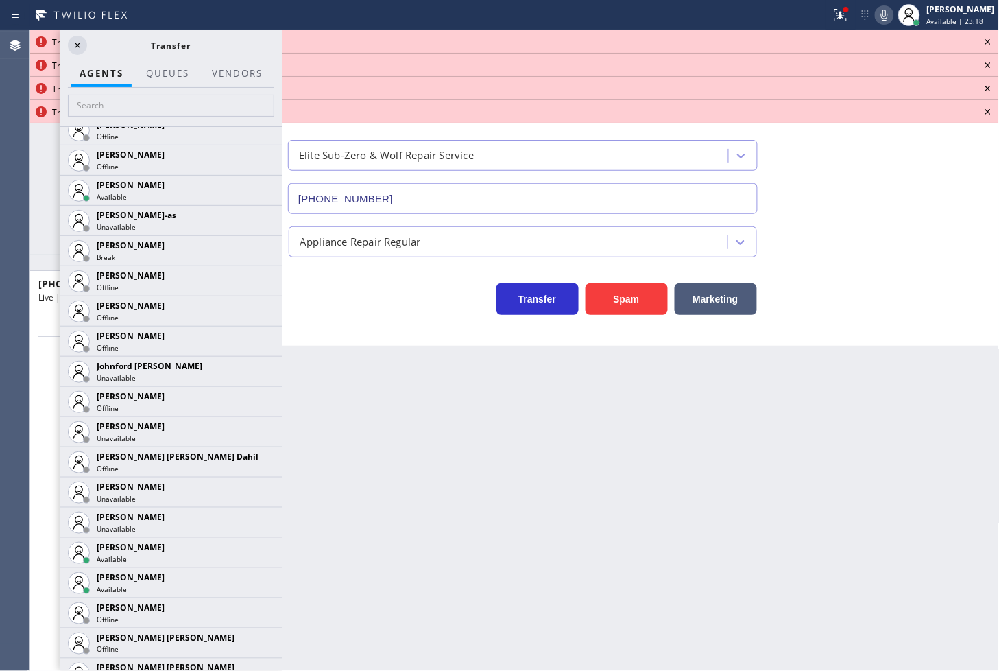
scroll to position [1448, 0]
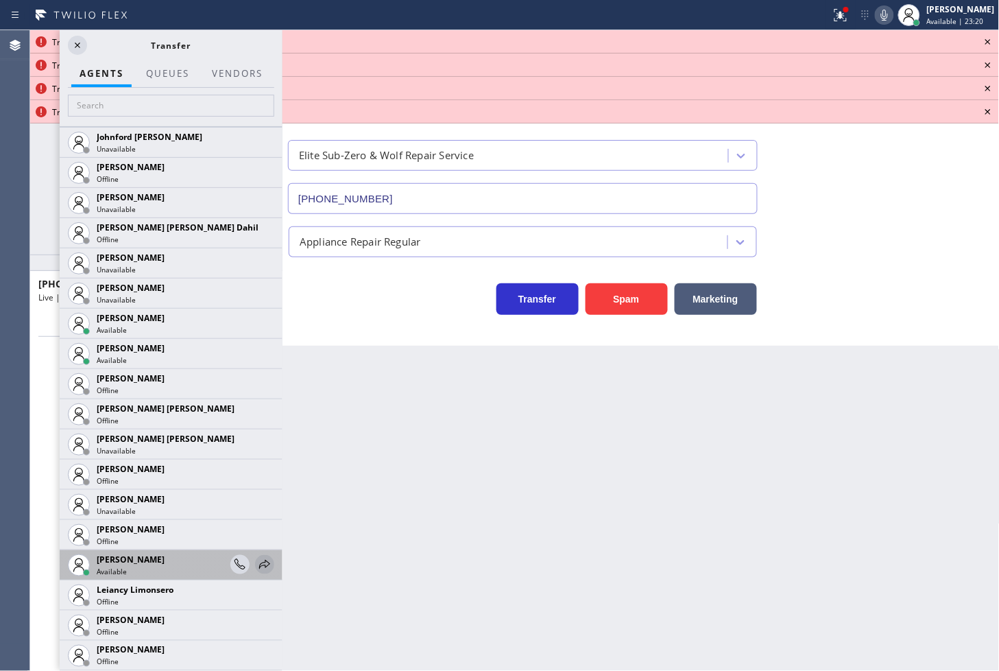
click at [257, 562] on icon at bounding box center [265, 564] width 16 height 16
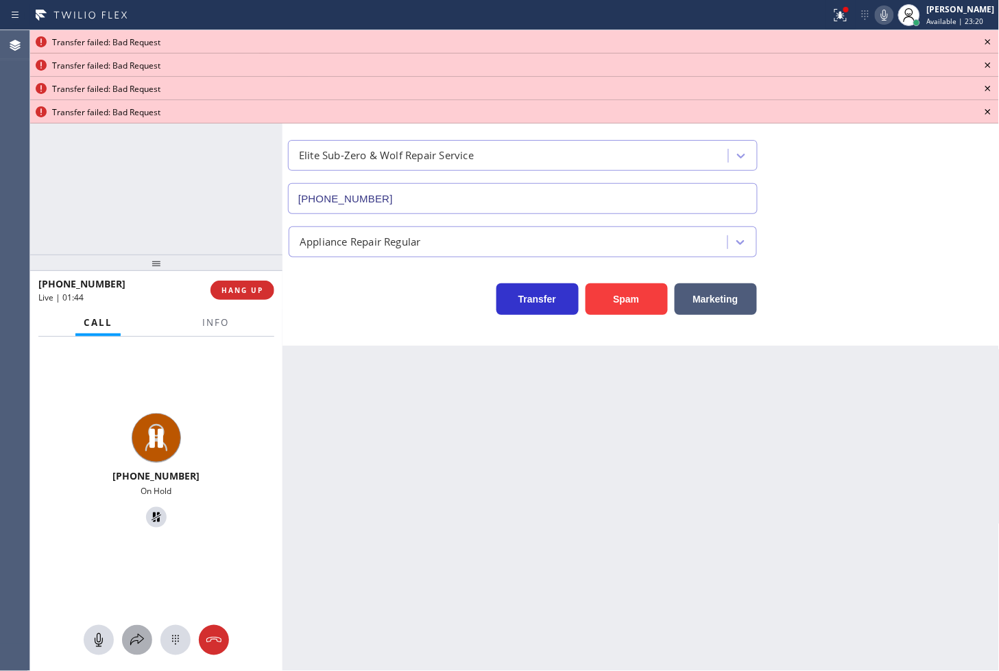
click at [142, 640] on icon at bounding box center [137, 640] width 14 height 12
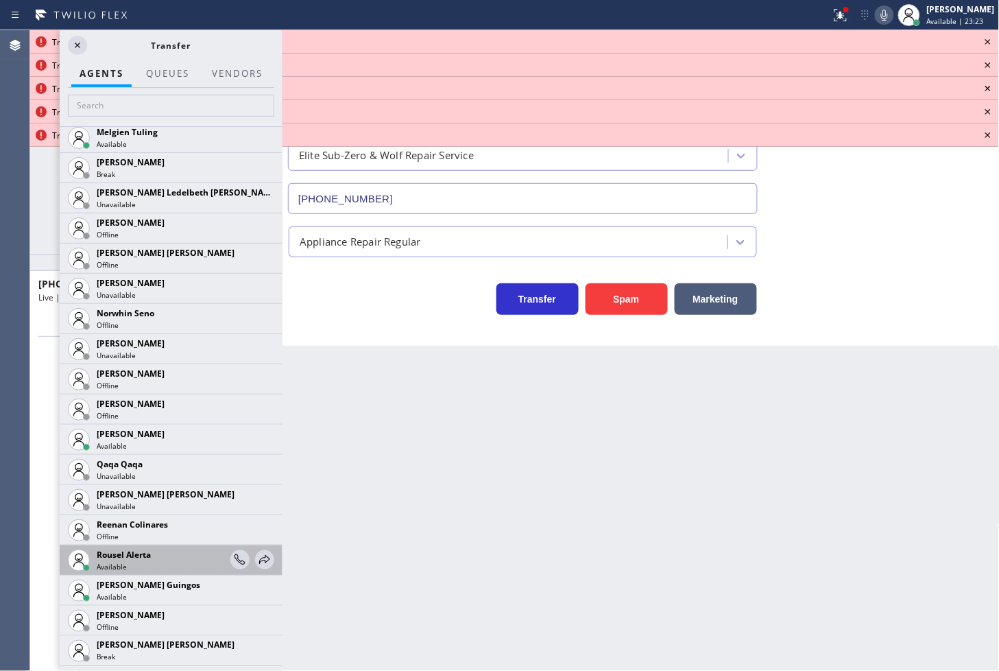
scroll to position [2515, 0]
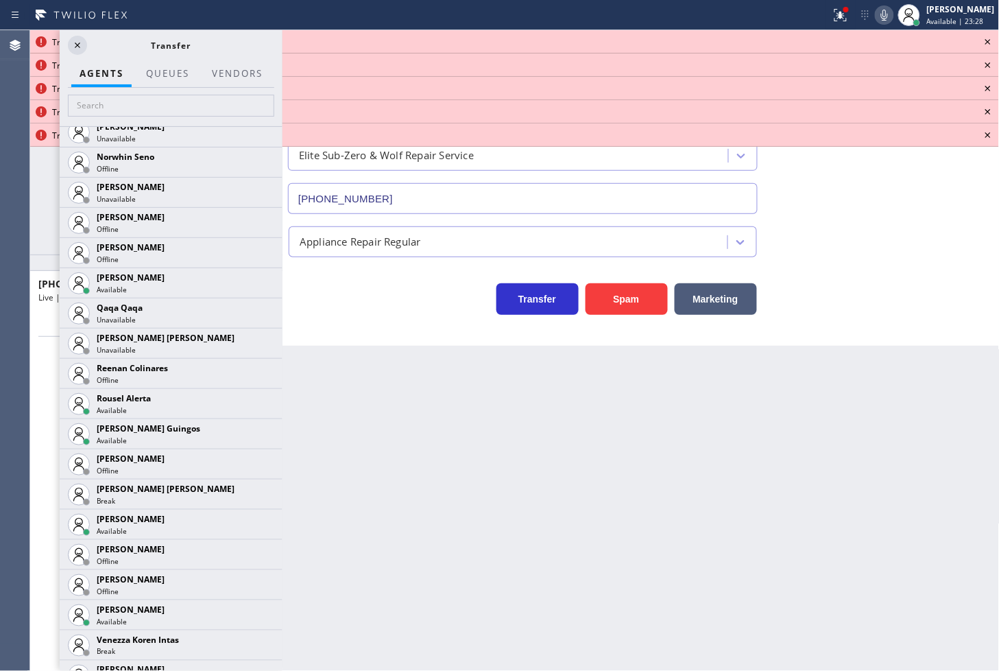
click at [0, 0] on icon at bounding box center [0, 0] width 0 height 0
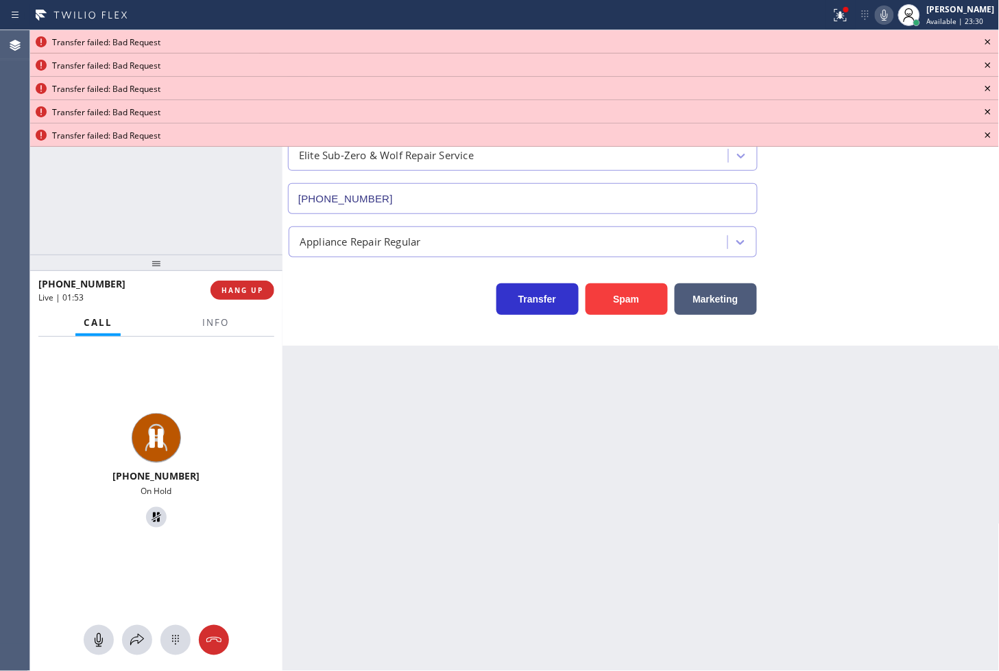
click at [986, 37] on icon at bounding box center [988, 42] width 16 height 16
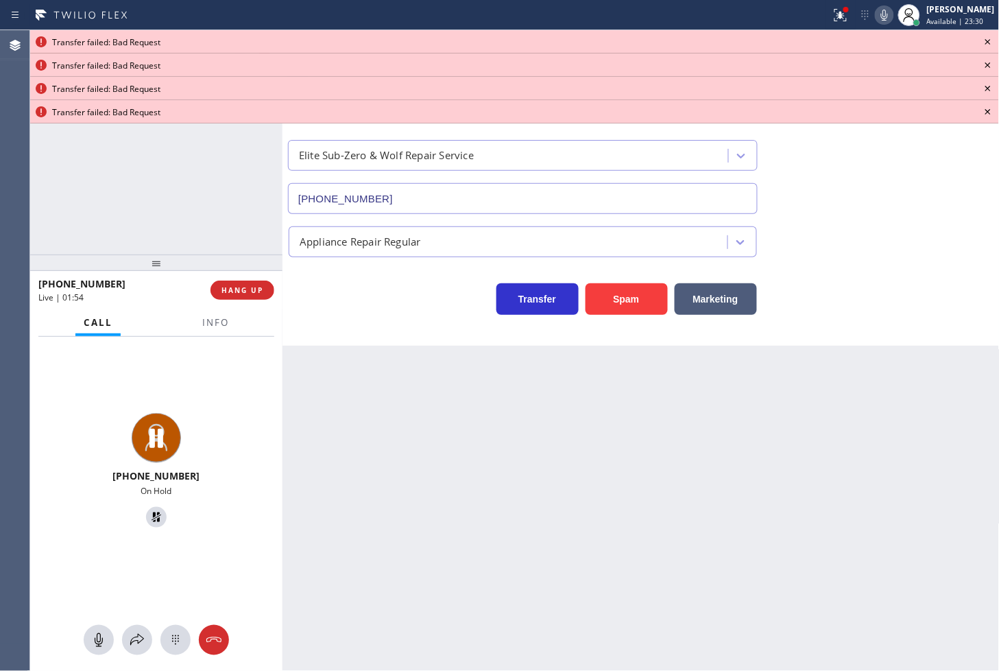
click at [986, 37] on icon at bounding box center [988, 42] width 16 height 16
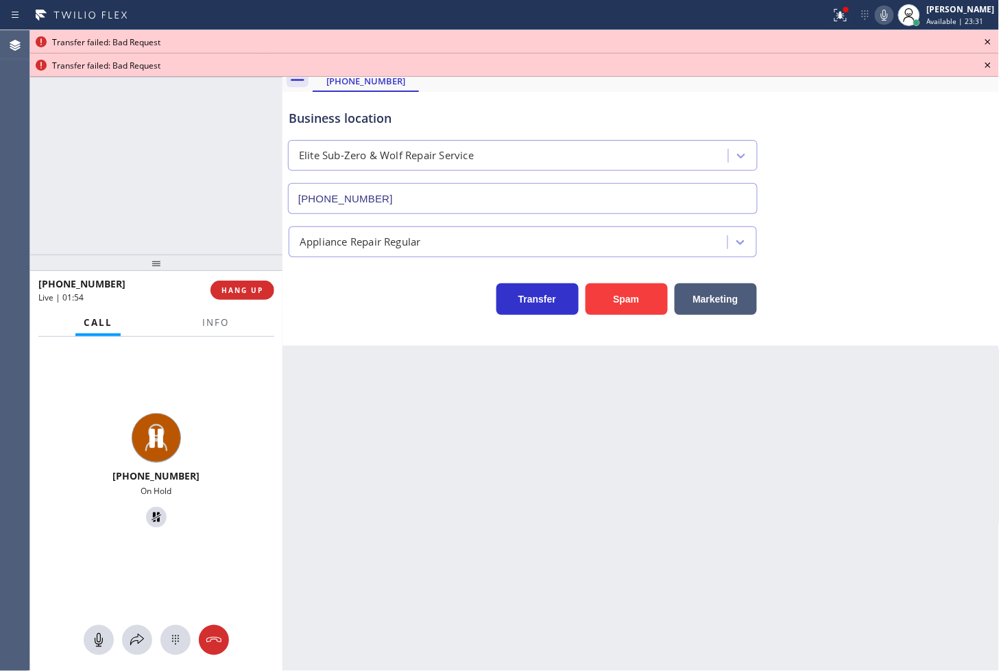
click at [986, 37] on icon at bounding box center [988, 42] width 16 height 16
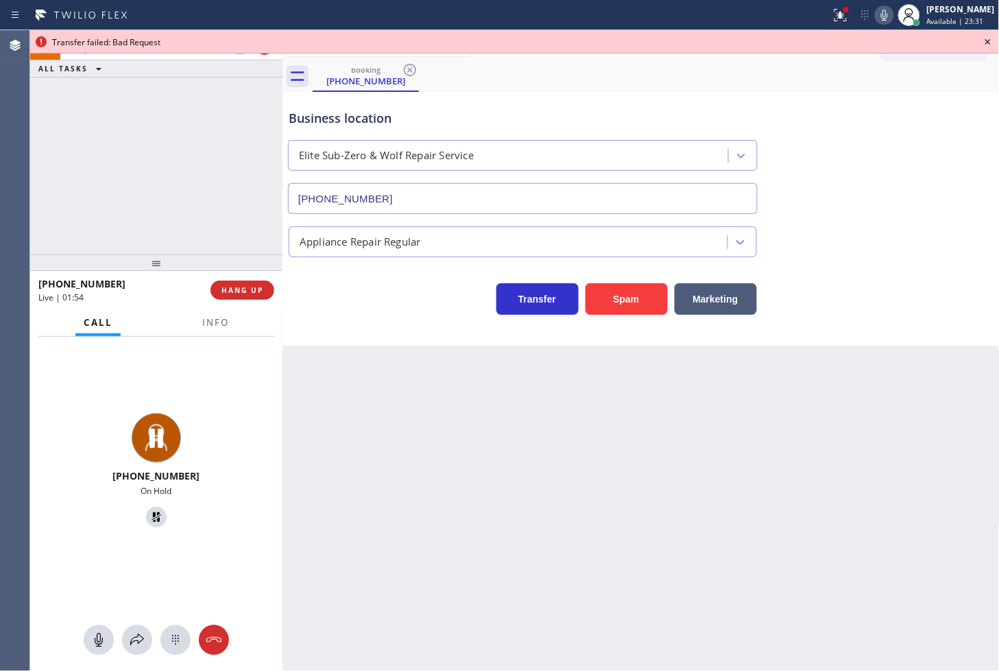
click at [986, 37] on icon at bounding box center [988, 42] width 16 height 16
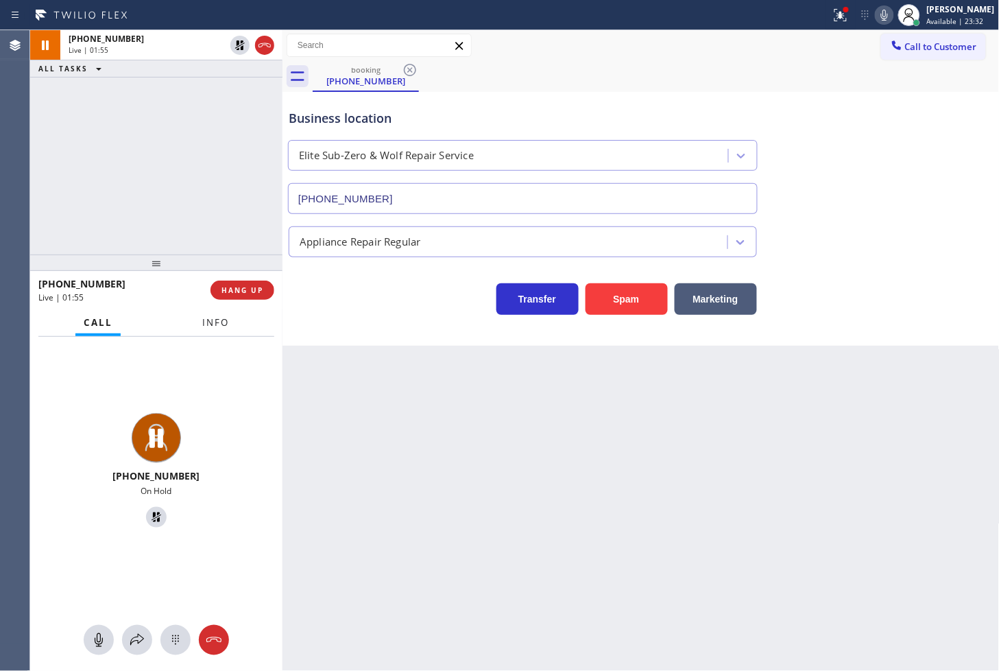
click at [204, 326] on span "Info" at bounding box center [215, 322] width 27 height 12
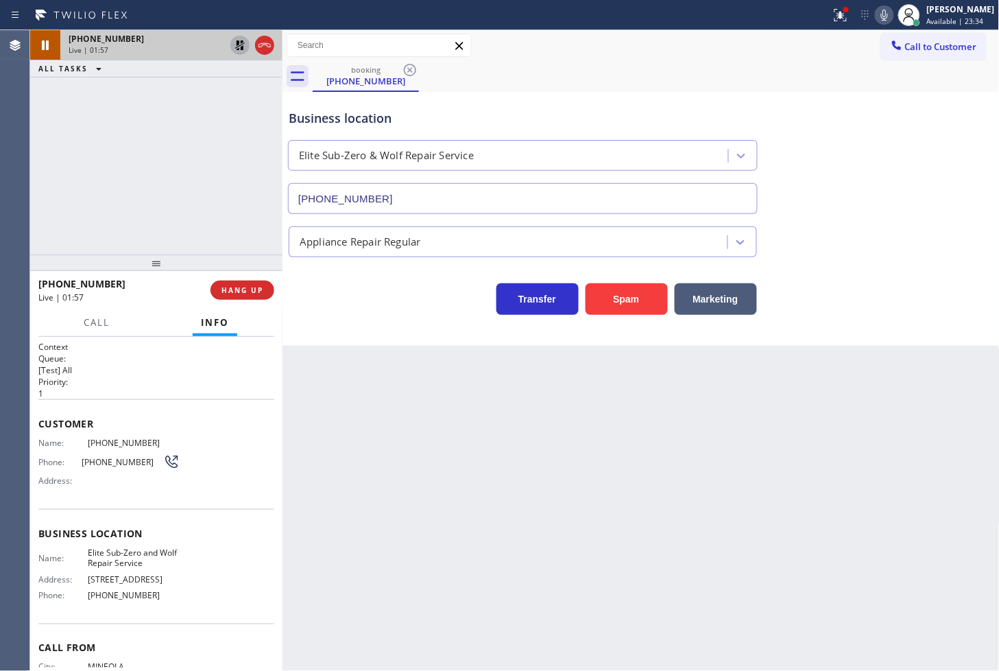
click at [235, 48] on icon at bounding box center [240, 45] width 10 height 10
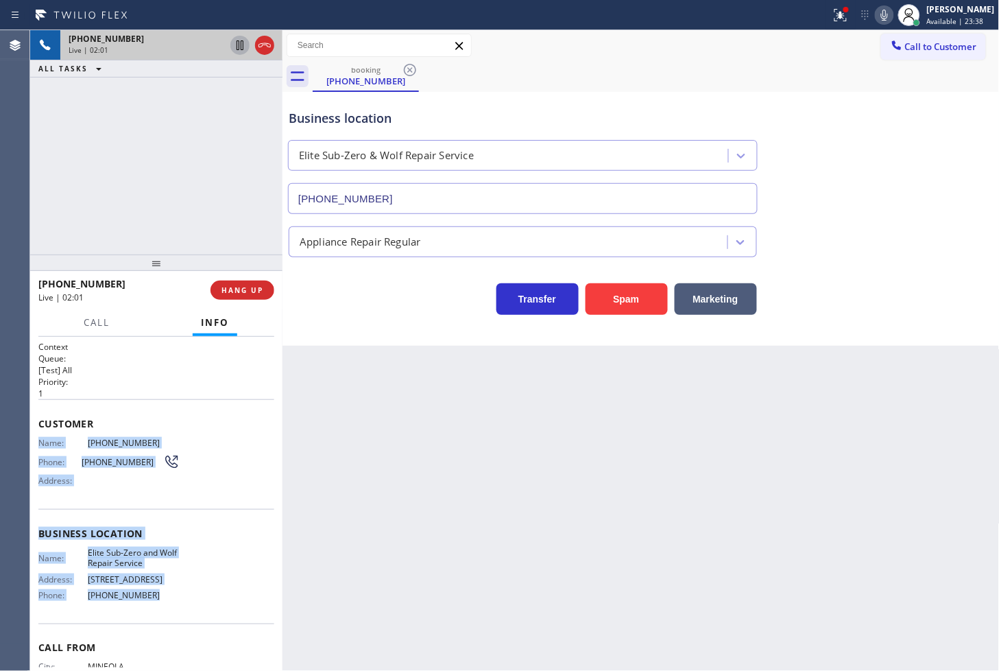
drag, startPoint x: 38, startPoint y: 443, endPoint x: 158, endPoint y: 595, distance: 193.4
click at [158, 595] on div "Context Queue: [Test] All Priority: 1 Customer Name: [PHONE_NUMBER] Phone: [PHO…" at bounding box center [156, 534] width 236 height 386
copy div "Name: [PHONE_NUMBER] Phone: [PHONE_NUMBER] Address: Business location Name: Eli…"
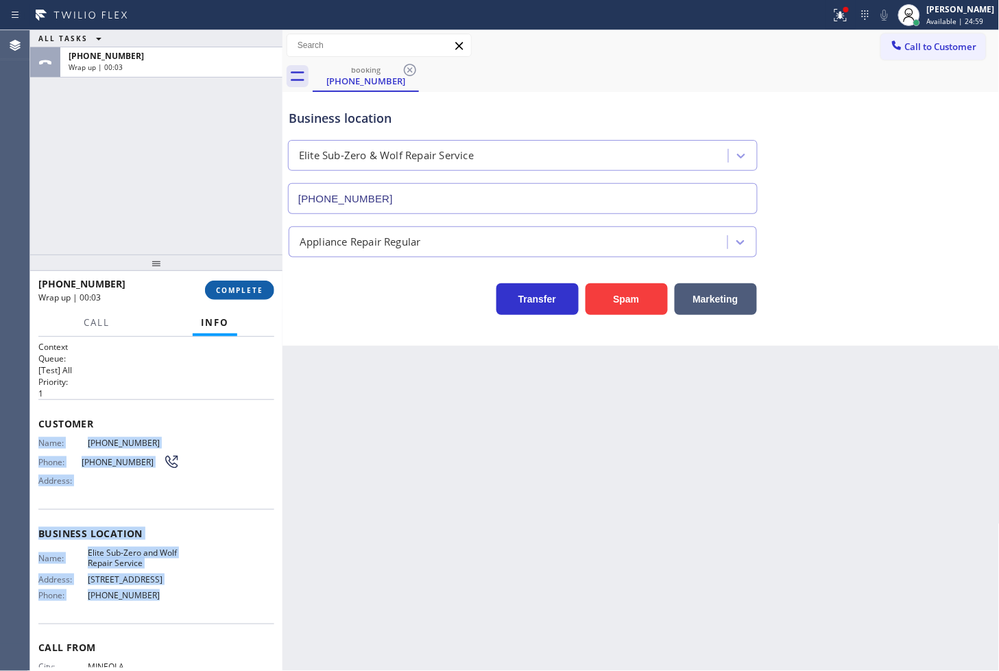
click at [263, 291] on span "COMPLETE" at bounding box center [239, 290] width 47 height 10
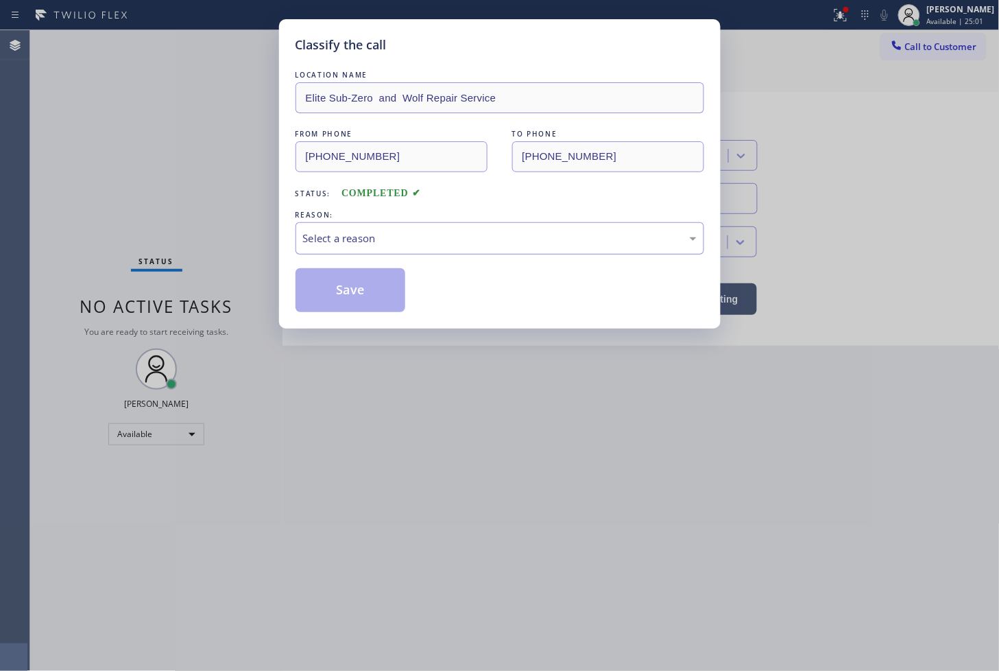
click at [347, 245] on div "Select a reason" at bounding box center [500, 238] width 394 height 16
click at [353, 292] on button "Save" at bounding box center [351, 290] width 110 height 44
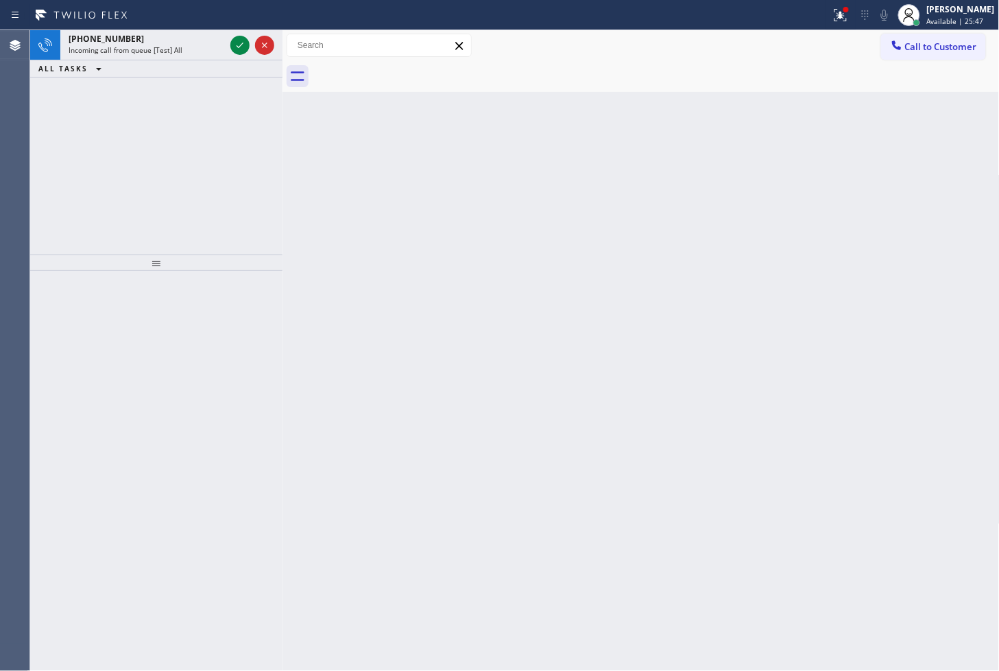
drag, startPoint x: 91, startPoint y: 274, endPoint x: 99, endPoint y: 261, distance: 16.0
click at [93, 270] on div "[PHONE_NUMBER] Incoming call from queue [Test] All ALL TASKS ALL TASKS ACTIVE T…" at bounding box center [156, 350] width 252 height 641
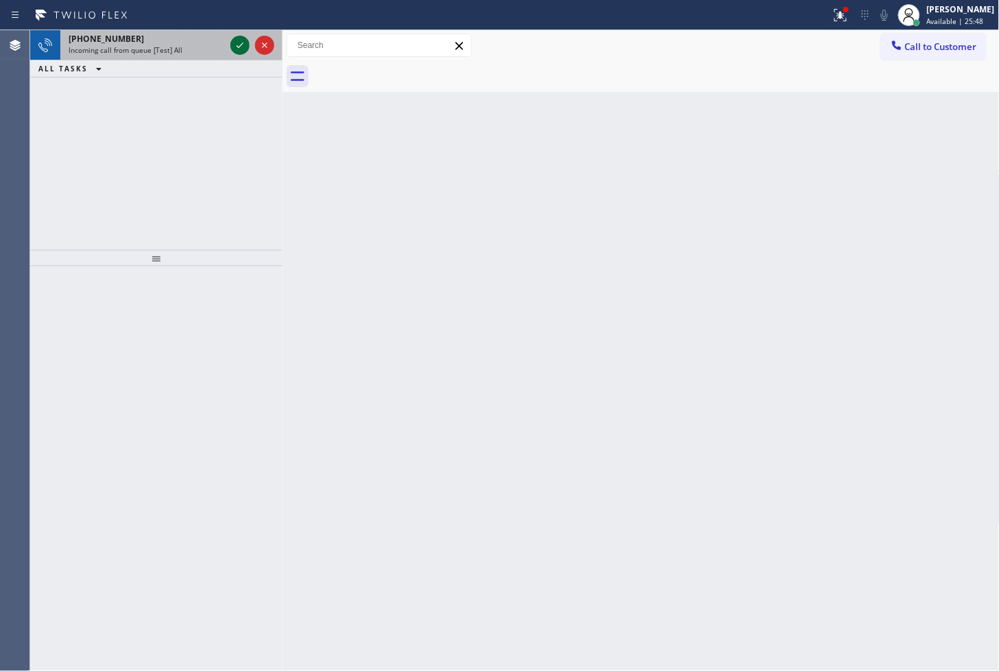
click at [242, 47] on icon at bounding box center [240, 45] width 16 height 16
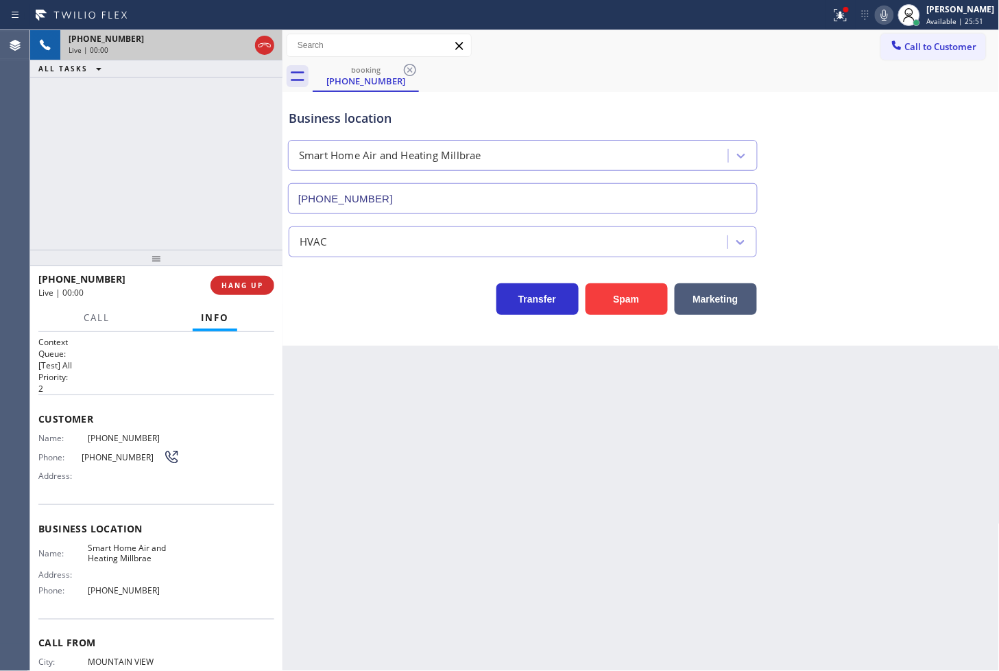
type input "[PHONE_NUMBER]"
drag, startPoint x: 607, startPoint y: 300, endPoint x: 635, endPoint y: 283, distance: 32.9
click at [607, 300] on button "Spam" at bounding box center [627, 299] width 82 height 32
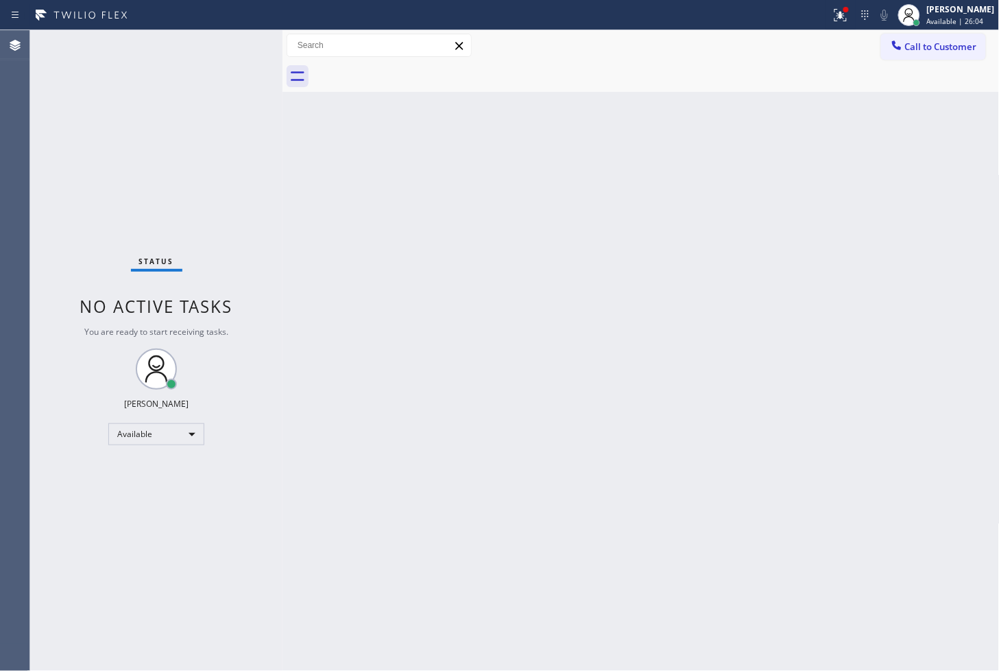
drag, startPoint x: 121, startPoint y: 147, endPoint x: 222, endPoint y: 74, distance: 123.8
click at [121, 147] on div "Status No active tasks You are ready to start receiving tasks. [PERSON_NAME]" at bounding box center [156, 350] width 252 height 641
click at [826, 4] on button at bounding box center [841, 15] width 30 height 30
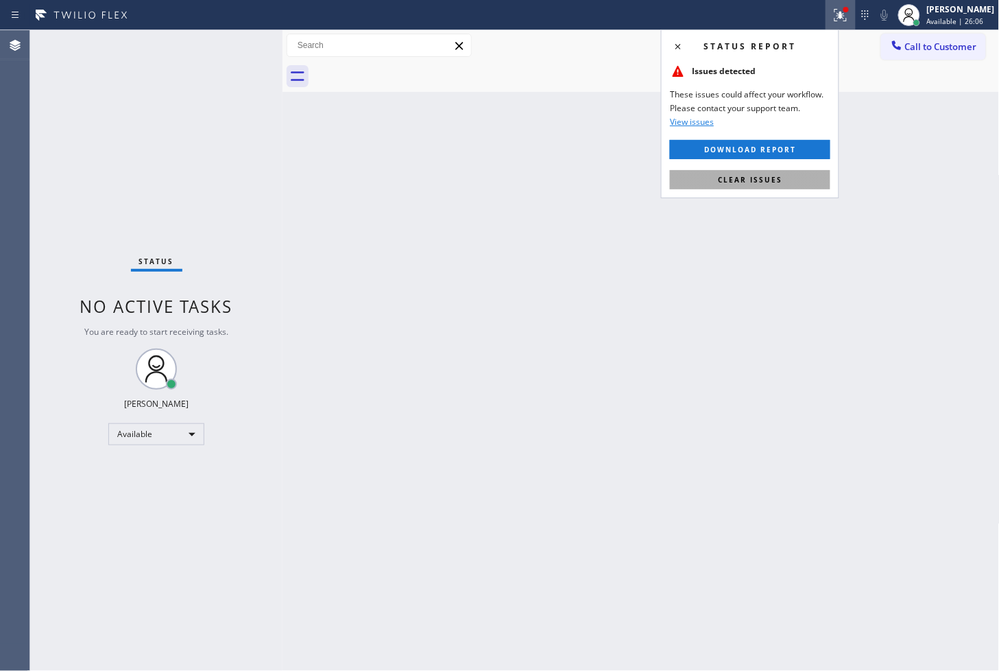
click at [777, 177] on span "Clear issues" at bounding box center [750, 180] width 64 height 10
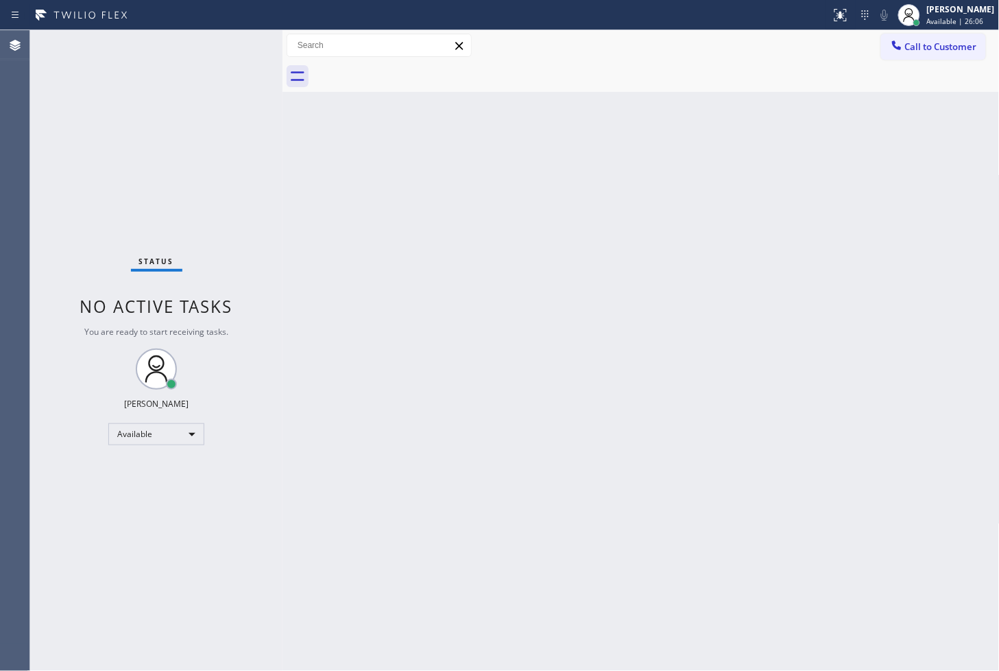
click at [251, 341] on div "Status No active tasks You are ready to start receiving tasks. [PERSON_NAME]" at bounding box center [156, 350] width 252 height 641
click at [196, 120] on div "Status No active tasks You are ready to start receiving tasks. [PERSON_NAME]" at bounding box center [156, 350] width 252 height 641
click at [234, 51] on div "Status No active tasks You are ready to start receiving tasks. [PERSON_NAME]" at bounding box center [156, 350] width 252 height 641
click at [233, 40] on div "Status No active tasks You are ready to start receiving tasks. [PERSON_NAME]" at bounding box center [156, 350] width 252 height 641
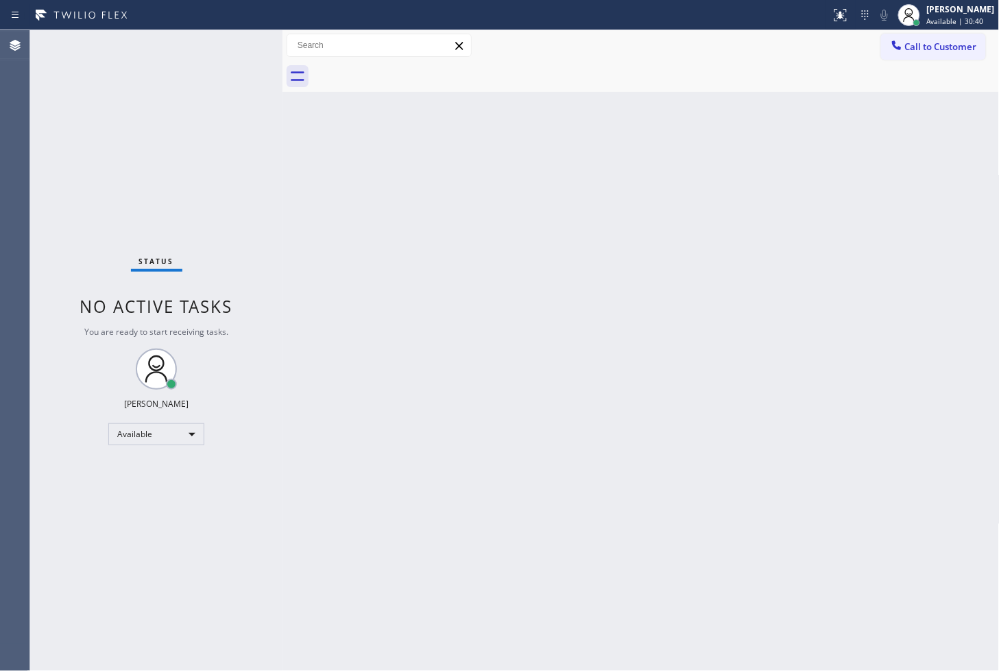
click at [300, 218] on div "Back to Dashboard Change Sender ID Customers Technicians Select a contact Outbo…" at bounding box center [642, 350] width 718 height 641
click at [24, 209] on div "Agent Desktop" at bounding box center [14, 350] width 29 height 641
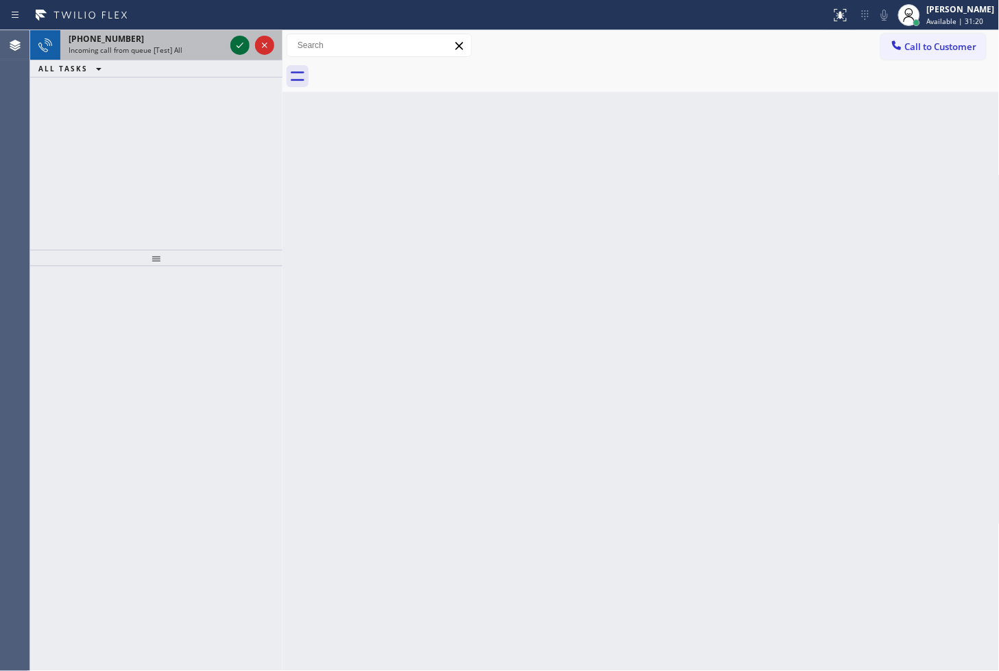
click at [233, 47] on icon at bounding box center [240, 45] width 16 height 16
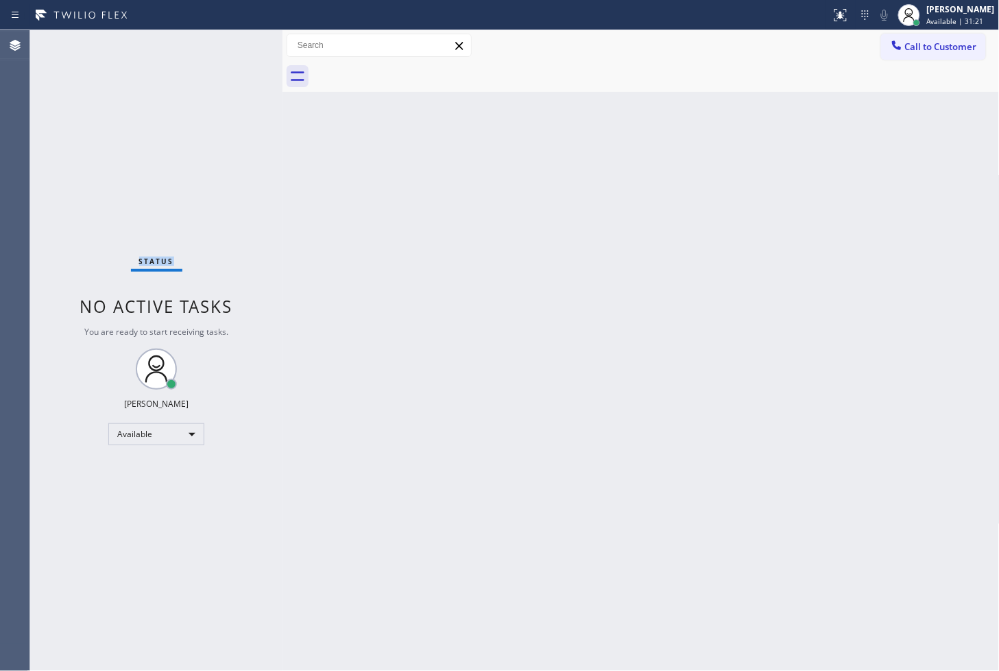
click at [233, 47] on div "Status No active tasks You are ready to start receiving tasks. [PERSON_NAME]" at bounding box center [156, 350] width 252 height 641
click at [833, 17] on icon at bounding box center [841, 15] width 16 height 16
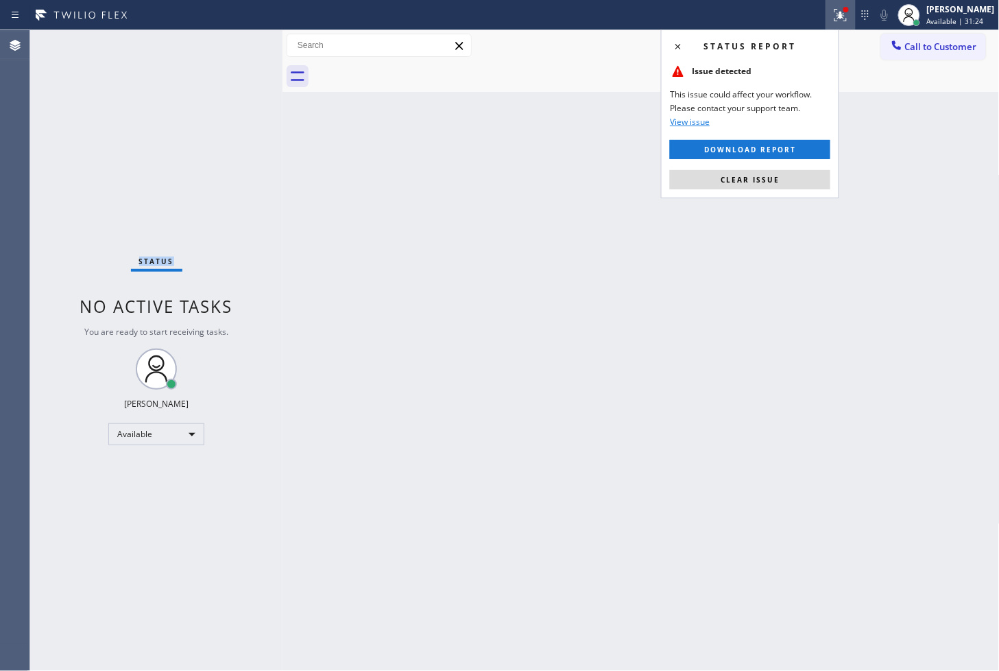
click at [799, 170] on button "Clear issue" at bounding box center [750, 179] width 161 height 19
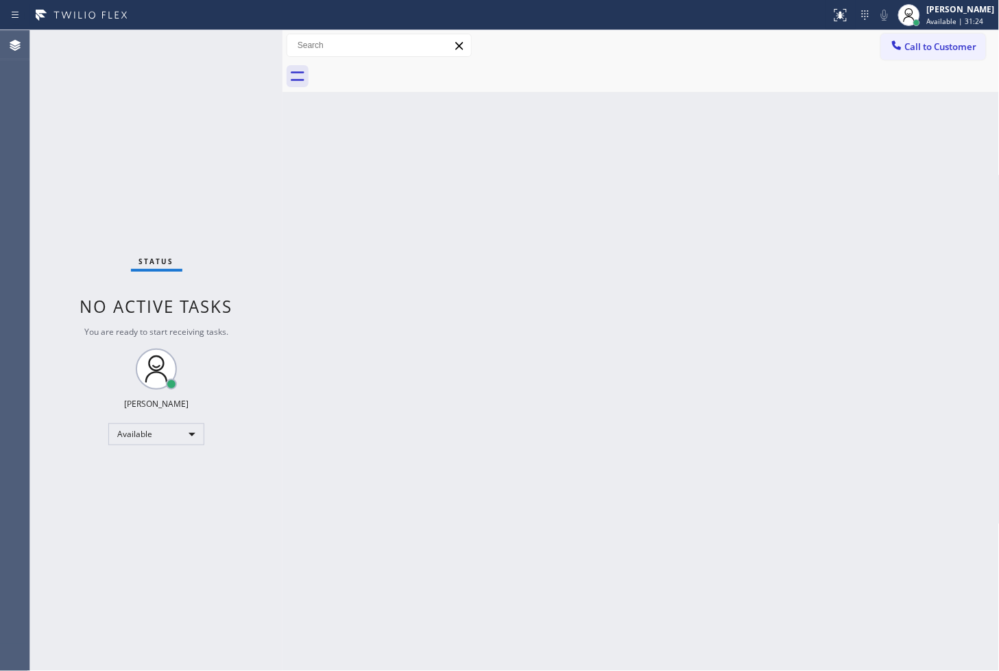
click at [283, 147] on div at bounding box center [283, 350] width 0 height 641
click at [226, 45] on div "Status No active tasks You are ready to start receiving tasks. [PERSON_NAME]" at bounding box center [156, 350] width 252 height 641
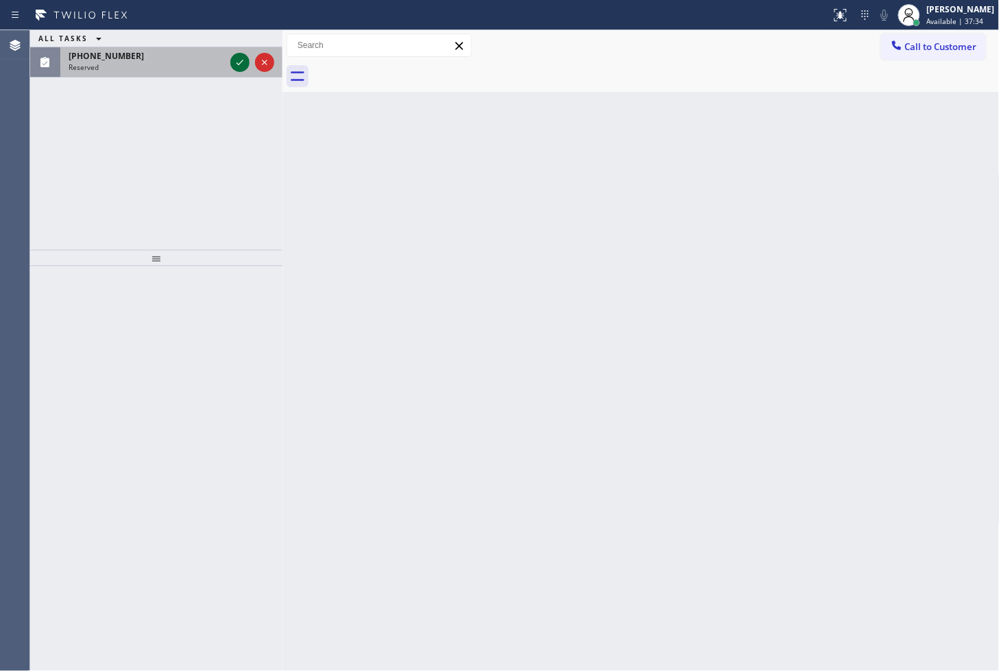
click at [240, 64] on icon at bounding box center [240, 62] width 7 height 5
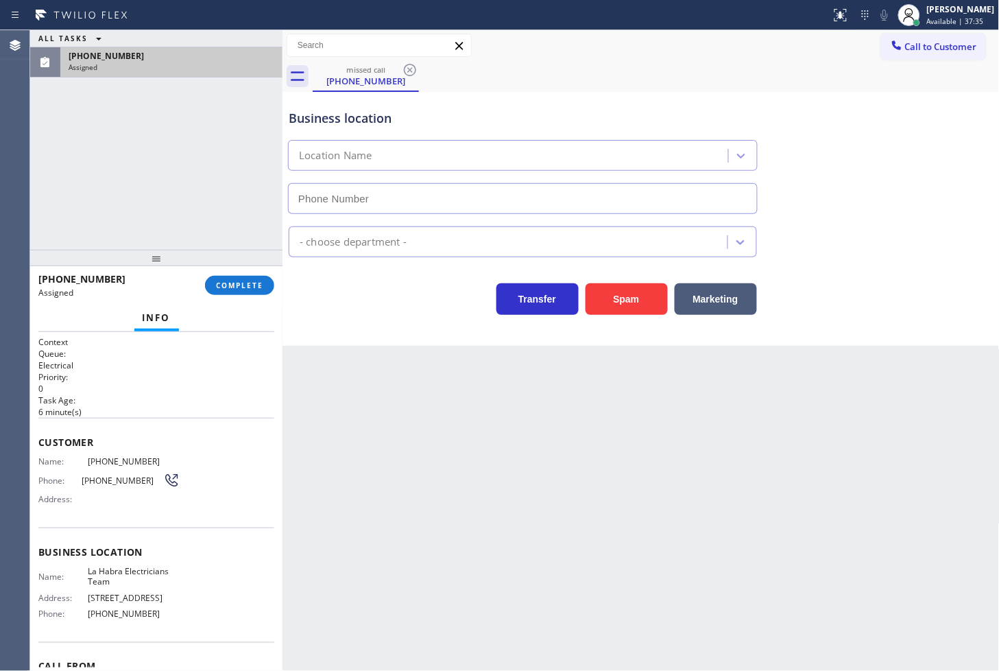
type input "[PHONE_NUMBER]"
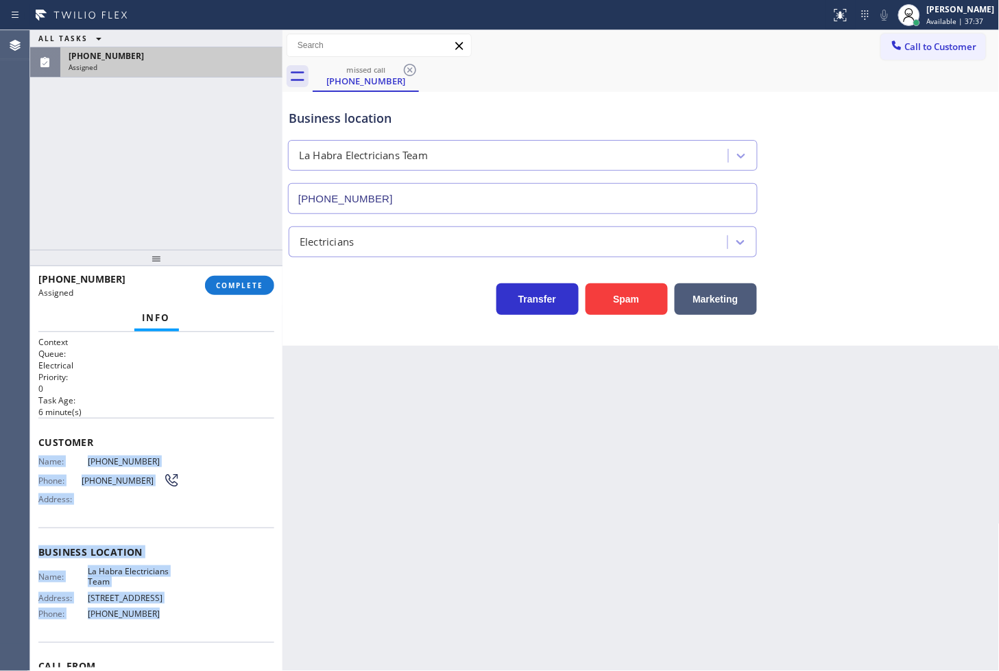
drag, startPoint x: 38, startPoint y: 460, endPoint x: 151, endPoint y: 624, distance: 199.2
click at [151, 624] on div "Context Queue: Electrical Priority: 0 Task Age: [DEMOGRAPHIC_DATA] minute(s) Cu…" at bounding box center [156, 541] width 236 height 410
copy div "Name: [PHONE_NUMBER] Phone: [PHONE_NUMBER] Address: Business location Name: La …"
click at [243, 288] on span "COMPLETE" at bounding box center [239, 286] width 47 height 10
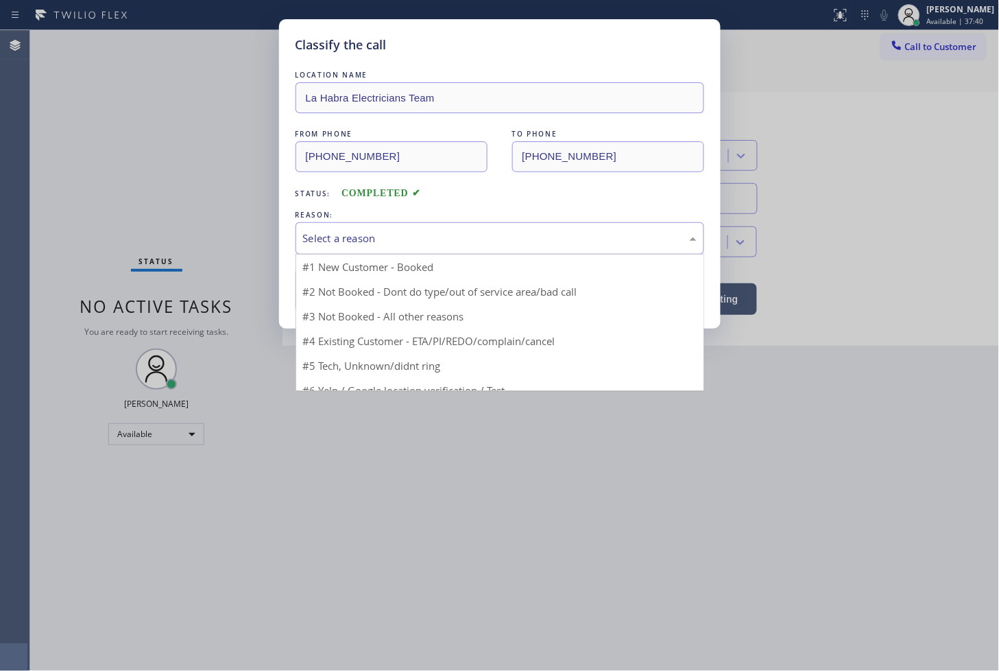
click at [350, 249] on div "Select a reason" at bounding box center [500, 238] width 409 height 32
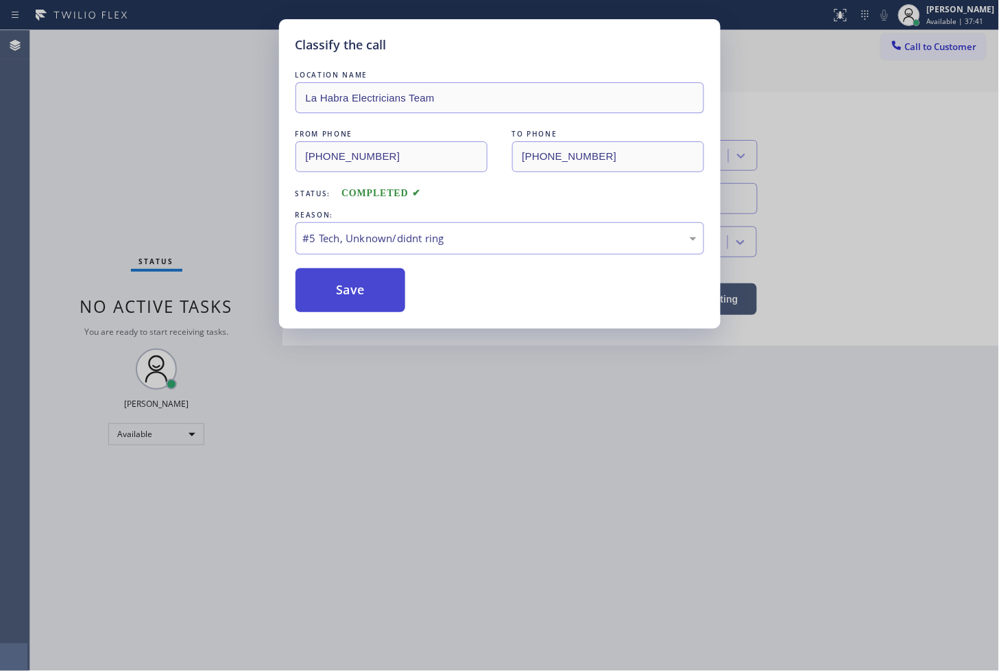
click at [354, 300] on button "Save" at bounding box center [351, 290] width 110 height 44
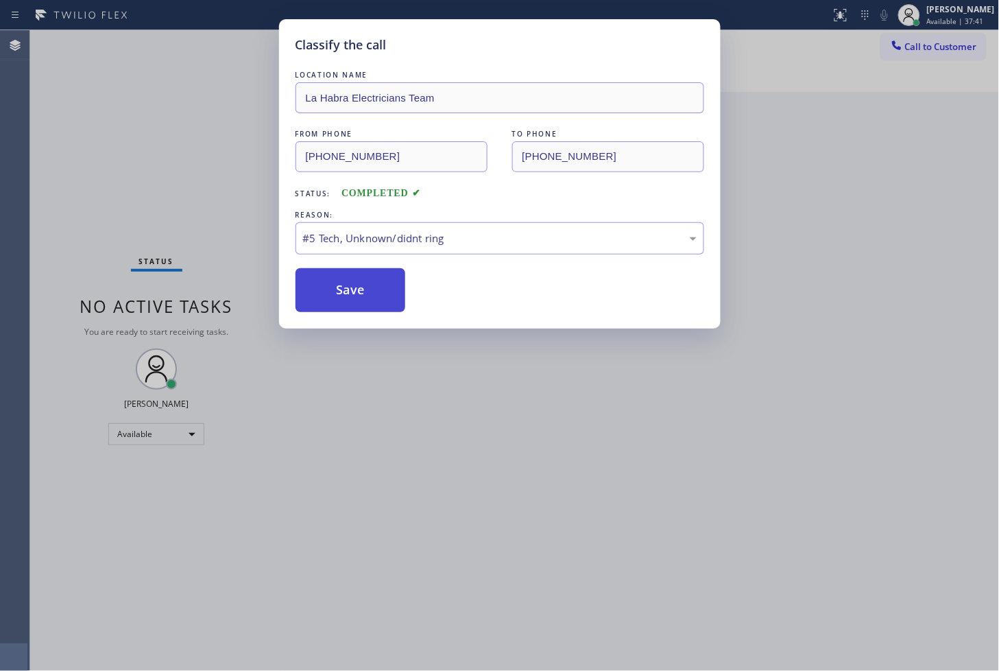
click at [354, 300] on button "Save" at bounding box center [351, 290] width 110 height 44
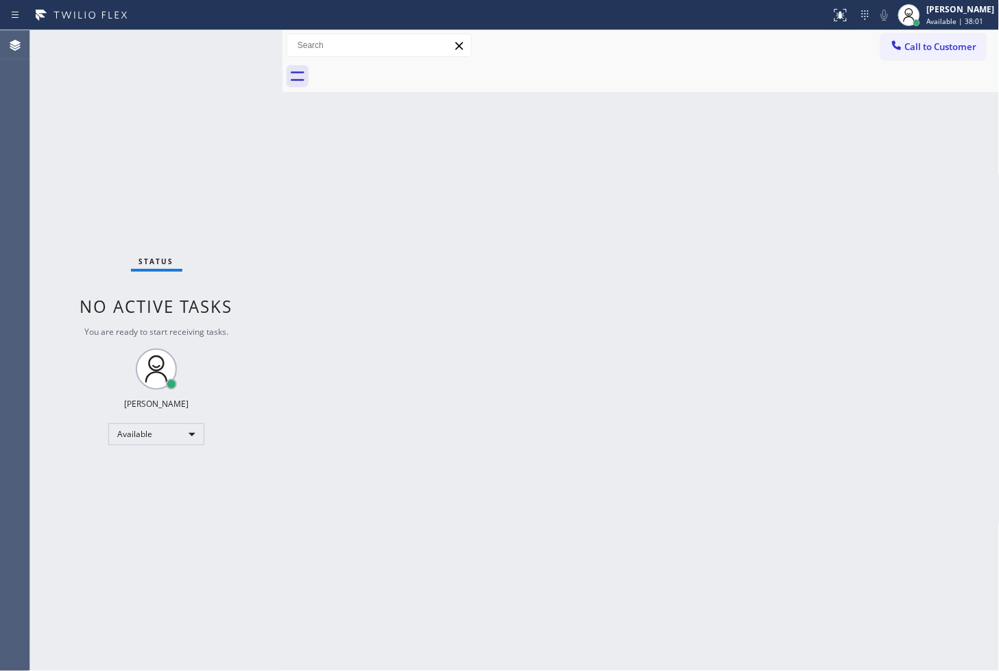
click at [94, 167] on div "Status No active tasks You are ready to start receiving tasks. [PERSON_NAME]" at bounding box center [156, 350] width 252 height 641
click at [229, 41] on div "Status No active tasks You are ready to start receiving tasks. [PERSON_NAME]" at bounding box center [156, 350] width 252 height 641
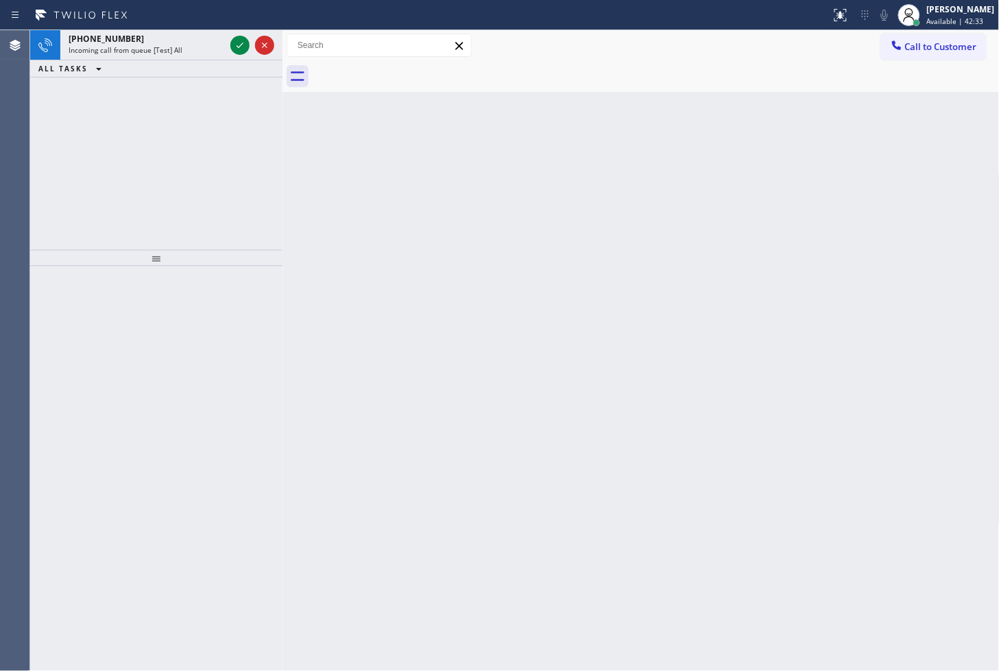
click at [229, 41] on div at bounding box center [252, 45] width 49 height 30
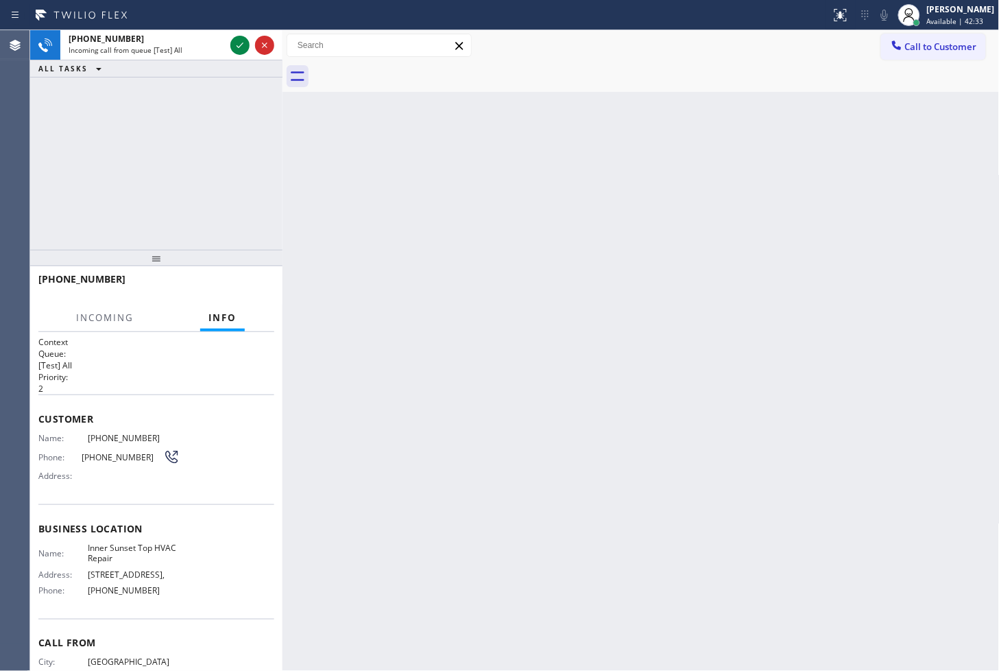
click at [229, 41] on div at bounding box center [252, 45] width 49 height 30
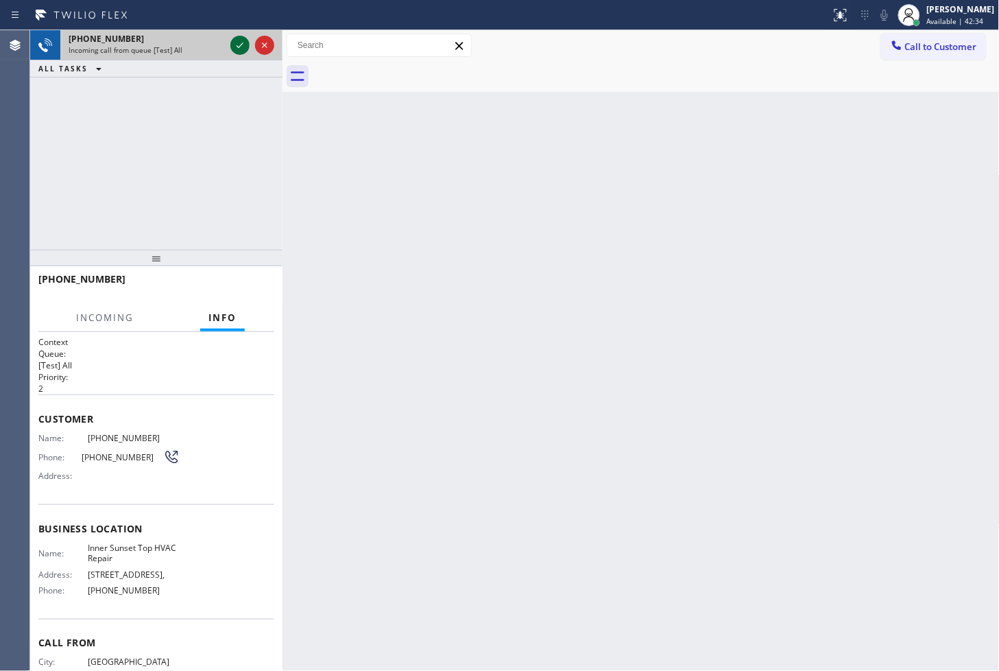
click at [237, 41] on icon at bounding box center [240, 45] width 16 height 16
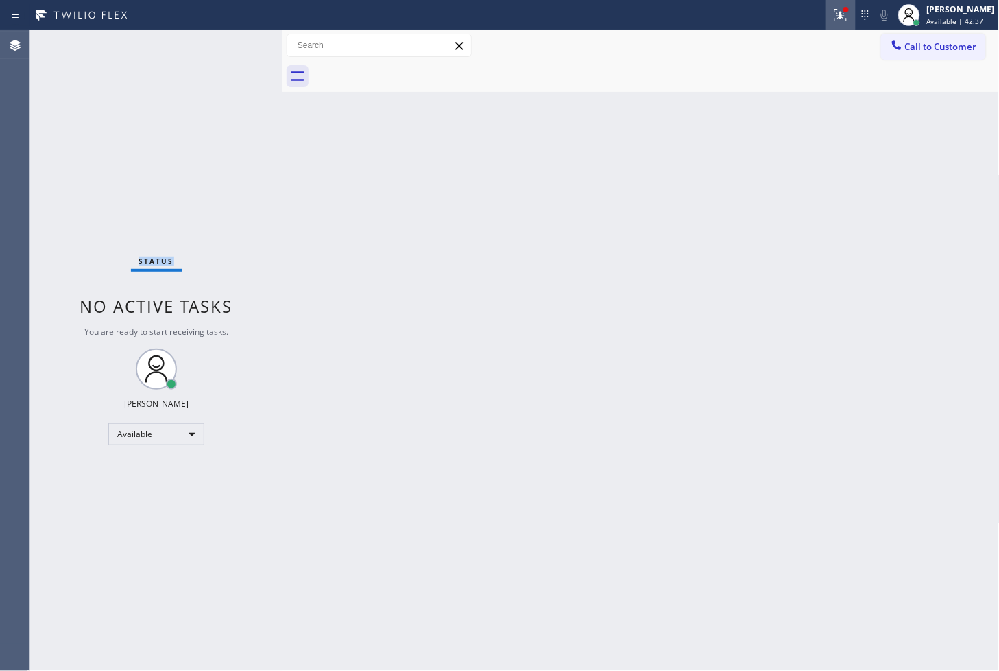
click at [837, 15] on icon at bounding box center [841, 13] width 8 height 5
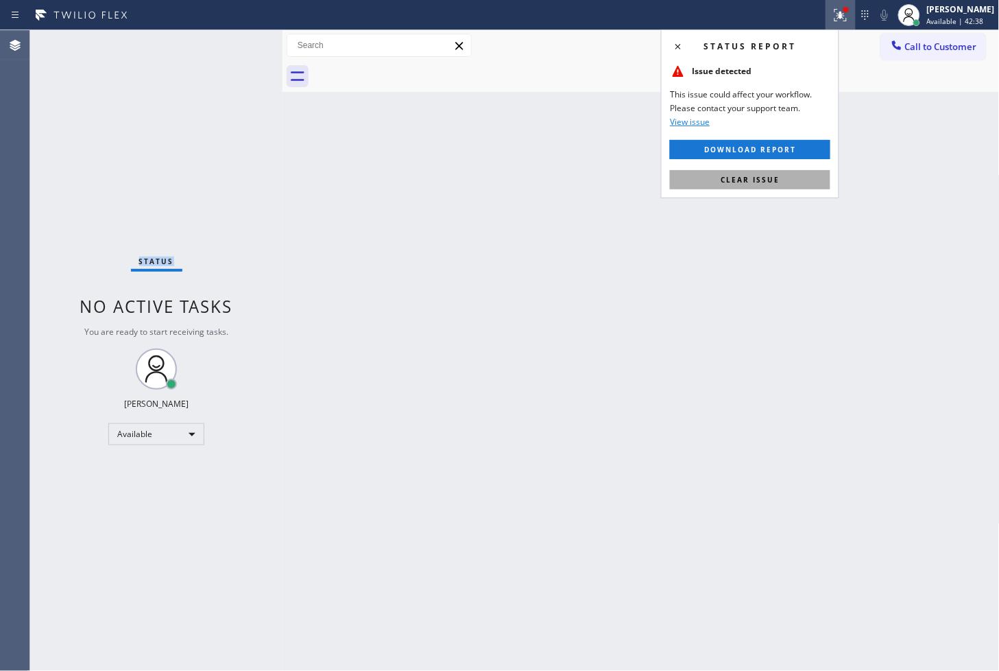
click at [794, 181] on button "Clear issue" at bounding box center [750, 179] width 161 height 19
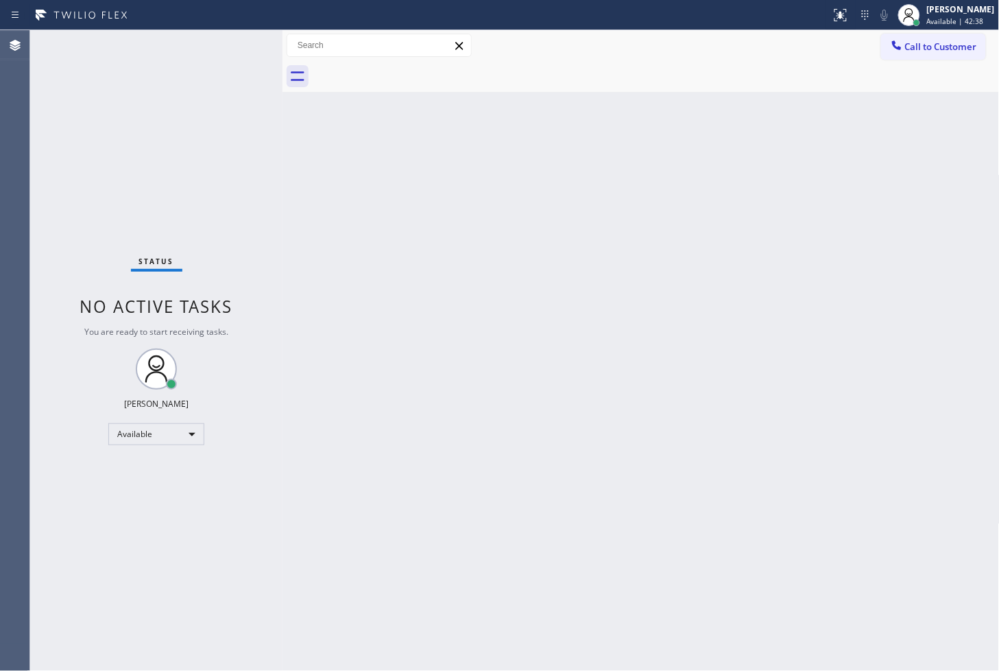
click at [345, 190] on div "Back to Dashboard Change Sender ID Customers Technicians Select a contact Outbo…" at bounding box center [642, 350] width 718 height 641
click at [240, 39] on div "Status No active tasks You are ready to start receiving tasks. [PERSON_NAME]" at bounding box center [156, 350] width 252 height 641
click at [499, 532] on div "Back to Dashboard Change Sender ID Customers Technicians Select a contact Outbo…" at bounding box center [642, 350] width 718 height 641
click at [812, 190] on div "Back to Dashboard Change Sender ID Customers Technicians Select a contact Outbo…" at bounding box center [642, 350] width 718 height 641
drag, startPoint x: 75, startPoint y: 261, endPoint x: 86, endPoint y: 246, distance: 19.2
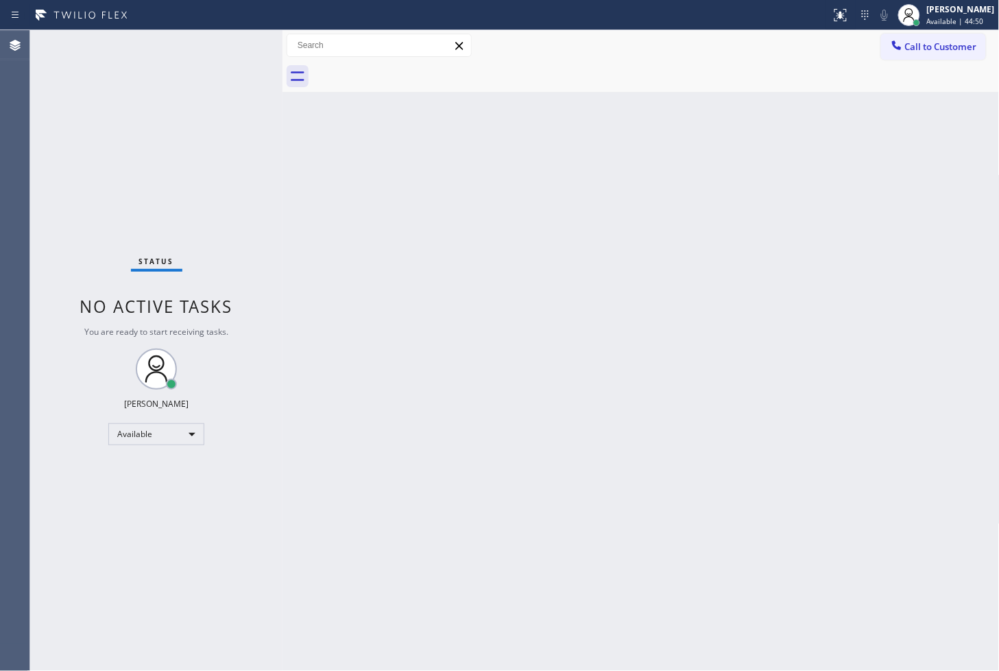
click at [83, 250] on div "Status No active tasks You are ready to start receiving tasks. [PERSON_NAME]" at bounding box center [156, 350] width 252 height 641
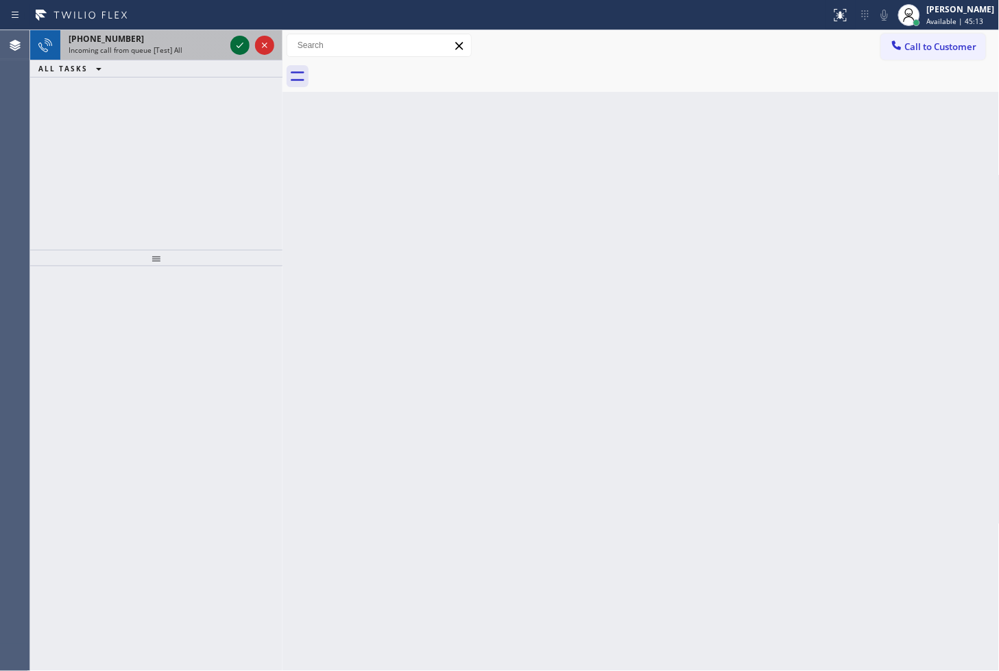
click at [241, 48] on icon at bounding box center [240, 45] width 16 height 16
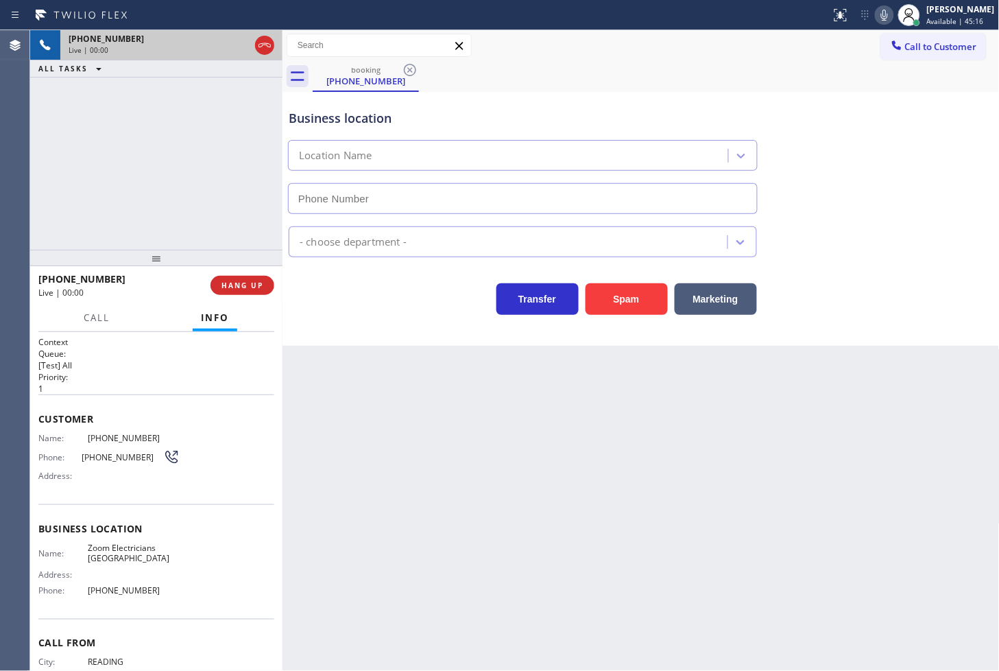
type input "[PHONE_NUMBER]"
click at [96, 152] on div "[PHONE_NUMBER] Live | 00:05 ALL TASKS ALL TASKS ACTIVE TASKS TASKS IN WRAP UP" at bounding box center [156, 140] width 252 height 220
click at [381, 316] on div "Business location Zoom Electricians [GEOGRAPHIC_DATA] [PHONE_NUMBER] Electricia…" at bounding box center [642, 219] width 718 height 254
drag, startPoint x: 115, startPoint y: 412, endPoint x: 125, endPoint y: 362, distance: 51.0
click at [118, 410] on div "Customer Name: [PHONE_NUMBER] Phone: [PHONE_NUMBER] Address:" at bounding box center [156, 449] width 236 height 110
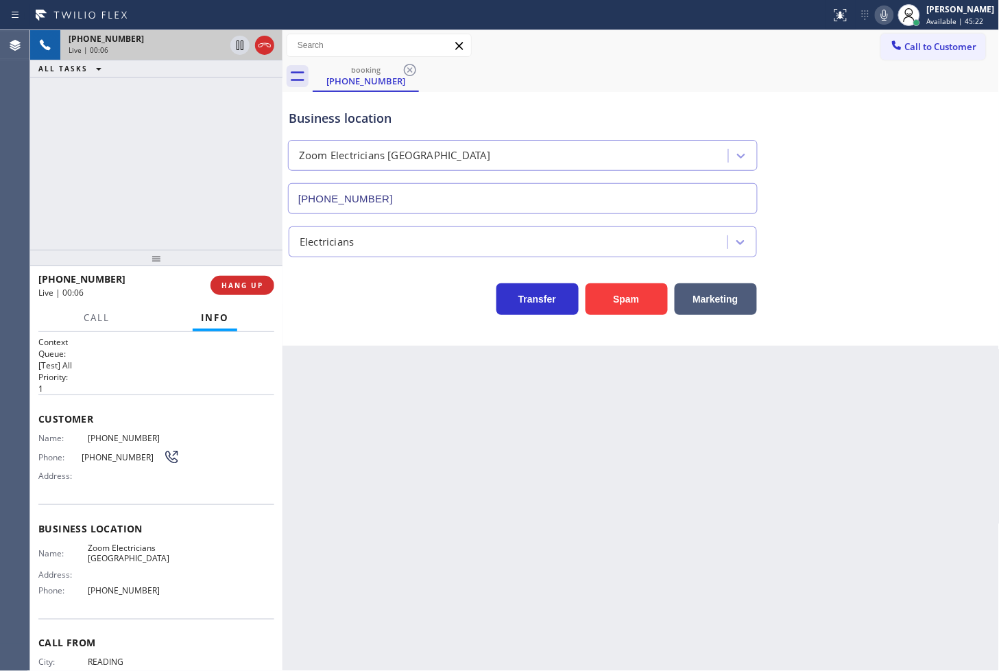
click at [125, 361] on p "[Test] All" at bounding box center [156, 365] width 236 height 12
click at [160, 195] on div "[PHONE_NUMBER] Live | 00:08 ALL TASKS ALL TASKS ACTIVE TASKS TASKS IN WRAP UP" at bounding box center [156, 140] width 252 height 220
click at [329, 309] on div "Transfer Spam Marketing" at bounding box center [523, 295] width 474 height 38
click at [255, 285] on span "HANG UP" at bounding box center [243, 286] width 42 height 10
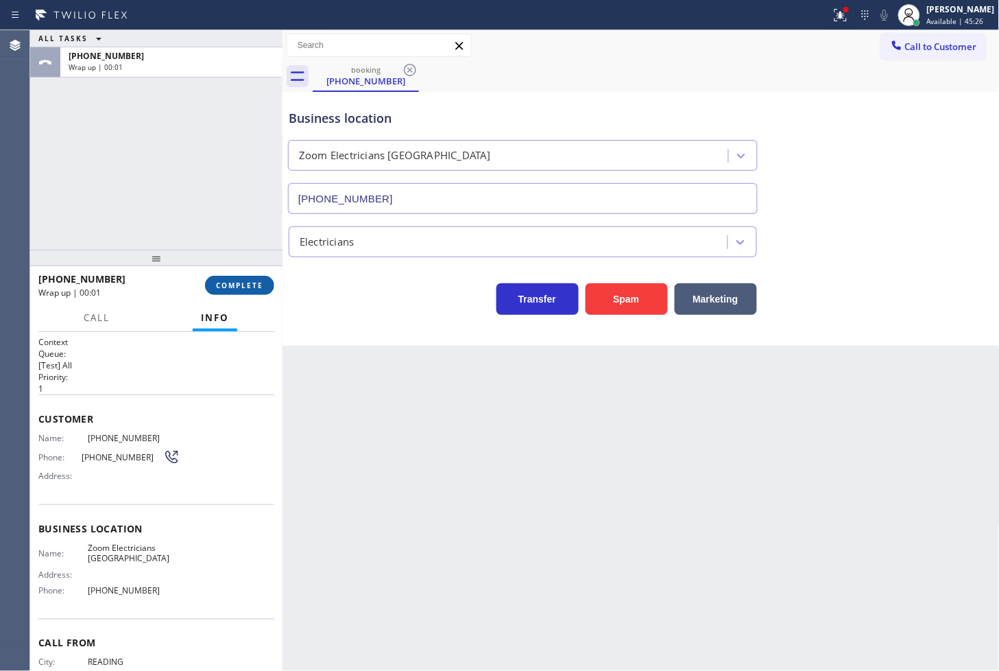
click at [255, 285] on span "COMPLETE" at bounding box center [239, 286] width 47 height 10
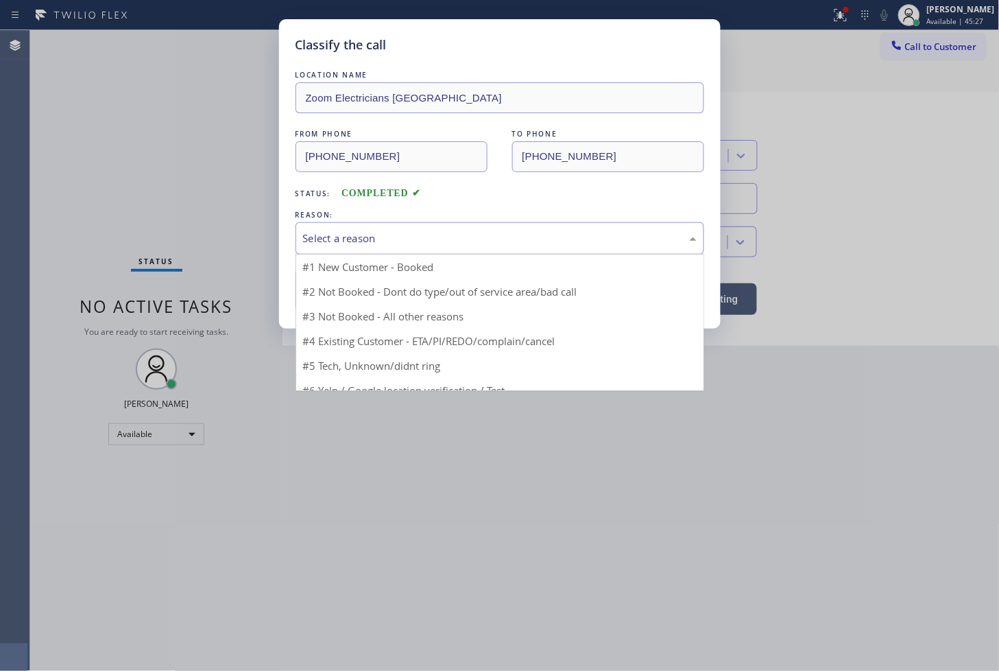
click at [354, 233] on div "Select a reason" at bounding box center [500, 238] width 394 height 16
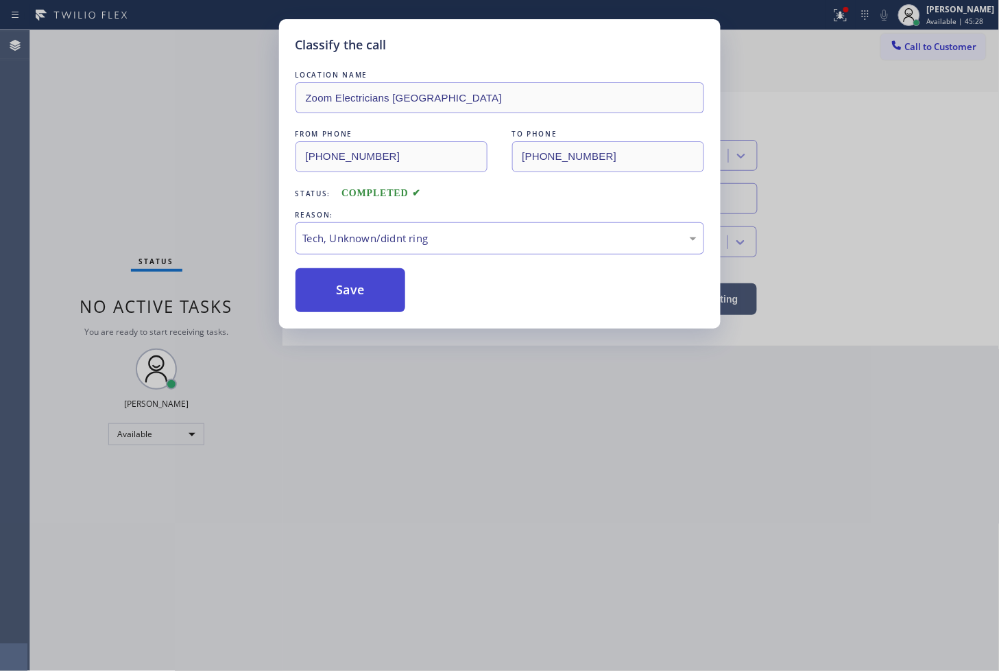
click at [359, 281] on button "Save" at bounding box center [351, 290] width 110 height 44
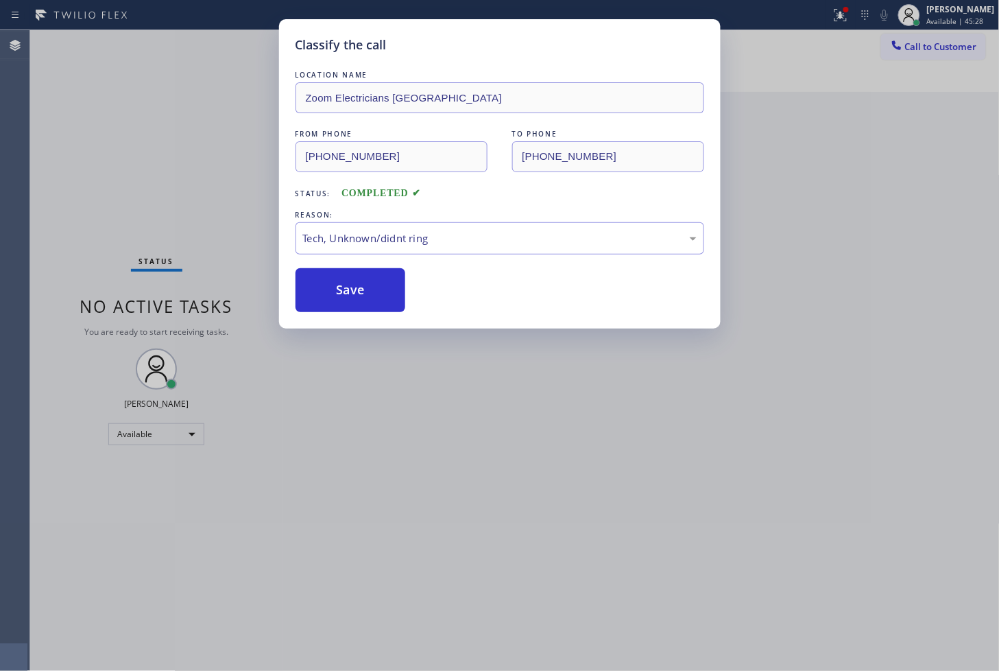
drag, startPoint x: 359, startPoint y: 281, endPoint x: 887, endPoint y: 1, distance: 597.8
click at [360, 280] on button "Save" at bounding box center [351, 290] width 110 height 44
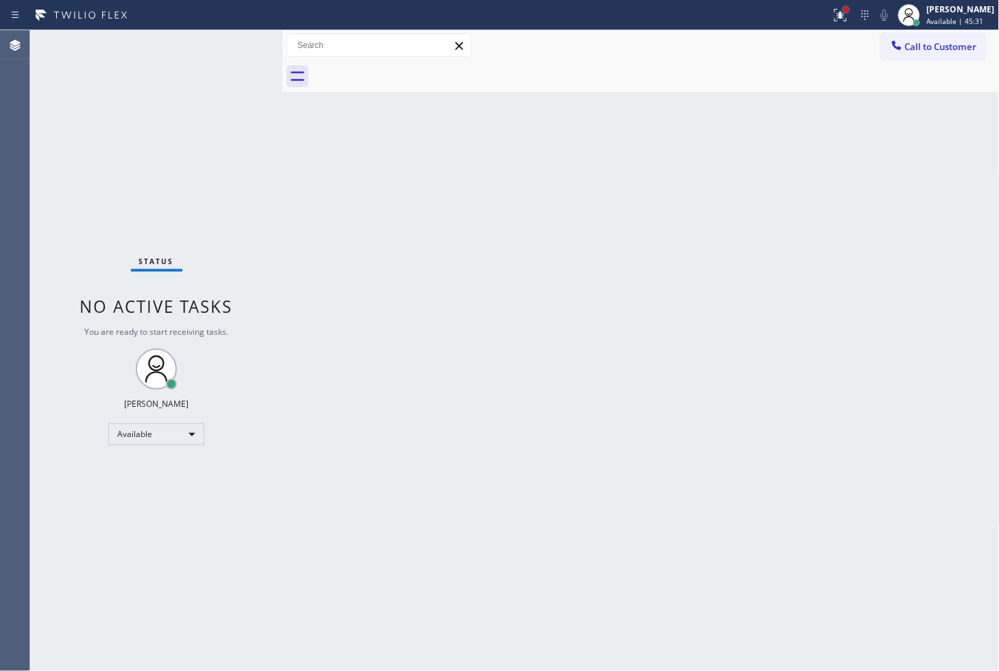
click at [842, 9] on div at bounding box center [846, 9] width 8 height 8
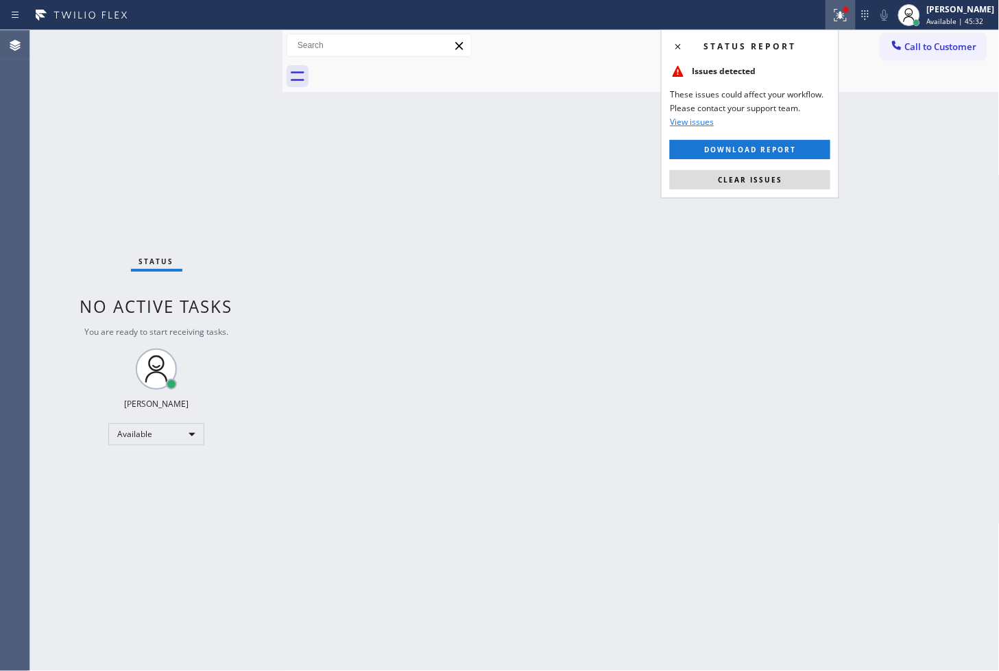
click at [814, 169] on div "Status report Issues detected These issues could affect your workflow. Please c…" at bounding box center [750, 113] width 178 height 169
click at [707, 188] on button "Clear issues" at bounding box center [750, 179] width 161 height 19
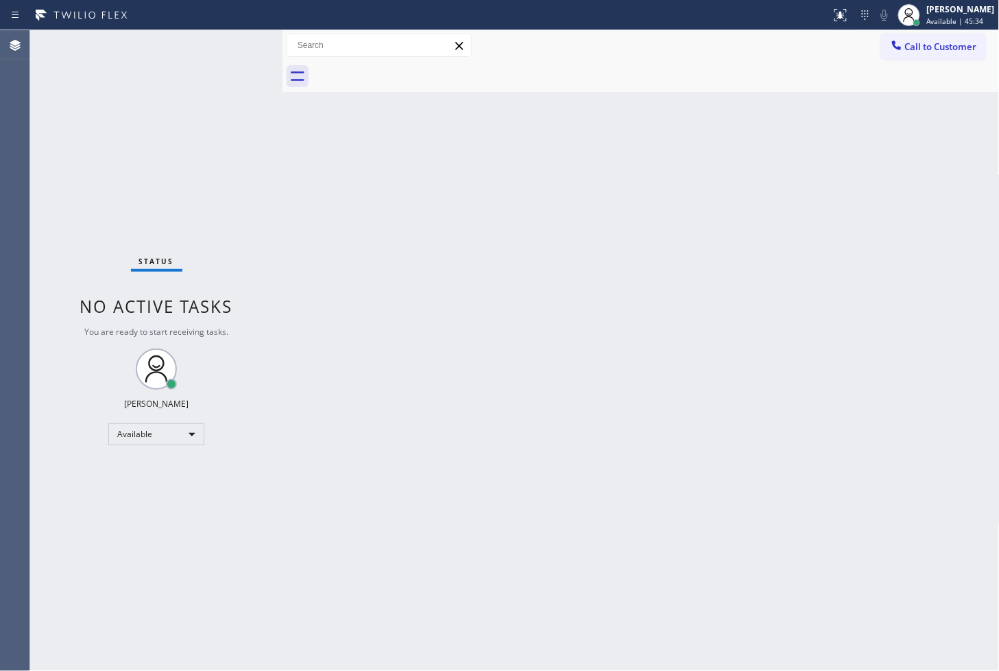
click at [189, 107] on div "Status No active tasks You are ready to start receiving tasks. [PERSON_NAME]" at bounding box center [156, 350] width 252 height 641
click at [243, 48] on div "Status No active tasks You are ready to start receiving tasks. [PERSON_NAME]" at bounding box center [156, 350] width 252 height 641
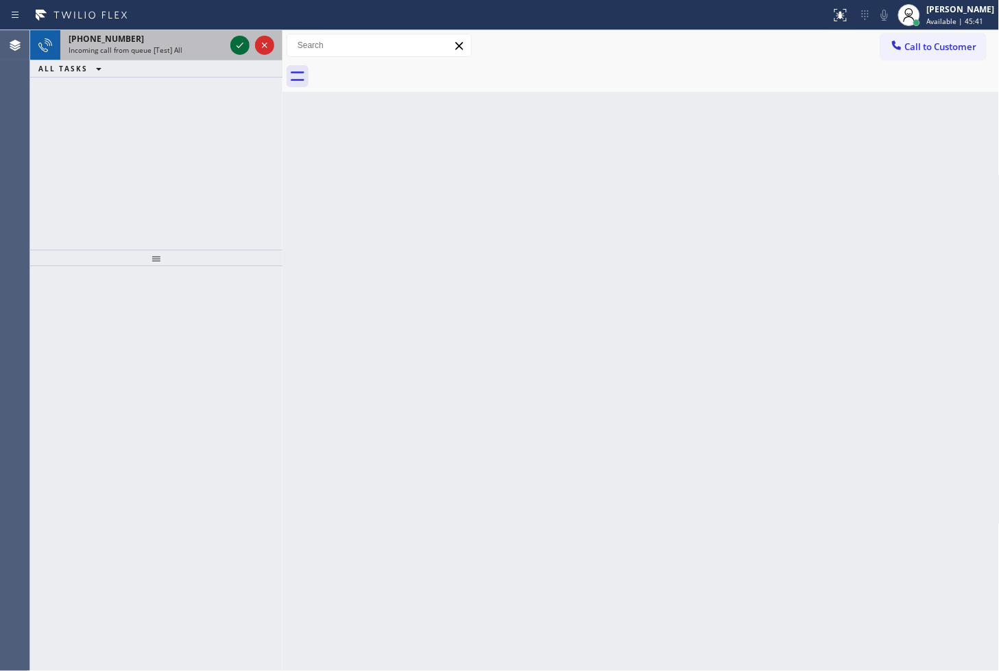
click at [243, 46] on icon at bounding box center [240, 45] width 16 height 16
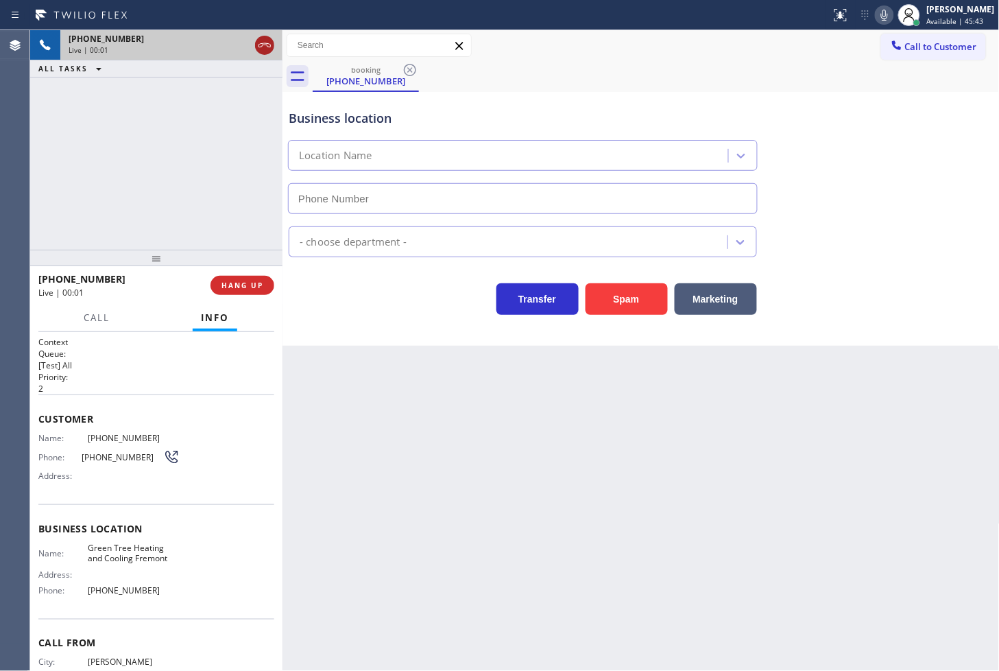
type input "[PHONE_NUMBER]"
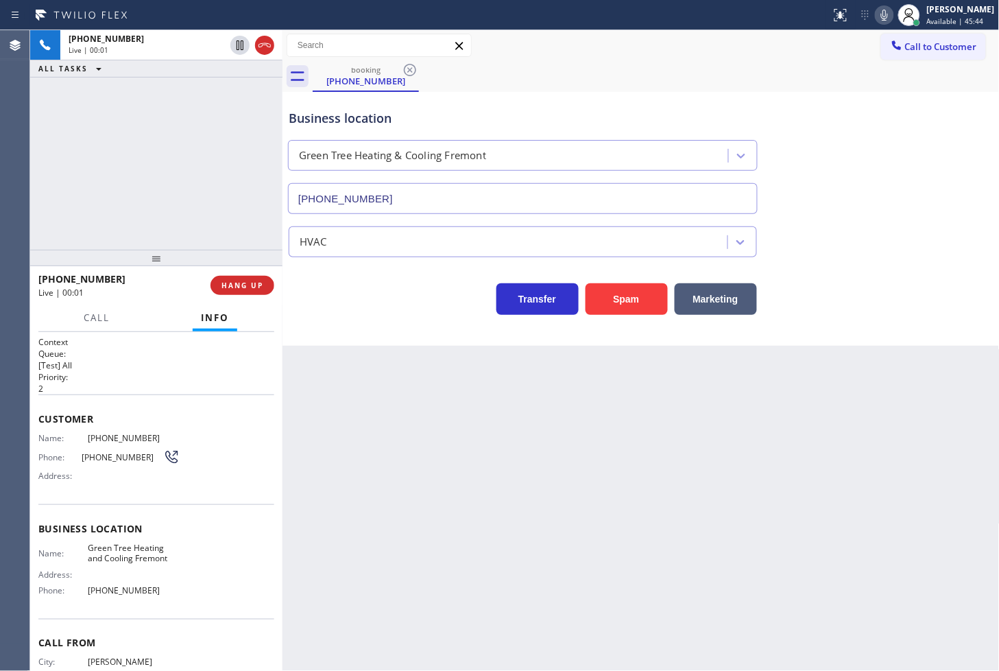
drag, startPoint x: 625, startPoint y: 299, endPoint x: 714, endPoint y: 192, distance: 139.3
click at [626, 300] on button "Spam" at bounding box center [627, 299] width 82 height 32
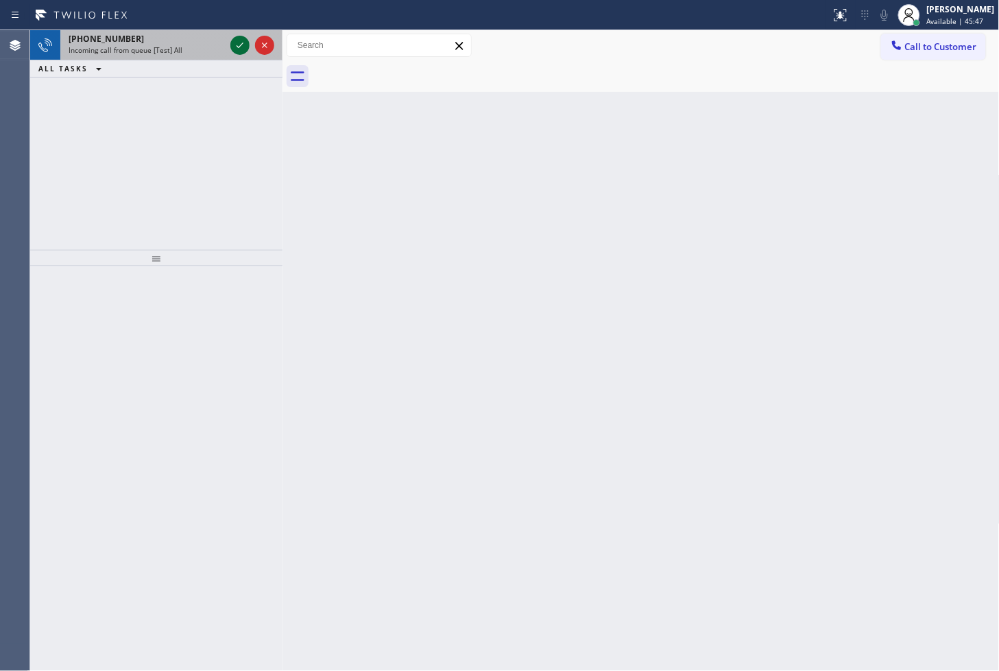
click at [239, 44] on icon at bounding box center [240, 45] width 16 height 16
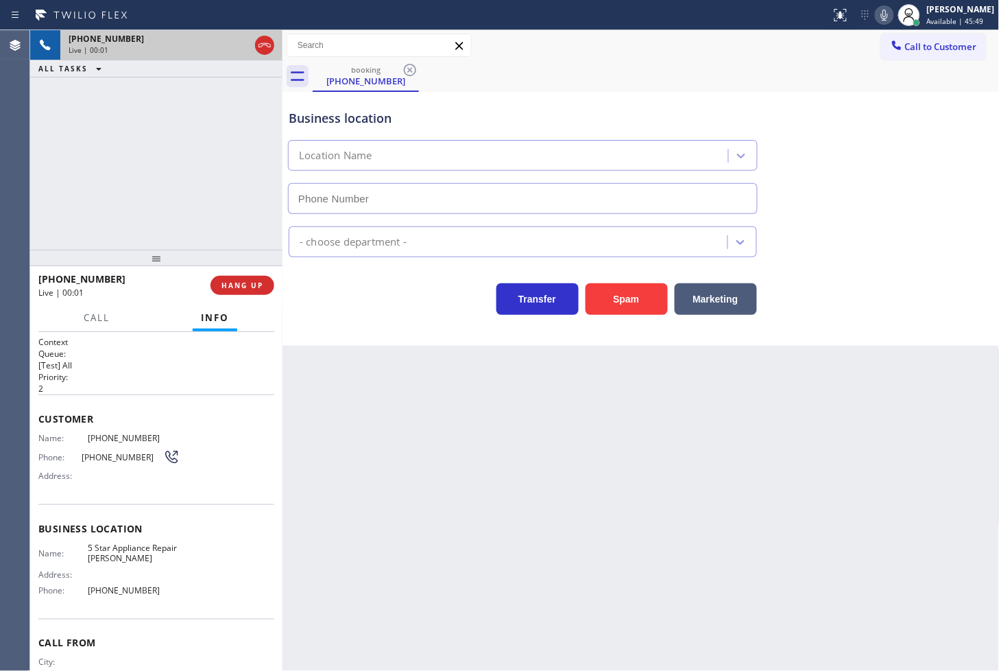
type input "[PHONE_NUMBER]"
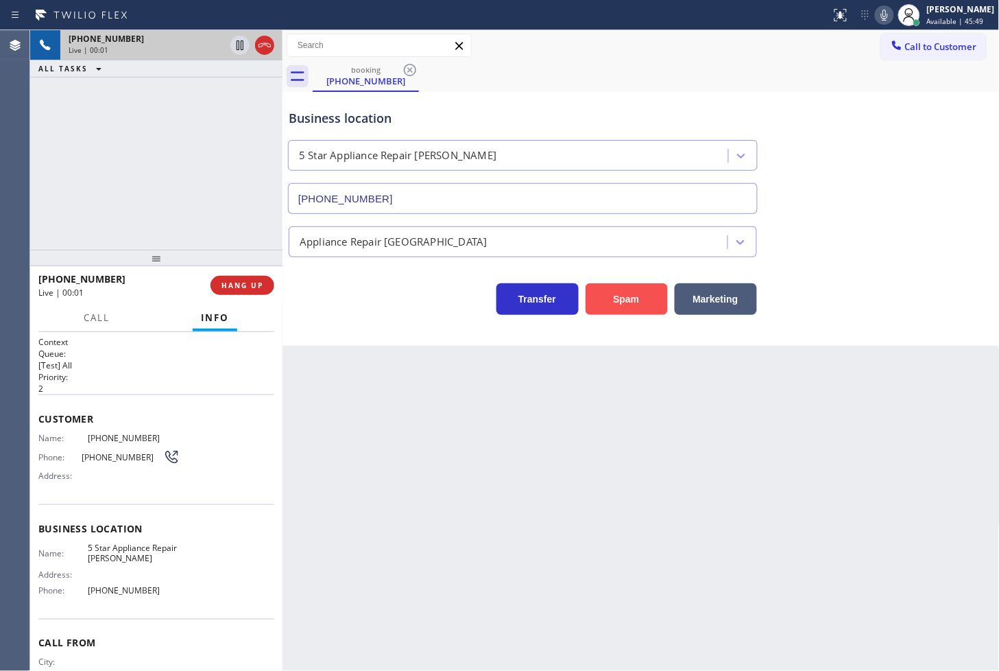
drag, startPoint x: 628, startPoint y: 296, endPoint x: 745, endPoint y: 203, distance: 149.9
click at [629, 296] on button "Spam" at bounding box center [627, 299] width 82 height 32
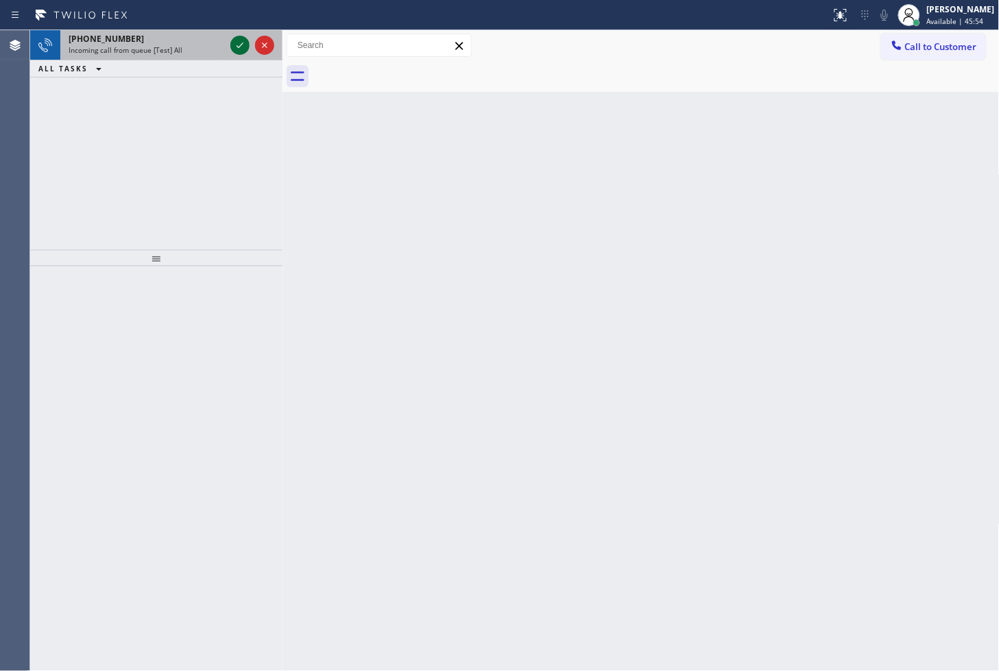
click at [237, 43] on icon at bounding box center [240, 45] width 16 height 16
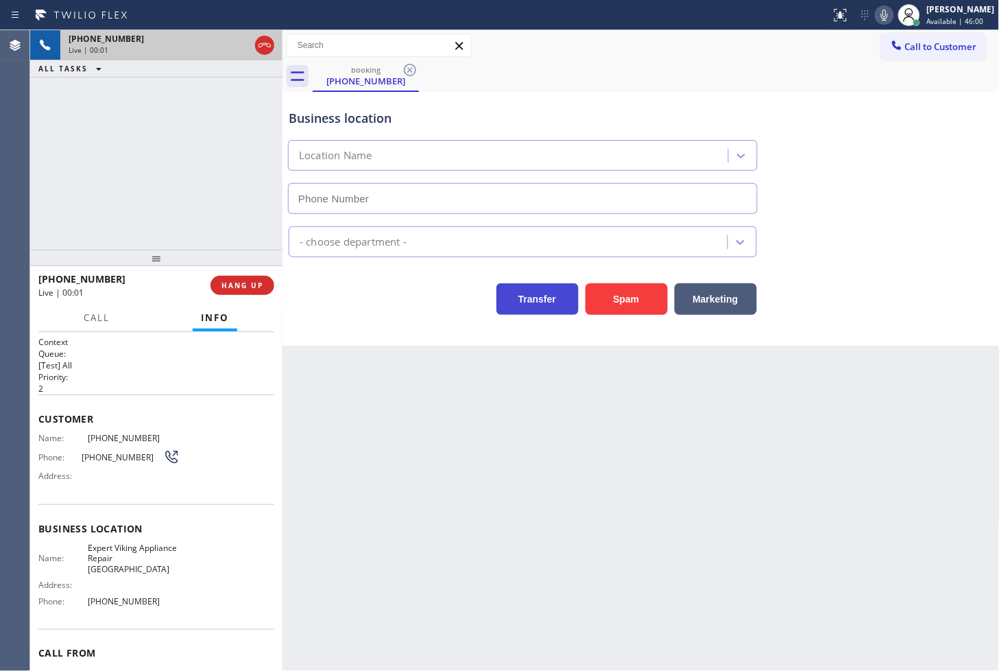
type input "[PHONE_NUMBER]"
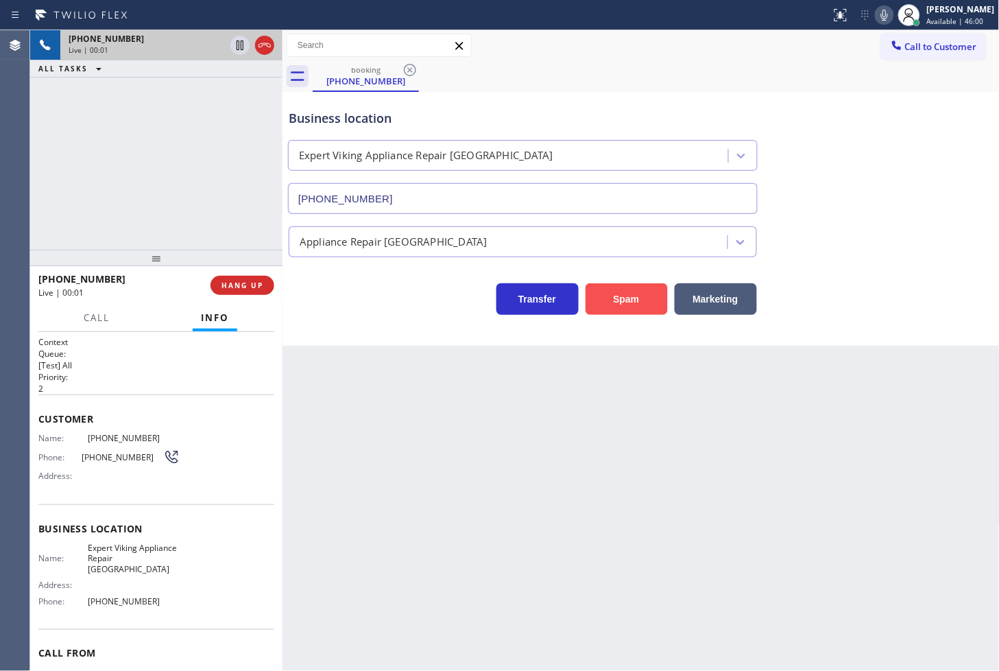
drag, startPoint x: 611, startPoint y: 298, endPoint x: 986, endPoint y: 72, distance: 437.6
click at [615, 296] on button "Spam" at bounding box center [627, 299] width 82 height 32
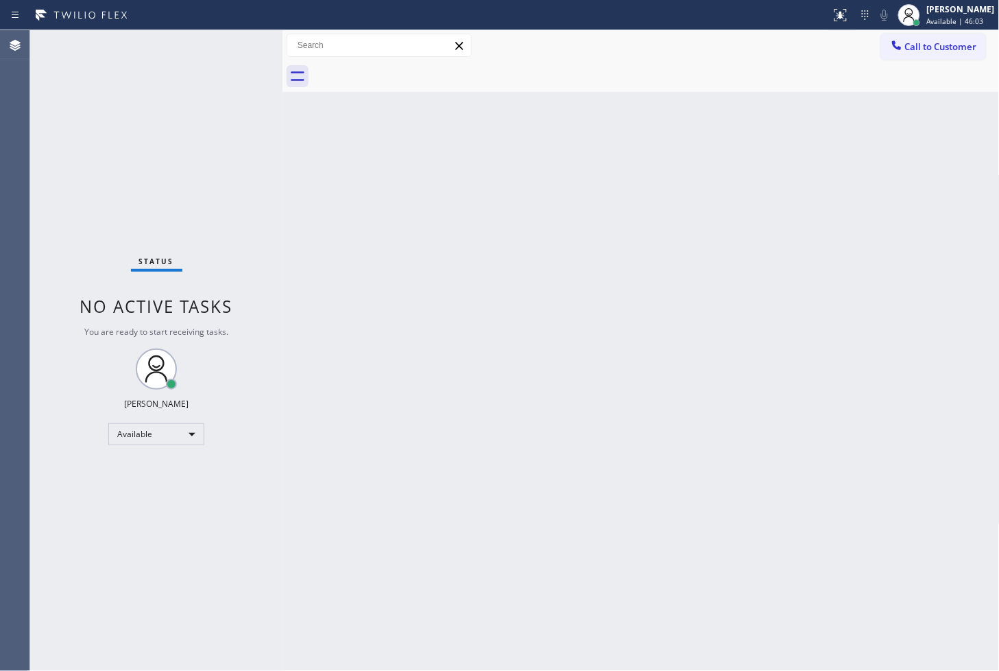
click at [327, 183] on div "Back to Dashboard Change Sender ID Customers Technicians Select a contact Outbo…" at bounding box center [642, 350] width 718 height 641
click at [227, 42] on div "Status No active tasks You are ready to start receiving tasks. [PERSON_NAME]" at bounding box center [156, 350] width 252 height 641
click at [237, 45] on div "Status No active tasks You are ready to start receiving tasks. [PERSON_NAME]" at bounding box center [156, 350] width 252 height 641
click at [239, 38] on div "Status No active tasks You are ready to start receiving tasks. [PERSON_NAME]" at bounding box center [156, 350] width 252 height 641
click at [243, 145] on div "Status No active tasks You are ready to start receiving tasks. [PERSON_NAME]" at bounding box center [156, 350] width 252 height 641
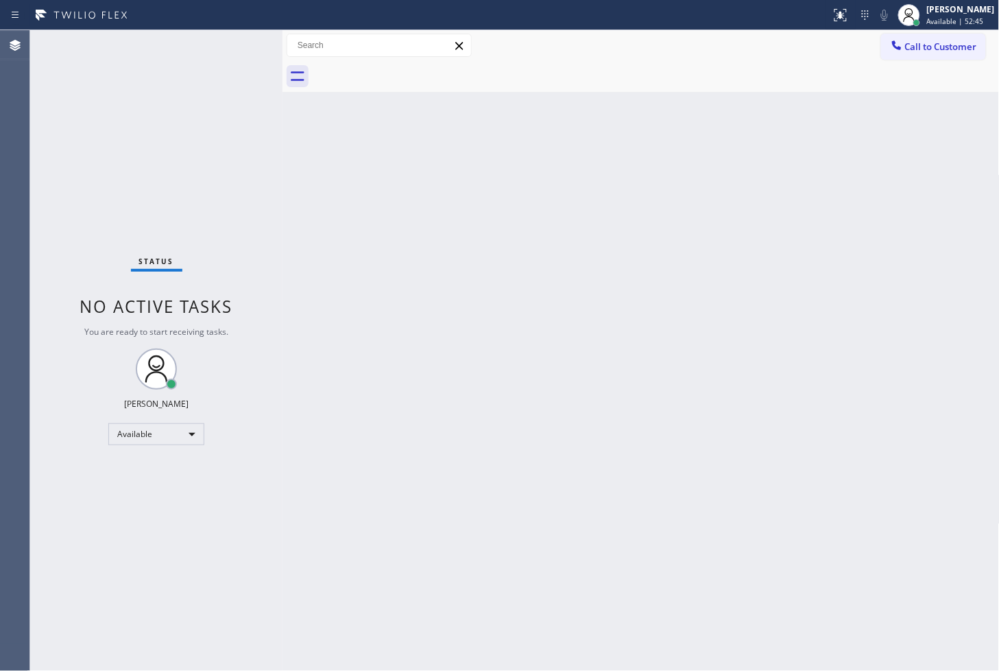
click at [236, 42] on div "Status No active tasks You are ready to start receiving tasks. [PERSON_NAME]" at bounding box center [156, 350] width 252 height 641
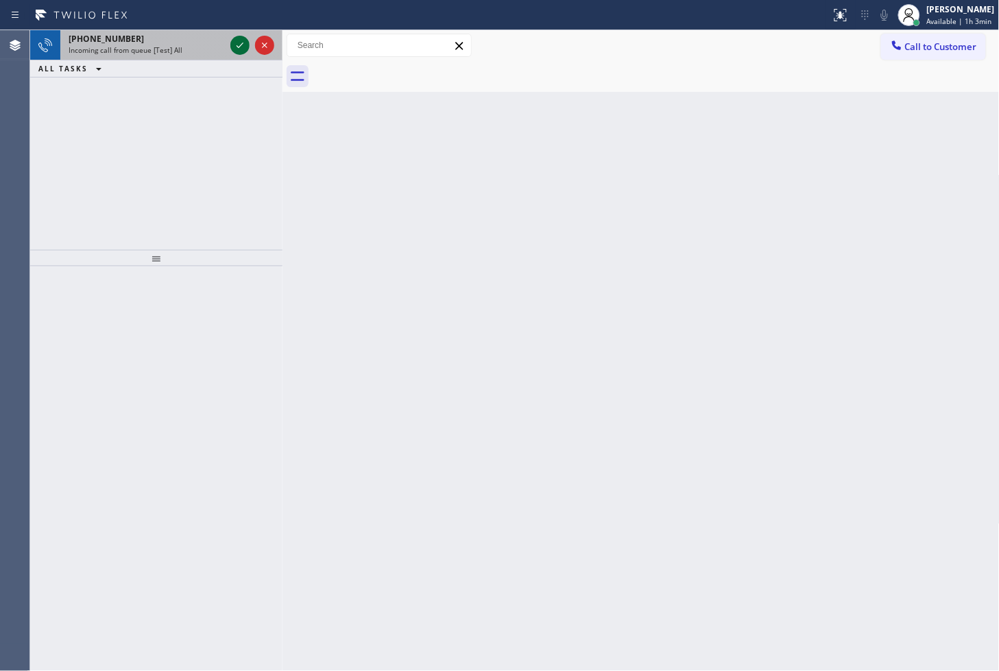
click at [240, 45] on icon at bounding box center [240, 45] width 7 height 5
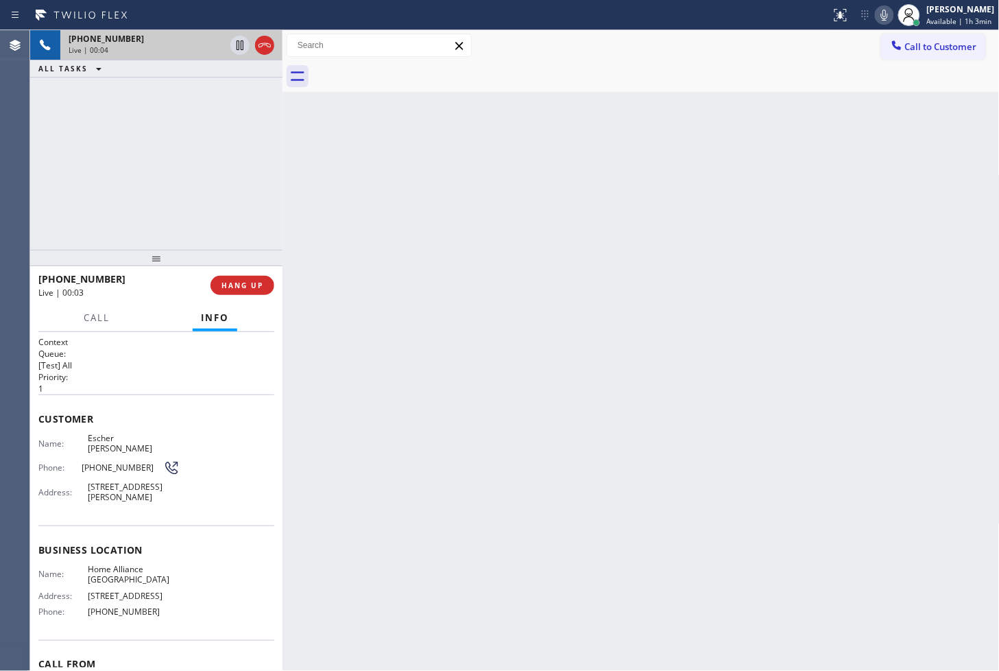
click at [659, 241] on div "Back to Dashboard Change Sender ID Customers Technicians Select a contact Outbo…" at bounding box center [642, 350] width 718 height 641
click at [242, 165] on div "[PHONE_NUMBER] Live | 00:04 ALL TASKS ALL TASKS ACTIVE TASKS TASKS IN WRAP UP" at bounding box center [156, 140] width 252 height 220
click at [333, 77] on div at bounding box center [656, 76] width 687 height 31
click at [187, 39] on div "[PHONE_NUMBER]" at bounding box center [147, 39] width 156 height 12
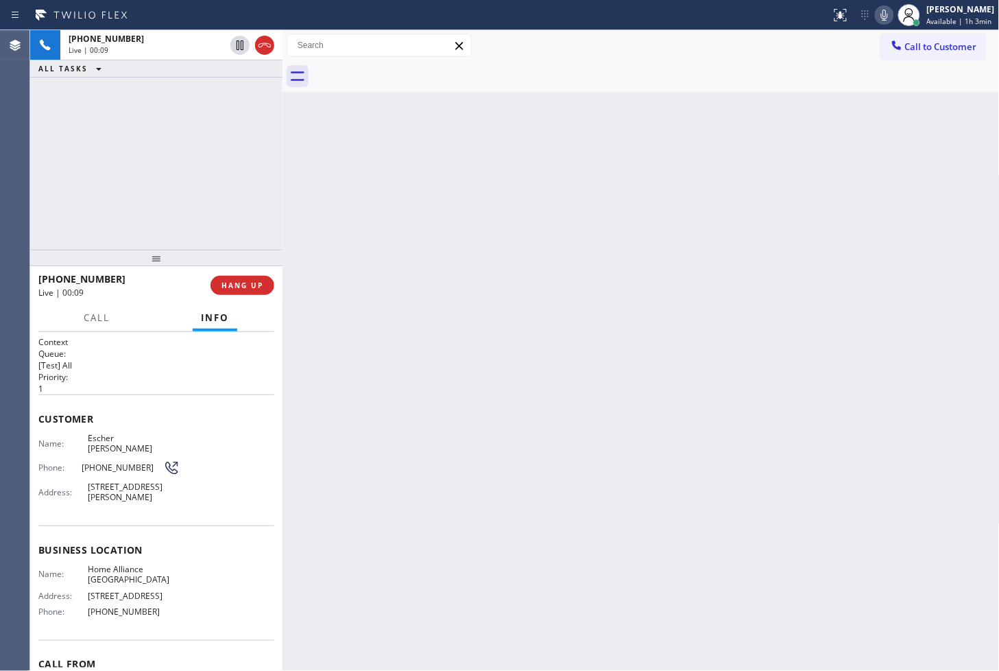
click at [582, 285] on div "Back to Dashboard Change Sender ID Customers Technicians Select a contact Outbo…" at bounding box center [642, 350] width 718 height 641
click at [513, 276] on div "Back to Dashboard Change Sender ID Customers Technicians Select a contact Outbo…" at bounding box center [642, 350] width 718 height 641
click at [510, 276] on div "Back to Dashboard Change Sender ID Customers Technicians Select a contact Outbo…" at bounding box center [642, 350] width 718 height 641
click at [165, 364] on p "[Test] All" at bounding box center [156, 365] width 236 height 12
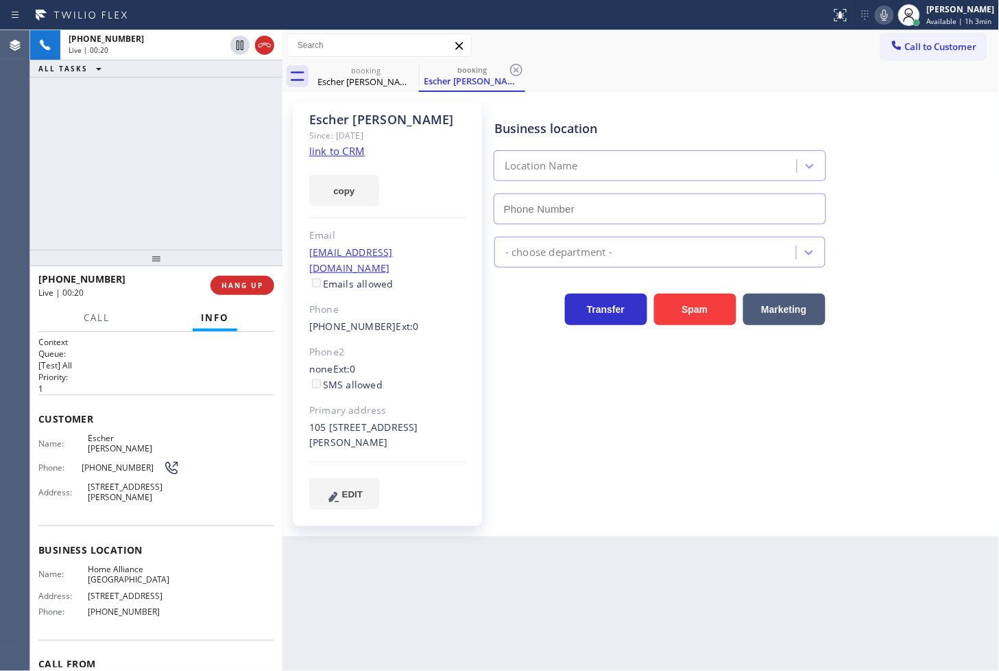
click at [138, 211] on div "[PHONE_NUMBER] Live | 00:20 ALL TASKS ALL TASKS ACTIVE TASKS TASKS IN WRAP UP" at bounding box center [156, 140] width 252 height 220
click at [329, 151] on link "link to CRM" at bounding box center [337, 151] width 56 height 14
click at [536, 320] on div "Transfer Spam Marketing" at bounding box center [660, 306] width 337 height 38
click at [173, 202] on div "[PHONE_NUMBER] Live | 00:26 ALL TASKS ALL TASKS ACTIVE TASKS TASKS IN WRAP UP" at bounding box center [156, 140] width 252 height 220
type input "[PHONE_NUMBER]"
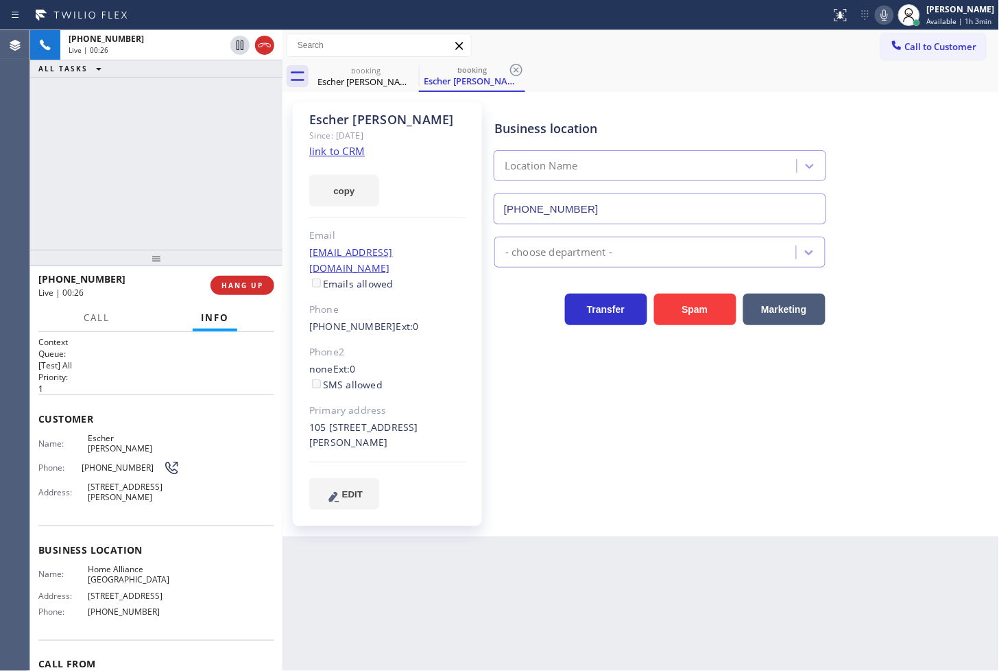
click at [882, 401] on div "Business location Location Name [PHONE_NUMBER] - choose department - Transfer S…" at bounding box center [744, 306] width 505 height 400
drag, startPoint x: 167, startPoint y: 211, endPoint x: 279, endPoint y: 236, distance: 114.7
click at [175, 213] on div "[PHONE_NUMBER] Live | 00:29 ALL TASKS ALL TASKS ACTIVE TASKS TASKS IN WRAP UP" at bounding box center [156, 140] width 252 height 220
click at [656, 366] on div "Business location Home Alliance [GEOGRAPHIC_DATA] [PHONE_NUMBER] Appliance Repa…" at bounding box center [744, 306] width 505 height 400
click at [464, 361] on div "none Ext: 0 SMS allowed" at bounding box center [387, 377] width 157 height 32
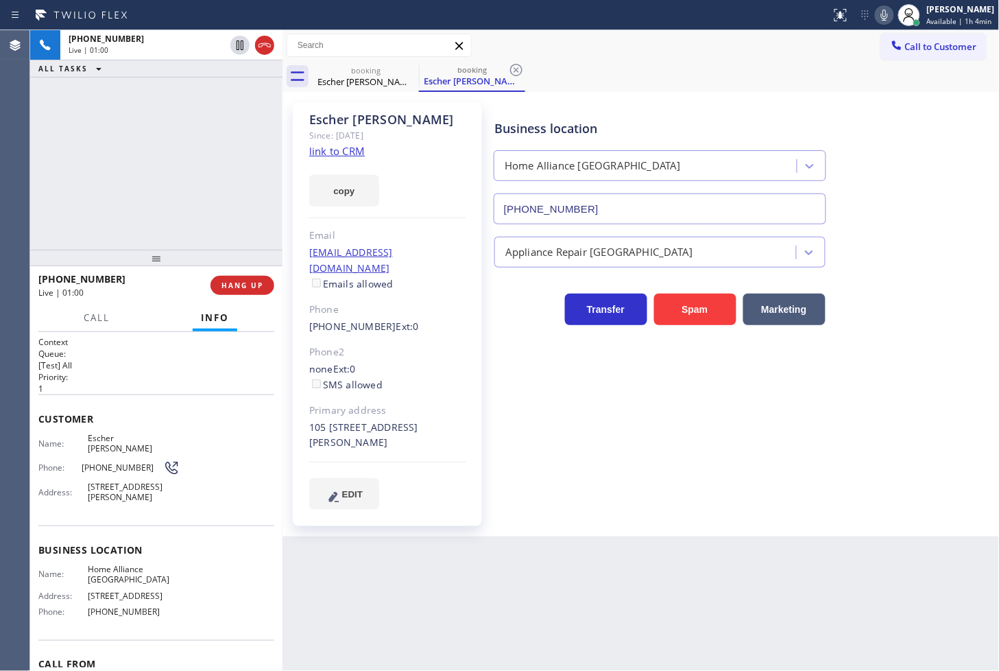
click at [533, 331] on div "Business location Home Alliance [GEOGRAPHIC_DATA] [PHONE_NUMBER] Appliance Repa…" at bounding box center [744, 306] width 505 height 400
click at [125, 366] on p "[Test] All" at bounding box center [156, 365] width 236 height 12
click at [93, 330] on div at bounding box center [96, 330] width 43 height 3
click at [99, 322] on span "Call" at bounding box center [97, 317] width 26 height 12
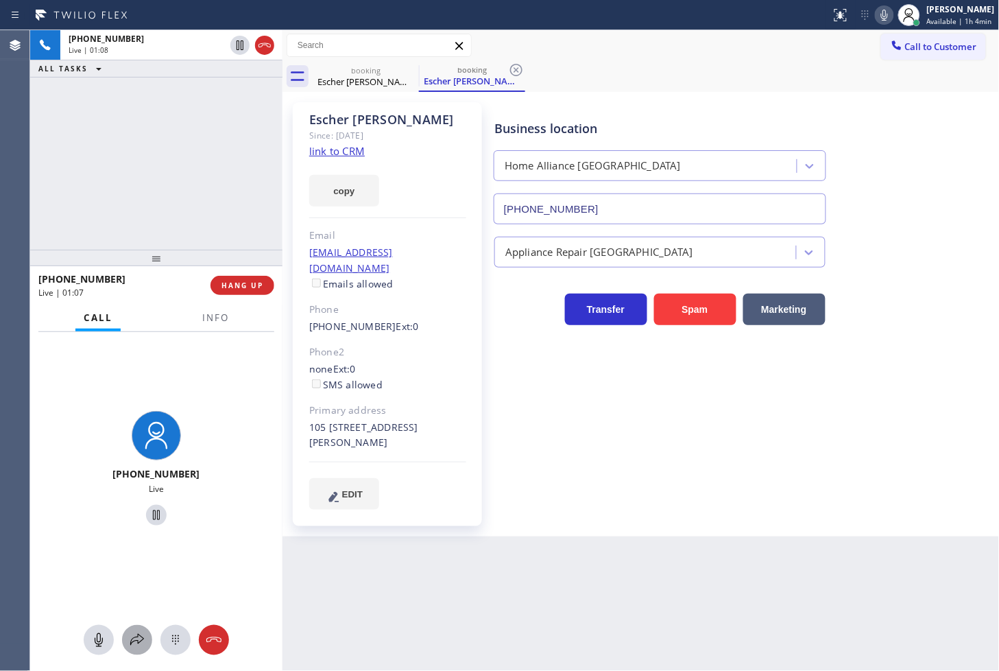
click at [142, 641] on icon at bounding box center [137, 640] width 16 height 16
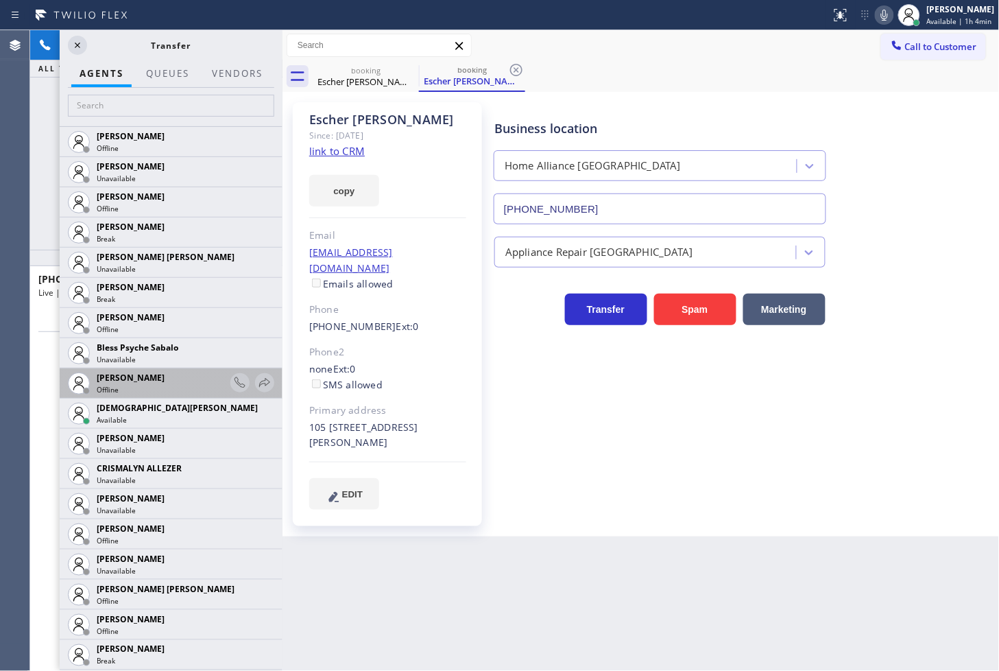
scroll to position [305, 0]
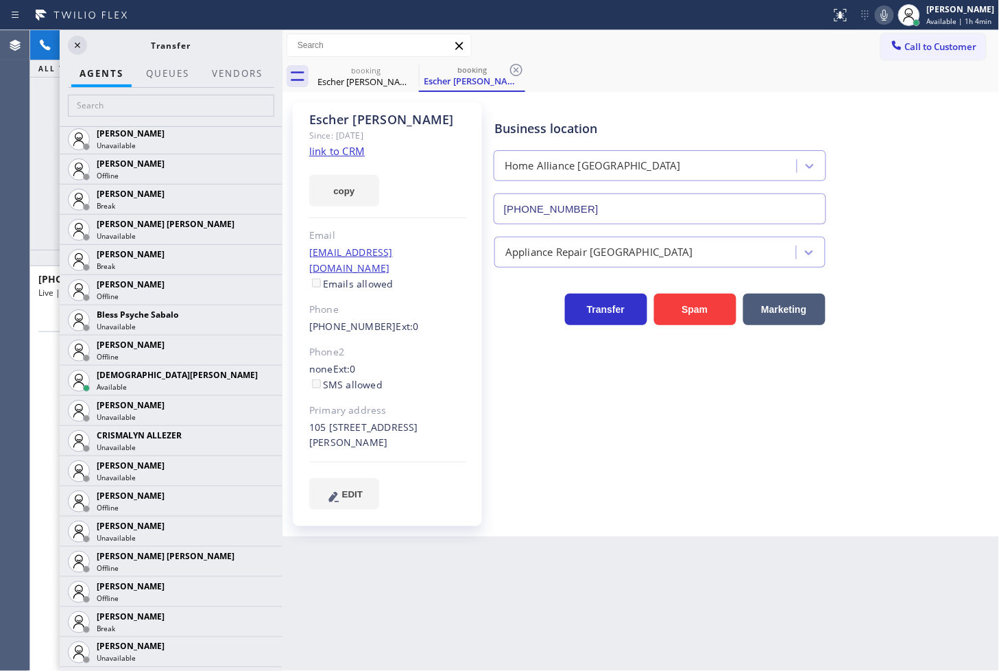
click at [357, 589] on div "Back to Dashboard Change Sender ID Customers Technicians Select a contact Outbo…" at bounding box center [642, 350] width 718 height 641
click at [257, 375] on icon at bounding box center [265, 380] width 16 height 16
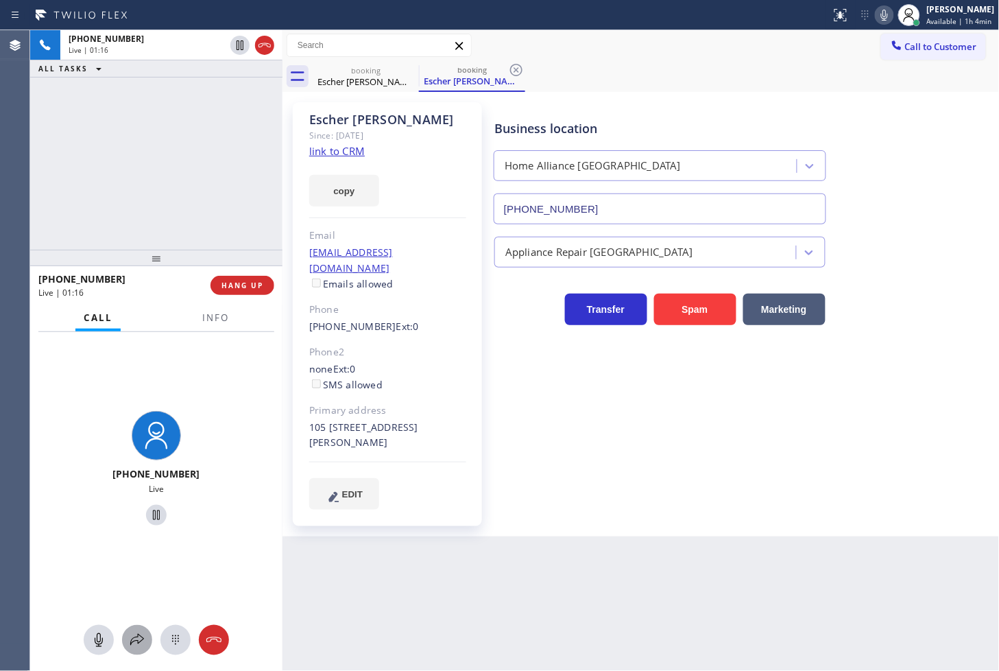
click at [134, 635] on icon at bounding box center [137, 640] width 16 height 16
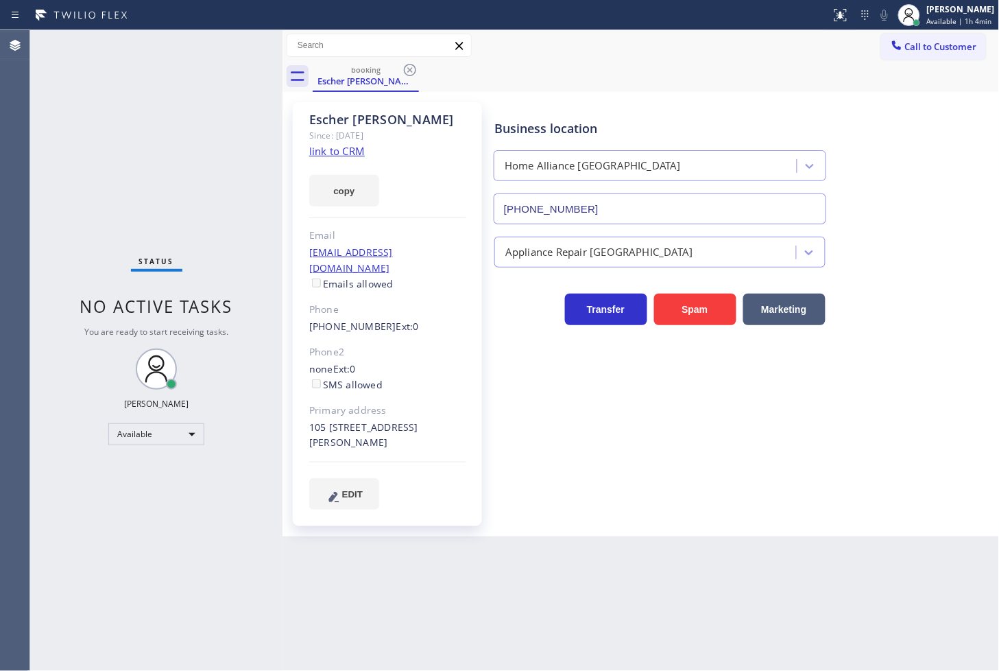
click at [254, 182] on div "Status No active tasks You are ready to start receiving tasks. [PERSON_NAME]" at bounding box center [156, 350] width 252 height 641
click at [234, 45] on div "Status No active tasks You are ready to start receiving tasks. [PERSON_NAME]" at bounding box center [156, 350] width 252 height 641
click at [220, 86] on div "Status No active tasks You are ready to start receiving tasks. [PERSON_NAME]" at bounding box center [156, 350] width 252 height 641
click at [231, 45] on div "Status No active tasks You are ready to start receiving tasks. [PERSON_NAME]" at bounding box center [156, 350] width 252 height 641
click at [405, 67] on icon at bounding box center [410, 70] width 12 height 12
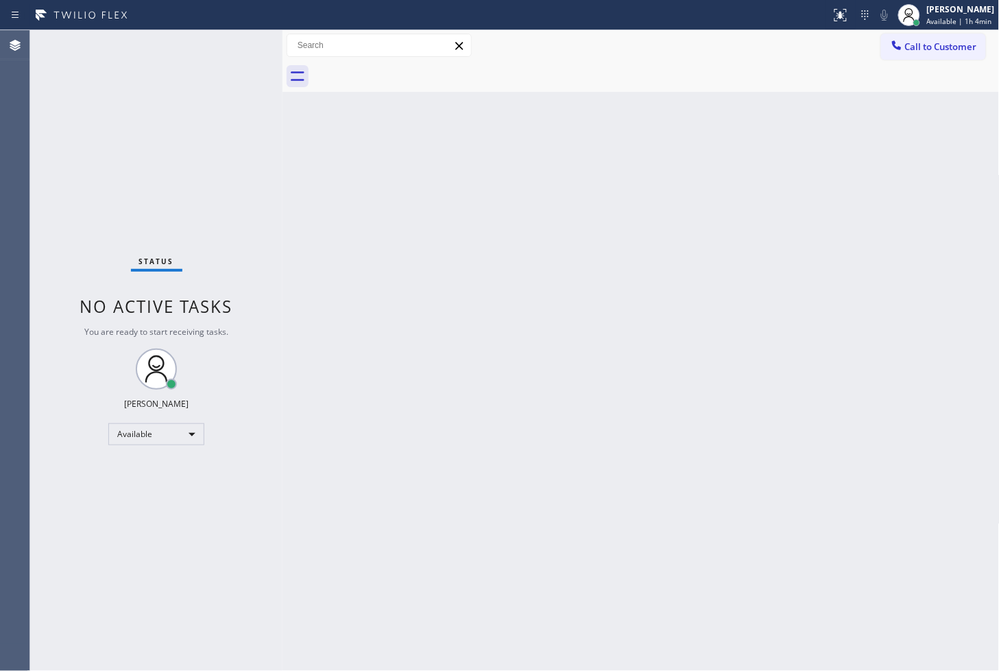
drag, startPoint x: 432, startPoint y: 316, endPoint x: 442, endPoint y: 305, distance: 15.0
click at [433, 316] on div "Back to Dashboard Change Sender ID Customers Technicians Select a contact Outbo…" at bounding box center [642, 350] width 718 height 641
click at [237, 43] on div "Status No active tasks You are ready to start receiving tasks. [PERSON_NAME]" at bounding box center [156, 350] width 252 height 641
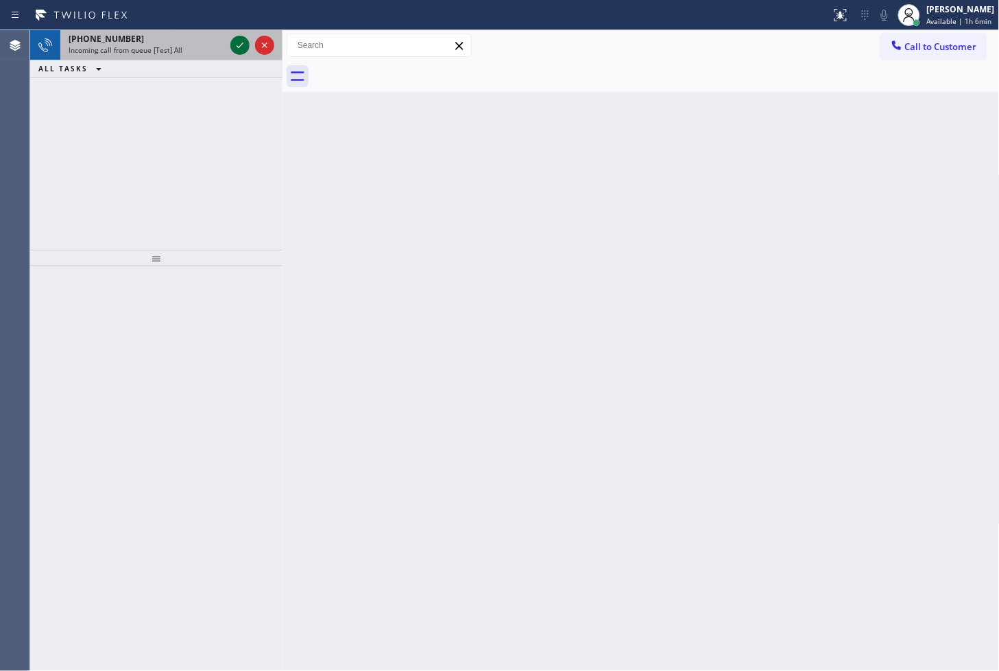
click at [238, 41] on icon at bounding box center [240, 45] width 16 height 16
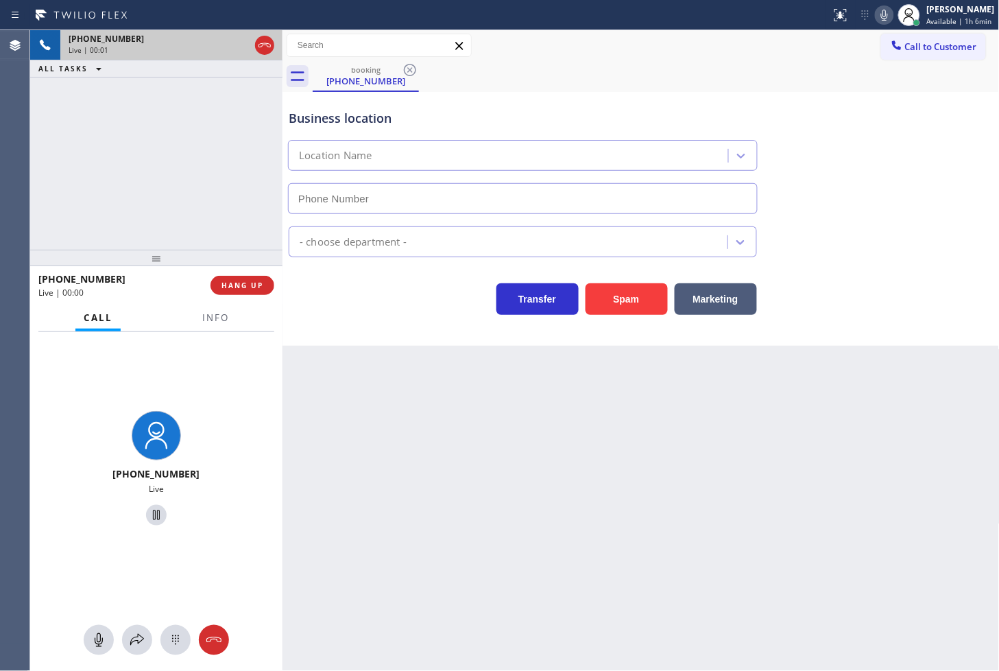
type input "[PHONE_NUMBER]"
click at [553, 565] on div "Back to Dashboard Change Sender ID Customers Technicians Select a contact Outbo…" at bounding box center [642, 350] width 718 height 641
click at [80, 187] on div "[PHONE_NUMBER] Live | 00:08 ALL TASKS ALL TASKS ACTIVE TASKS TASKS IN WRAP UP" at bounding box center [156, 140] width 252 height 220
click at [213, 312] on span "Info" at bounding box center [215, 317] width 27 height 12
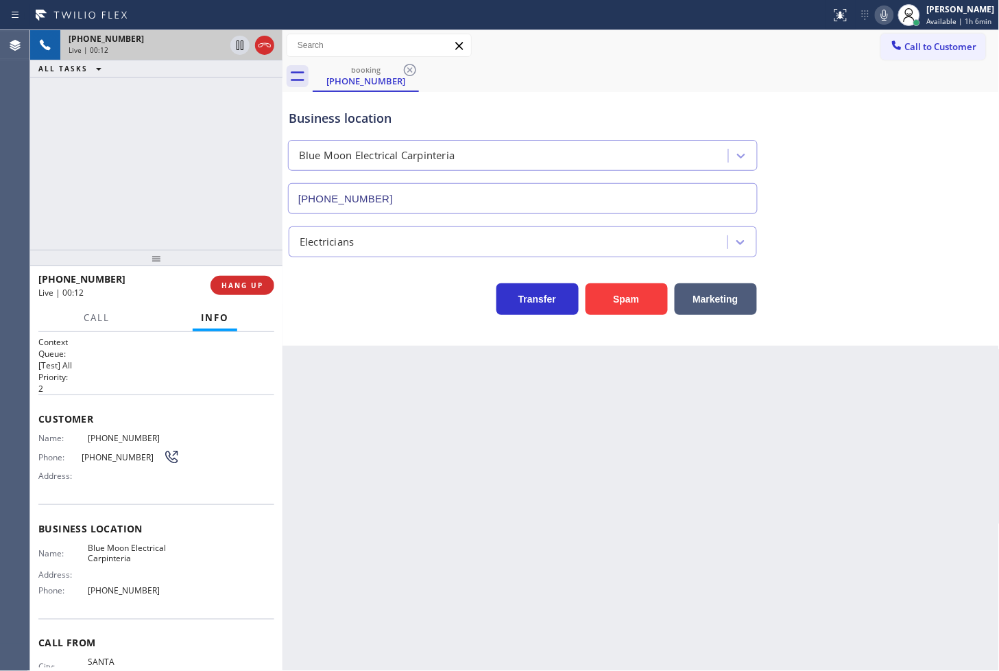
click at [345, 303] on div "Transfer Spam Marketing" at bounding box center [523, 295] width 474 height 38
click at [92, 314] on span "Call" at bounding box center [97, 317] width 26 height 12
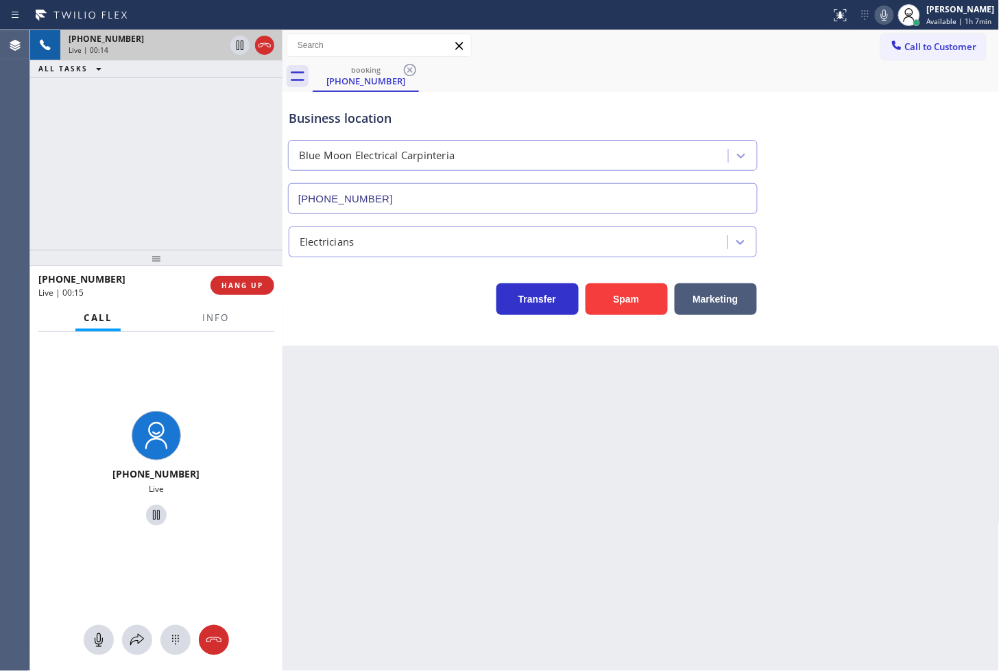
click at [374, 300] on div "Transfer Spam Marketing" at bounding box center [523, 295] width 474 height 38
click at [141, 648] on button at bounding box center [137, 640] width 30 height 30
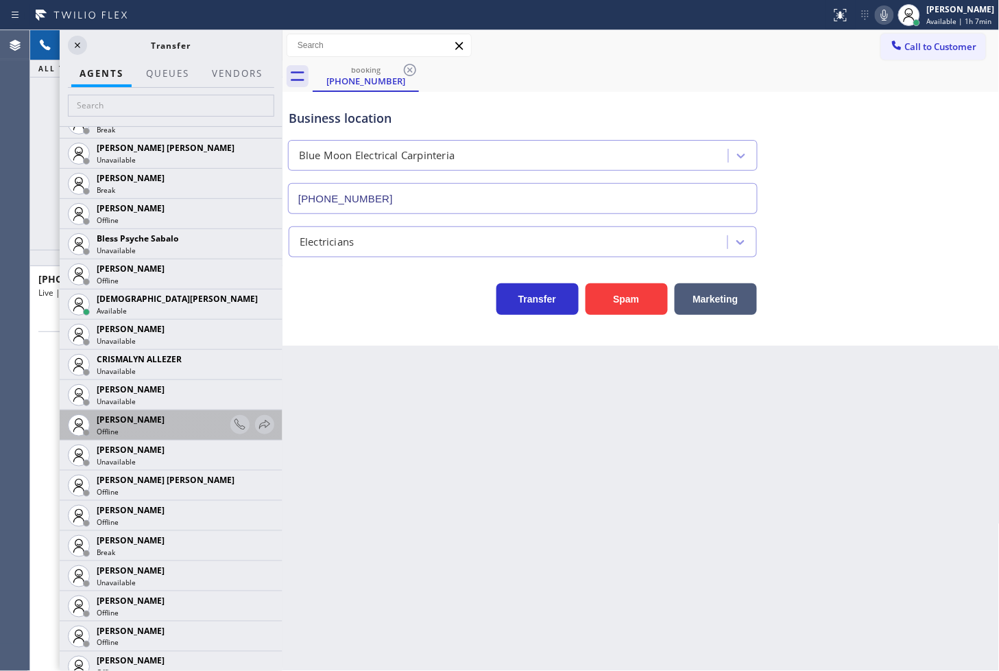
scroll to position [305, 0]
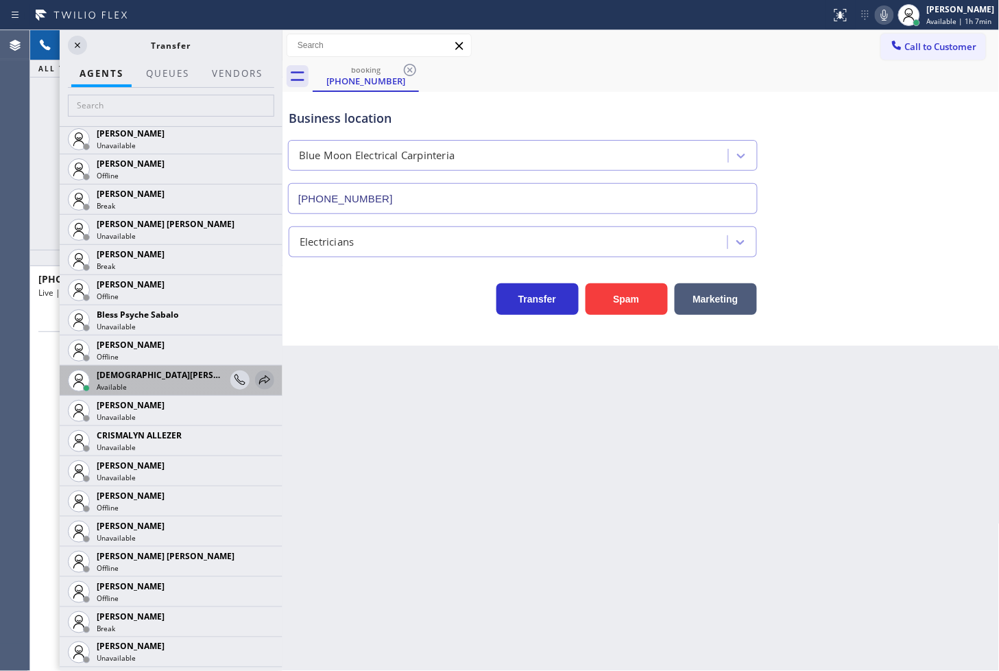
click at [257, 379] on icon at bounding box center [265, 380] width 16 height 16
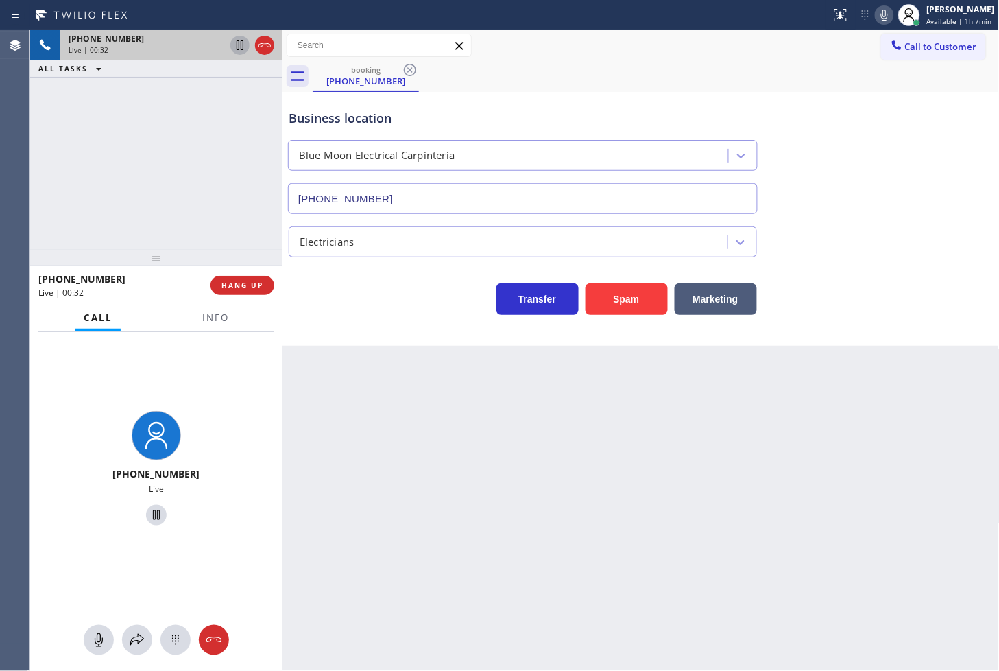
click at [234, 46] on icon at bounding box center [240, 45] width 16 height 16
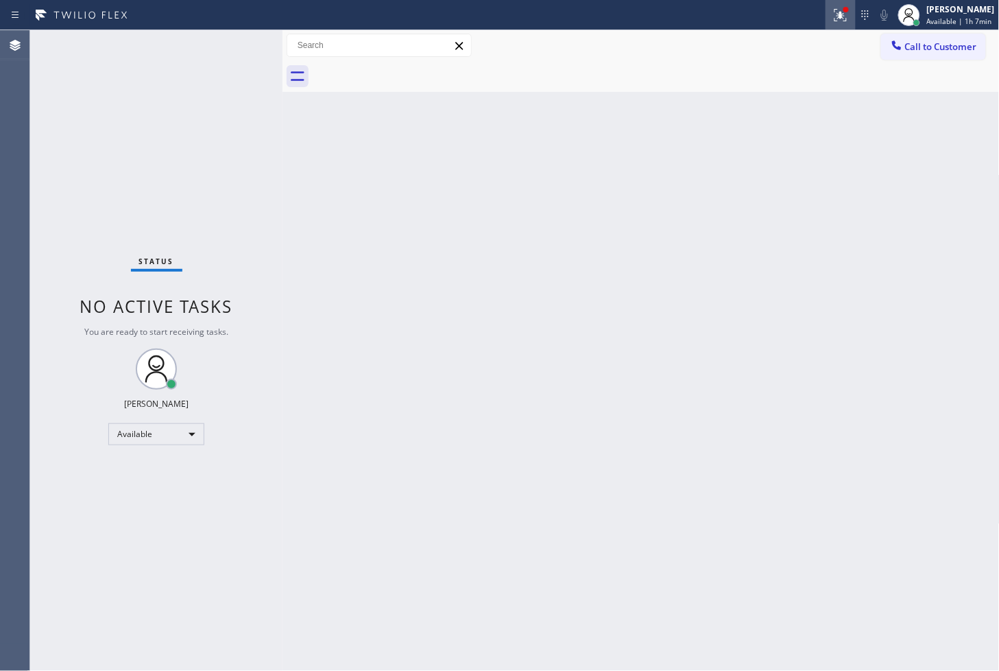
click at [833, 8] on icon at bounding box center [841, 15] width 16 height 16
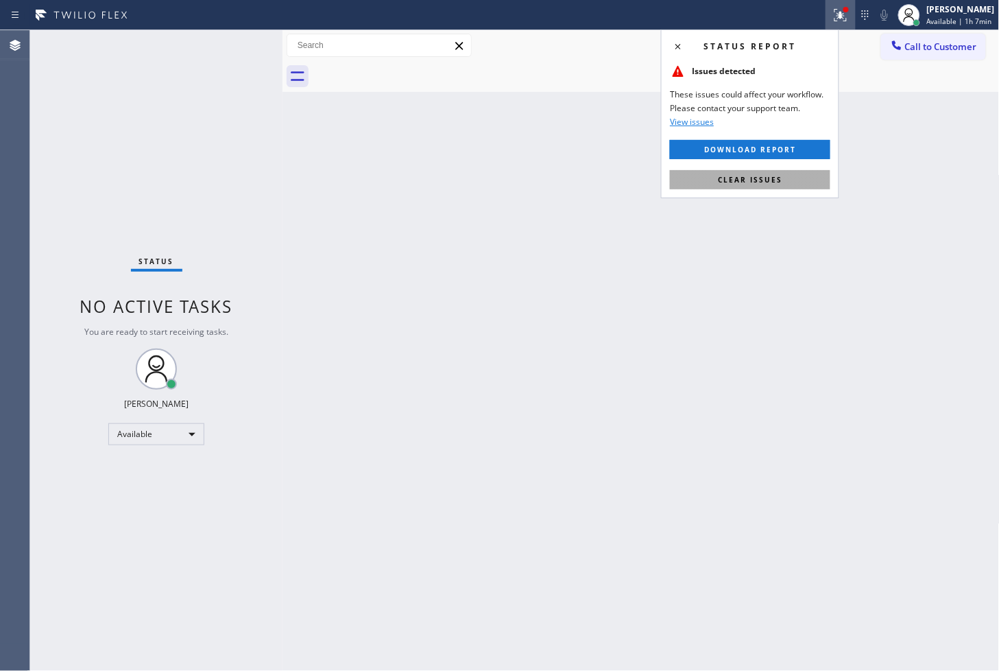
click at [790, 170] on button "Clear issues" at bounding box center [750, 179] width 161 height 19
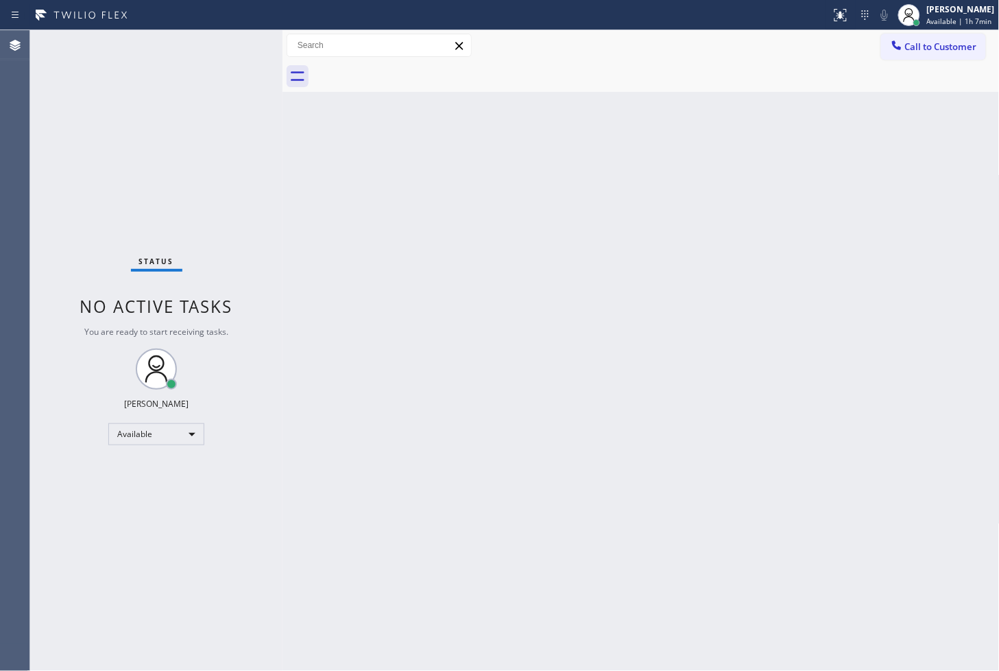
click at [434, 200] on div "Back to Dashboard Change Sender ID Customers Technicians Select a contact Outbo…" at bounding box center [642, 350] width 718 height 641
click at [245, 96] on div "Status No active tasks You are ready to start receiving tasks. [PERSON_NAME]" at bounding box center [156, 350] width 252 height 641
click at [235, 43] on div "Status No active tasks You are ready to start receiving tasks. [PERSON_NAME]" at bounding box center [156, 350] width 252 height 641
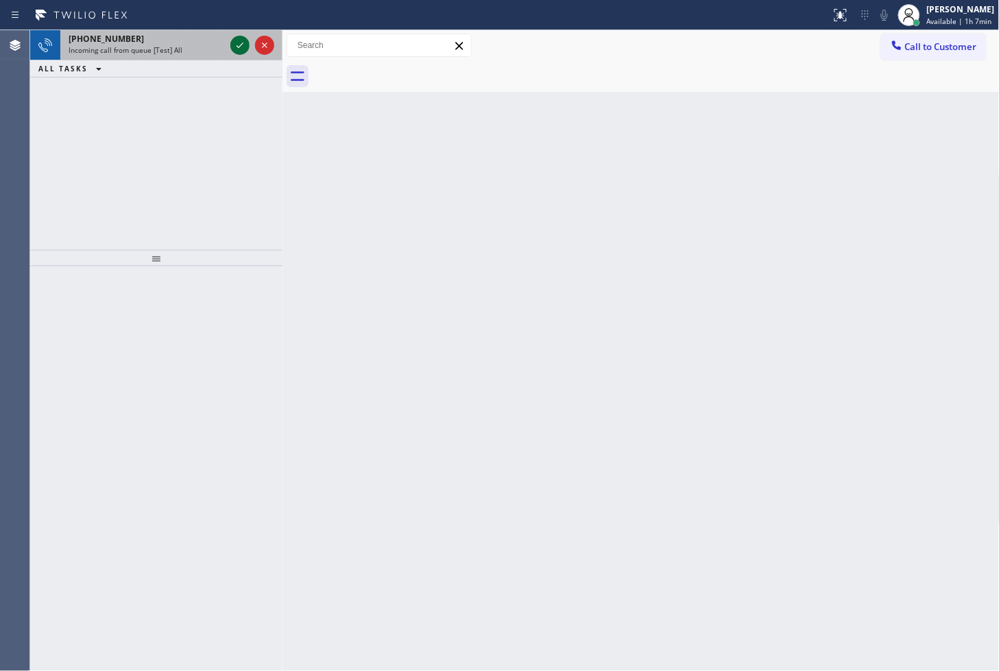
click at [235, 43] on icon at bounding box center [240, 45] width 16 height 16
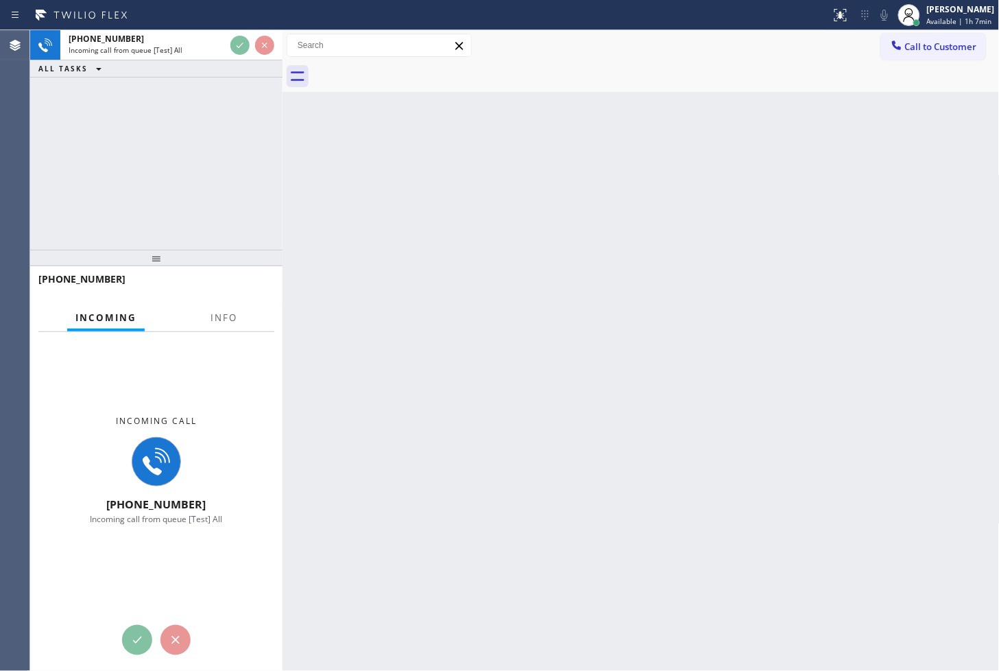
click at [298, 252] on div "Back to Dashboard Change Sender ID Customers Technicians Select a contact Outbo…" at bounding box center [642, 350] width 718 height 641
click at [339, 156] on div "Back to Dashboard Change Sender ID Customers Technicians Select a contact Outbo…" at bounding box center [642, 350] width 718 height 641
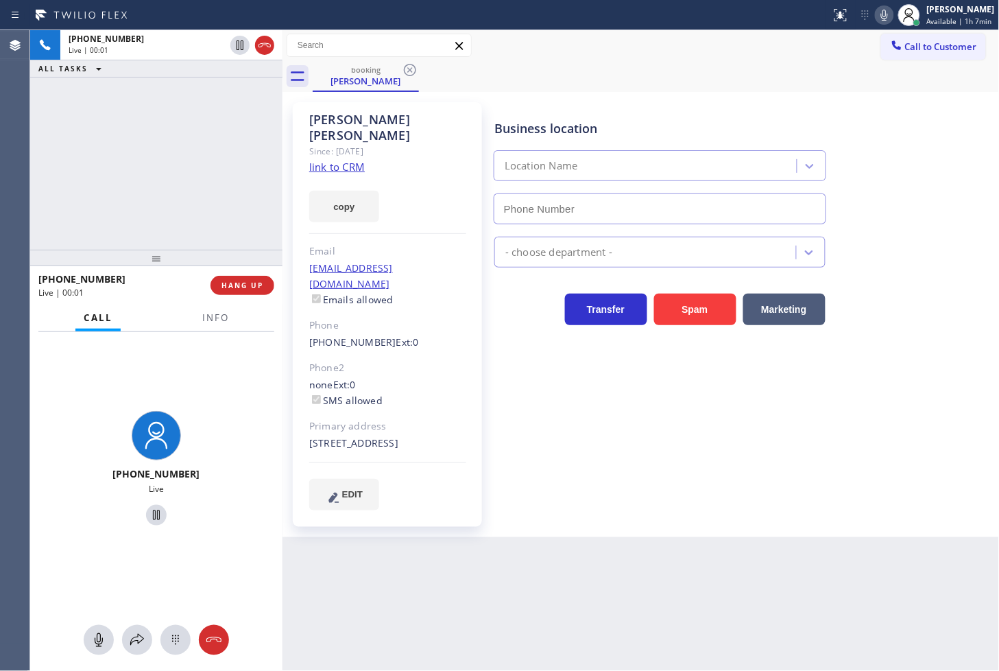
type input "[PHONE_NUMBER]"
click at [329, 160] on link "link to CRM" at bounding box center [337, 167] width 56 height 14
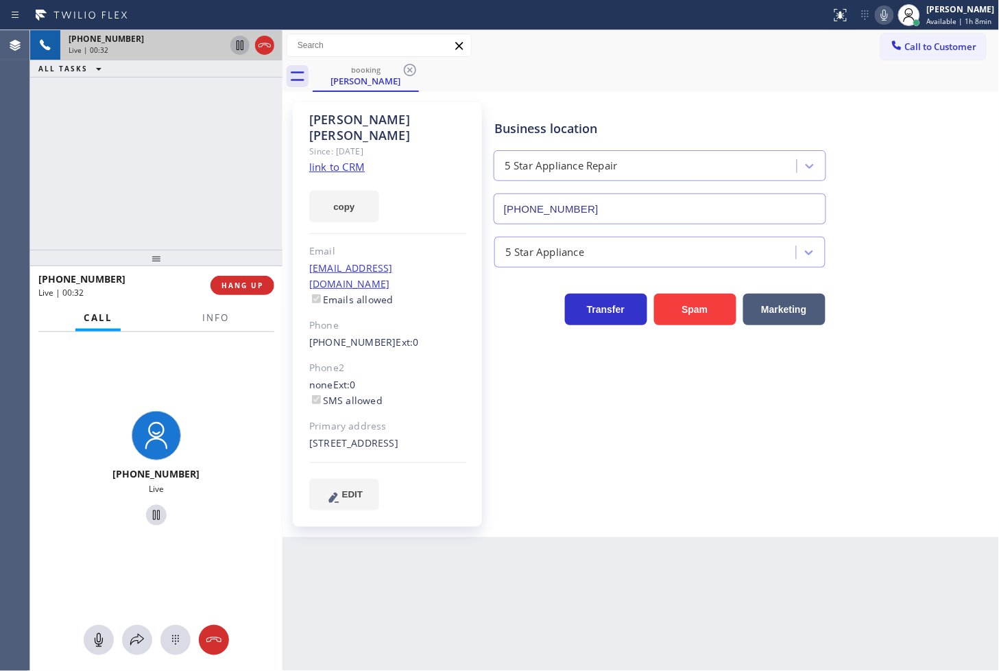
click at [234, 49] on icon at bounding box center [240, 45] width 16 height 16
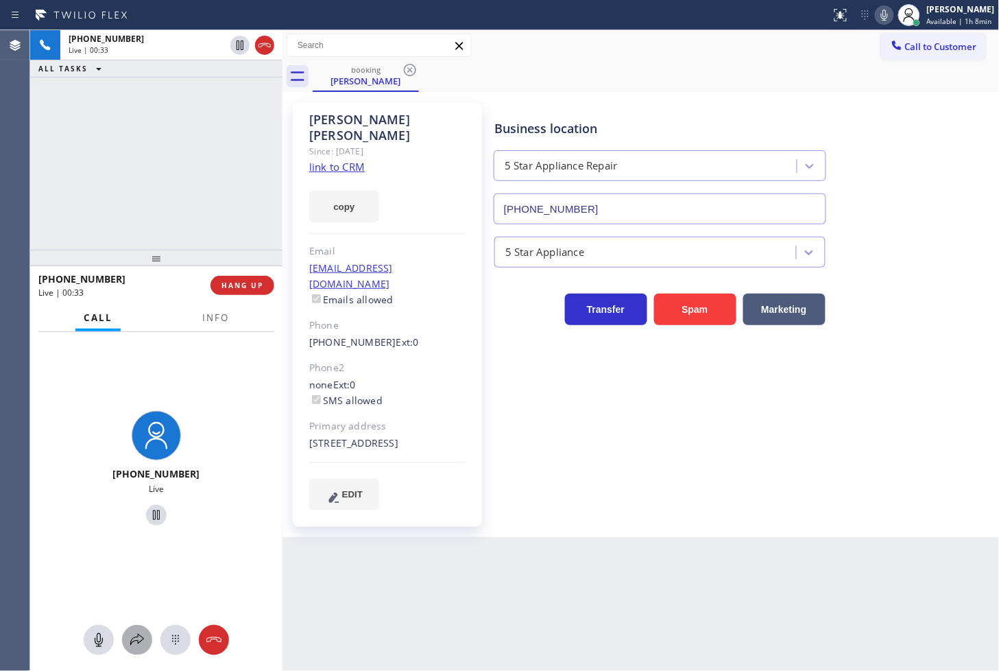
click at [139, 630] on button at bounding box center [137, 640] width 30 height 30
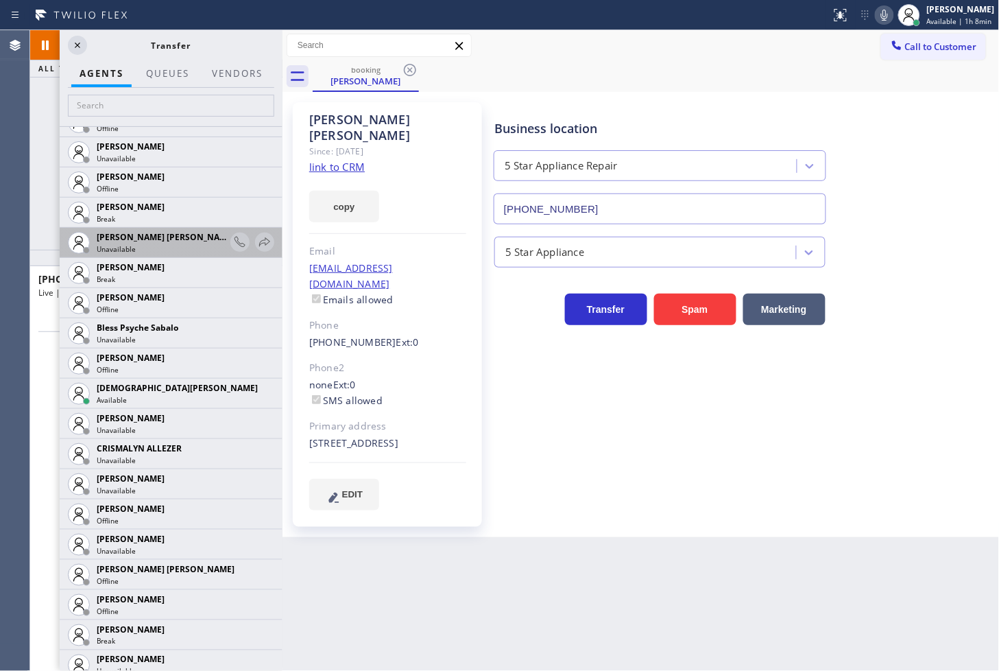
scroll to position [305, 0]
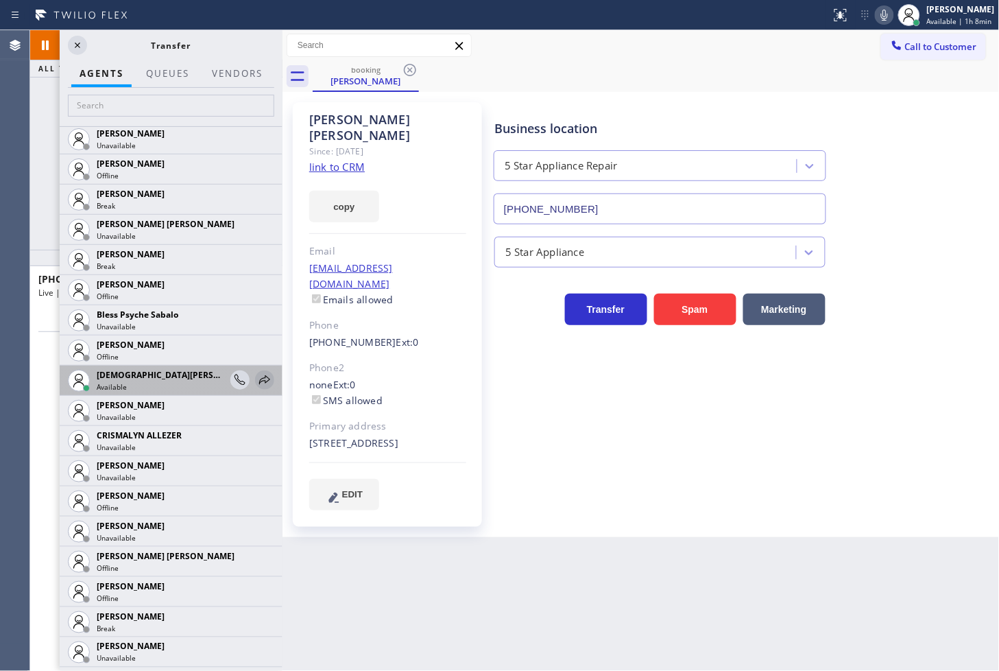
click at [257, 379] on icon at bounding box center [265, 380] width 16 height 16
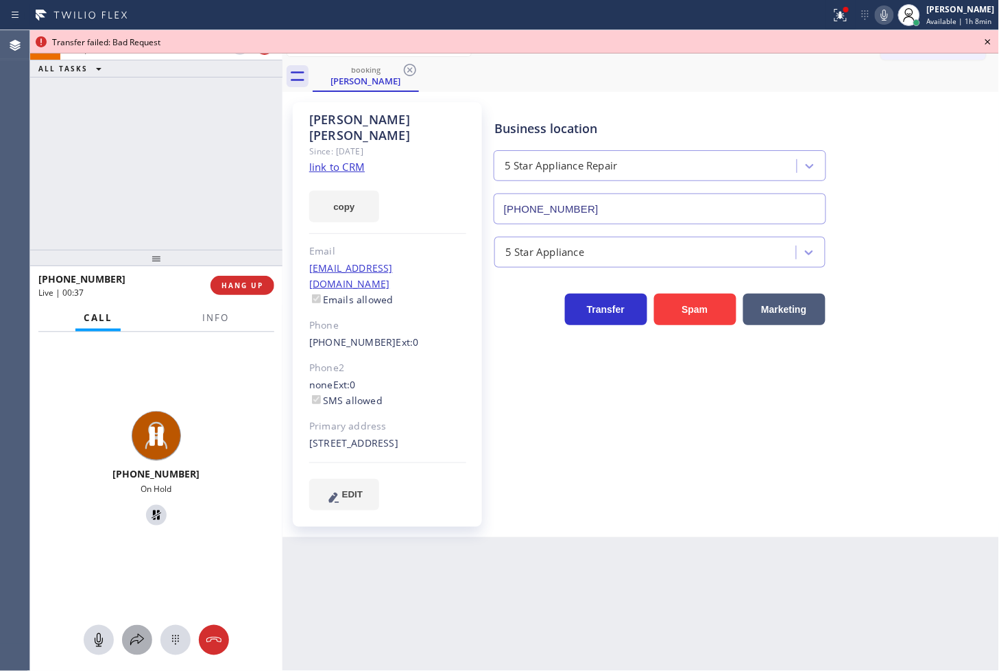
click at [139, 645] on icon at bounding box center [137, 640] width 16 height 16
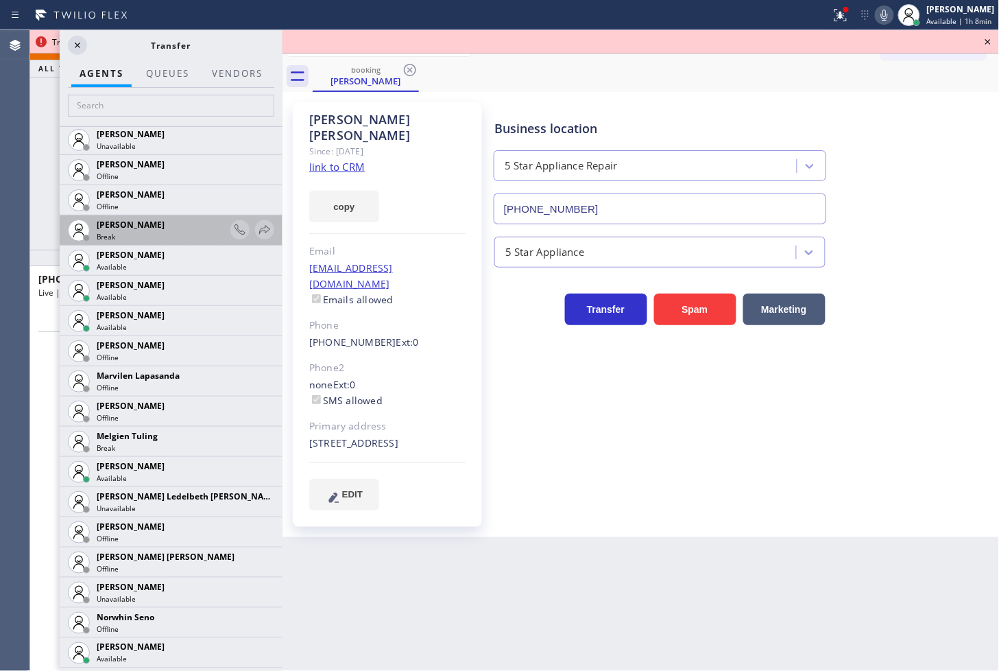
scroll to position [2058, 0]
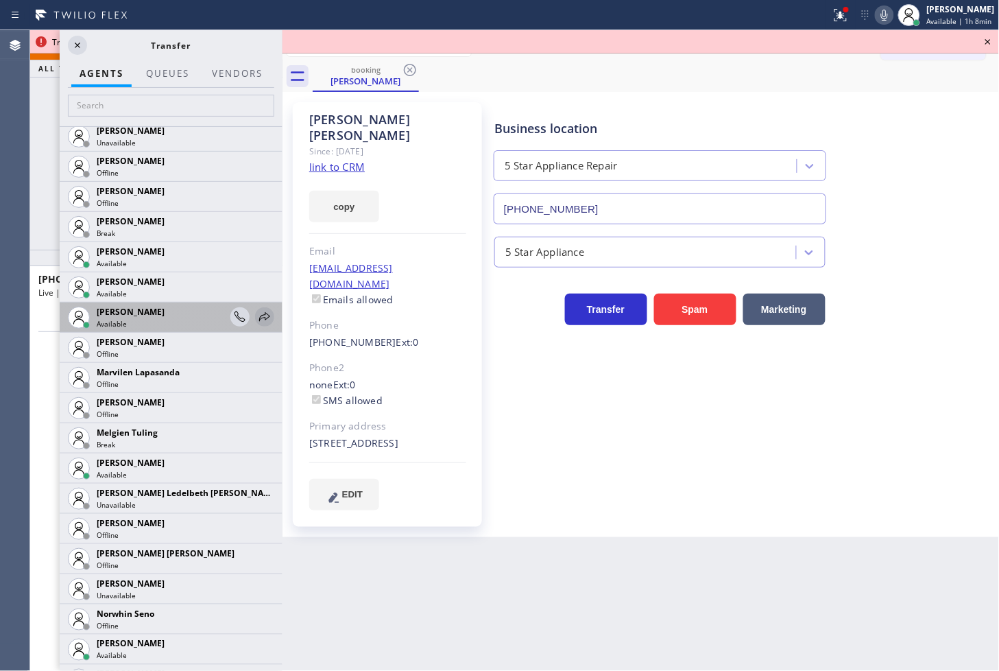
click at [257, 320] on icon at bounding box center [265, 317] width 16 height 16
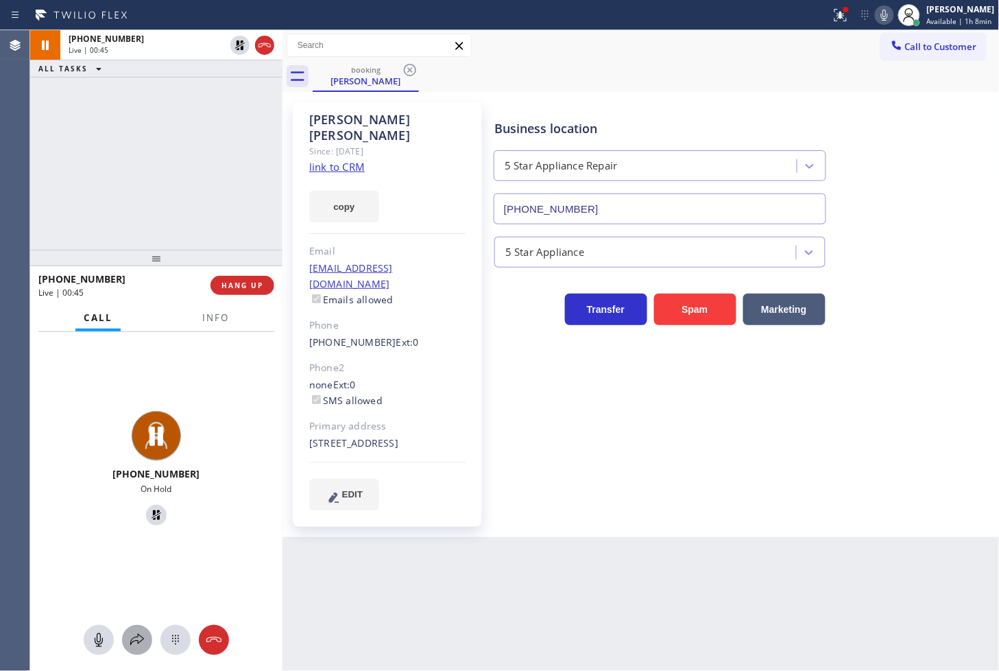
drag, startPoint x: 138, startPoint y: 659, endPoint x: 141, endPoint y: 646, distance: 12.8
click at [138, 657] on div "[PHONE_NUMBER] On Hold" at bounding box center [156, 502] width 252 height 340
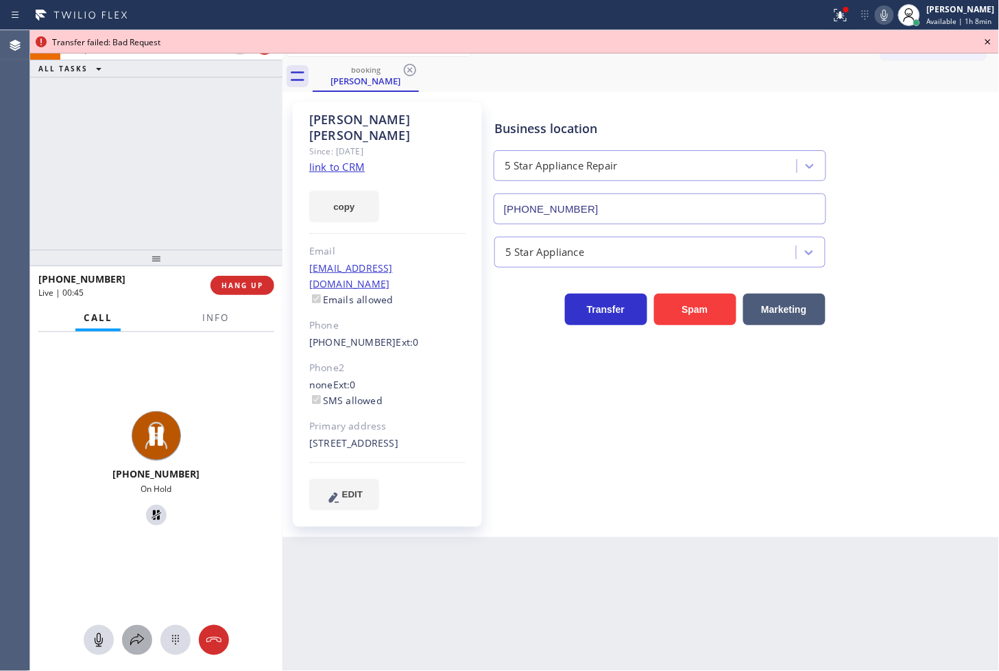
click at [141, 645] on icon at bounding box center [137, 640] width 16 height 16
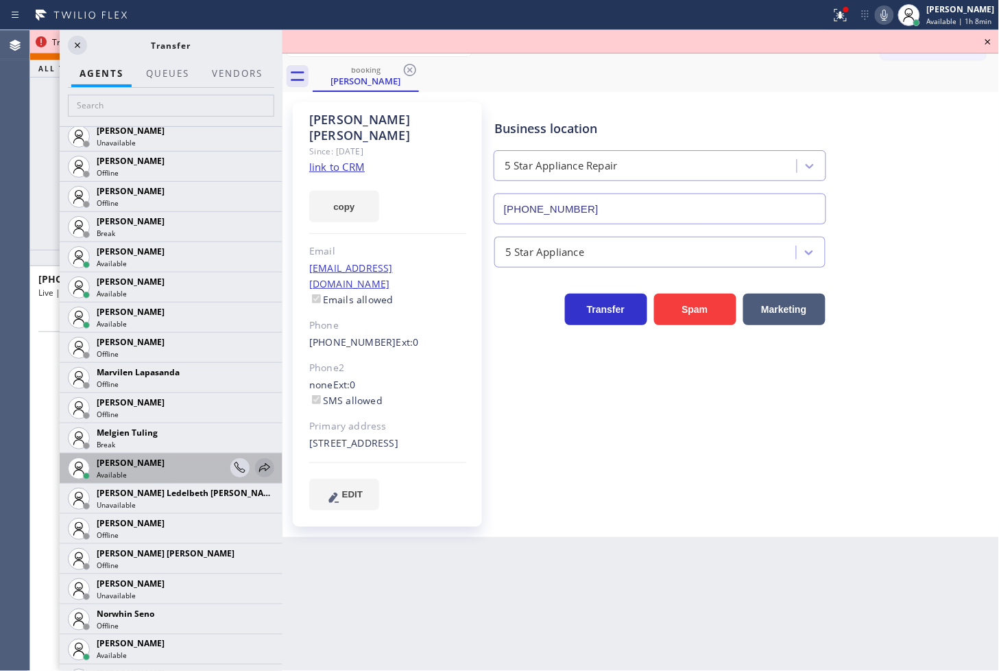
click at [257, 468] on icon at bounding box center [265, 468] width 16 height 16
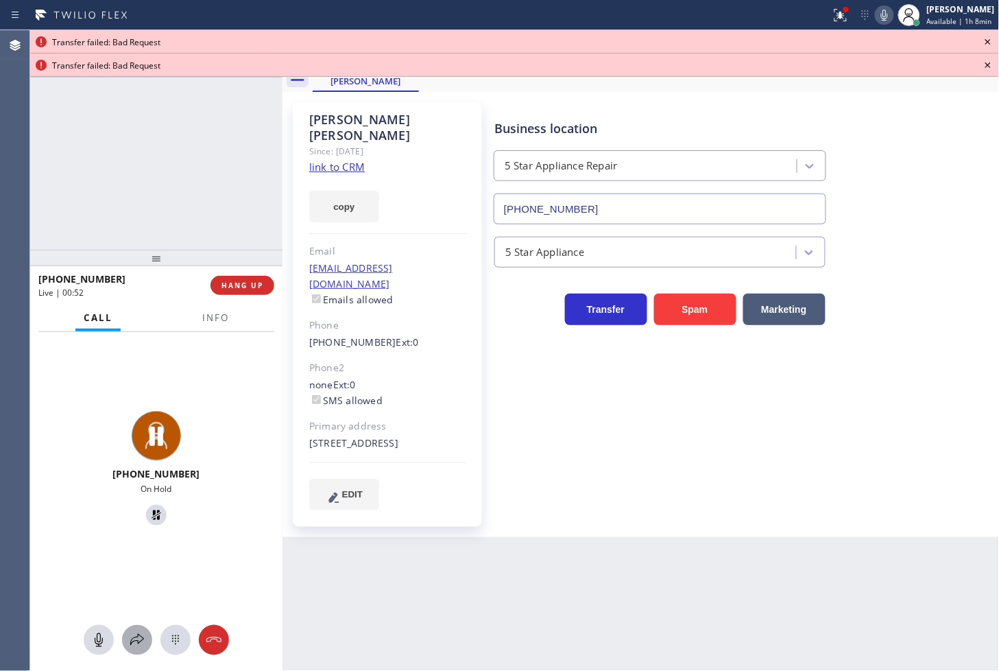
click at [139, 639] on icon at bounding box center [137, 640] width 16 height 16
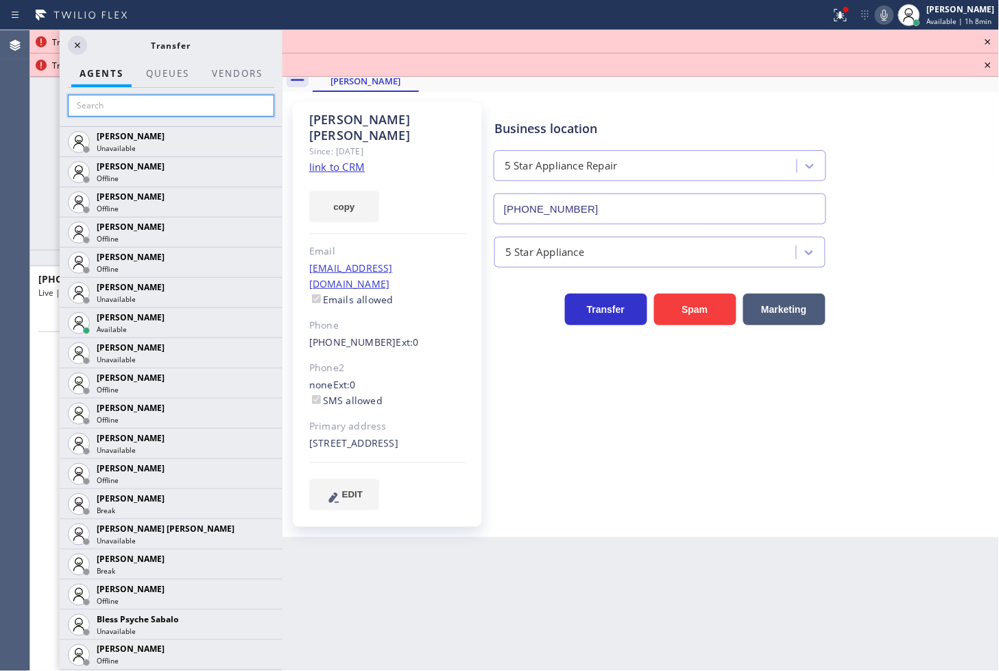
click at [154, 110] on input "text" at bounding box center [171, 106] width 206 height 22
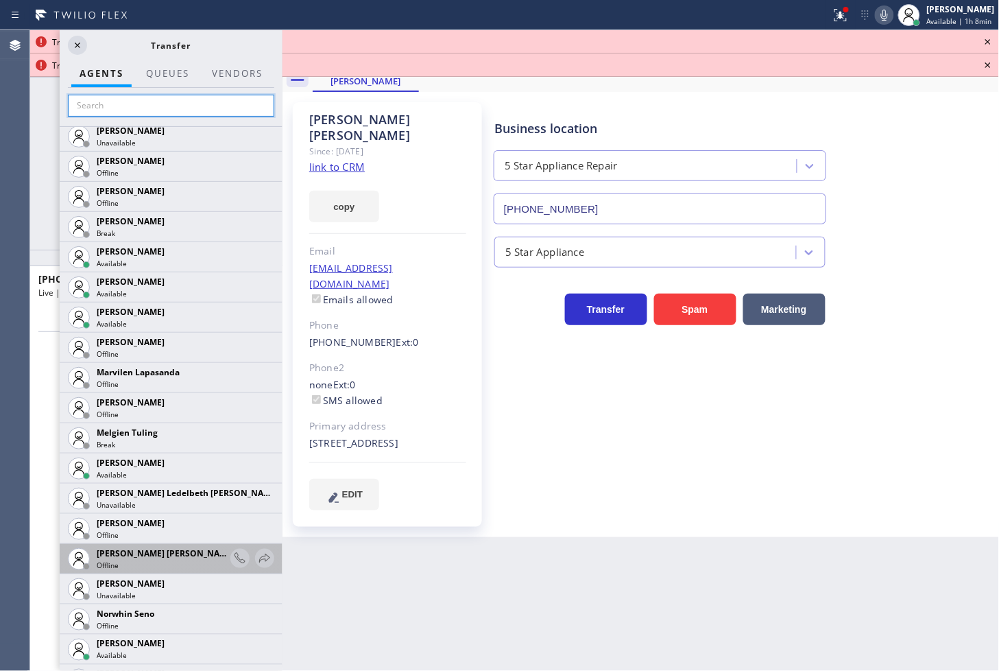
scroll to position [2515, 0]
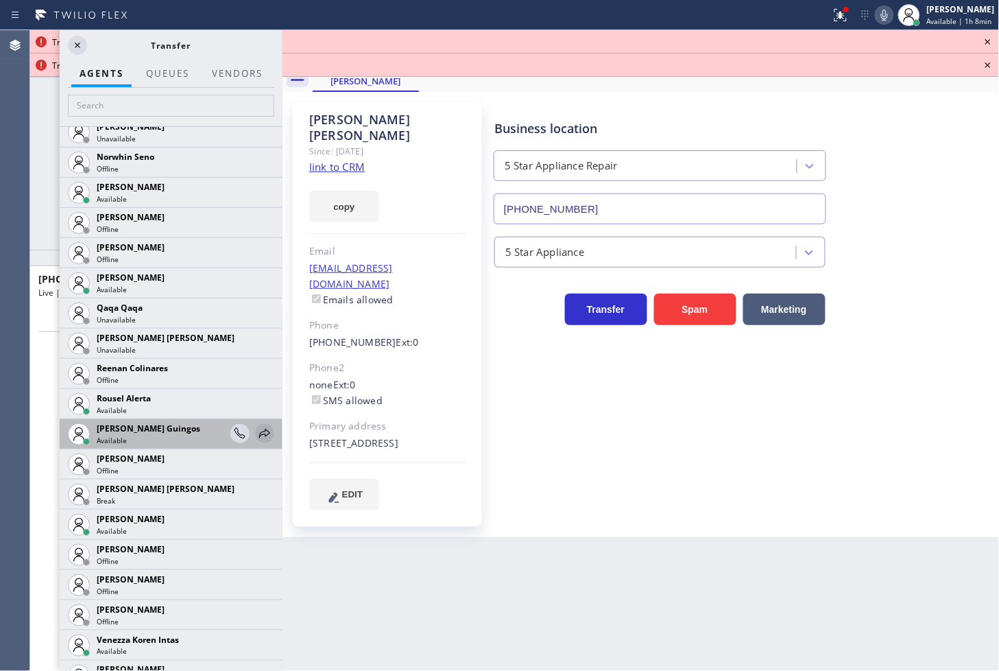
click at [259, 429] on icon at bounding box center [264, 433] width 11 height 9
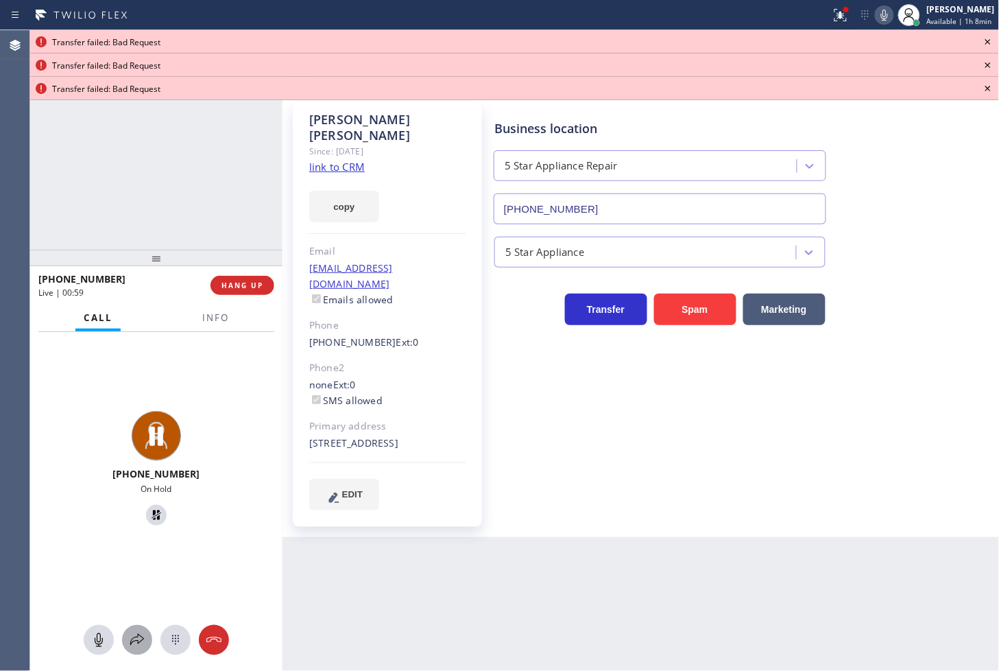
click at [132, 632] on icon at bounding box center [137, 640] width 16 height 16
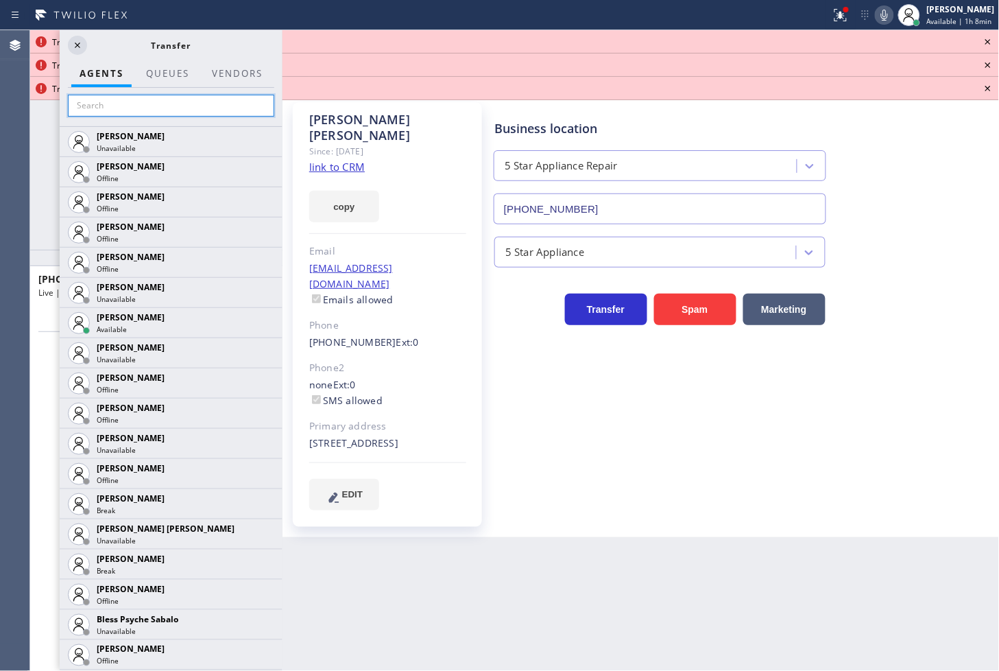
click at [119, 98] on input "text" at bounding box center [171, 106] width 206 height 22
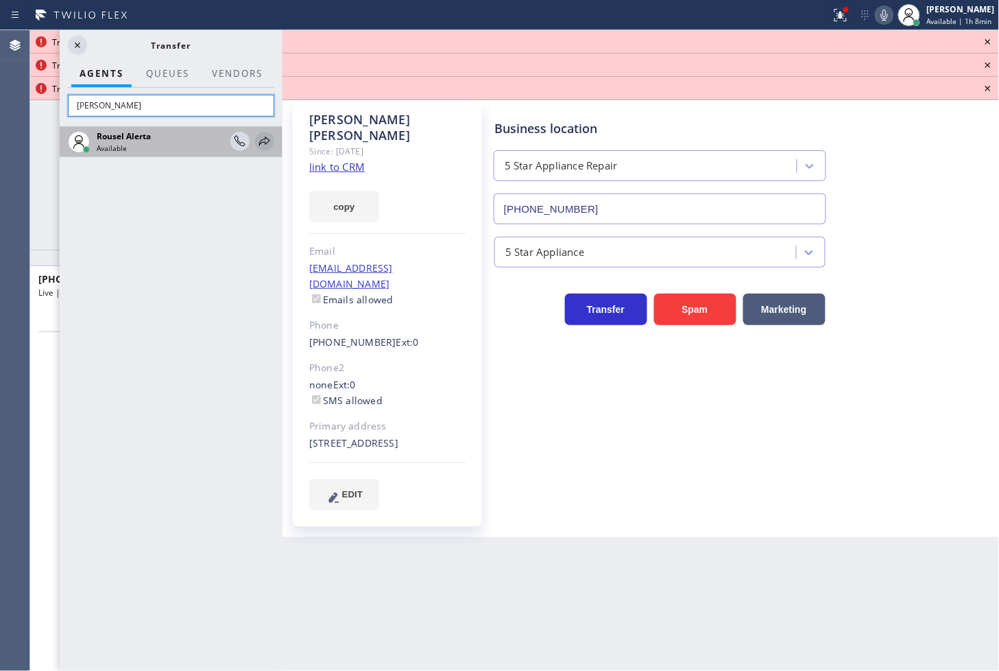
type input "[PERSON_NAME]"
click at [263, 139] on icon at bounding box center [264, 141] width 11 height 9
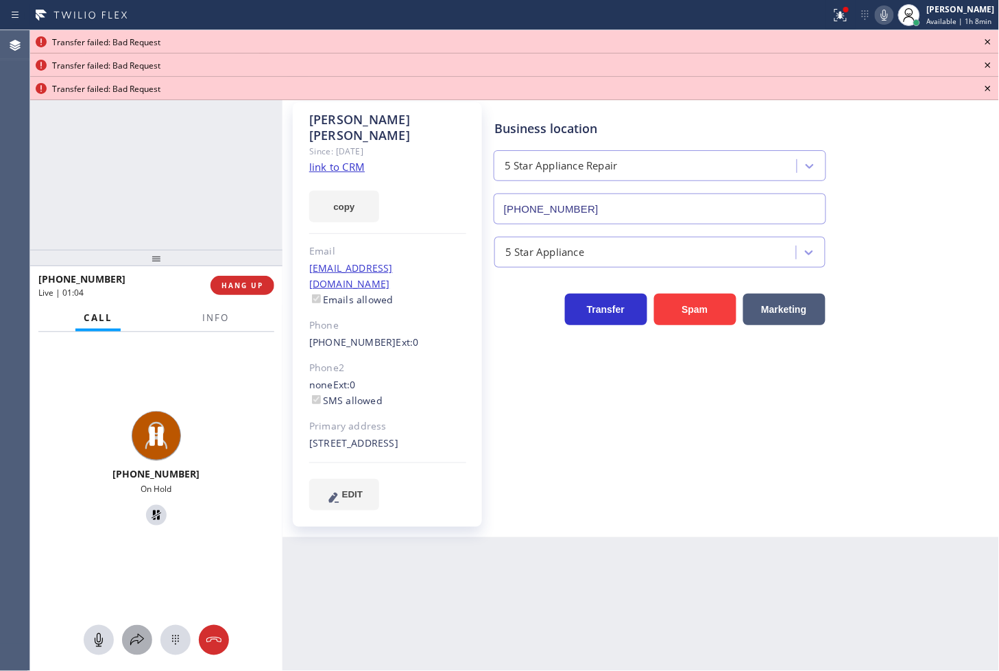
click at [132, 640] on icon at bounding box center [137, 640] width 14 height 12
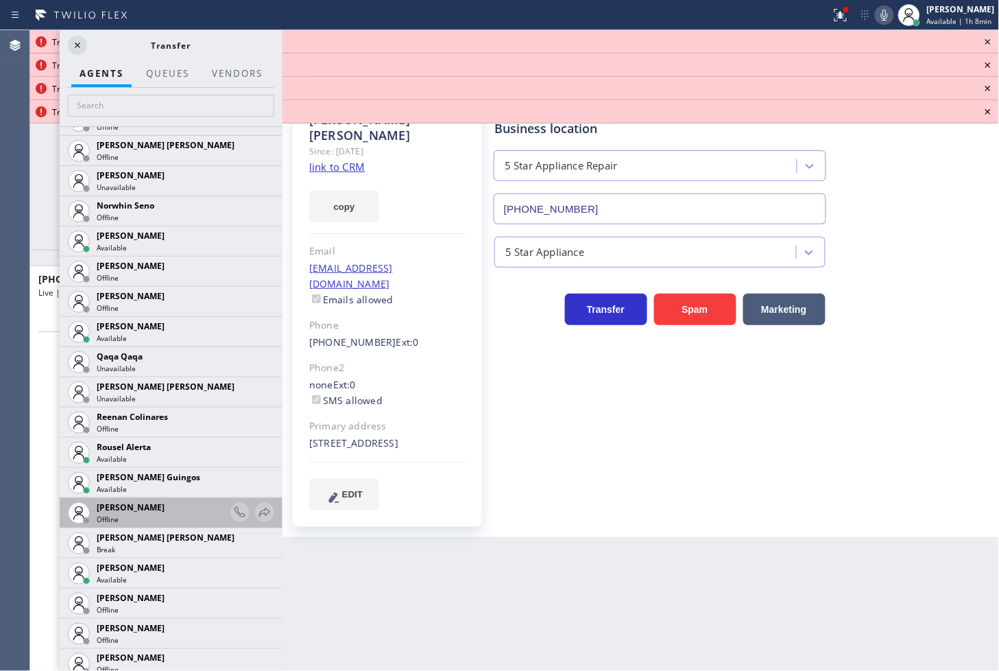
scroll to position [2594, 0]
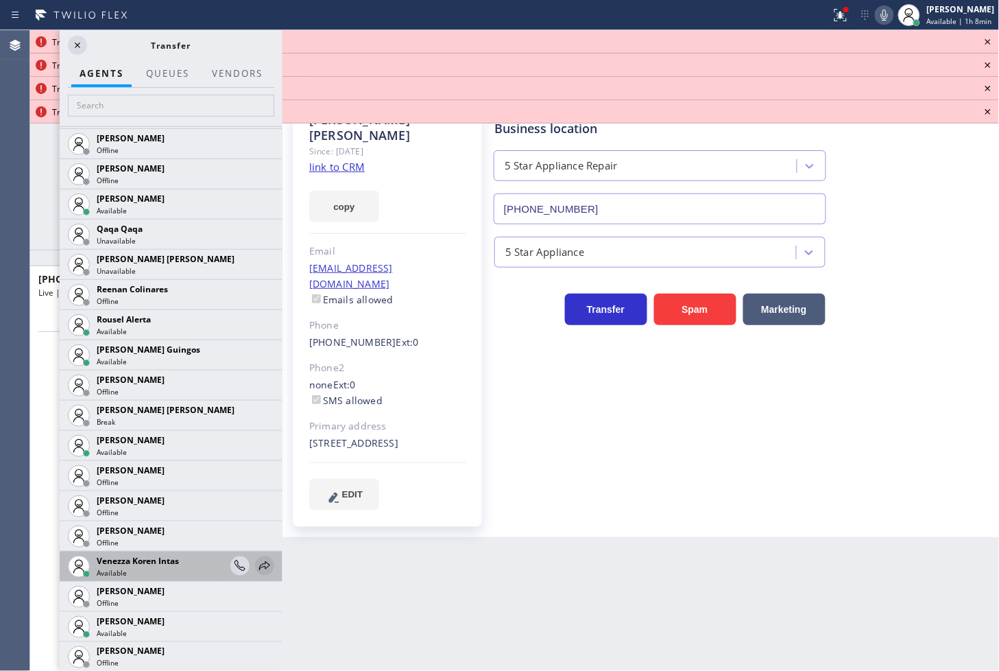
click at [257, 561] on icon at bounding box center [265, 566] width 16 height 16
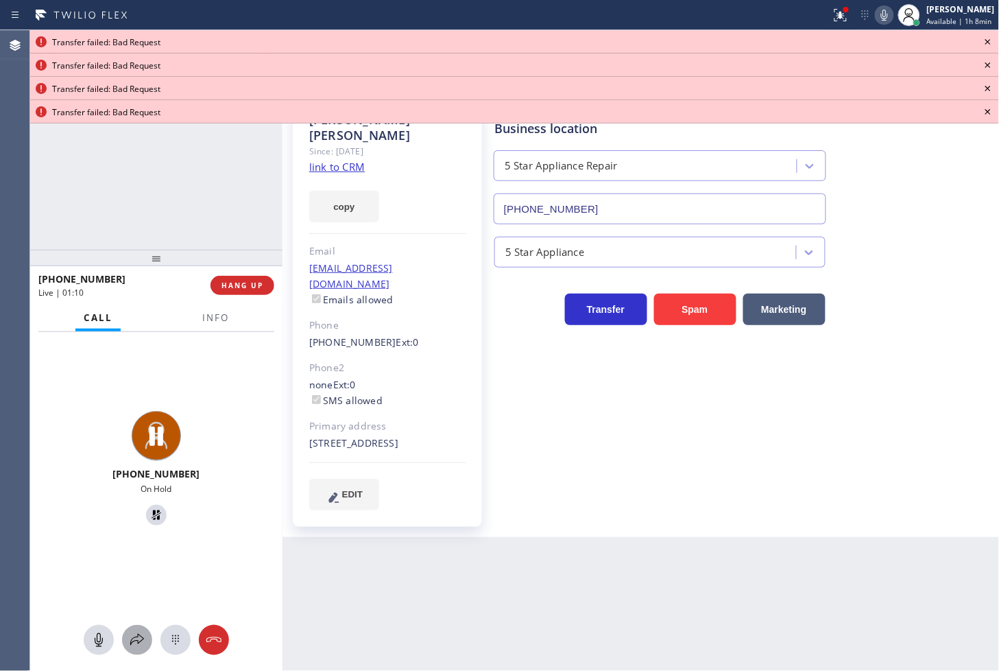
click at [137, 636] on icon at bounding box center [137, 640] width 16 height 16
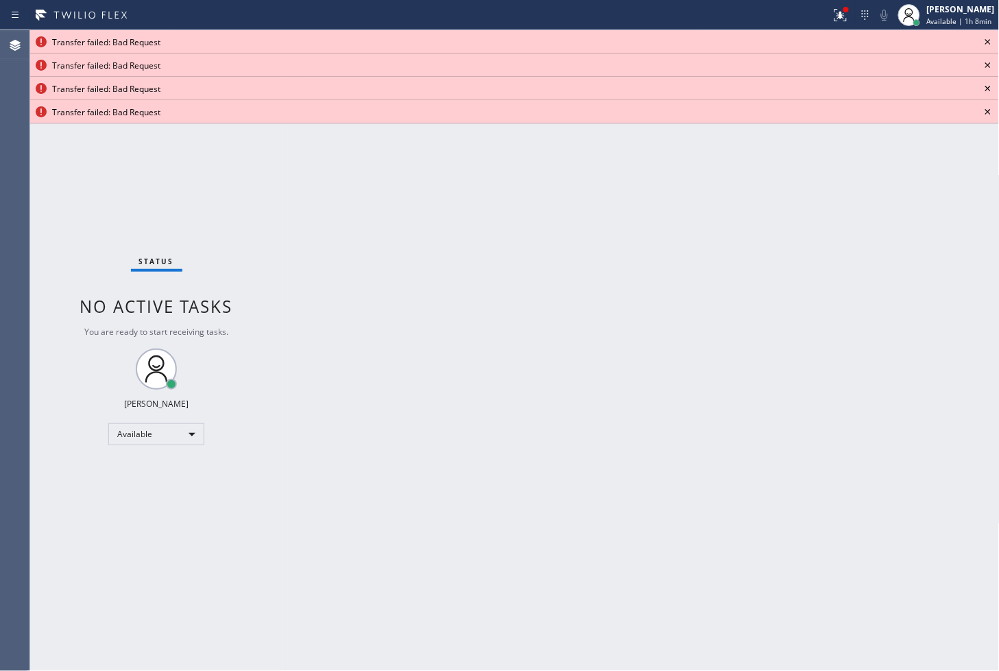
click at [988, 37] on icon at bounding box center [988, 42] width 16 height 16
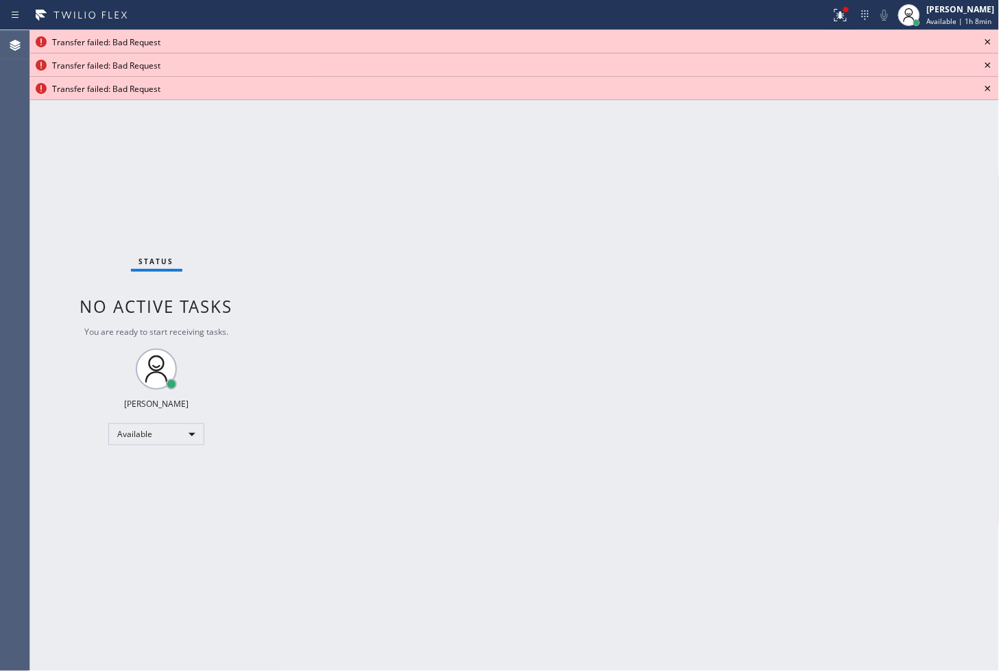
click at [988, 37] on icon at bounding box center [988, 42] width 16 height 16
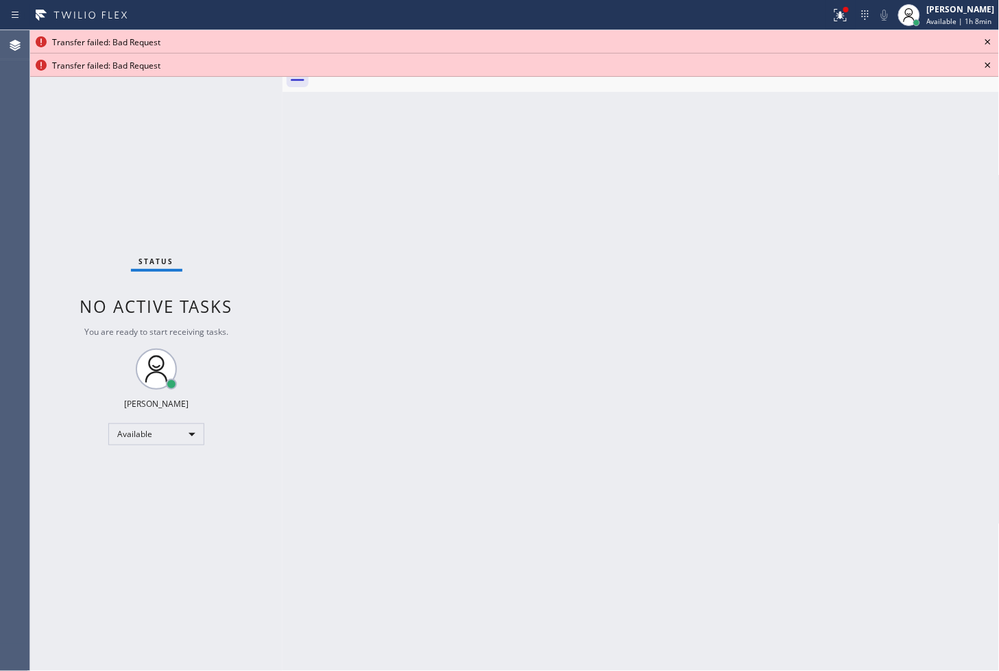
click at [988, 37] on icon at bounding box center [988, 42] width 16 height 16
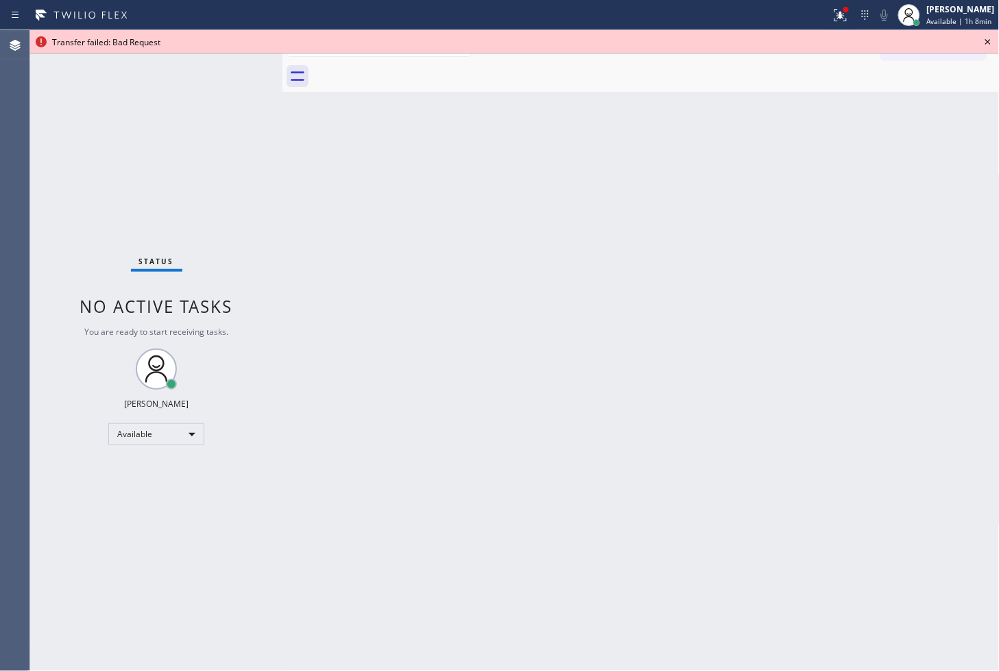
click at [988, 37] on icon at bounding box center [988, 42] width 16 height 16
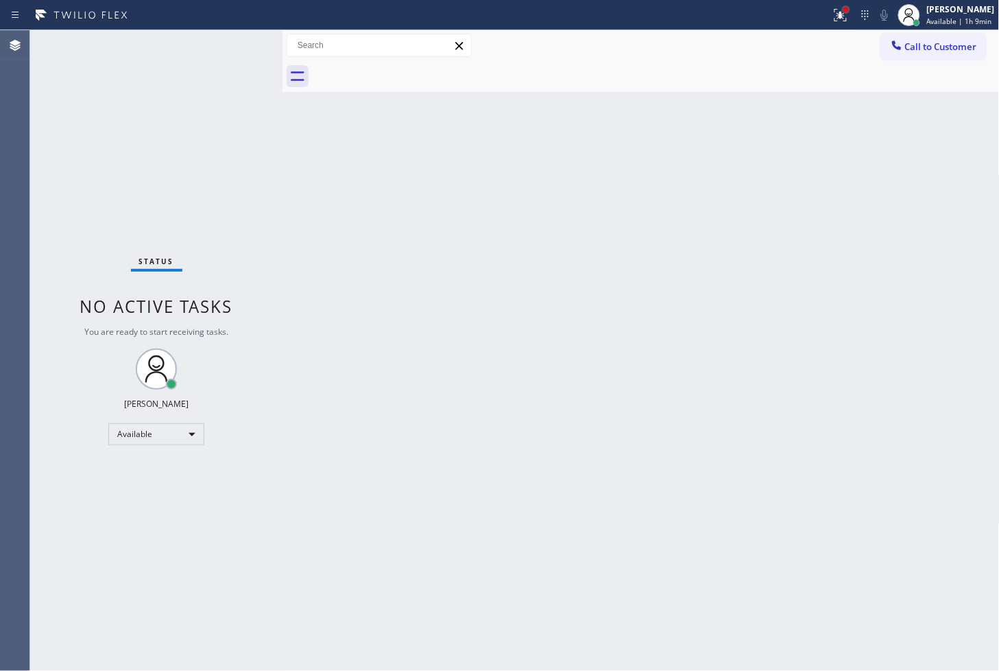
click at [842, 11] on div at bounding box center [846, 9] width 8 height 8
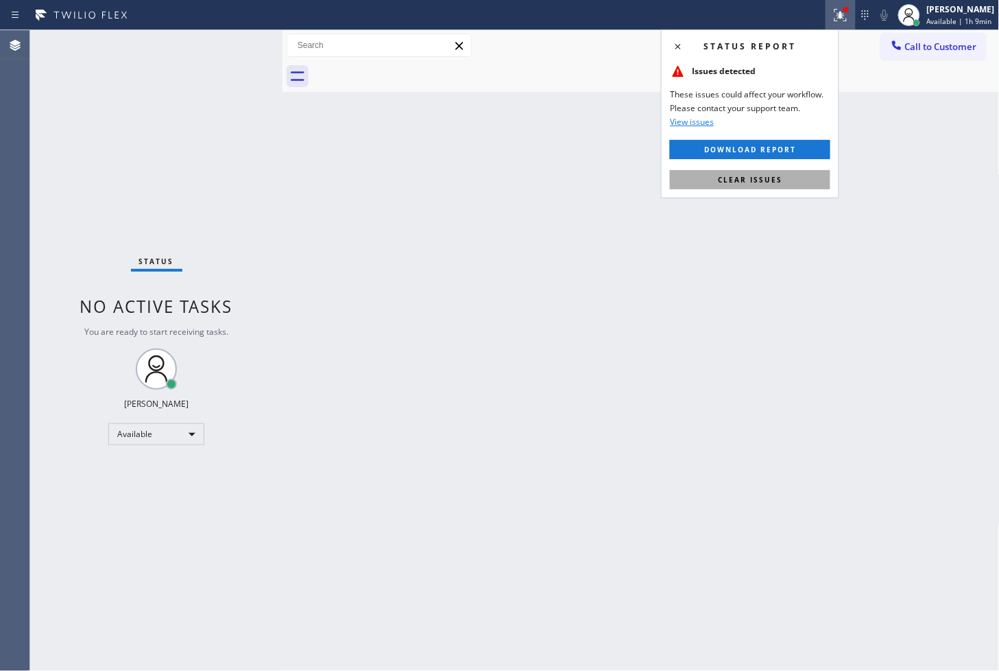
click at [739, 179] on span "Clear issues" at bounding box center [750, 180] width 64 height 10
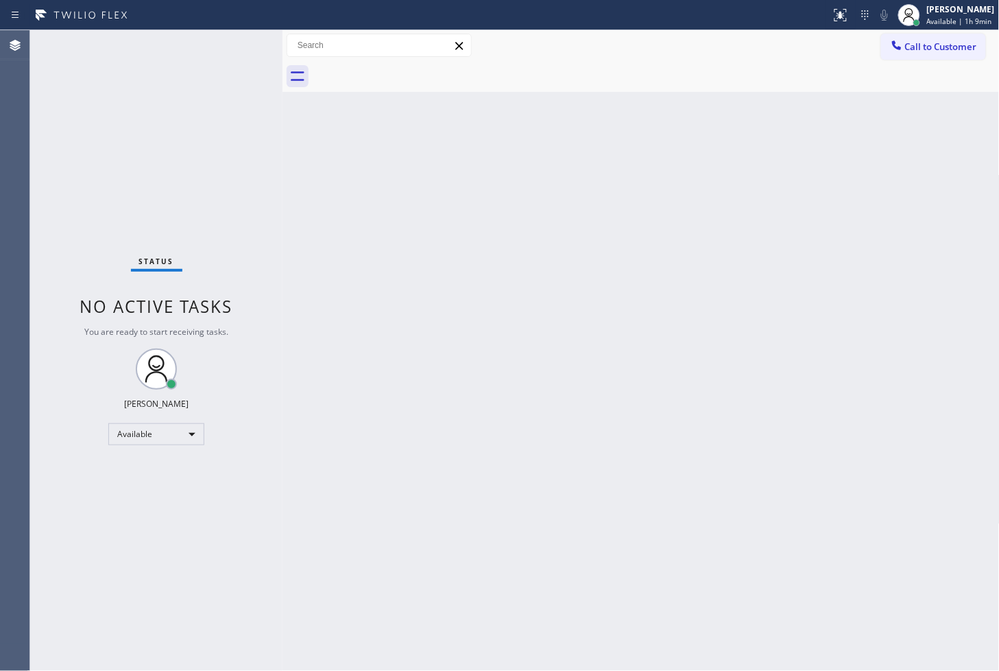
drag, startPoint x: 169, startPoint y: 110, endPoint x: 185, endPoint y: 19, distance: 91.9
click at [170, 110] on div "Status No active tasks You are ready to start receiving tasks. [PERSON_NAME]" at bounding box center [156, 350] width 252 height 641
click at [236, 98] on div "Status No active tasks You are ready to start receiving tasks. [PERSON_NAME]" at bounding box center [156, 350] width 252 height 641
click at [241, 43] on div "Status No active tasks You are ready to start receiving tasks. [PERSON_NAME]" at bounding box center [156, 350] width 252 height 641
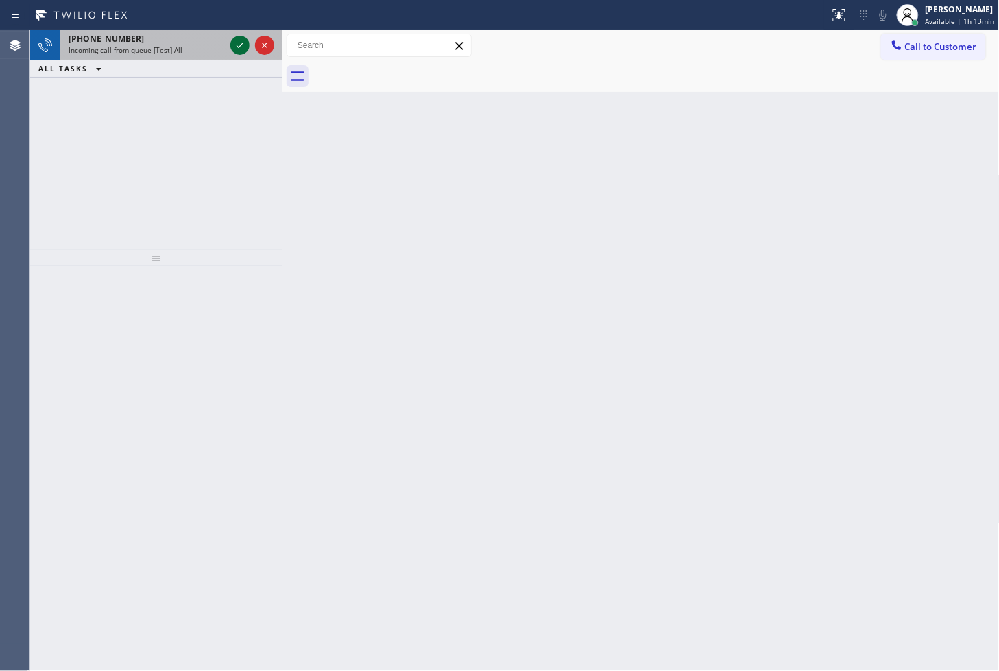
click at [237, 46] on icon at bounding box center [240, 45] width 16 height 16
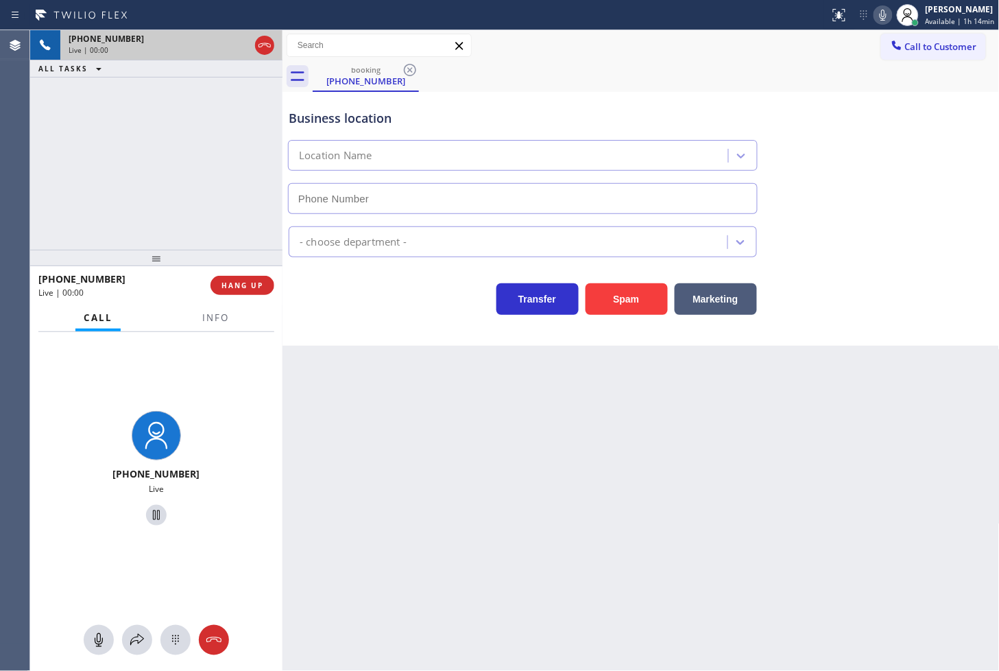
type input "[PHONE_NUMBER]"
click at [619, 295] on button "Spam" at bounding box center [627, 299] width 82 height 32
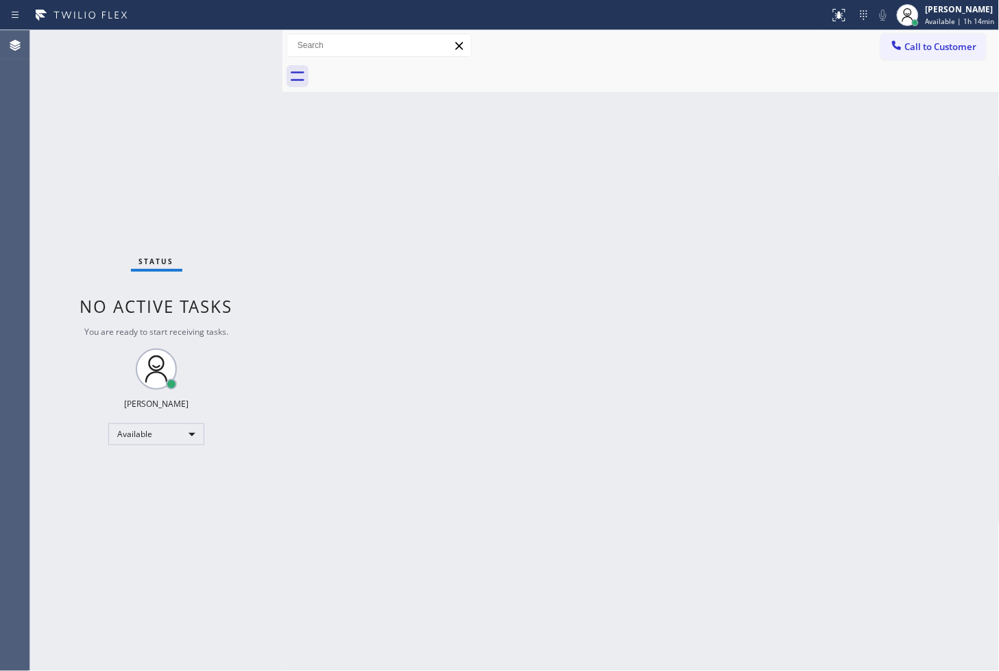
click at [557, 309] on div "Back to Dashboard Change Sender ID Customers Technicians Select a contact Outbo…" at bounding box center [642, 350] width 718 height 641
click at [252, 112] on div "Status No active tasks You are ready to start receiving tasks. [PERSON_NAME]" at bounding box center [156, 350] width 252 height 641
click at [235, 41] on div "Status No active tasks You are ready to start receiving tasks. [PERSON_NAME]" at bounding box center [156, 350] width 252 height 641
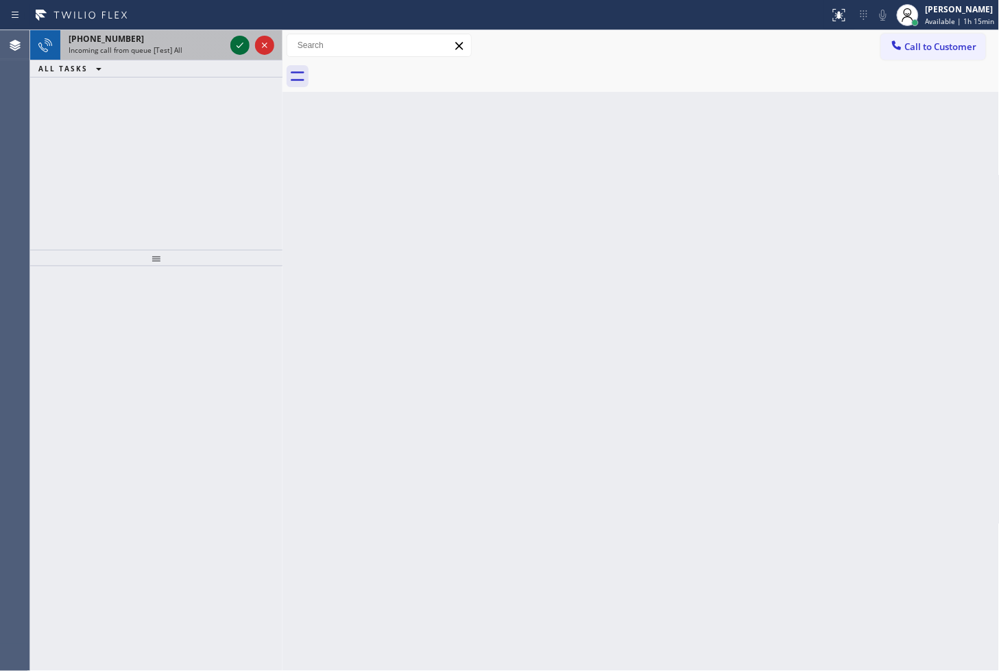
click at [235, 41] on icon at bounding box center [240, 45] width 16 height 16
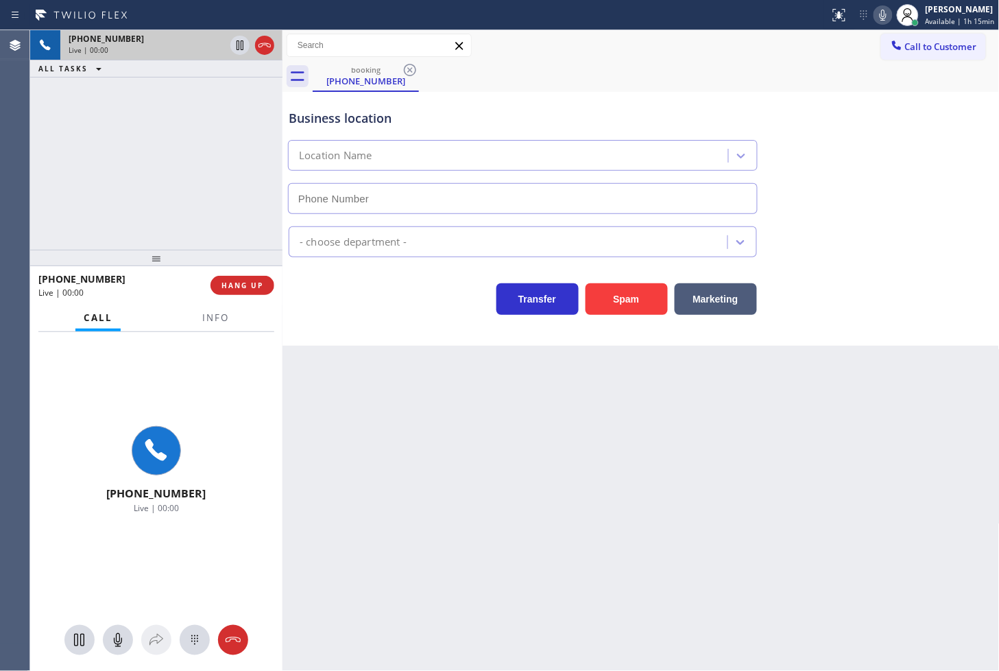
type input "[PHONE_NUMBER]"
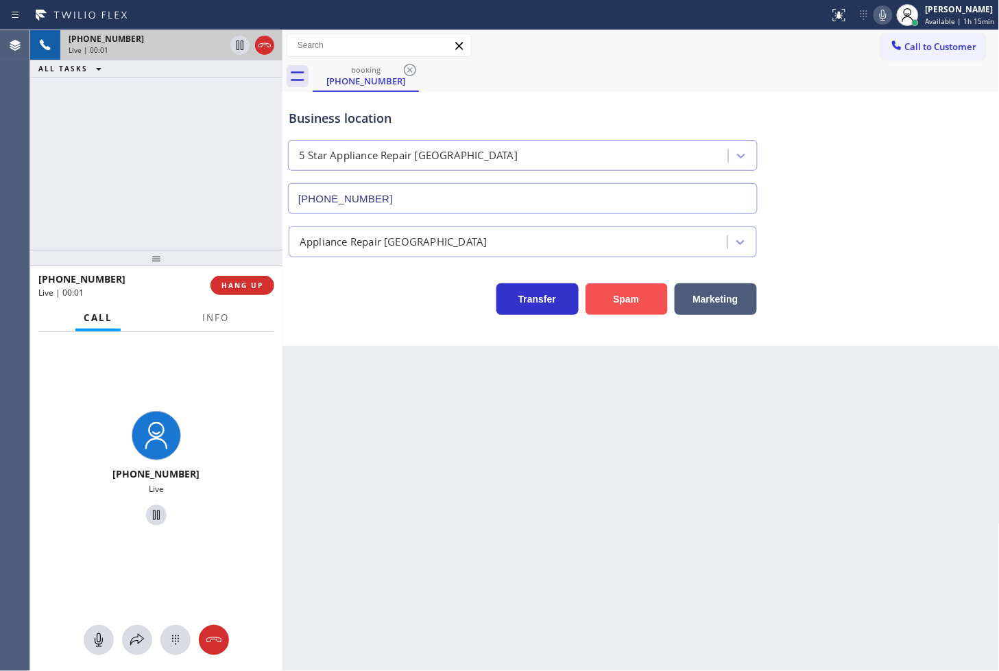
click at [649, 311] on button "Spam" at bounding box center [627, 299] width 82 height 32
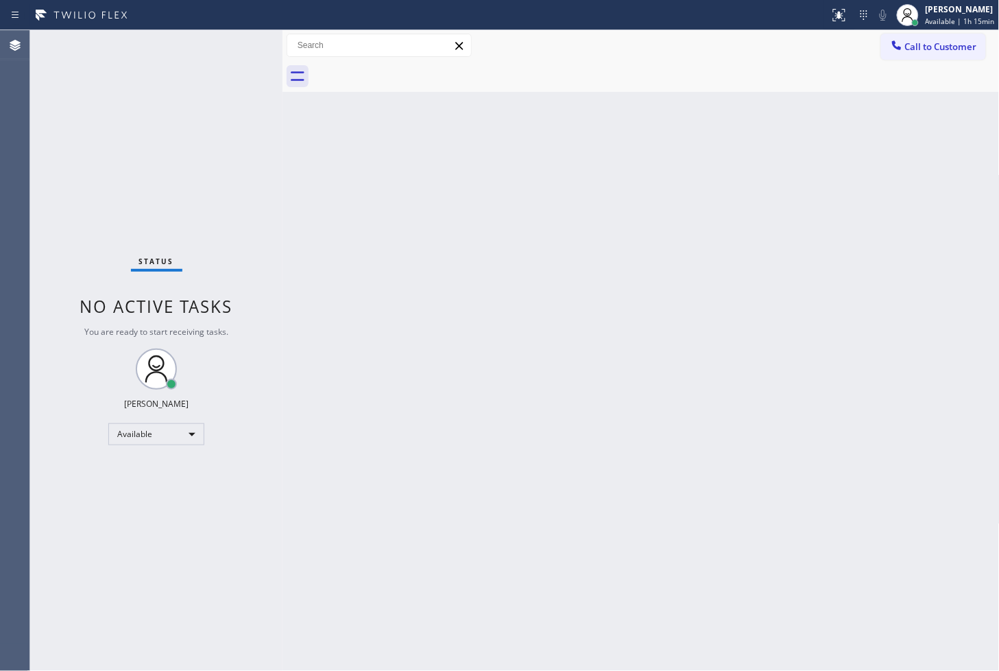
click at [426, 214] on div "Back to Dashboard Change Sender ID Customers Technicians Select a contact Outbo…" at bounding box center [642, 350] width 718 height 641
click at [265, 129] on div "Status No active tasks You are ready to start receiving tasks. [PERSON_NAME]" at bounding box center [156, 350] width 252 height 641
click at [235, 40] on div "Status No active tasks You are ready to start receiving tasks. [PERSON_NAME]" at bounding box center [156, 350] width 252 height 641
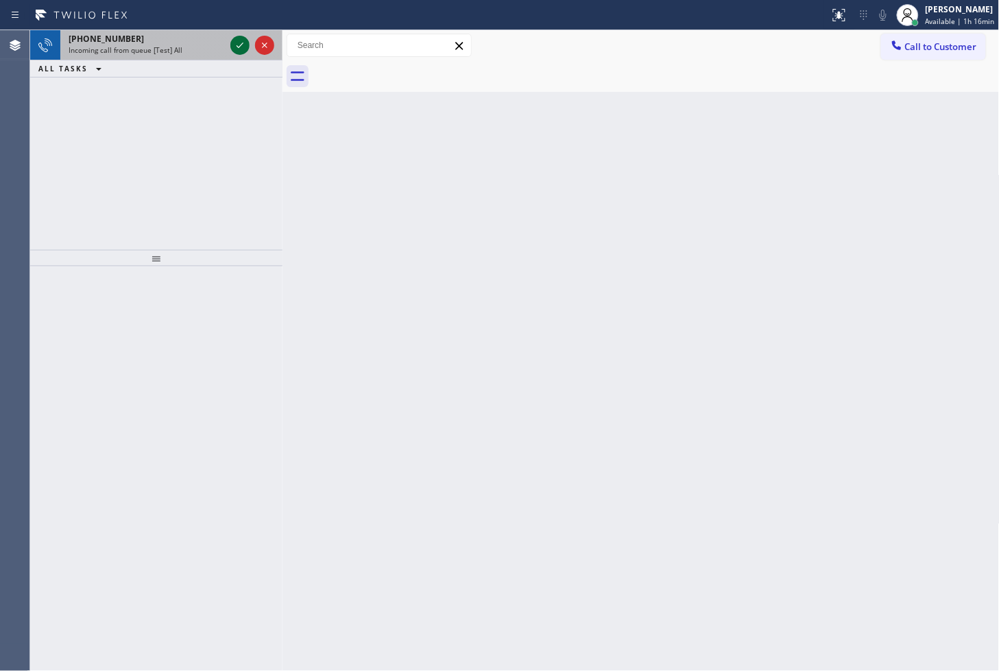
click at [239, 42] on icon at bounding box center [240, 45] width 16 height 16
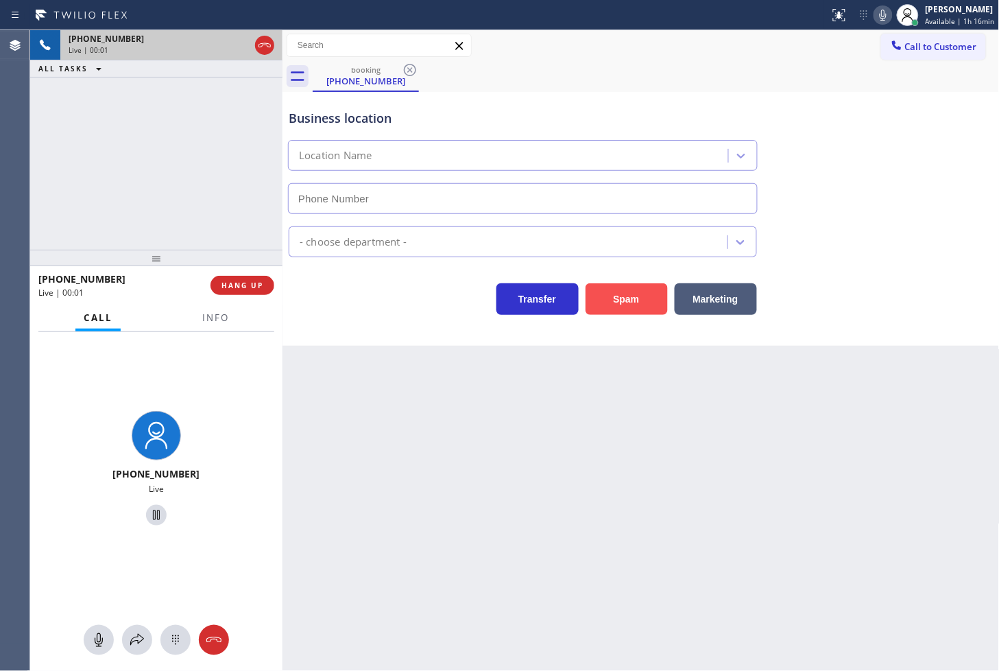
type input "[PHONE_NUMBER]"
drag, startPoint x: 629, startPoint y: 305, endPoint x: 814, endPoint y: 126, distance: 258.1
click at [633, 298] on button "Spam" at bounding box center [627, 299] width 82 height 32
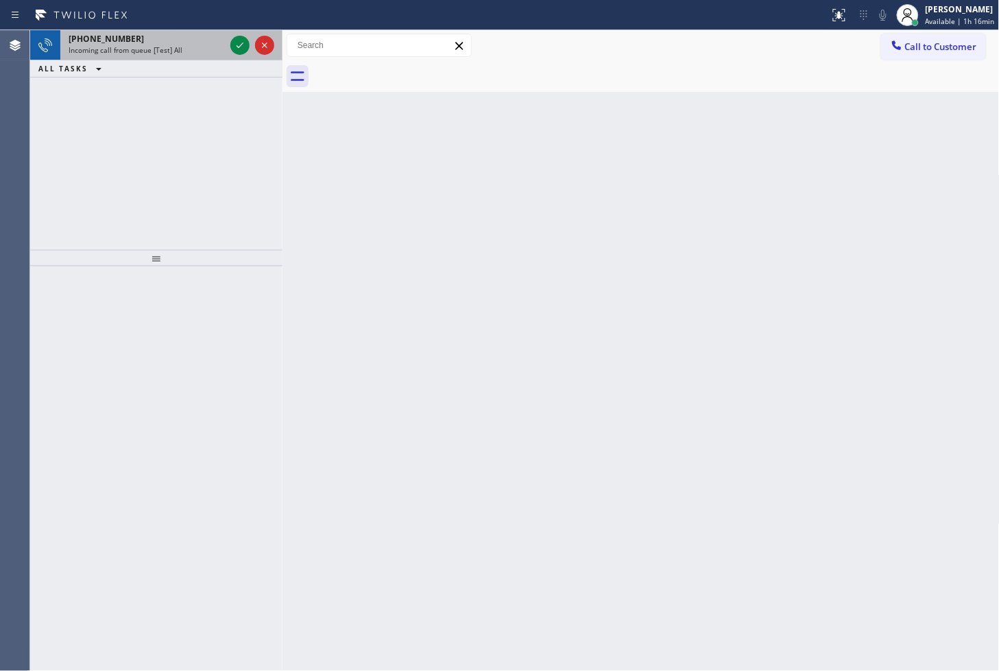
click at [241, 35] on div at bounding box center [252, 45] width 49 height 30
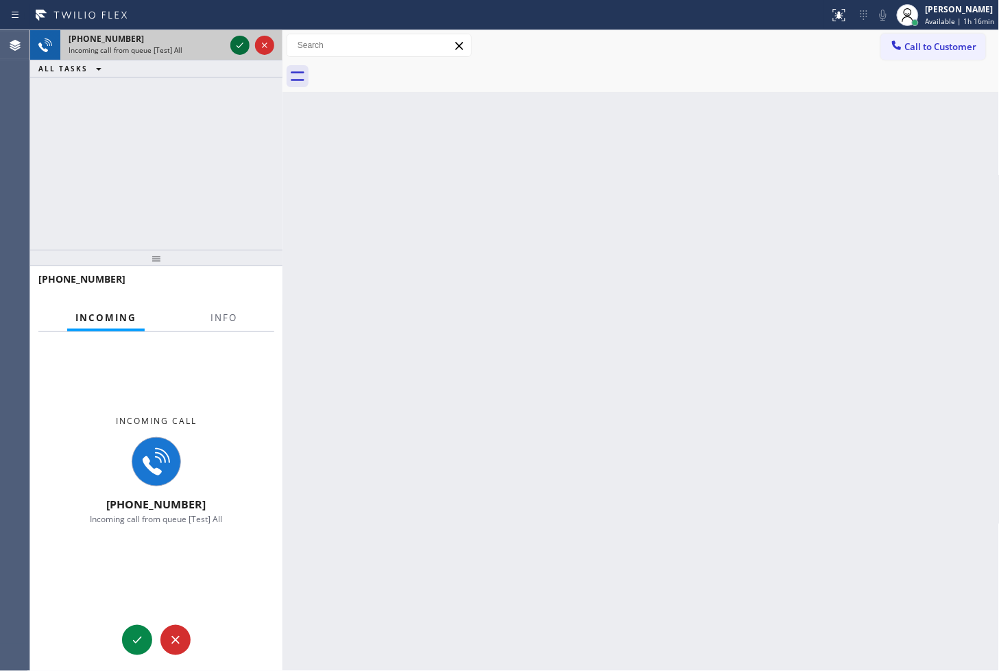
click at [237, 49] on icon at bounding box center [240, 45] width 16 height 16
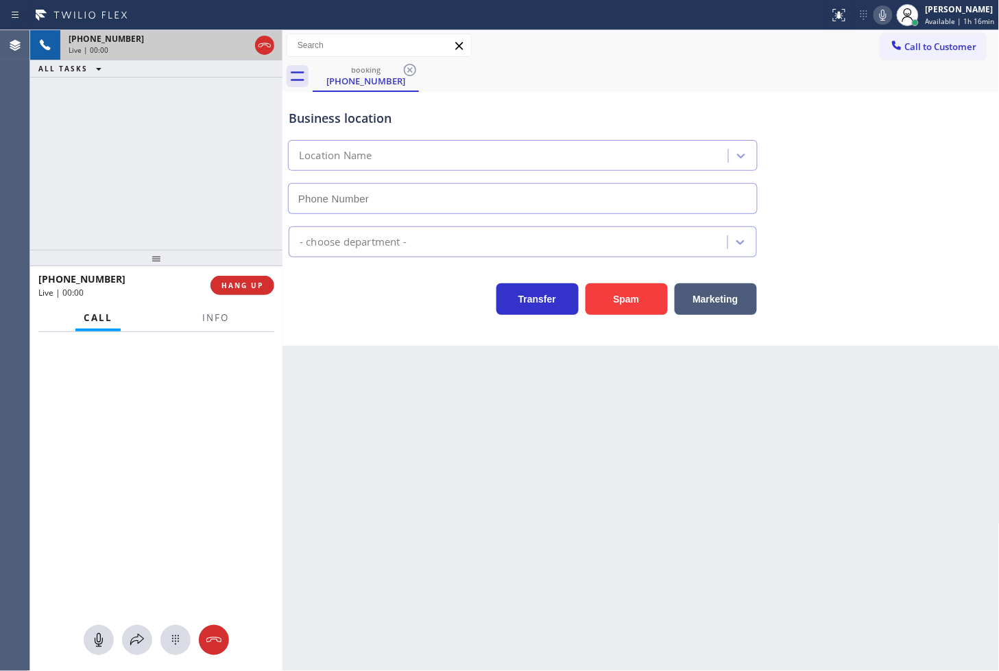
type input "[PHONE_NUMBER]"
click at [613, 318] on div "Business location Viking Repair Pro [GEOGRAPHIC_DATA] [PHONE_NUMBER] Appliance …" at bounding box center [642, 219] width 718 height 254
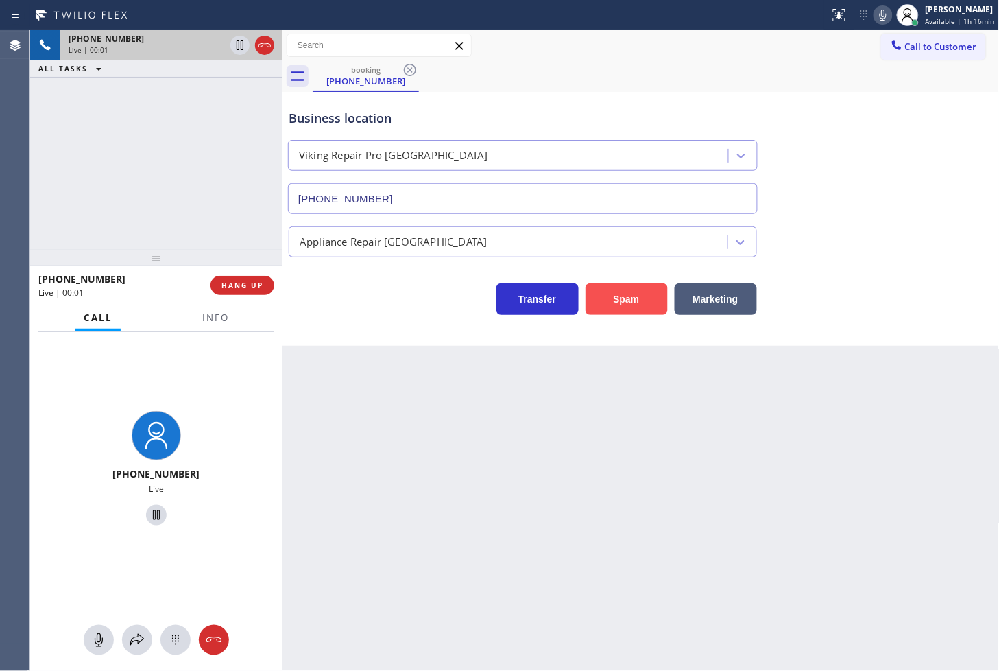
click at [628, 292] on button "Spam" at bounding box center [627, 299] width 82 height 32
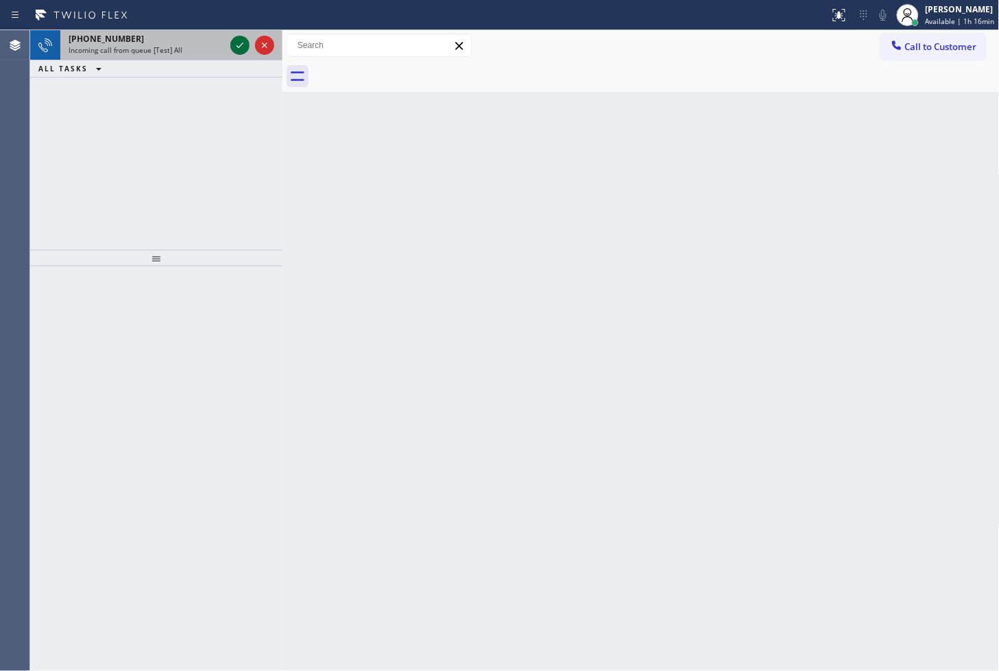
click at [239, 49] on icon at bounding box center [240, 45] width 16 height 16
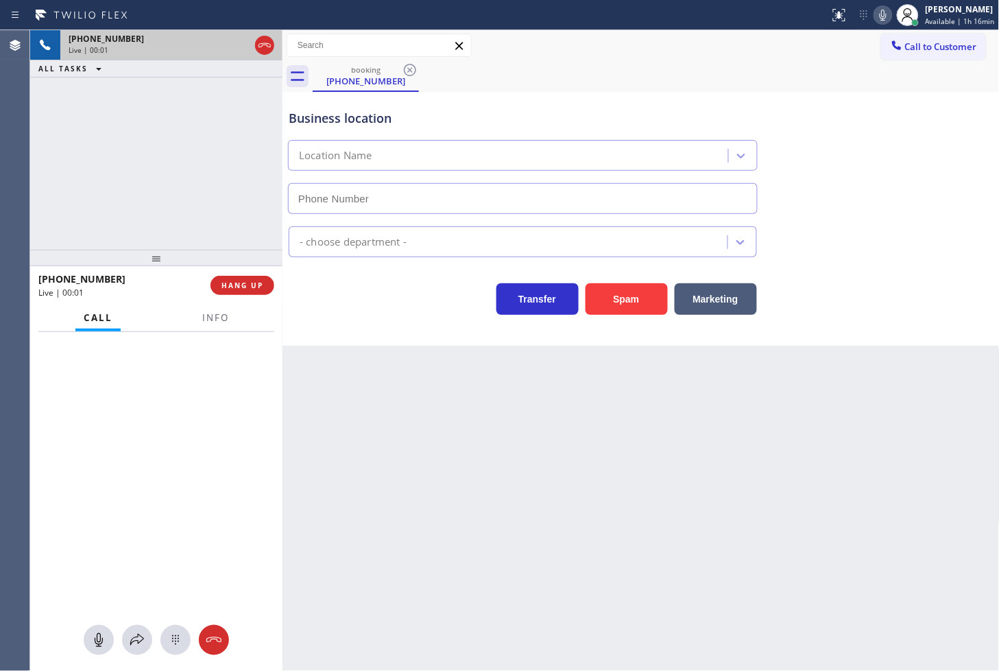
type input "[PHONE_NUMBER]"
click at [211, 319] on span "Info" at bounding box center [215, 317] width 27 height 12
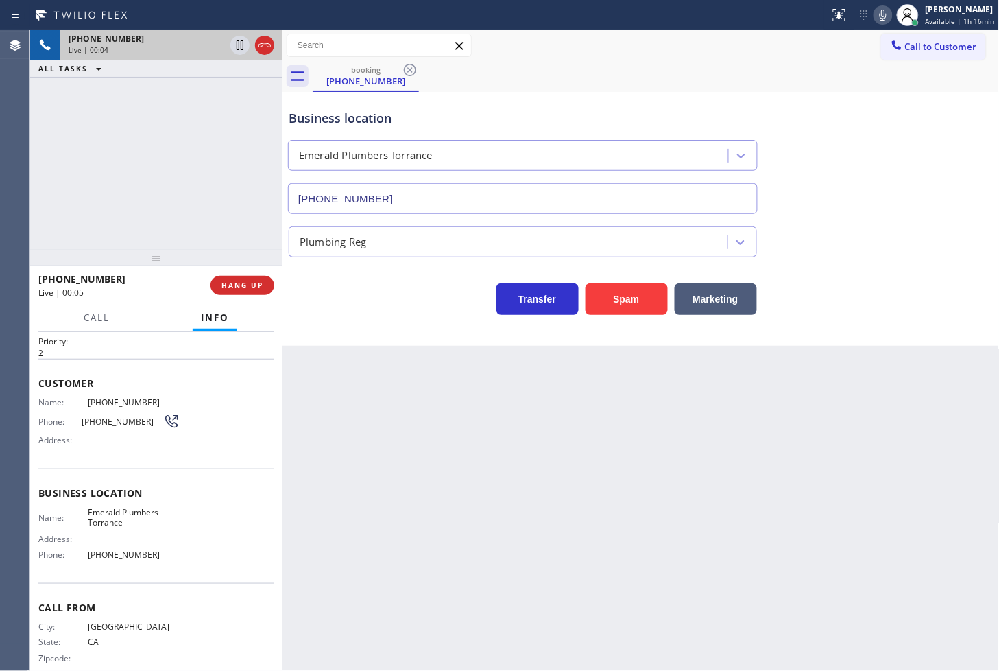
scroll to position [53, 0]
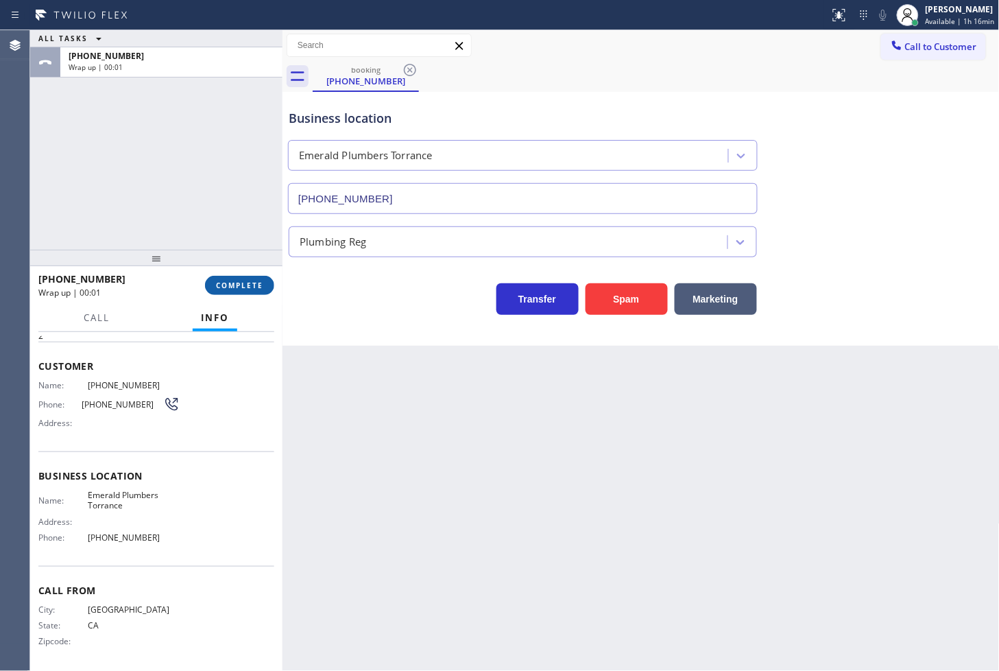
click at [241, 283] on span "COMPLETE" at bounding box center [239, 286] width 47 height 10
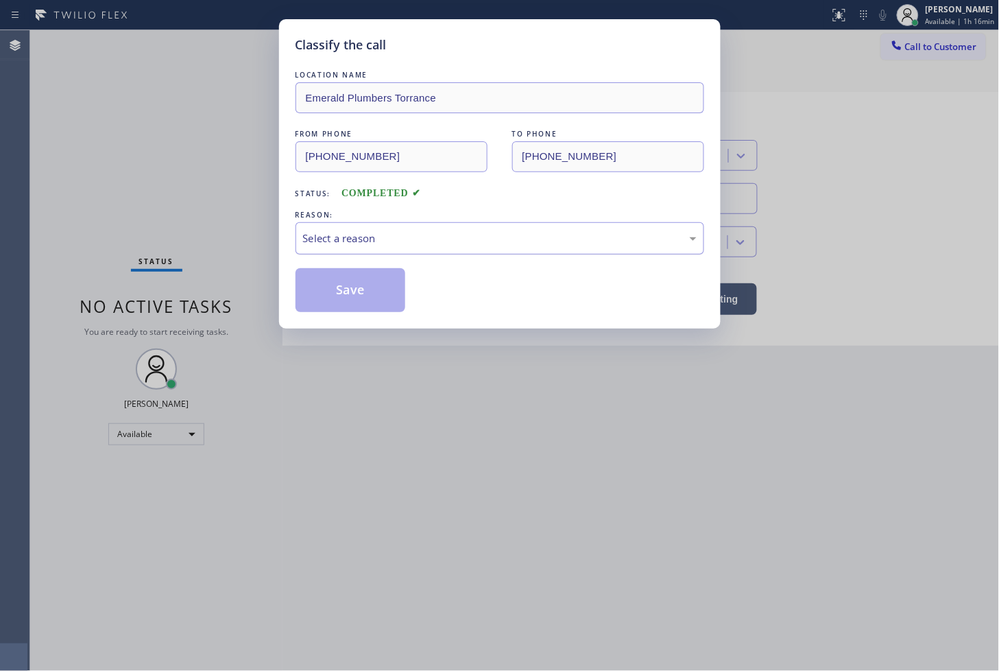
click at [409, 248] on div "Select a reason" at bounding box center [500, 238] width 409 height 32
click at [352, 289] on button "Save" at bounding box center [351, 290] width 110 height 44
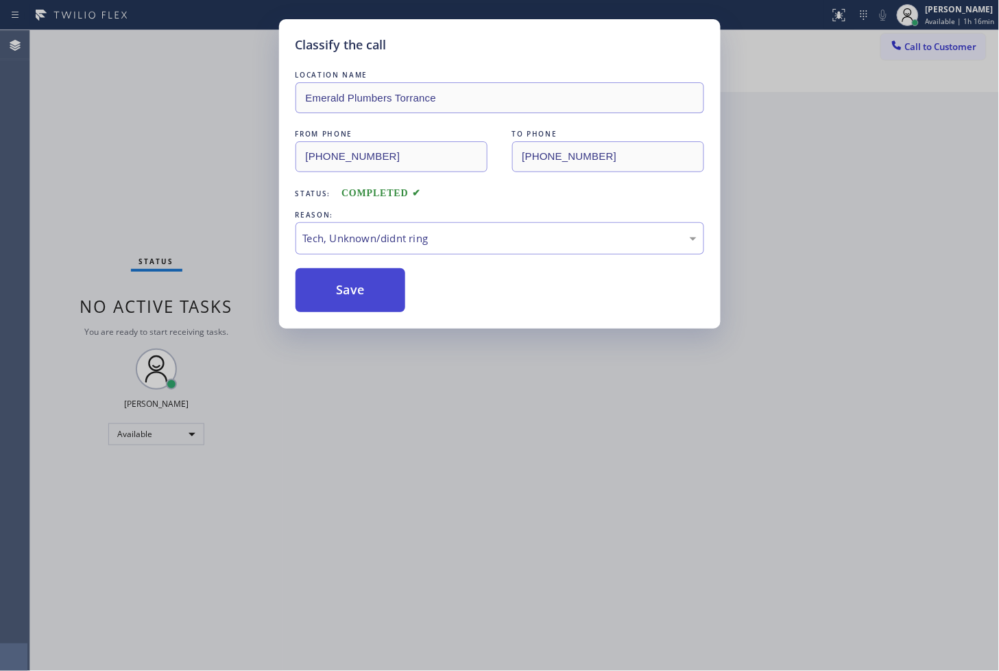
click at [352, 289] on button "Save" at bounding box center [351, 290] width 110 height 44
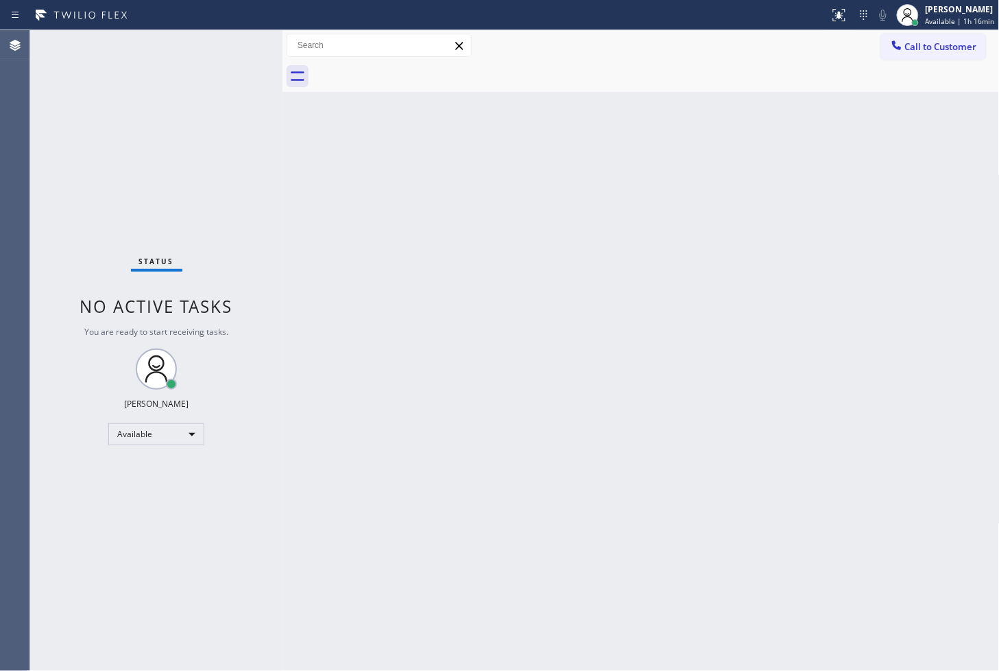
drag, startPoint x: 233, startPoint y: 106, endPoint x: 230, endPoint y: 92, distance: 14.0
click at [233, 106] on div "Status No active tasks You are ready to start receiving tasks. [PERSON_NAME]" at bounding box center [156, 350] width 252 height 641
click at [235, 39] on div "Status No active tasks You are ready to start receiving tasks. [PERSON_NAME]" at bounding box center [156, 350] width 252 height 641
click at [206, 190] on div "Status No active tasks You are ready to start receiving tasks. [PERSON_NAME]" at bounding box center [156, 350] width 252 height 641
click at [234, 40] on div "Status No active tasks You are ready to start receiving tasks. [PERSON_NAME]" at bounding box center [156, 350] width 252 height 641
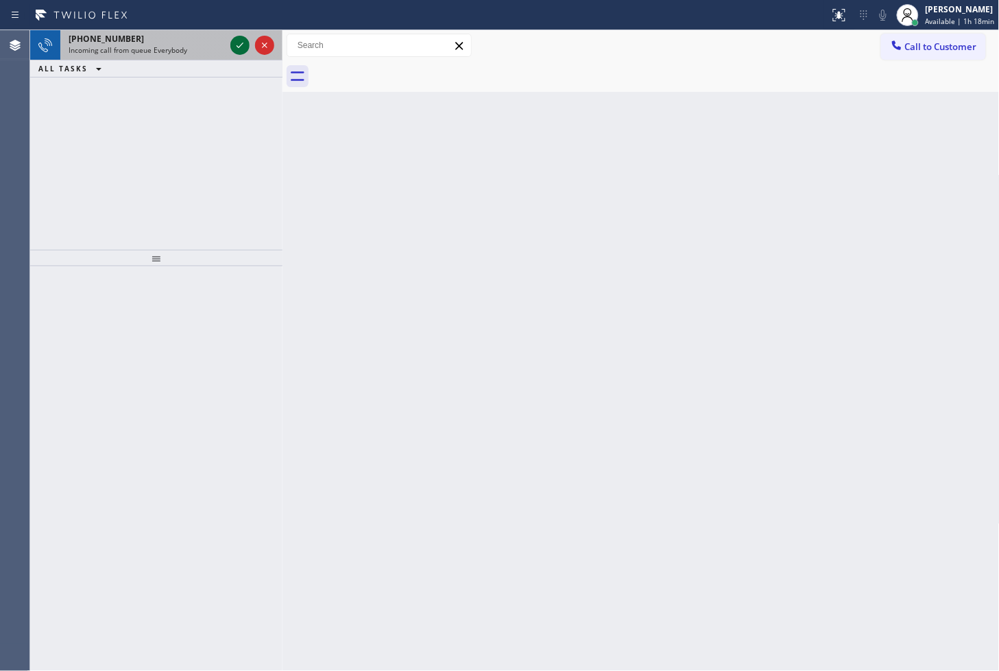
click at [238, 51] on icon at bounding box center [240, 45] width 16 height 16
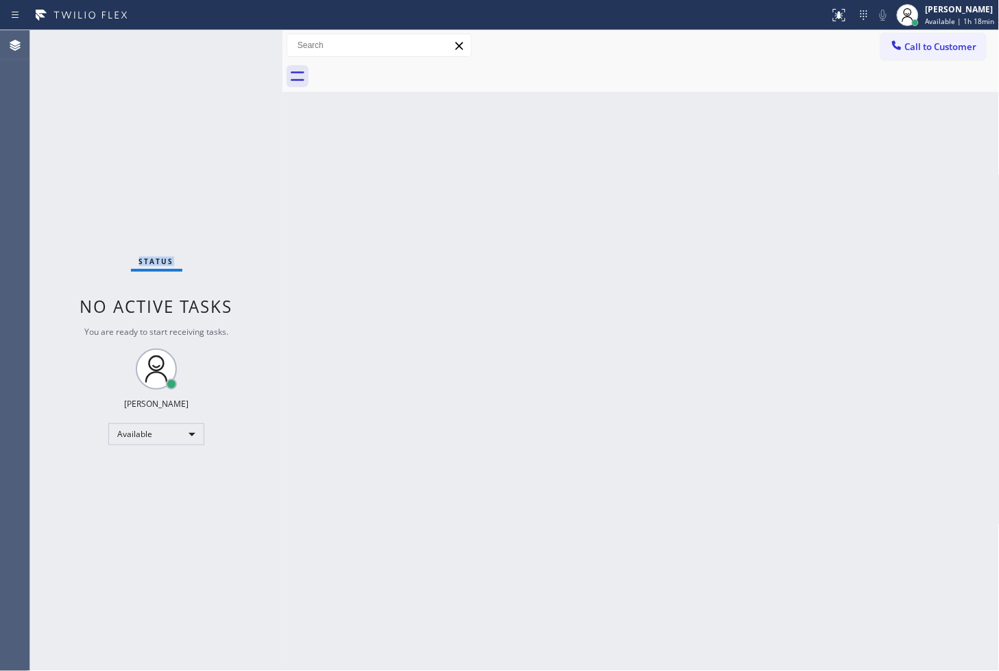
click at [238, 51] on div "Status No active tasks You are ready to start receiving tasks. [PERSON_NAME]" at bounding box center [156, 350] width 252 height 641
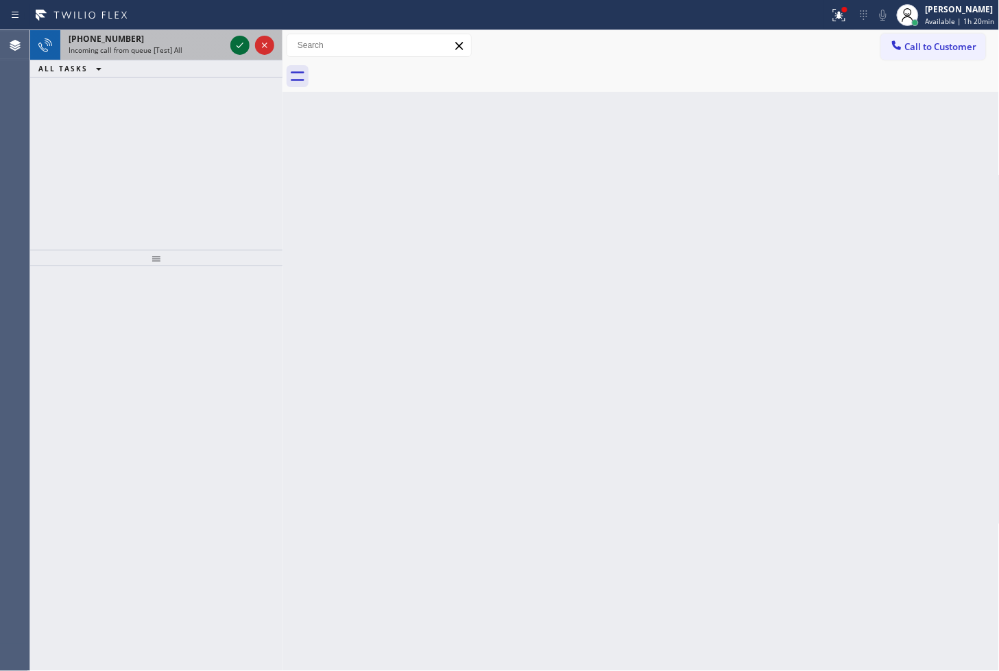
click at [237, 43] on icon at bounding box center [240, 45] width 16 height 16
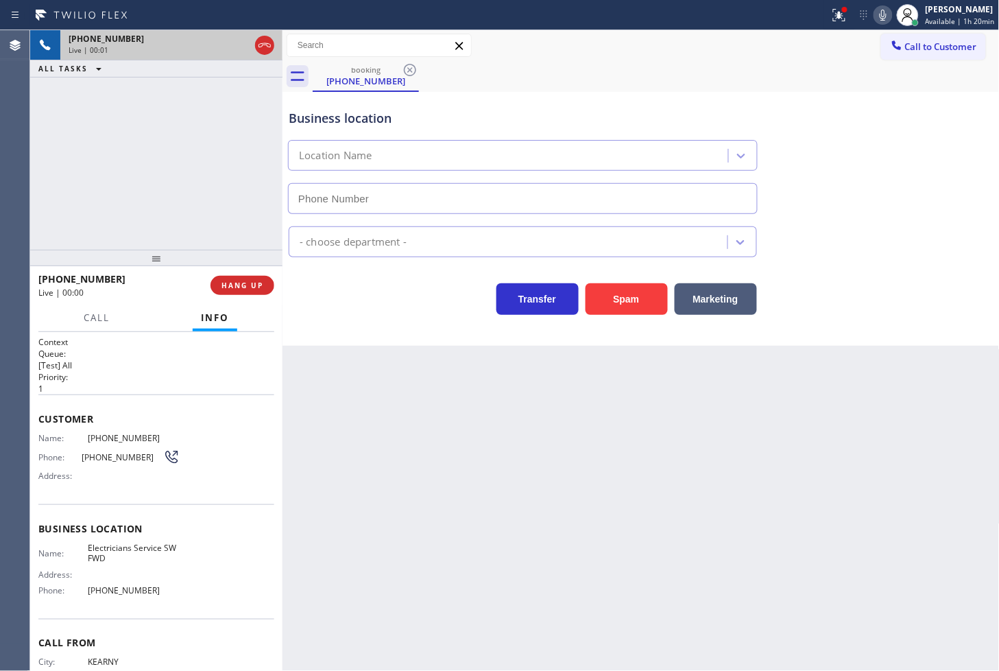
type input "[PHONE_NUMBER]"
drag, startPoint x: 605, startPoint y: 298, endPoint x: 742, endPoint y: 196, distance: 170.7
click at [611, 292] on button "Spam" at bounding box center [627, 299] width 82 height 32
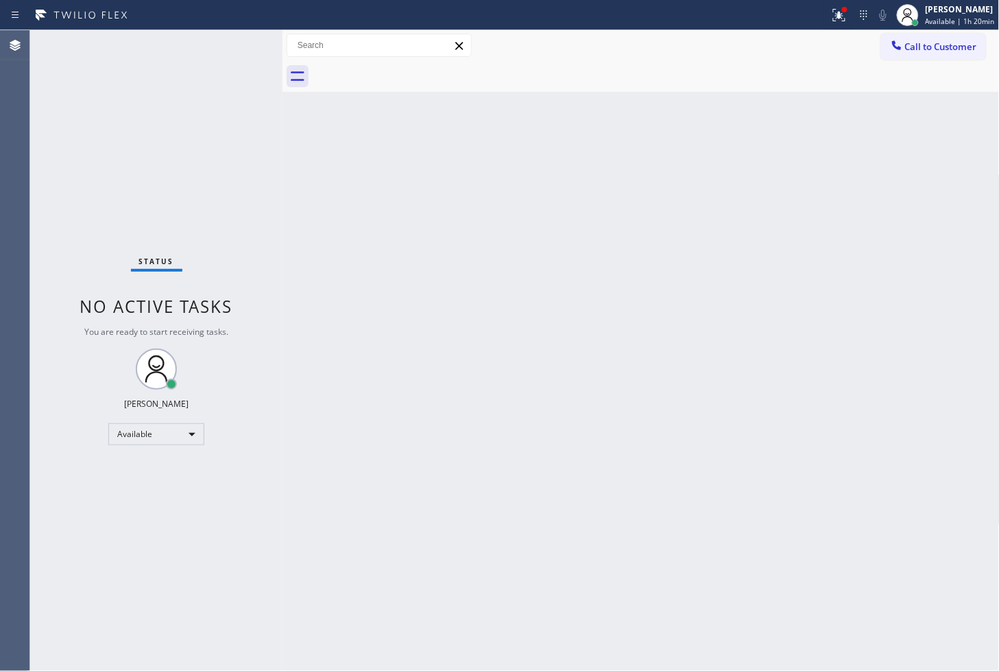
click at [198, 70] on div "Status No active tasks You are ready to start receiving tasks. [PERSON_NAME]" at bounding box center [156, 350] width 252 height 641
click at [237, 45] on div "Status No active tasks You are ready to start receiving tasks. [PERSON_NAME]" at bounding box center [156, 350] width 252 height 641
click at [831, 8] on icon at bounding box center [839, 15] width 16 height 16
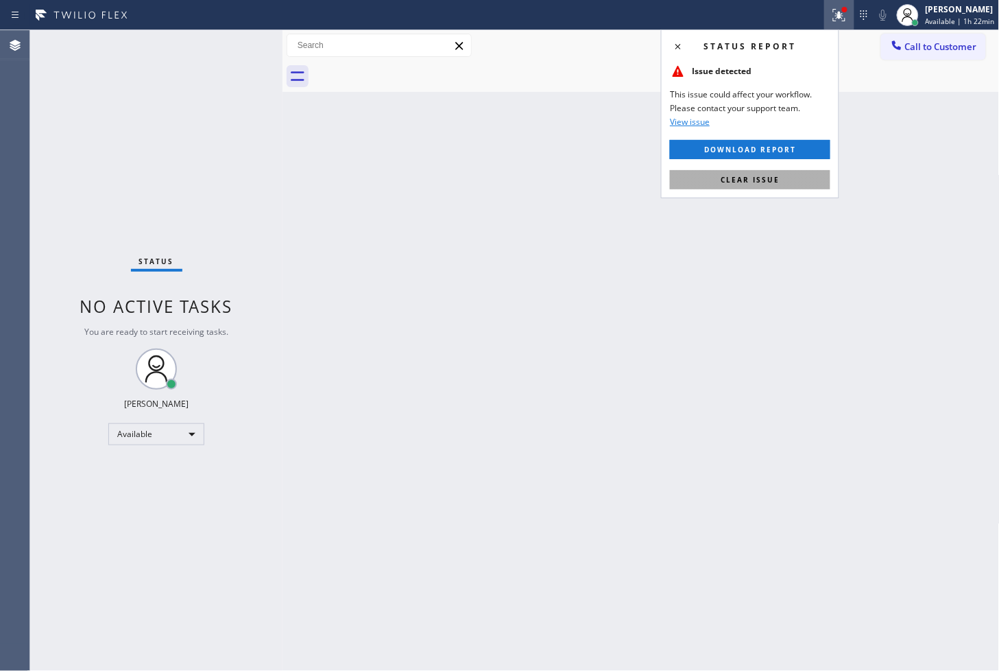
click at [753, 180] on span "Clear issue" at bounding box center [750, 180] width 59 height 10
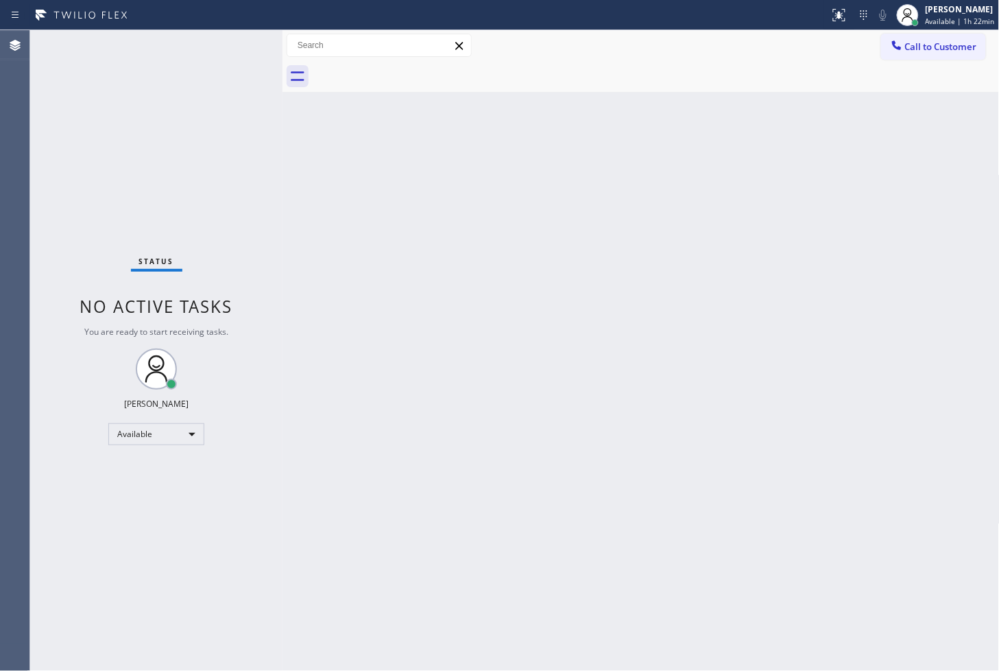
click at [337, 289] on div "Back to Dashboard Change Sender ID Customers Technicians Select a contact Outbo…" at bounding box center [642, 350] width 718 height 641
click at [201, 104] on div "Status No active tasks You are ready to start receiving tasks. [PERSON_NAME]" at bounding box center [156, 350] width 252 height 641
click at [224, 51] on div "Status No active tasks You are ready to start receiving tasks. [PERSON_NAME]" at bounding box center [156, 350] width 252 height 641
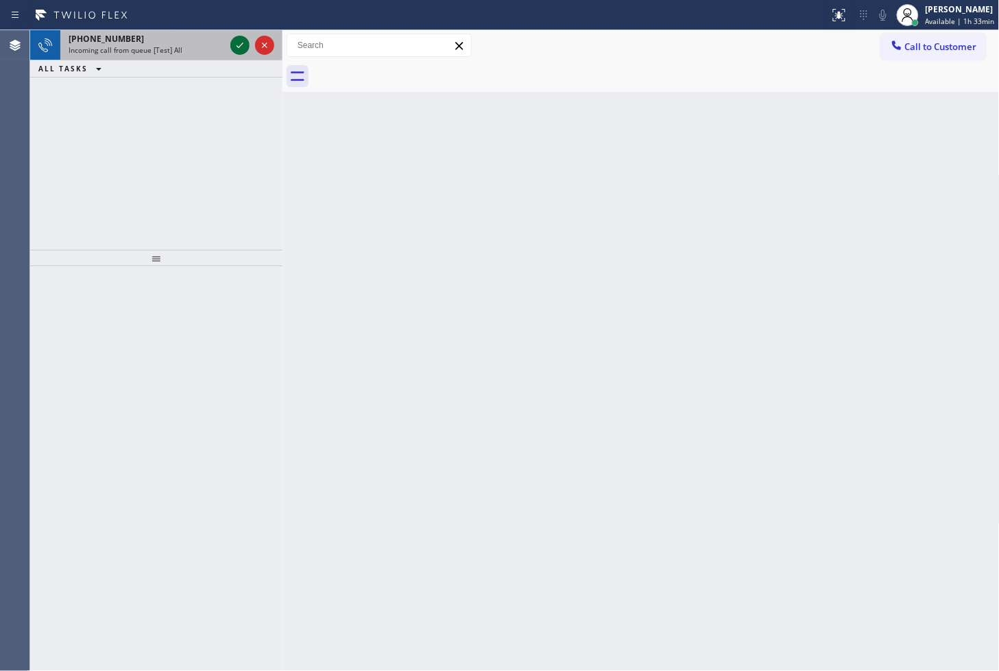
click at [239, 48] on icon at bounding box center [240, 45] width 16 height 16
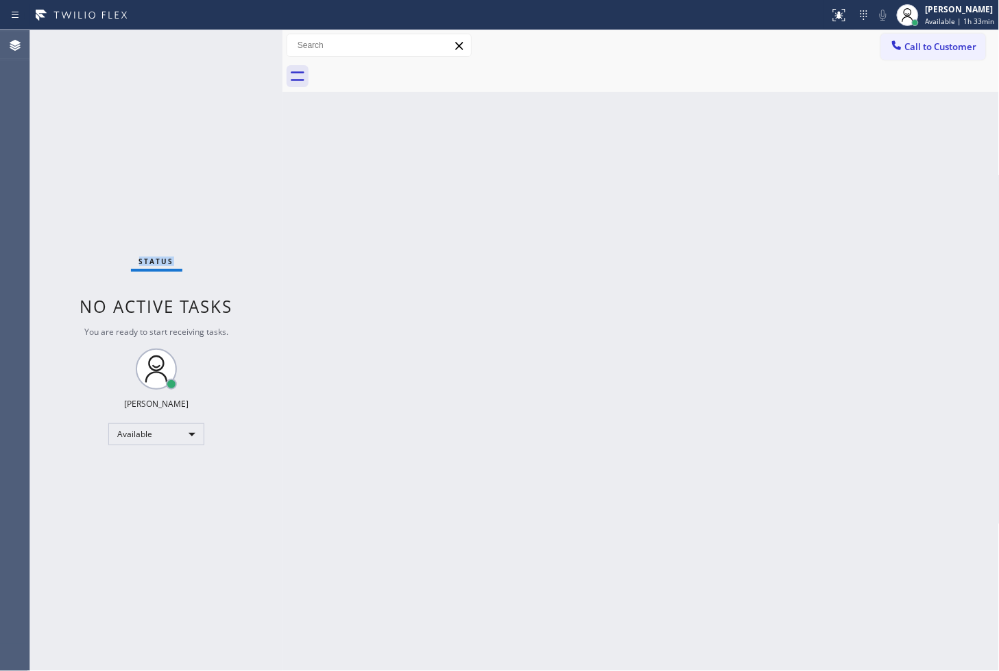
click at [239, 48] on div "Status No active tasks You are ready to start receiving tasks. [PERSON_NAME]" at bounding box center [156, 350] width 252 height 641
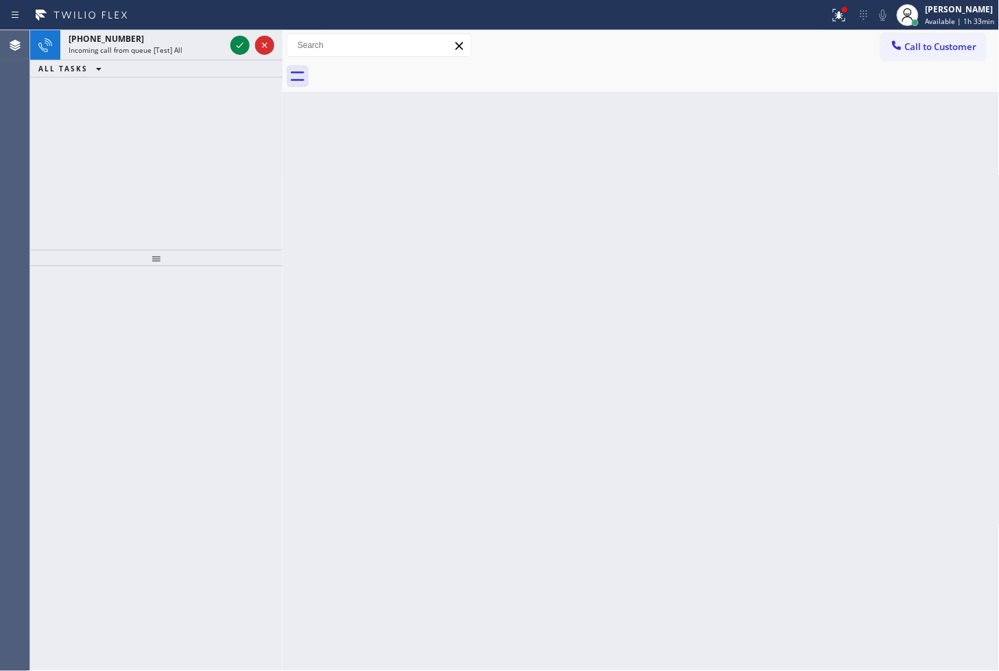
click at [239, 48] on icon at bounding box center [240, 45] width 16 height 16
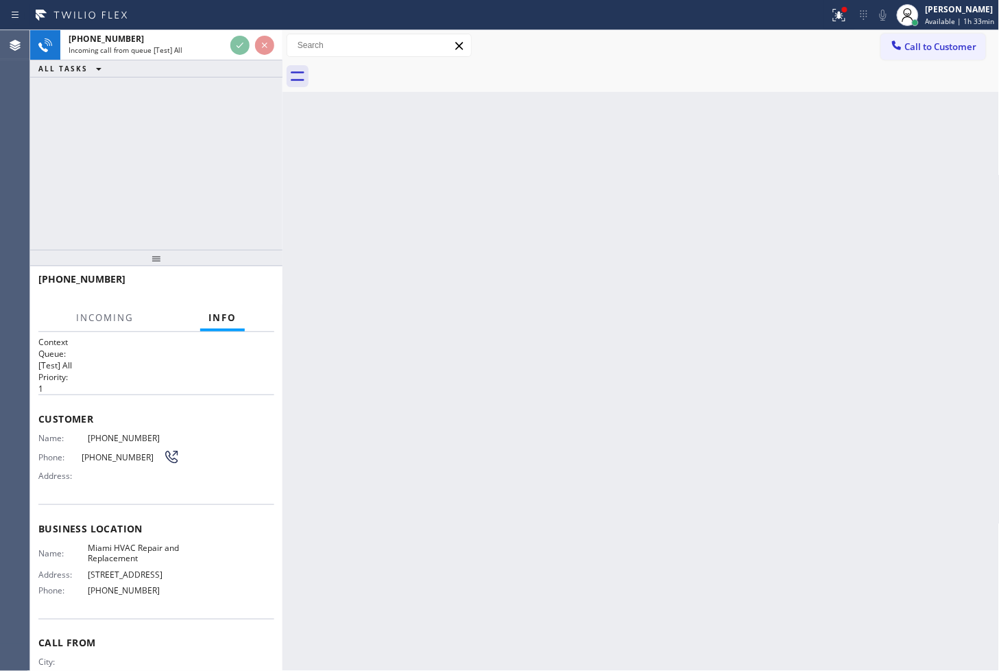
click at [232, 145] on div "[PHONE_NUMBER] Incoming call from queue [Test] All ALL TASKS ALL TASKS ACTIVE T…" at bounding box center [156, 140] width 252 height 220
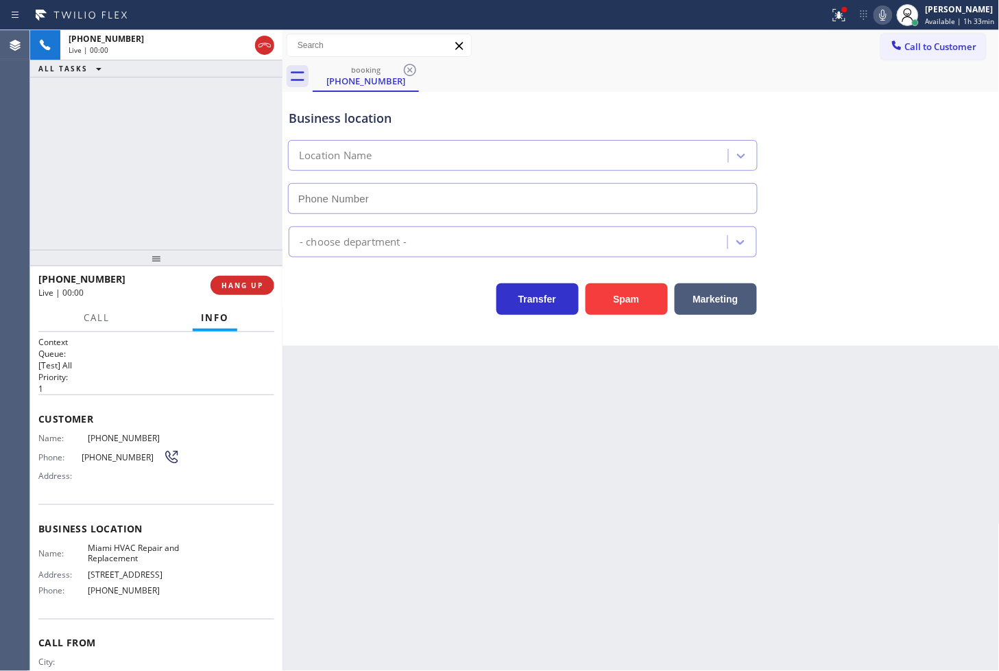
type input "[PHONE_NUMBER]"
click at [139, 228] on div "[PHONE_NUMBER] Live | 00:08 ALL TASKS ALL TASKS ACTIVE TASKS TASKS IN WRAP UP" at bounding box center [156, 140] width 252 height 220
click at [254, 284] on span "HANG UP" at bounding box center [243, 286] width 42 height 10
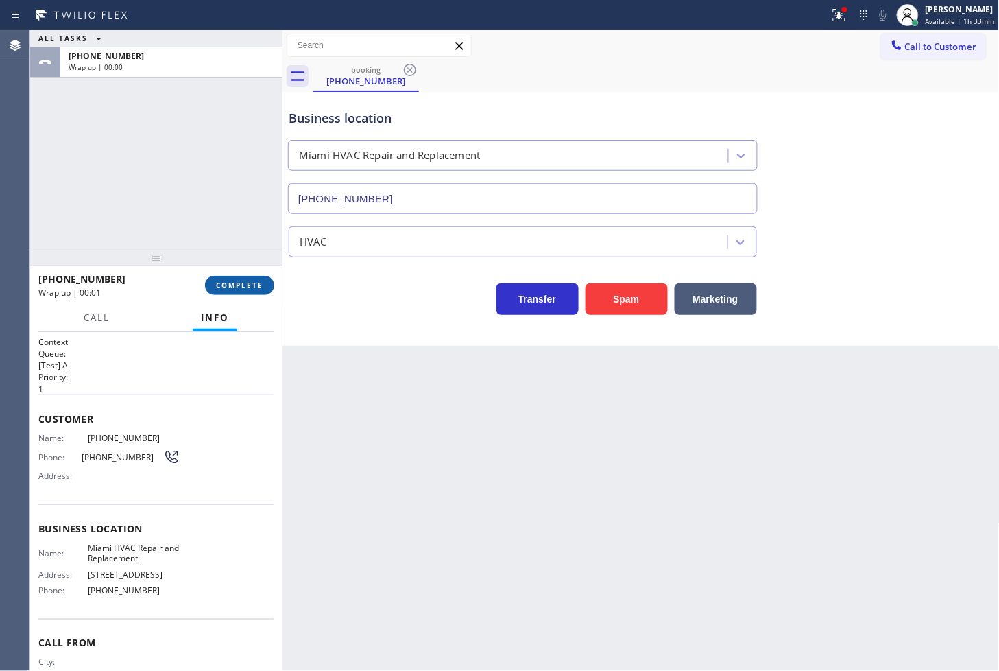
click at [254, 284] on span "COMPLETE" at bounding box center [239, 286] width 47 height 10
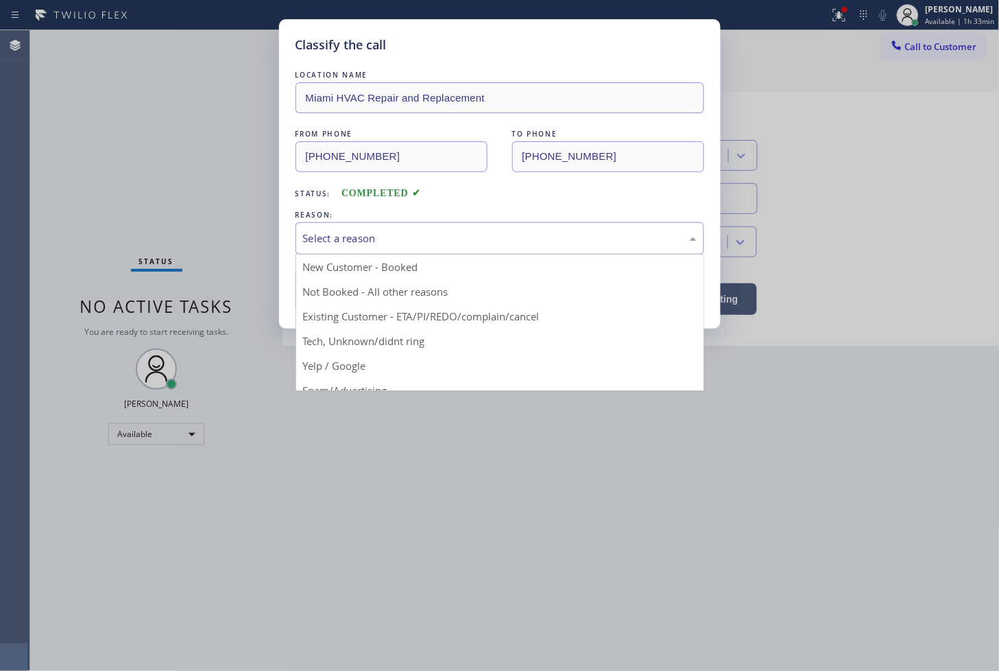
click at [351, 235] on div "Select a reason" at bounding box center [500, 238] width 394 height 16
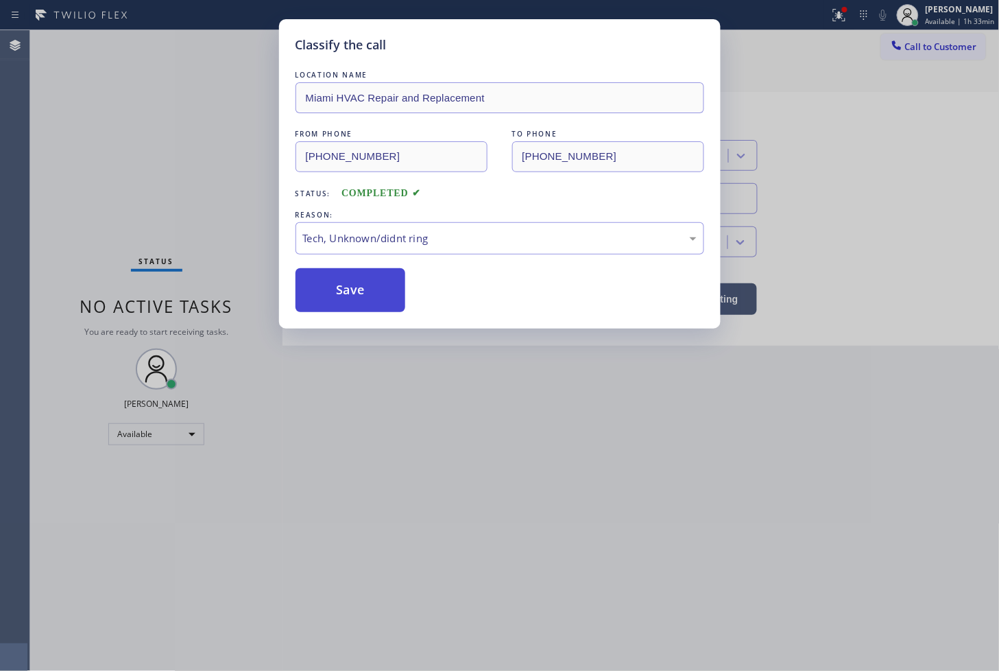
click at [348, 292] on button "Save" at bounding box center [351, 290] width 110 height 44
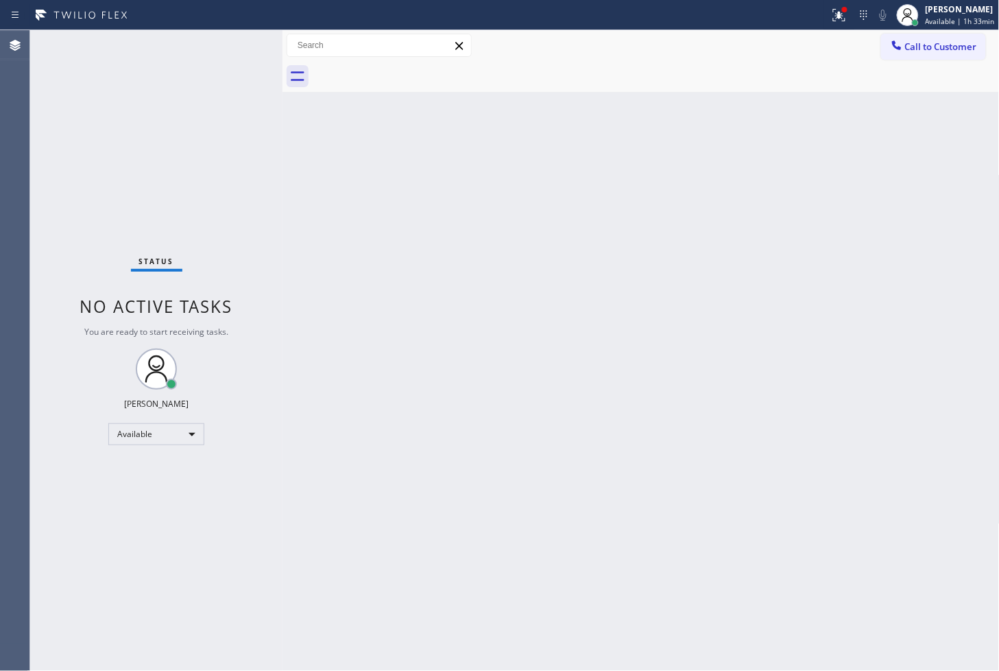
drag, startPoint x: 135, startPoint y: 134, endPoint x: 202, endPoint y: 113, distance: 70.3
click at [150, 134] on div "Status No active tasks You are ready to start receiving tasks. [PERSON_NAME]" at bounding box center [156, 350] width 252 height 641
click at [249, 47] on div "Status No active tasks You are ready to start receiving tasks. [PERSON_NAME]" at bounding box center [156, 350] width 252 height 641
click at [237, 42] on div "Status No active tasks You are ready to start receiving tasks. [PERSON_NAME]" at bounding box center [156, 350] width 252 height 641
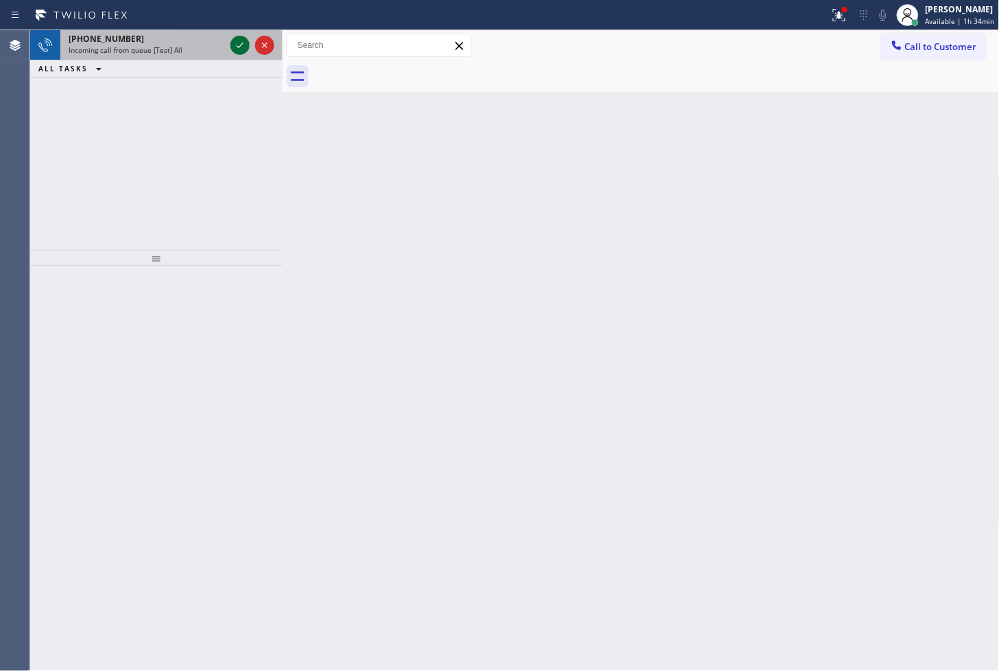
click at [237, 42] on icon at bounding box center [240, 45] width 16 height 16
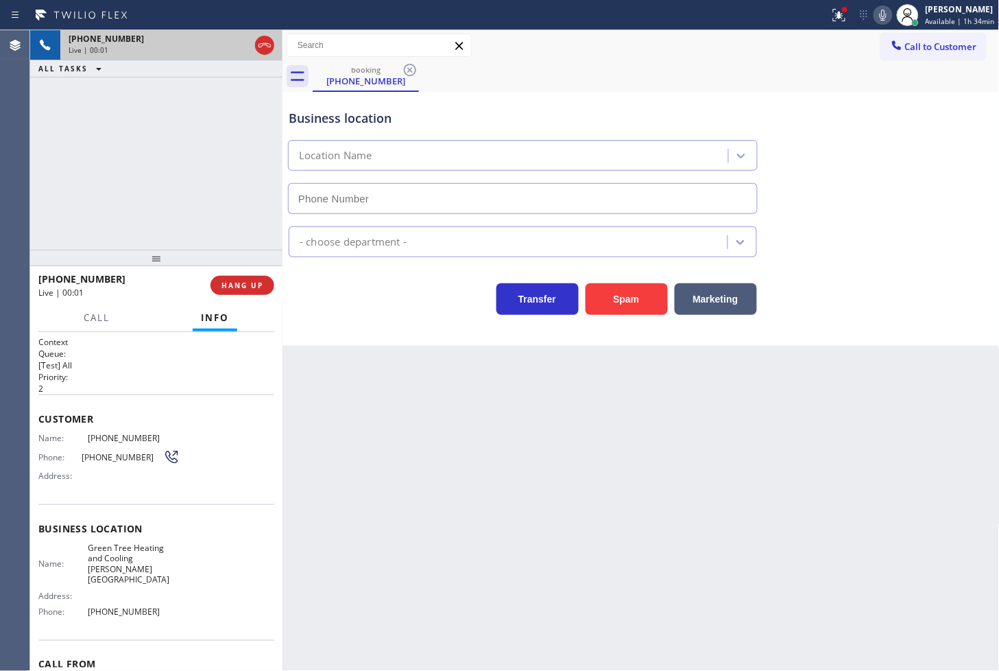
type input "[PHONE_NUMBER]"
click at [392, 323] on div "Business location Green Tree Heating & Cooling [PERSON_NAME][GEOGRAPHIC_DATA] […" at bounding box center [642, 219] width 718 height 254
drag, startPoint x: 176, startPoint y: 94, endPoint x: 741, endPoint y: 108, distance: 564.7
click at [182, 95] on div "[PHONE_NUMBER] Live | 00:06 ALL TASKS ALL TASKS ACTIVE TASKS TASKS IN WRAP UP" at bounding box center [156, 140] width 252 height 220
click at [831, 16] on icon at bounding box center [839, 15] width 16 height 16
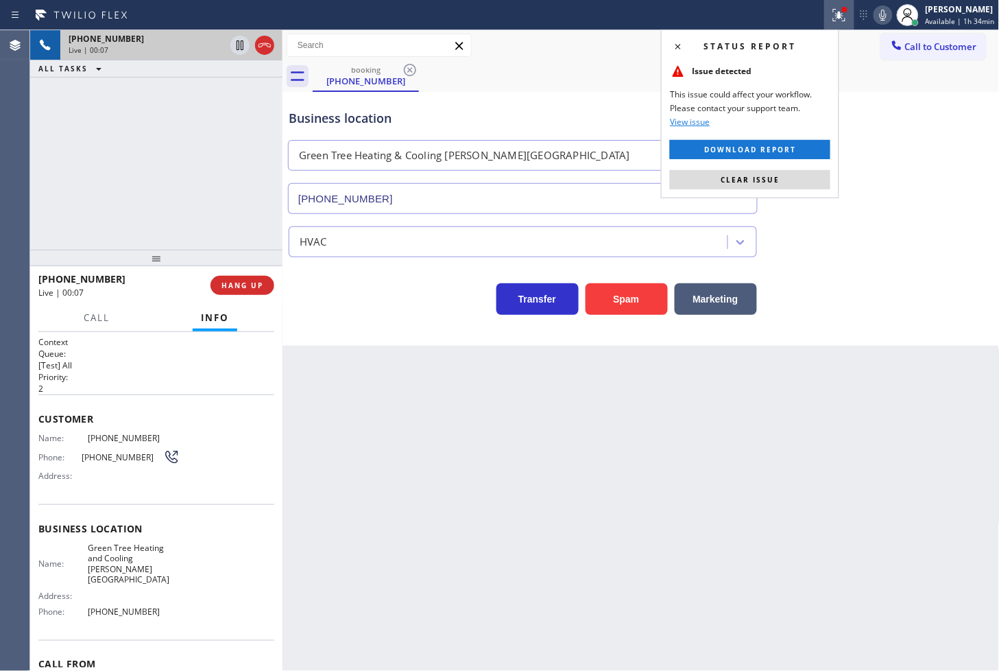
click at [781, 189] on div "Status report Issue detected This issue could affect your workflow. Please cont…" at bounding box center [750, 113] width 178 height 169
click at [781, 187] on button "Clear issue" at bounding box center [750, 179] width 161 height 19
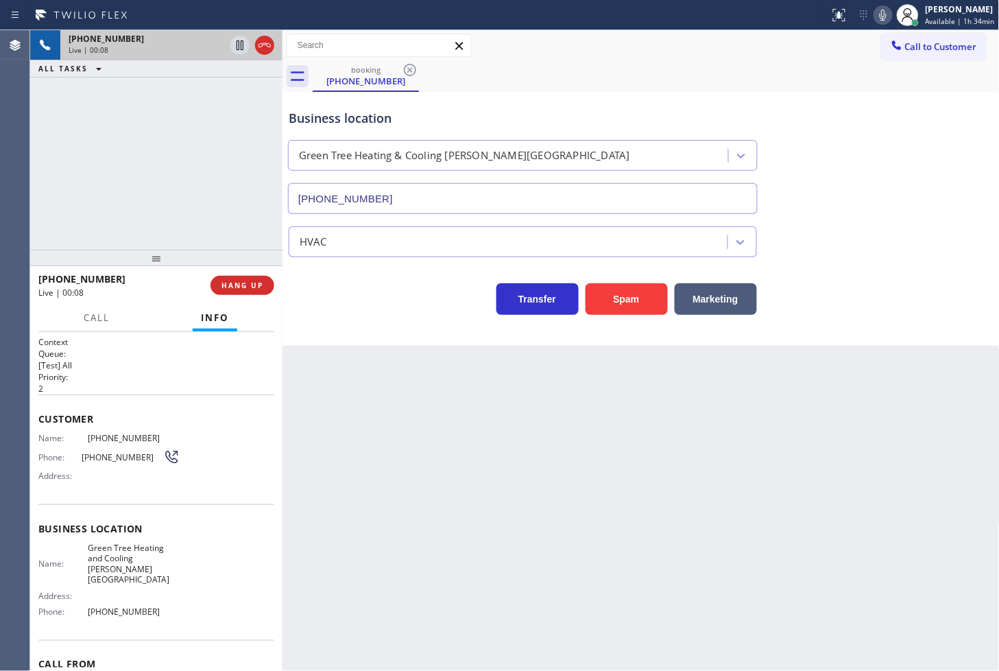
click at [144, 200] on div "[PHONE_NUMBER] Live | 00:08 ALL TASKS ALL TASKS ACTIVE TASKS TASKS IN WRAP UP" at bounding box center [156, 140] width 252 height 220
click at [416, 336] on div "Business location Green Tree Heating & Cooling [PERSON_NAME][GEOGRAPHIC_DATA] […" at bounding box center [642, 219] width 718 height 254
click at [176, 180] on div "[PHONE_NUMBER] Live | 00:10 ALL TASKS ALL TASKS ACTIVE TASKS TASKS IN WRAP UP" at bounding box center [156, 140] width 252 height 220
click at [638, 410] on div "Back to Dashboard Change Sender ID Customers Technicians Select a contact Outbo…" at bounding box center [642, 350] width 718 height 641
click at [726, 307] on button "Marketing" at bounding box center [716, 299] width 82 height 32
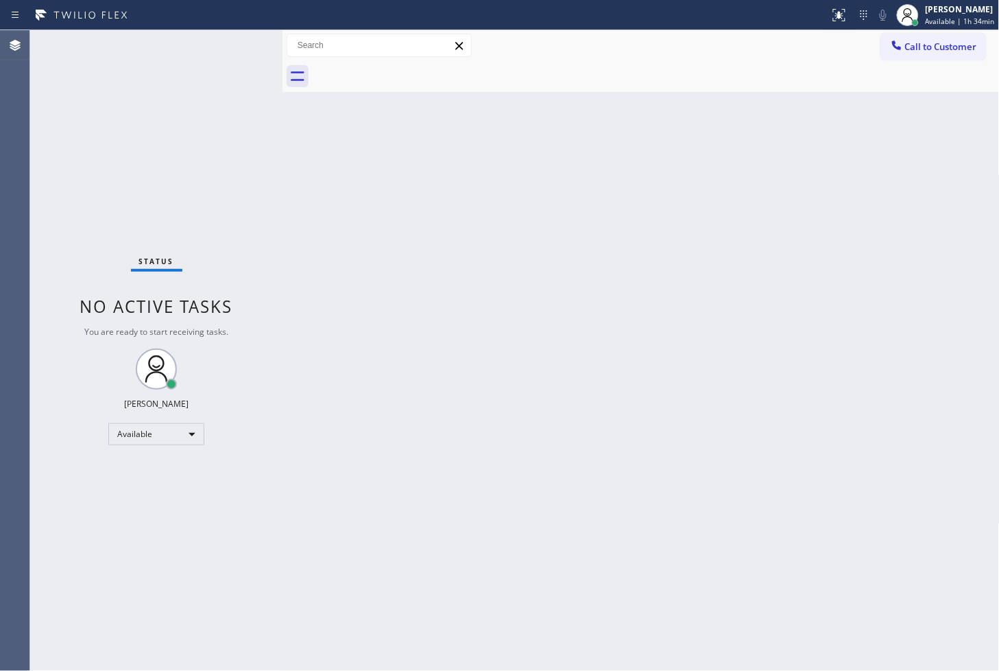
drag, startPoint x: 221, startPoint y: 123, endPoint x: 225, endPoint y: 63, distance: 60.5
click at [222, 119] on div "Status No active tasks You are ready to start receiving tasks. [PERSON_NAME]" at bounding box center [156, 350] width 252 height 641
click at [238, 39] on div "Status No active tasks You are ready to start receiving tasks. [PERSON_NAME]" at bounding box center [156, 350] width 252 height 641
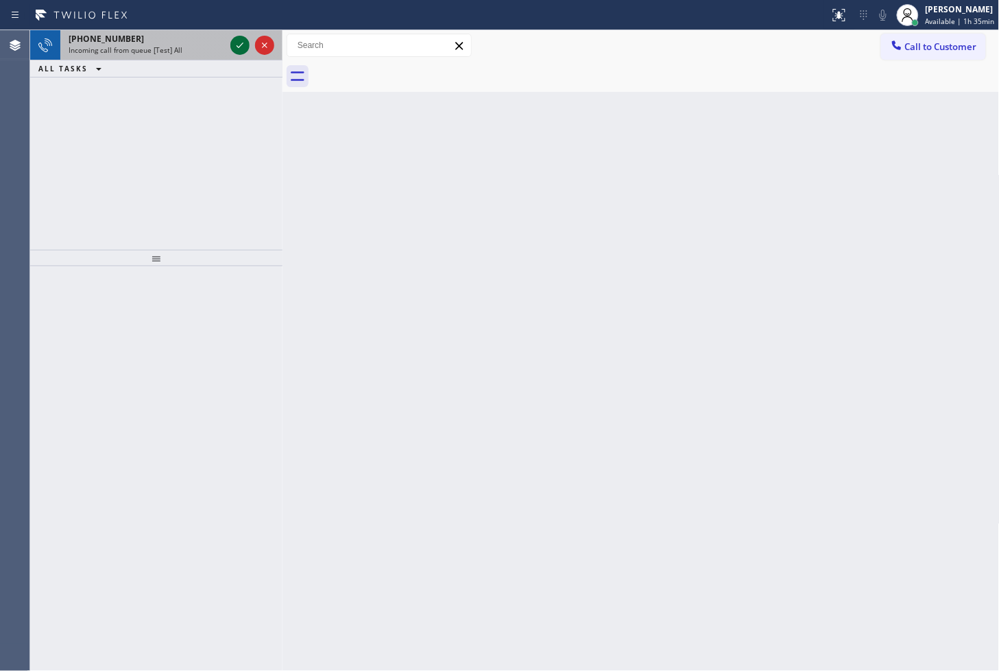
click at [238, 39] on icon at bounding box center [240, 45] width 16 height 16
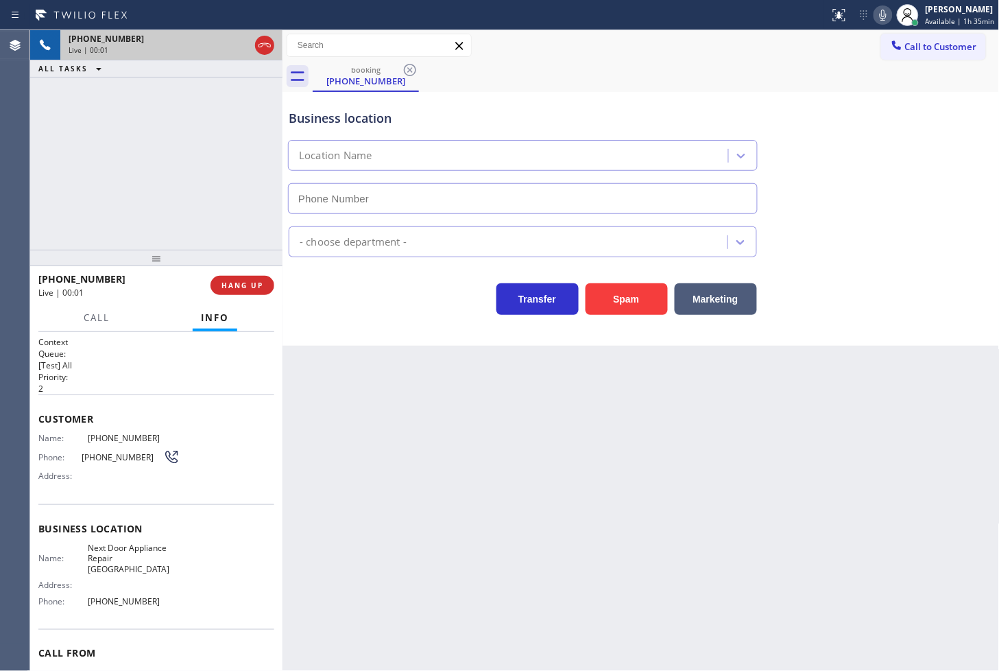
type input "[PHONE_NUMBER]"
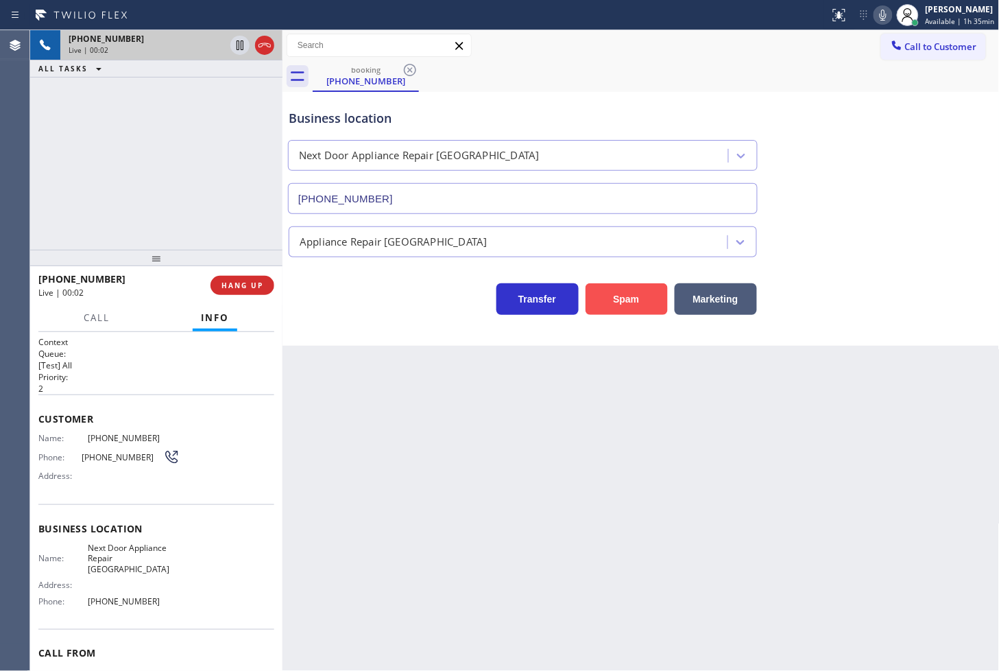
click at [606, 296] on button "Spam" at bounding box center [627, 299] width 82 height 32
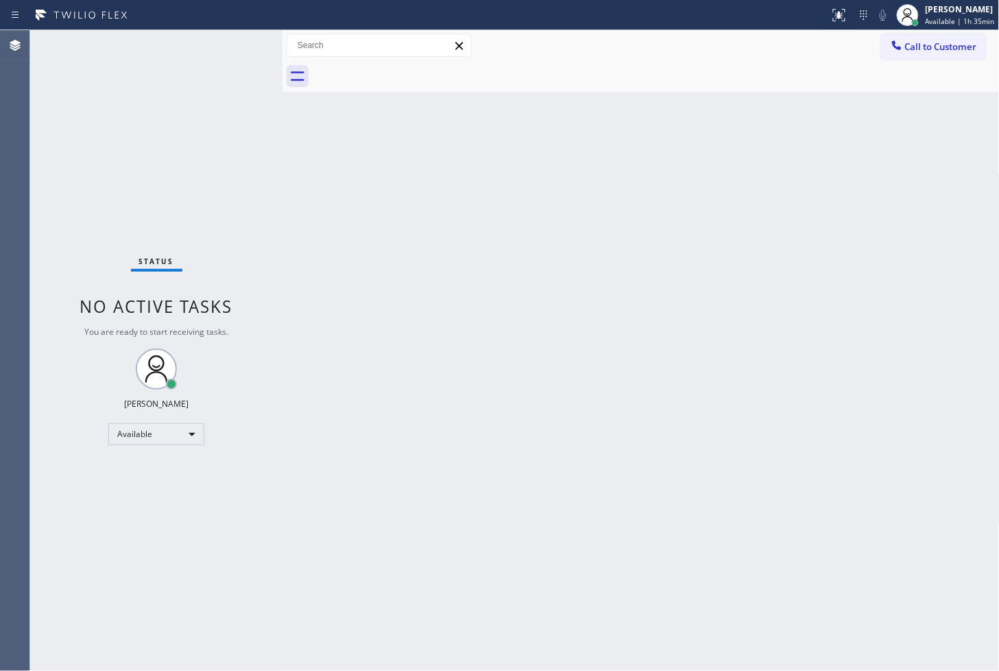
click at [243, 44] on div "Status No active tasks You are ready to start receiving tasks. [PERSON_NAME]" at bounding box center [156, 350] width 252 height 641
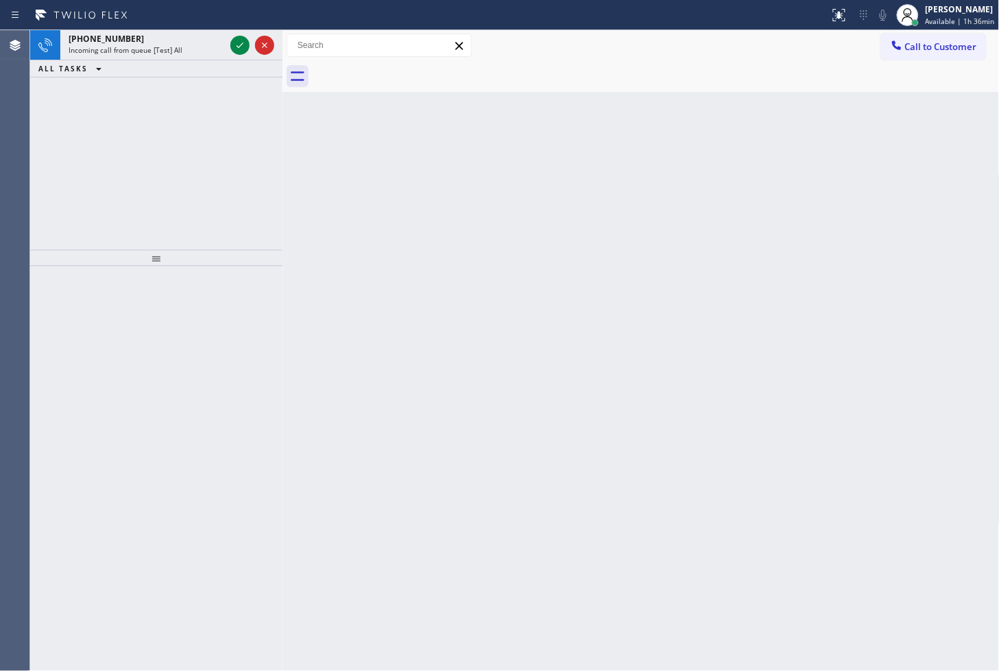
click at [496, 281] on div "Back to Dashboard Change Sender ID Customers Technicians Select a contact Outbo…" at bounding box center [642, 350] width 718 height 641
click at [362, 209] on div "Back to Dashboard Change Sender ID Customers Technicians Select a contact Outbo…" at bounding box center [642, 350] width 718 height 641
click at [239, 42] on icon at bounding box center [240, 45] width 16 height 16
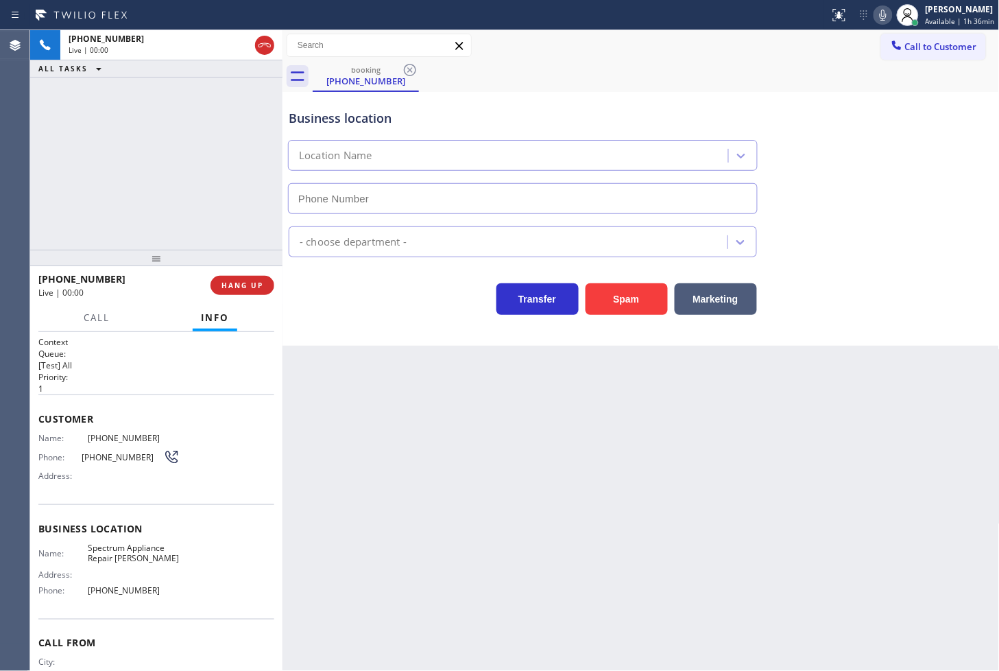
type input "[PHONE_NUMBER]"
drag, startPoint x: 598, startPoint y: 303, endPoint x: 827, endPoint y: 203, distance: 249.8
click at [602, 300] on button "Spam" at bounding box center [627, 299] width 82 height 32
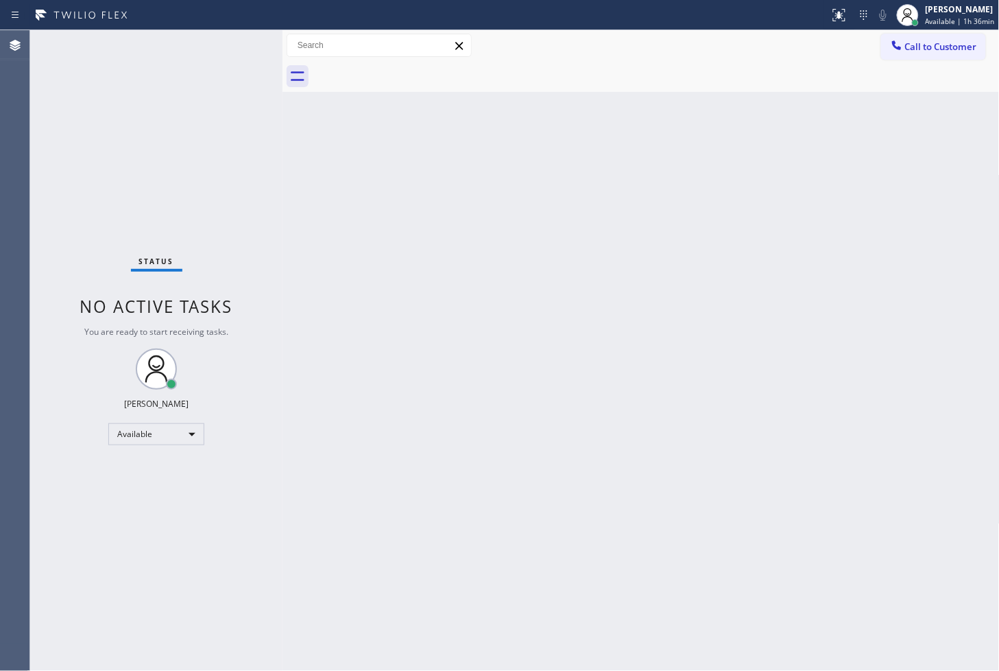
drag, startPoint x: 186, startPoint y: 123, endPoint x: 184, endPoint y: 107, distance: 16.6
click at [185, 123] on div "Status No active tasks You are ready to start receiving tasks. [PERSON_NAME]" at bounding box center [156, 350] width 252 height 641
click at [238, 43] on div "Status No active tasks You are ready to start receiving tasks. [PERSON_NAME]" at bounding box center [156, 350] width 252 height 641
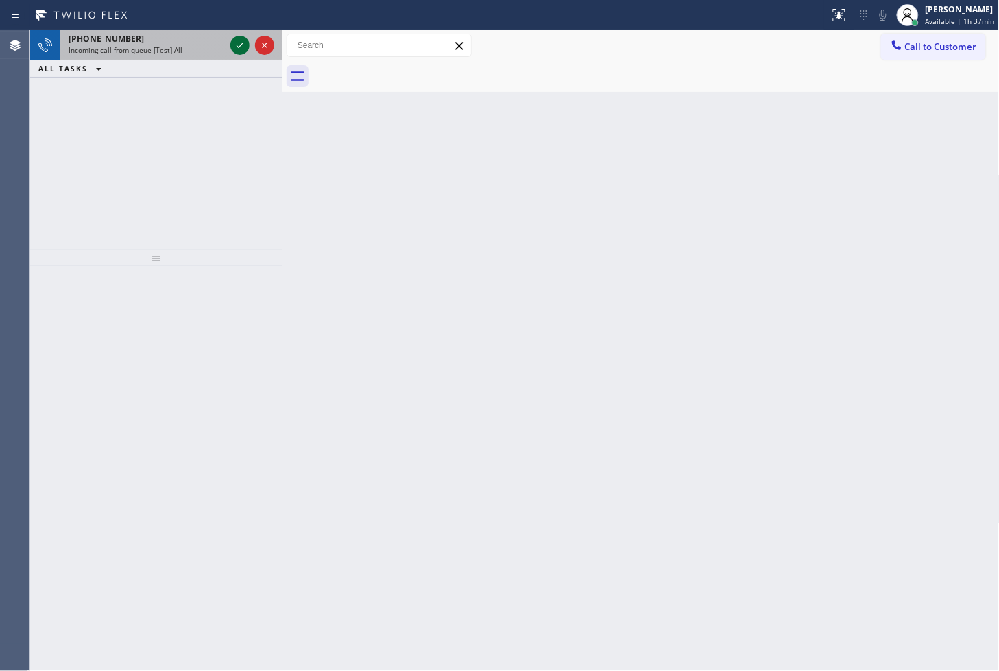
click at [236, 44] on icon at bounding box center [240, 45] width 16 height 16
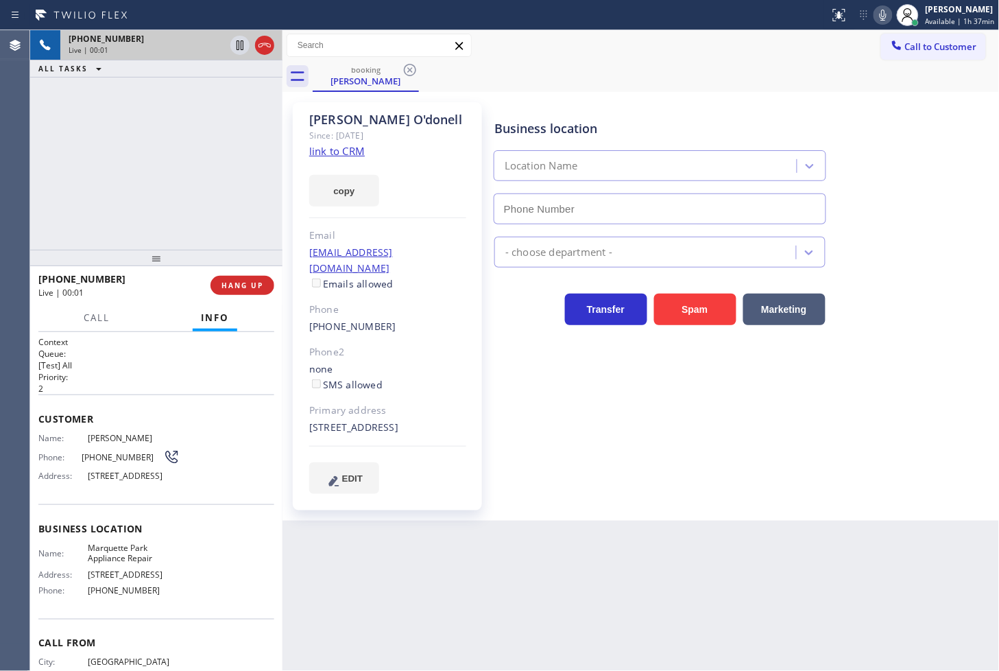
type input "[PHONE_NUMBER]"
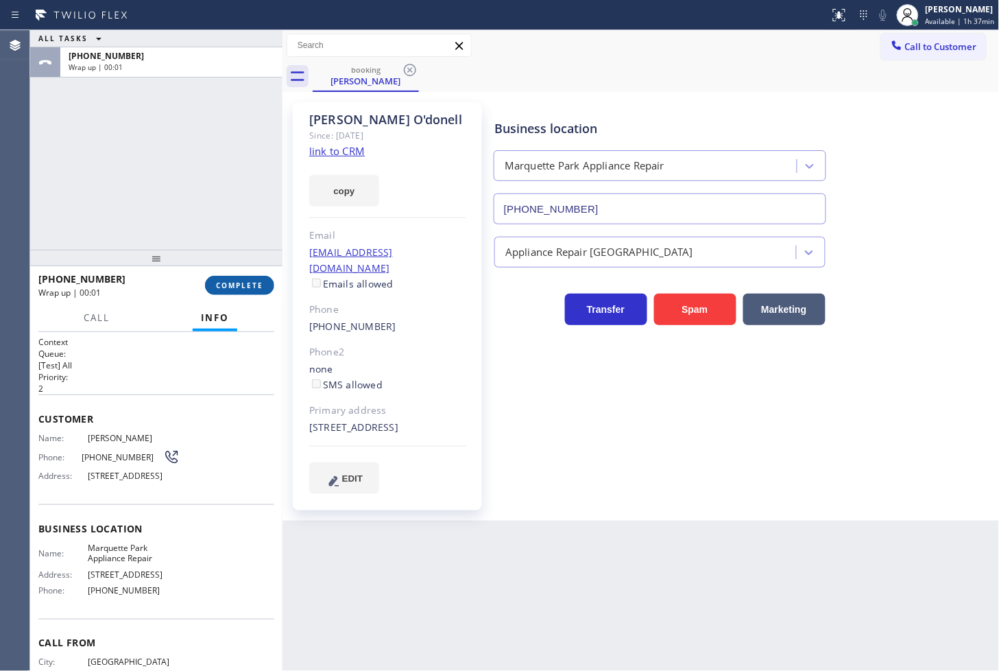
drag, startPoint x: 232, startPoint y: 286, endPoint x: 237, endPoint y: 279, distance: 8.4
click at [232, 286] on span "COMPLETE" at bounding box center [239, 286] width 47 height 10
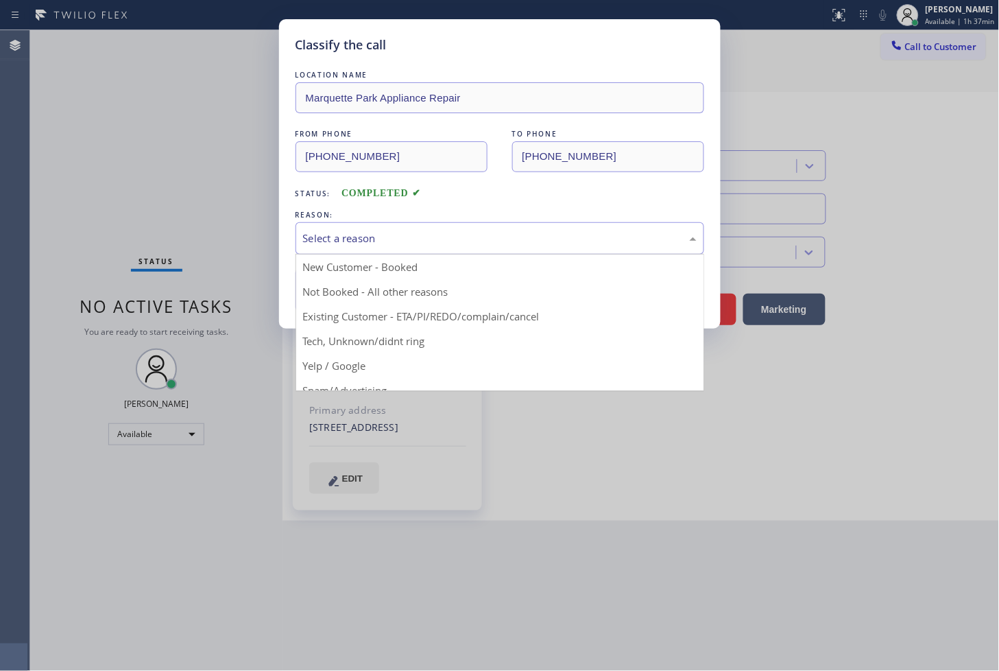
click at [318, 247] on div "Select a reason" at bounding box center [500, 238] width 409 height 32
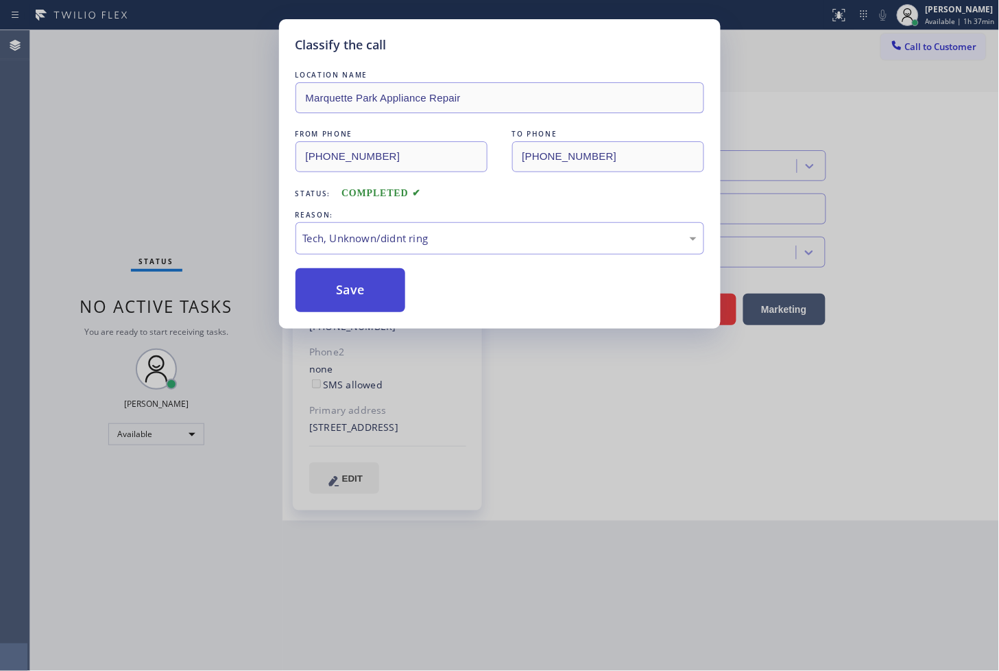
click at [341, 290] on button "Save" at bounding box center [351, 290] width 110 height 44
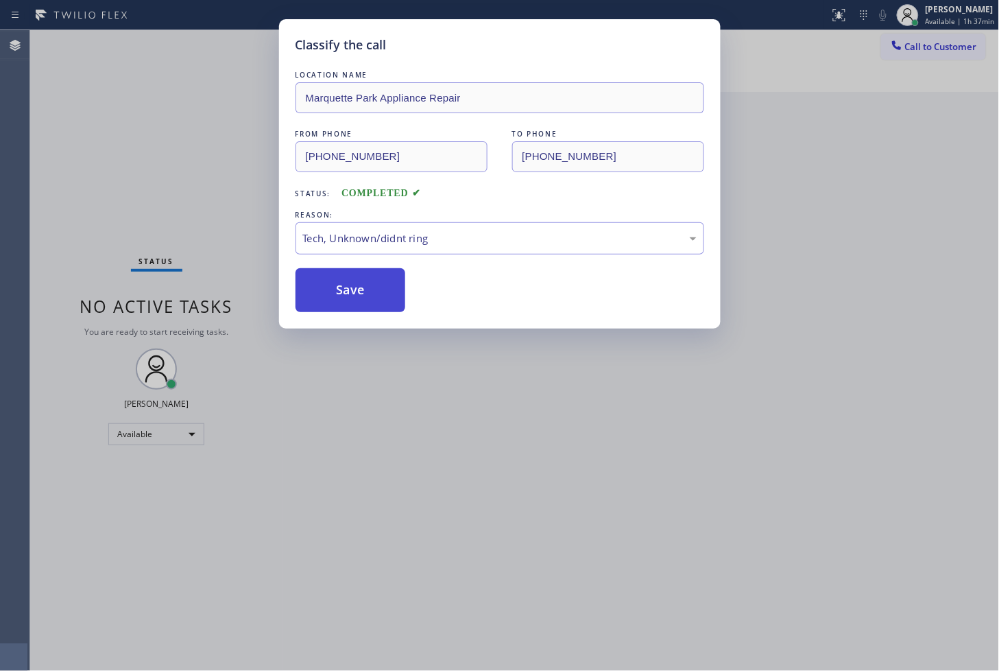
click at [341, 290] on button "Save" at bounding box center [351, 290] width 110 height 44
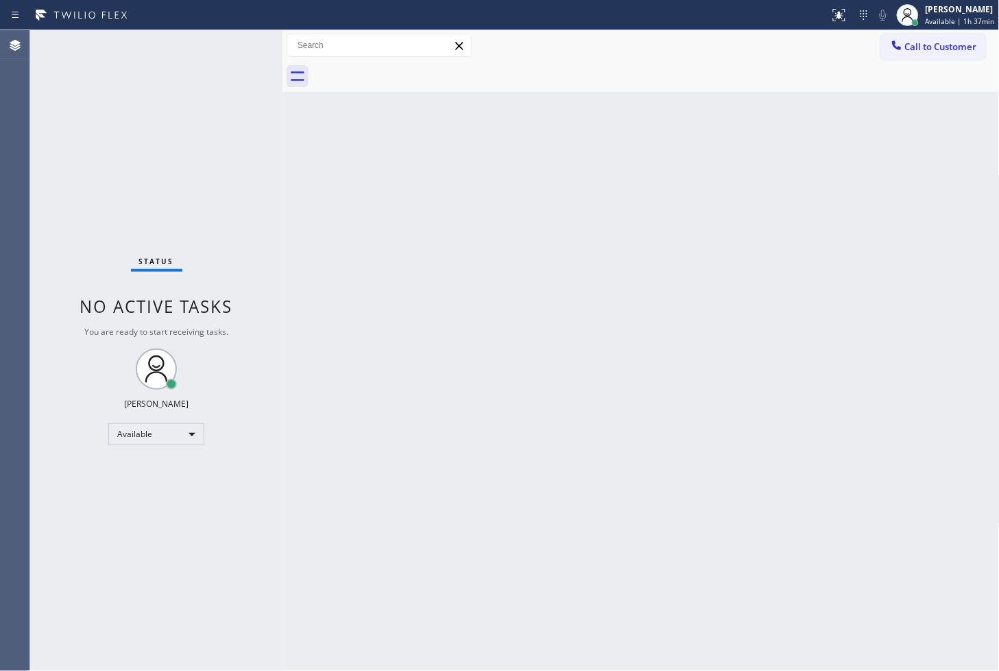
click at [494, 224] on div "Back to Dashboard Change Sender ID Customers Technicians Select a contact Outbo…" at bounding box center [642, 350] width 718 height 641
drag, startPoint x: 204, startPoint y: 64, endPoint x: 224, endPoint y: 54, distance: 22.7
click at [209, 62] on div "Status No active tasks You are ready to start receiving tasks. [PERSON_NAME]" at bounding box center [156, 350] width 252 height 641
click at [228, 51] on div "Status No active tasks You are ready to start receiving tasks. [PERSON_NAME]" at bounding box center [156, 350] width 252 height 641
click at [237, 41] on div "Status No active tasks You are ready to start receiving tasks. [PERSON_NAME]" at bounding box center [156, 350] width 252 height 641
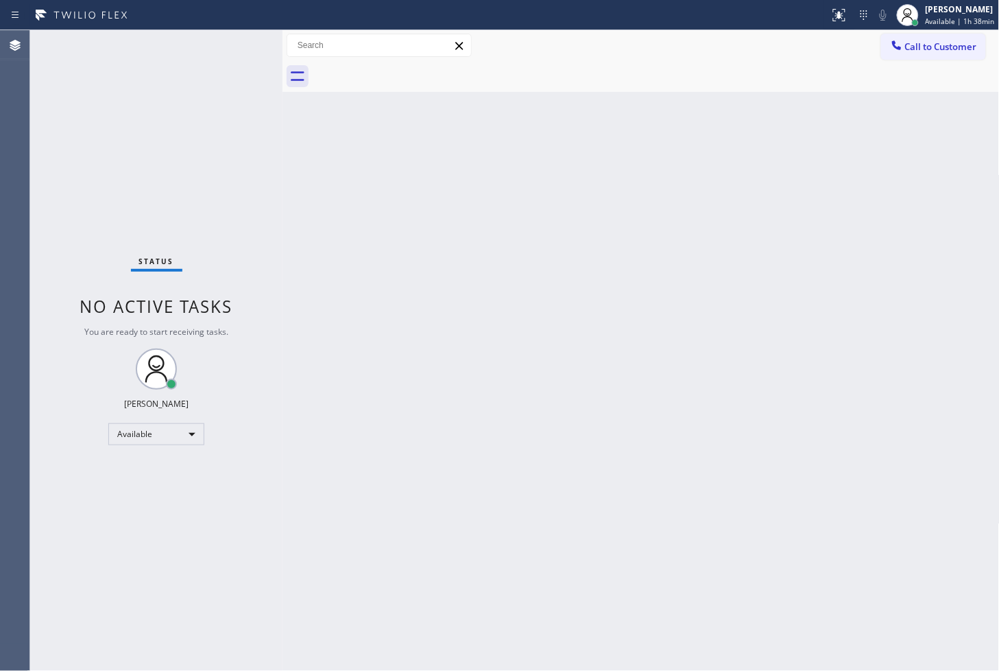
click at [214, 60] on div "Status No active tasks You are ready to start receiving tasks. [PERSON_NAME]" at bounding box center [156, 350] width 252 height 641
click at [228, 48] on div "Status No active tasks You are ready to start receiving tasks. [PERSON_NAME]" at bounding box center [156, 350] width 252 height 641
click at [243, 43] on div "Status No active tasks You are ready to start receiving tasks. [PERSON_NAME]" at bounding box center [156, 350] width 252 height 641
click at [228, 44] on div "Status No active tasks You are ready to start receiving tasks. [PERSON_NAME]" at bounding box center [156, 350] width 252 height 641
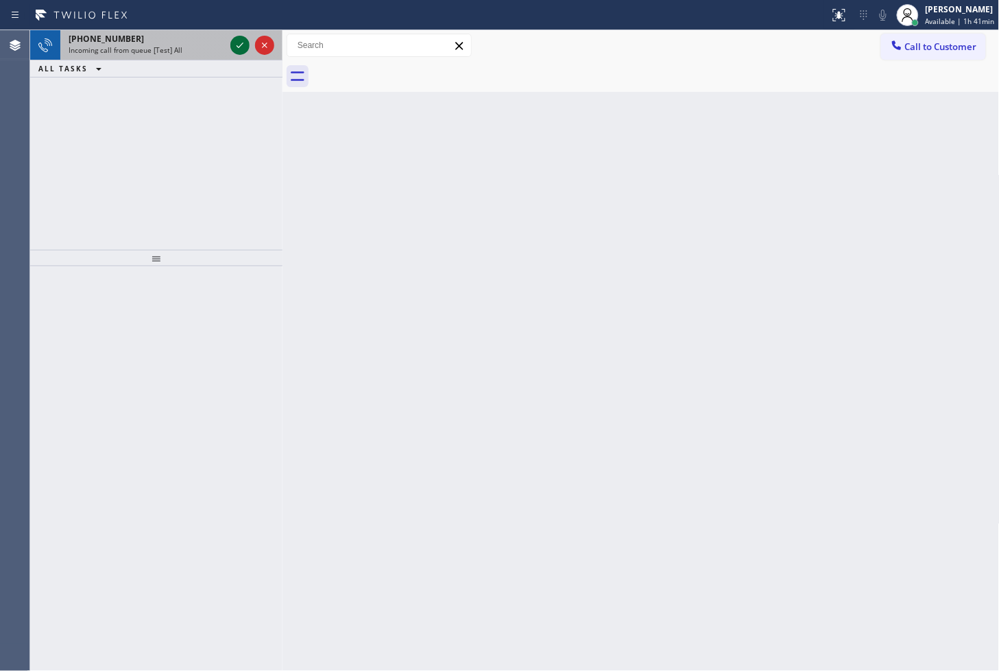
click at [240, 37] on icon at bounding box center [240, 45] width 16 height 16
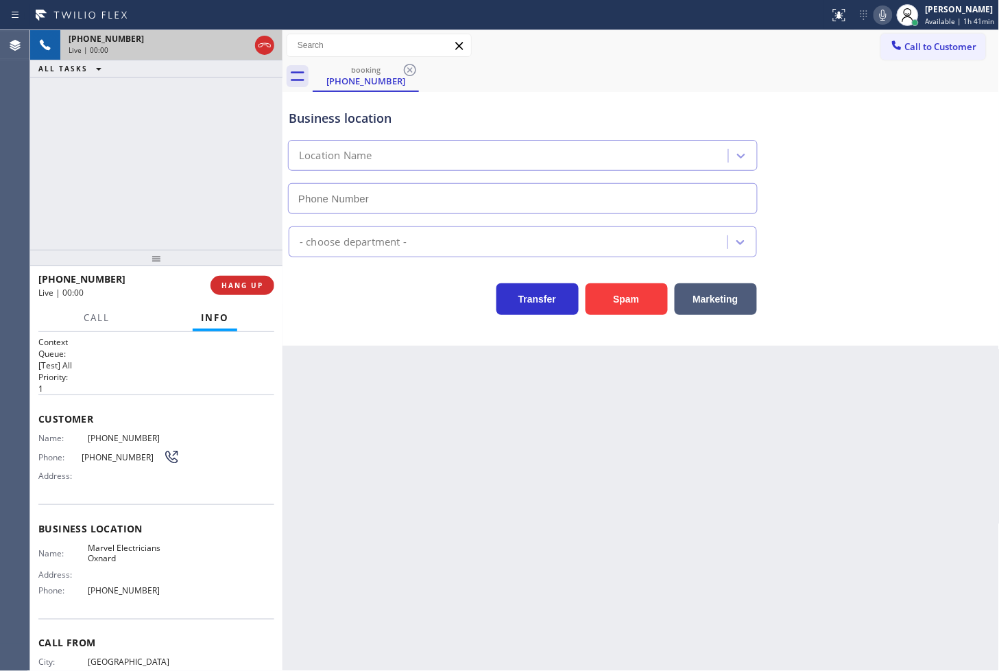
type input "[PHONE_NUMBER]"
click at [132, 170] on div "[PHONE_NUMBER] Live | 00:04 ALL TASKS ALL TASKS ACTIVE TASKS TASKS IN WRAP UP" at bounding box center [156, 140] width 252 height 220
click at [307, 305] on div "Transfer Spam Marketing" at bounding box center [523, 295] width 474 height 38
click at [237, 235] on div "[PHONE_NUMBER] Live | 00:05 ALL TASKS ALL TASKS ACTIVE TASKS TASKS IN WRAP UP" at bounding box center [156, 140] width 252 height 220
click at [97, 317] on span "Call" at bounding box center [97, 317] width 26 height 12
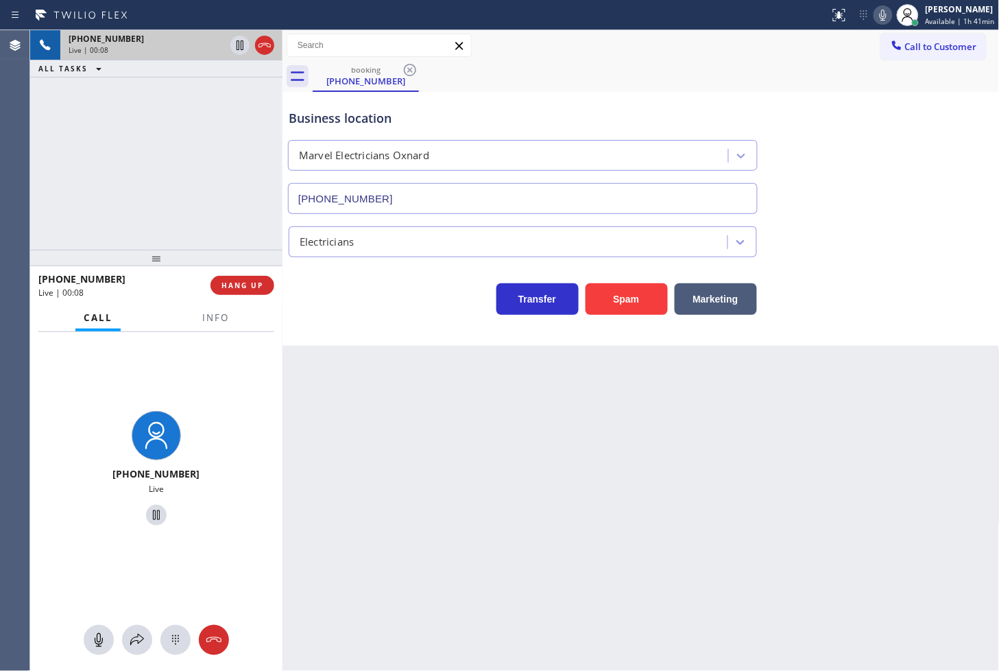
click at [381, 320] on div "Business location Marvel Electricians Oxnard [PHONE_NUMBER] Electricians Transf…" at bounding box center [642, 219] width 718 height 254
click at [51, 182] on div "[PHONE_NUMBER] Live | 00:08 ALL TASKS ALL TASKS ACTIVE TASKS TASKS IN WRAP UP" at bounding box center [156, 140] width 252 height 220
click at [295, 298] on div "Transfer Spam Marketing" at bounding box center [523, 295] width 474 height 38
click at [265, 235] on div "[PHONE_NUMBER] Live | 00:09 ALL TASKS ALL TASKS ACTIVE TASKS TASKS IN WRAP UP" at bounding box center [156, 140] width 252 height 220
click at [244, 285] on span "HANG UP" at bounding box center [243, 286] width 42 height 10
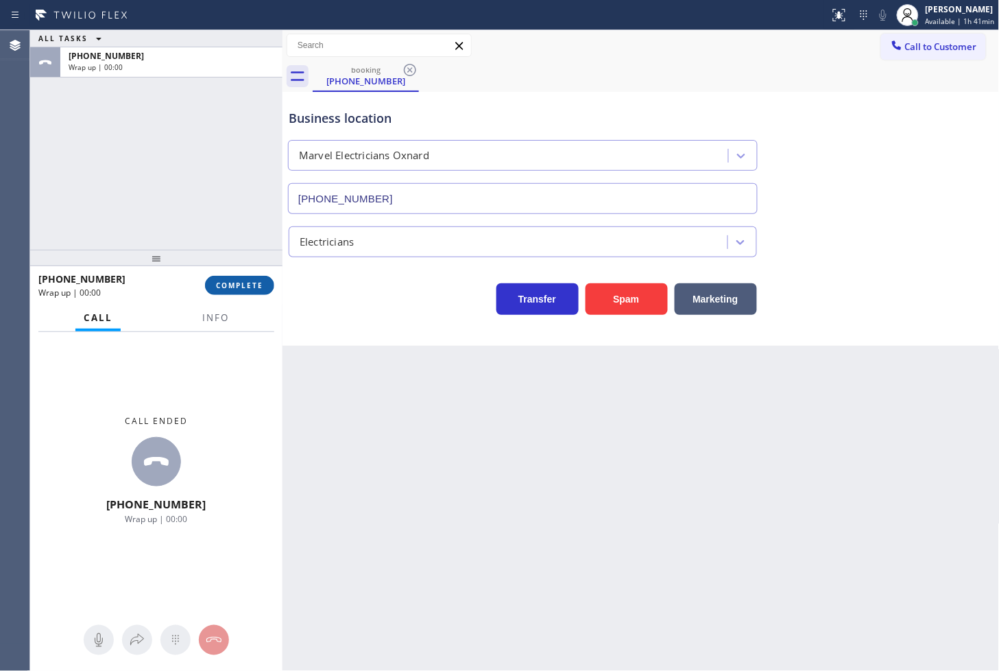
click at [244, 285] on span "COMPLETE" at bounding box center [239, 286] width 47 height 10
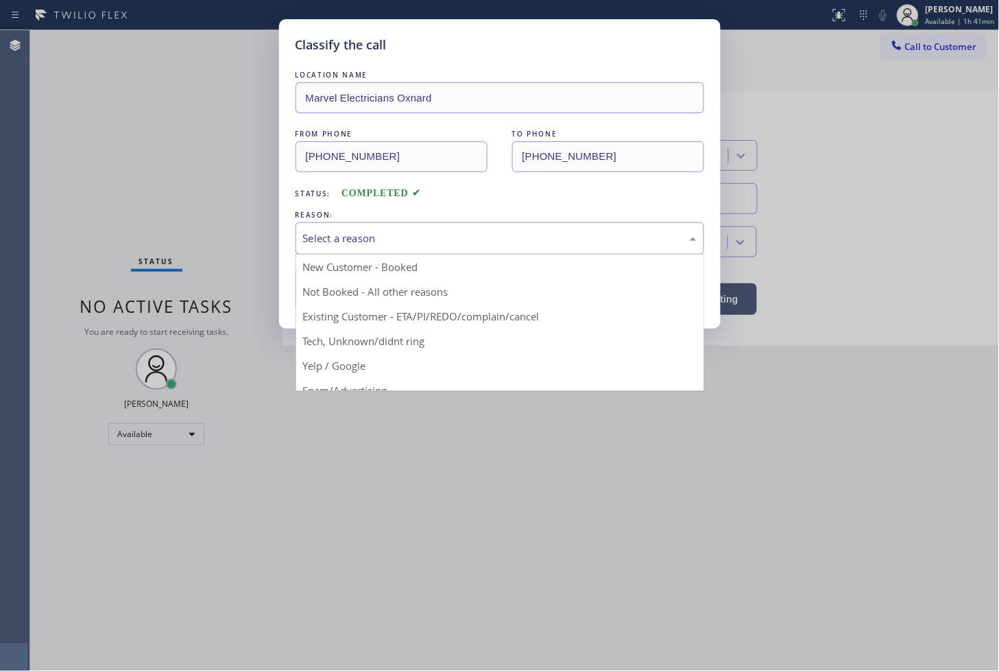
click at [409, 231] on div "Select a reason" at bounding box center [500, 238] width 394 height 16
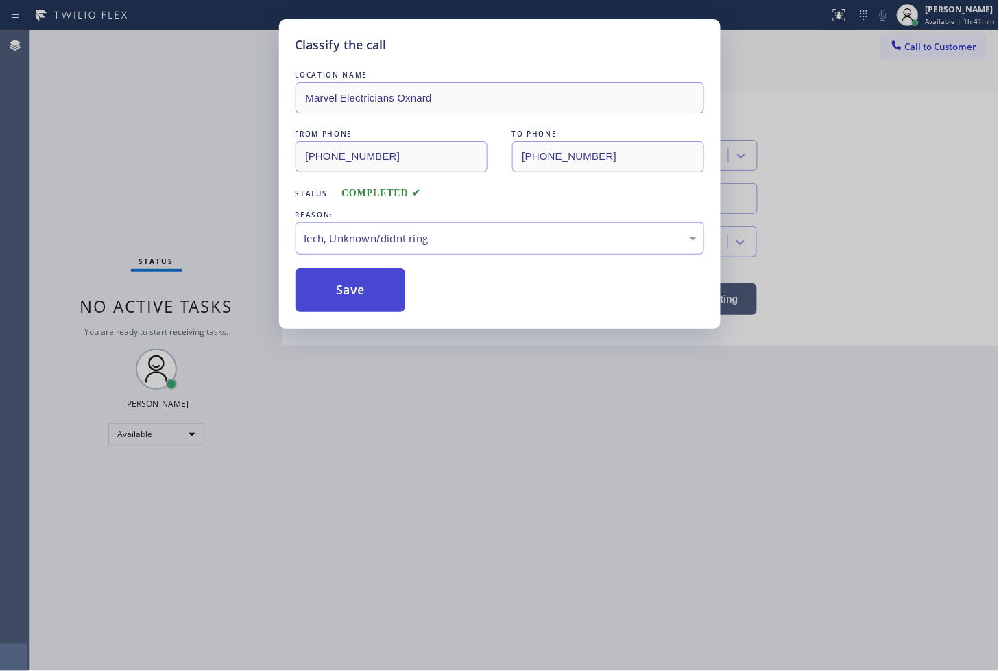
click at [346, 296] on button "Save" at bounding box center [351, 290] width 110 height 44
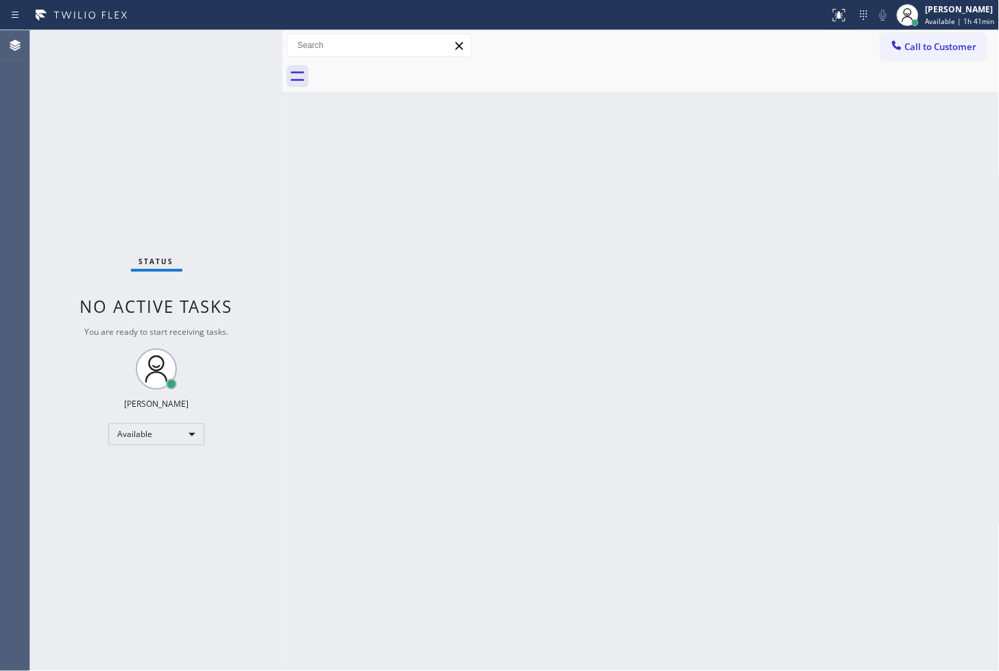
click at [239, 82] on div "Status No active tasks You are ready to start receiving tasks. [PERSON_NAME]" at bounding box center [156, 350] width 252 height 641
click at [99, 538] on div "Status No active tasks You are ready to start receiving tasks. [PERSON_NAME]" at bounding box center [156, 350] width 252 height 641
click at [497, 604] on div "Back to Dashboard Change Sender ID Customers Technicians Select a contact Outbo…" at bounding box center [642, 350] width 718 height 641
click at [189, 429] on div "Available" at bounding box center [156, 434] width 96 height 22
click at [160, 496] on li "Break" at bounding box center [155, 504] width 93 height 16
